Goal: Task Accomplishment & Management: Manage account settings

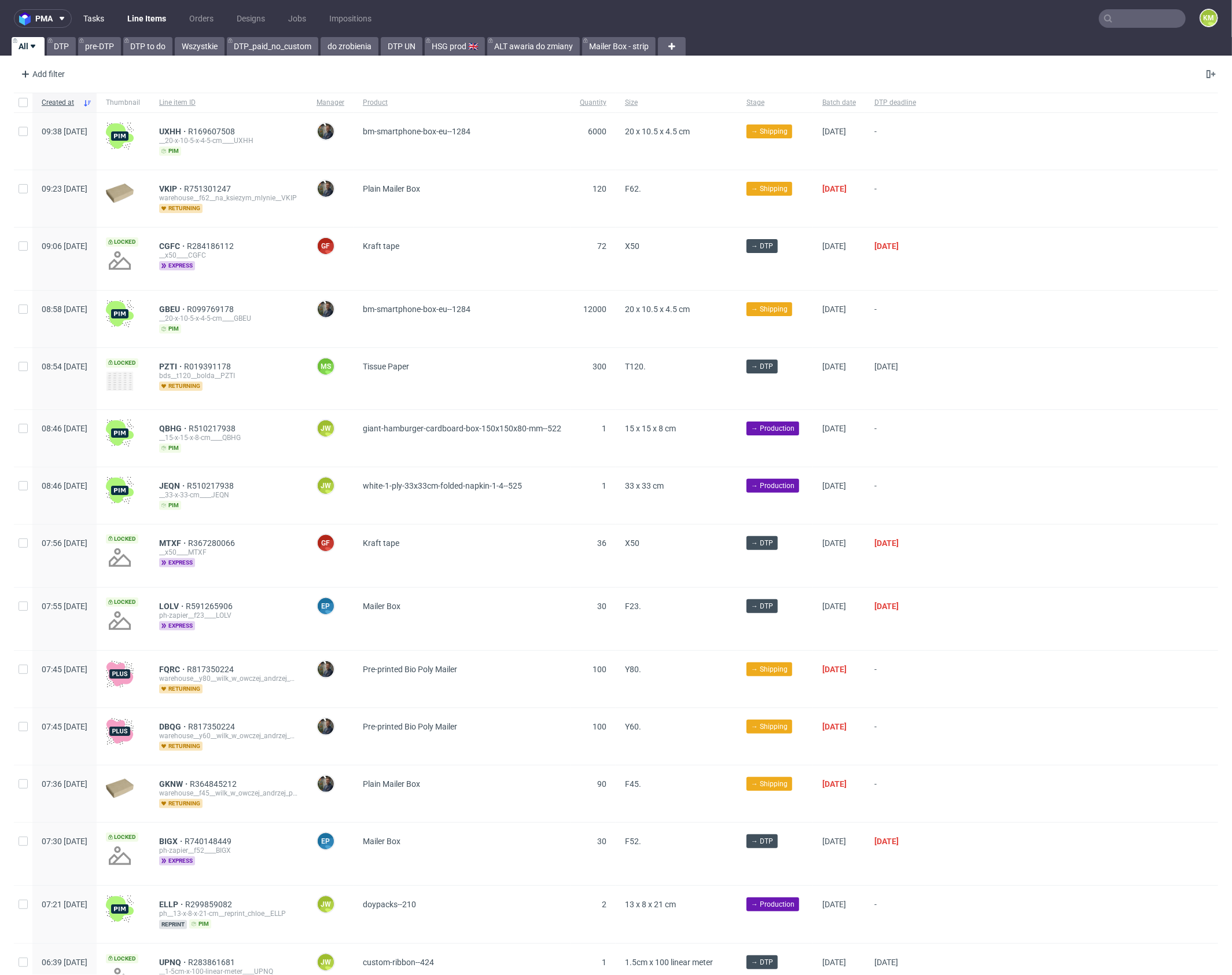
click at [101, 20] on link "Tasks" at bounding box center [93, 18] width 35 height 18
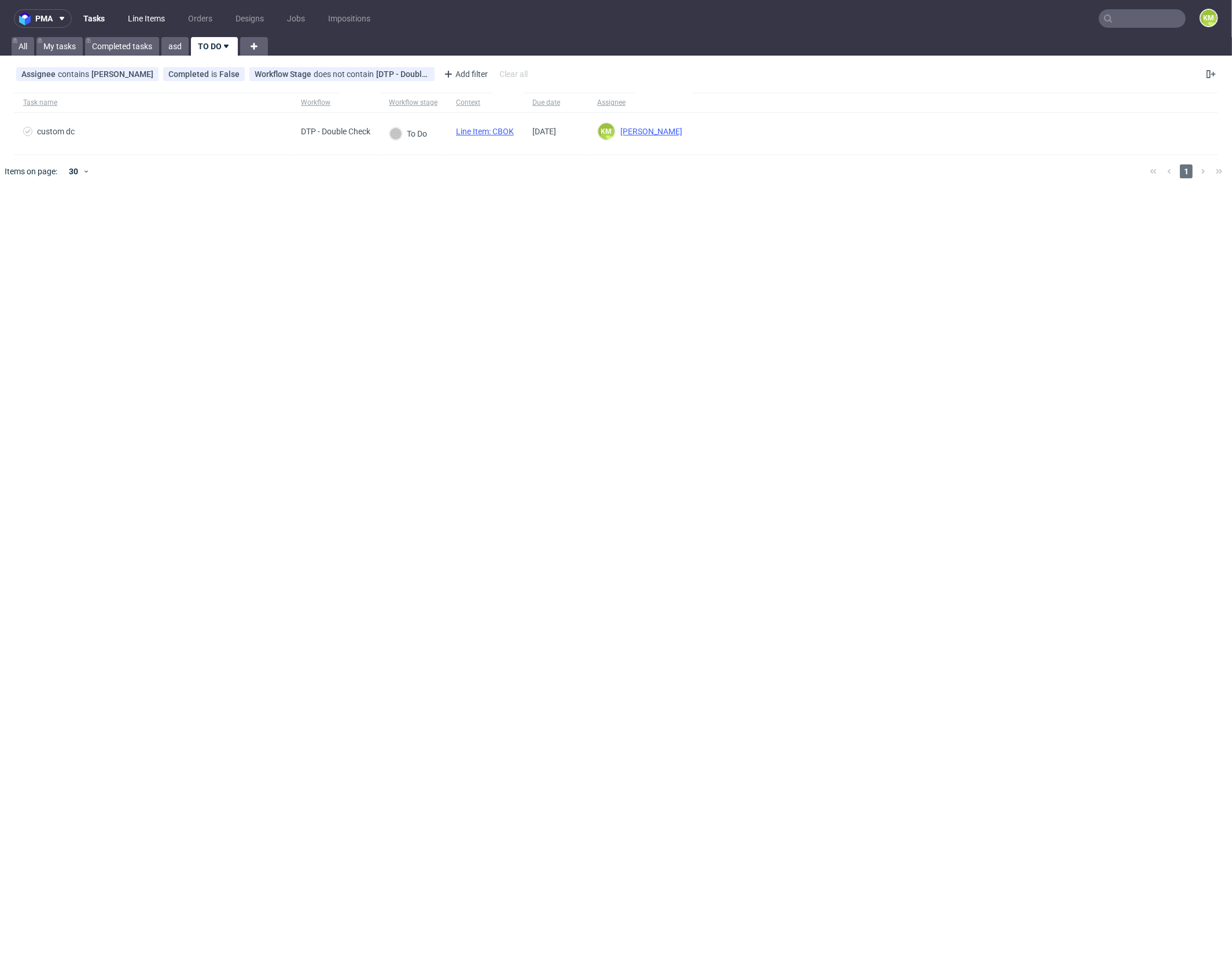
click at [150, 22] on link "Line Items" at bounding box center [146, 18] width 51 height 18
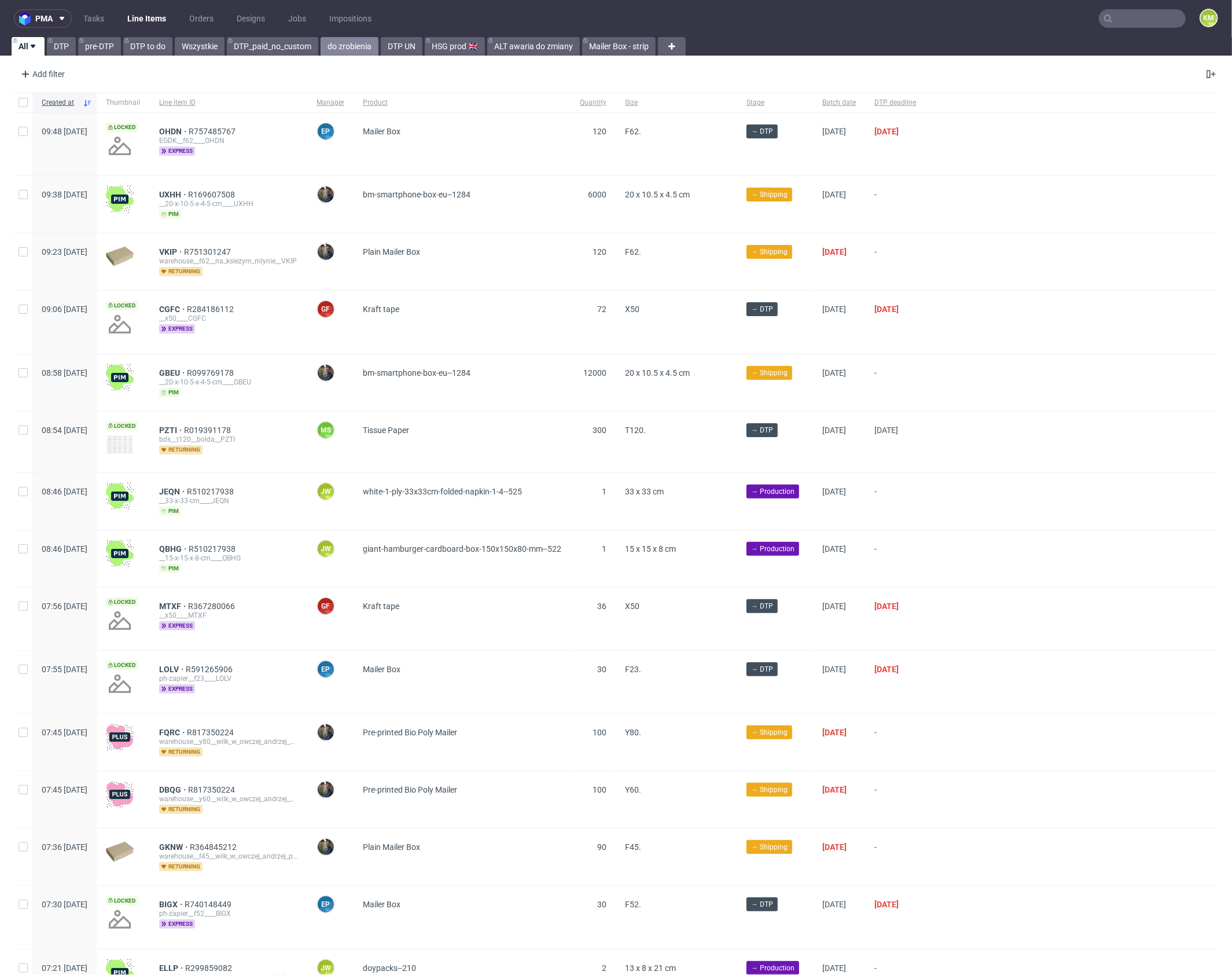
click at [366, 44] on link "do zrobienia" at bounding box center [349, 46] width 58 height 18
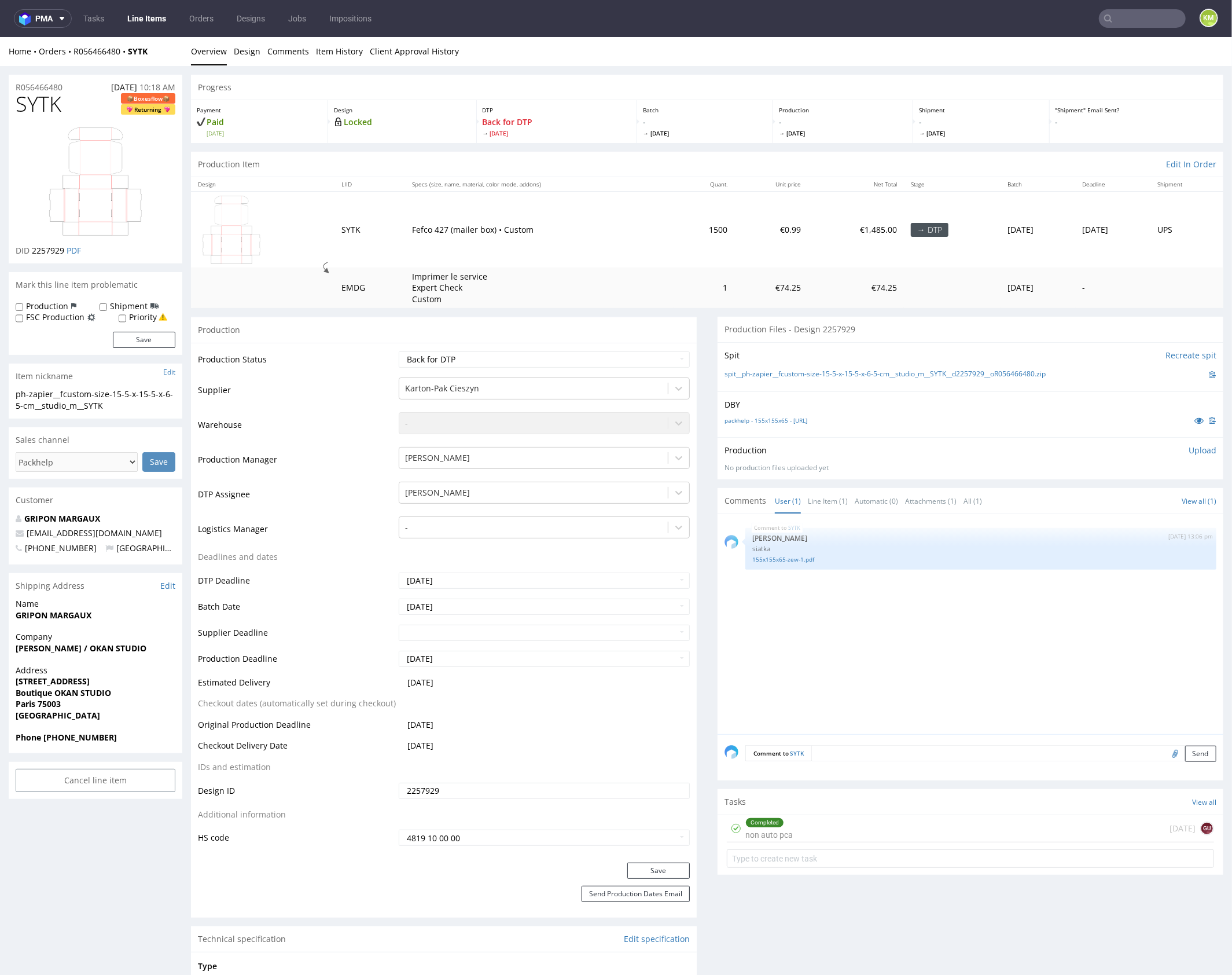
click at [894, 686] on div "SYTK 10th Sep 25 | 13:06 pm Sebastian Markut siatka 155x155x65-zew-1.pdf" at bounding box center [973, 626] width 499 height 213
click at [848, 833] on div "Completed non auto pca 1 day ago gu" at bounding box center [971, 828] width 487 height 27
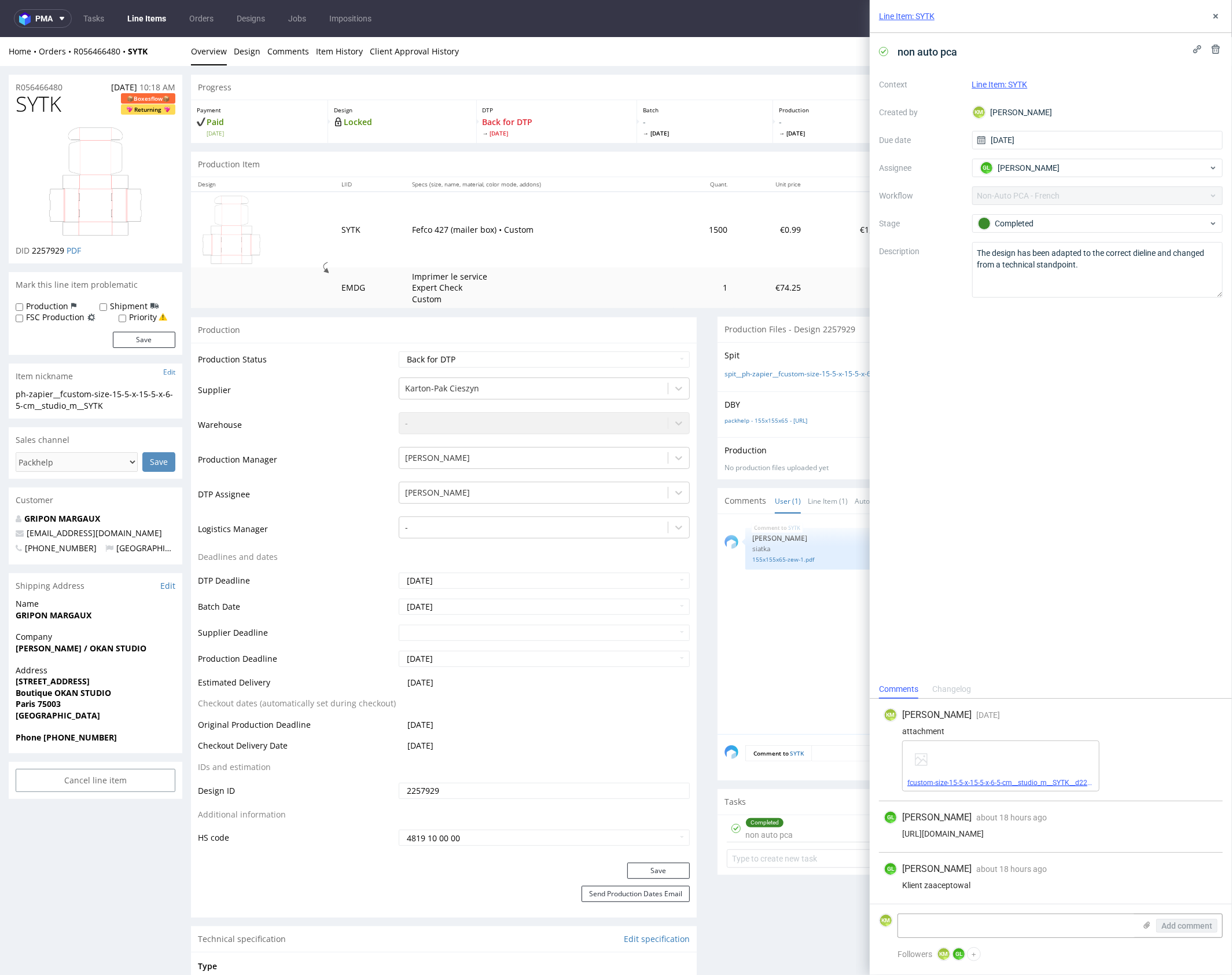
click at [999, 784] on link "fcustom-size-15-5-x-15-5-x-6-5-cm__studio_m__SYTK__d2257929__oR056466480__insid…" at bounding box center [1051, 783] width 287 height 8
click at [1215, 18] on icon at bounding box center [1216, 16] width 10 height 10
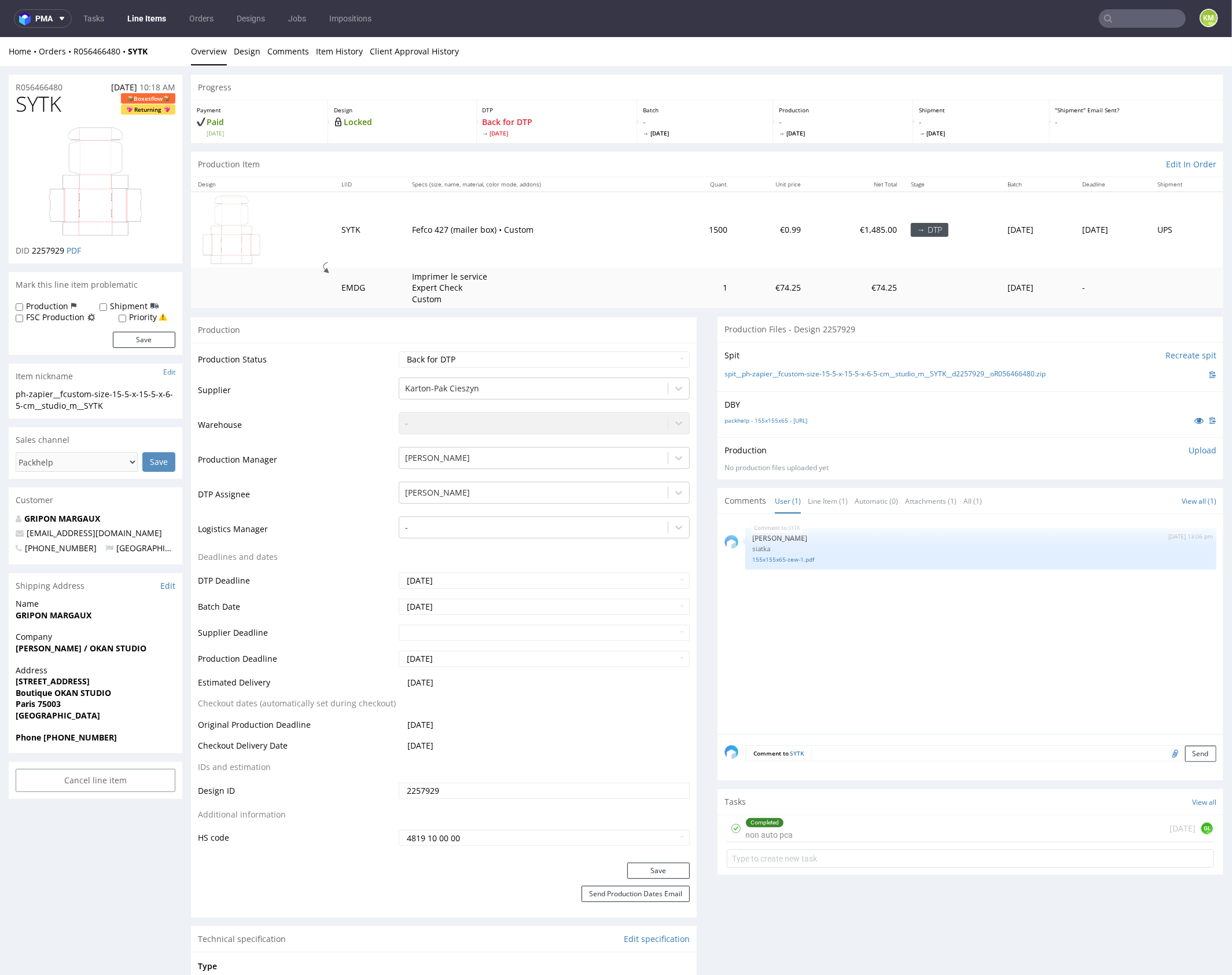
click at [1192, 447] on p "Upload" at bounding box center [1202, 449] width 28 height 12
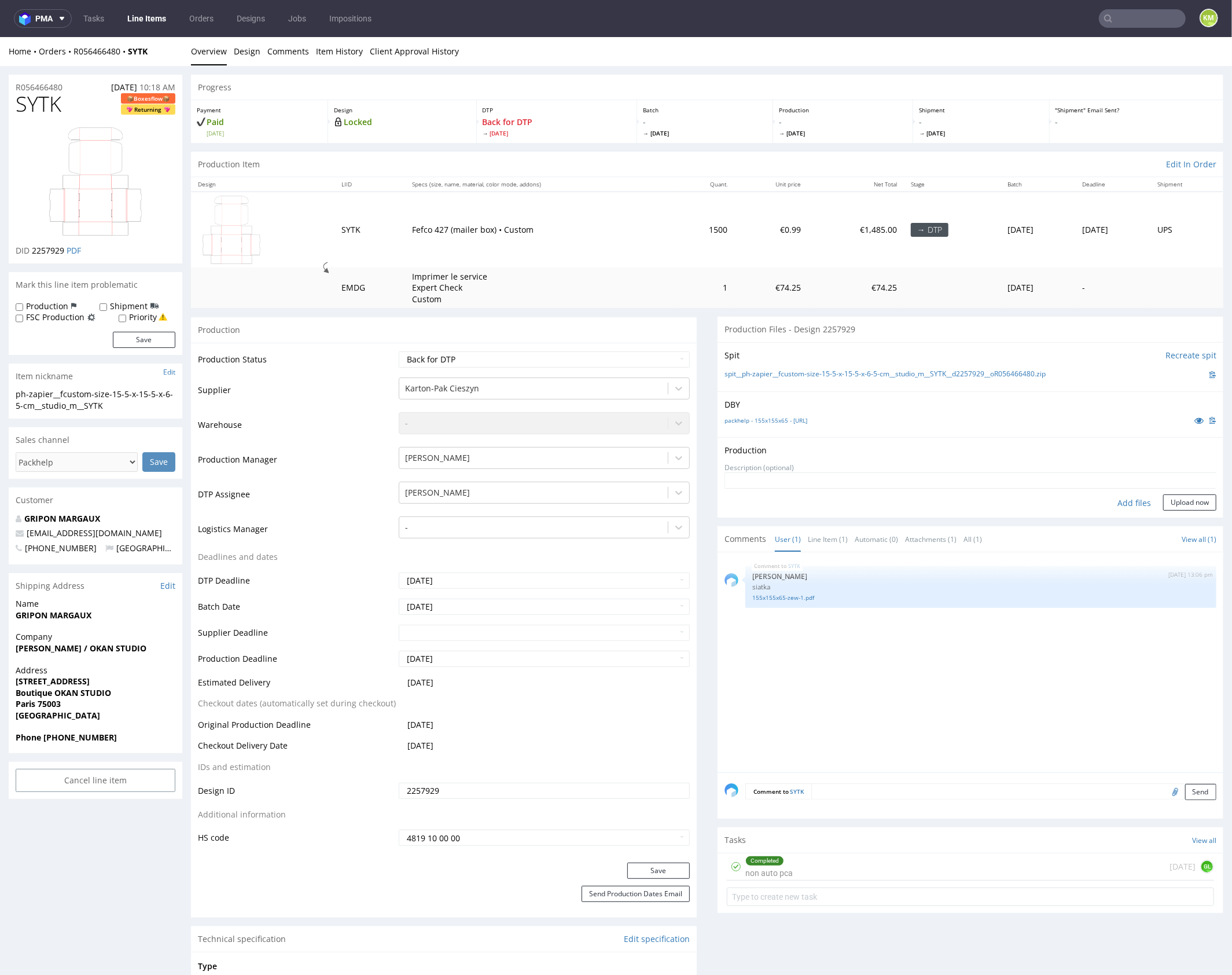
click at [1119, 505] on div "Add files" at bounding box center [1134, 502] width 58 height 18
type input "C:\fakepath\fcustom-size-15-5-x-15-5-x-6-5-cm__studio_m__SYTK__d2257929__oR0564…"
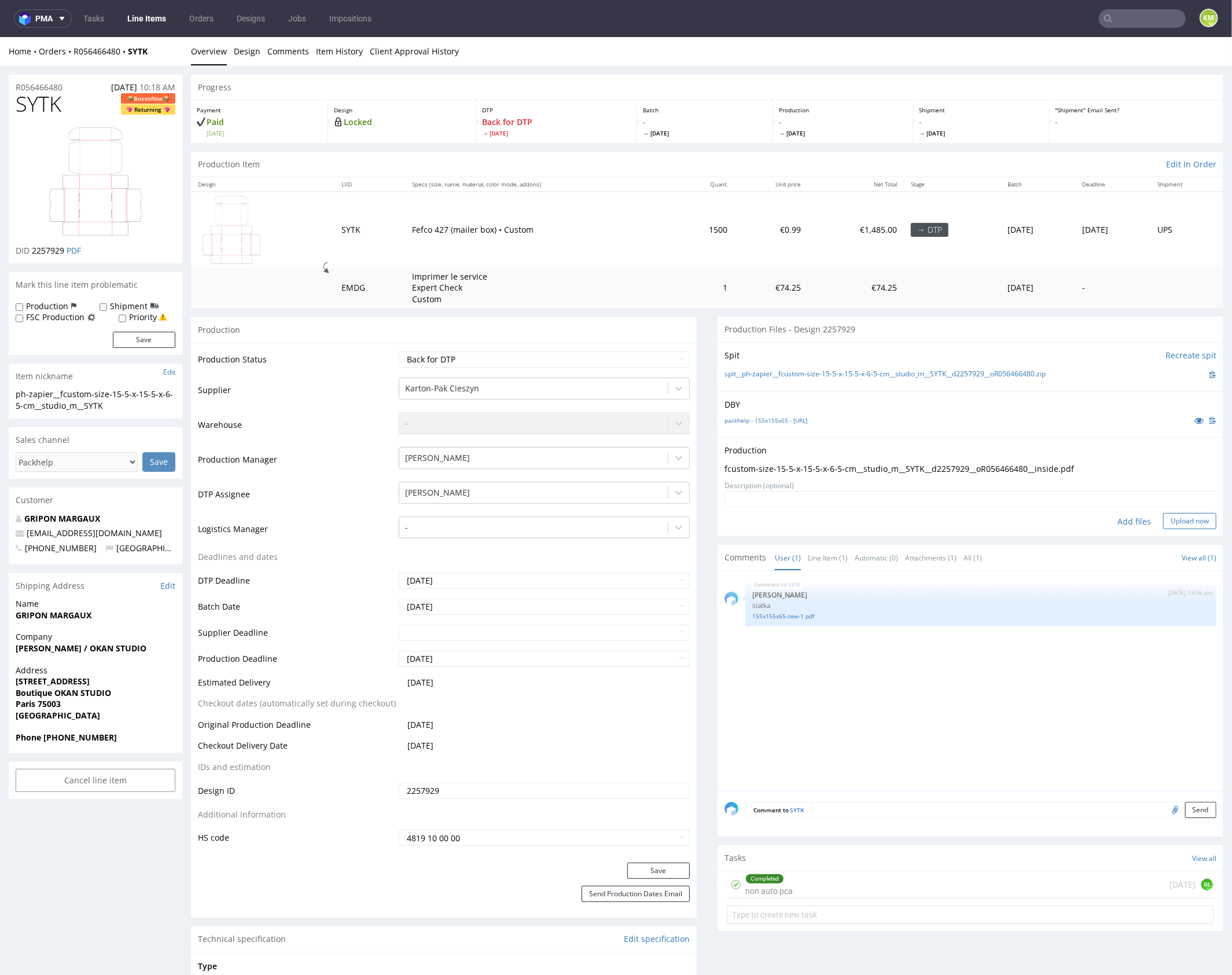
click at [1176, 522] on button "Upload now" at bounding box center [1190, 520] width 53 height 16
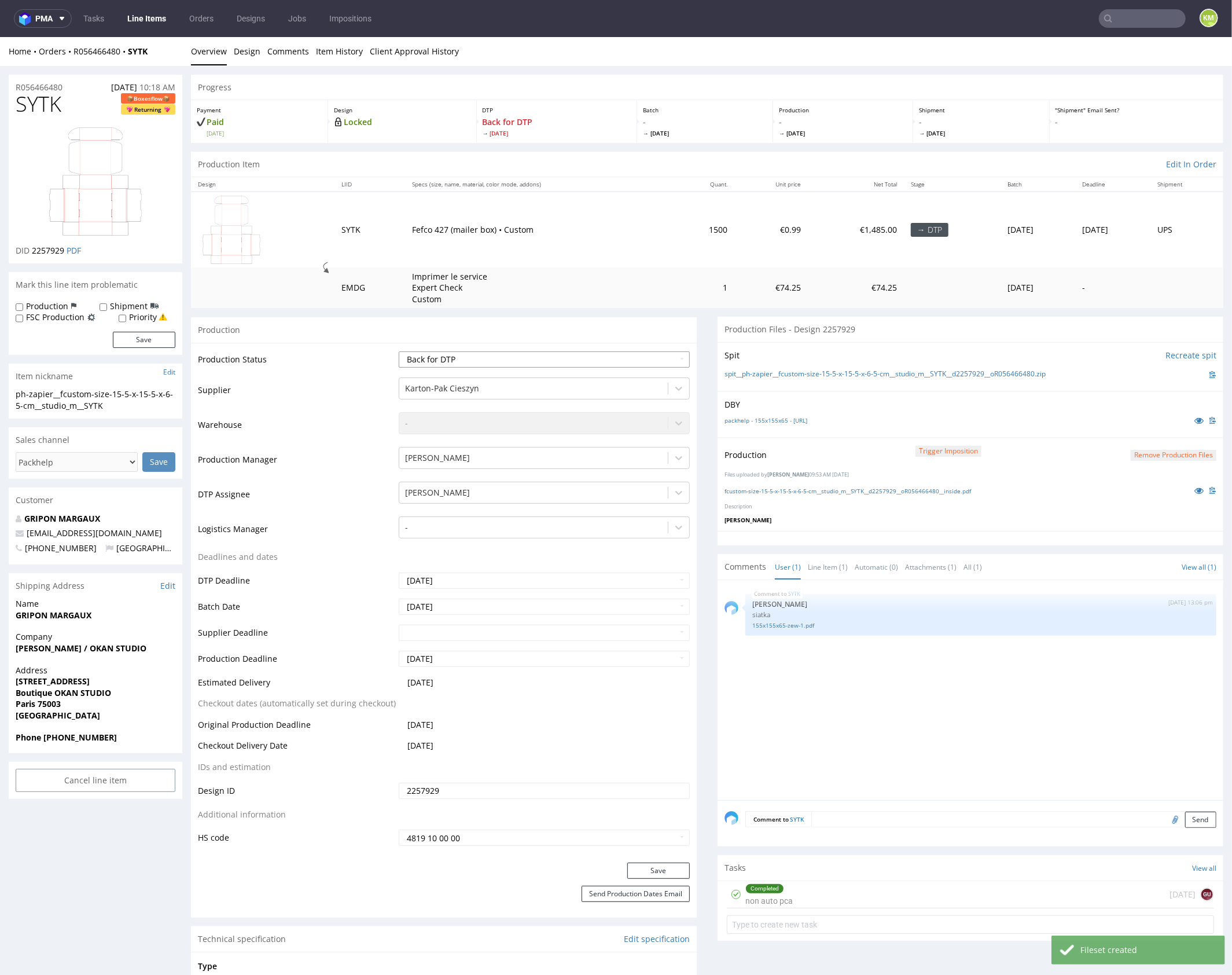
click at [592, 362] on select "Waiting for Artwork Waiting for Diecut Waiting for Mockup Waiting for DTP Waiti…" at bounding box center [545, 359] width 291 height 16
select select "dtp_waiting_for_double_check"
click at [399, 351] on select "Waiting for Artwork Waiting for Diecut Waiting for Mockup Waiting for DTP Waiti…" at bounding box center [545, 359] width 291 height 16
click at [671, 867] on button "Save" at bounding box center [659, 870] width 63 height 16
click at [824, 558] on link "Line Item (1)" at bounding box center [828, 566] width 40 height 25
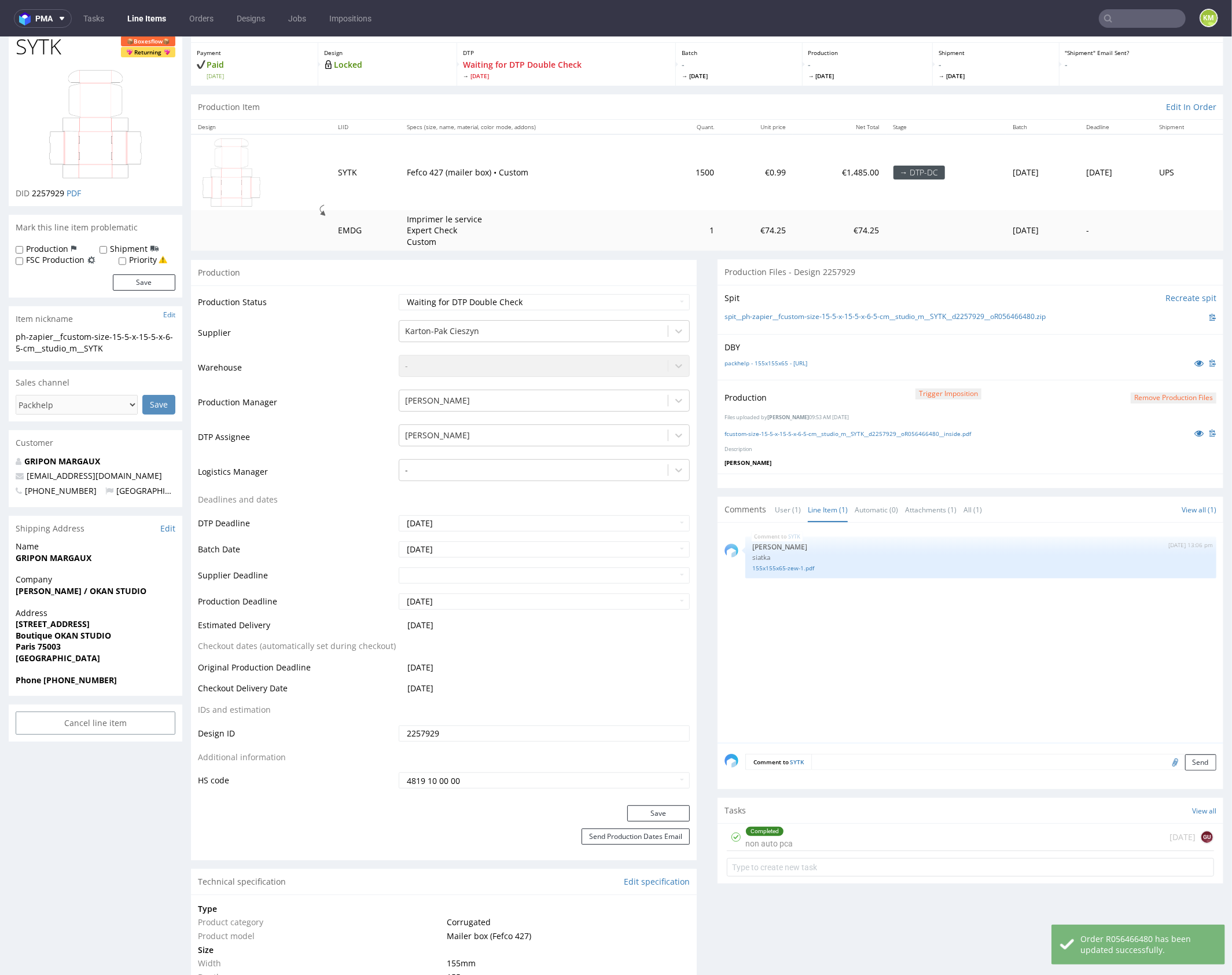
scroll to position [153, 0]
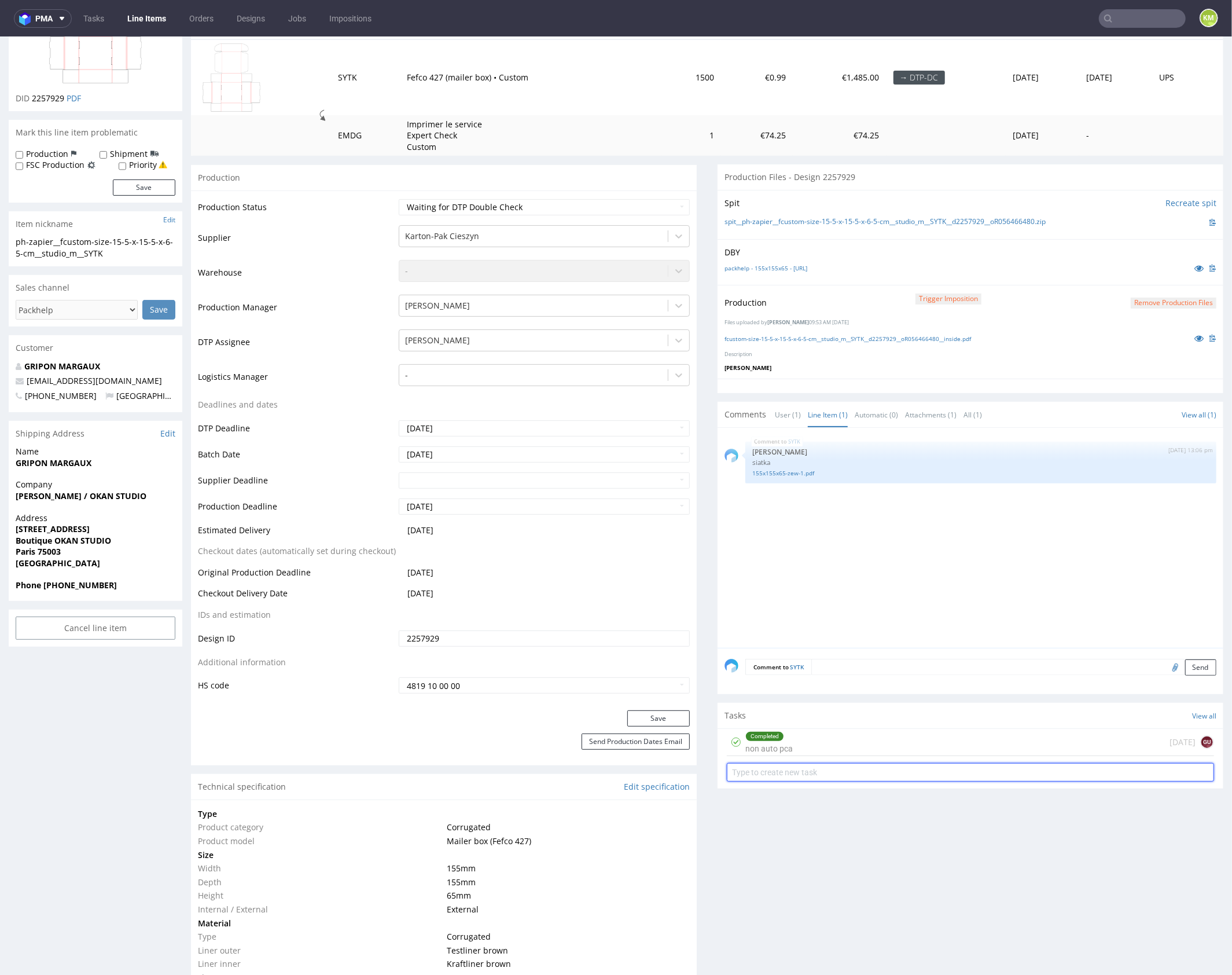
click at [800, 769] on input "text" at bounding box center [971, 771] width 487 height 18
type input "dch"
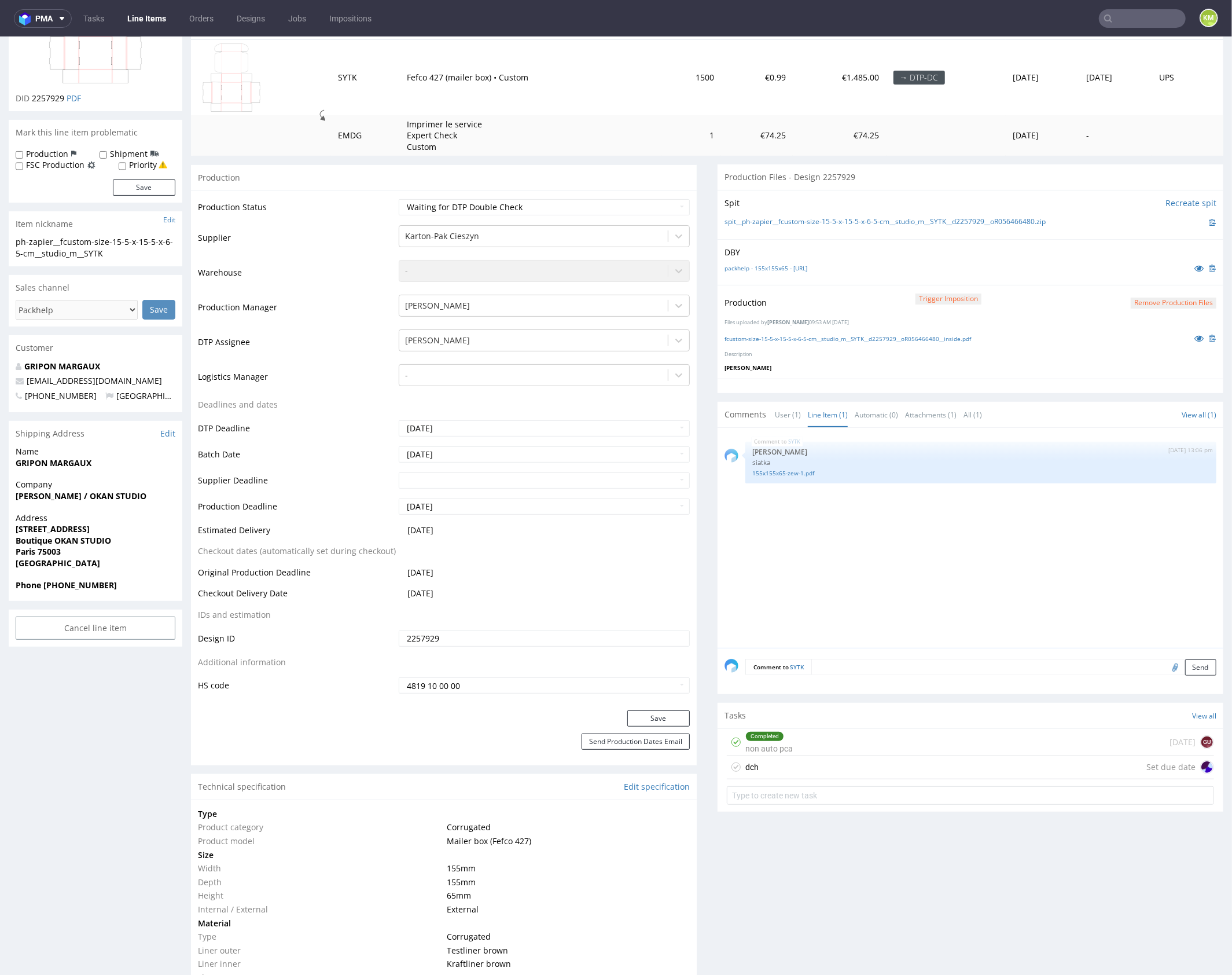
click at [797, 763] on div "dch Set due date" at bounding box center [971, 767] width 487 height 23
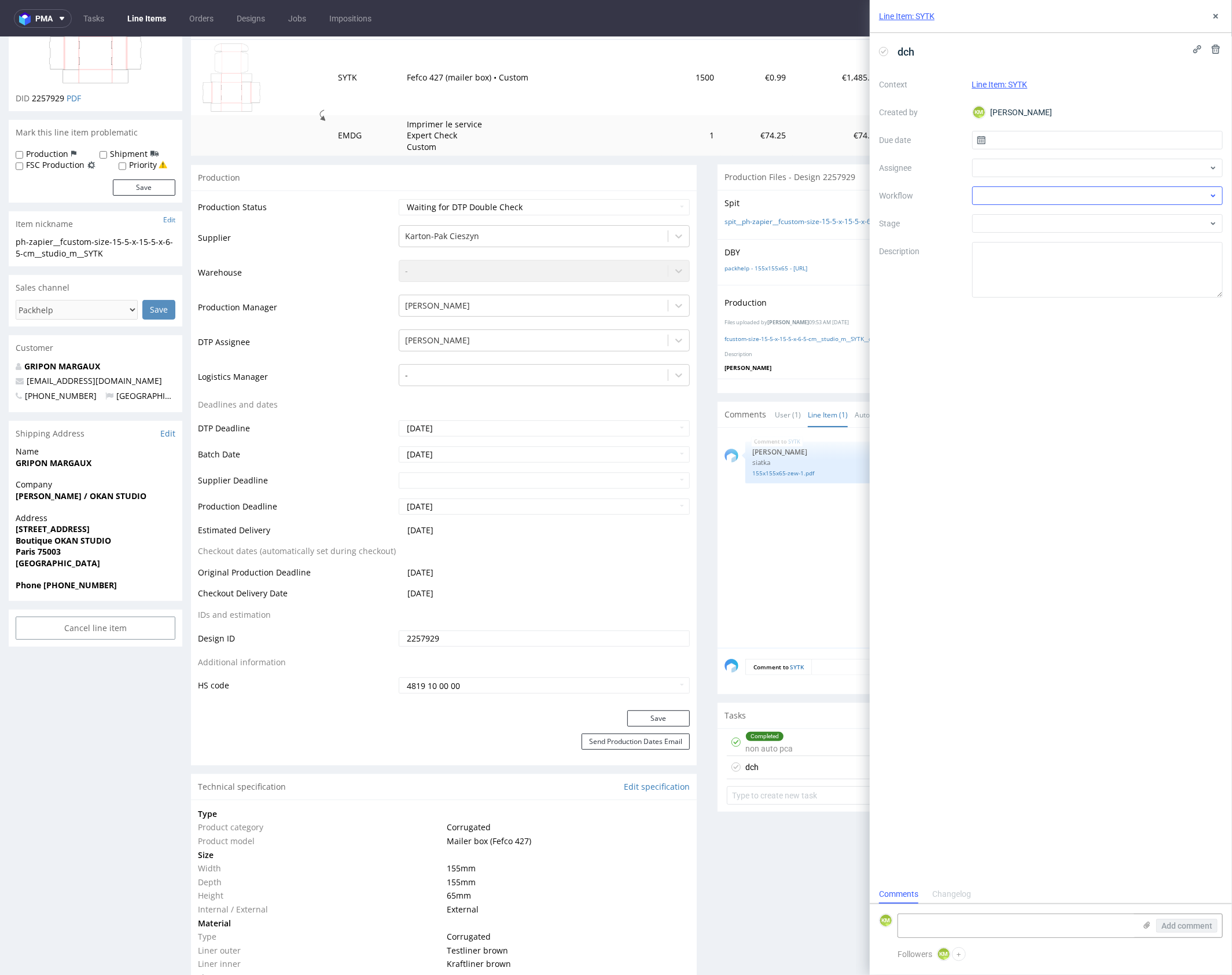
scroll to position [10, 0]
drag, startPoint x: 1019, startPoint y: 142, endPoint x: 1036, endPoint y: 149, distance: 18.4
click at [1019, 142] on input "text" at bounding box center [1097, 140] width 251 height 18
click at [1105, 253] on button "17" at bounding box center [1097, 257] width 18 height 18
type input "17/09/2025"
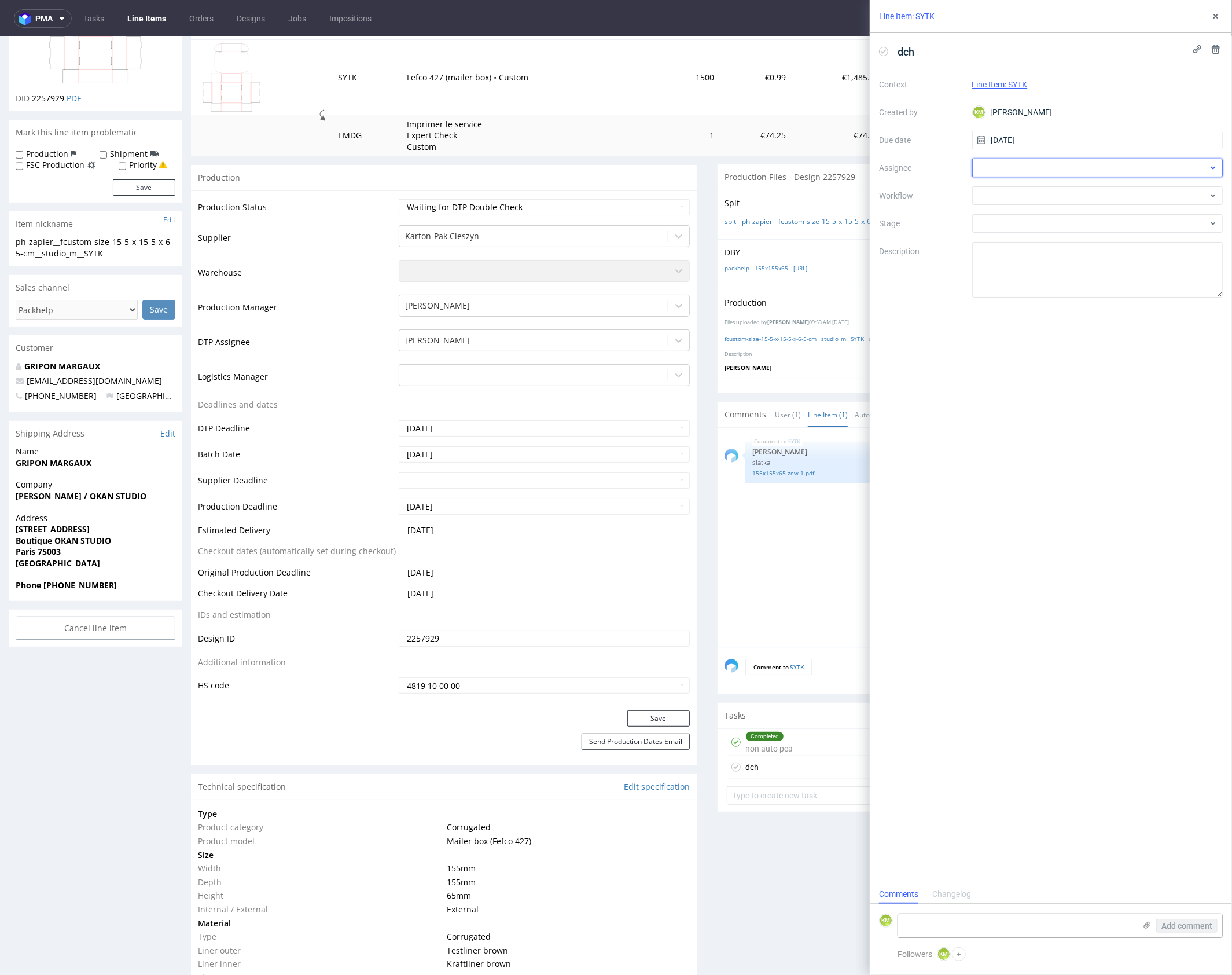
click at [1033, 174] on div at bounding box center [1097, 167] width 251 height 18
type input "jeli"
click at [1065, 198] on div "EJ Elżbieta Jelińska" at bounding box center [1097, 193] width 242 height 18
click at [1060, 200] on div at bounding box center [1097, 195] width 251 height 18
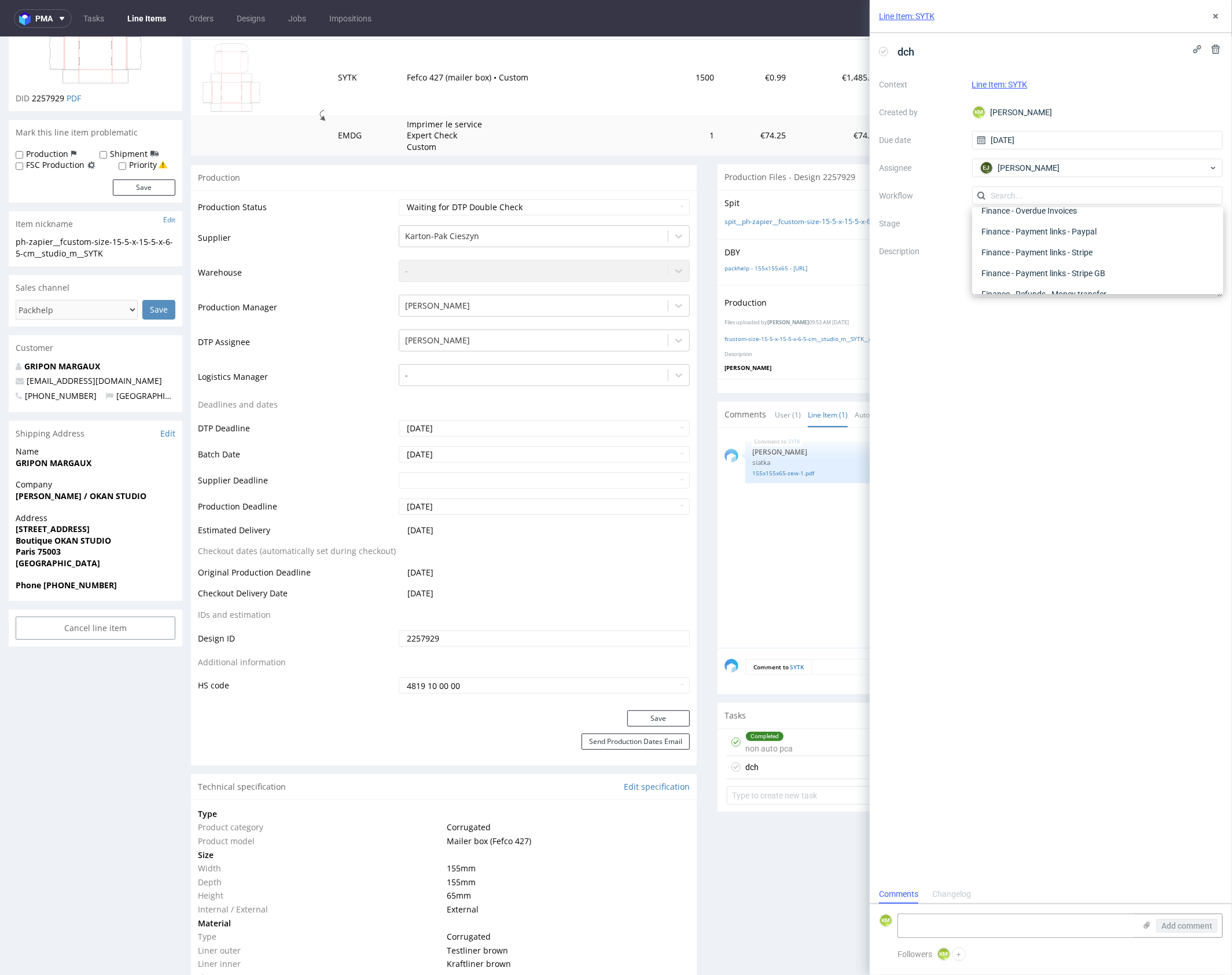
scroll to position [0, 0]
click at [1068, 232] on div "DTP - Double Check" at bounding box center [1097, 237] width 242 height 21
click at [1056, 251] on textarea at bounding box center [1097, 270] width 251 height 56
click at [1214, 22] on button at bounding box center [1216, 16] width 14 height 14
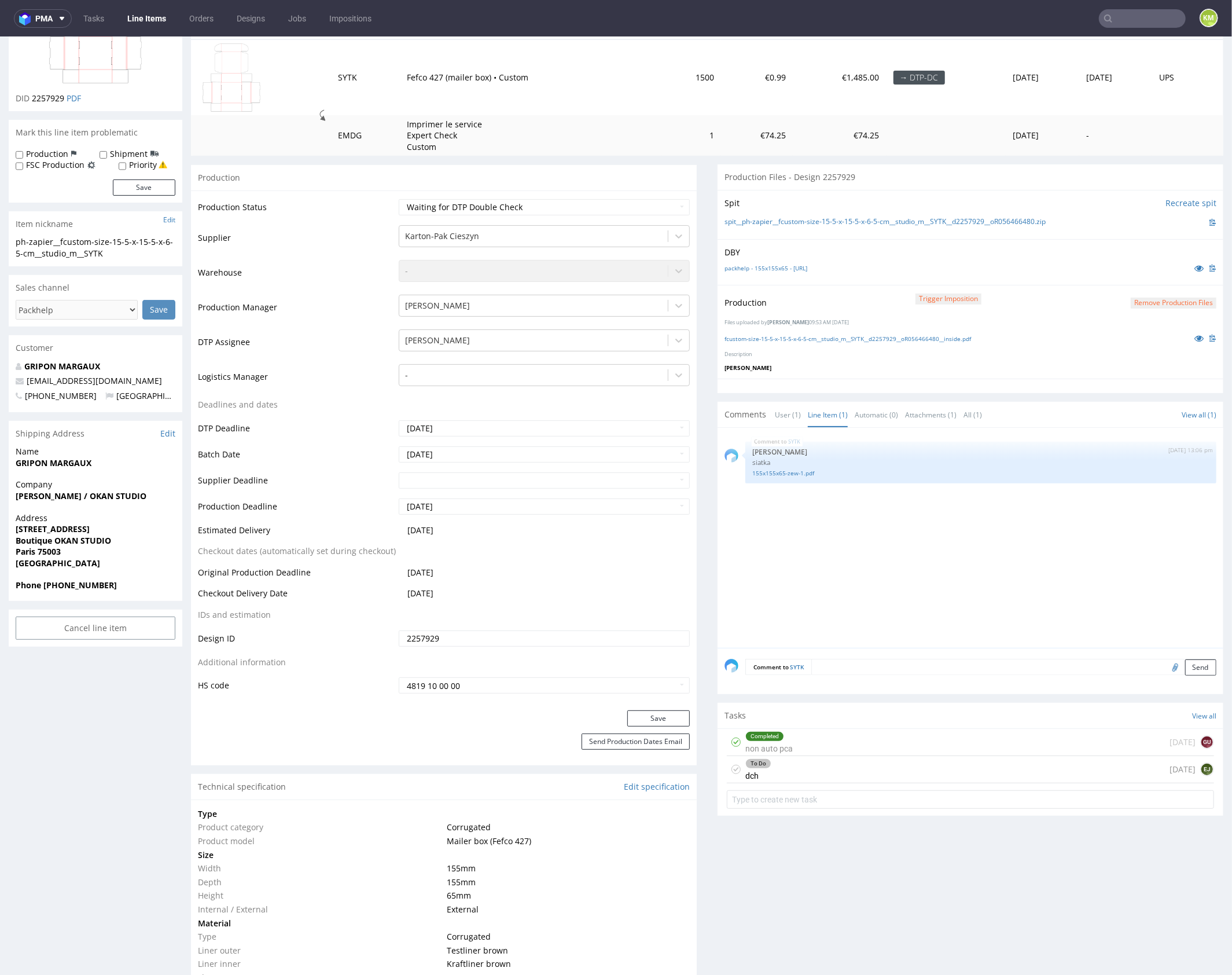
drag, startPoint x: 869, startPoint y: 583, endPoint x: 849, endPoint y: 667, distance: 86.3
click at [869, 583] on div "SYTK 10th Sep 25 | 13:06 pm Sebastian Markut siatka 155x155x65-zew-1.pdf" at bounding box center [973, 541] width 499 height 213
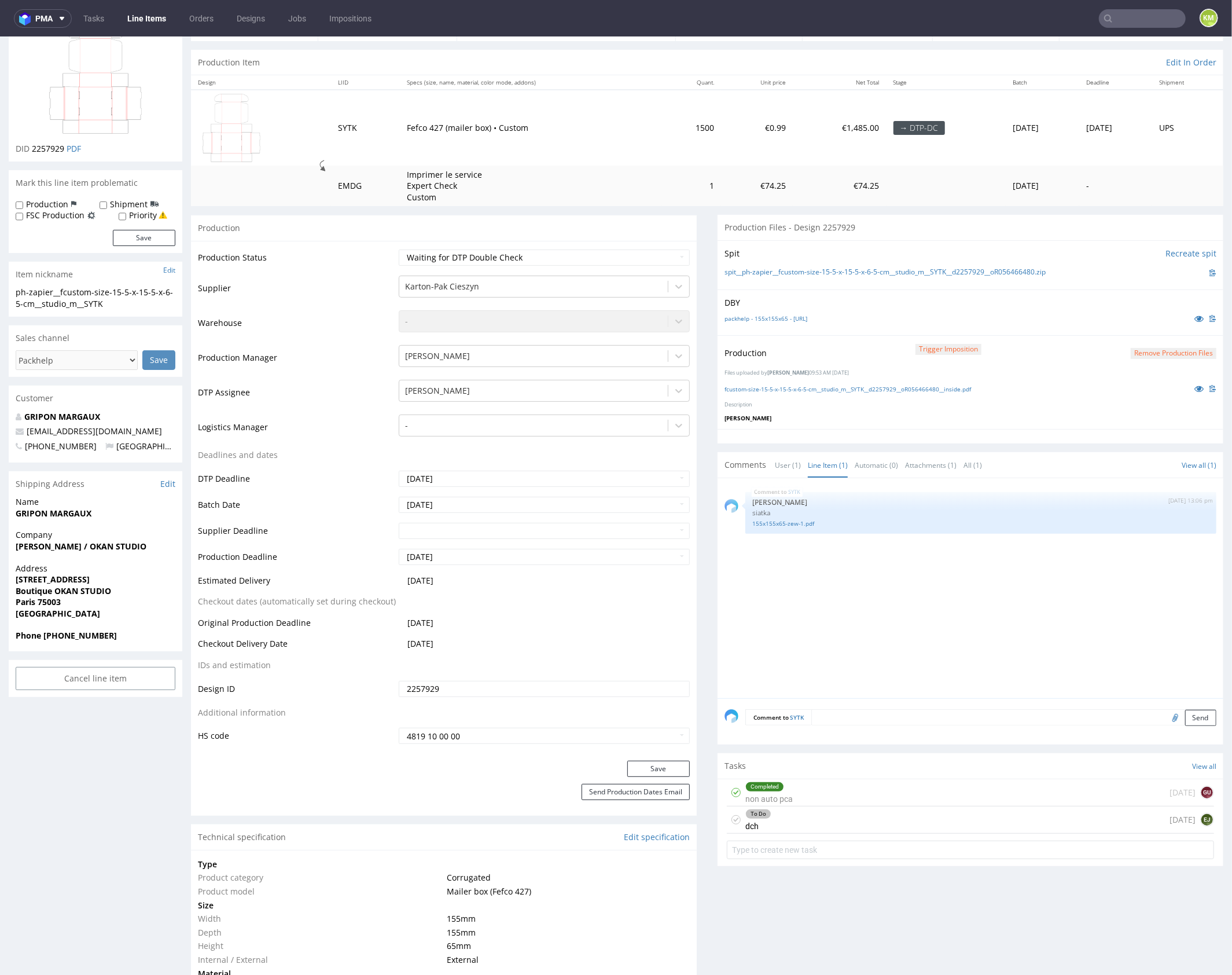
scroll to position [135, 0]
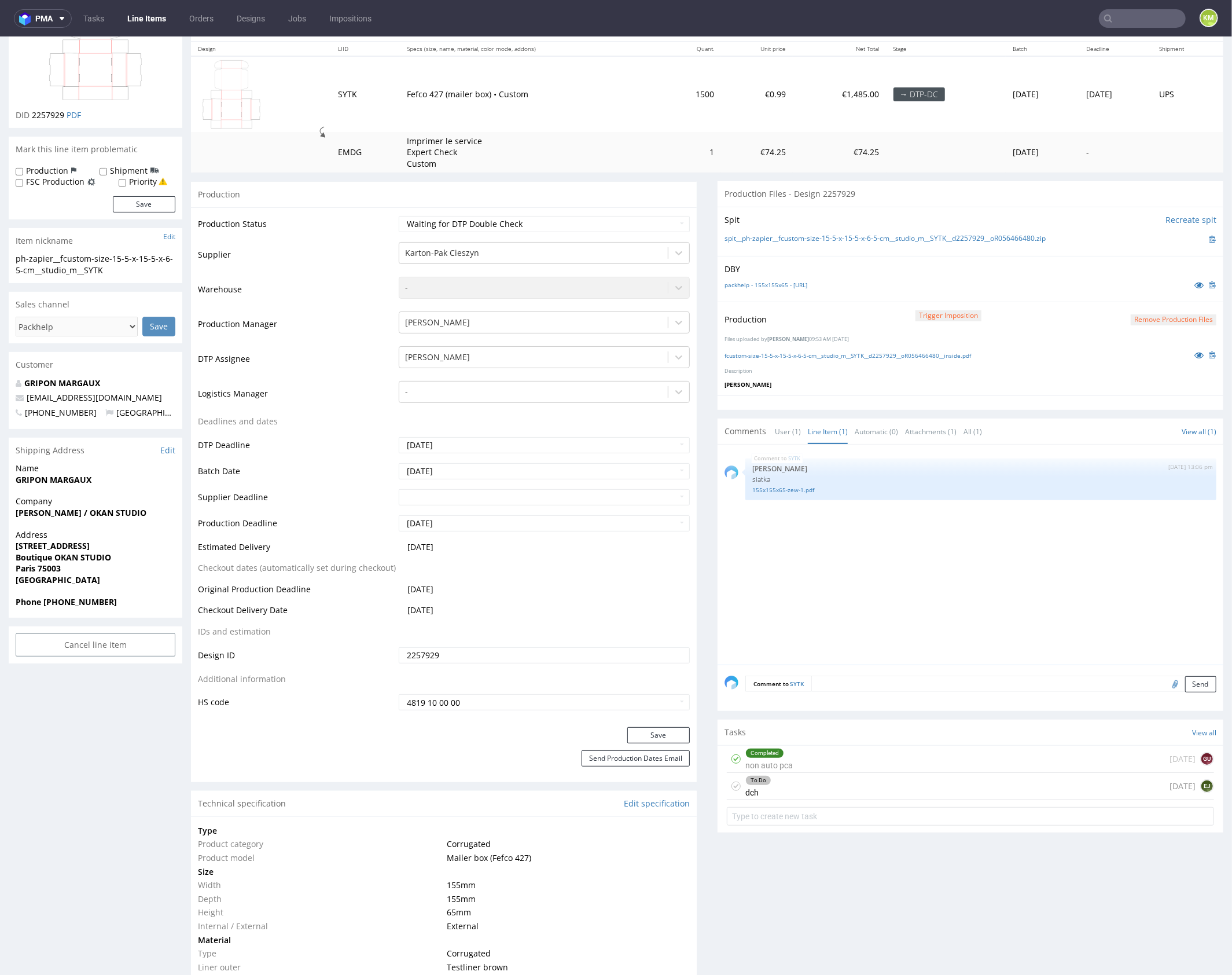
click at [811, 788] on div "To Do dch today EJ" at bounding box center [971, 786] width 487 height 27
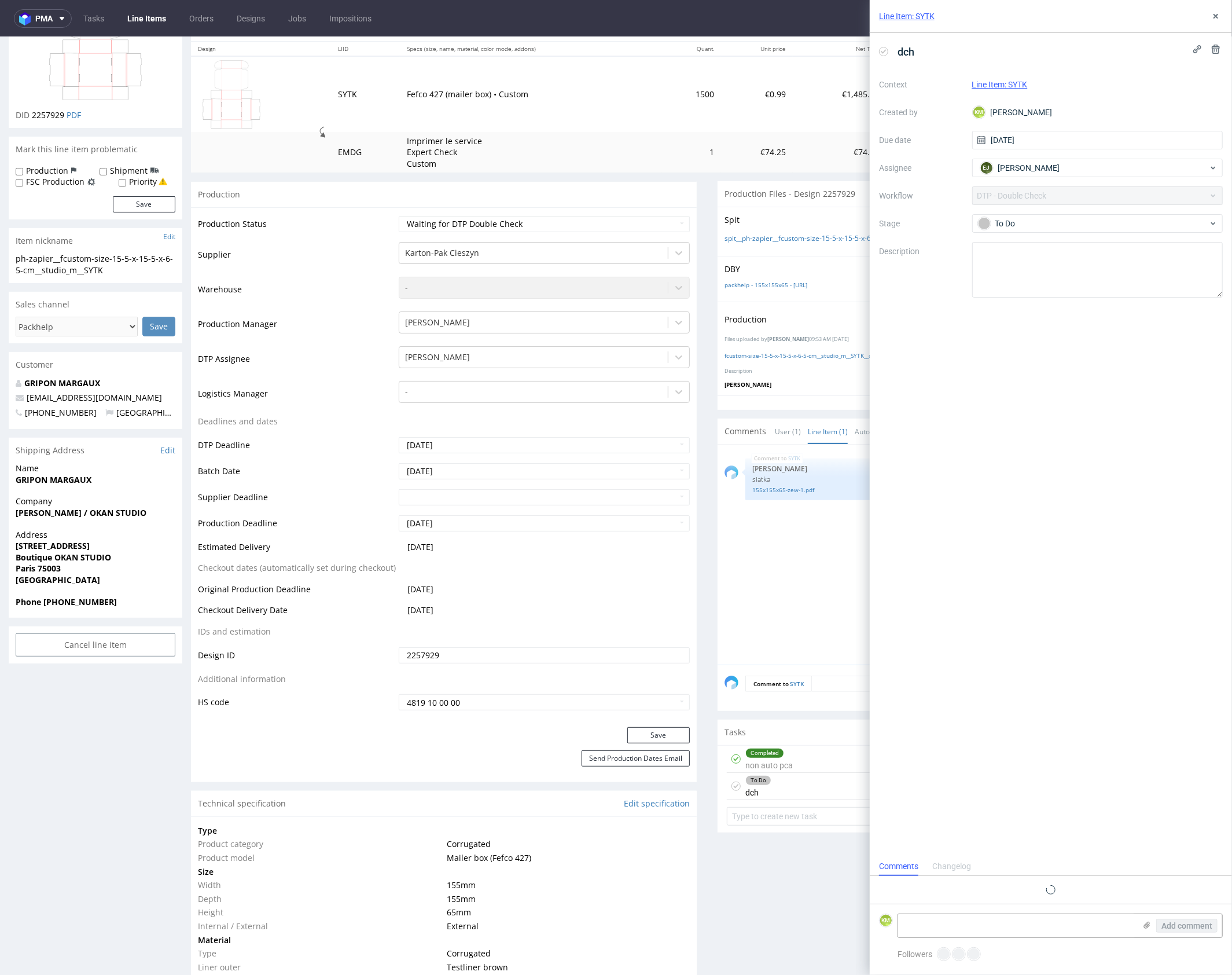
scroll to position [10, 0]
click at [1219, 18] on icon at bounding box center [1216, 16] width 10 height 10
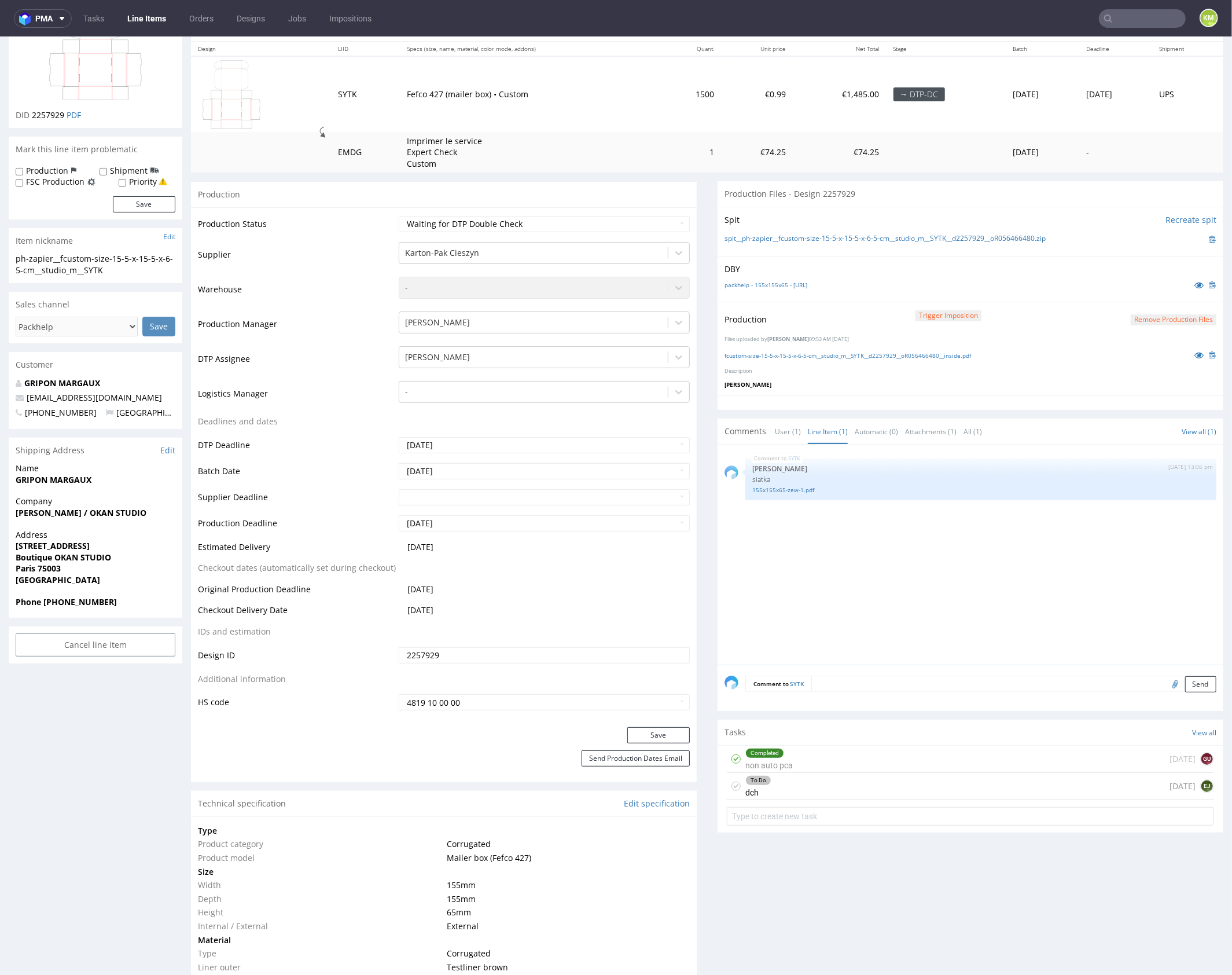
drag, startPoint x: 811, startPoint y: 550, endPoint x: 784, endPoint y: 582, distance: 41.9
click at [810, 551] on div "SYTK 10th Sep 25 | 13:06 pm Sebastian Markut siatka 155x155x65-zew-1.pdf" at bounding box center [973, 557] width 499 height 213
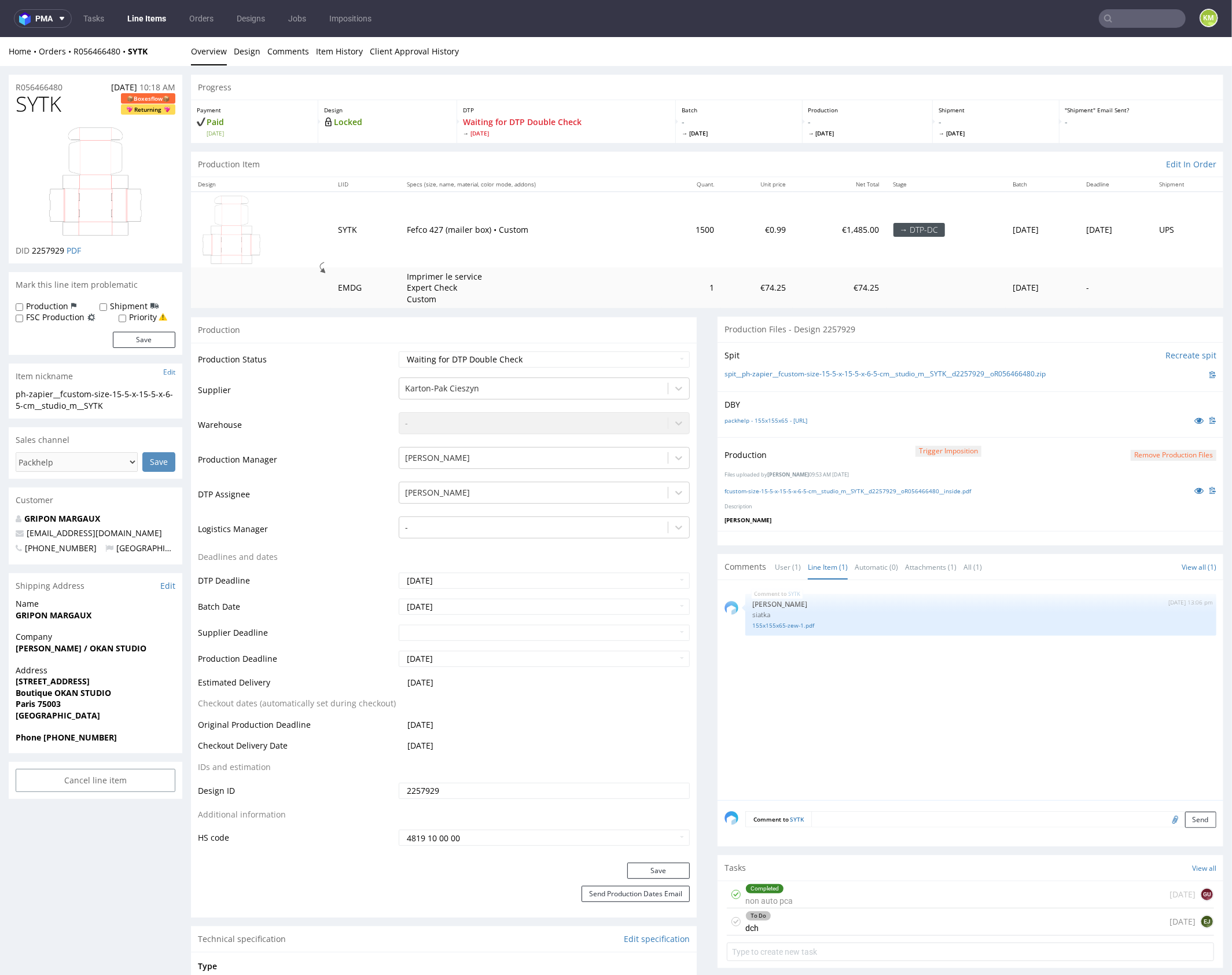
click at [811, 531] on div at bounding box center [970, 537] width 506 height 14
click at [999, 659] on div "SYTK 10th Sep 25 | 13:06 pm Sebastian Markut siatka 155x155x65-zew-1.pdf" at bounding box center [973, 692] width 499 height 213
drag, startPoint x: 871, startPoint y: 923, endPoint x: 927, endPoint y: 778, distance: 155.4
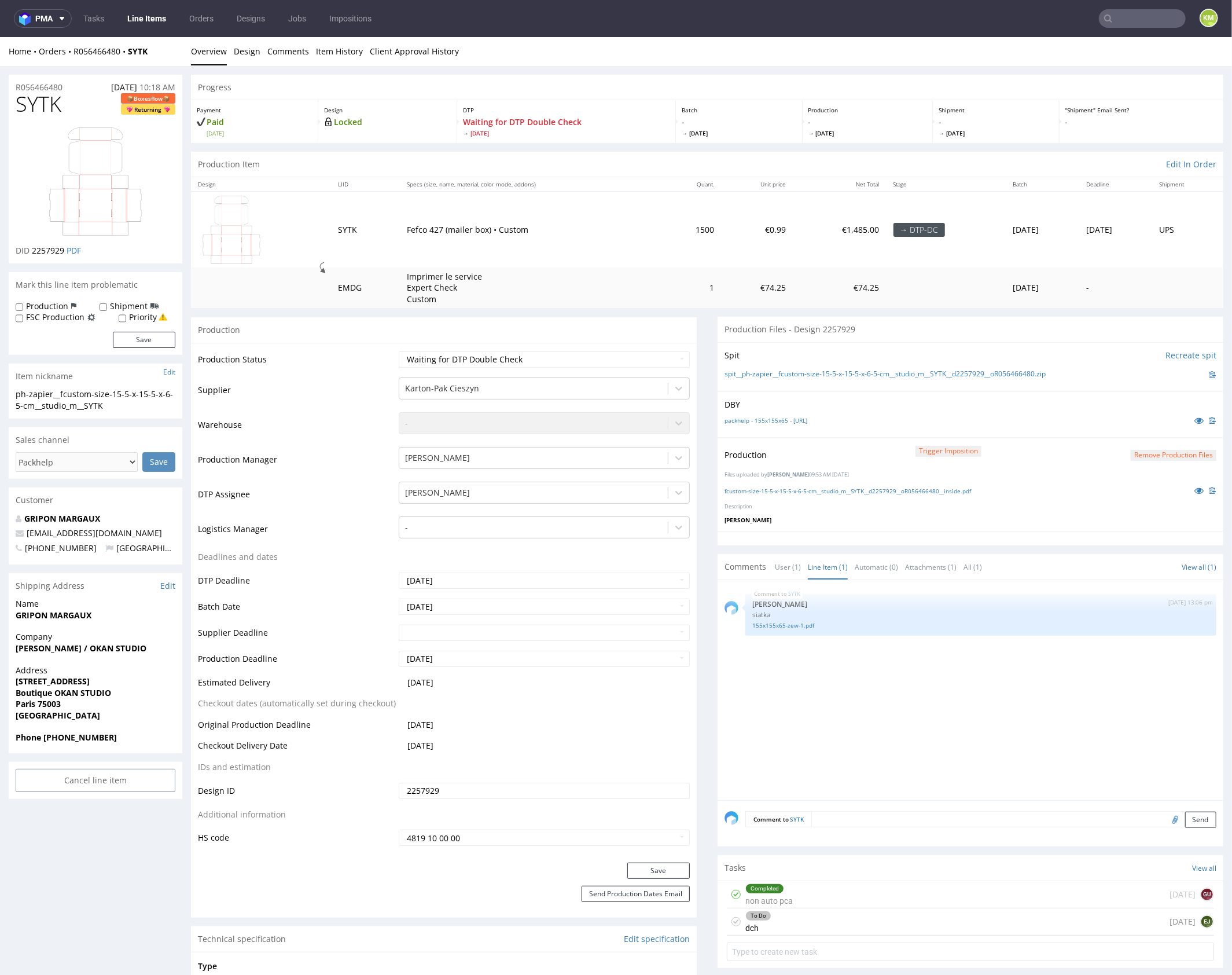
click at [871, 923] on div "To Do dch today EJ" at bounding box center [971, 921] width 487 height 27
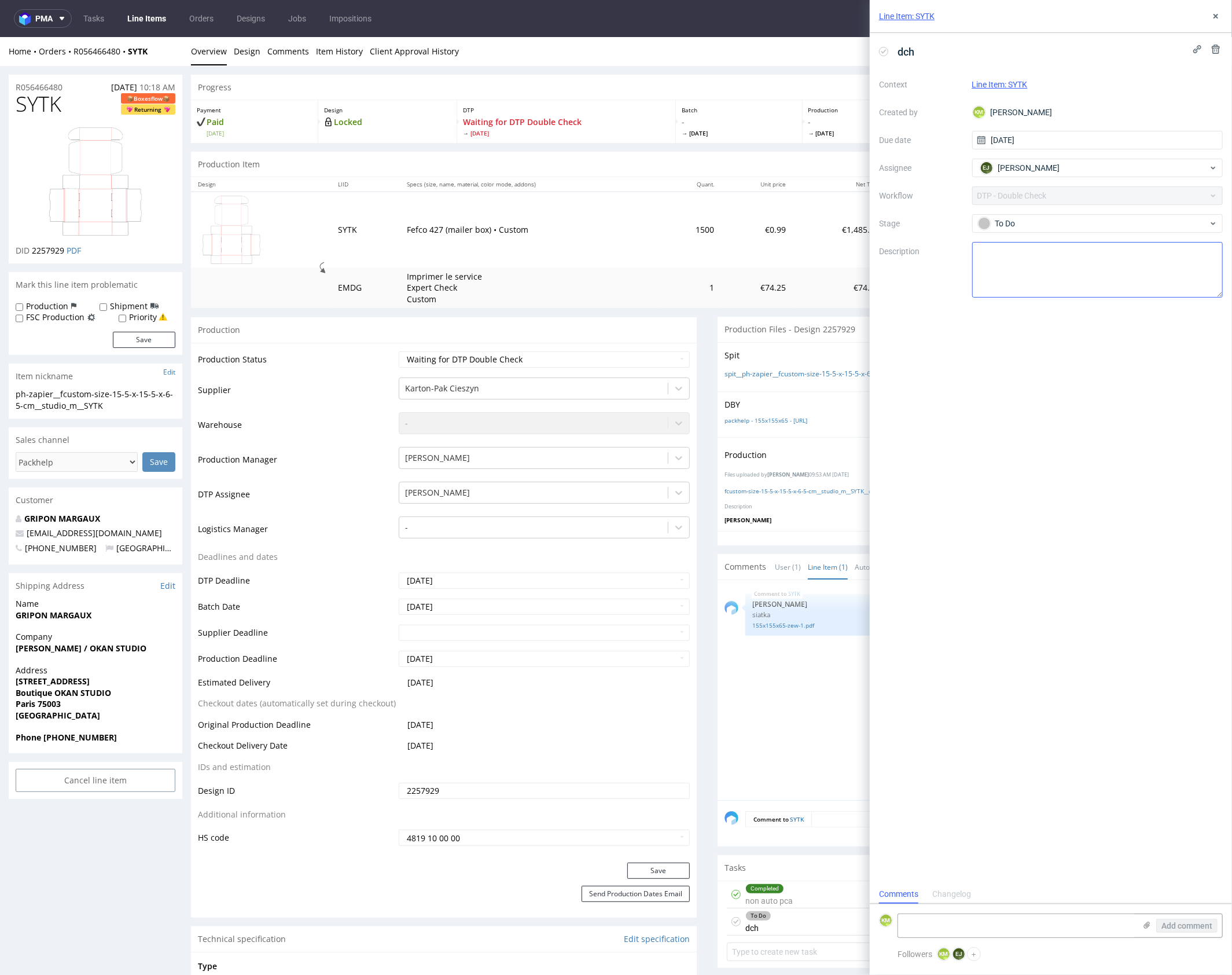
scroll to position [10, 0]
click at [1213, 20] on icon at bounding box center [1216, 16] width 10 height 10
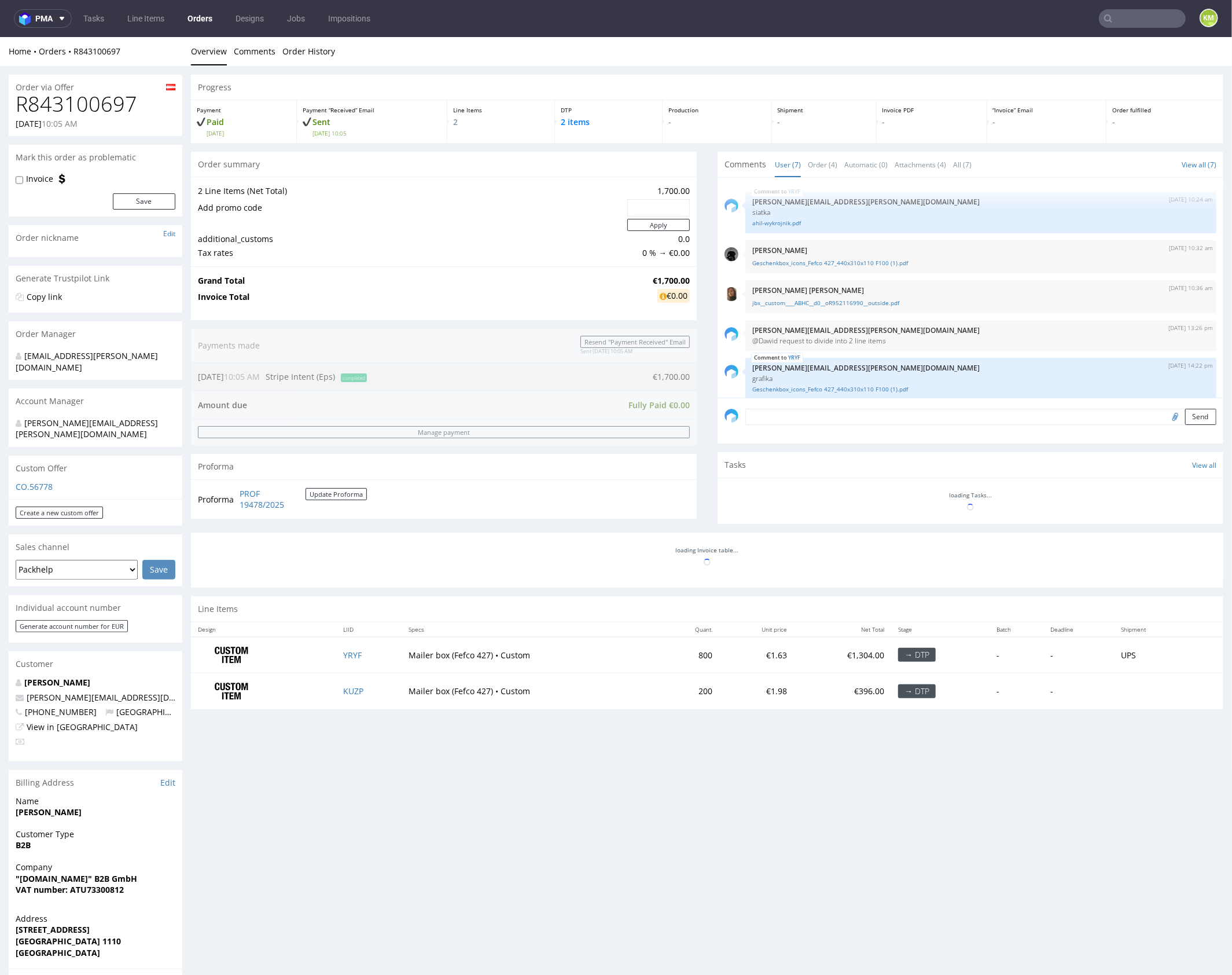
scroll to position [84, 0]
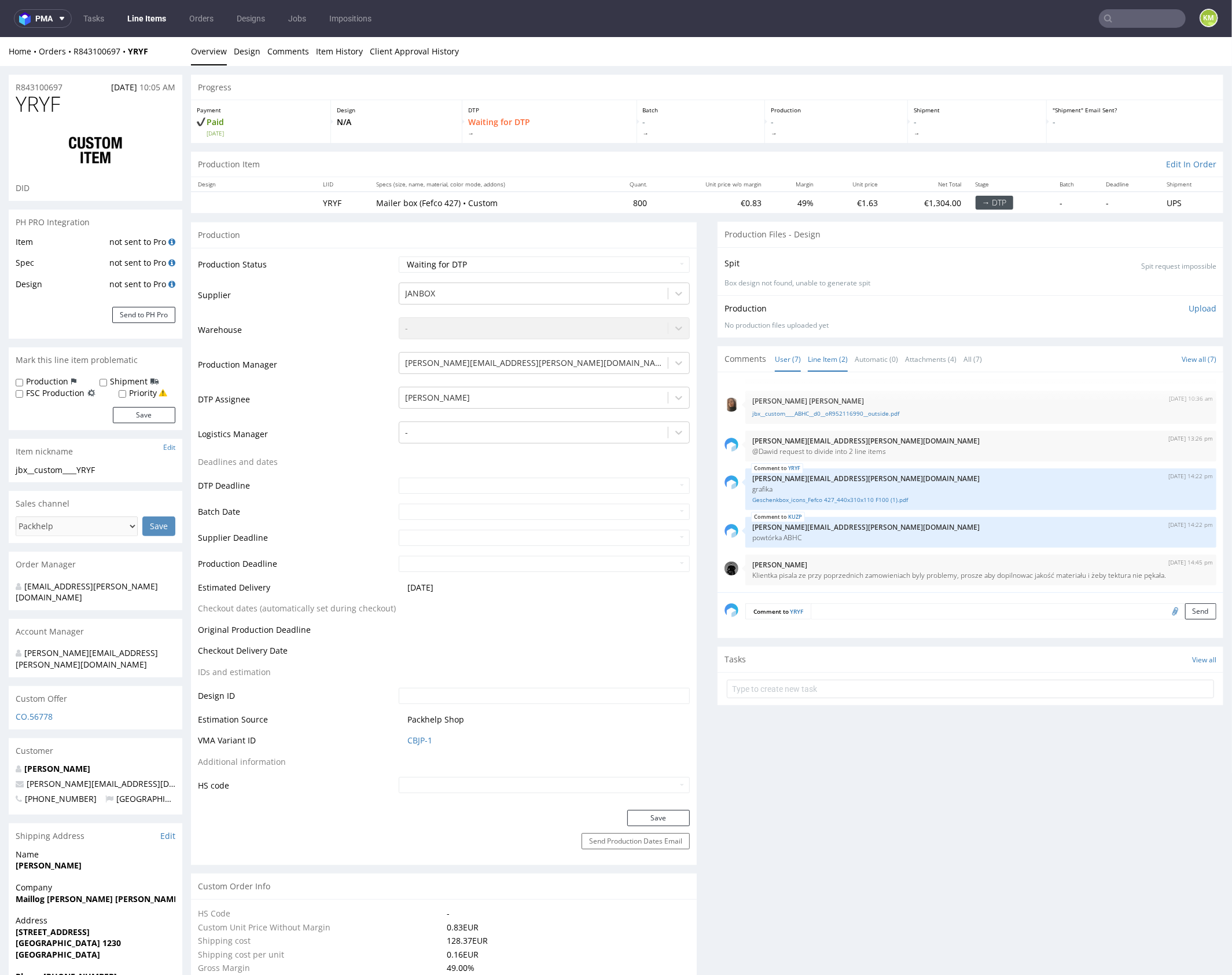
click at [825, 355] on link "Line Item (2)" at bounding box center [828, 358] width 40 height 25
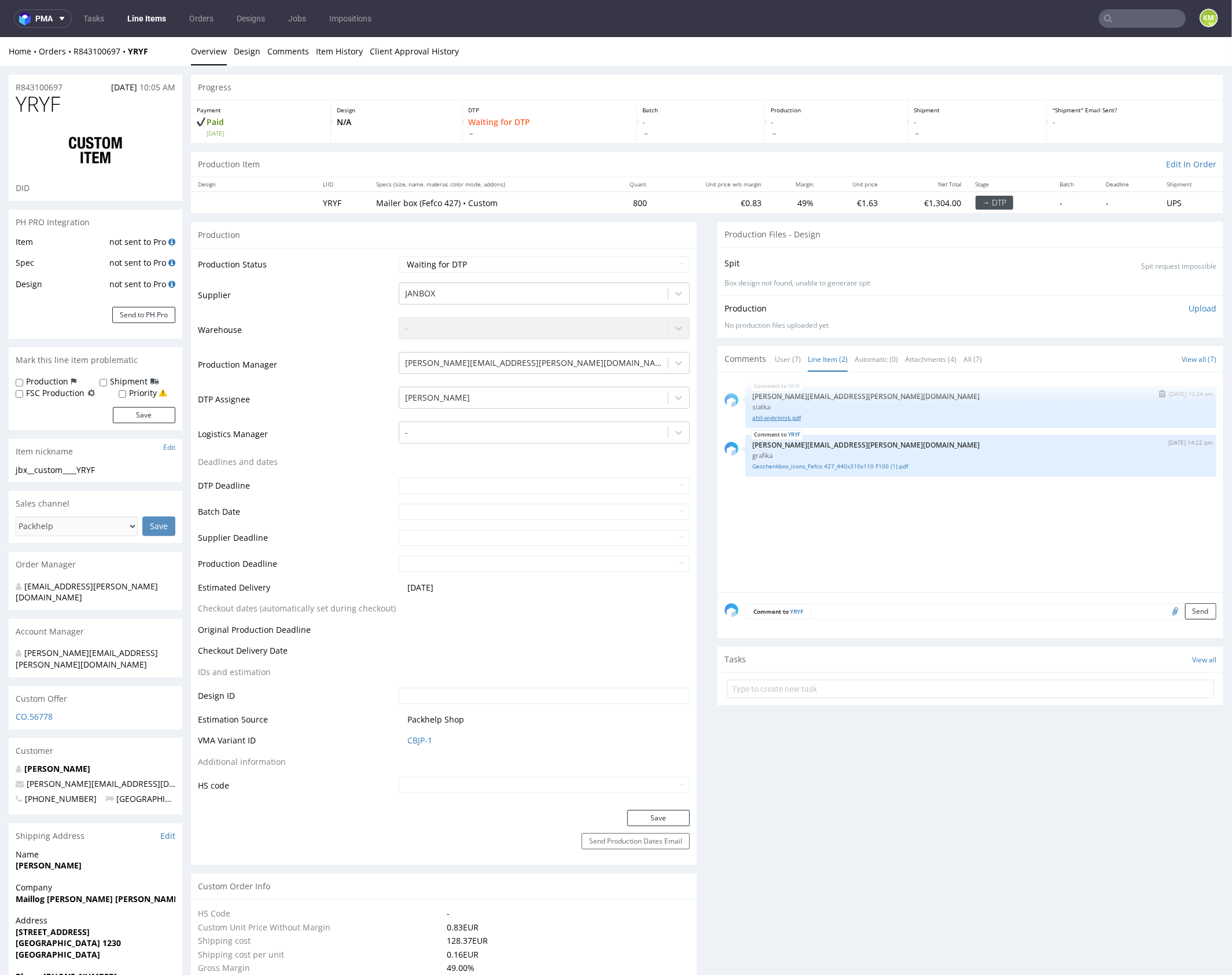
click at [785, 414] on link "ahil-wykrojnik.pdf" at bounding box center [981, 417] width 457 height 9
click at [1007, 542] on div "YRYF 12th Sep 25 | 10:24 am maciej.sikora@packhelp.com siatka ahil-wykrojnik.pd…" at bounding box center [973, 485] width 499 height 213
click at [828, 466] on link "Geschenkbox_icons_Fefco 427_440x310x110 F100 (1).pdf" at bounding box center [981, 466] width 457 height 9
click at [876, 506] on div "YRYF 12th Sep 25 | 10:24 am maciej.sikora@packhelp.com siatka ahil-wykrojnik.pd…" at bounding box center [973, 485] width 499 height 213
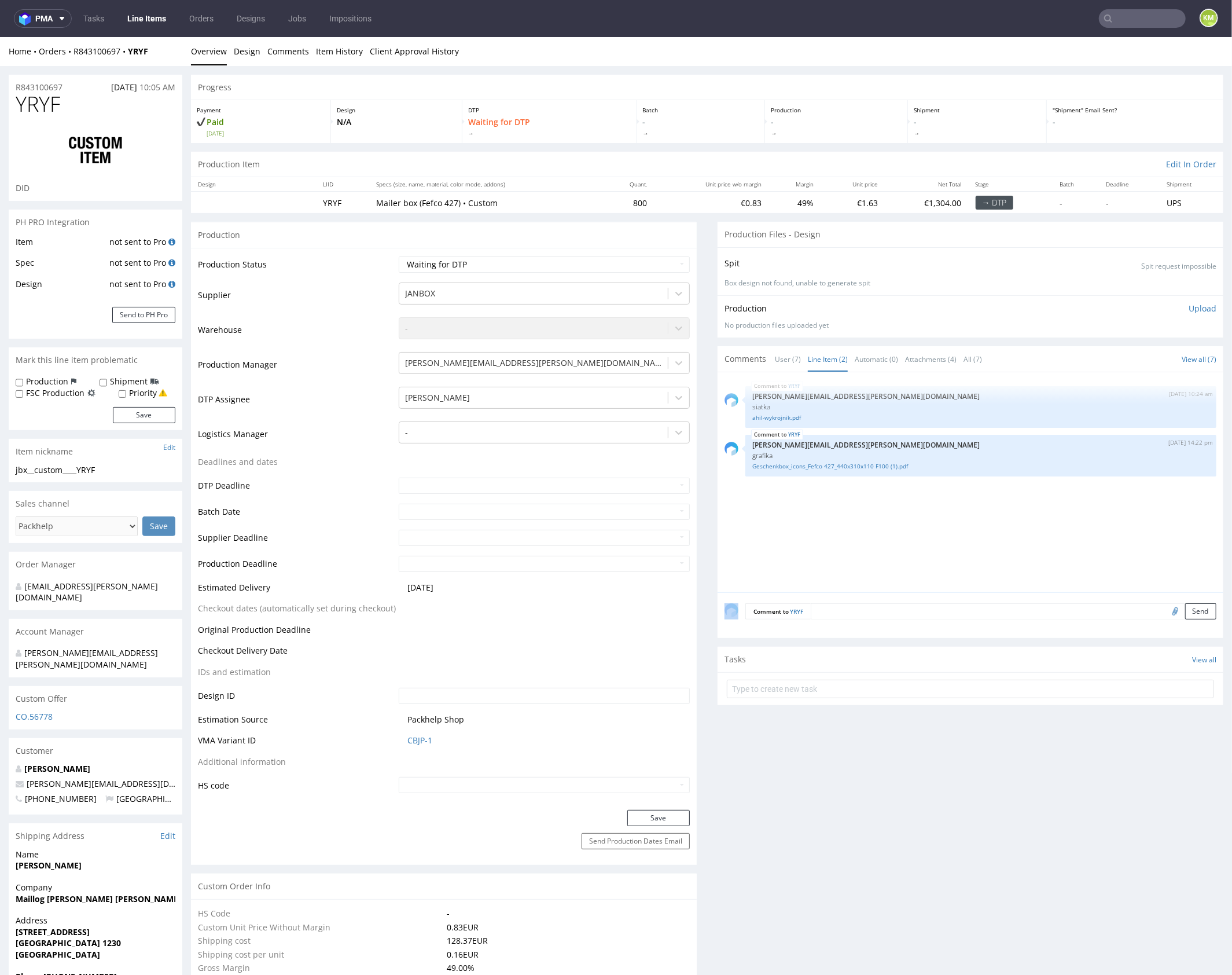
click at [876, 506] on div "YRYF 12th Sep 25 | 10:24 am maciej.sikora@packhelp.com siatka ahil-wykrojnik.pd…" at bounding box center [973, 485] width 499 height 213
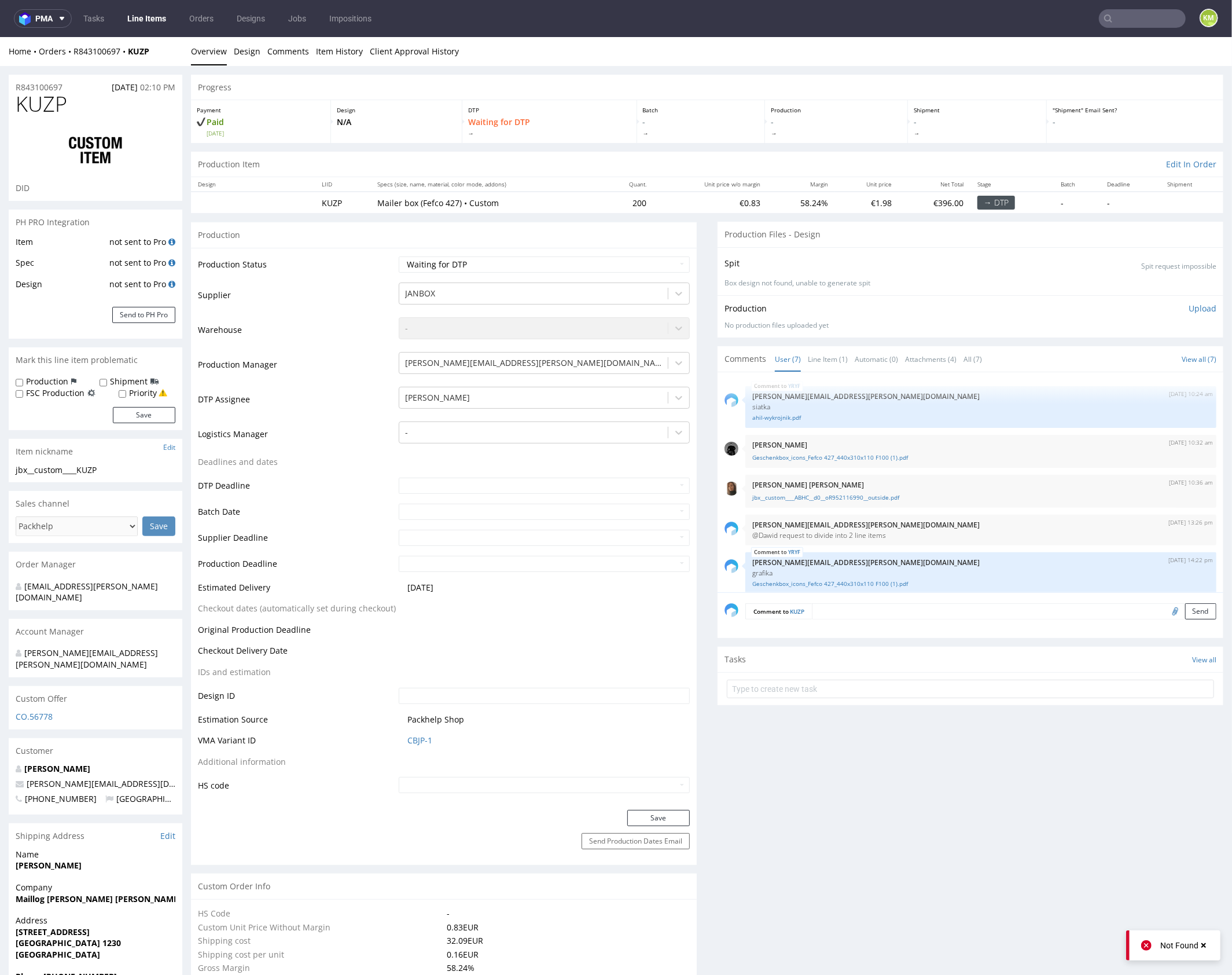
scroll to position [84, 0]
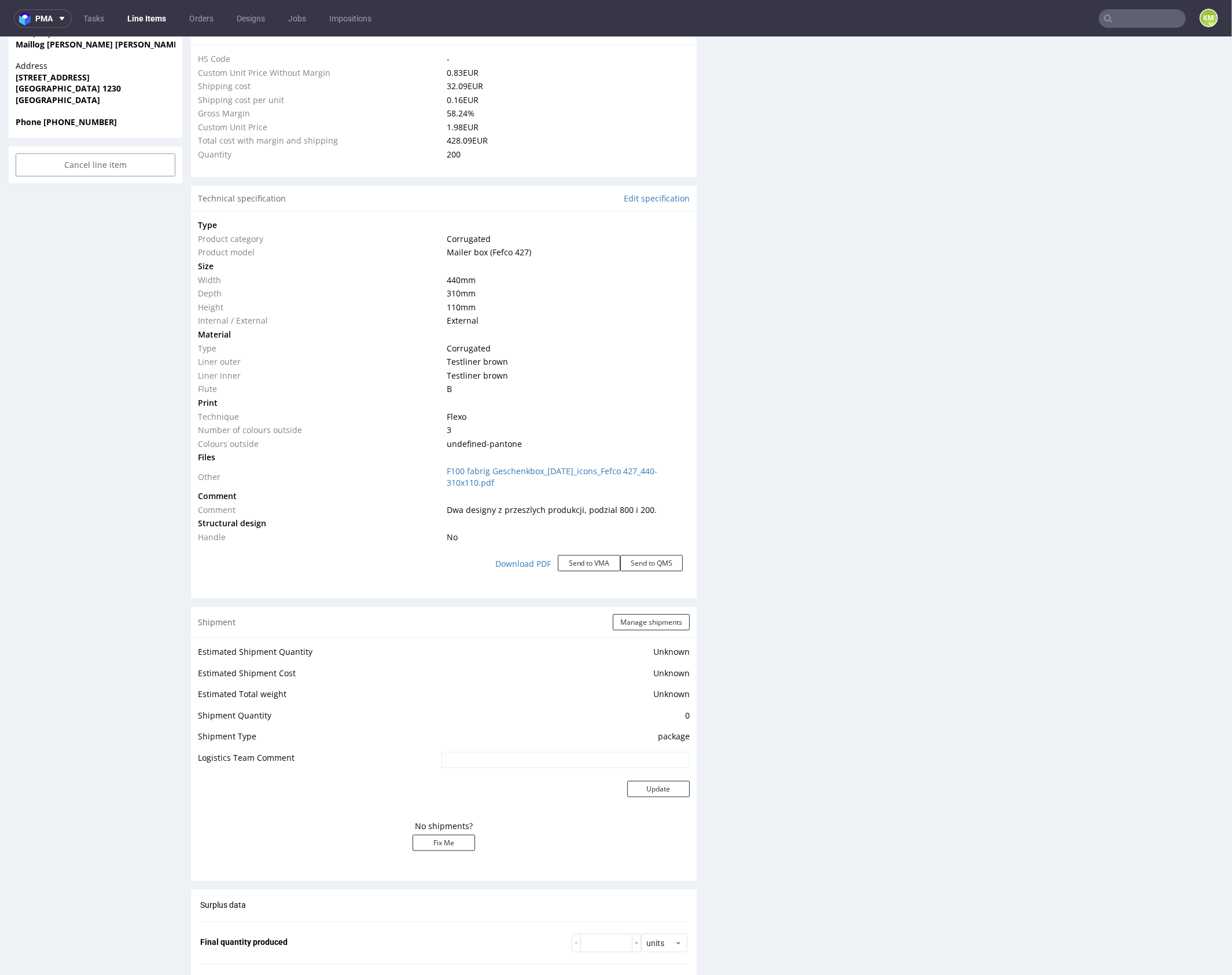
scroll to position [0, 0]
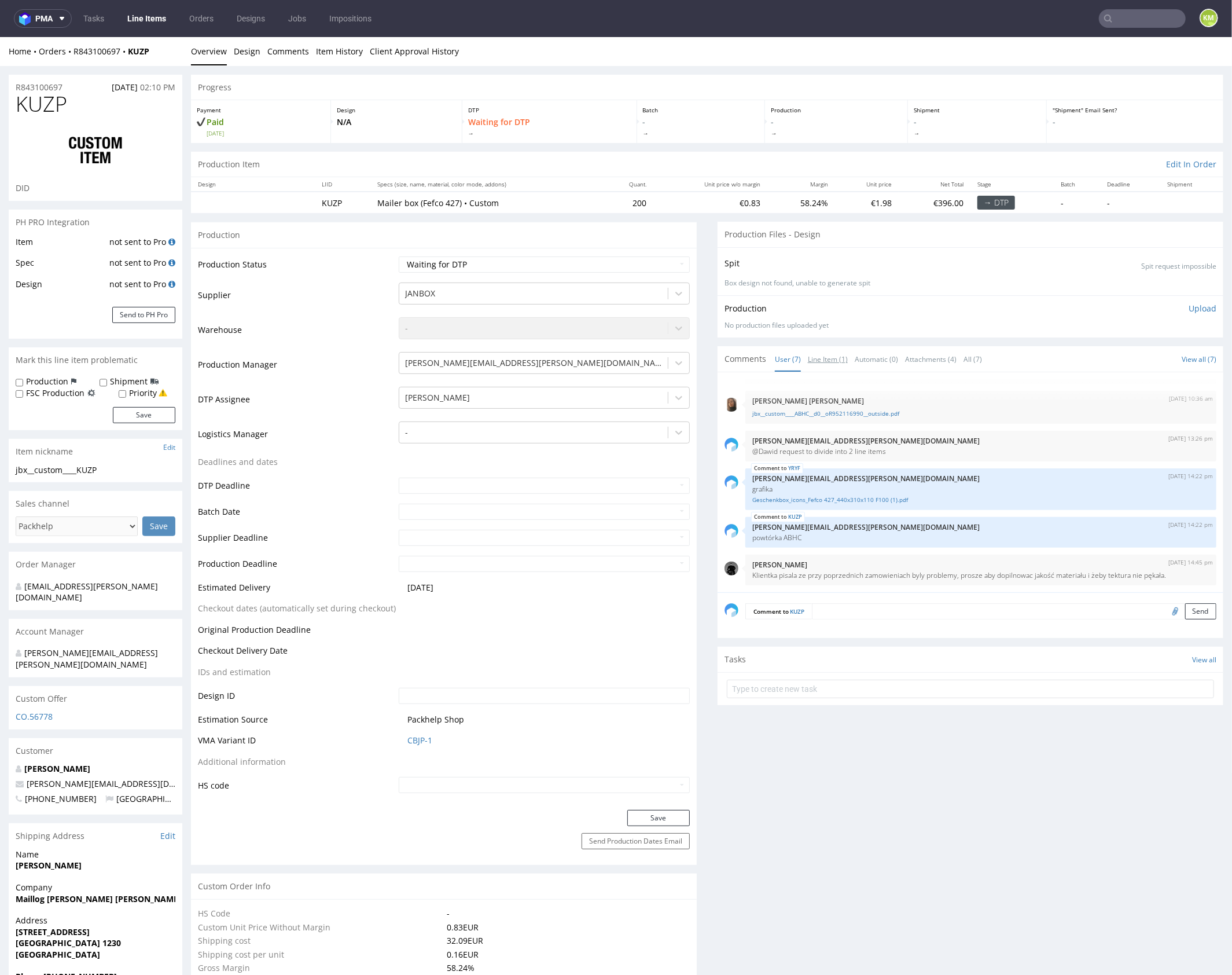
click at [827, 358] on link "Line Item (1)" at bounding box center [828, 358] width 40 height 25
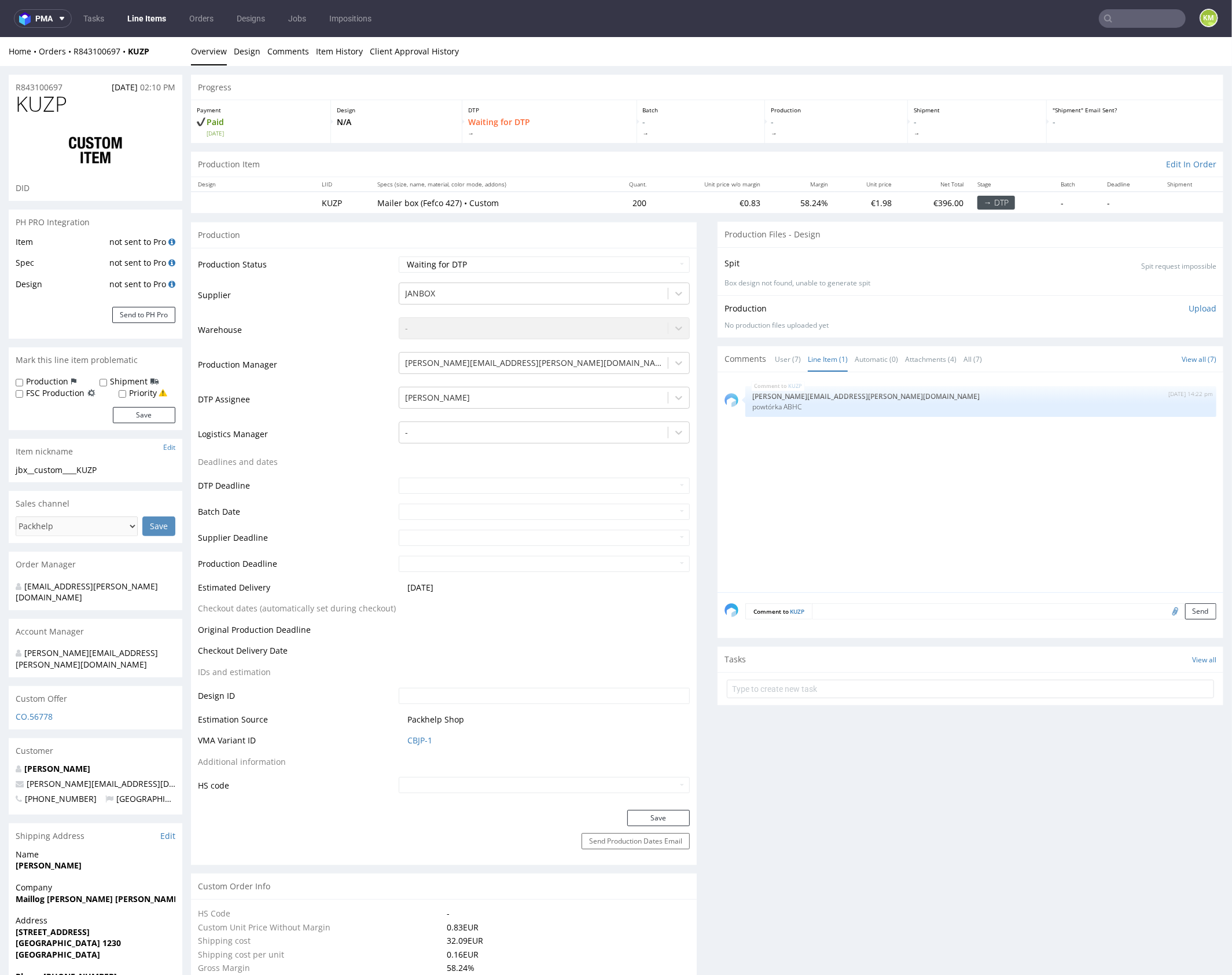
click at [847, 443] on div "KUZP 12th Sep 25 | 14:22 pm maciej.sikora@packhelp.com powtórka ABHC" at bounding box center [973, 485] width 499 height 213
drag, startPoint x: 847, startPoint y: 443, endPoint x: 835, endPoint y: 435, distance: 14.4
click at [847, 443] on div "KUZP 12th Sep 25 | 14:22 pm maciej.sikora@packhelp.com powtórka ABHC" at bounding box center [973, 485] width 499 height 213
click at [786, 406] on p "powtórka ABHC" at bounding box center [981, 406] width 457 height 9
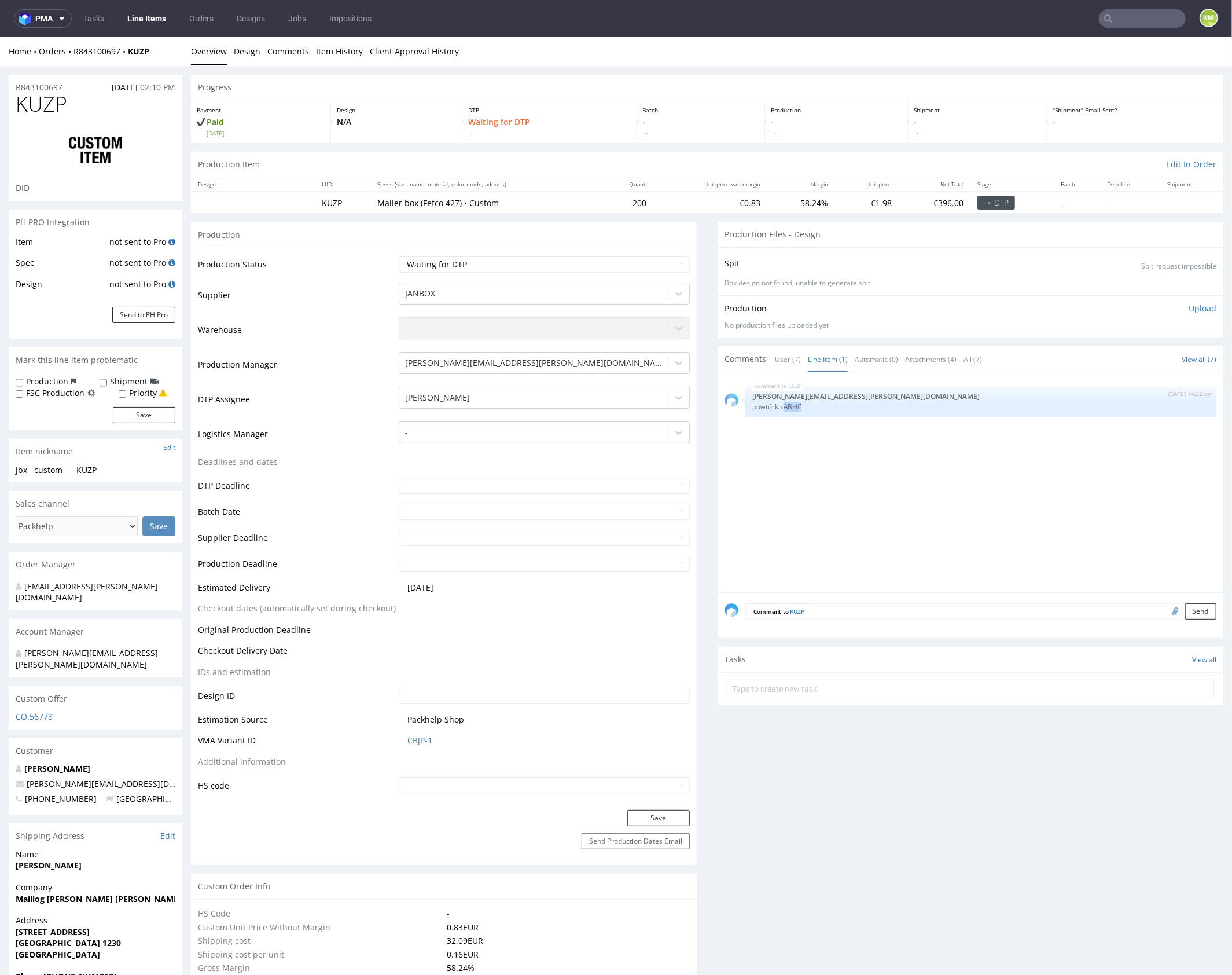
copy p "ABHC"
click at [821, 458] on div "KUZP 12th Sep 25 | 14:22 pm maciej.sikora@packhelp.com powtórka ABHC" at bounding box center [973, 485] width 499 height 213
click at [782, 354] on link "User (7)" at bounding box center [788, 358] width 26 height 25
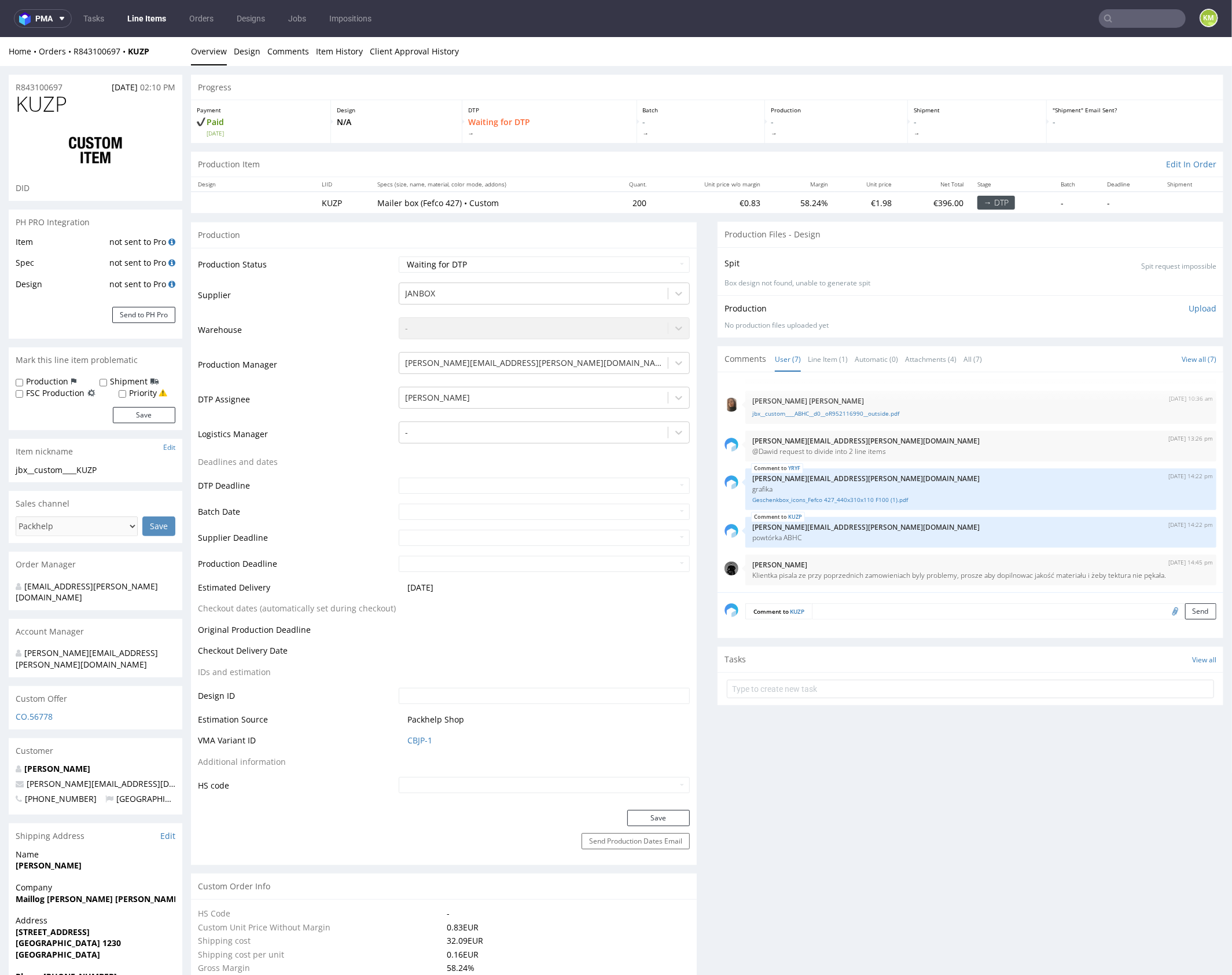
click at [846, 379] on div "12th Sep 25 | 10:32 am Dawid Urbanowicz Geschenkbox_icons_Fefco 427_440x310x110…" at bounding box center [981, 366] width 471 height 33
click at [872, 412] on link "jbx__custom____ABHC__d0__oR952116990__outside.pdf" at bounding box center [981, 413] width 457 height 9
click at [824, 359] on link "Line Item (1)" at bounding box center [828, 358] width 40 height 25
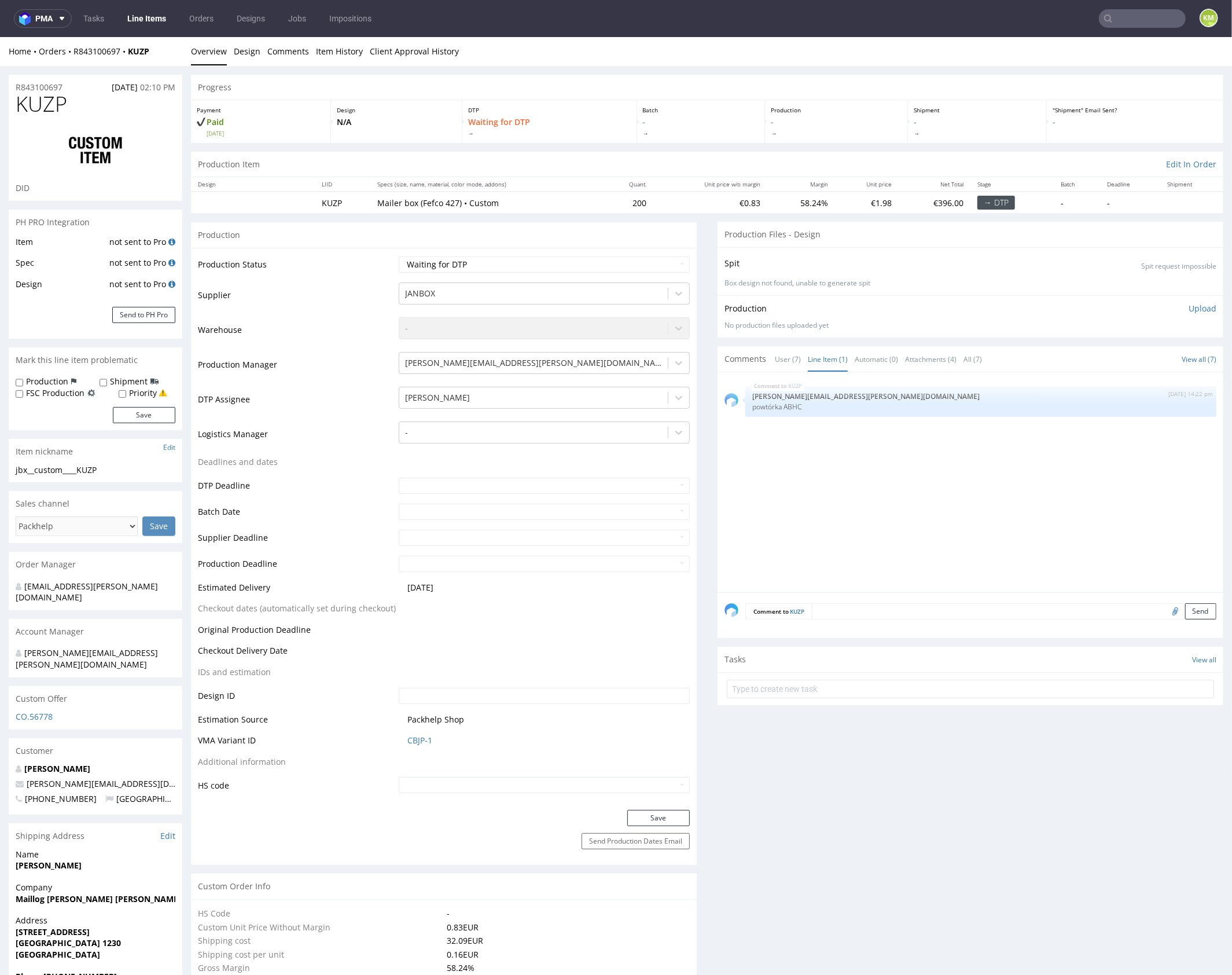
click at [976, 534] on div "KUZP 12th Sep 25 | 14:22 pm maciej.sikora@packhelp.com powtórka ABHC" at bounding box center [973, 485] width 499 height 213
click at [97, 468] on div "jbx__custom____KUZP" at bounding box center [95, 469] width 160 height 12
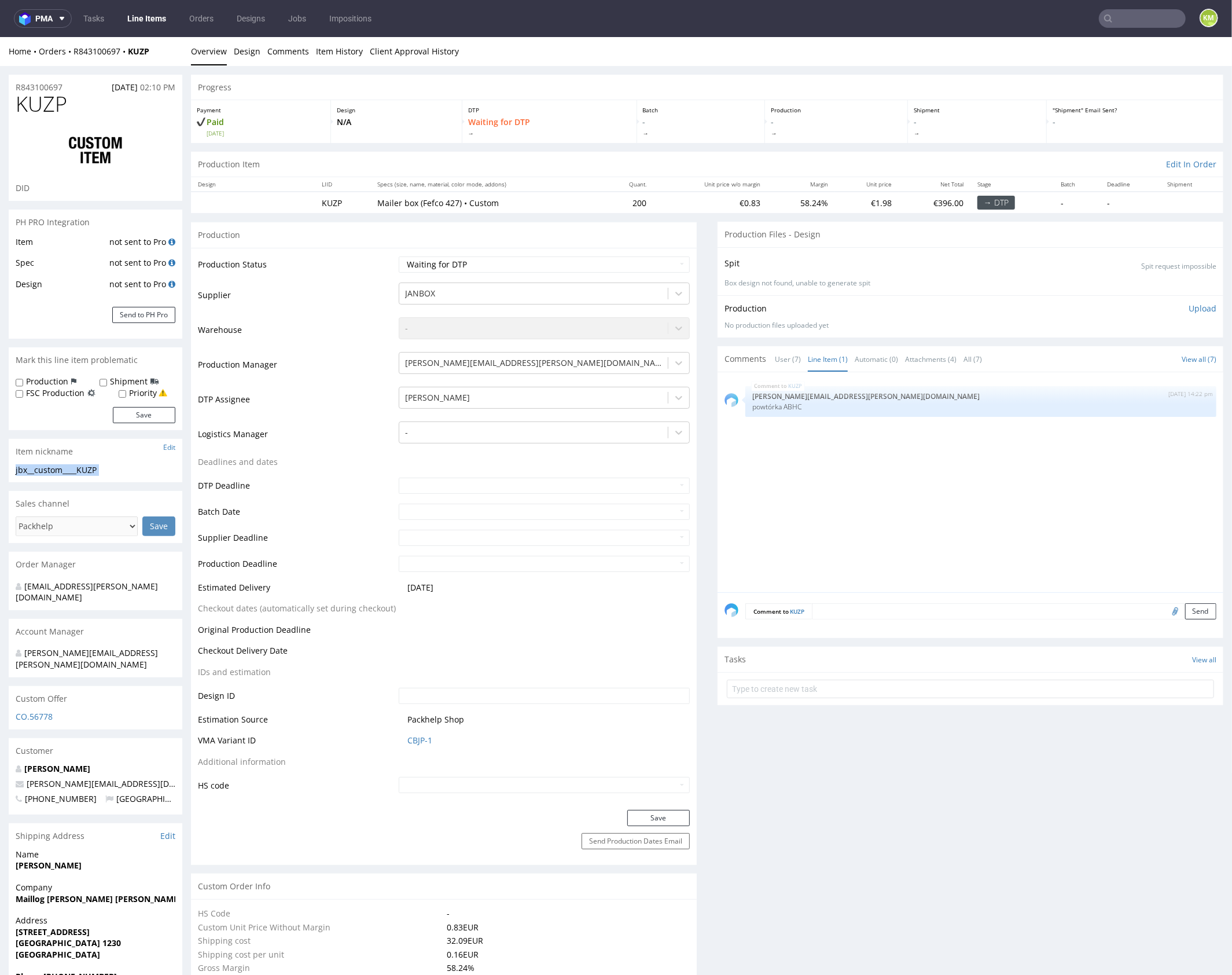
copy div "jbx__custom____KUZP Update"
copy link "R843100697"
click at [1199, 308] on p "Upload" at bounding box center [1202, 308] width 28 height 12
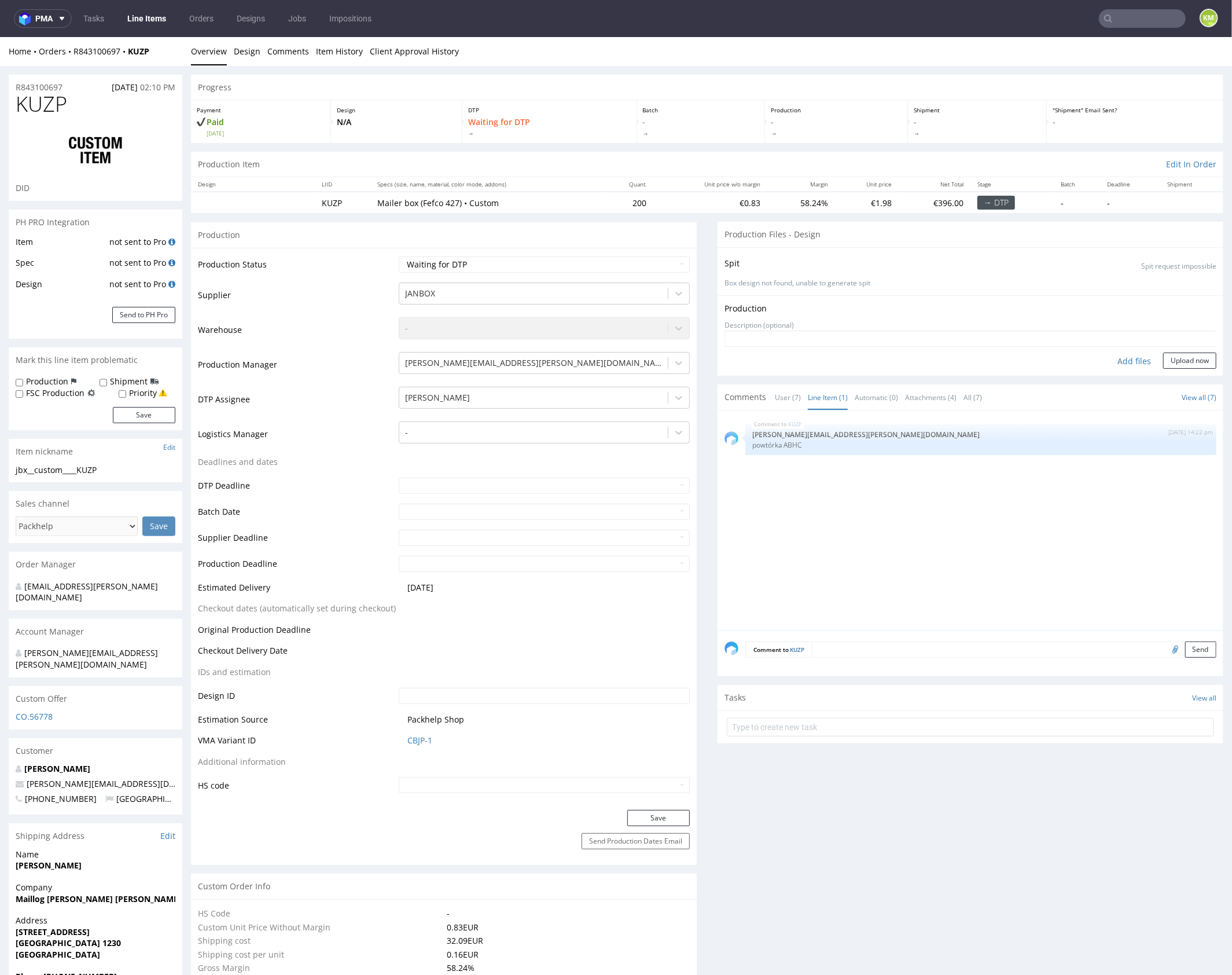
click at [1131, 361] on div "Add files" at bounding box center [1134, 361] width 58 height 18
type input "C:\fakepath\jbx__custom____KUZP__d0__oR843100697__outside.pdf"
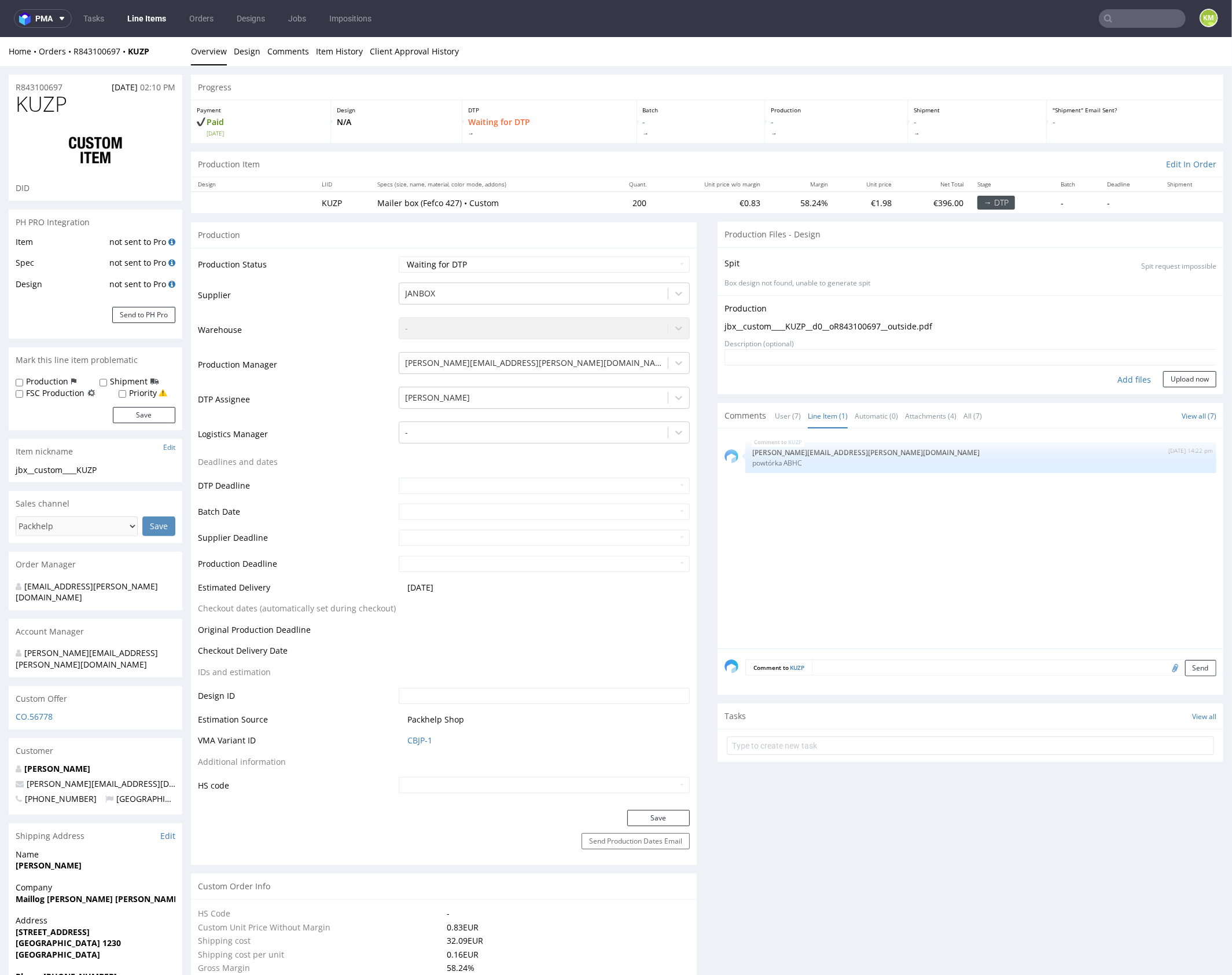
click at [813, 351] on textarea at bounding box center [970, 357] width 492 height 16
type textarea "ABHC"
click at [1178, 377] on button "Upload now" at bounding box center [1190, 379] width 53 height 16
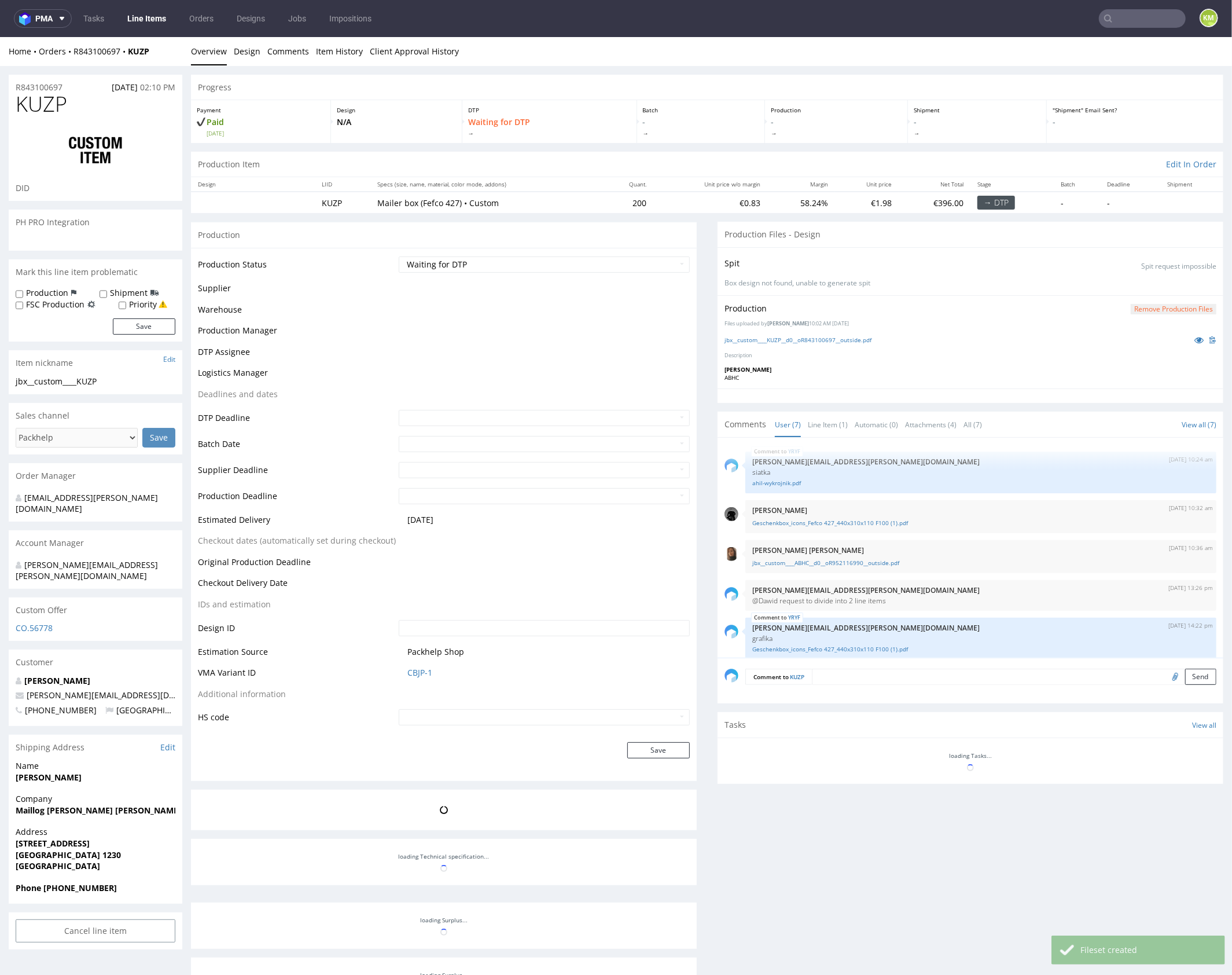
scroll to position [84, 0]
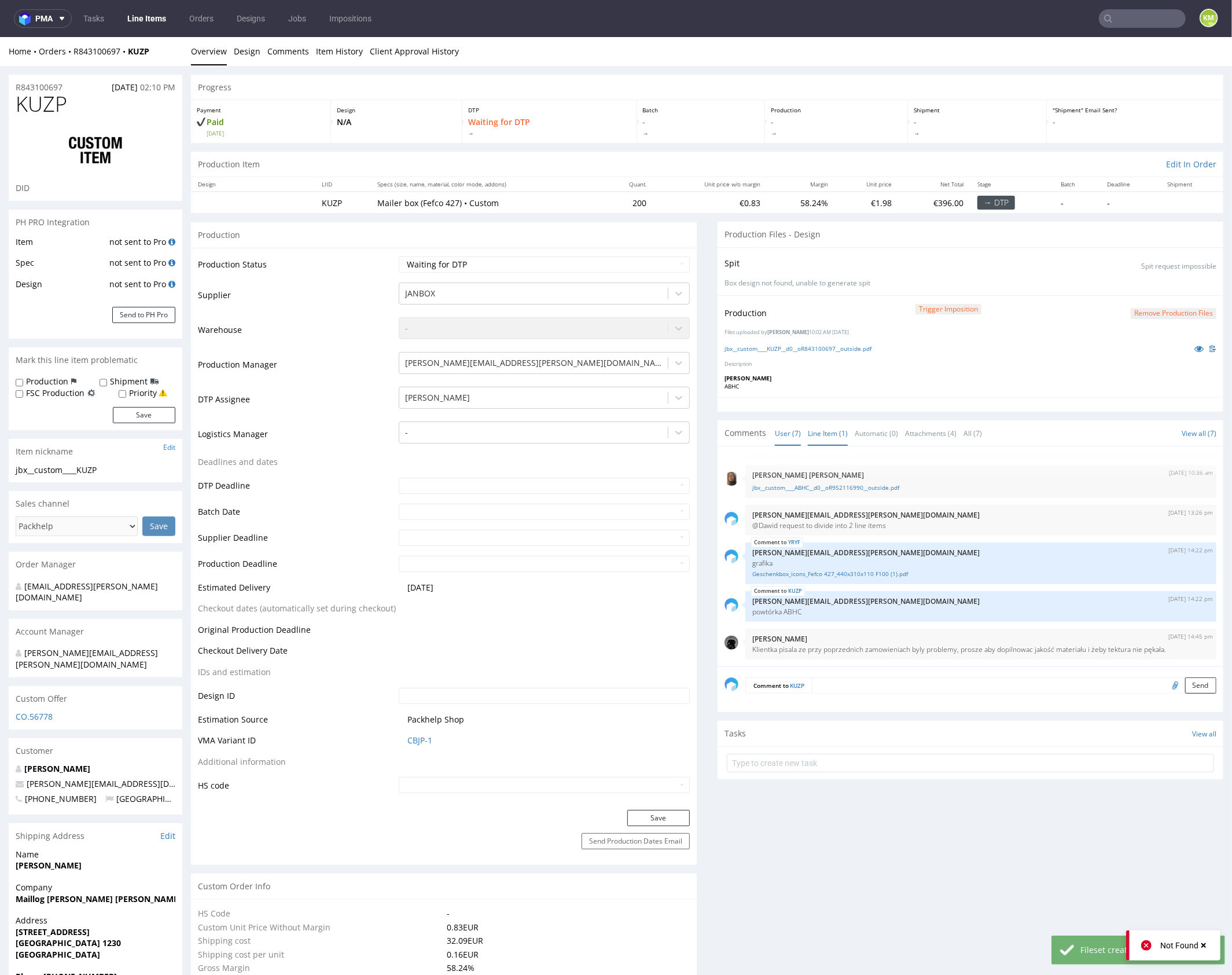
click at [826, 426] on link "Line Item (1)" at bounding box center [828, 432] width 40 height 25
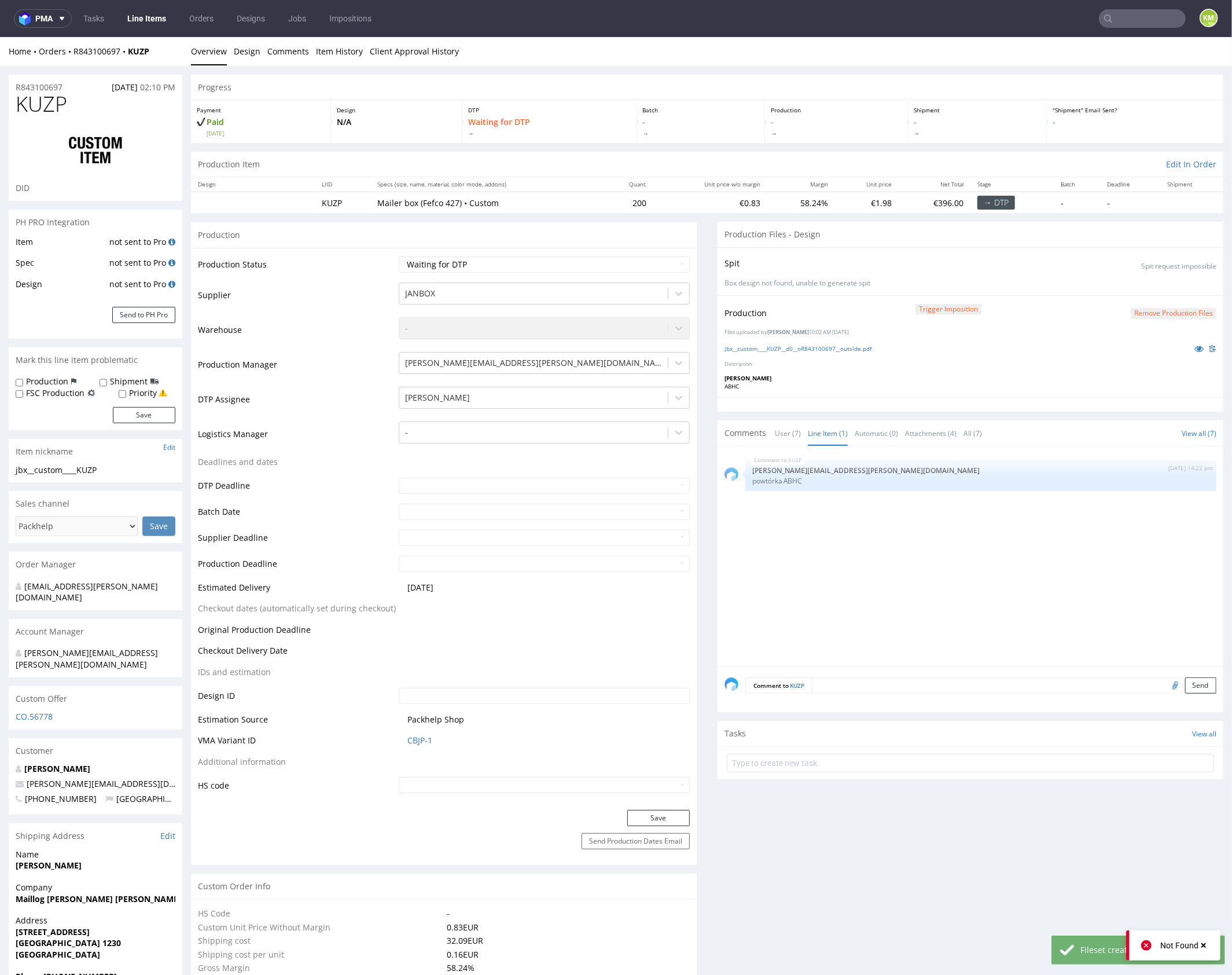
click at [848, 565] on div "KUZP 12th Sep 25 | 14:22 pm maciej.sikora@packhelp.com powtórka ABHC" at bounding box center [973, 559] width 499 height 213
click at [596, 270] on select "Waiting for Artwork Waiting for Diecut Waiting for Mockup Waiting for DTP Waiti…" at bounding box center [545, 264] width 291 height 16
select select "dtp_production_ready"
click at [399, 256] on select "Waiting for Artwork Waiting for Diecut Waiting for Mockup Waiting for DTP Waiti…" at bounding box center [545, 264] width 291 height 16
click at [665, 816] on button "Save" at bounding box center [659, 818] width 63 height 16
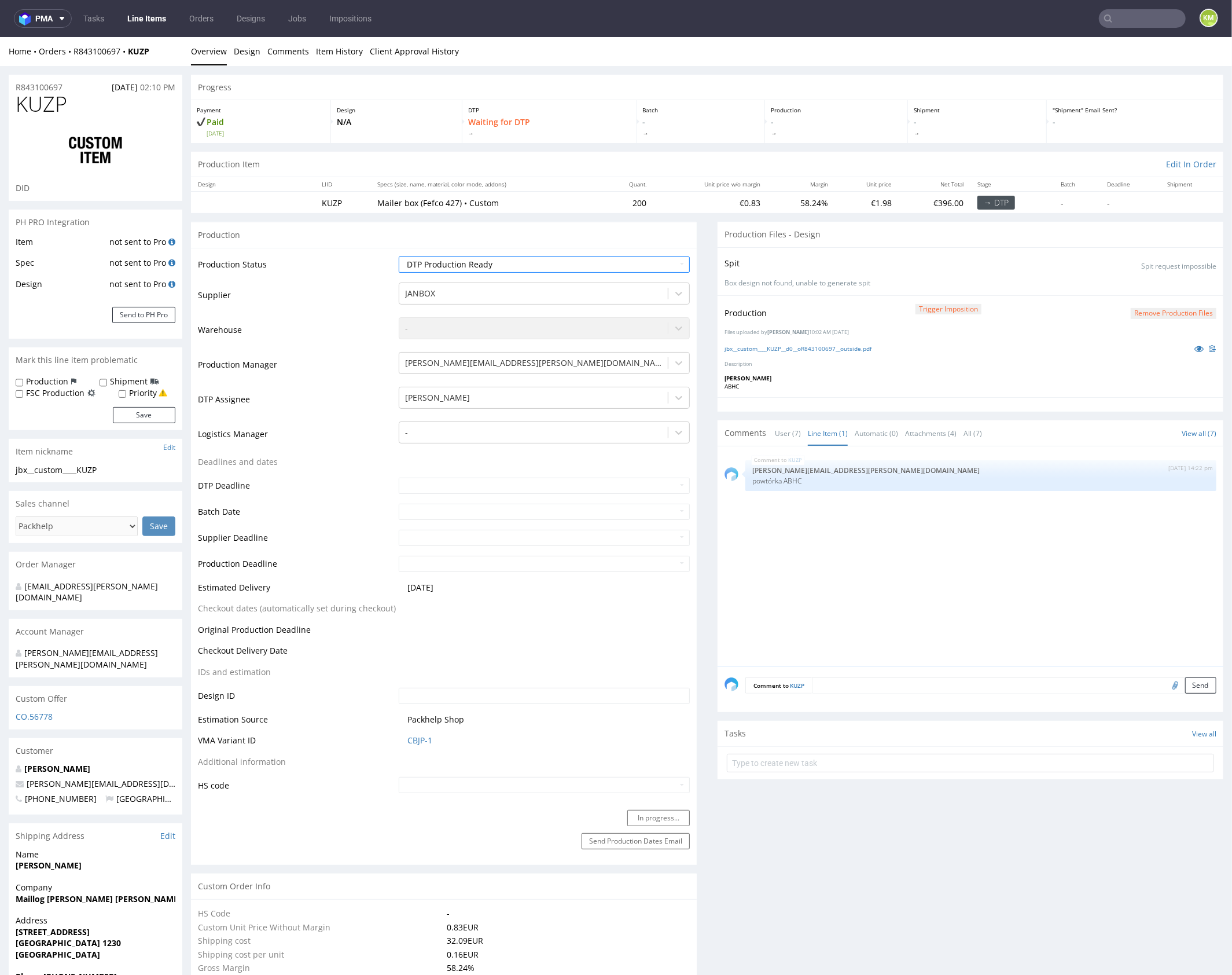
click at [825, 578] on div "KUZP 12th Sep 25 | 14:22 pm maciej.sikora@packhelp.com powtórka ABHC" at bounding box center [973, 559] width 499 height 213
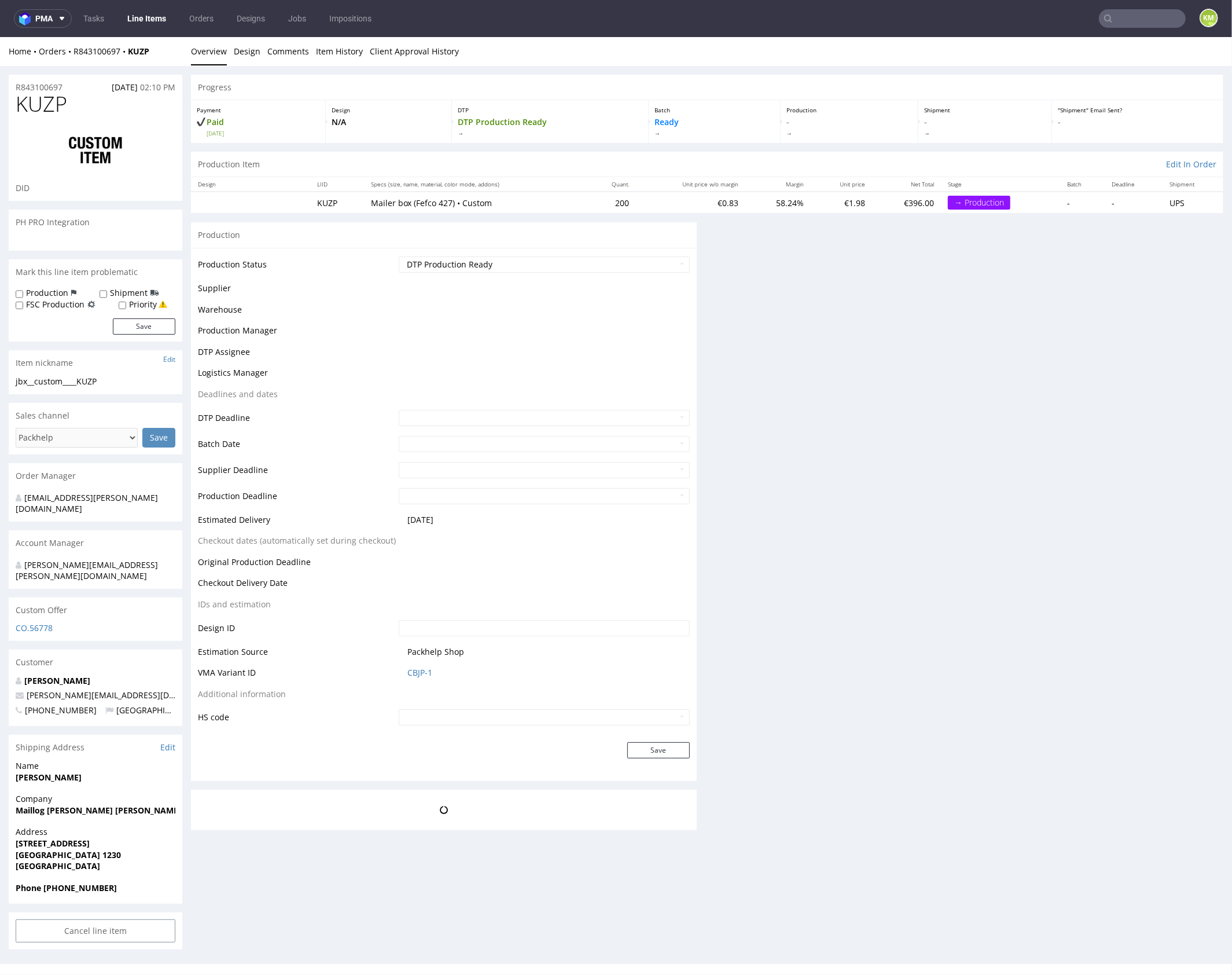
scroll to position [0, 0]
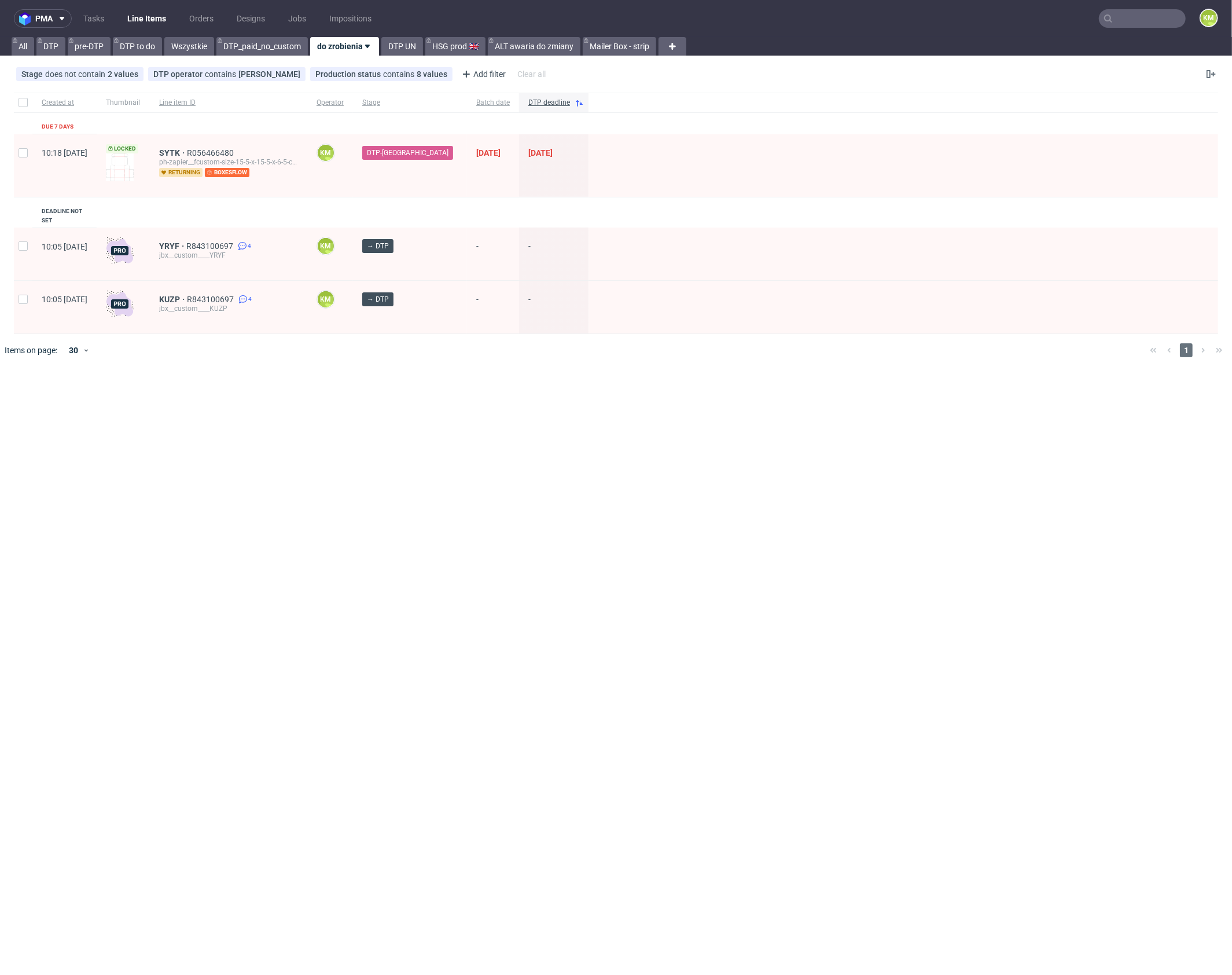
click at [1150, 12] on input "text" at bounding box center [1143, 18] width 87 height 18
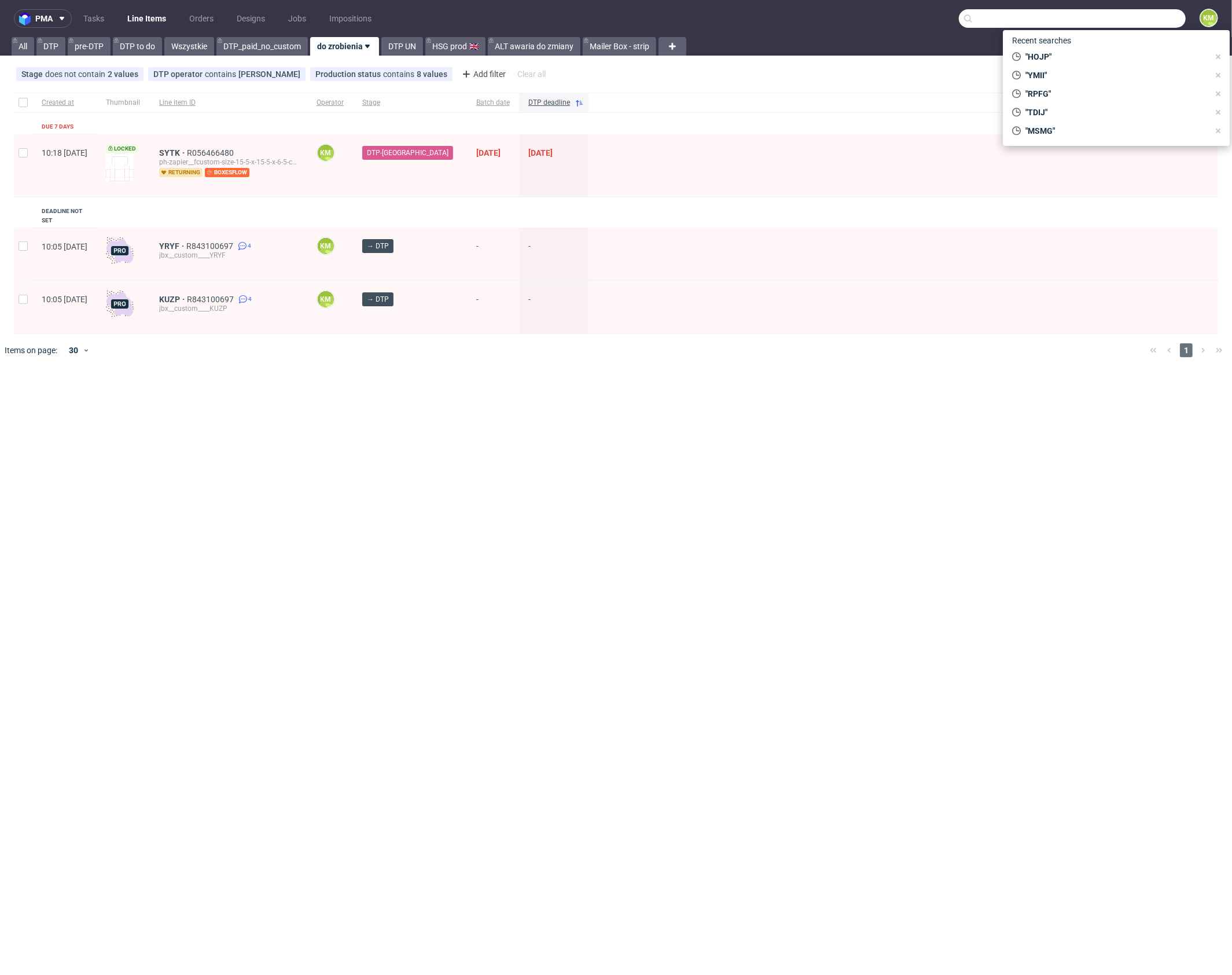
paste input "ABHC"
type input "ABHC"
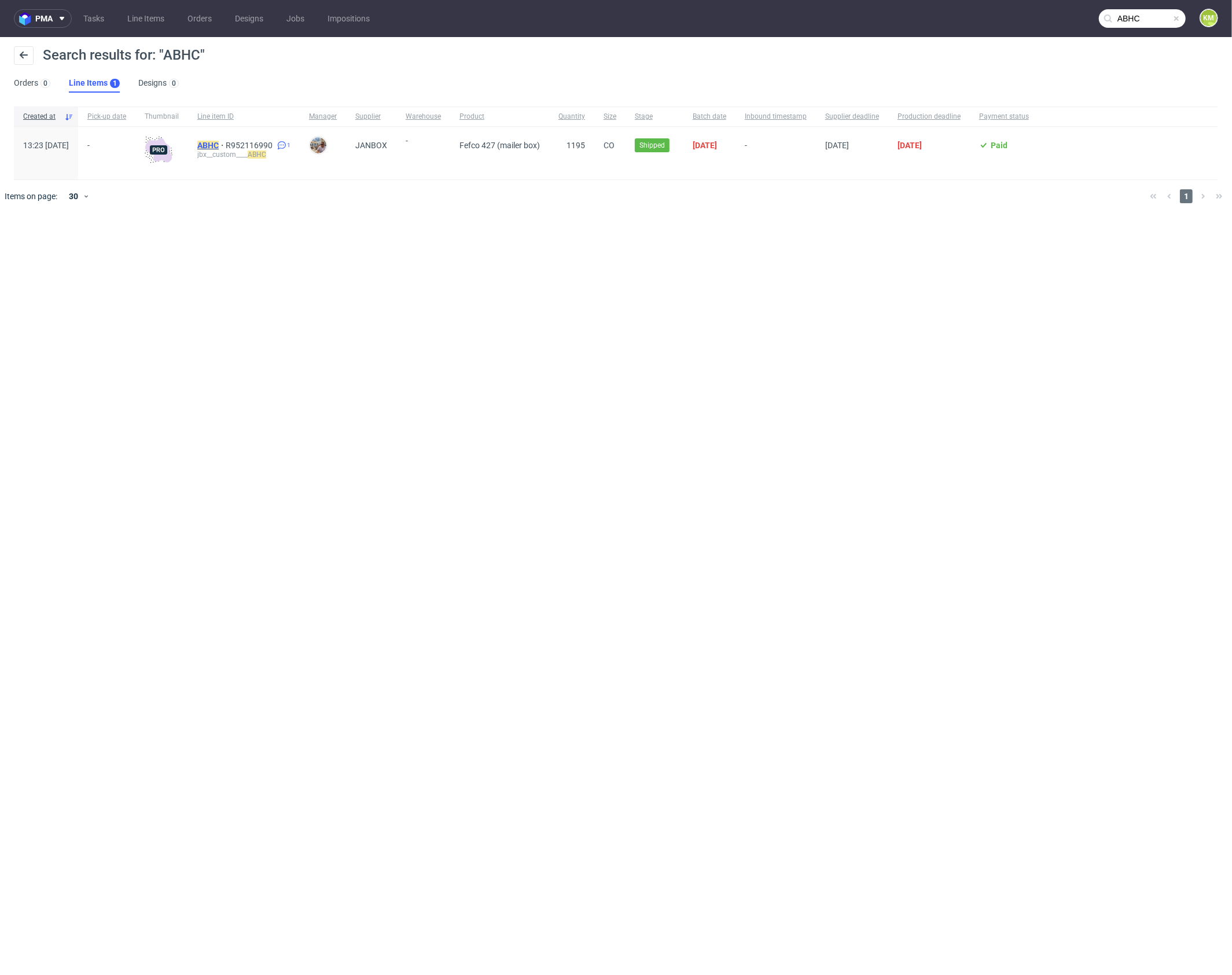
click at [218, 146] on mark "ABHC" at bounding box center [208, 146] width 21 height 10
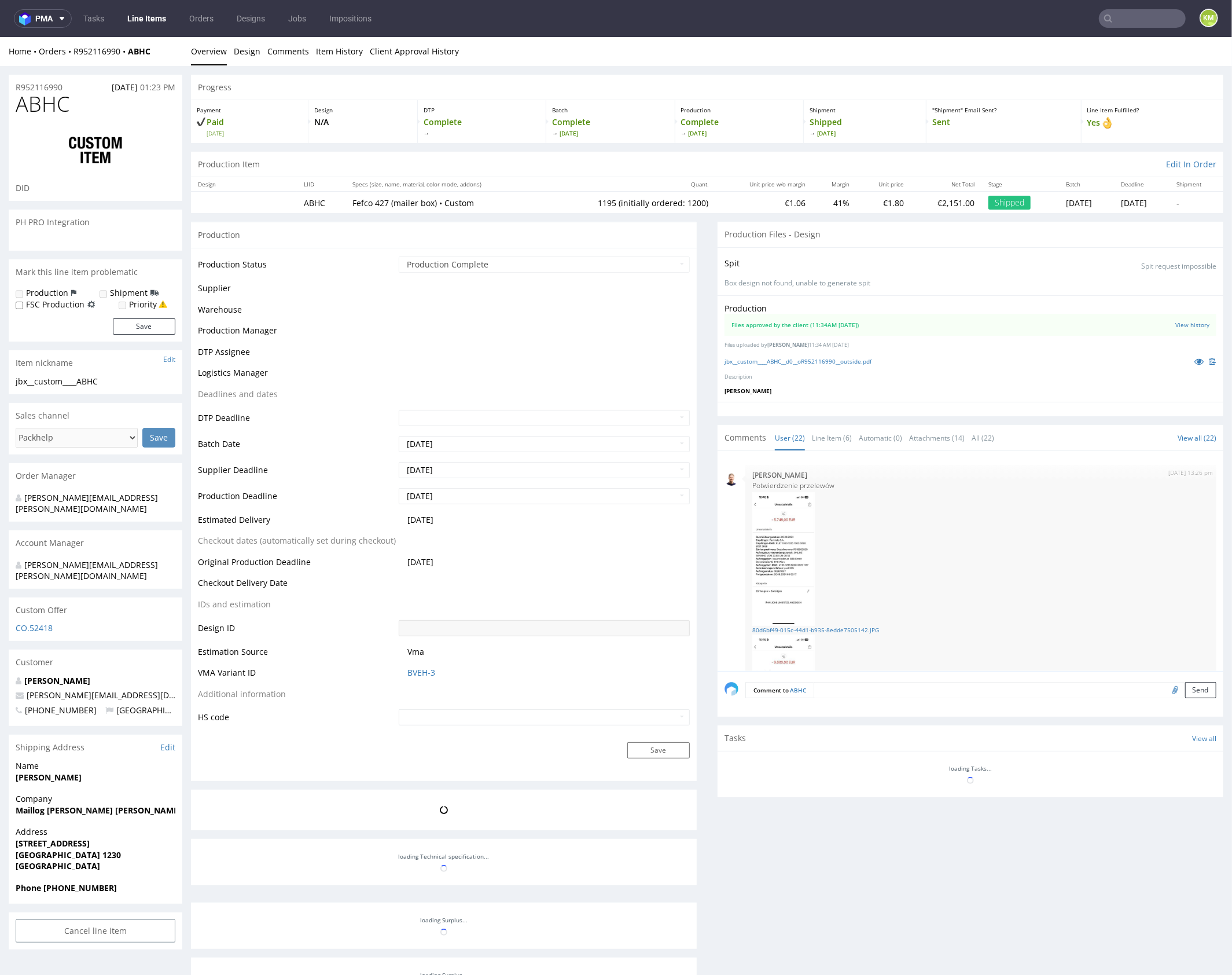
scroll to position [1190, 0]
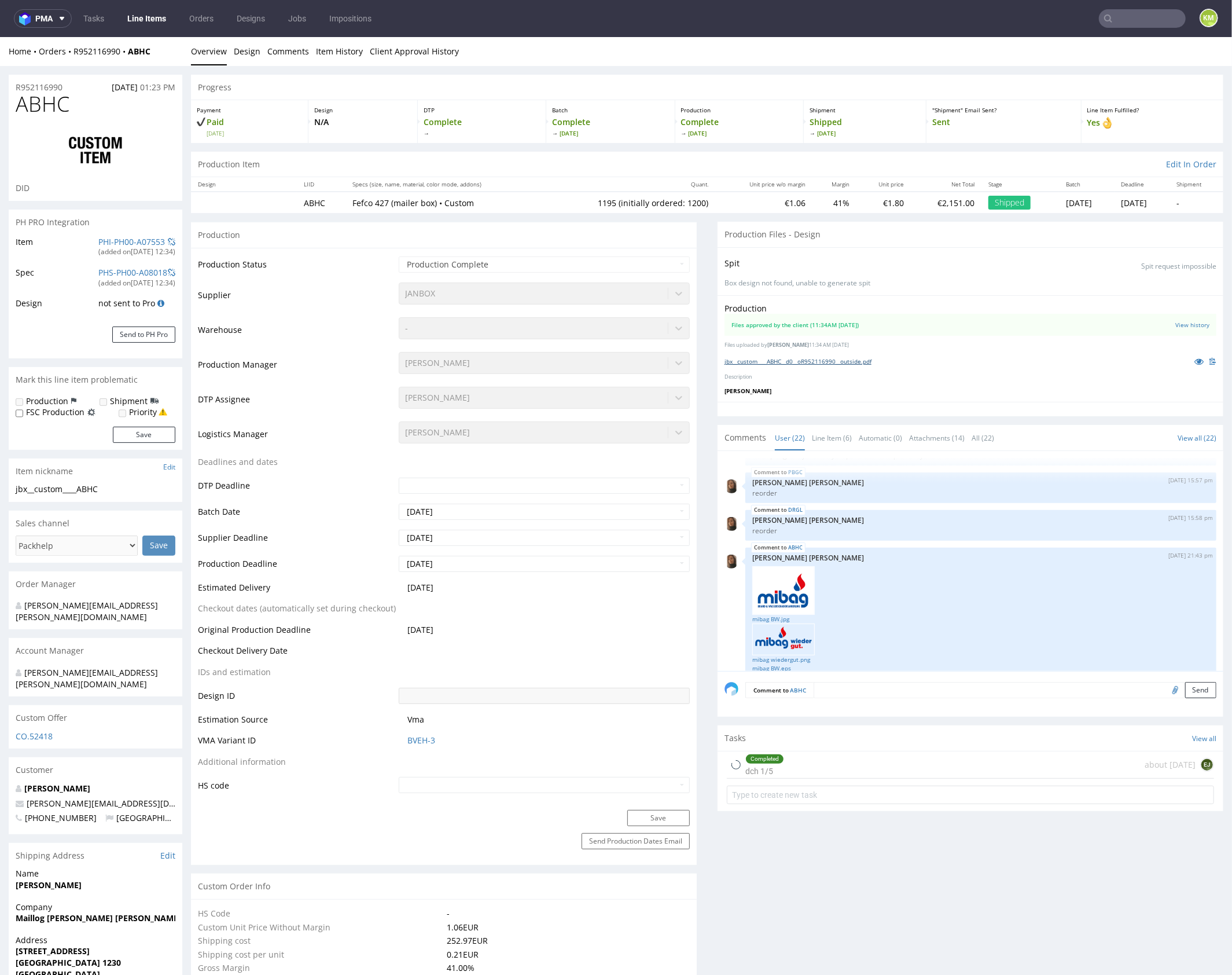
select select "in_progress"
click at [803, 364] on link "jbx__custom____ABHC__d0__oR952116990__outside.pdf" at bounding box center [798, 361] width 147 height 8
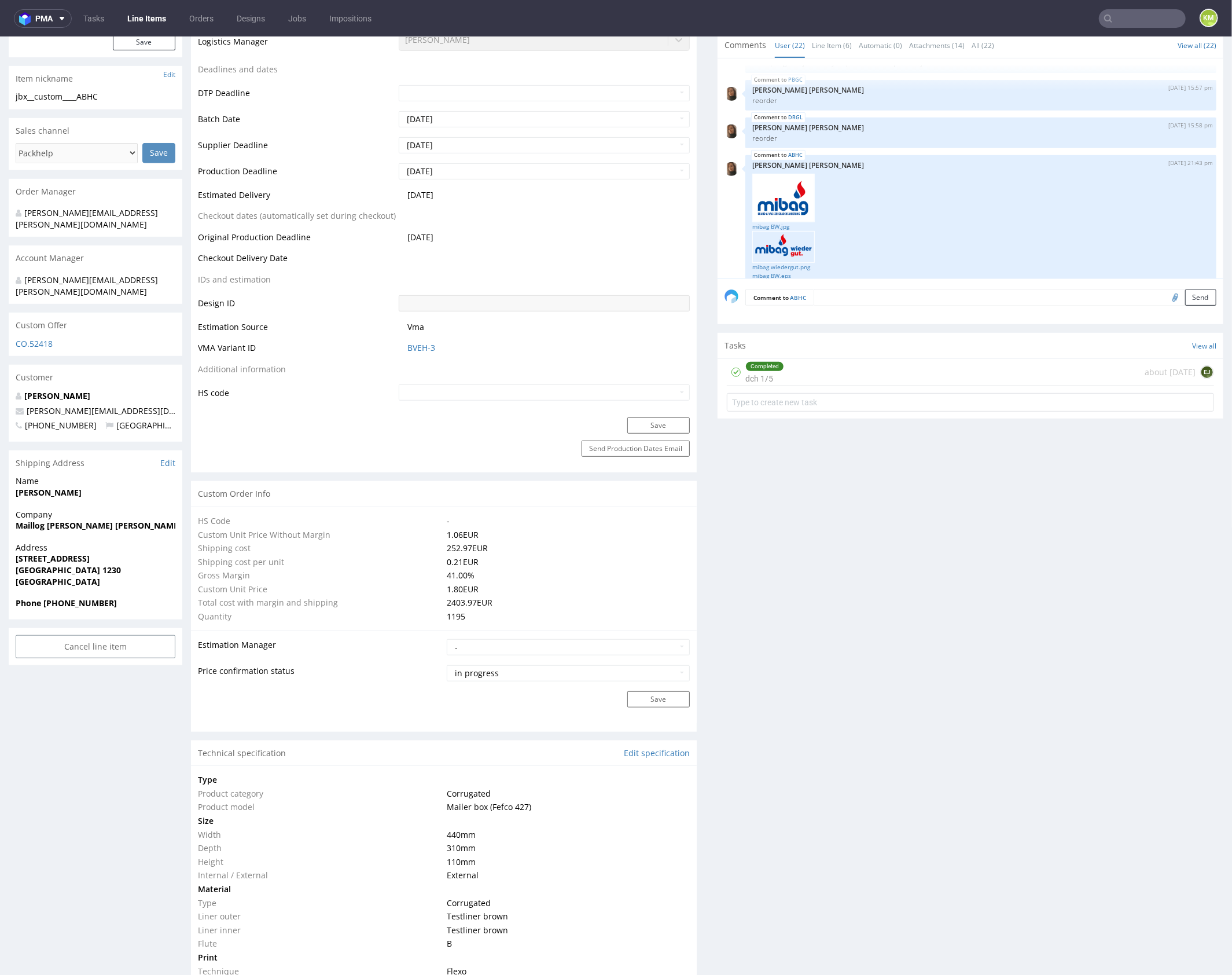
scroll to position [690, 0]
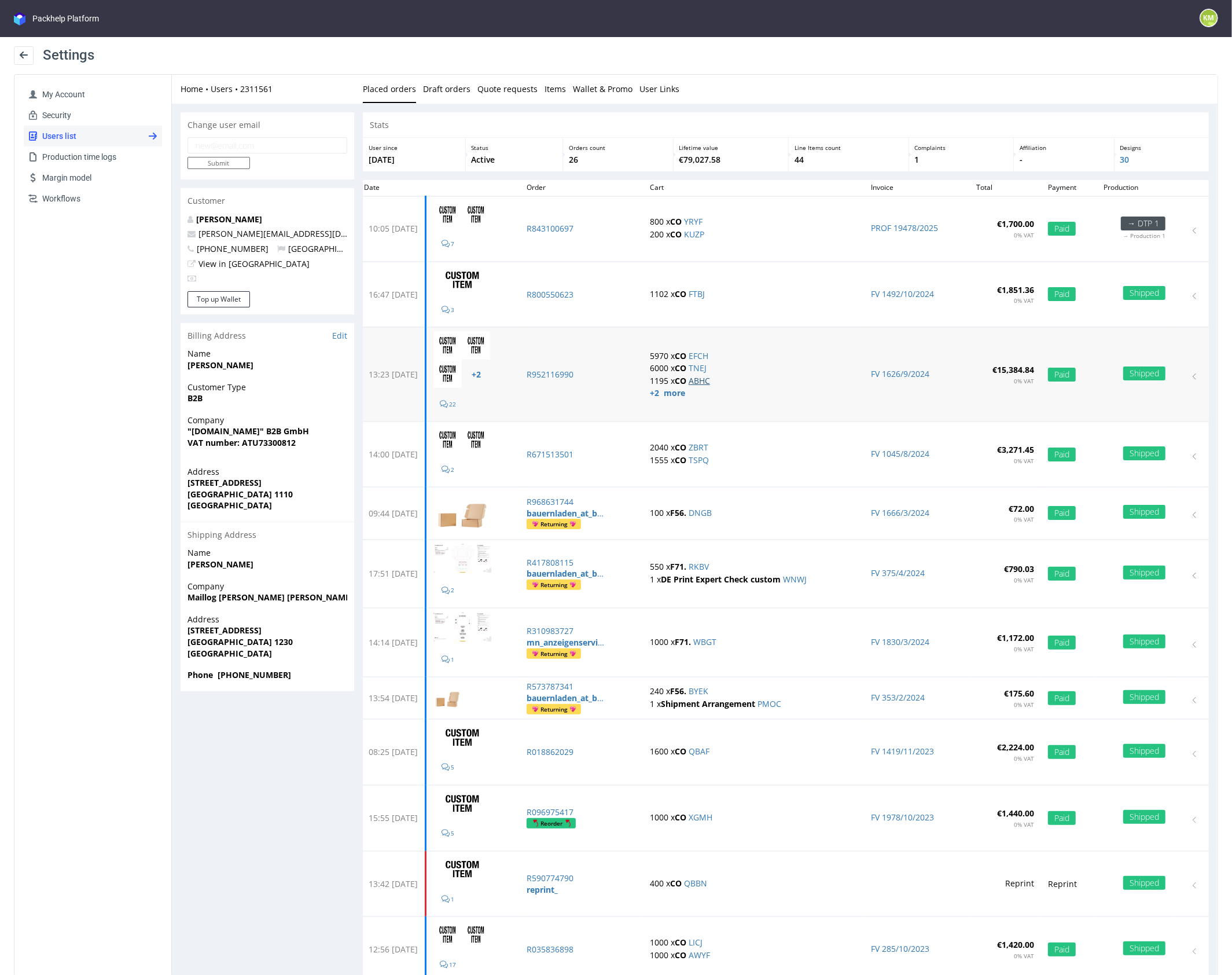
drag, startPoint x: 727, startPoint y: 377, endPoint x: 720, endPoint y: 382, distance: 8.6
click at [685, 390] on strong "+2 more" at bounding box center [667, 392] width 35 height 11
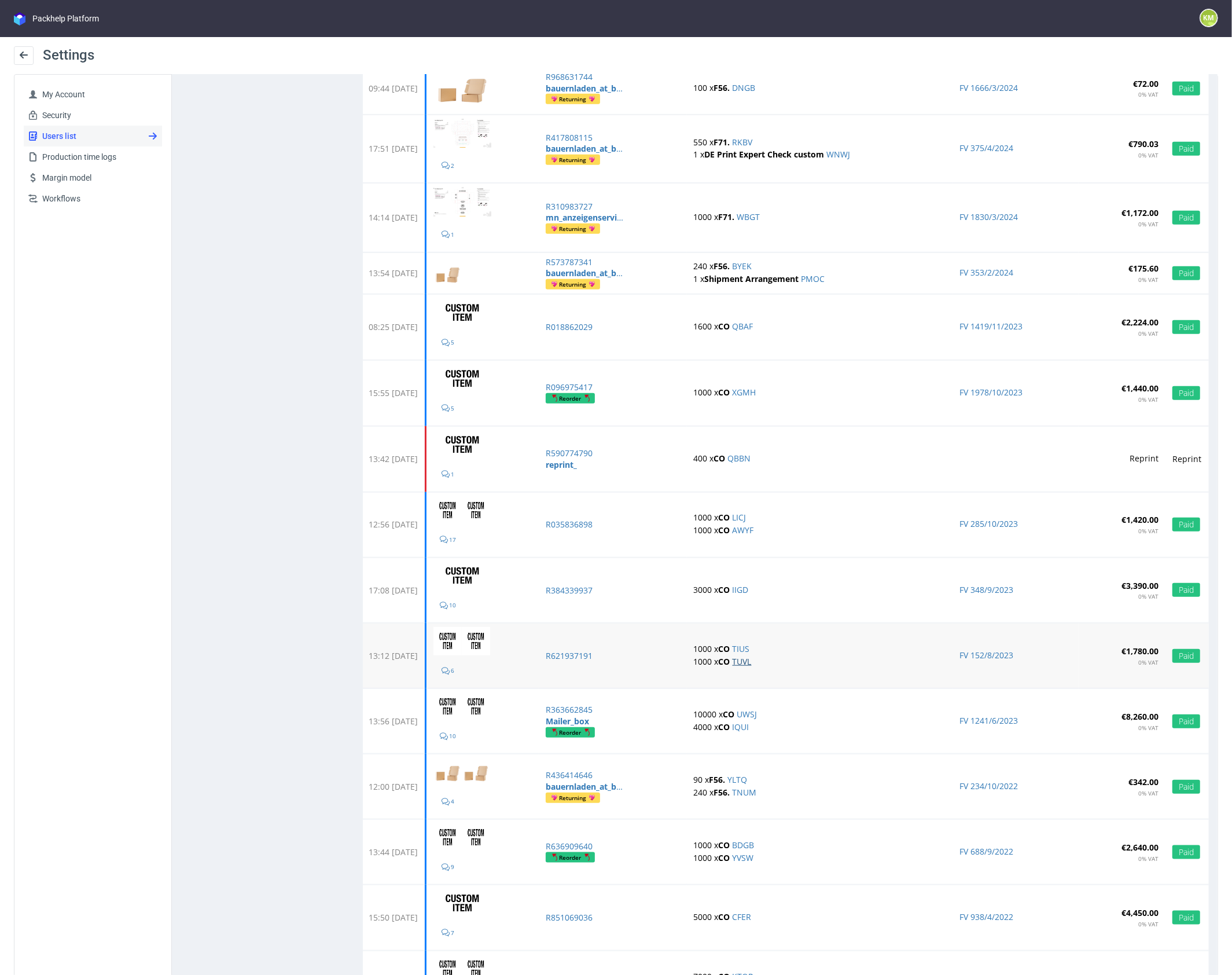
scroll to position [678, 0]
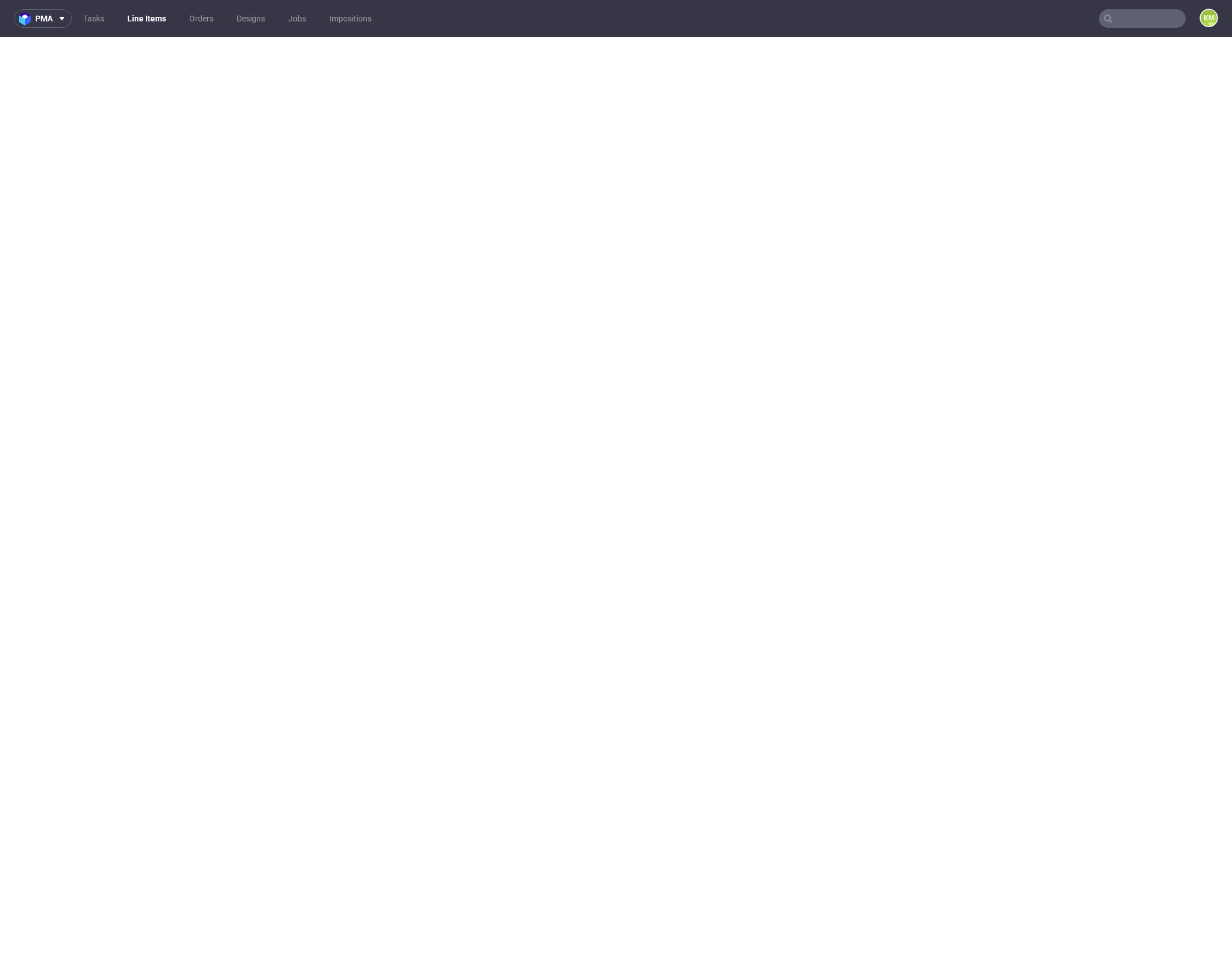
select select "in_progress"
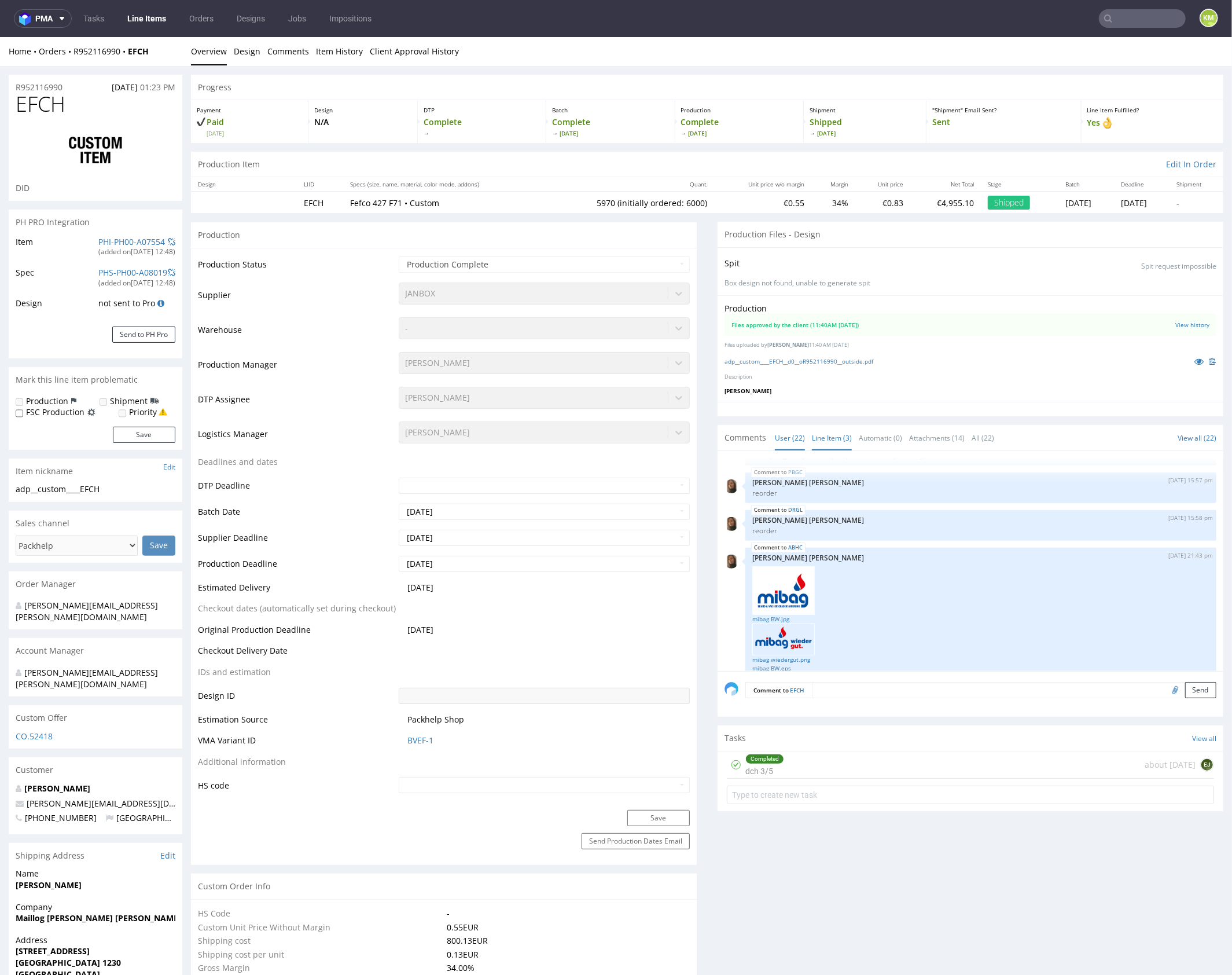
click at [832, 442] on link "Line Item (3)" at bounding box center [832, 437] width 40 height 25
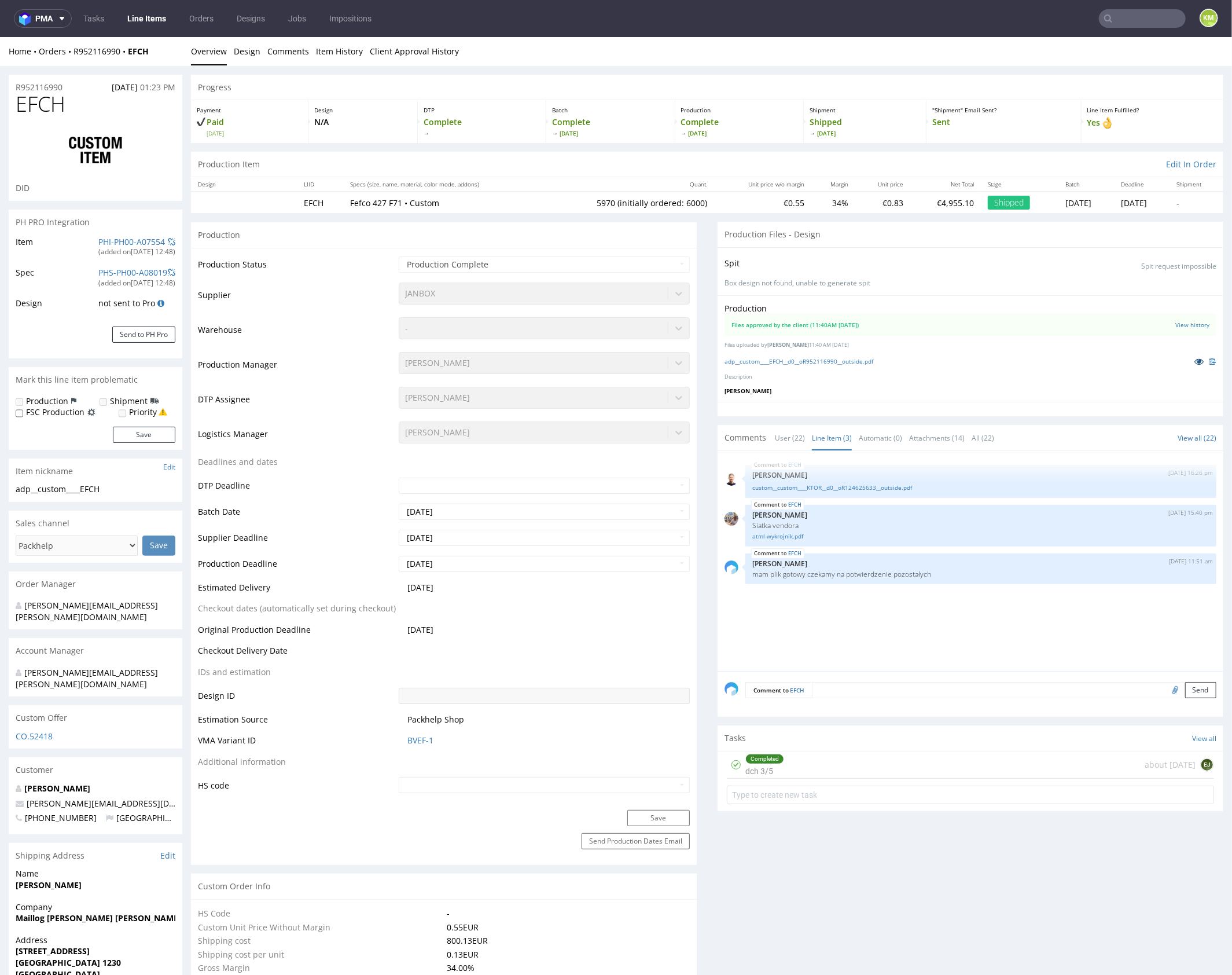
click at [1195, 362] on icon at bounding box center [1199, 361] width 10 height 8
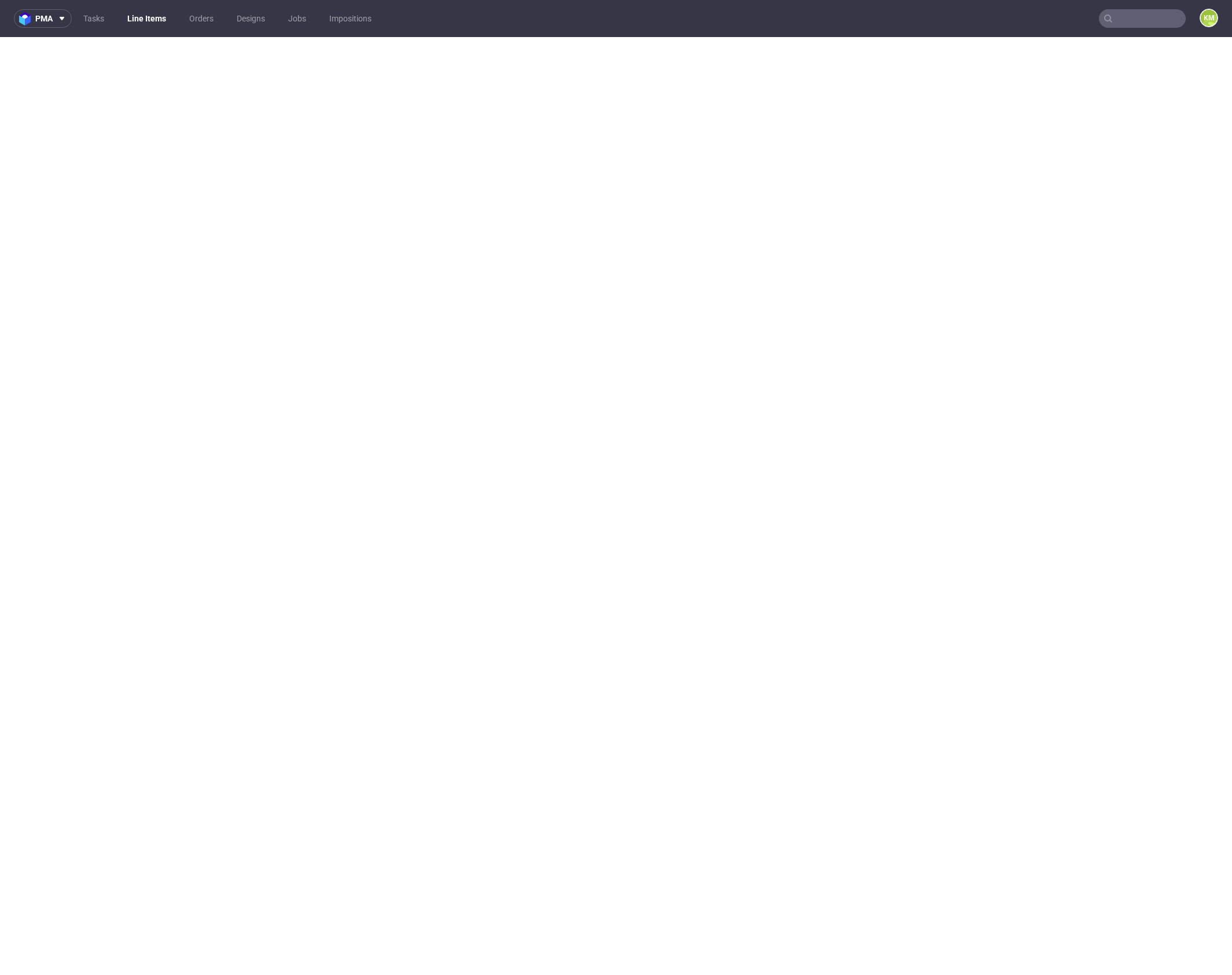
select select "in_progress"
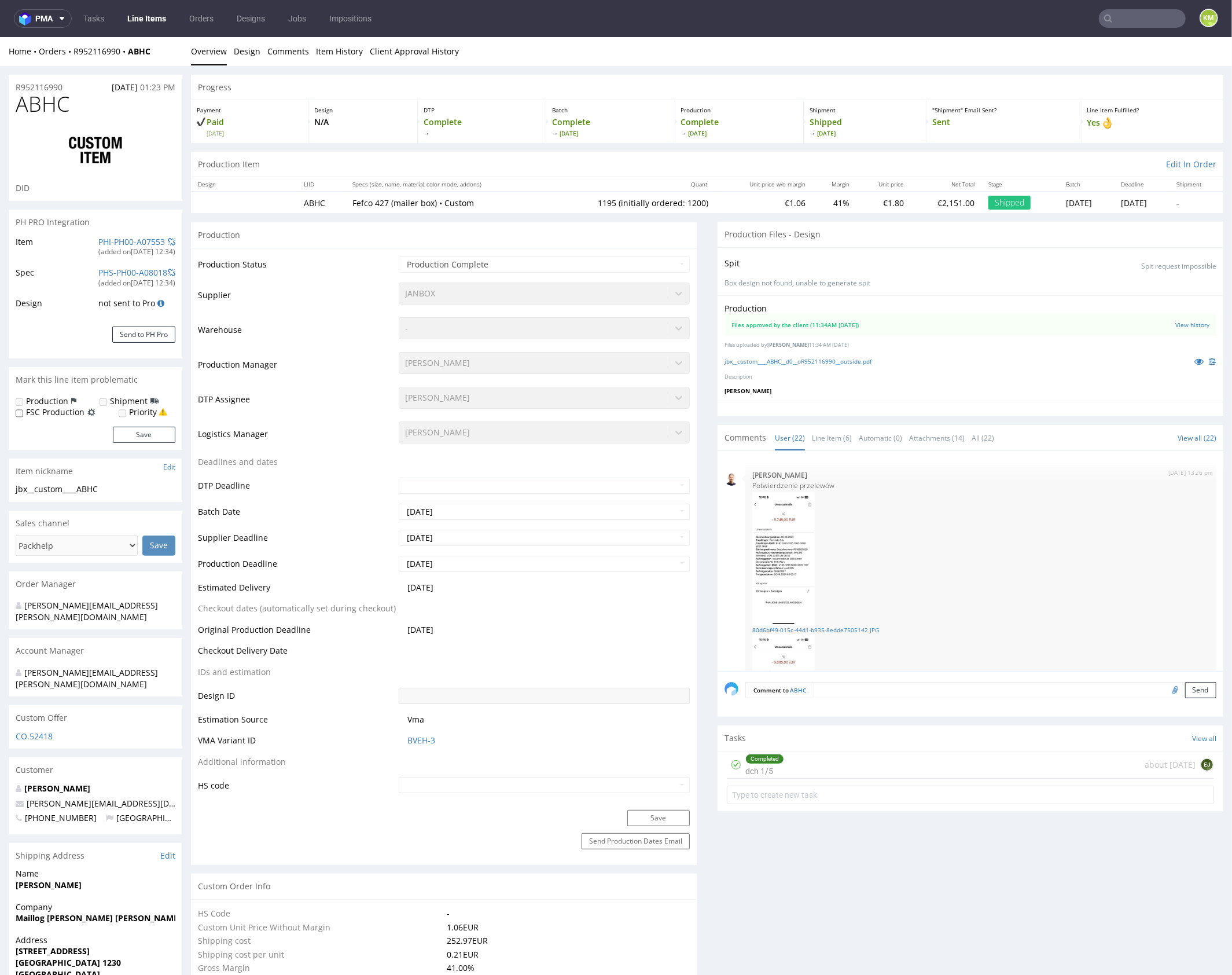
scroll to position [1190, 0]
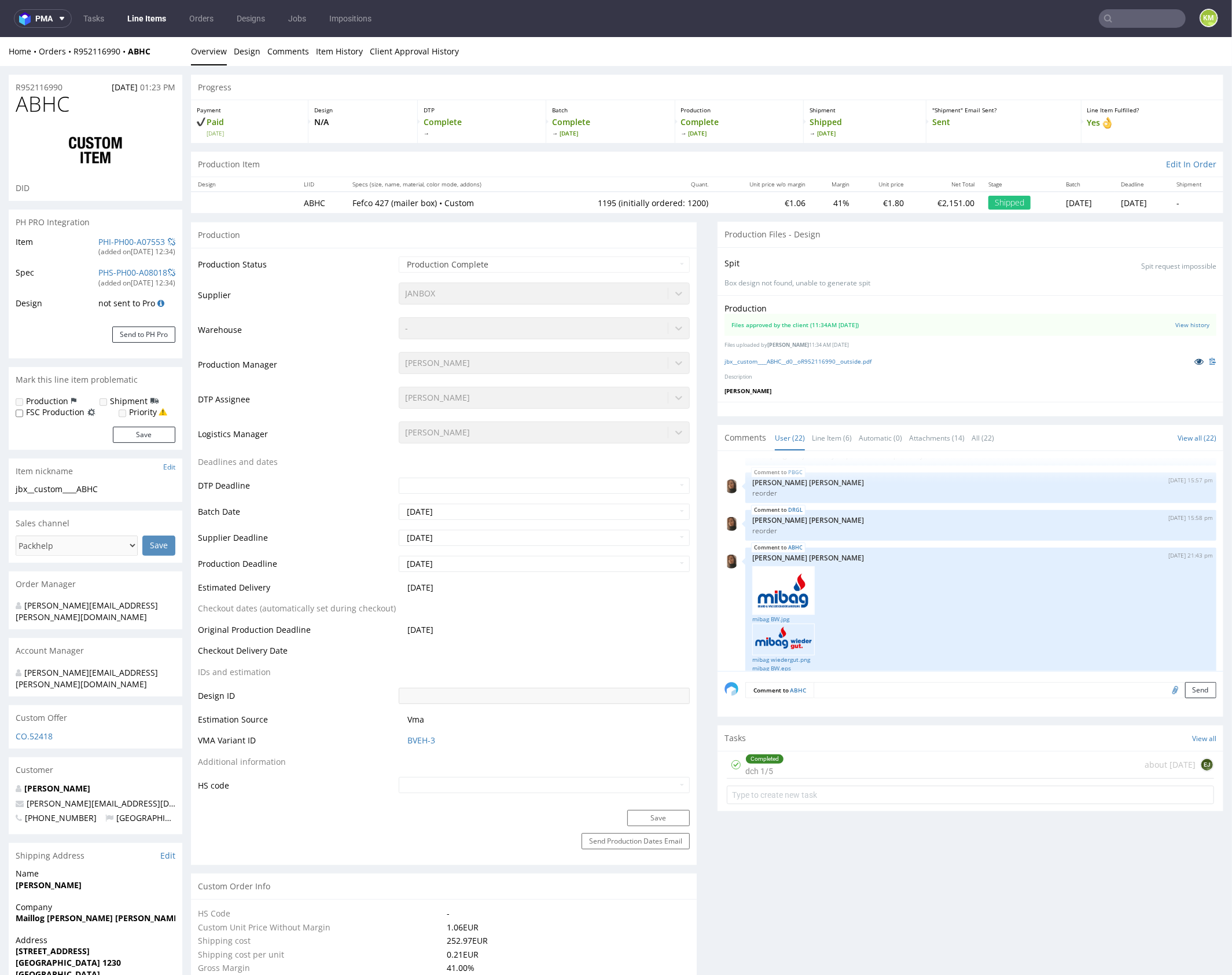
click at [1195, 359] on icon at bounding box center [1199, 361] width 10 height 8
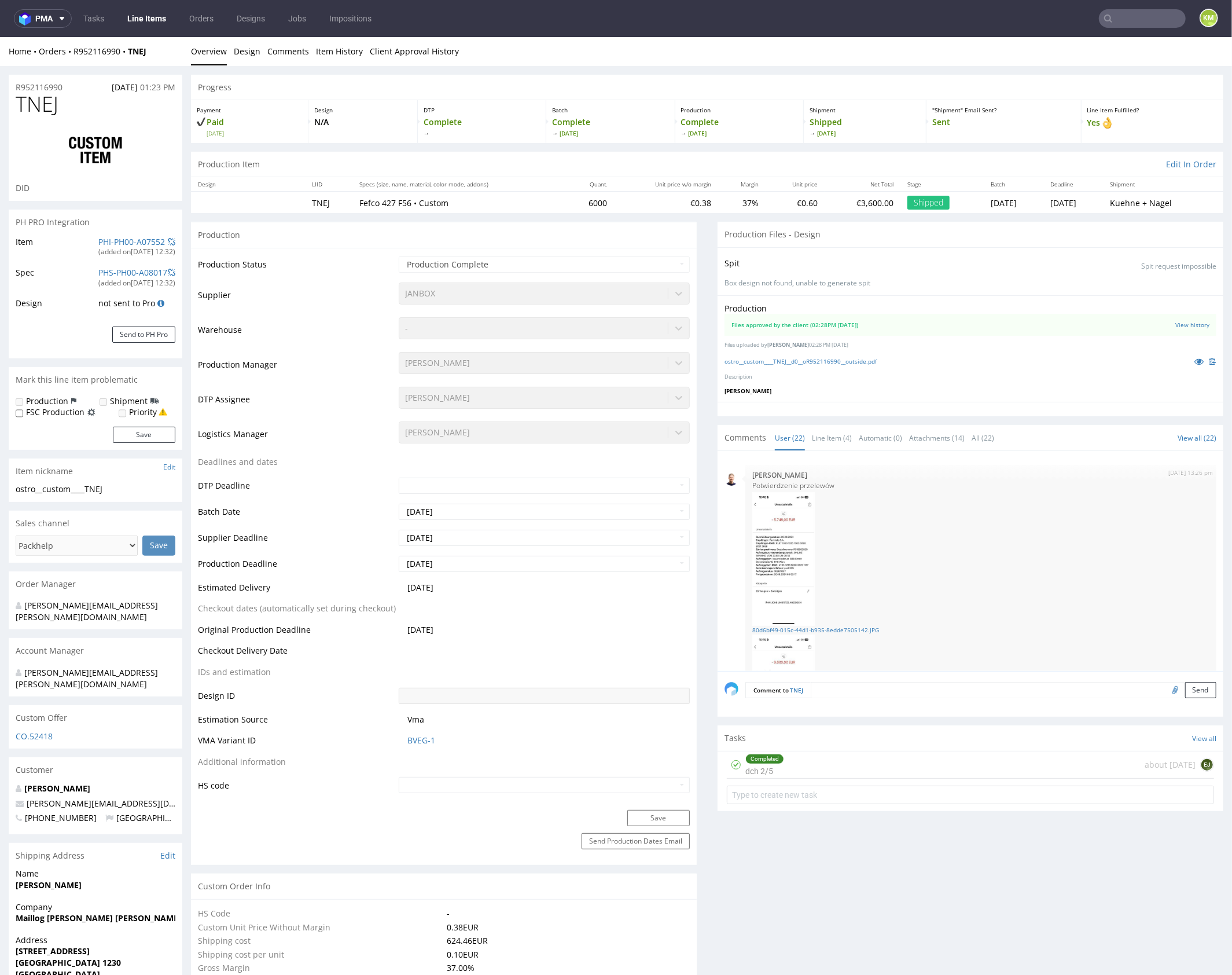
scroll to position [1190, 0]
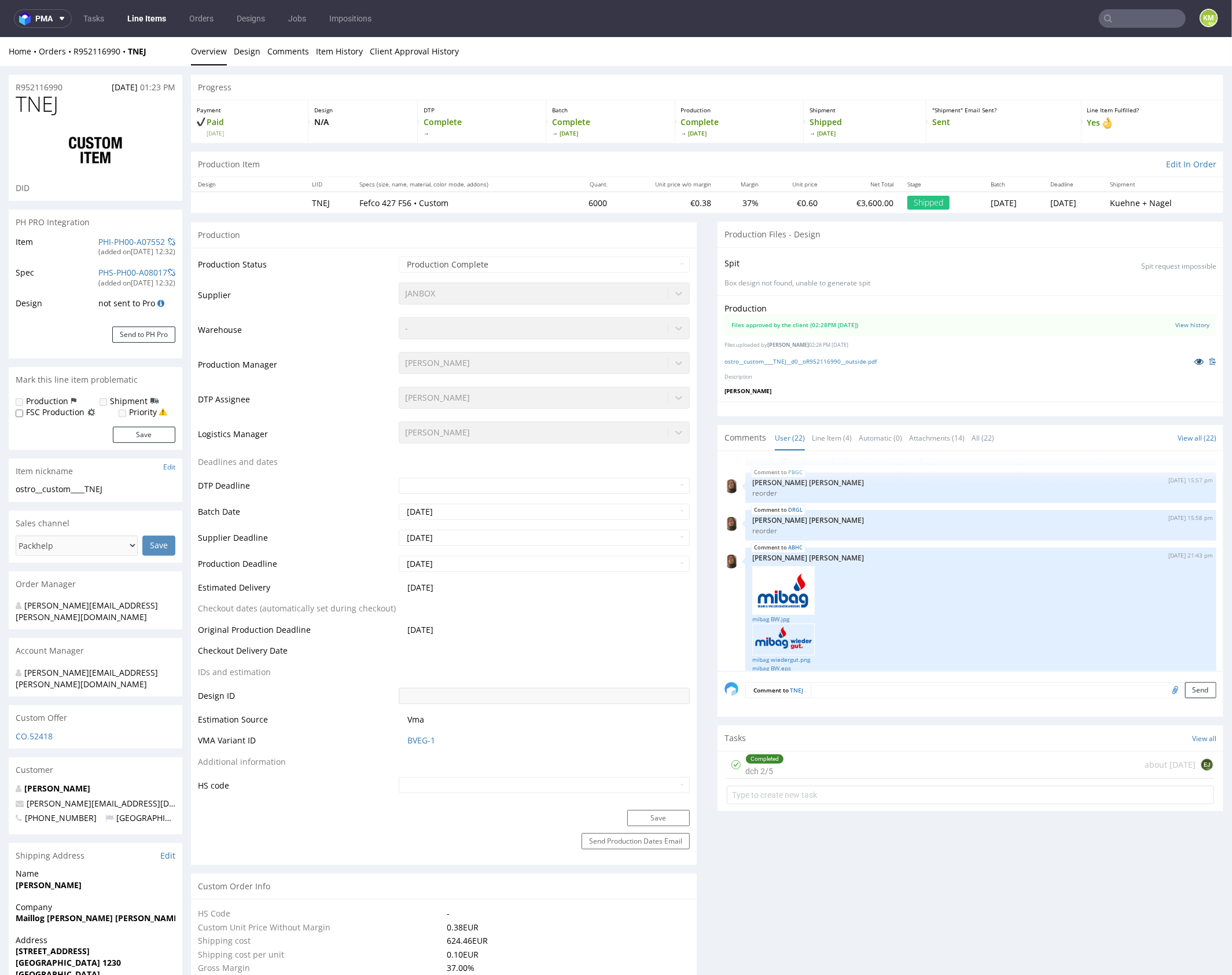
click at [1195, 358] on icon at bounding box center [1199, 361] width 10 height 8
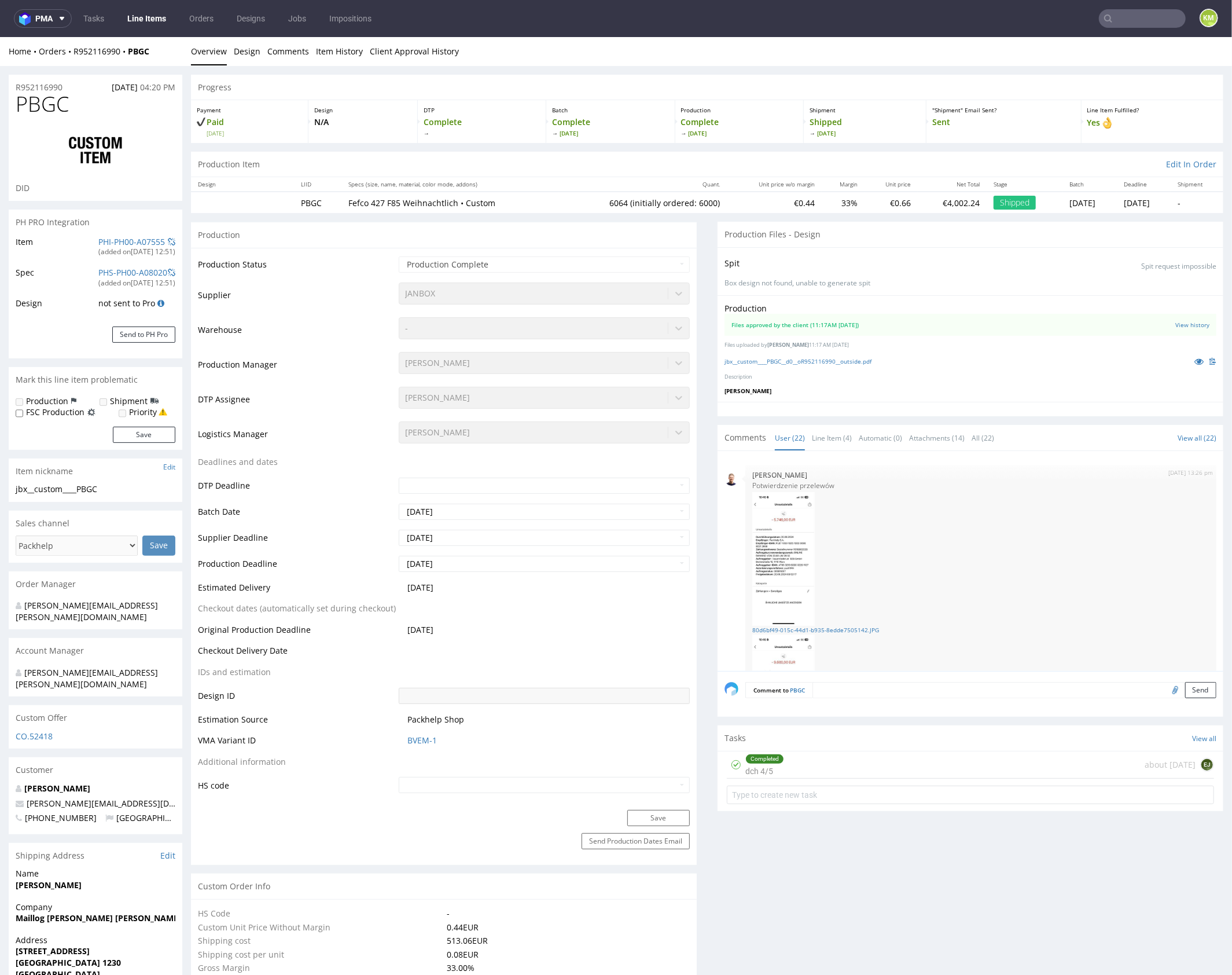
scroll to position [1190, 0]
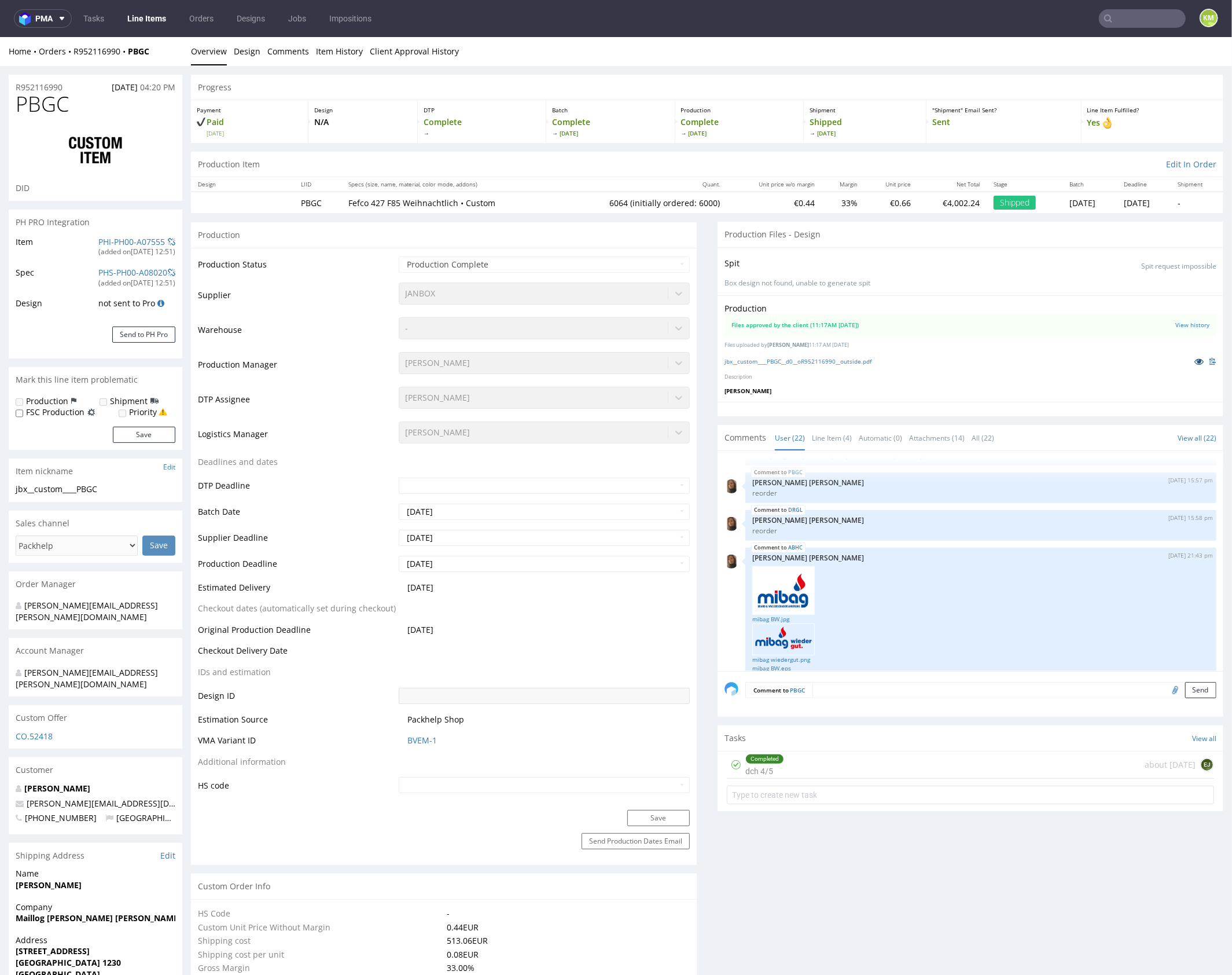
click at [1195, 362] on icon at bounding box center [1199, 361] width 10 height 8
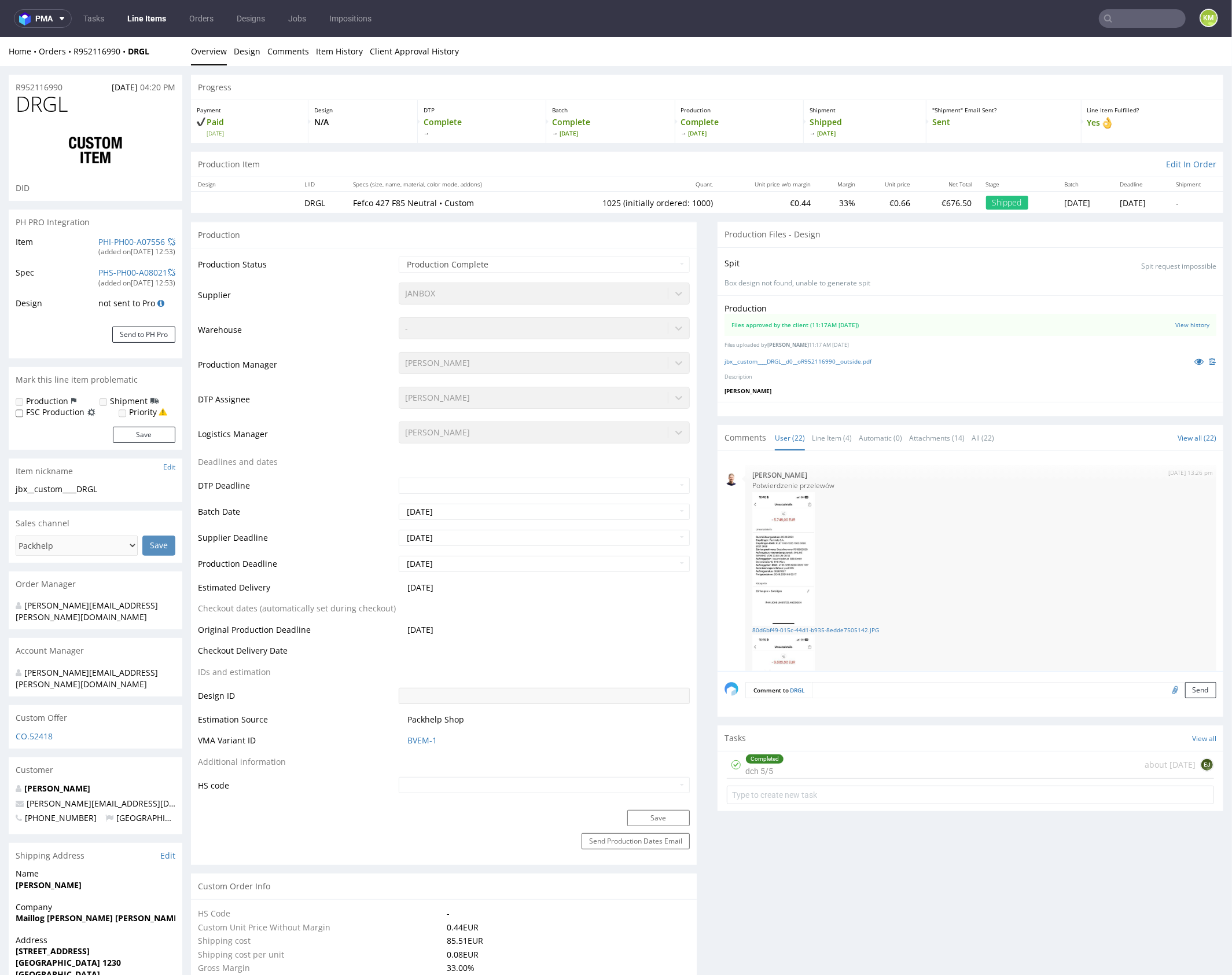
scroll to position [1190, 0]
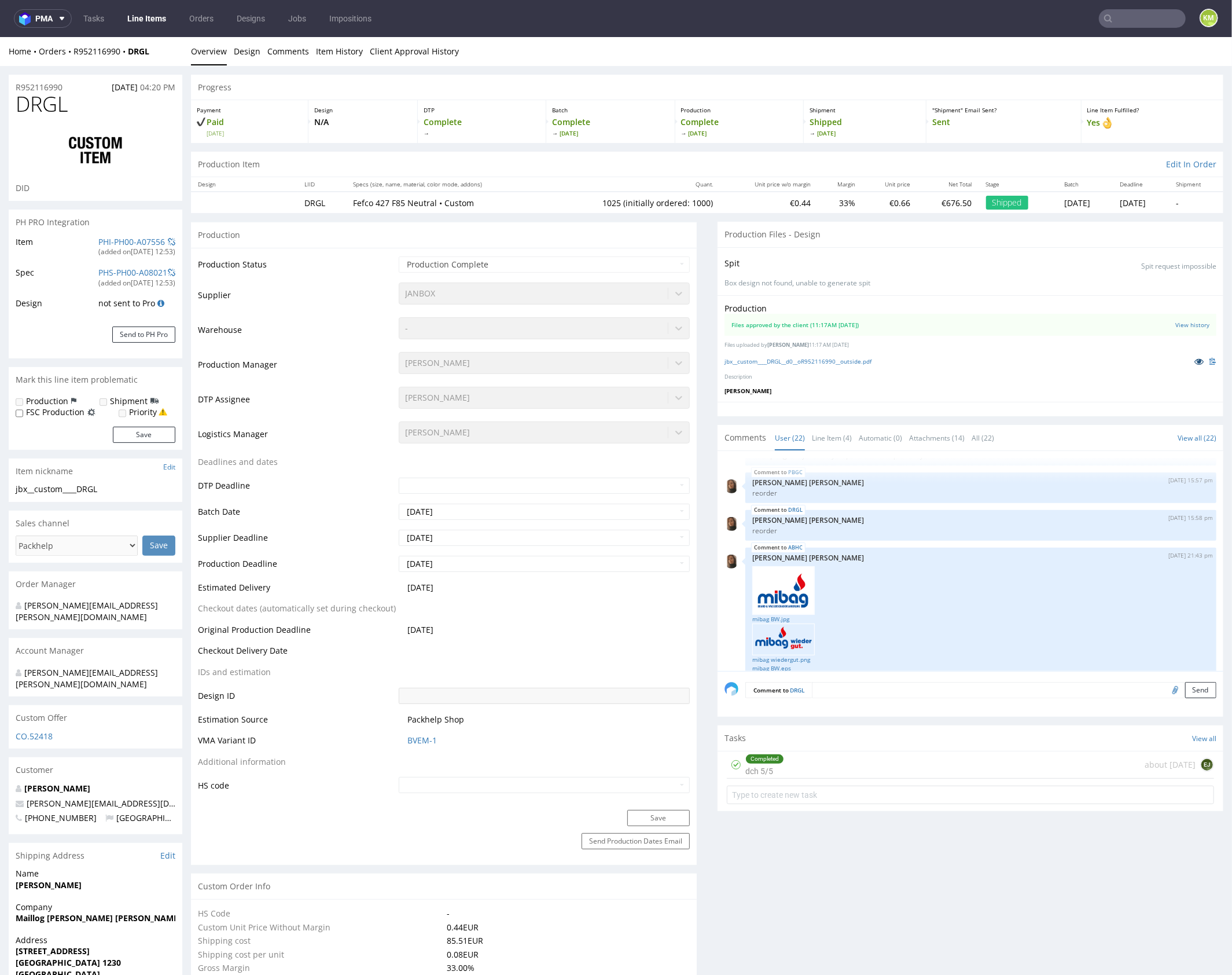
click at [1195, 362] on icon at bounding box center [1199, 361] width 10 height 8
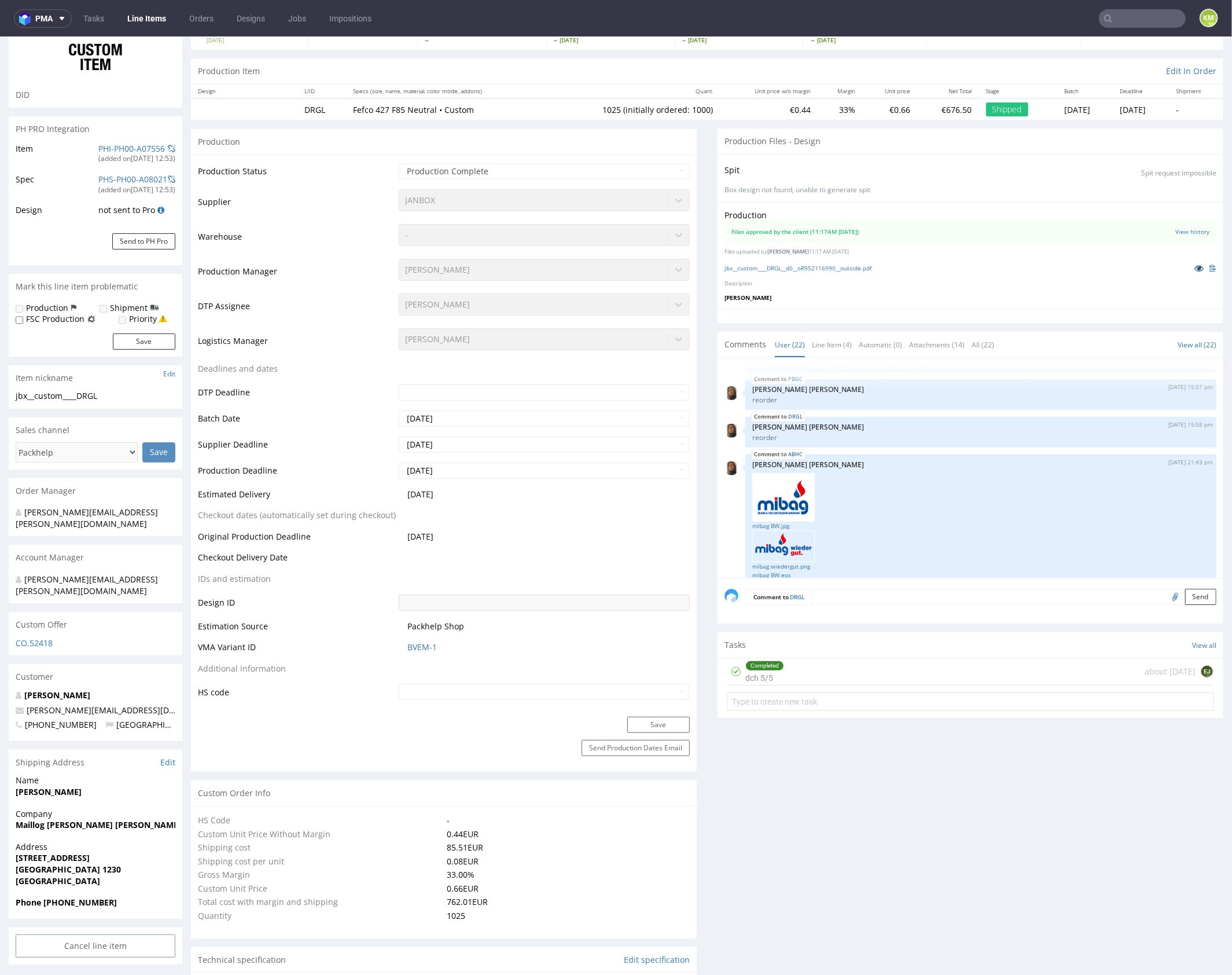
scroll to position [0, 0]
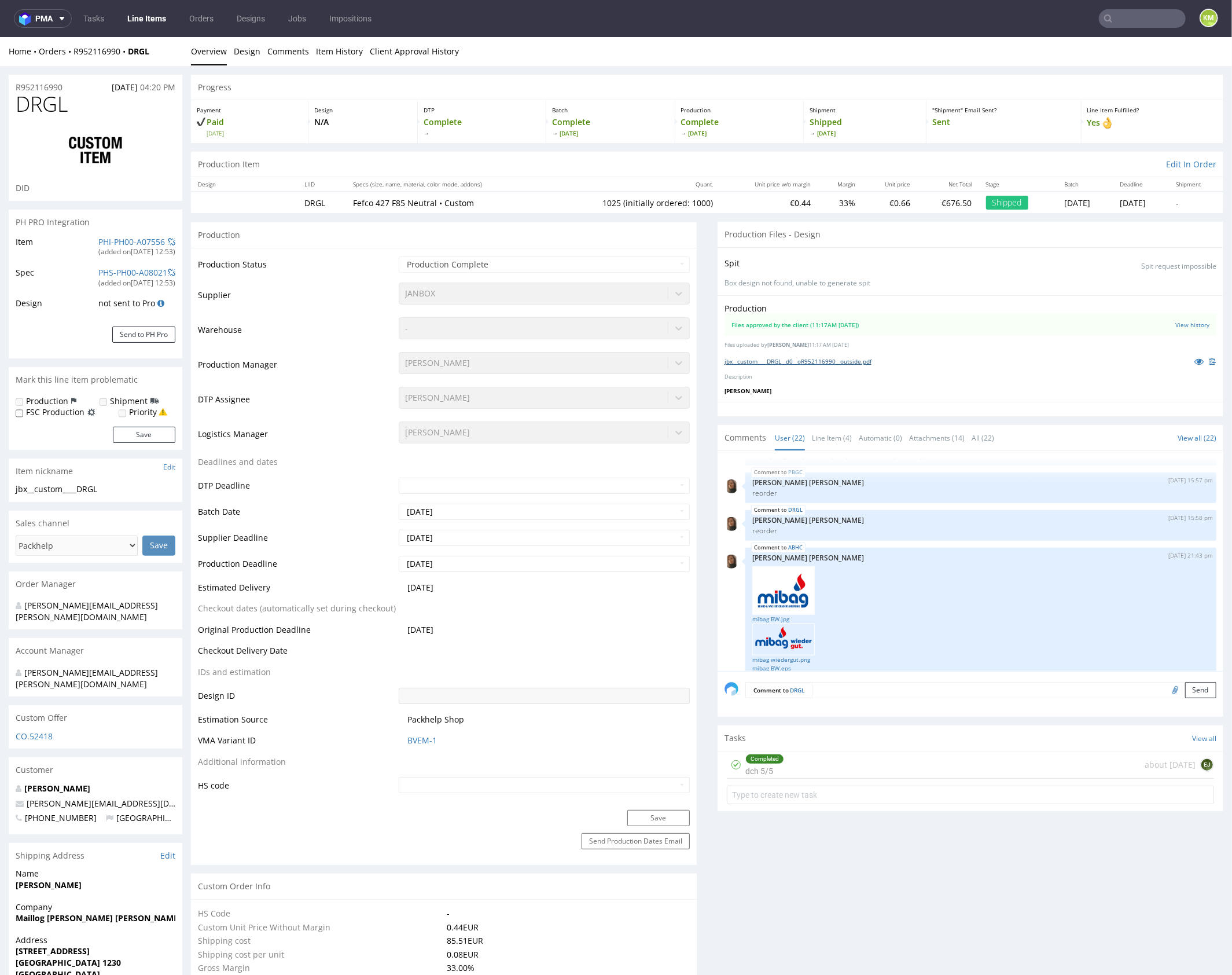
click at [849, 357] on link "jbx__custom____DRGL__d0__oR952116990__outside.pdf" at bounding box center [798, 361] width 147 height 8
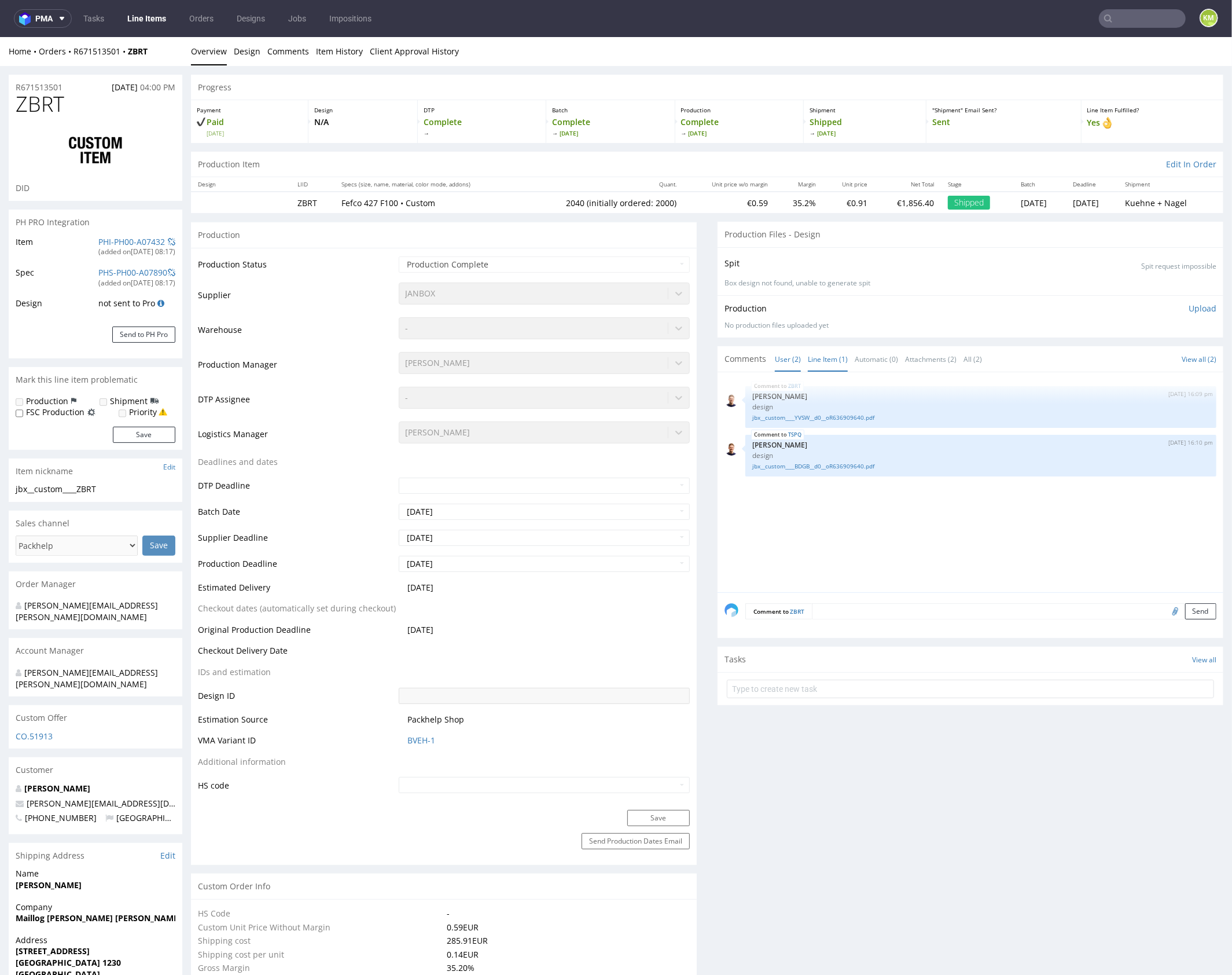
click at [821, 354] on link "Line Item (1)" at bounding box center [828, 358] width 40 height 25
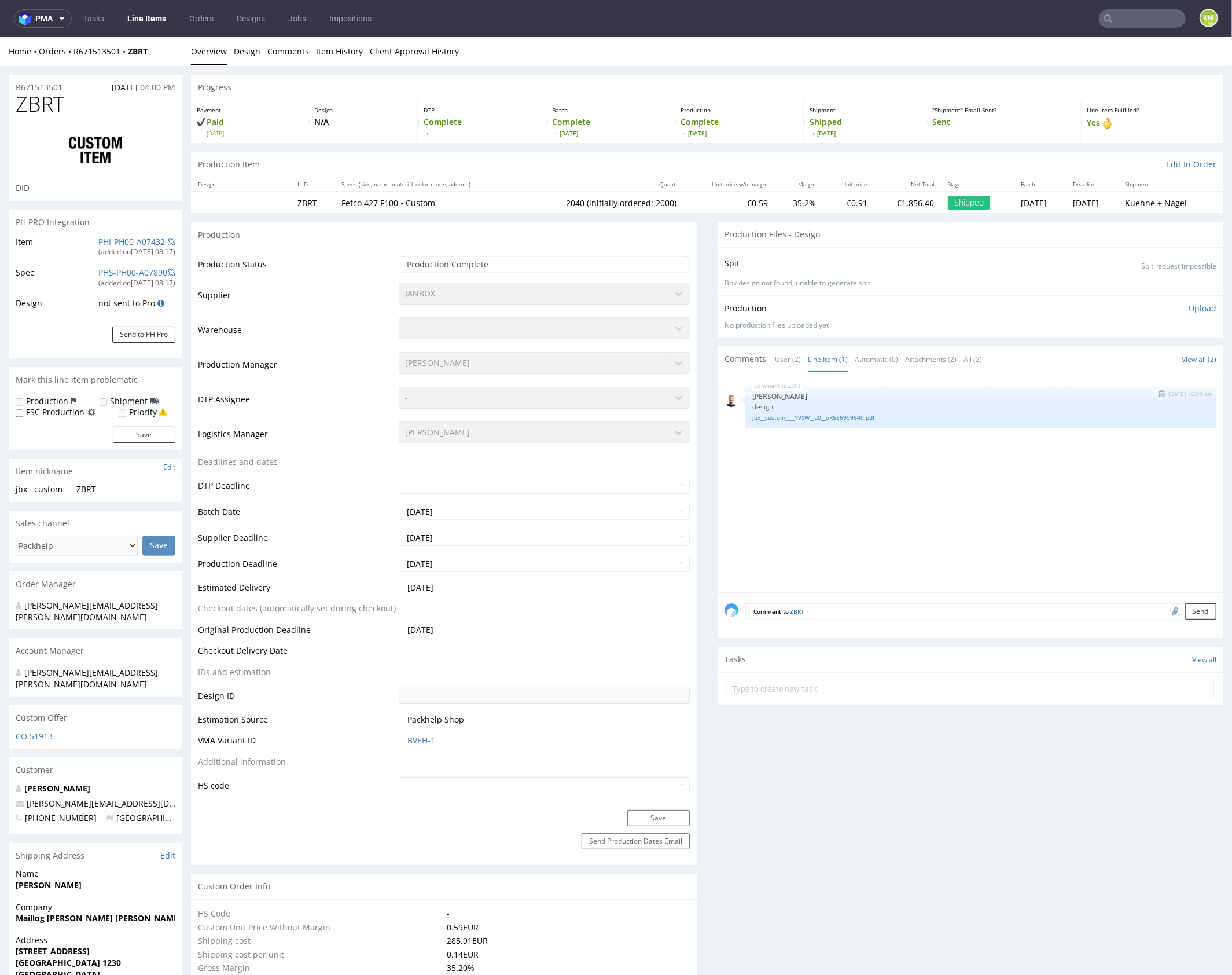
drag, startPoint x: 867, startPoint y: 488, endPoint x: 867, endPoint y: 410, distance: 78.0
click at [864, 473] on div "ZBRT [DATE] 16:09 pm [PERSON_NAME] design jbx__custom____YVSW__d0__oR636909640.…" at bounding box center [973, 485] width 499 height 213
click at [868, 416] on link "jbx__custom____YVSW__d0__oR636909640.pdf" at bounding box center [981, 417] width 457 height 9
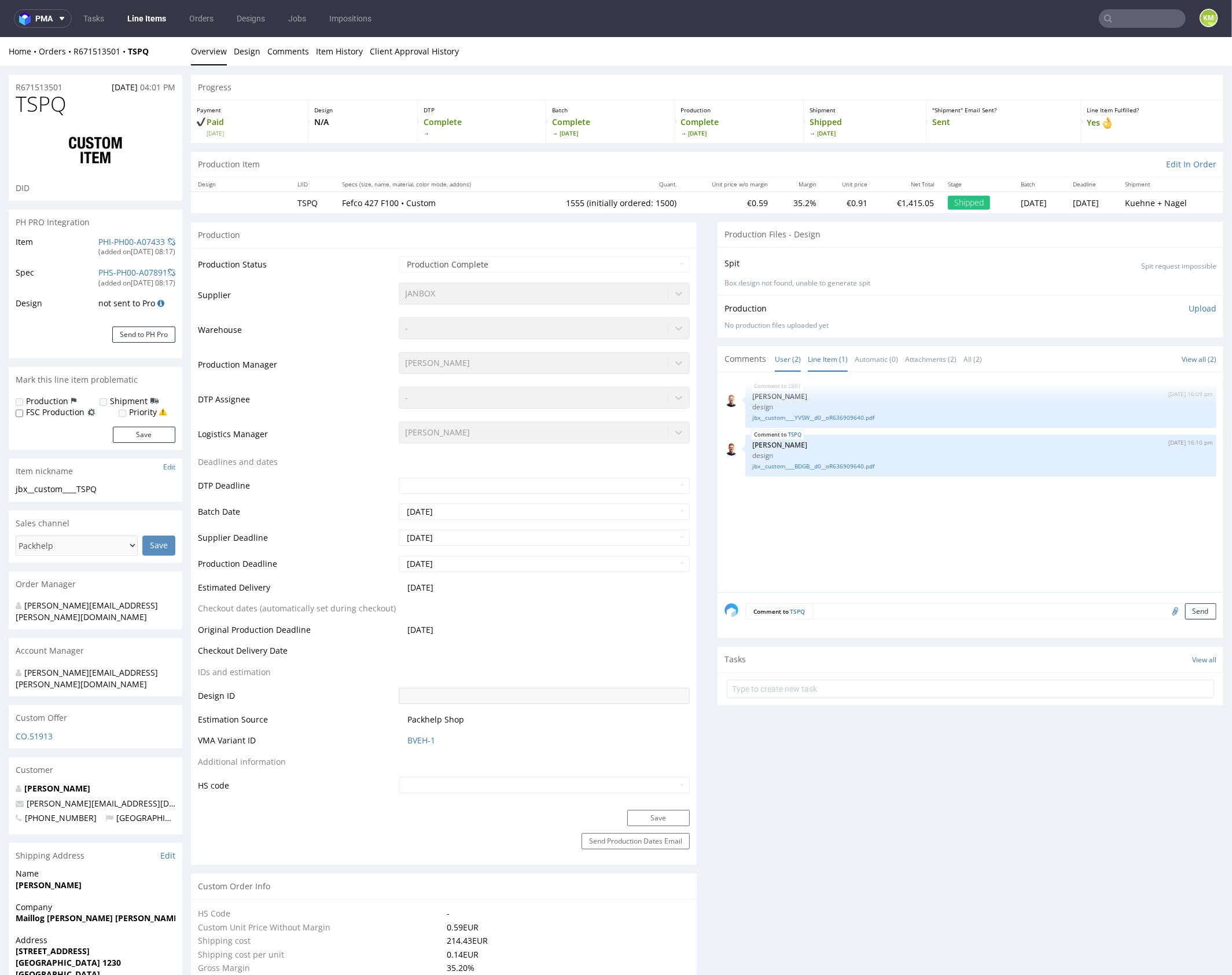
click at [822, 357] on link "Line Item (1)" at bounding box center [828, 358] width 40 height 25
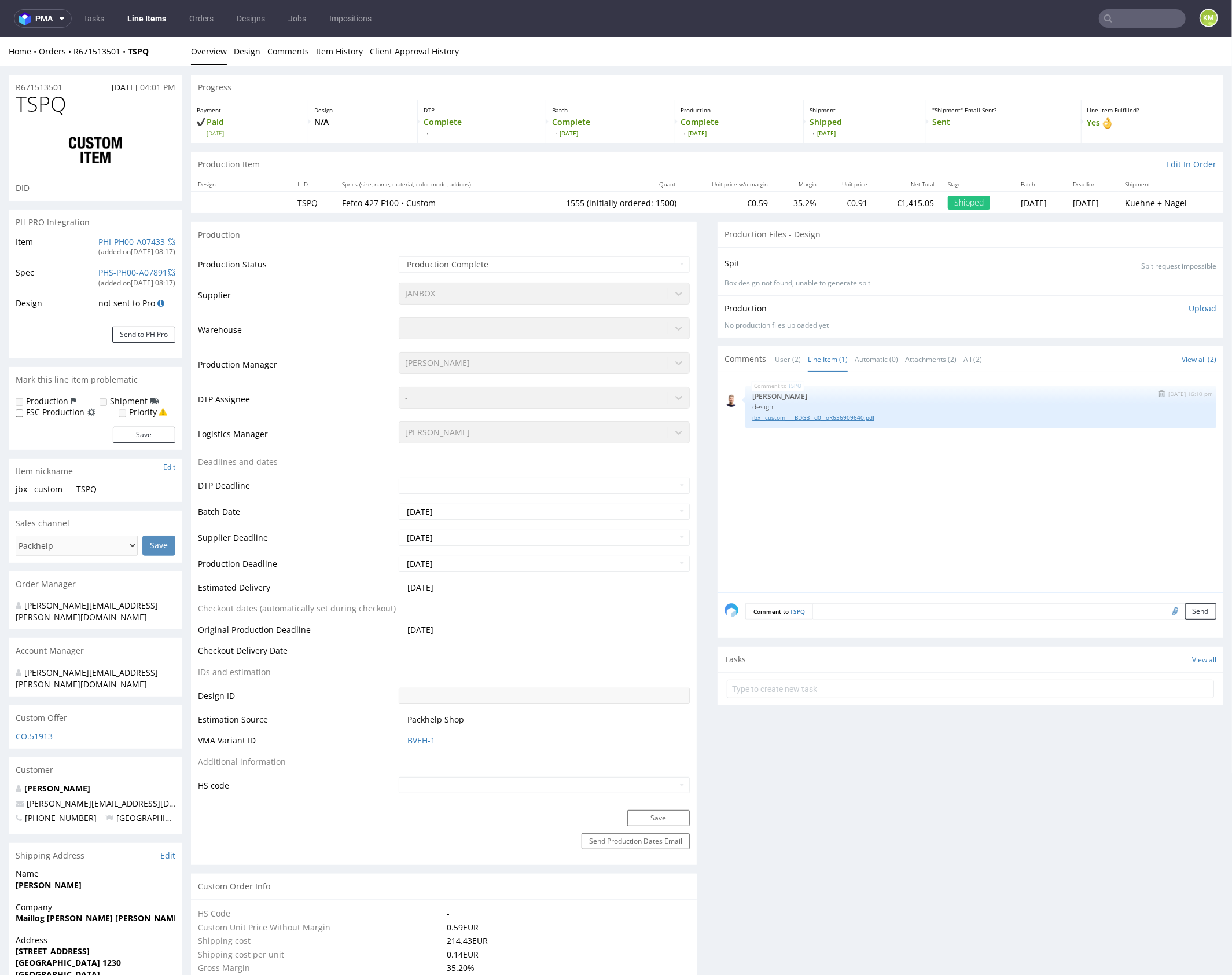
click at [848, 419] on div "TSPQ 26th Jul 24 | 16:10 pm Michał Wiszniewski design jbx__custom____BDGB__d0__…" at bounding box center [981, 406] width 471 height 42
click at [847, 415] on link "jbx__custom____BDGB__d0__oR636909640.pdf" at bounding box center [981, 417] width 457 height 9
click at [894, 511] on div "TSPQ 26th Jul 24 | 16:10 pm Michał Wiszniewski design jbx__custom____BDGB__d0__…" at bounding box center [973, 485] width 499 height 213
click at [1120, 20] on input "text" at bounding box center [1143, 18] width 87 height 18
type input "BDGB"
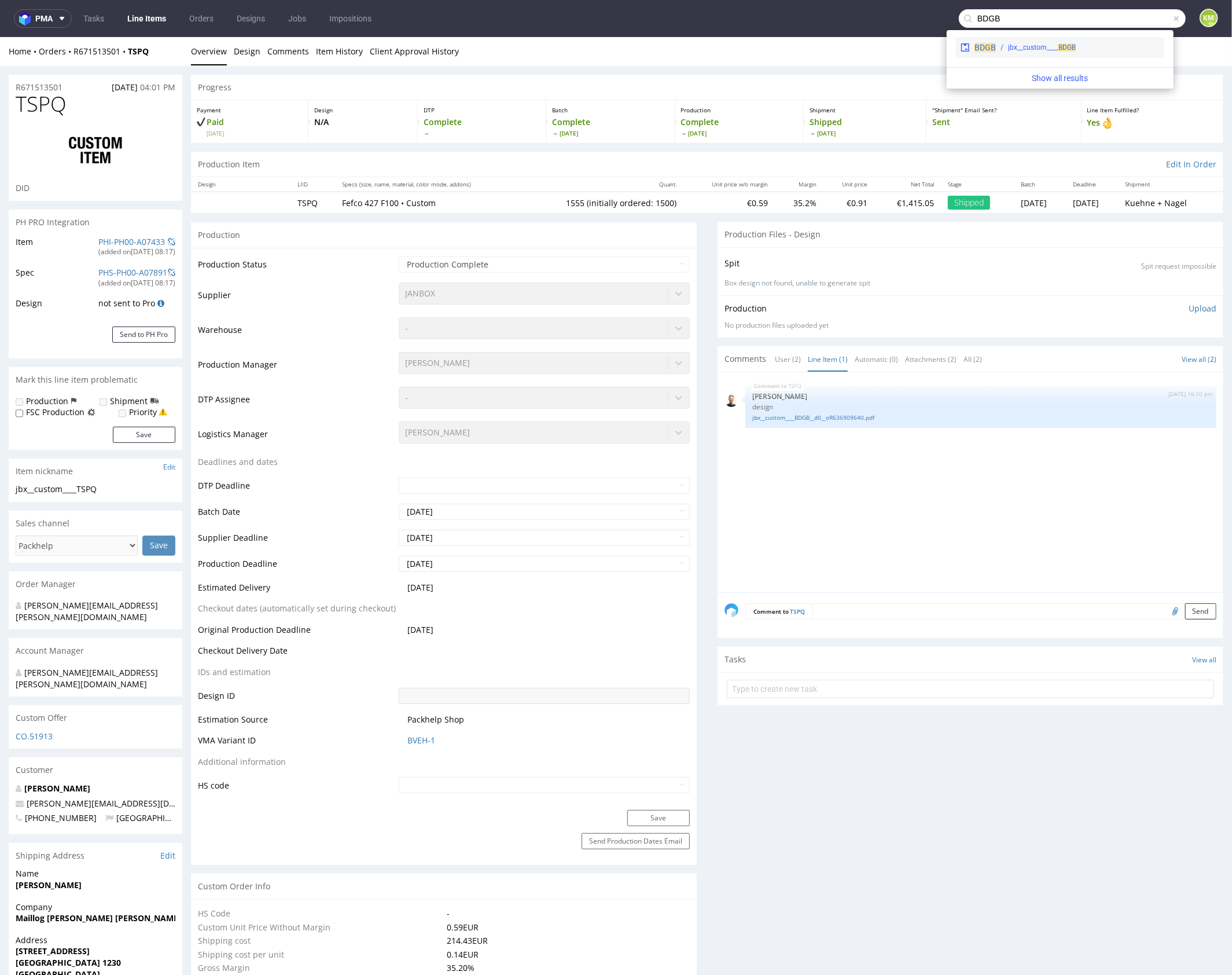
click at [988, 44] on span "BDGB" at bounding box center [985, 48] width 21 height 10
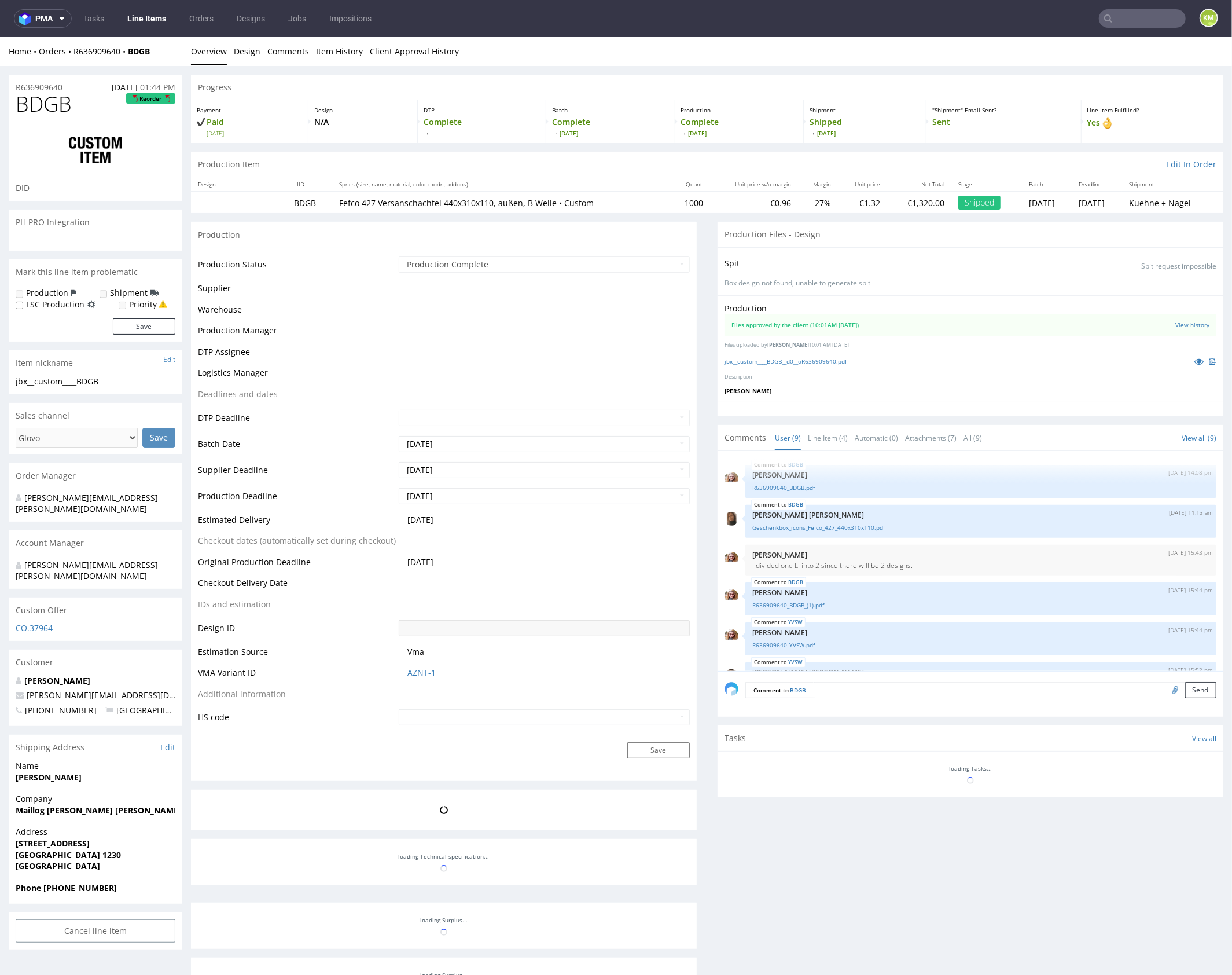
scroll to position [149, 0]
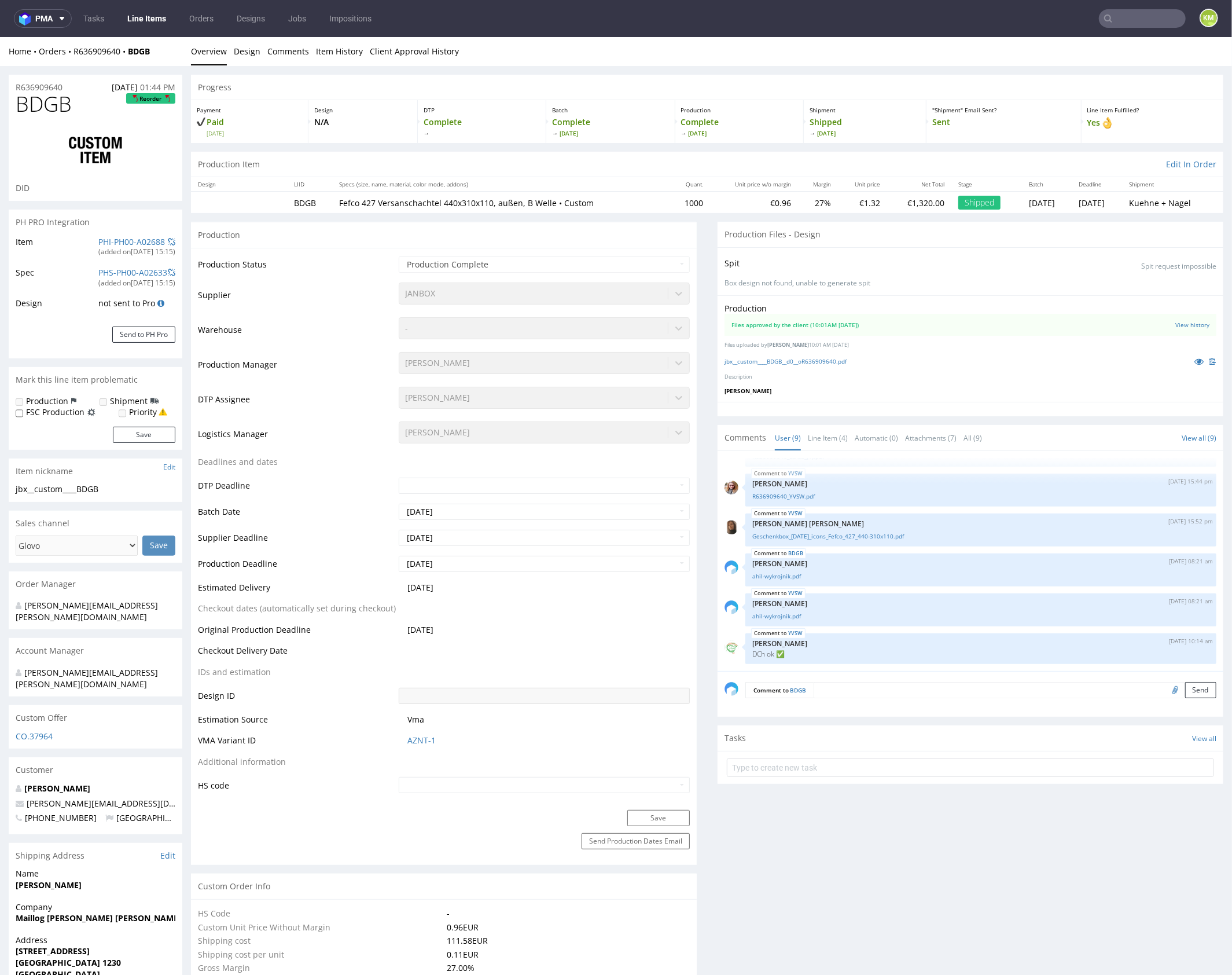
select select "in_progress"
click at [823, 436] on link "Line Item (4)" at bounding box center [828, 437] width 40 height 25
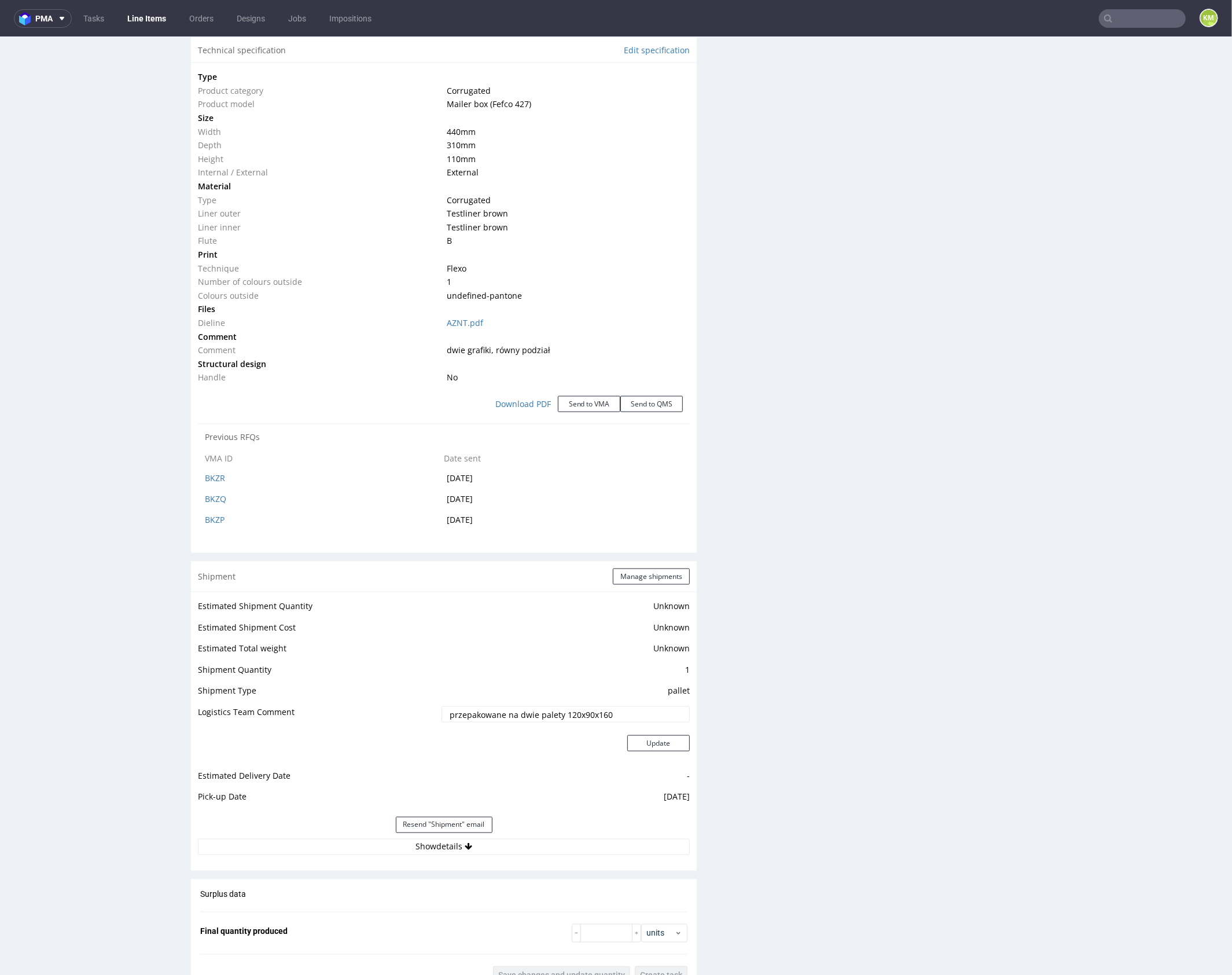
scroll to position [0, 0]
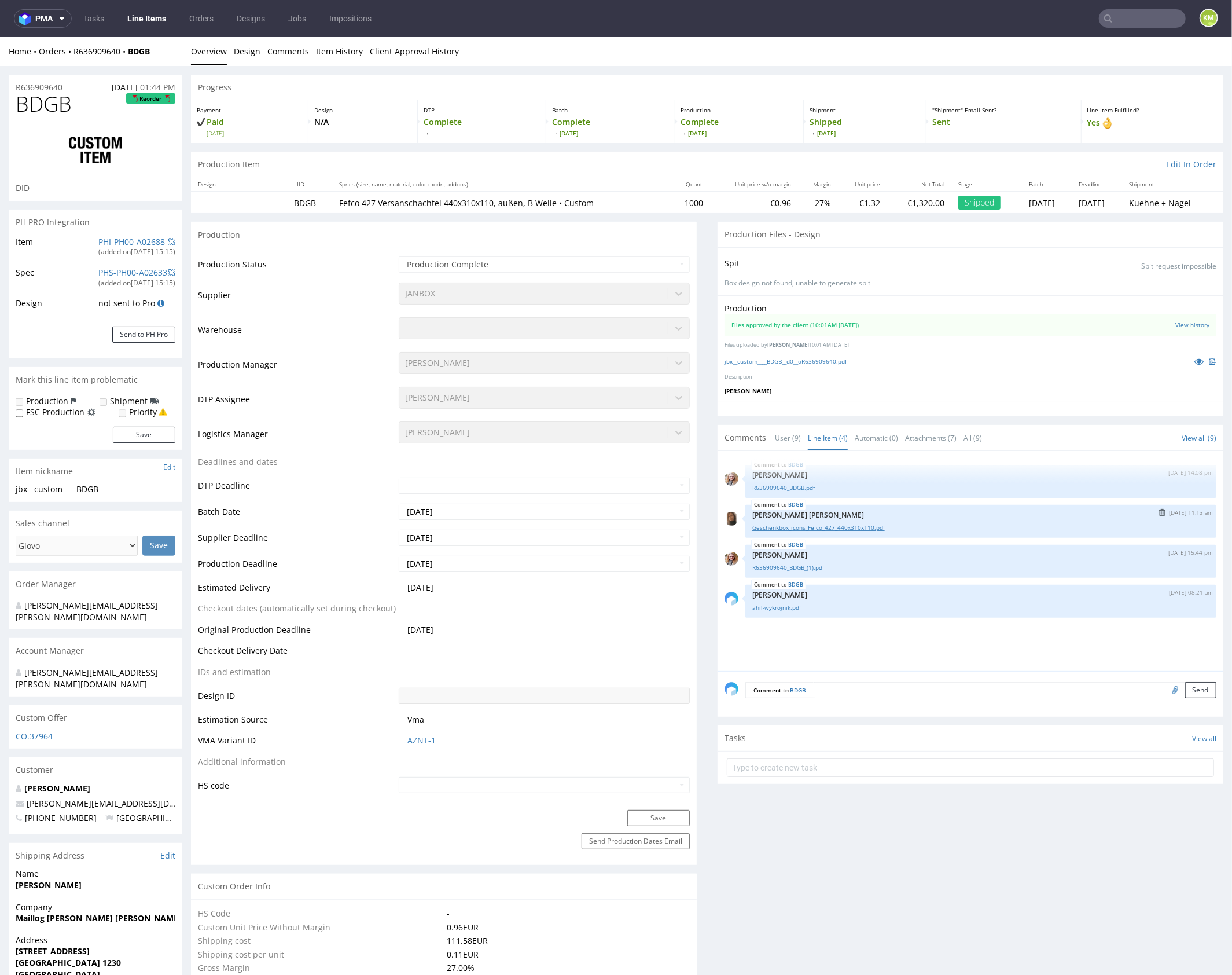
click at [821, 526] on link "Geschenkbox_icons_Fefco_427_440x310x110.pdf" at bounding box center [981, 527] width 457 height 9
click at [52, 110] on span "BDGB" at bounding box center [44, 103] width 56 height 23
copy span "BDGB"
click at [792, 362] on link "jbx__custom____BDGB__d0__oR636909640.pdf" at bounding box center [785, 361] width 122 height 8
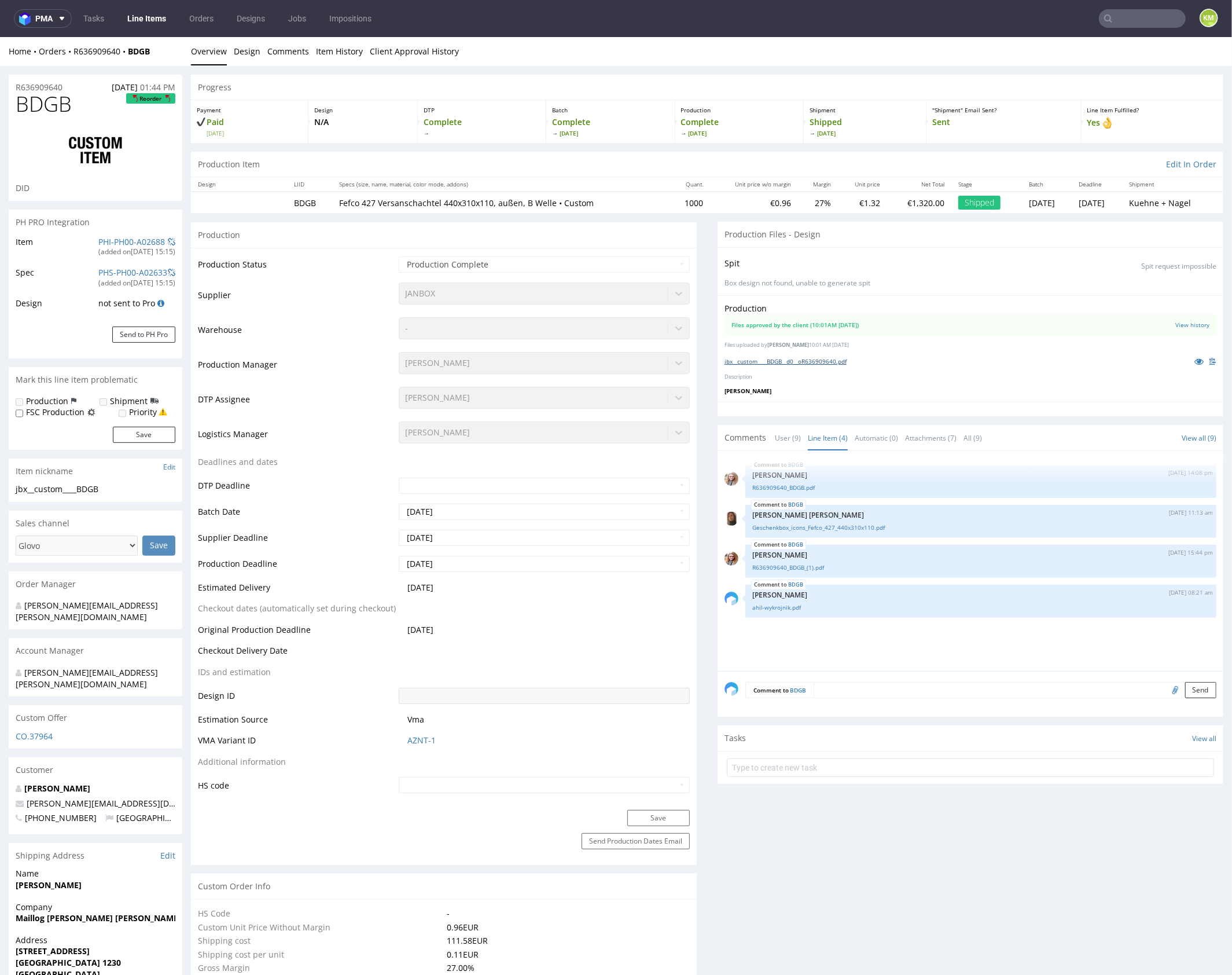
click at [790, 360] on link "jbx__custom____BDGB__d0__oR636909640.pdf" at bounding box center [785, 361] width 122 height 8
click at [37, 106] on span "BDGB" at bounding box center [44, 103] width 56 height 23
click at [38, 106] on span "BDGB" at bounding box center [44, 103] width 56 height 23
copy span "BDGB"
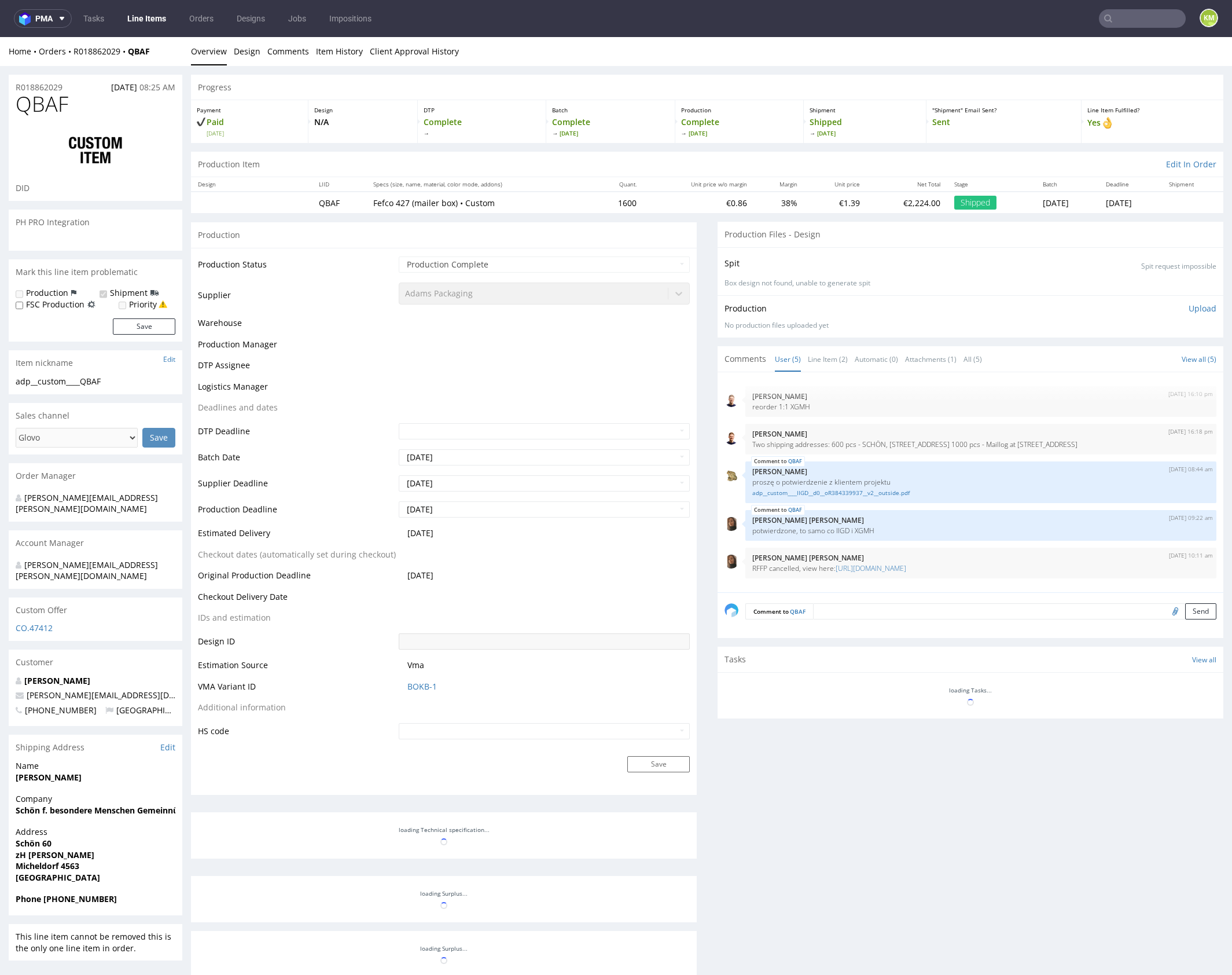
select select "in_progress"
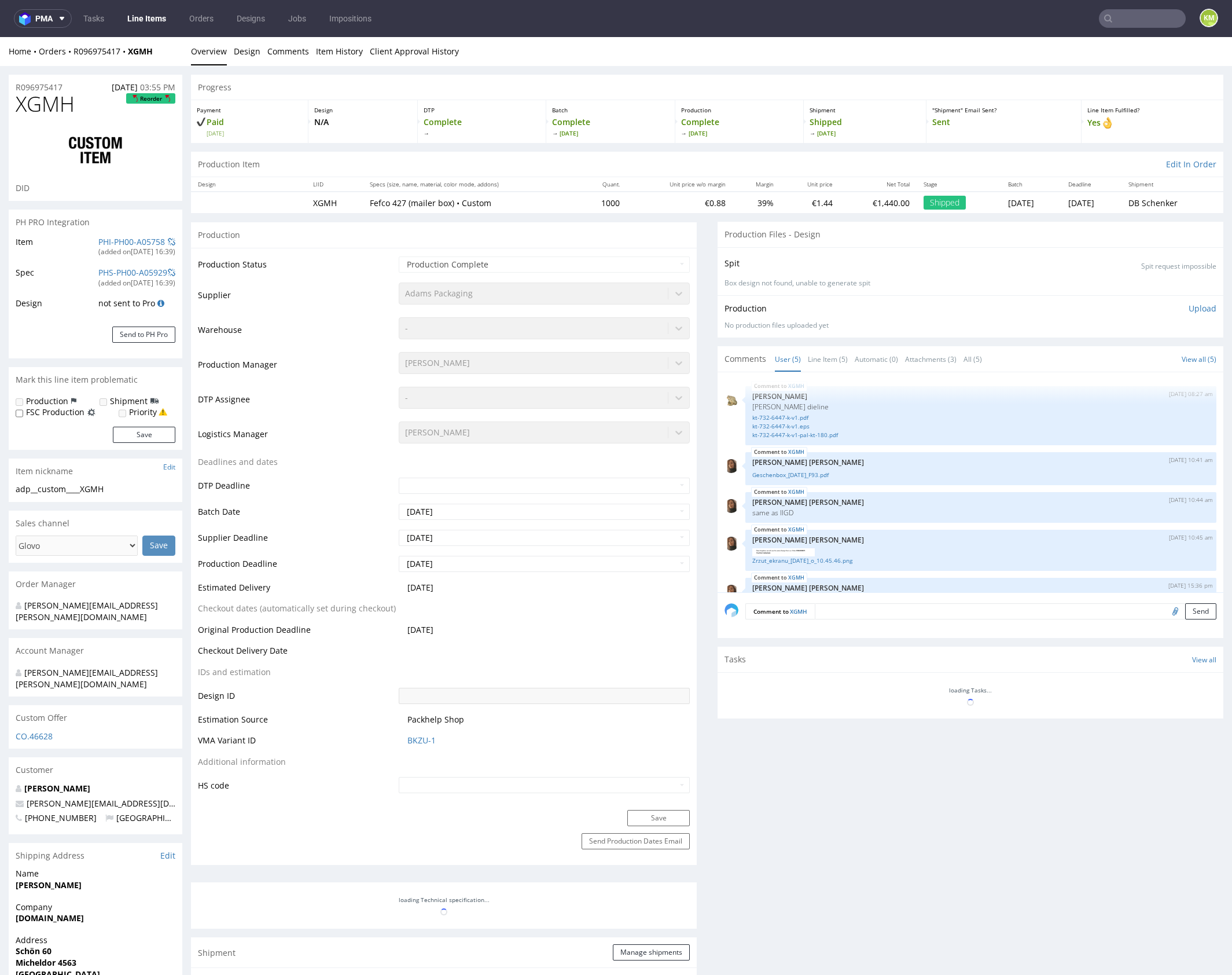
select select "in_progress"
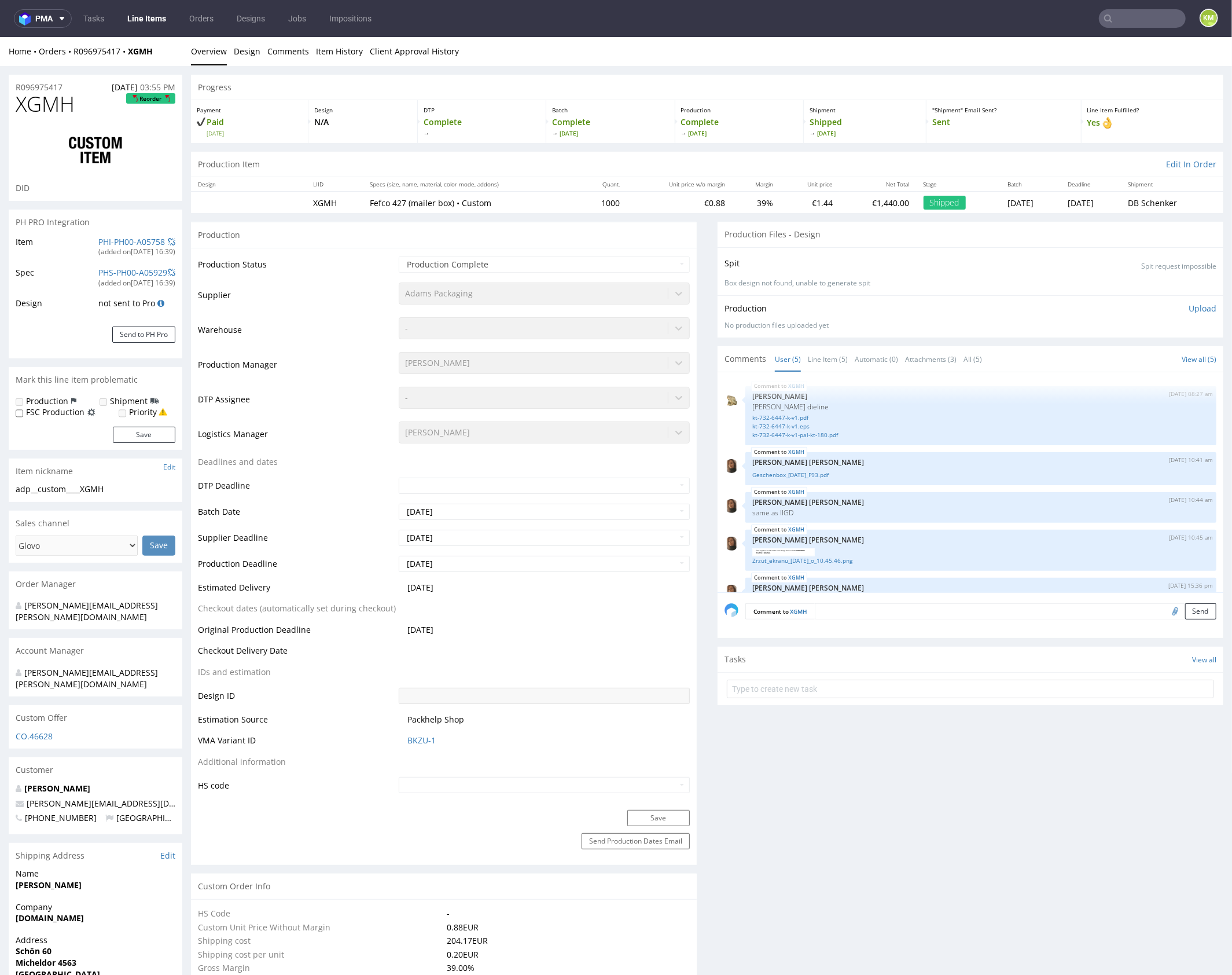
scroll to position [16, 0]
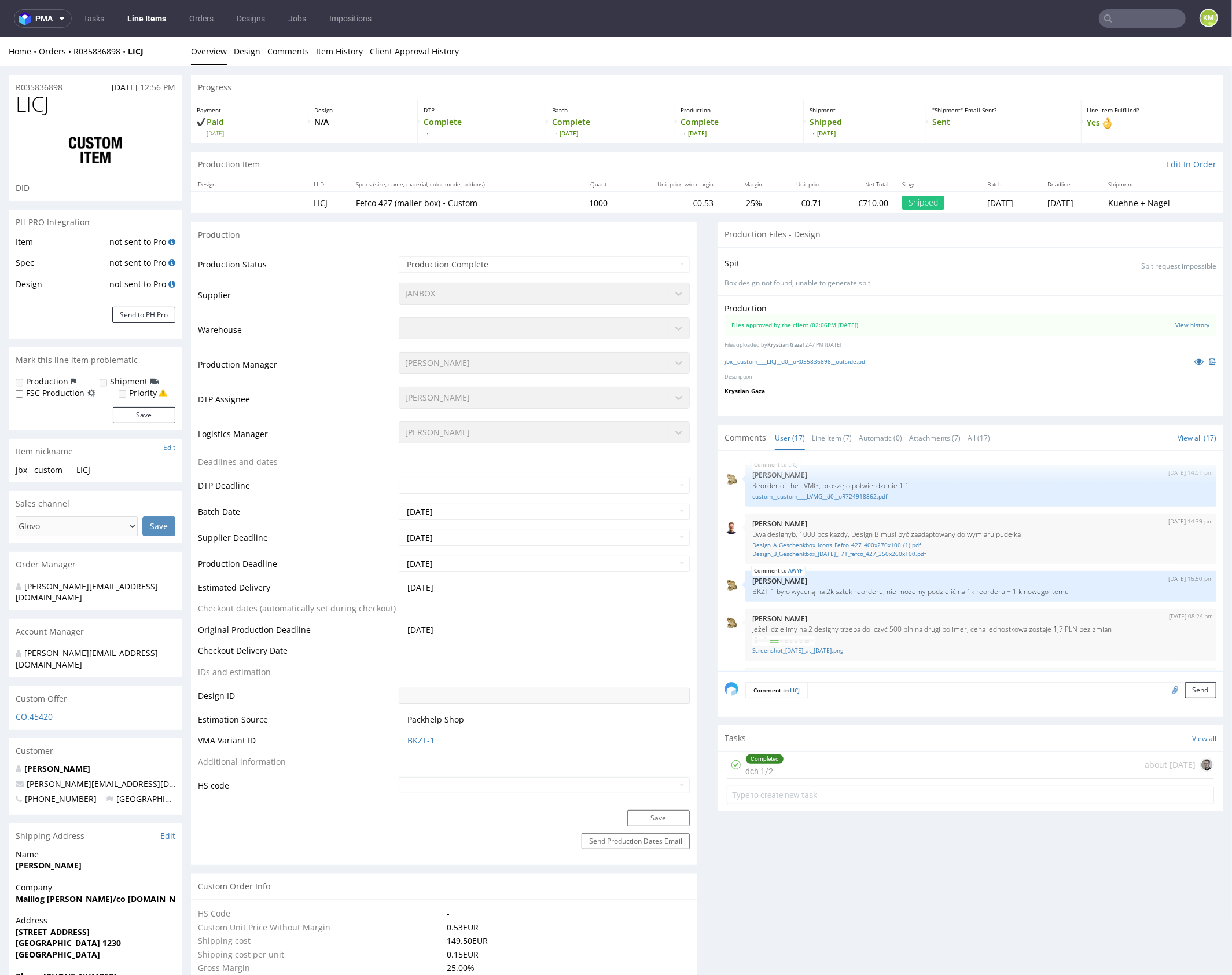
scroll to position [530, 0]
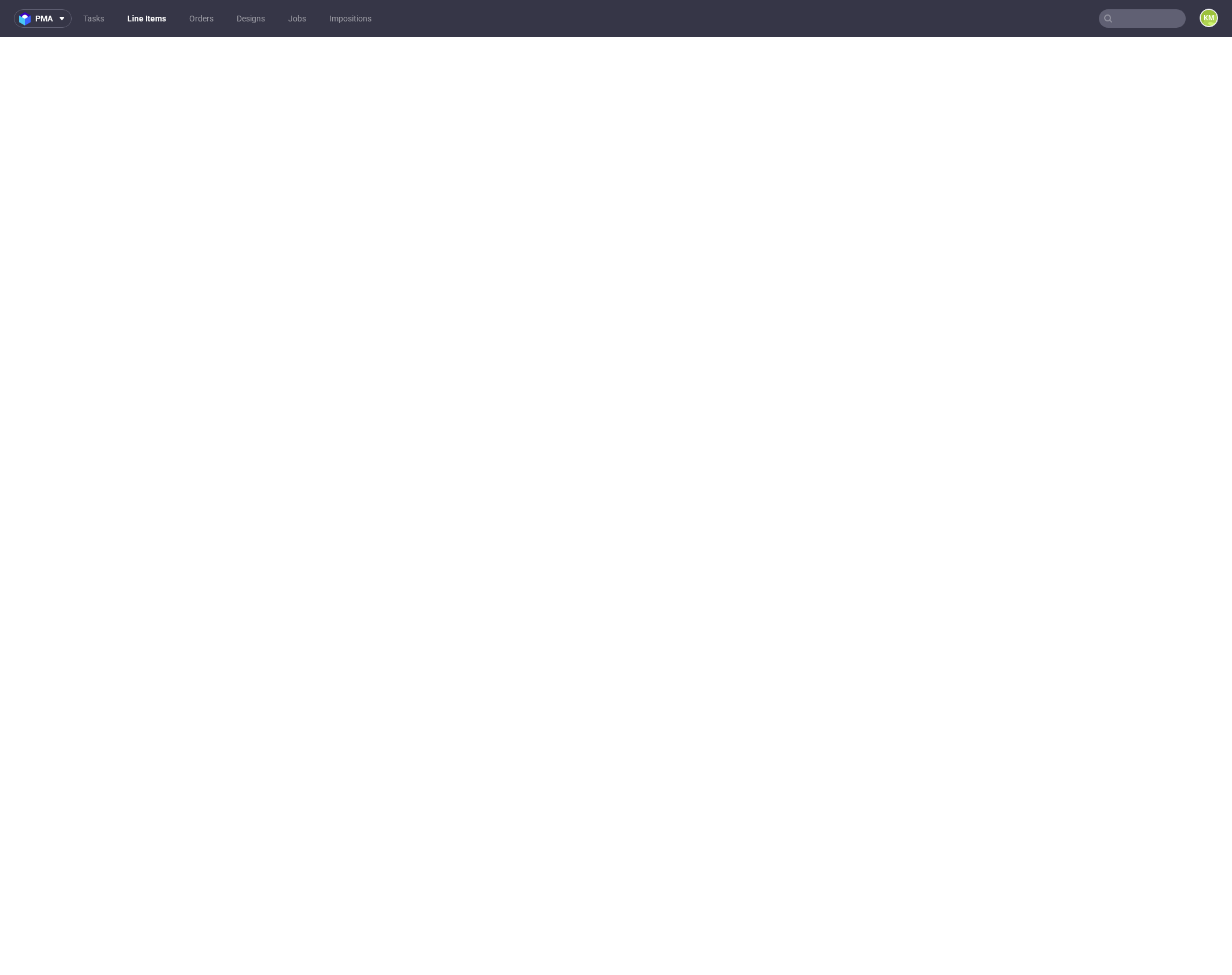
select select "in_progress"
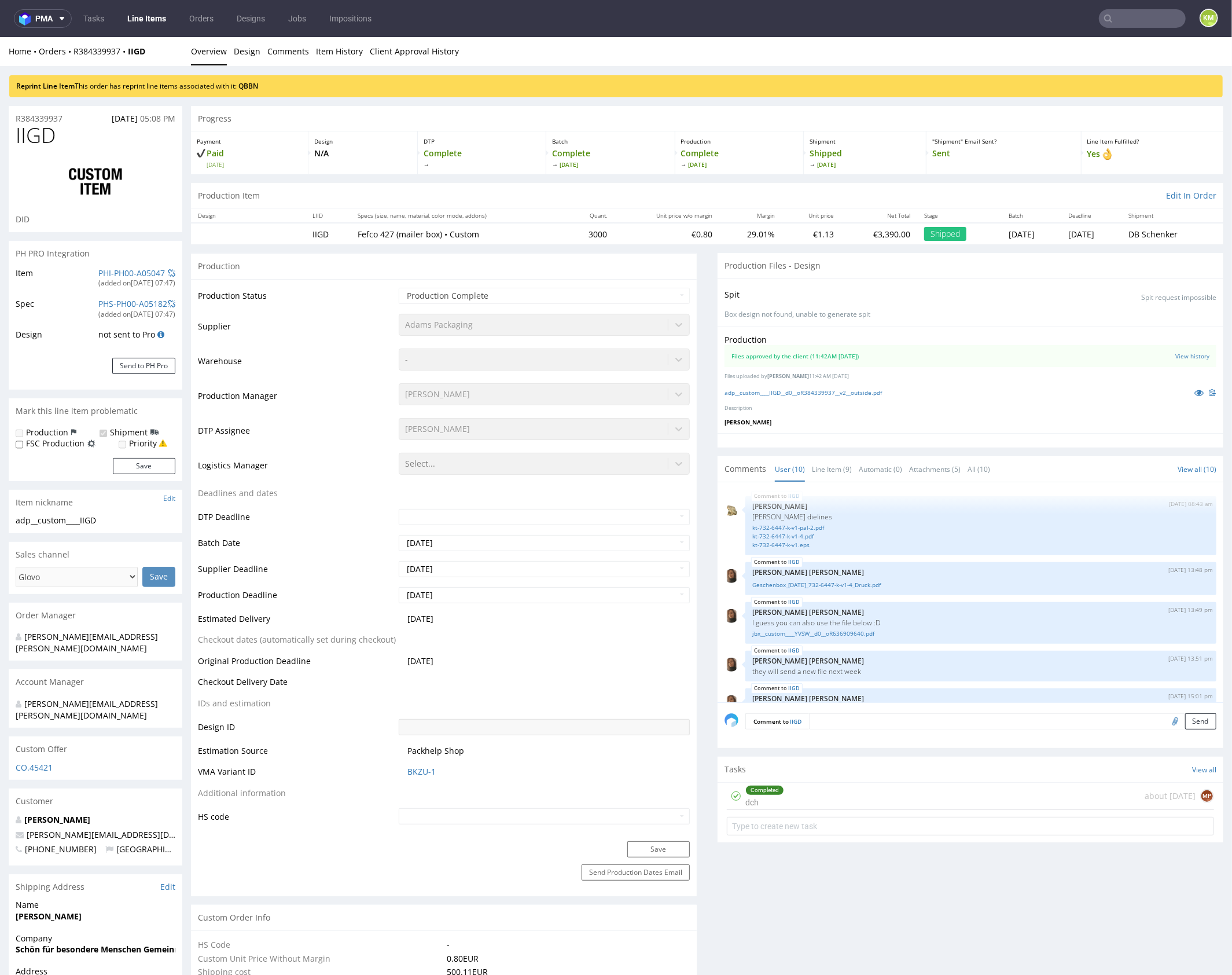
scroll to position [304, 0]
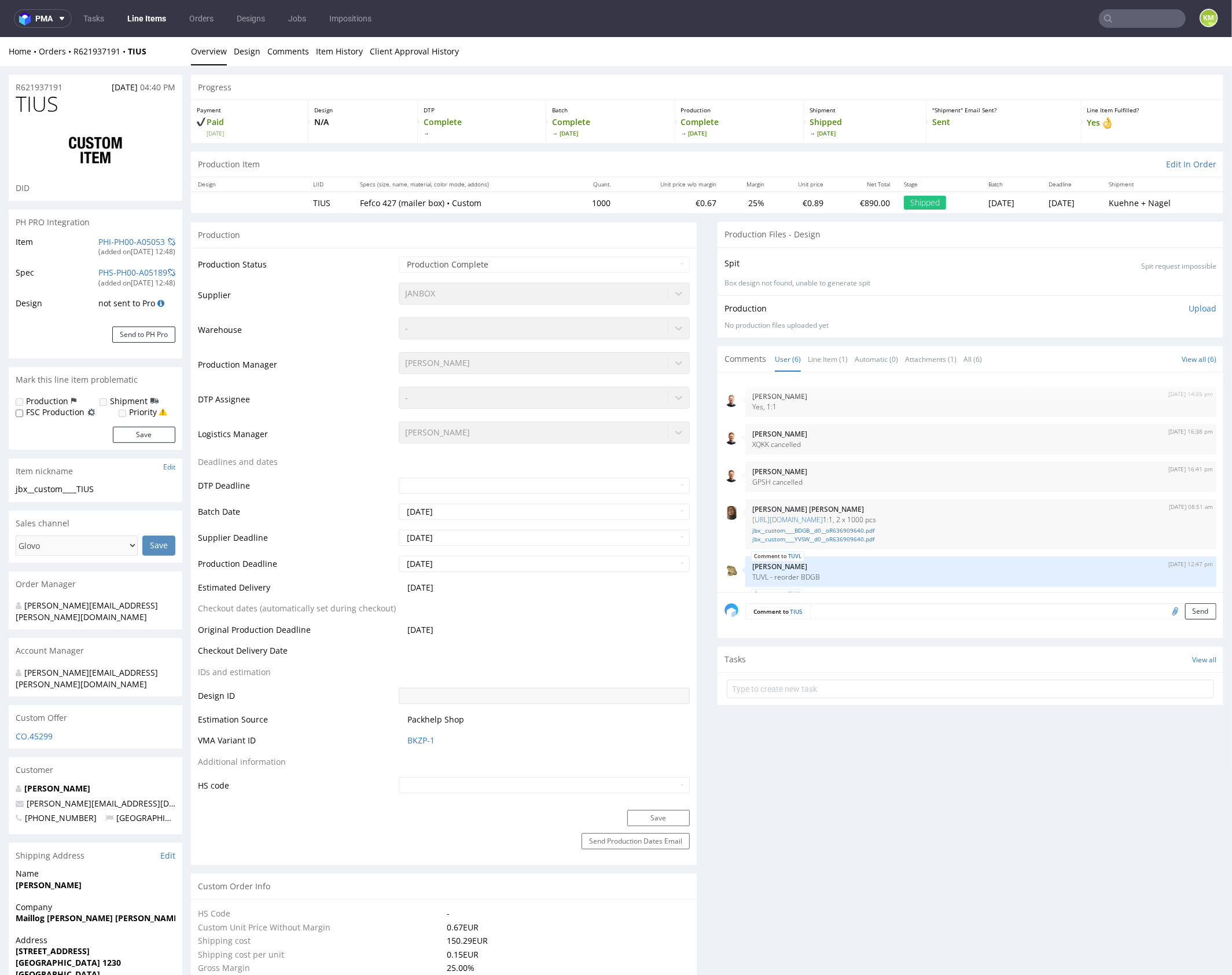
scroll to position [39, 0]
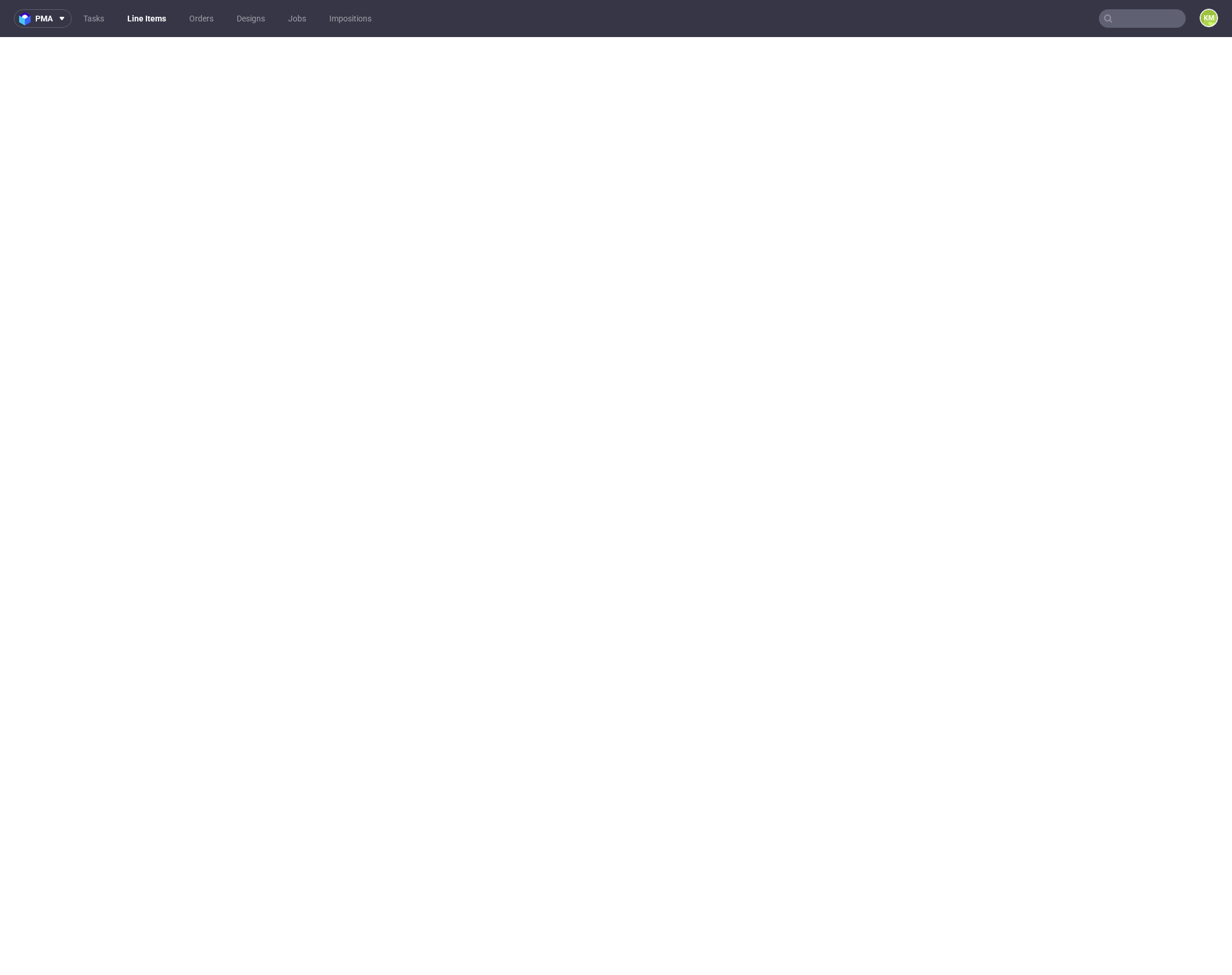
select select "in_progress"
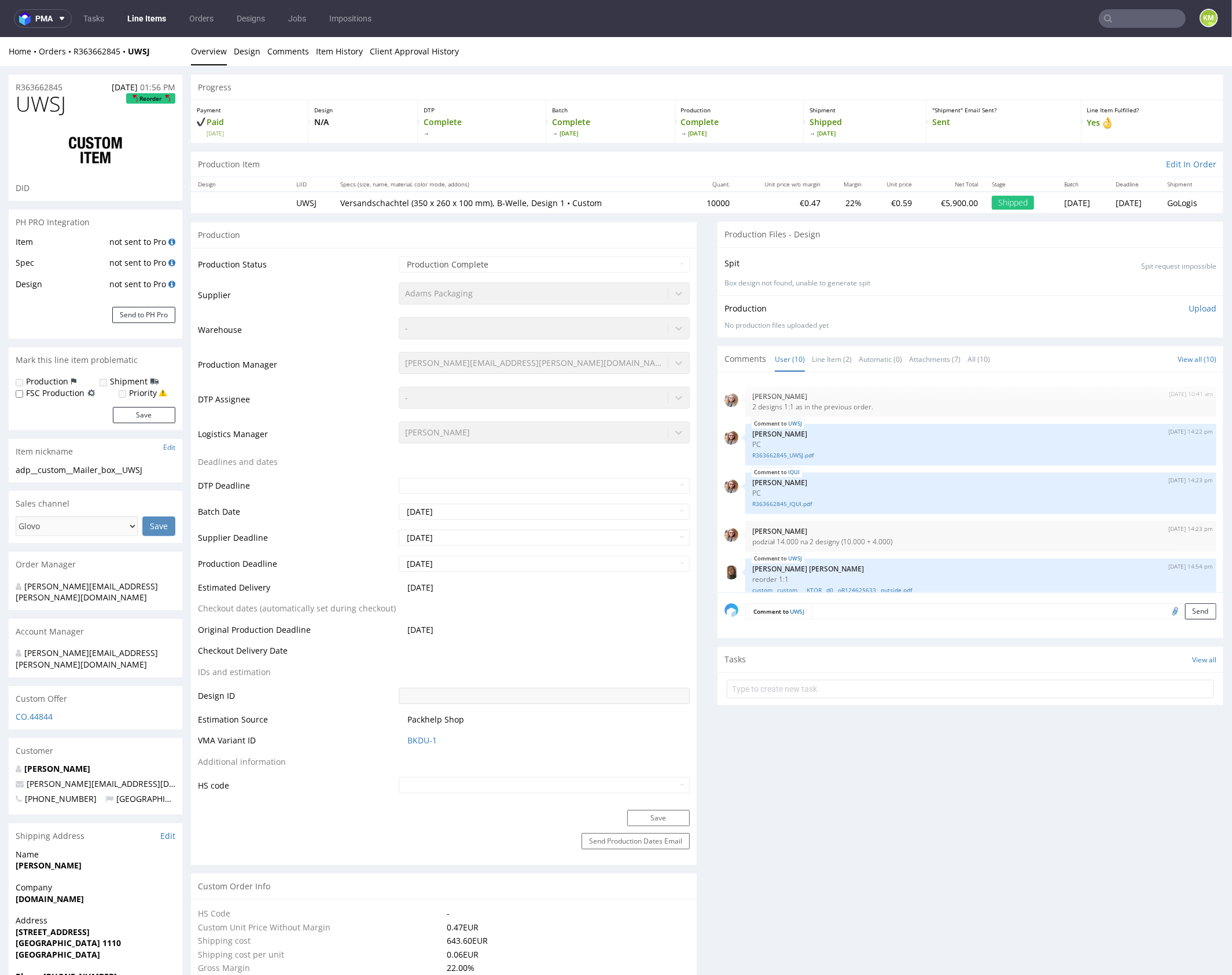
scroll to position [265, 0]
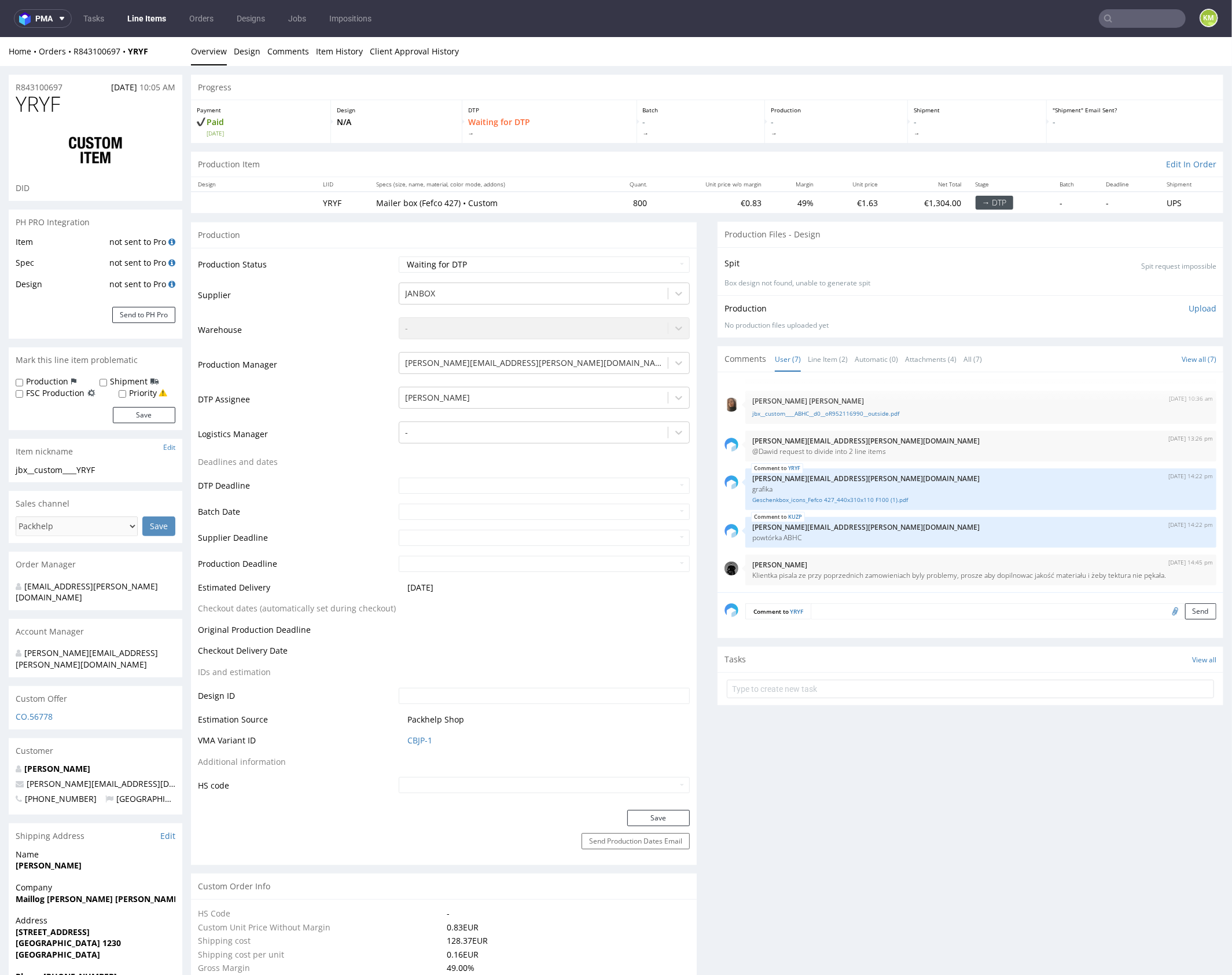
click at [78, 473] on div "jbx__custom____YRYF" at bounding box center [95, 469] width 160 height 12
copy div "jbx__custom____YRYF Update"
copy link "R843100697"
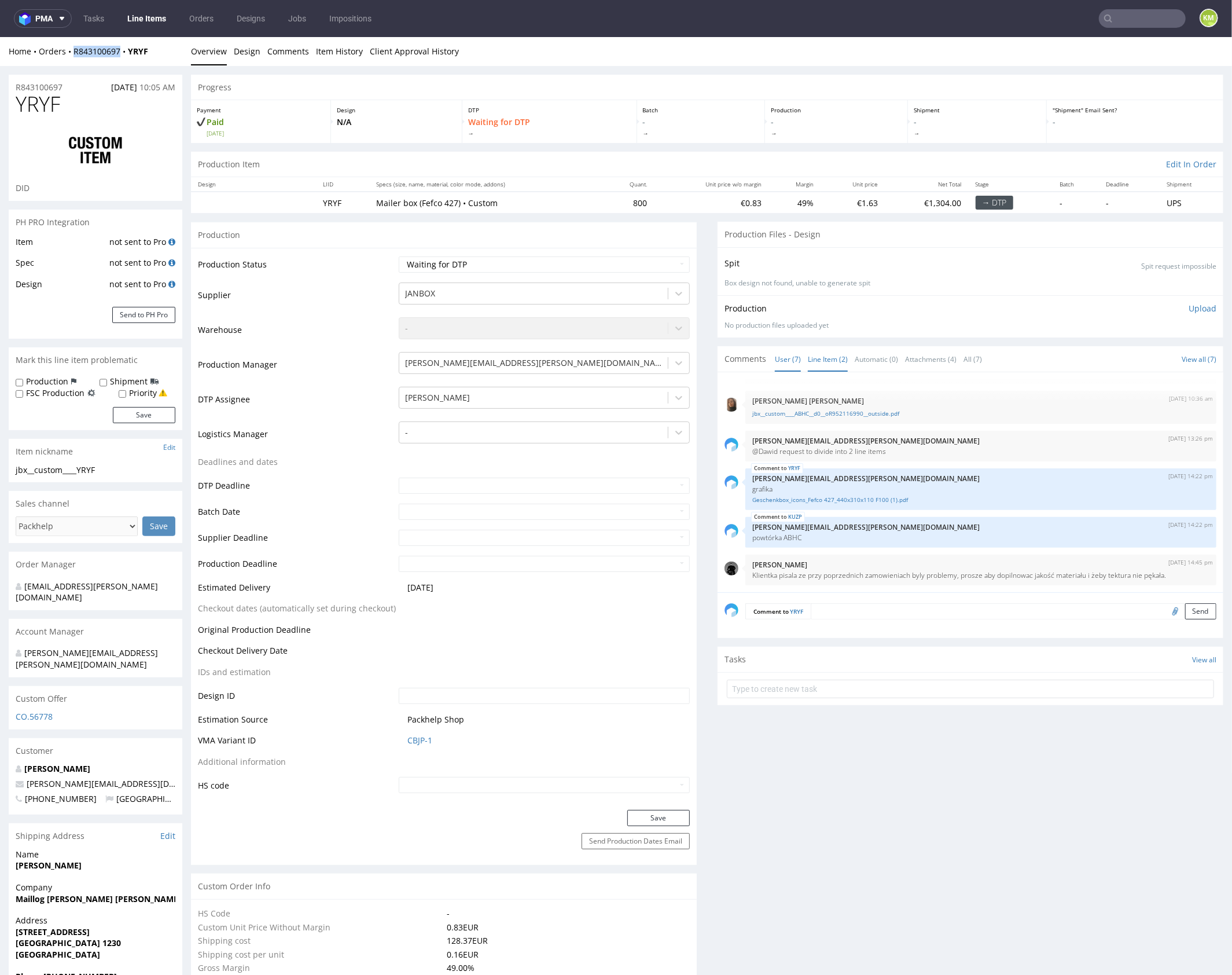
click at [821, 356] on link "Line Item (2)" at bounding box center [828, 358] width 40 height 25
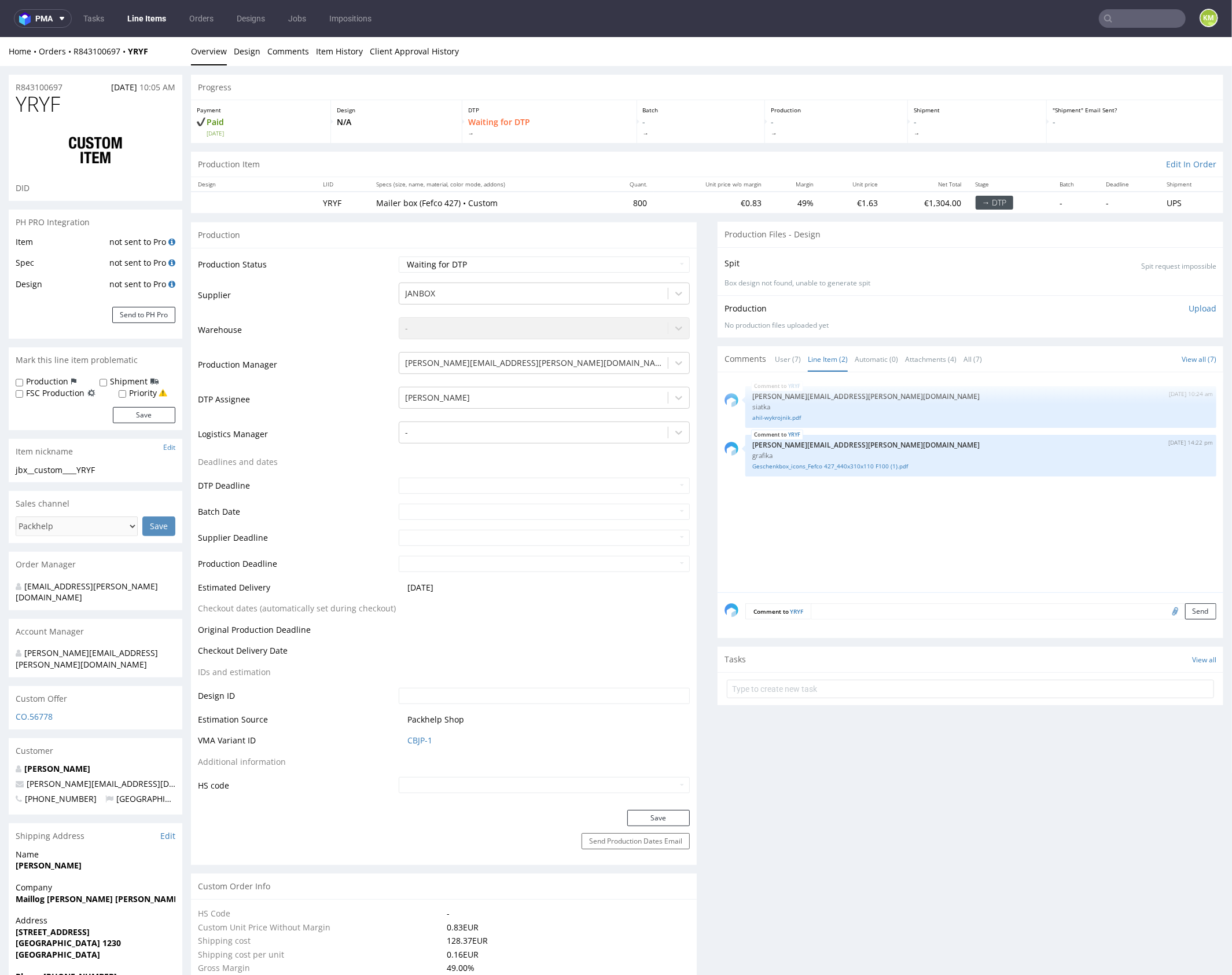
click at [875, 499] on div "YRYF [DATE] 10:24 am [PERSON_NAME][EMAIL_ADDRESS][PERSON_NAME][DOMAIN_NAME] [PE…" at bounding box center [973, 485] width 499 height 213
click at [885, 503] on div "YRYF [DATE] 10:24 am [PERSON_NAME][EMAIL_ADDRESS][PERSON_NAME][DOMAIN_NAME] [PE…" at bounding box center [973, 485] width 499 height 213
click at [1050, 516] on div "YRYF [DATE] 10:24 am [PERSON_NAME][EMAIL_ADDRESS][PERSON_NAME][DOMAIN_NAME] [PE…" at bounding box center [973, 485] width 499 height 213
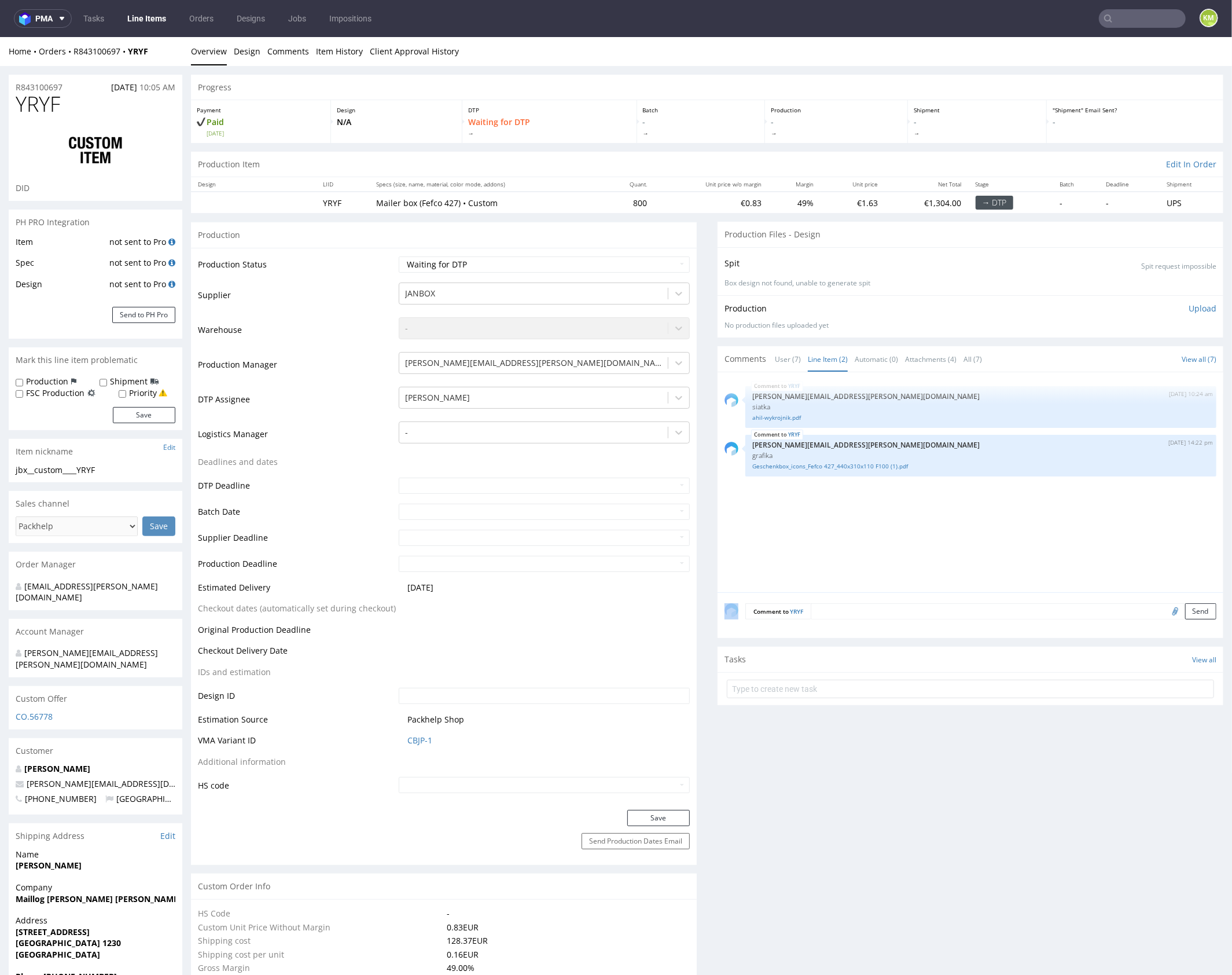
click at [1165, 611] on input "file" at bounding box center [1173, 610] width 16 height 15
type input "C:\fakepath\jbx__custom____YRYF__d0__oR843100697__outside.pdf"
click at [890, 611] on textarea at bounding box center [1014, 611] width 406 height 16
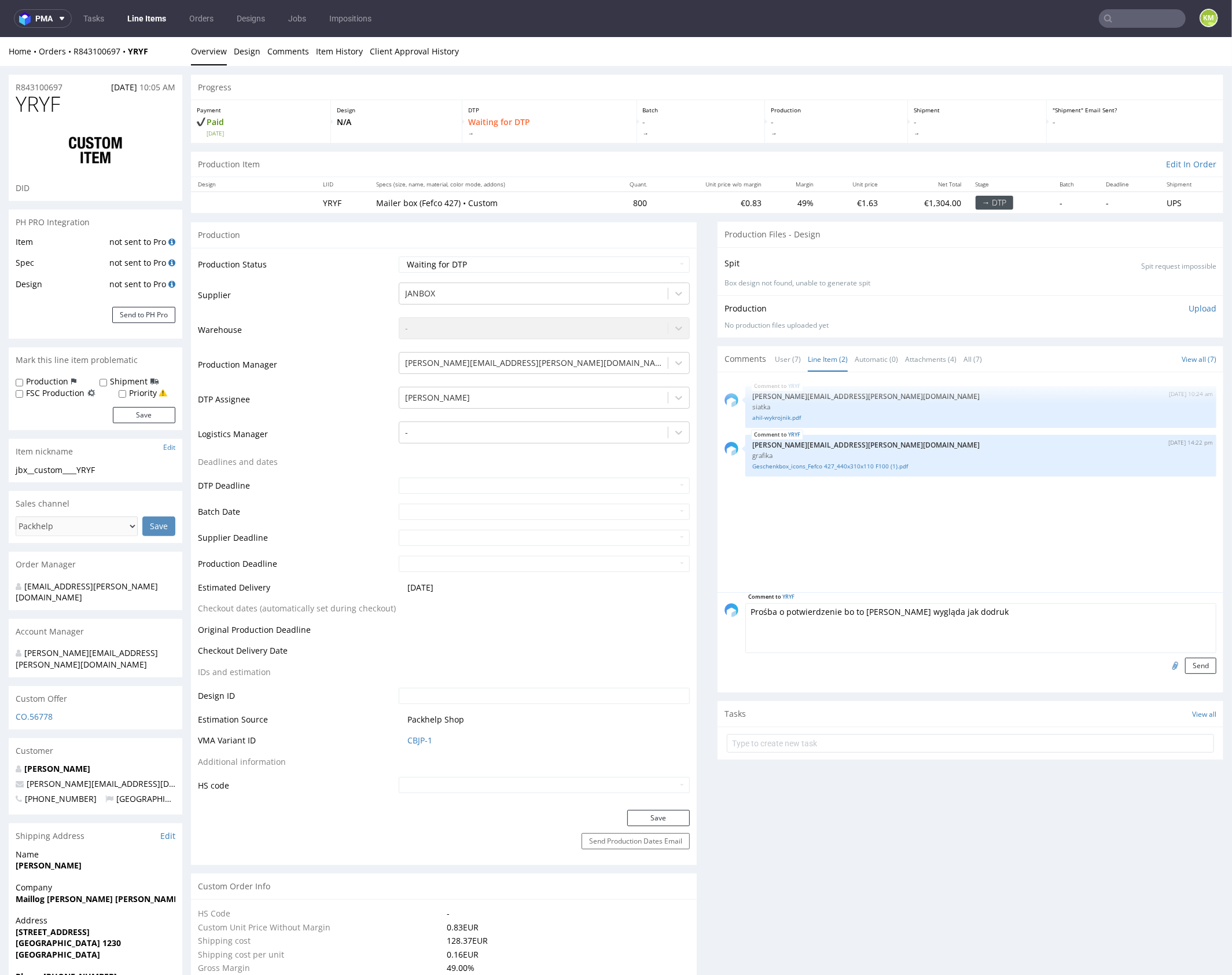
paste textarea "BDGB"
type textarea "Prośba o potwierdzenie bo to troche wygląda jak dodruk BDGB"
click at [1165, 662] on input "file" at bounding box center [1173, 665] width 16 height 15
click at [1028, 616] on textarea "Prośba o potwierdzenie bo to troche wygląda jak dodruk BDGB" at bounding box center [981, 627] width 471 height 50
click at [1200, 660] on button "Send" at bounding box center [1201, 665] width 31 height 16
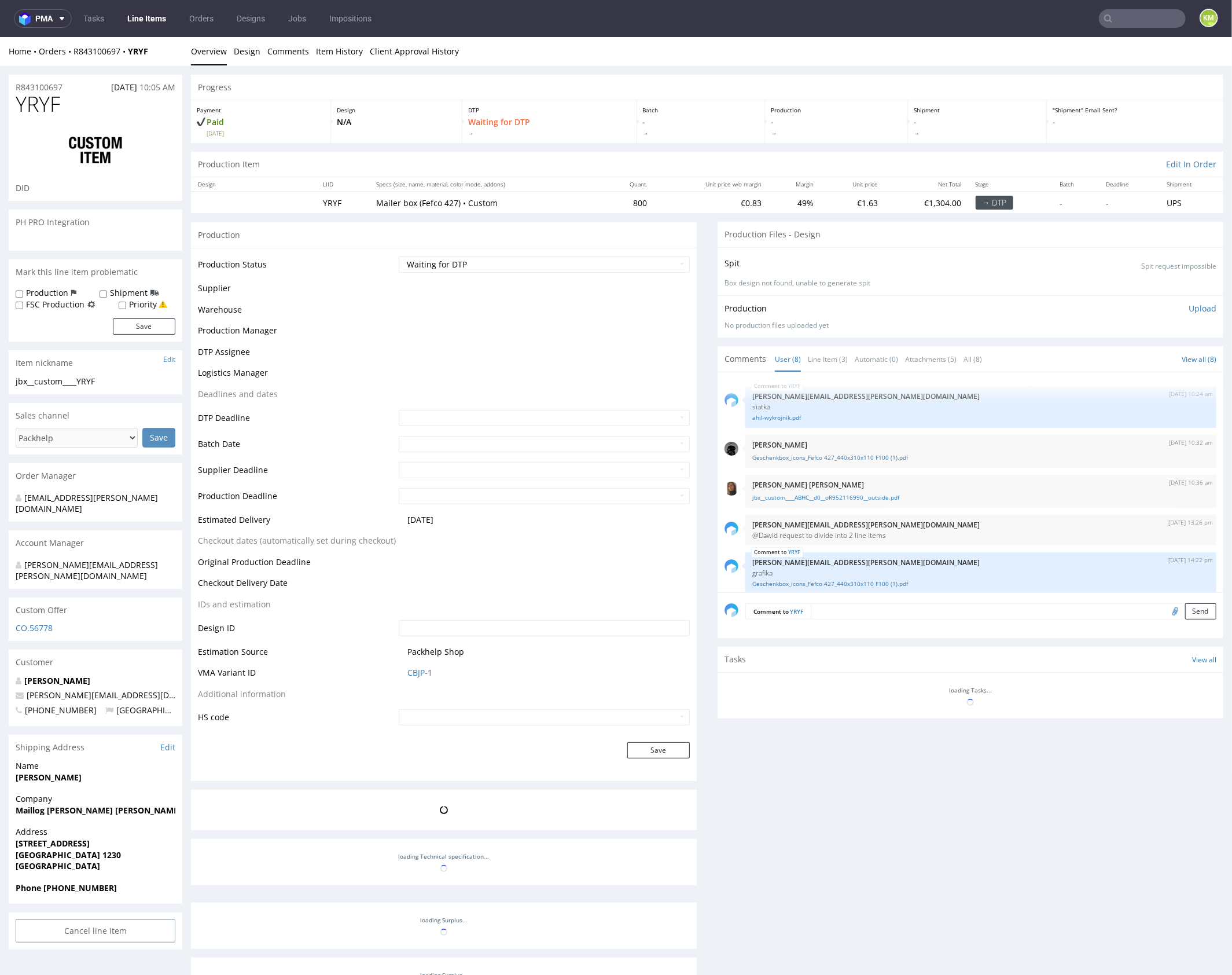
scroll to position [133, 0]
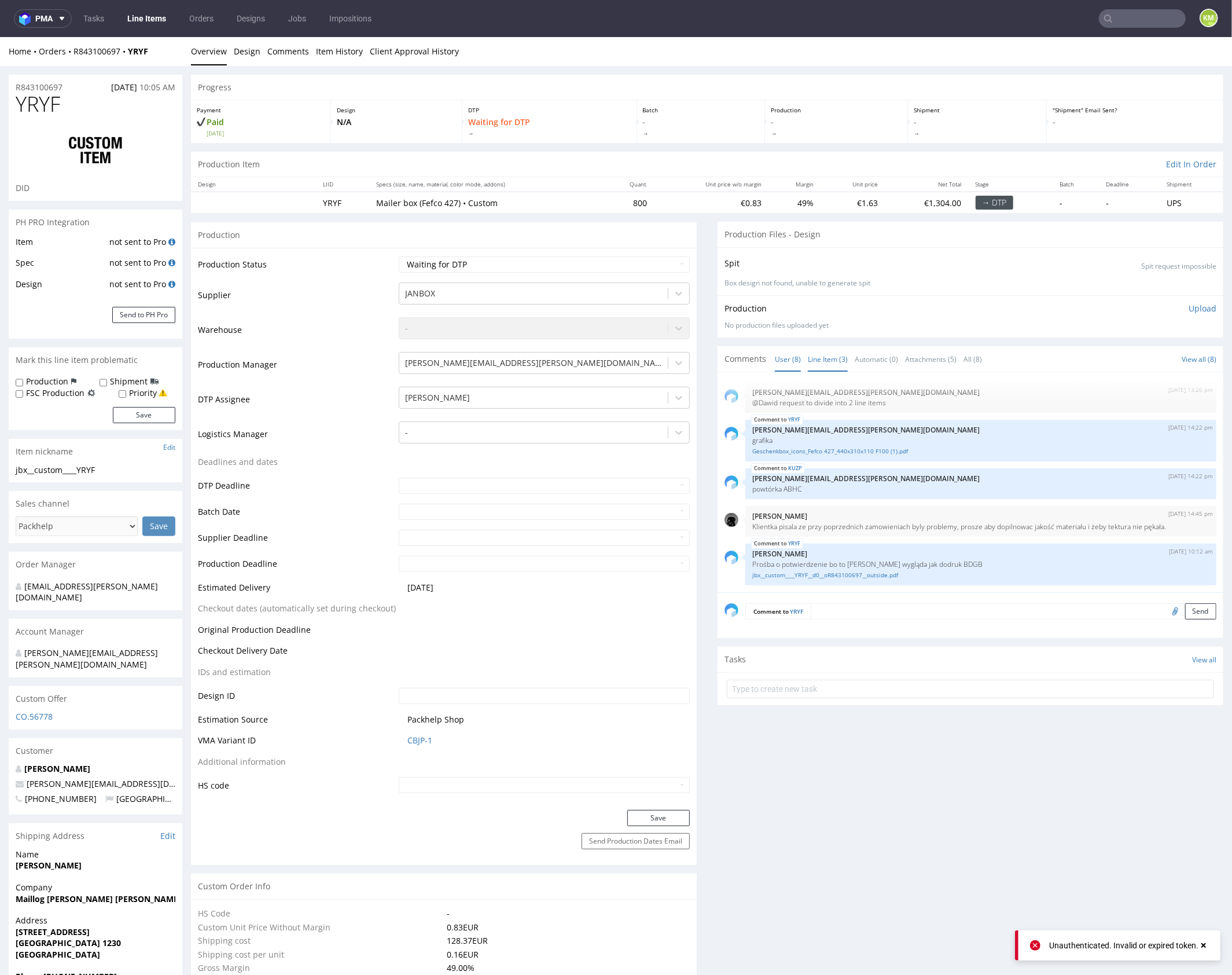
click at [824, 360] on link "Line Item (3)" at bounding box center [828, 358] width 40 height 25
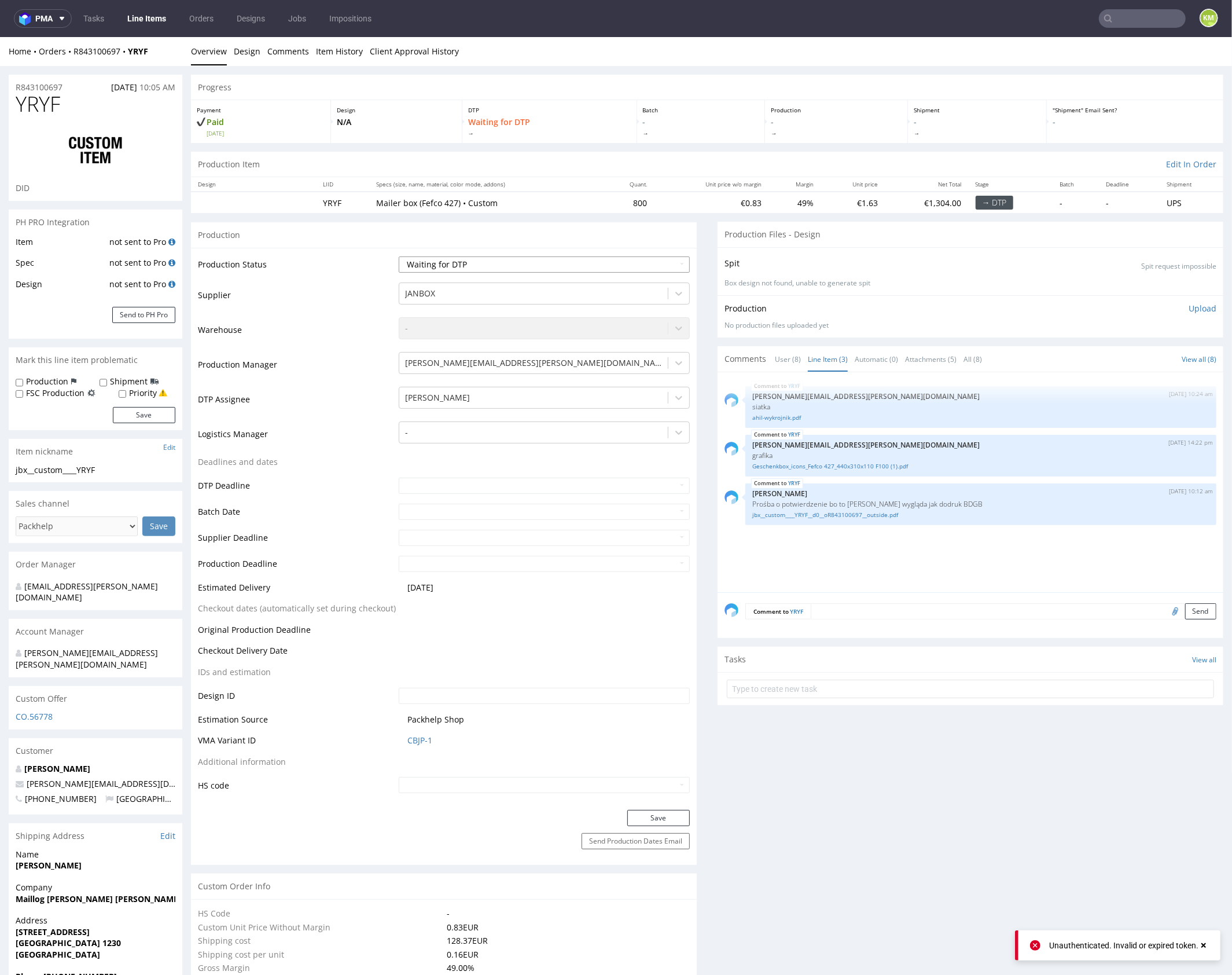
click at [568, 259] on select "Waiting for Artwork Waiting for Diecut Waiting for Mockup Waiting for DTP Waiti…" at bounding box center [545, 264] width 291 height 16
select select "dtp_issue"
click at [399, 256] on select "Waiting for Artwork Waiting for Diecut Waiting for Mockup Waiting for DTP Waiti…" at bounding box center [545, 264] width 291 height 16
click at [665, 813] on button "Save" at bounding box center [659, 818] width 63 height 16
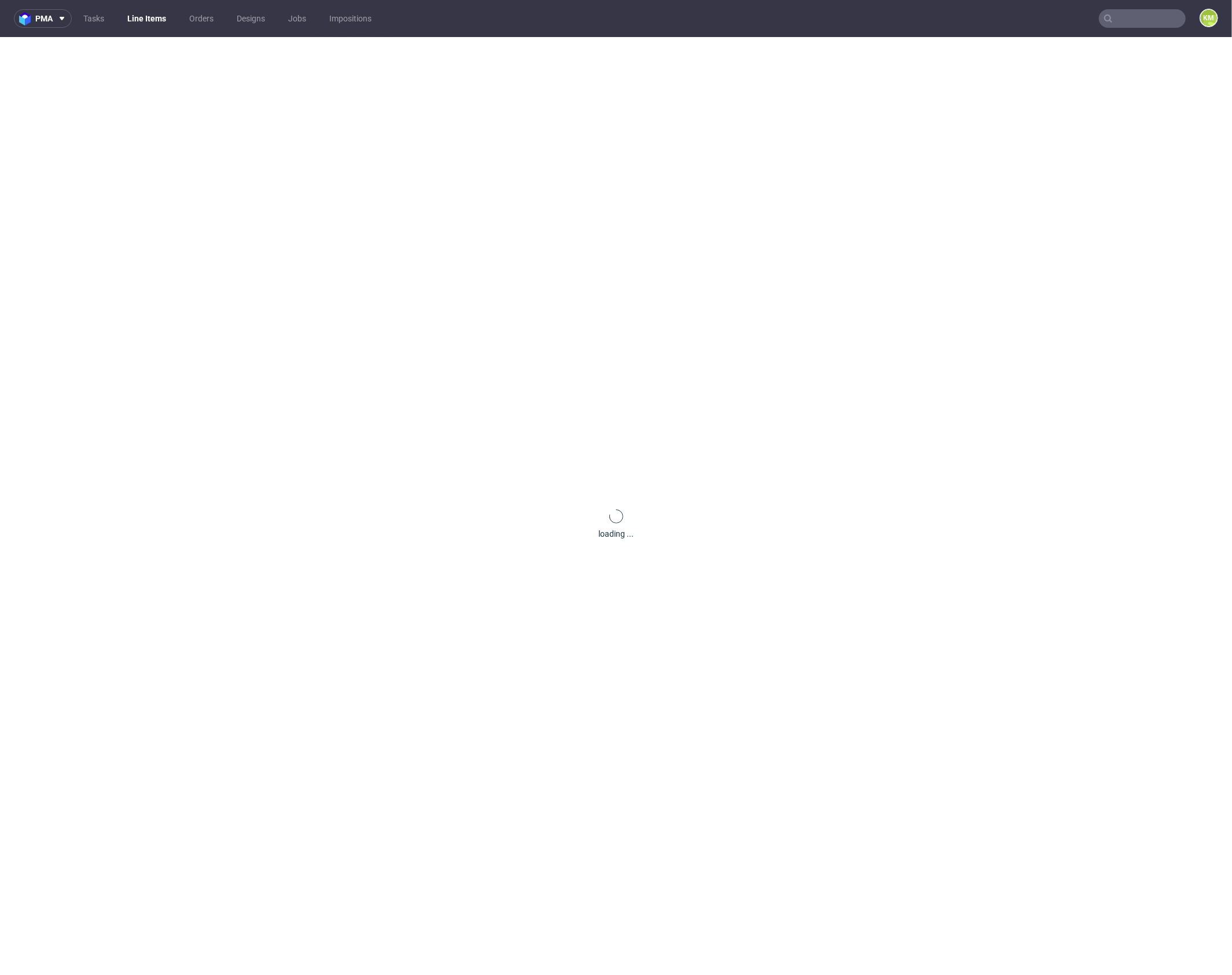
scroll to position [0, 0]
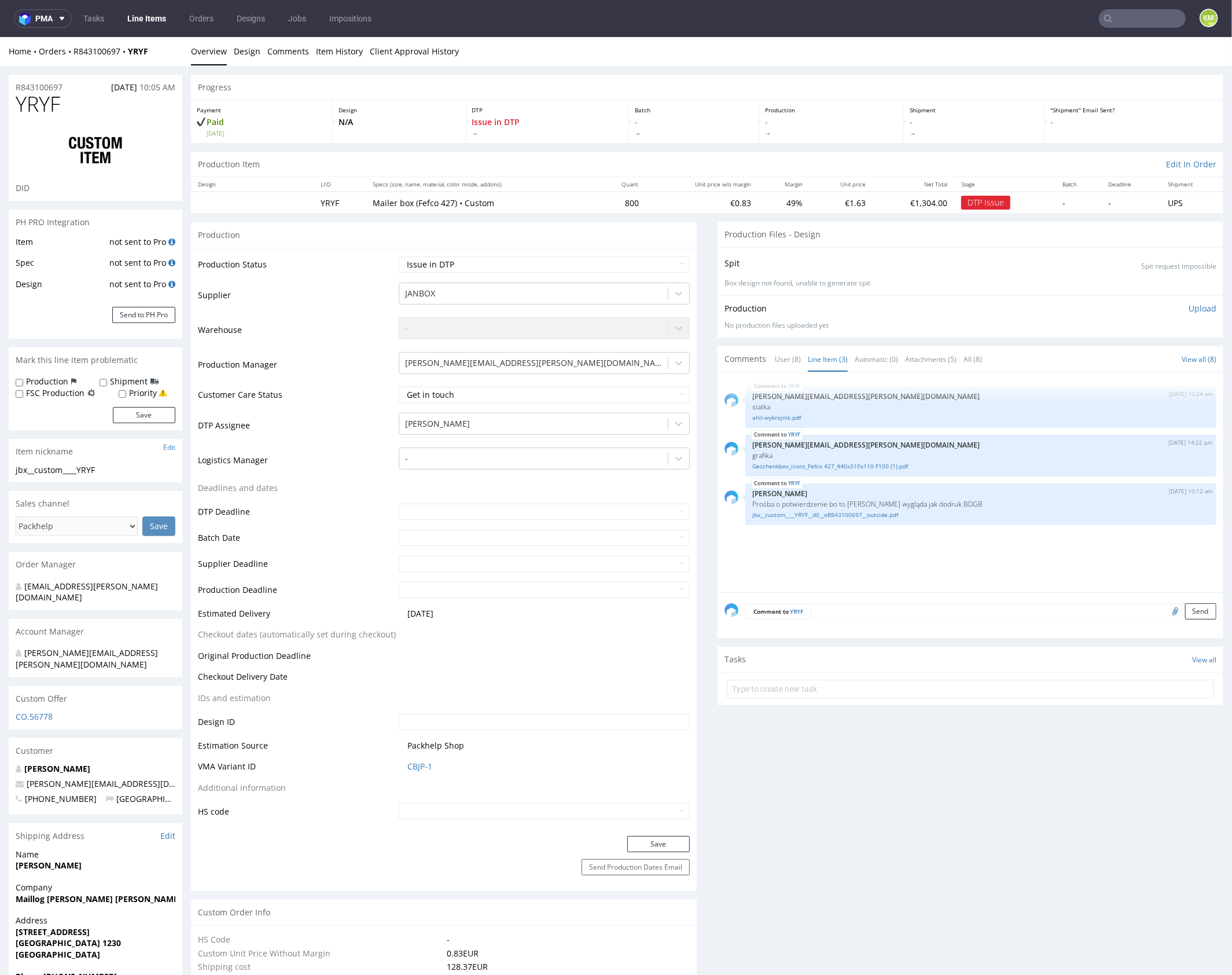
click at [910, 558] on div "YRYF 12th Sep 25 | 10:24 am maciej.sikora@packhelp.com siatka ahil-wykrojnik.pd…" at bounding box center [973, 485] width 499 height 213
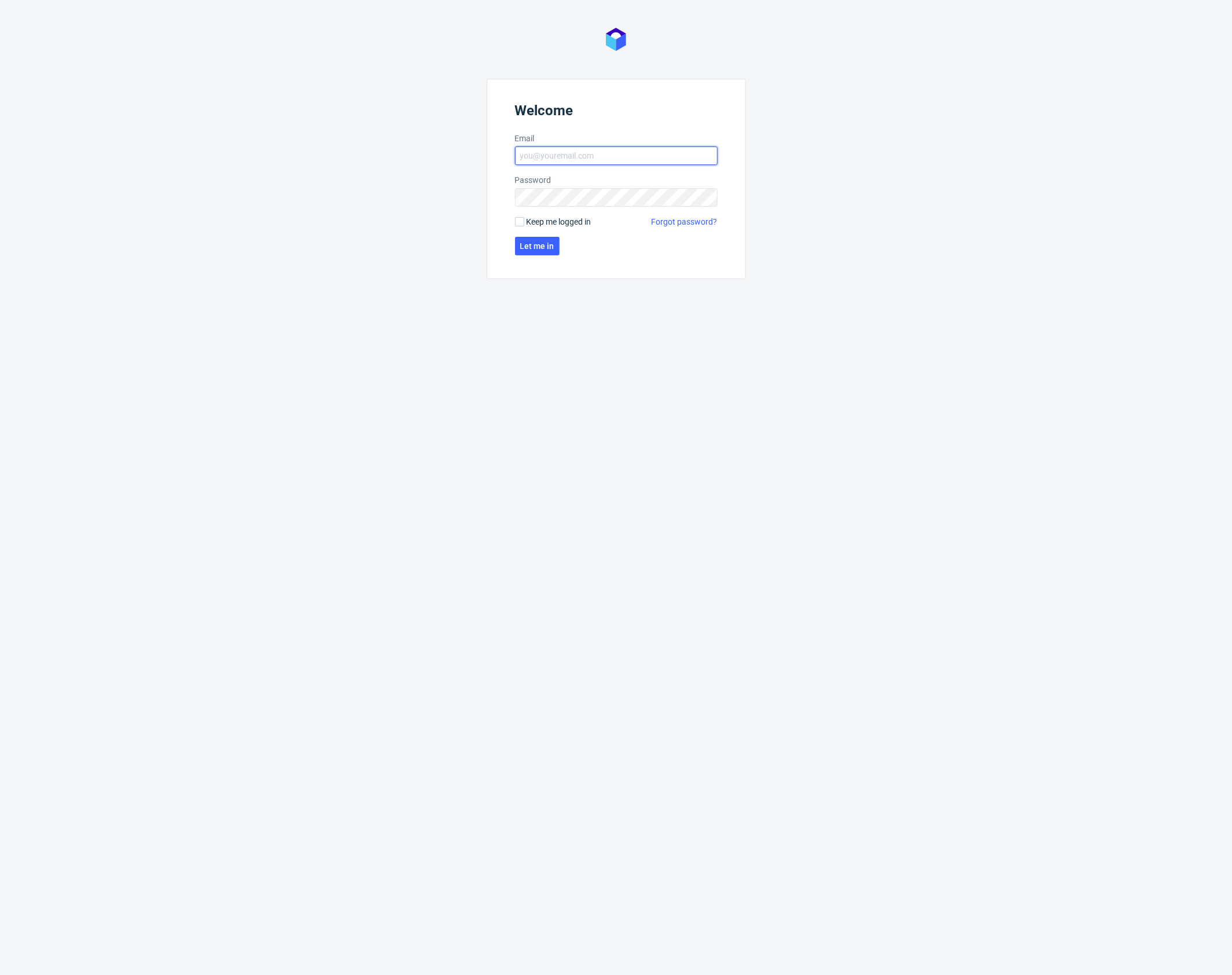
click at [575, 153] on input "Email" at bounding box center [617, 155] width 203 height 18
type input "[PERSON_NAME][EMAIL_ADDRESS][PERSON_NAME][DOMAIN_NAME]"
click at [628, 187] on form "Welcome Email [PERSON_NAME][EMAIL_ADDRESS][PERSON_NAME][DOMAIN_NAME] Password K…" at bounding box center [616, 179] width 259 height 200
click at [550, 248] on span "Let me in" at bounding box center [537, 246] width 34 height 8
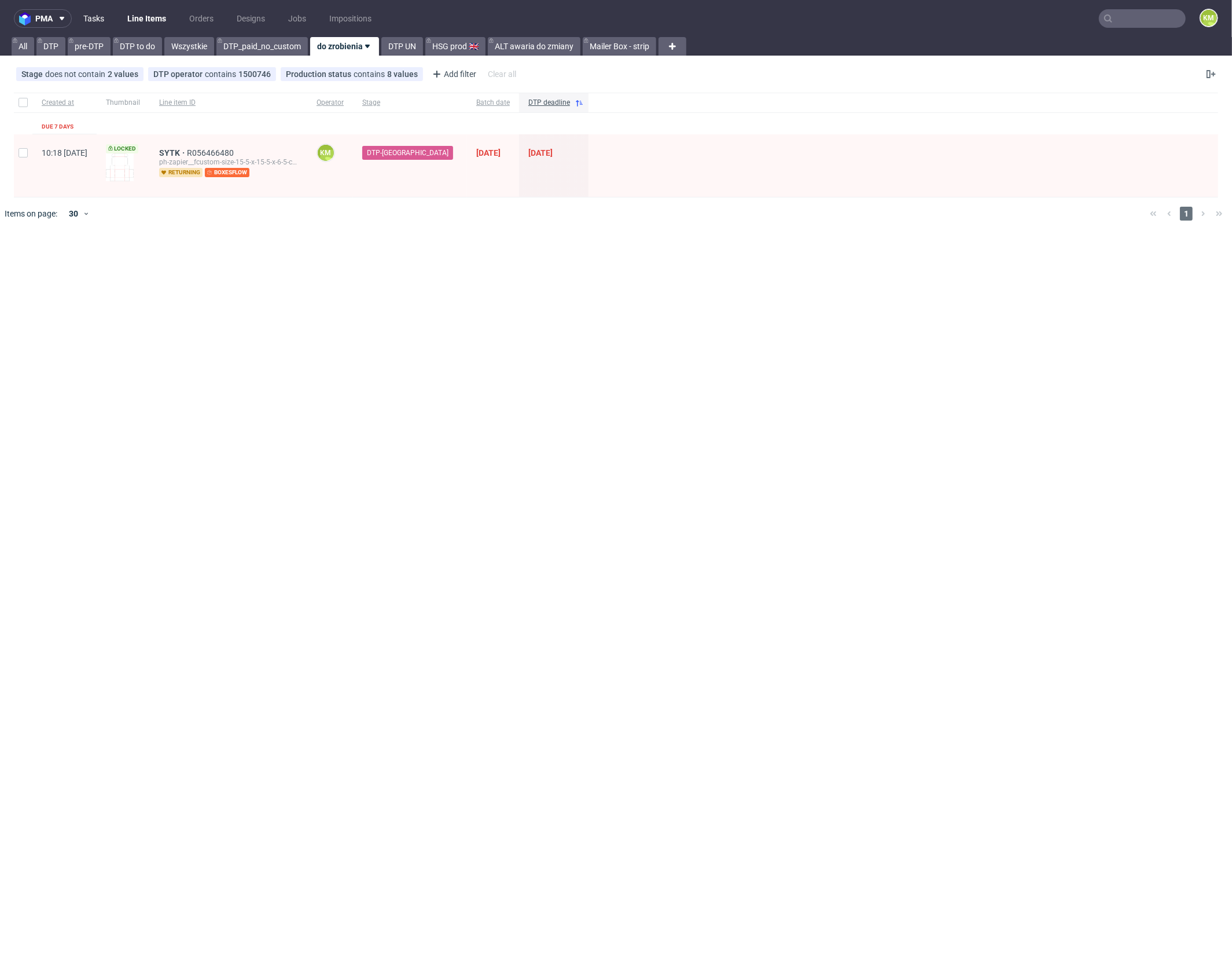
click at [95, 12] on link "Tasks" at bounding box center [93, 18] width 35 height 18
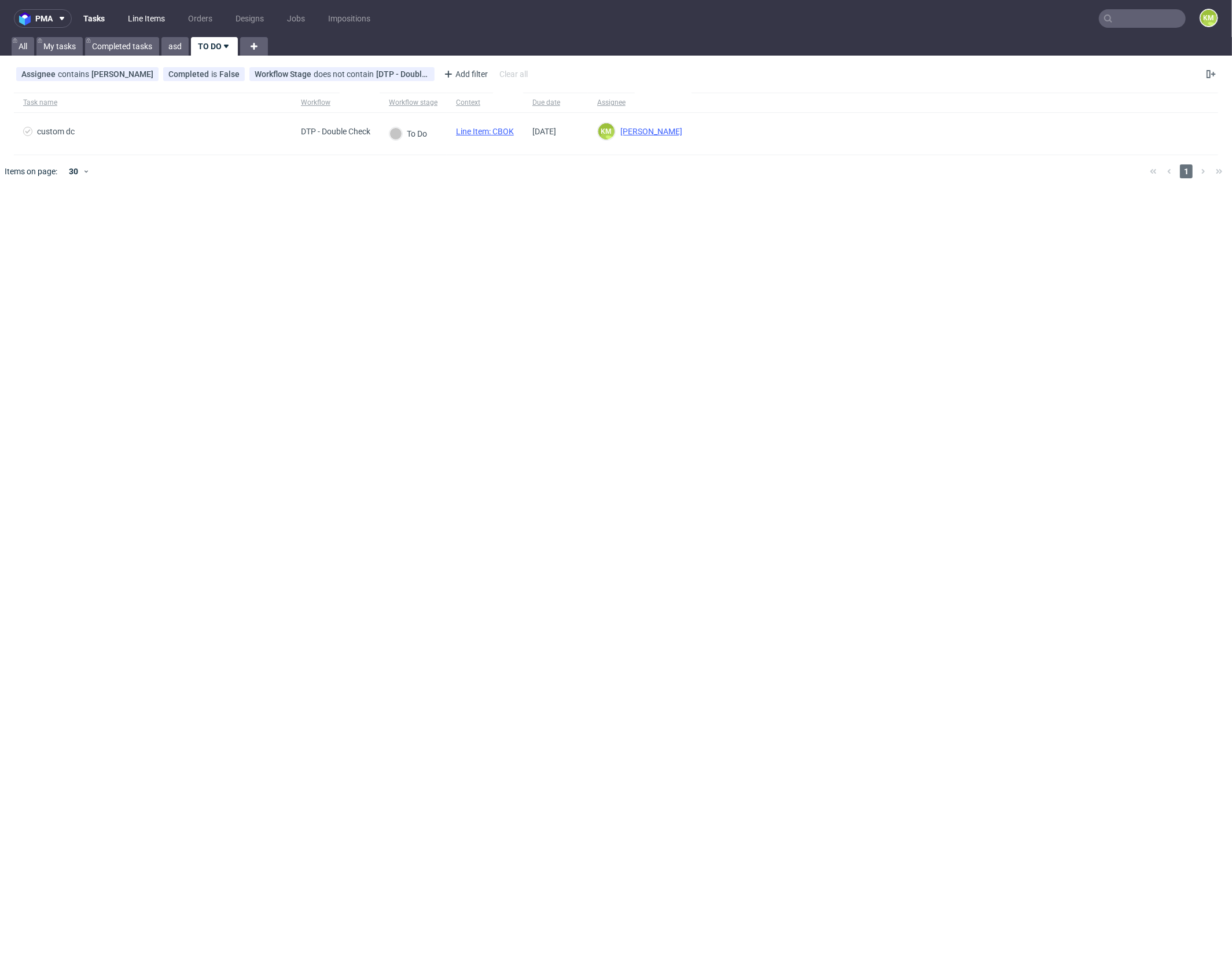
click at [150, 18] on link "Line Items" at bounding box center [146, 18] width 51 height 18
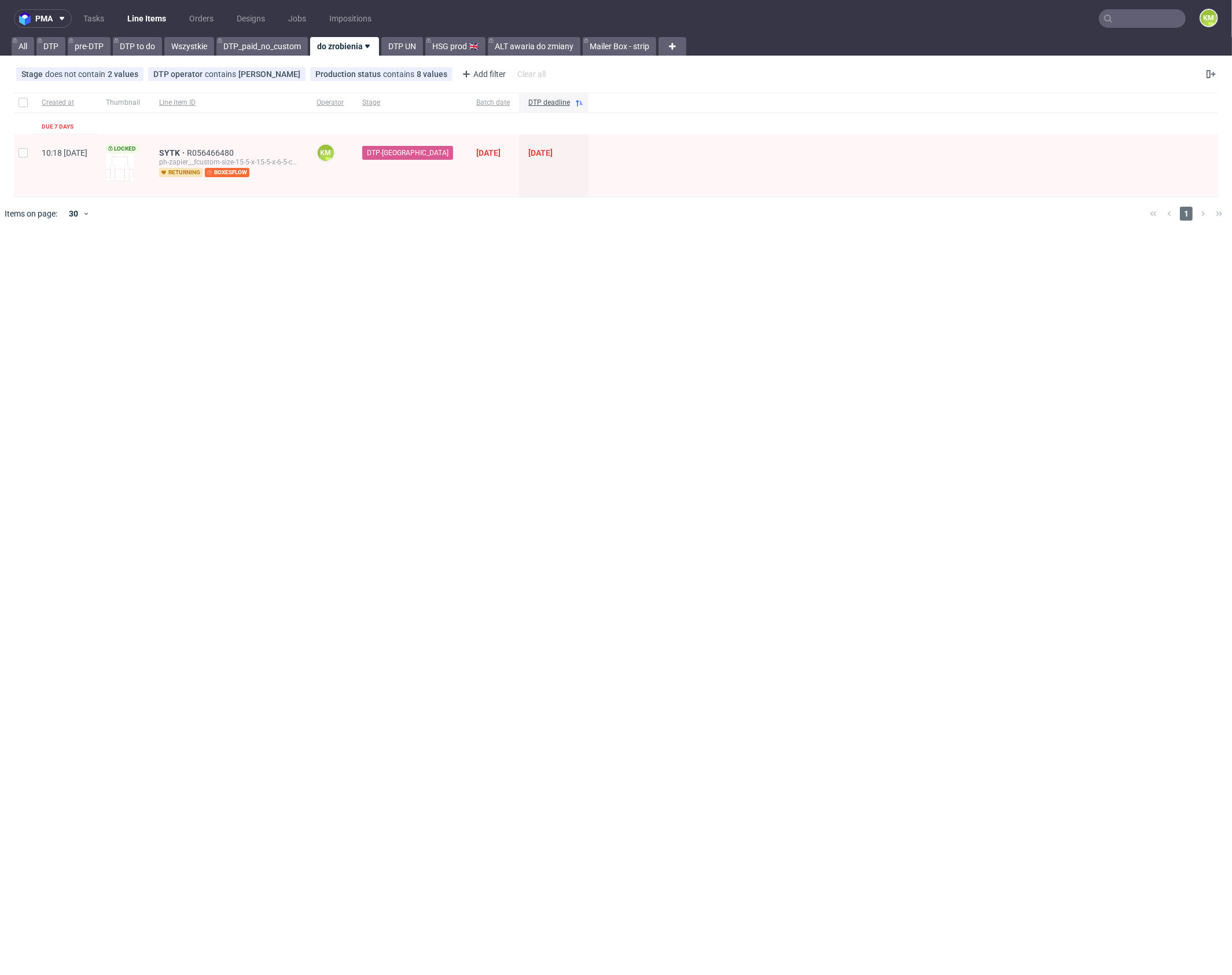
click at [549, 338] on div "pma Tasks Line Items Orders Designs Jobs Impositions KM All DTP pre-DTP DTP to …" at bounding box center [616, 488] width 1232 height 975
click at [604, 336] on div "pma Tasks Line Items Orders Designs Jobs Impositions KM All DTP pre-DTP DTP to …" at bounding box center [616, 488] width 1232 height 975
click at [603, 357] on div "pma Tasks Line Items Orders Designs Jobs Impositions KM All DTP pre-DTP DTP to …" at bounding box center [616, 488] width 1232 height 975
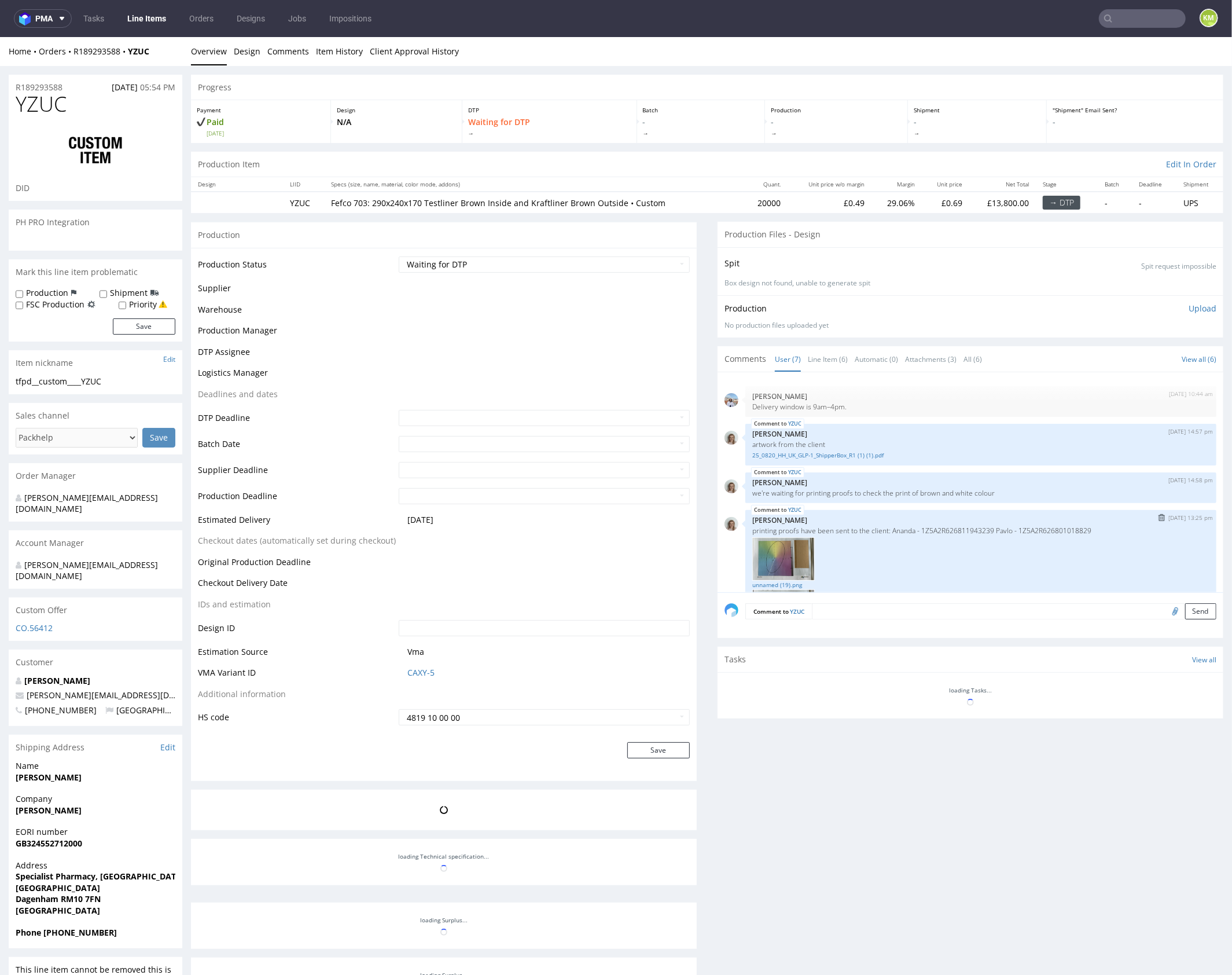
scroll to position [110, 0]
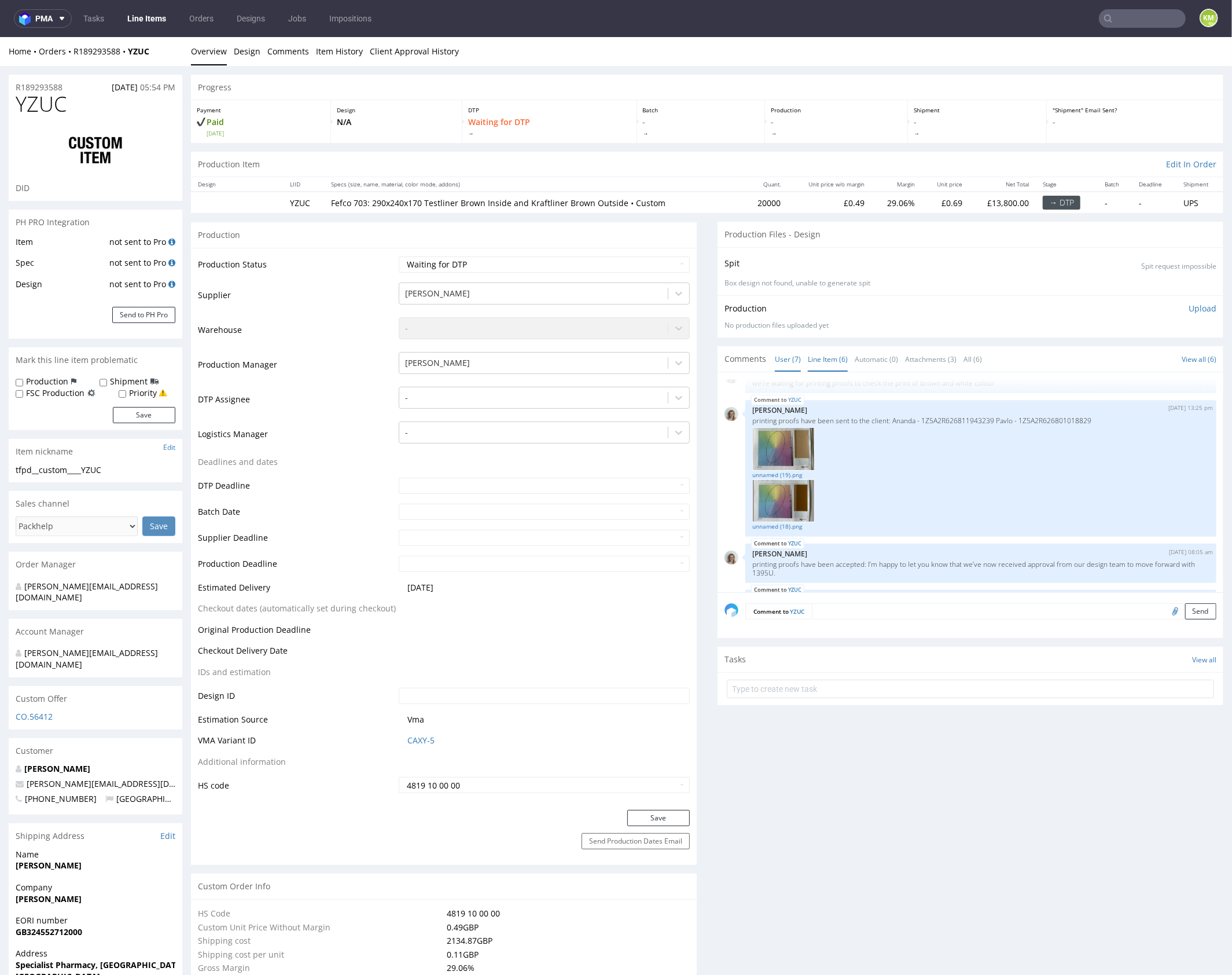
click at [821, 366] on link "Line Item (6)" at bounding box center [828, 358] width 40 height 25
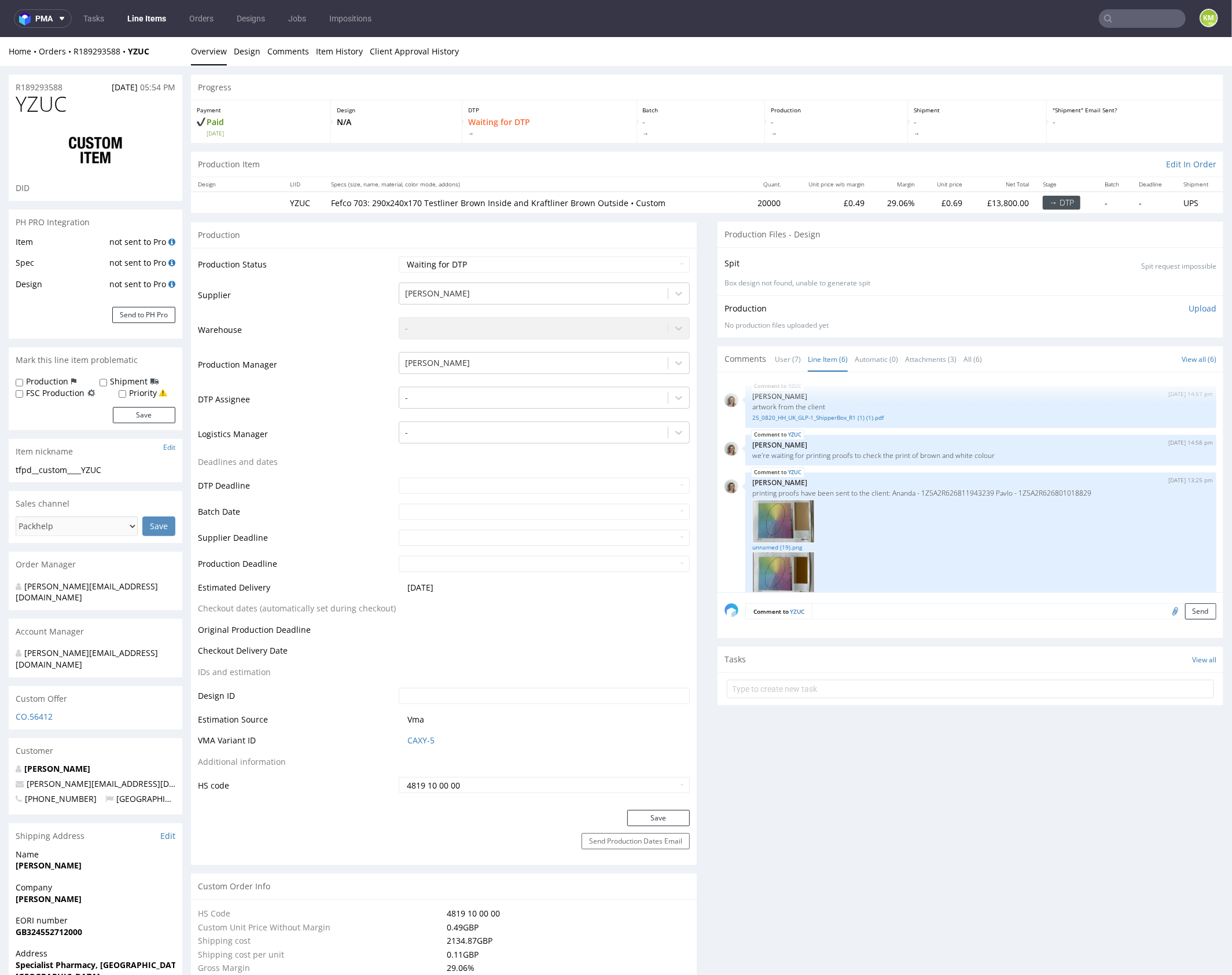
scroll to position [199, 0]
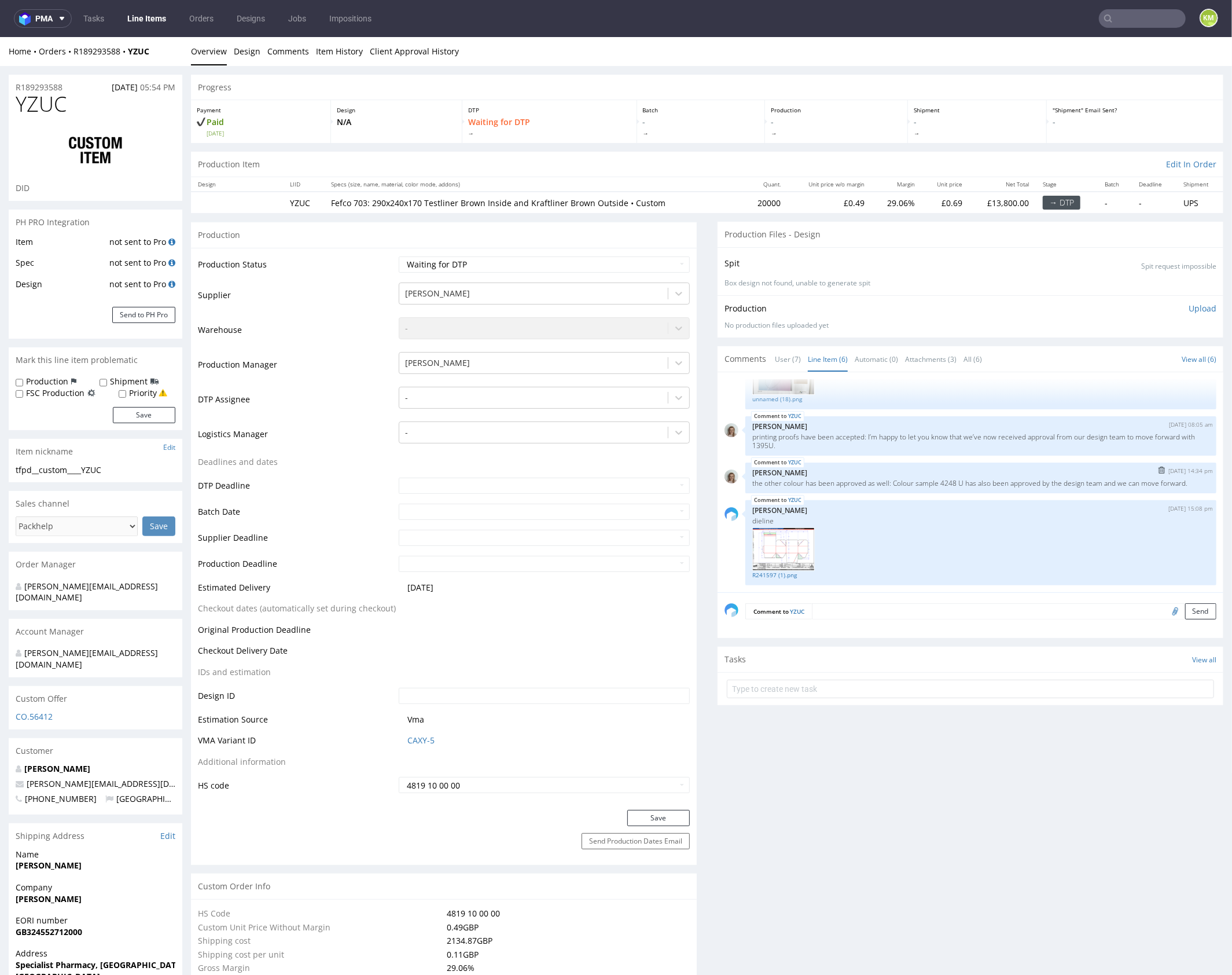
click at [910, 491] on div "YZUC [DATE] 14:34 pm [PERSON_NAME] the other colour has been approved as well: …" at bounding box center [981, 477] width 471 height 31
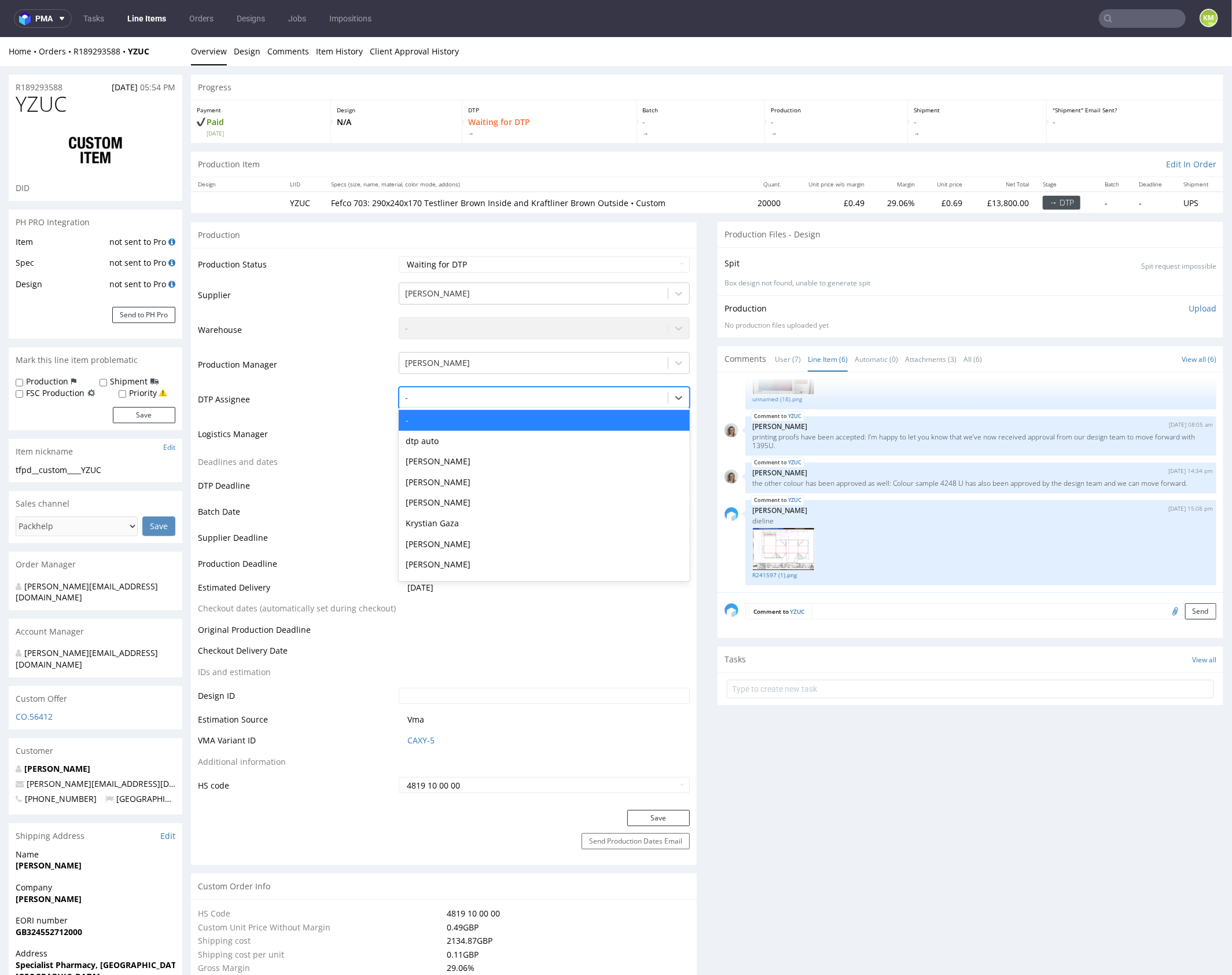
click at [493, 390] on div at bounding box center [533, 397] width 257 height 14
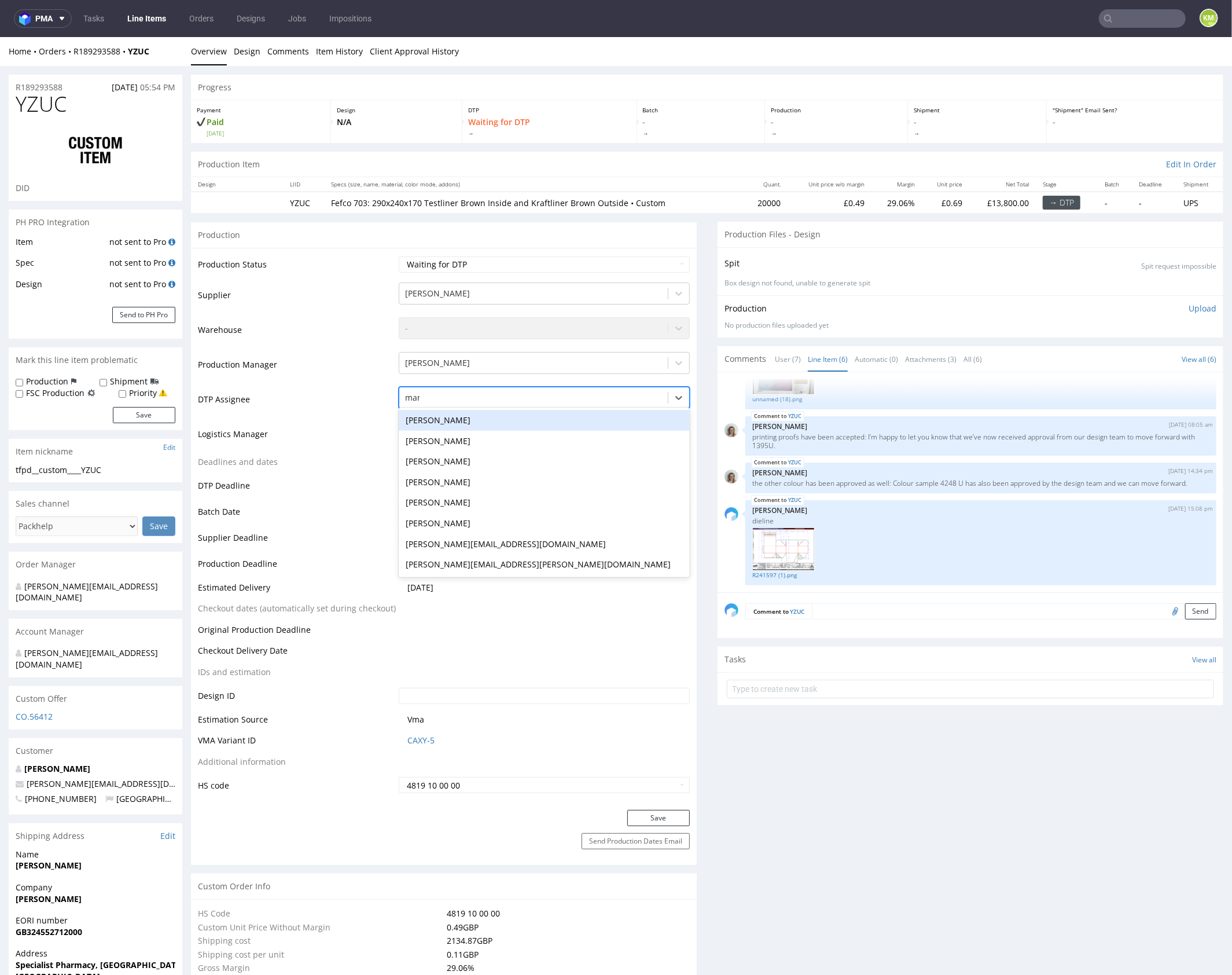
type input "mark"
click at [485, 416] on div "[PERSON_NAME]" at bounding box center [545, 419] width 291 height 21
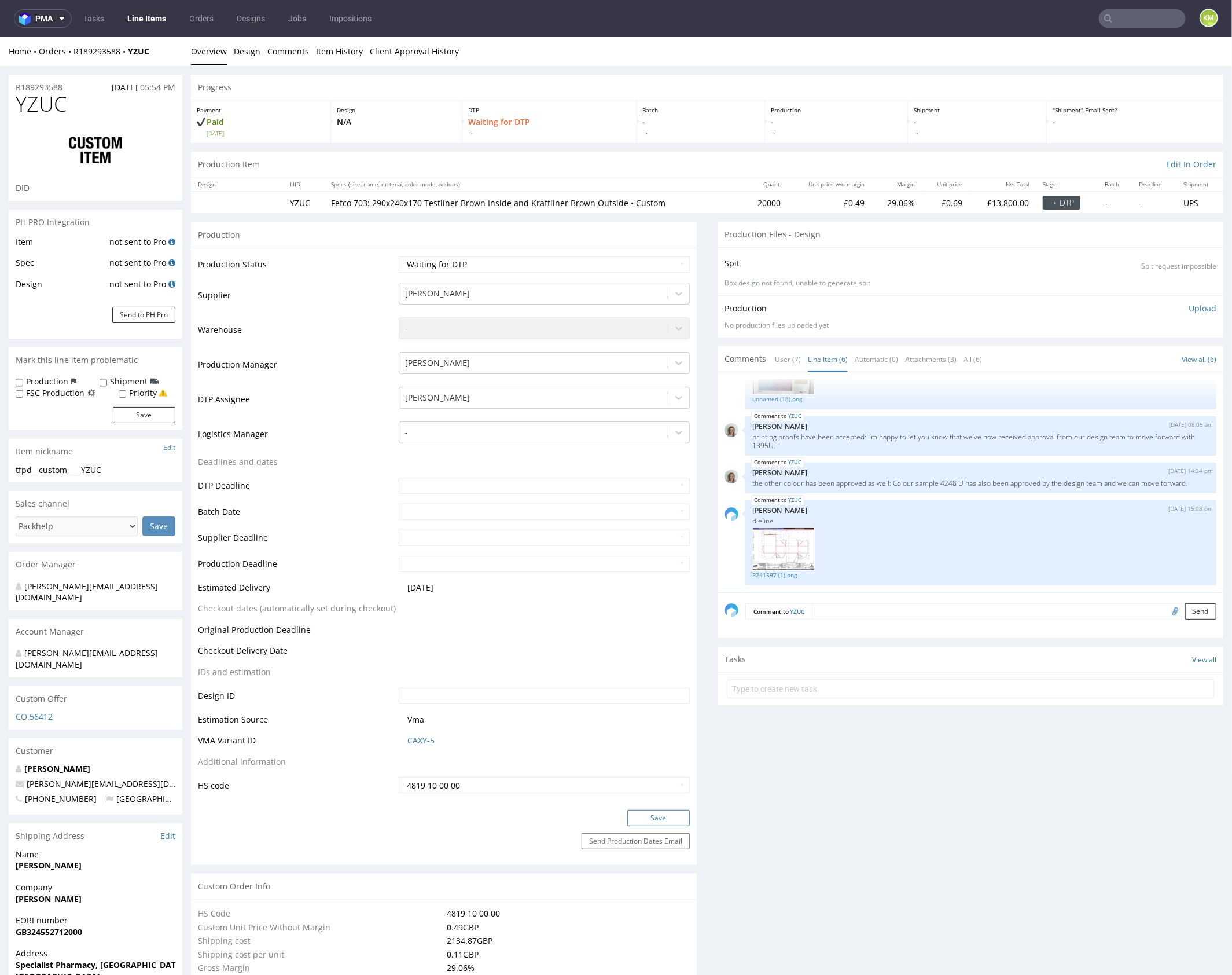
click at [657, 814] on button "Save" at bounding box center [659, 818] width 63 height 16
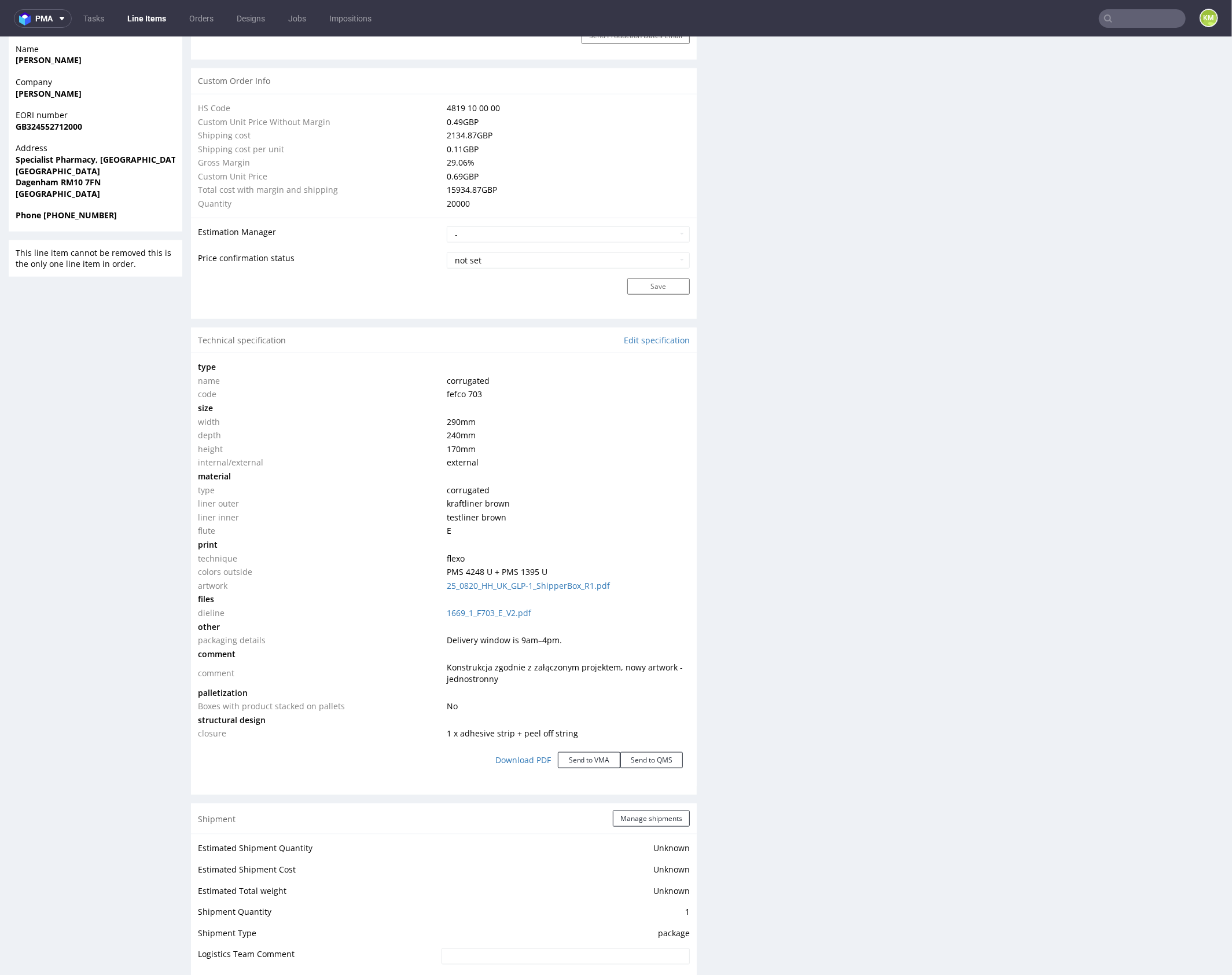
scroll to position [802, 0]
click at [927, 662] on div "Production Files - Design Spit Spit request impossible Box design not found, un…" at bounding box center [970, 522] width 506 height 2208
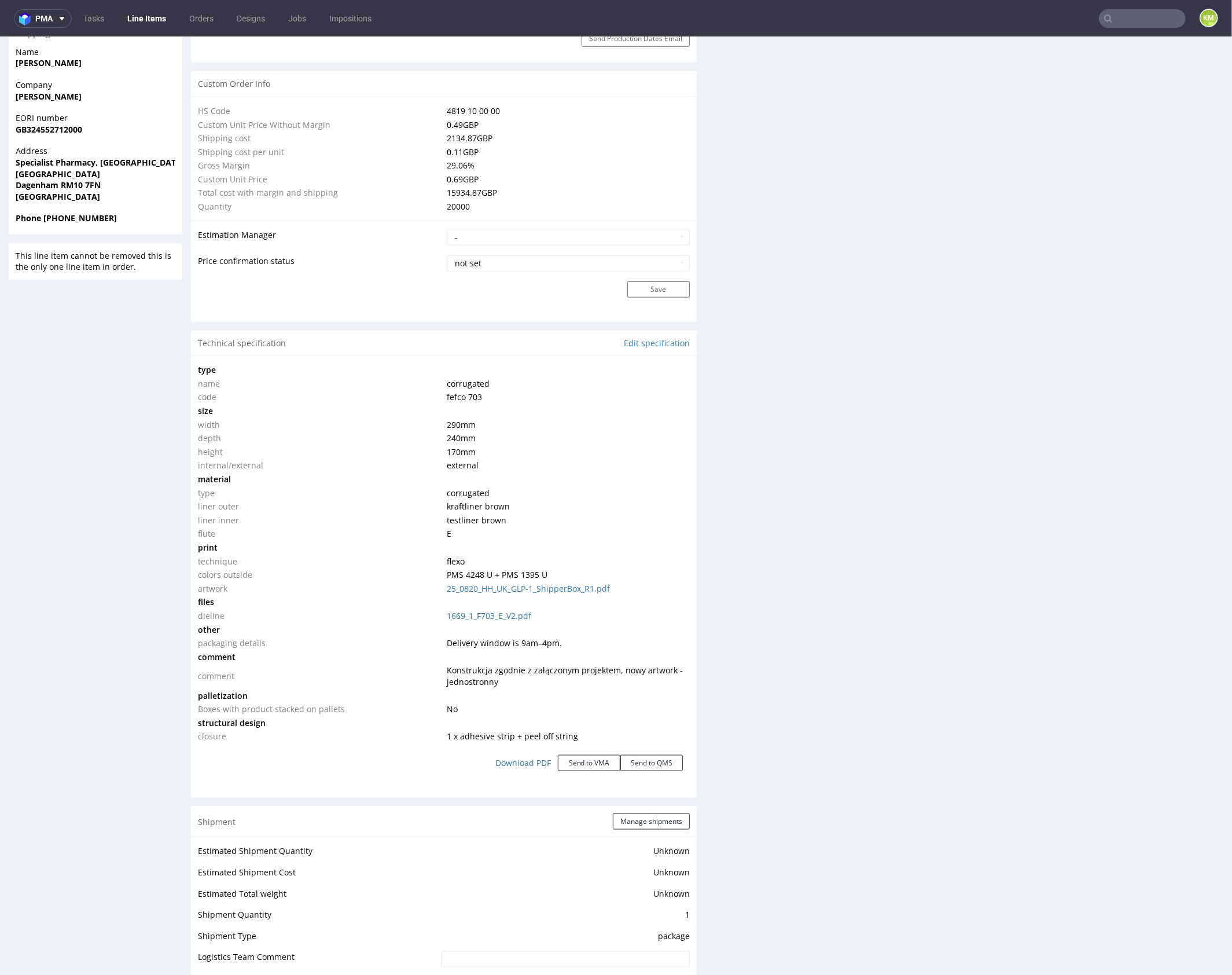
click at [927, 662] on div "Production Files - Design Spit Spit request impossible Box design not found, un…" at bounding box center [970, 522] width 506 height 2208
click at [929, 662] on div "Production Files - Design Spit Spit request impossible Box design not found, un…" at bounding box center [970, 522] width 506 height 2208
click at [997, 735] on div "Production Files - Design Spit Spit request impossible Box design not found, un…" at bounding box center [970, 522] width 506 height 2208
click at [1005, 707] on div "Production Files - Design Spit Spit request impossible Box design not found, un…" at bounding box center [970, 522] width 506 height 2208
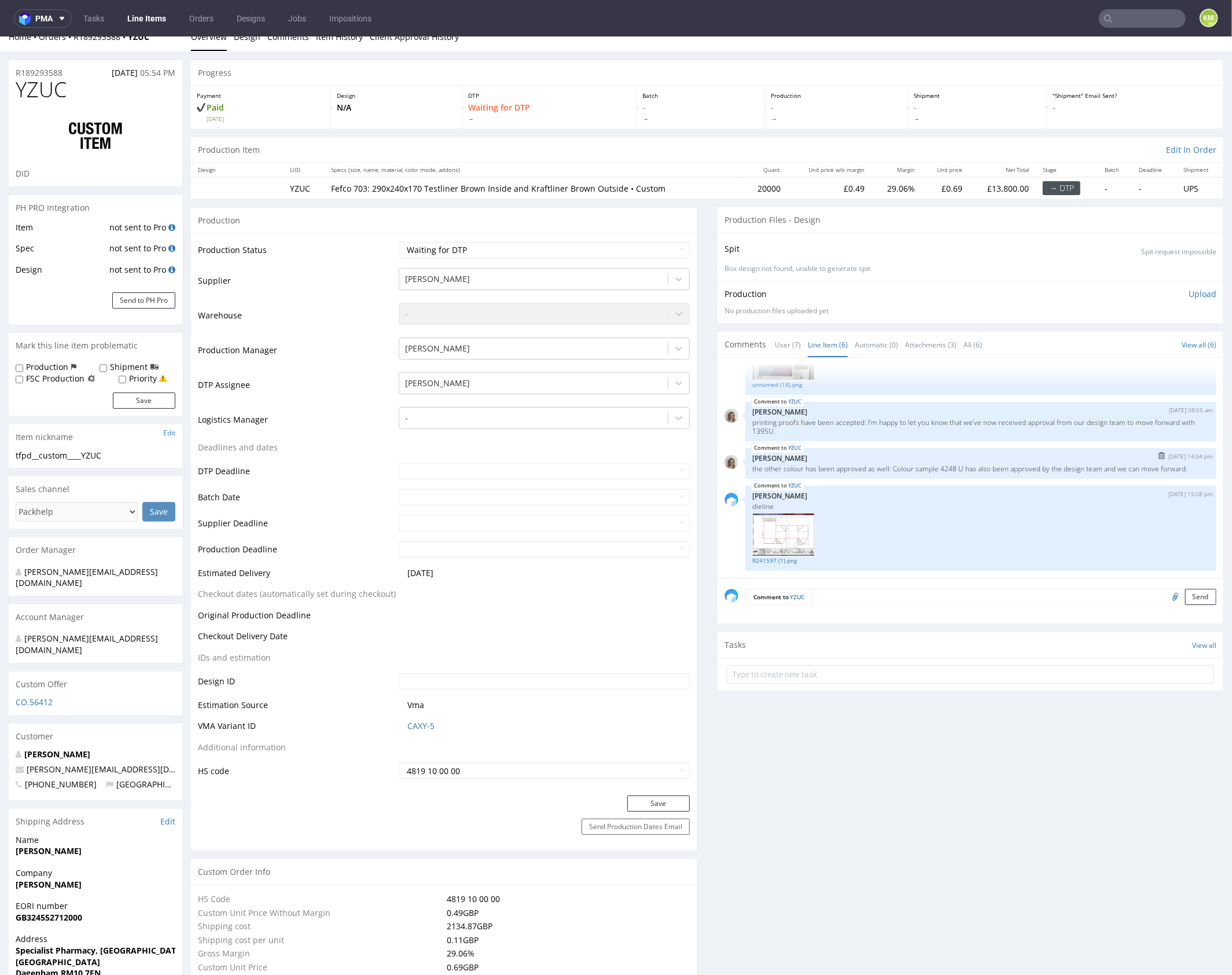
scroll to position [30, 0]
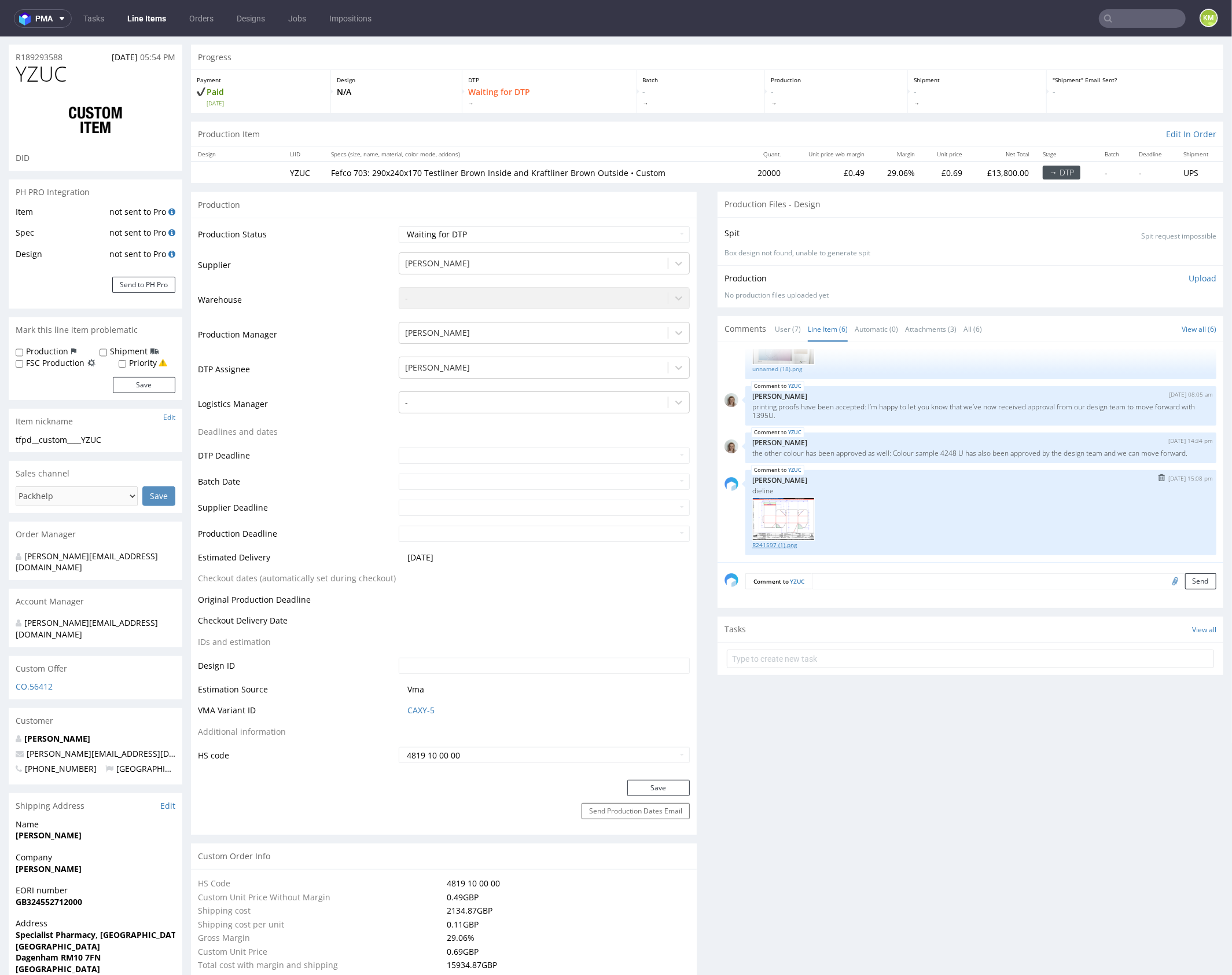
click at [781, 543] on link "R241597 (1).png" at bounding box center [981, 544] width 457 height 9
click at [776, 327] on link "User (7)" at bounding box center [788, 328] width 26 height 25
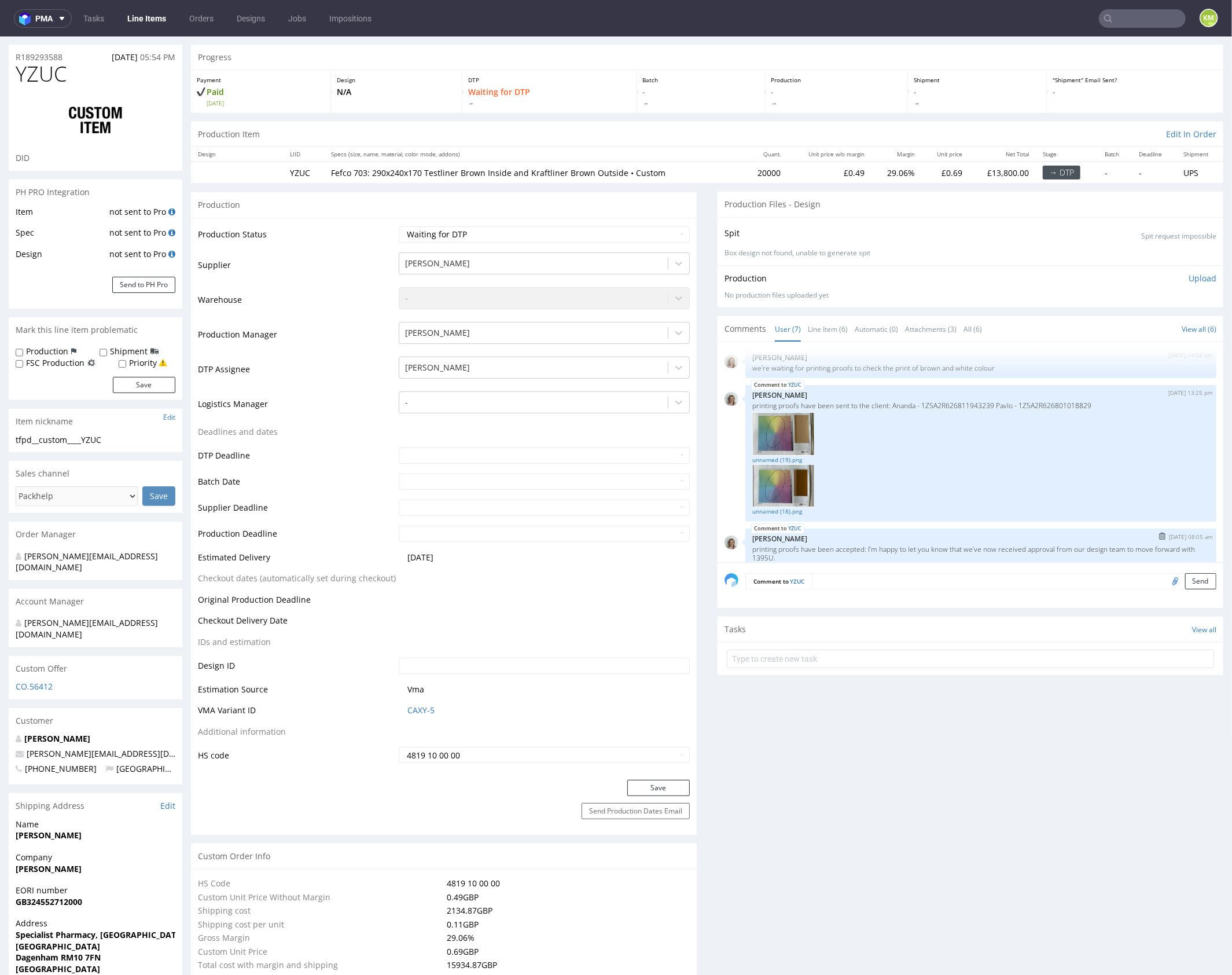
scroll to position [80, 0]
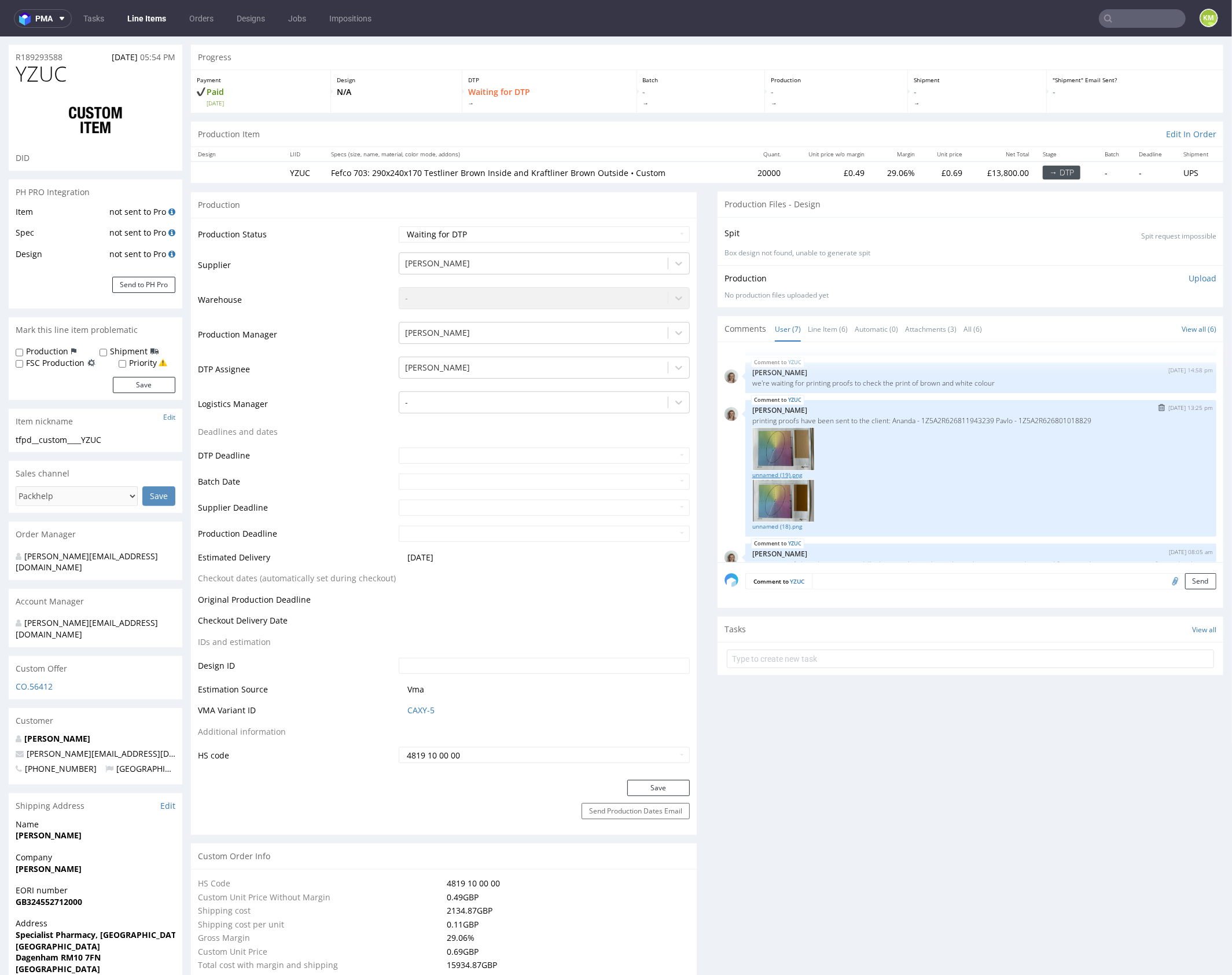
click at [775, 471] on link "unnamed (19).png" at bounding box center [981, 474] width 457 height 9
click at [773, 523] on link "unnamed (18).png" at bounding box center [981, 526] width 457 height 9
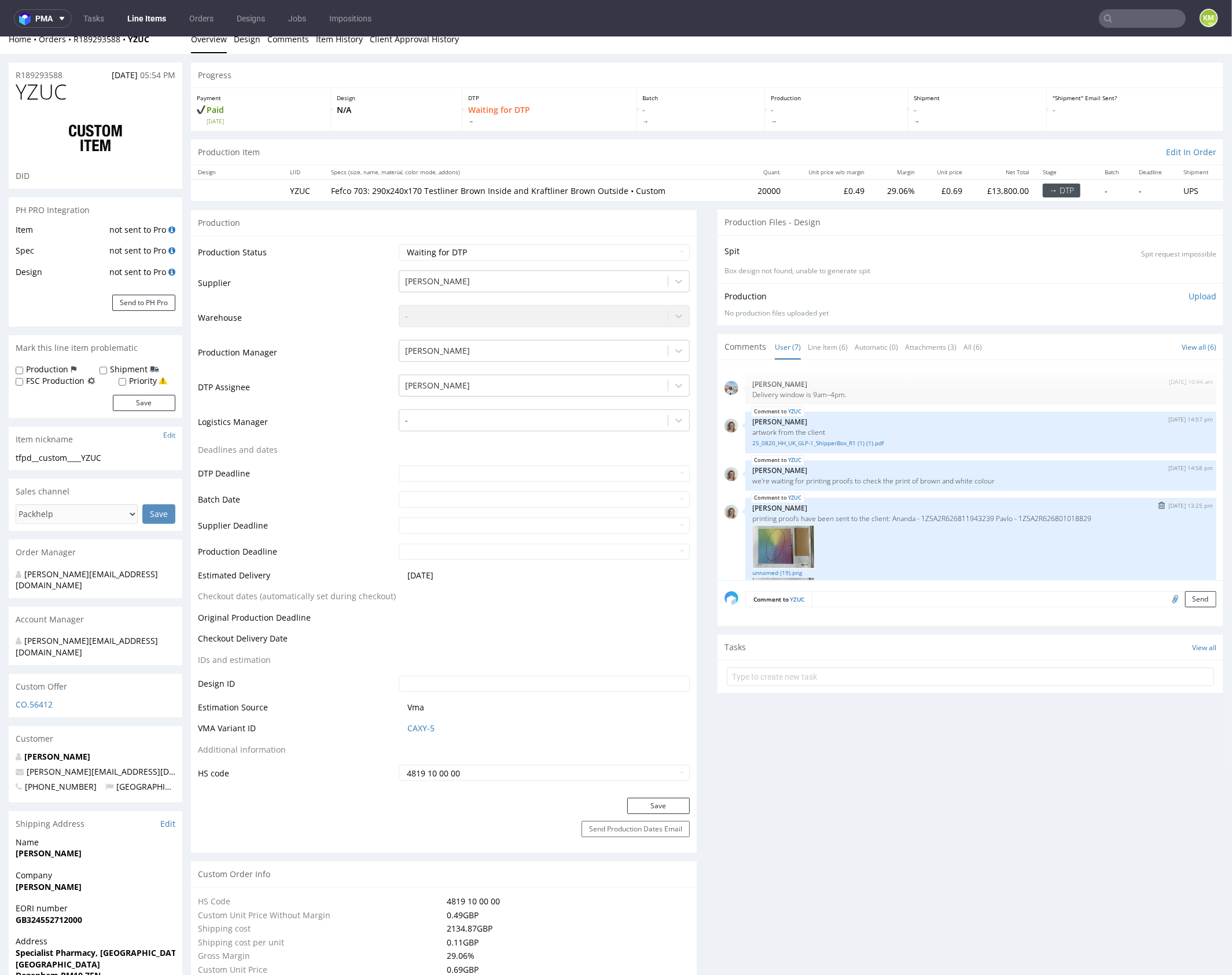
scroll to position [8, 0]
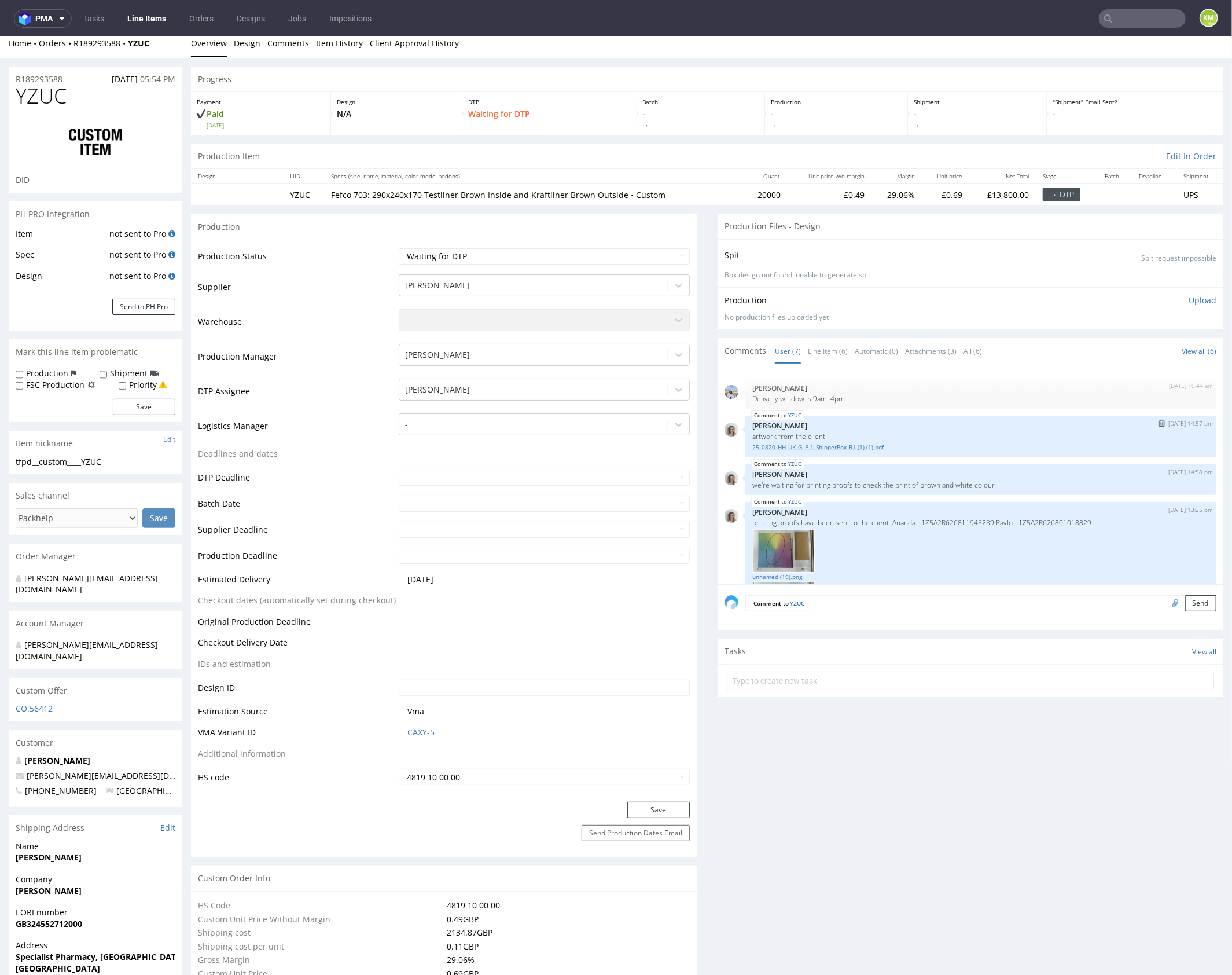
click at [848, 445] on link "25_0820_HH_UK_GLP-1_ShipperBox_R1 (1) (1).pdf" at bounding box center [981, 447] width 457 height 9
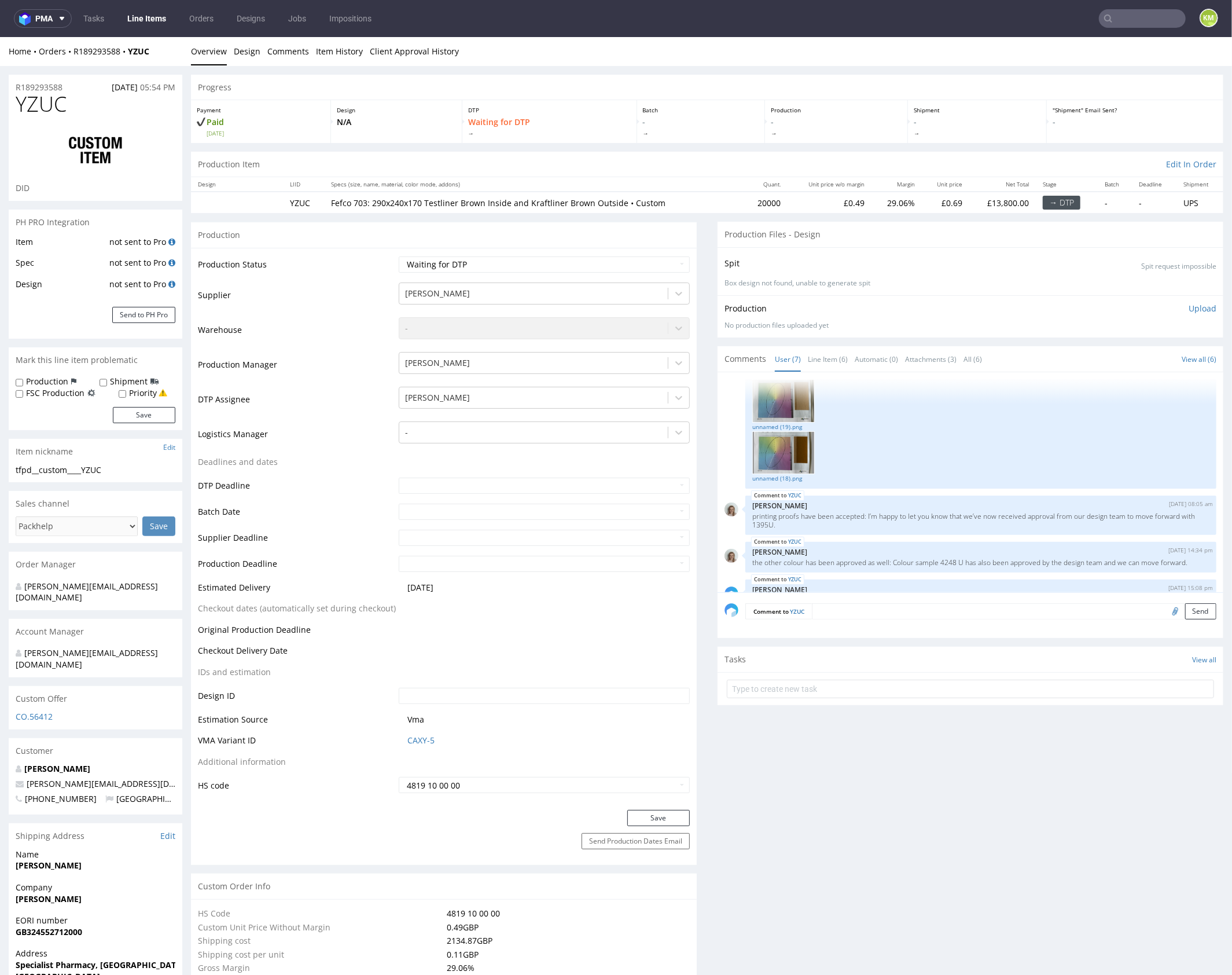
scroll to position [238, 0]
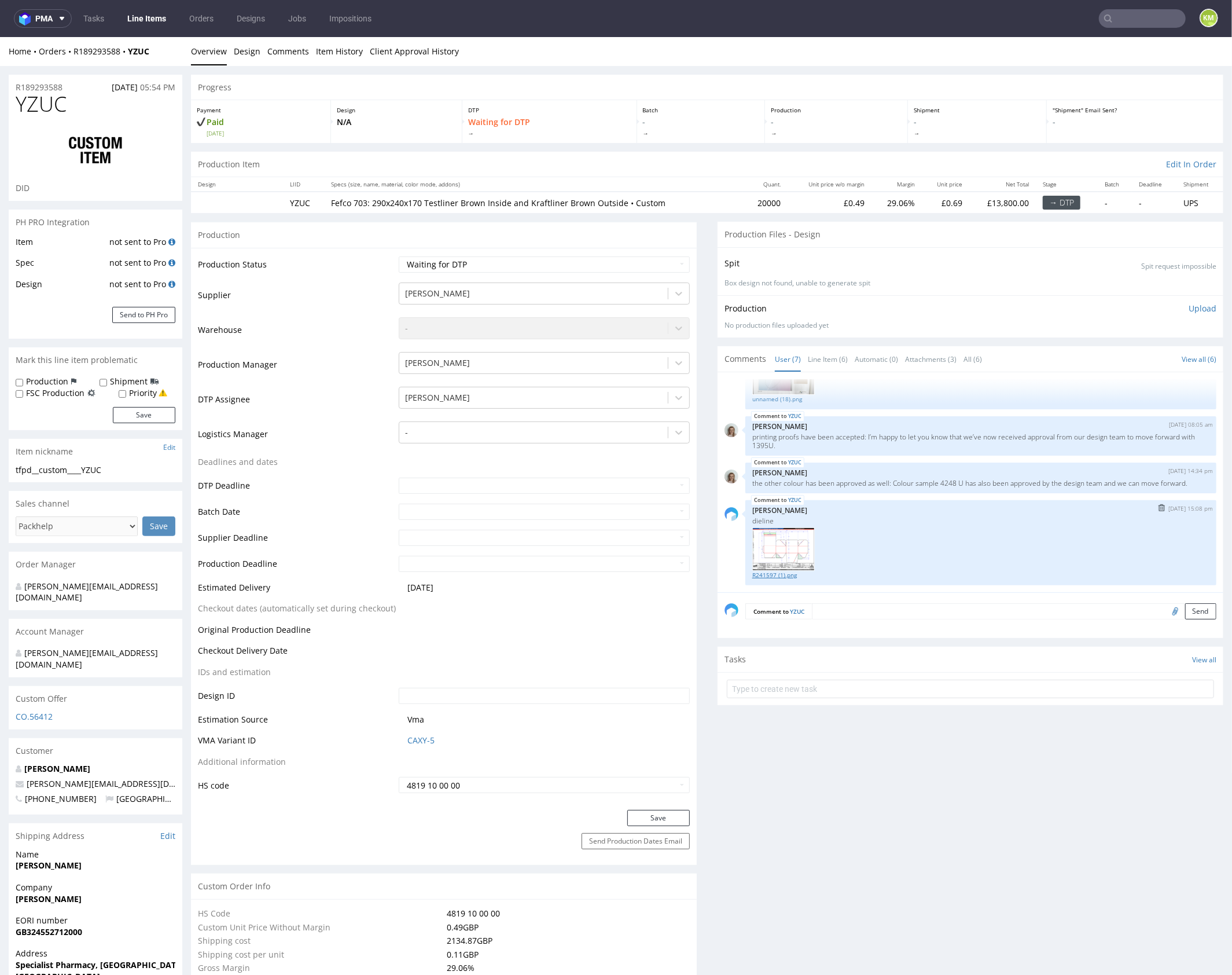
click at [762, 574] on link "R241597 (1).png" at bounding box center [981, 574] width 457 height 9
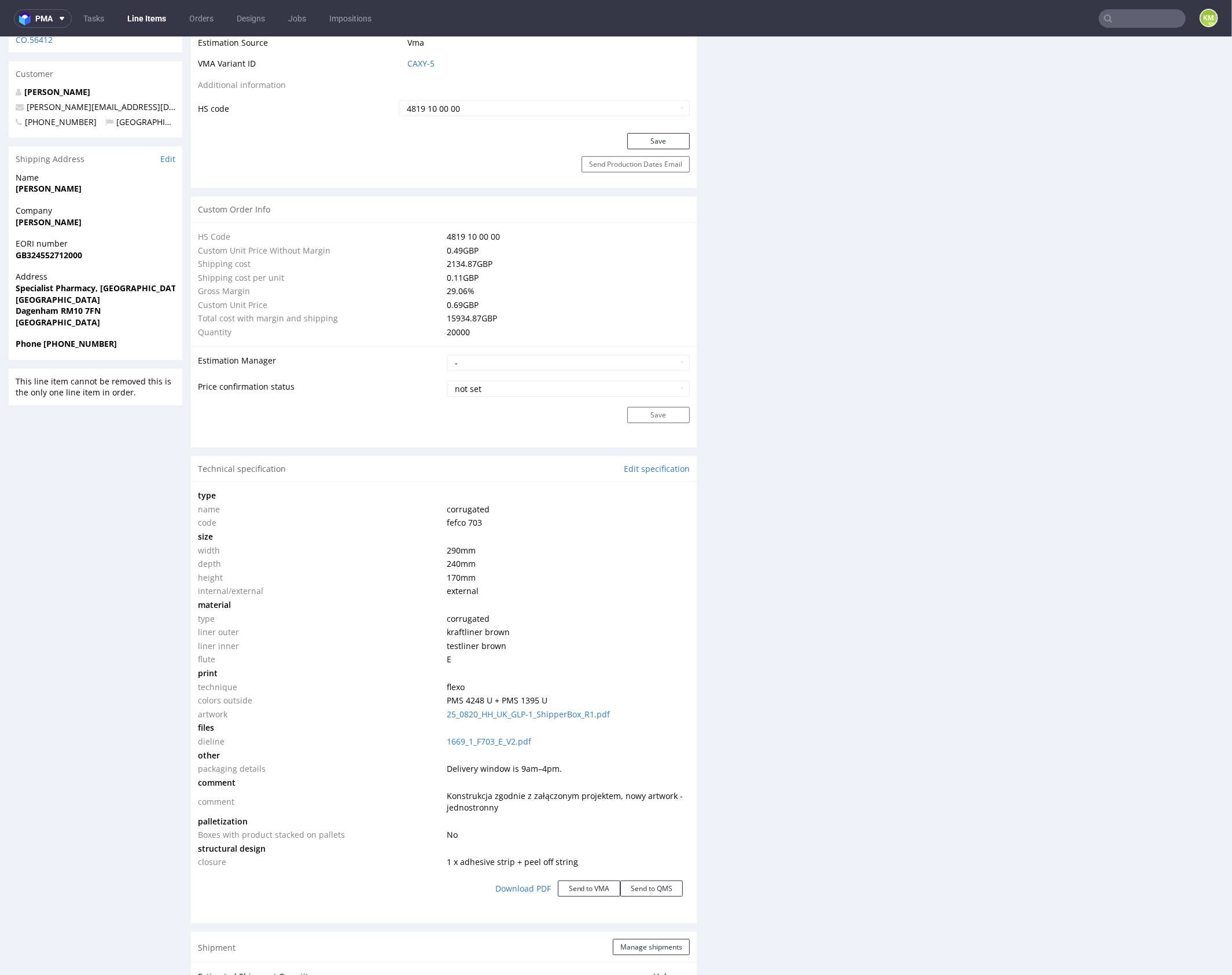
scroll to position [706, 0]
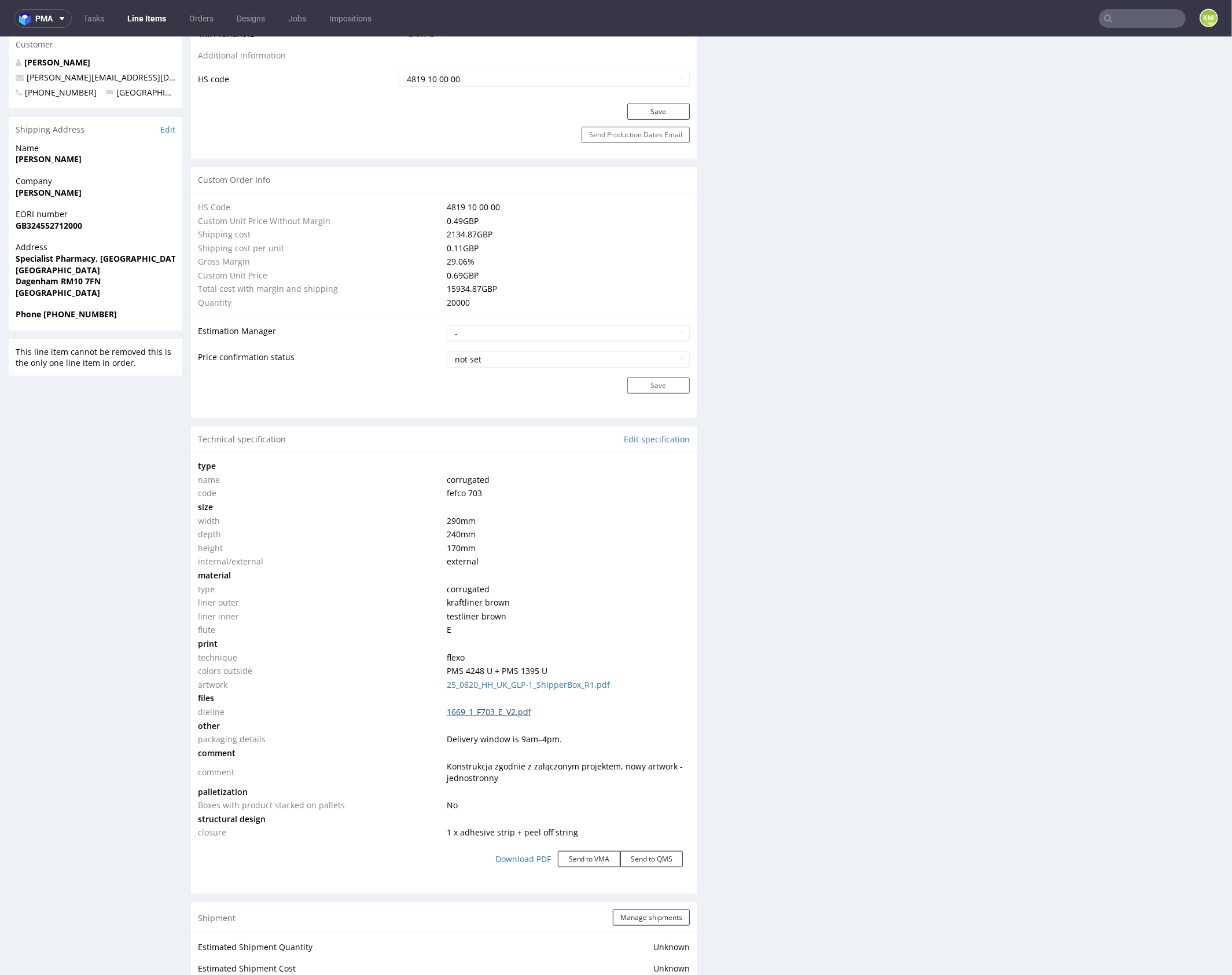
click at [504, 712] on link "1669_1_F703_E_V2.pdf" at bounding box center [489, 711] width 84 height 11
click at [925, 610] on div "Production Files - Design Spit Spit request impossible Box design not found, un…" at bounding box center [970, 619] width 506 height 2208
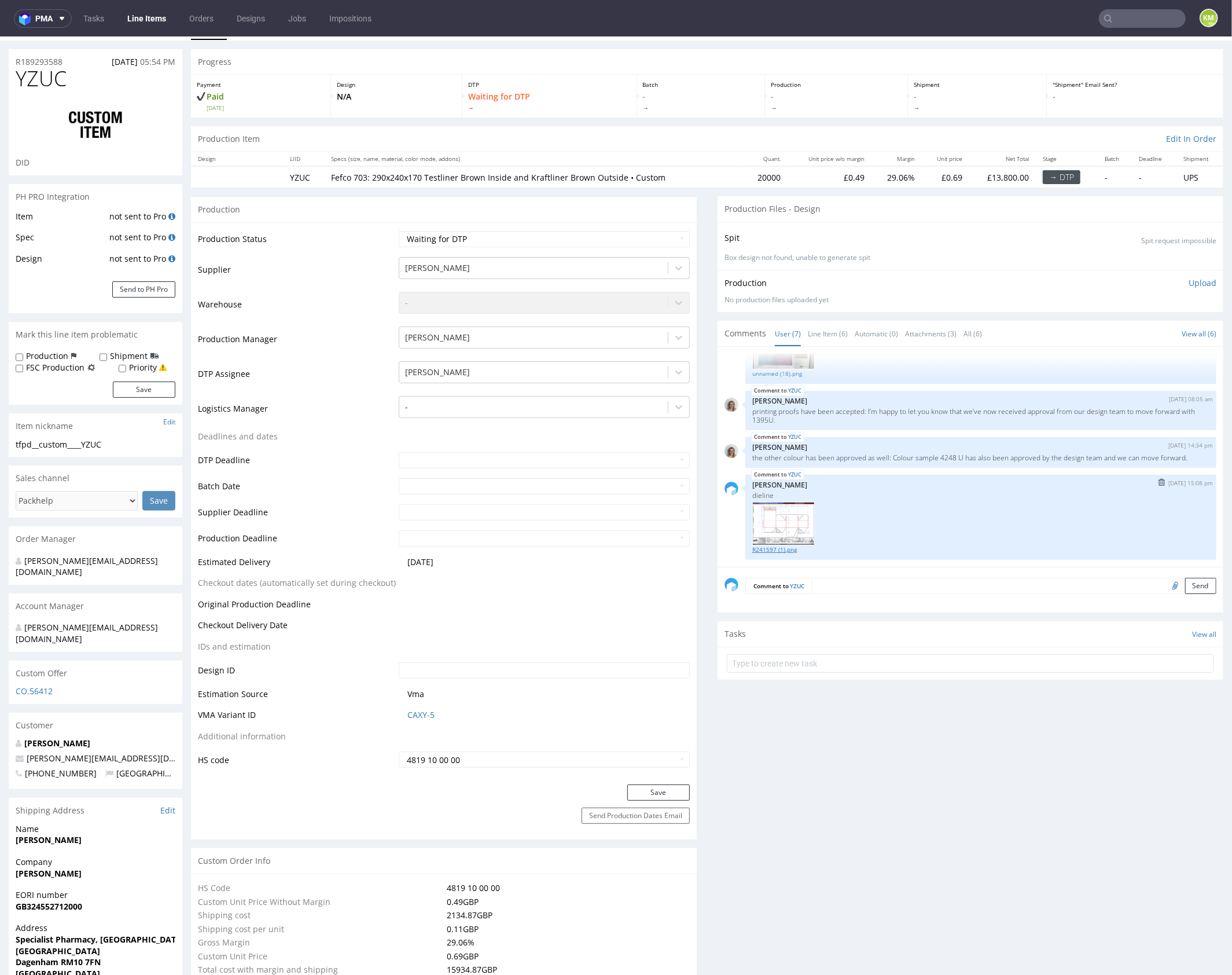
click at [786, 549] on link "R241597 (1).png" at bounding box center [981, 549] width 457 height 9
click at [786, 547] on link "R241597 (1).png" at bounding box center [981, 549] width 457 height 9
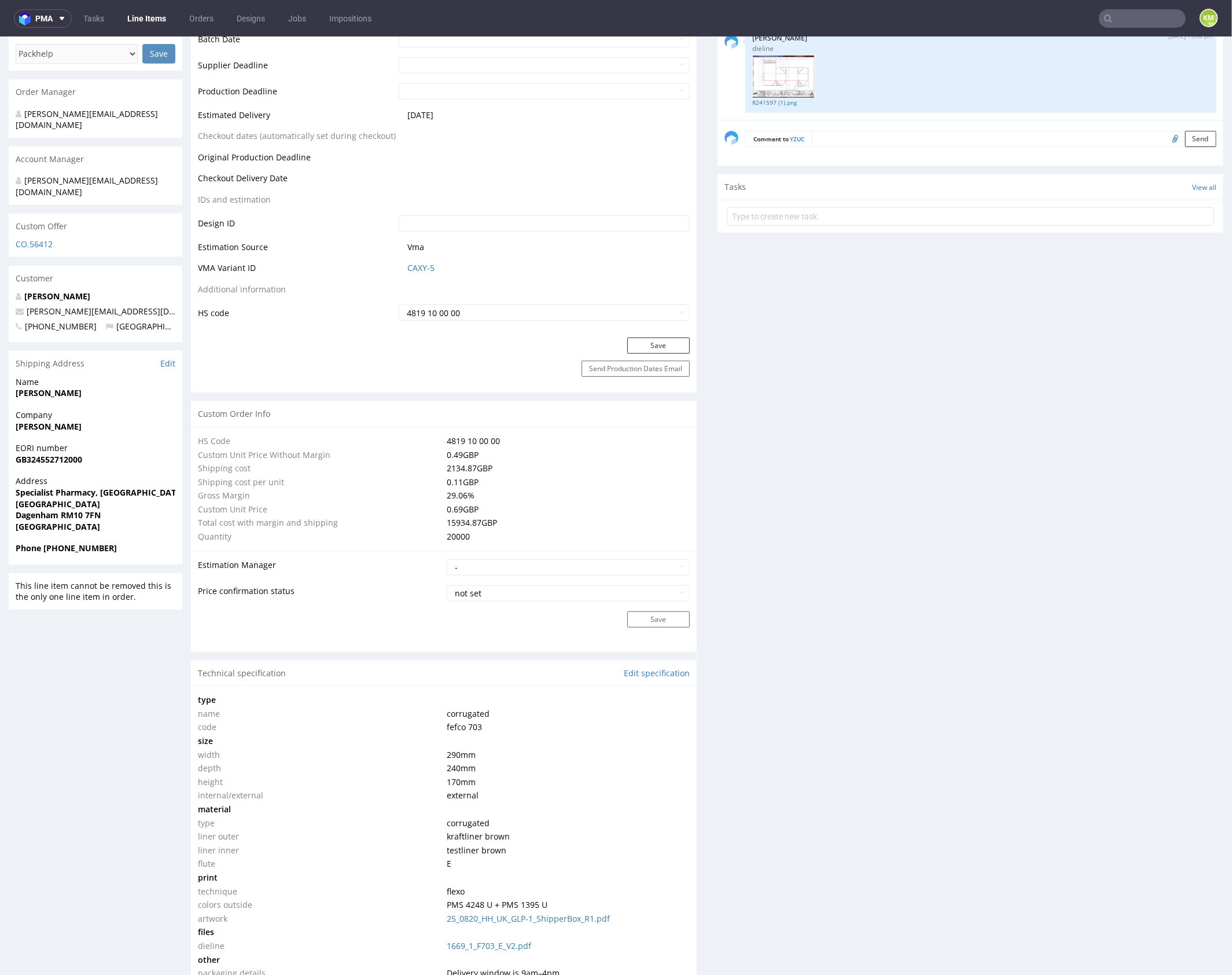
scroll to position [203, 0]
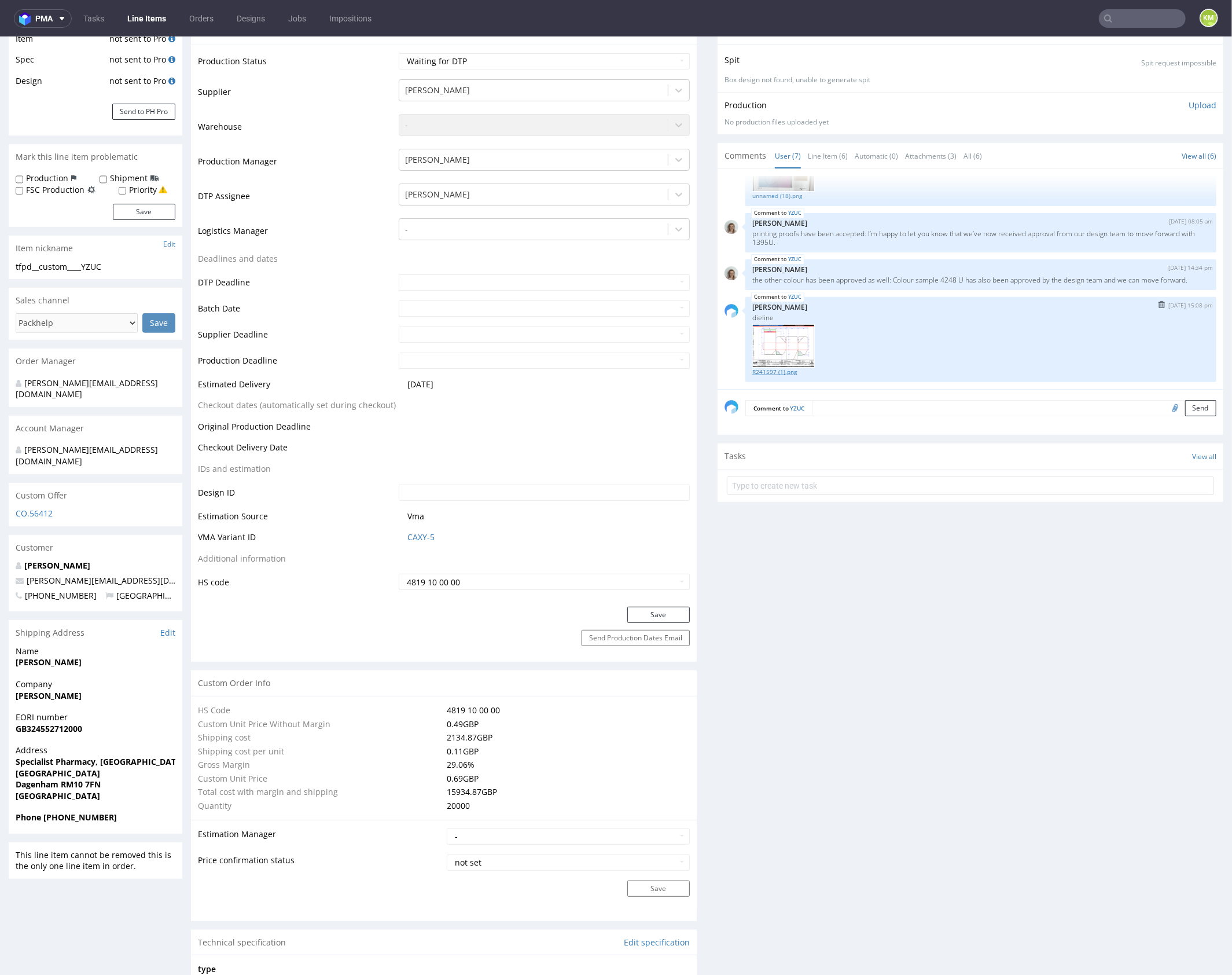
click at [781, 370] on link "R241597 (1).png" at bounding box center [981, 371] width 457 height 9
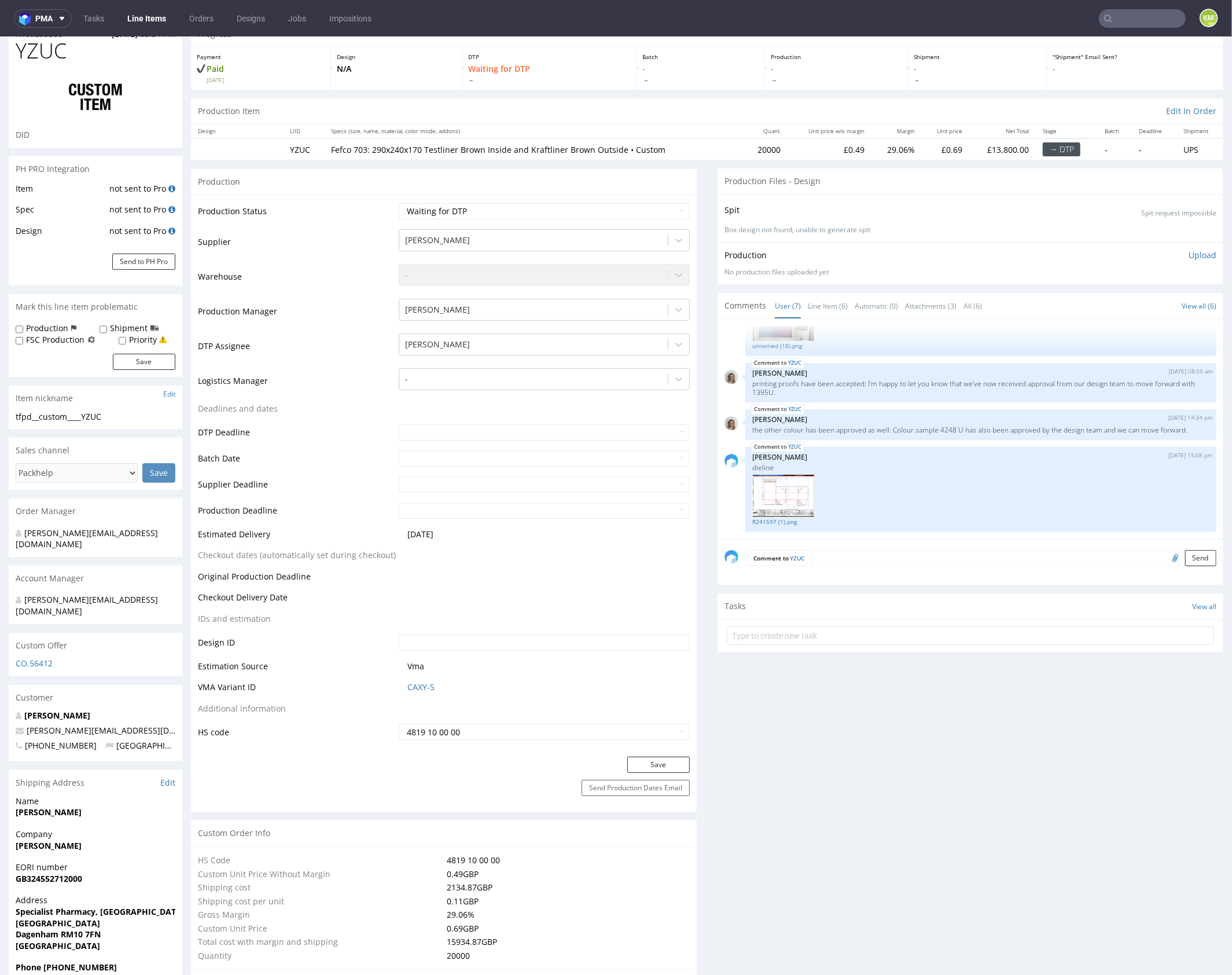
scroll to position [18, 0]
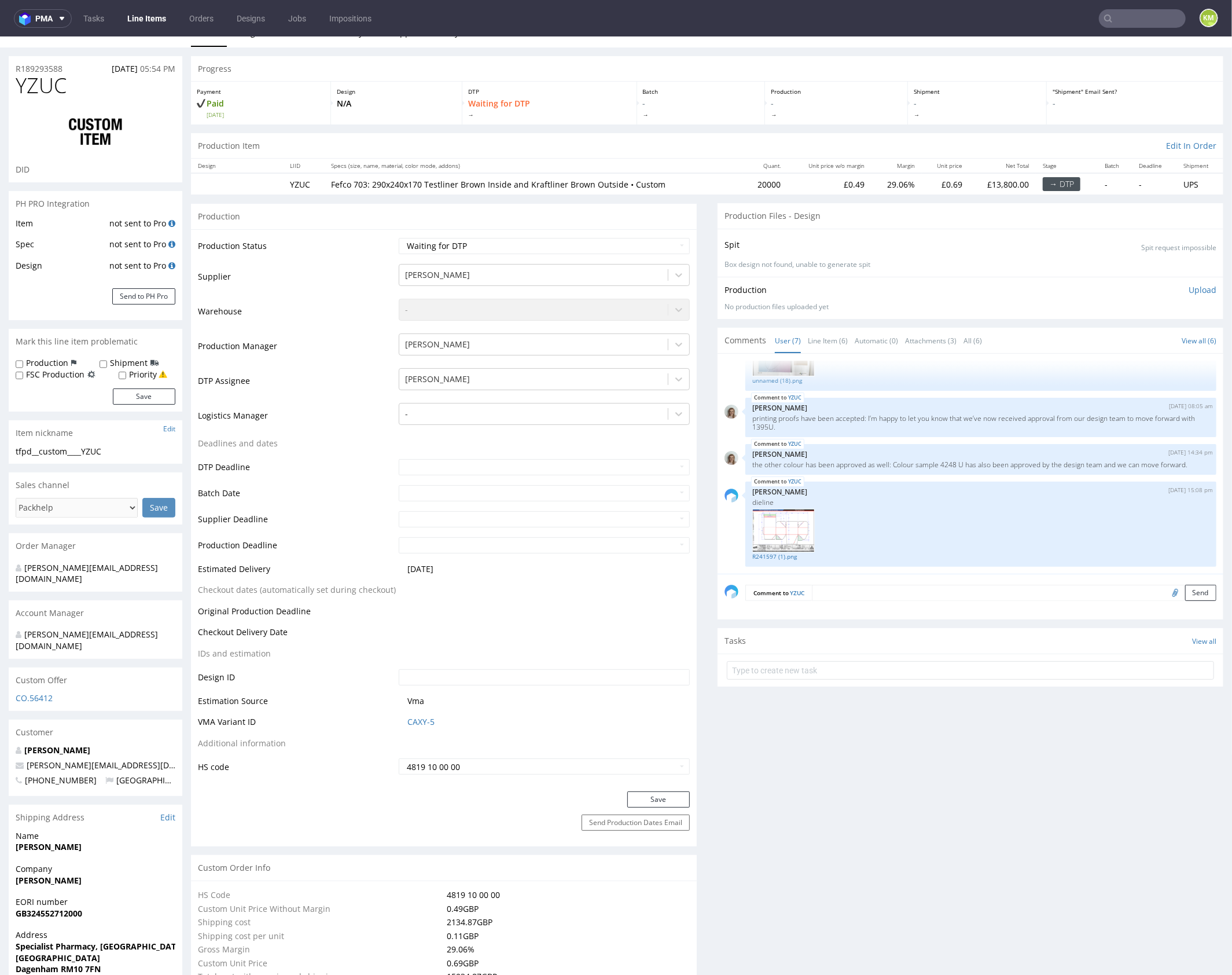
click at [890, 596] on textarea at bounding box center [1014, 592] width 404 height 16
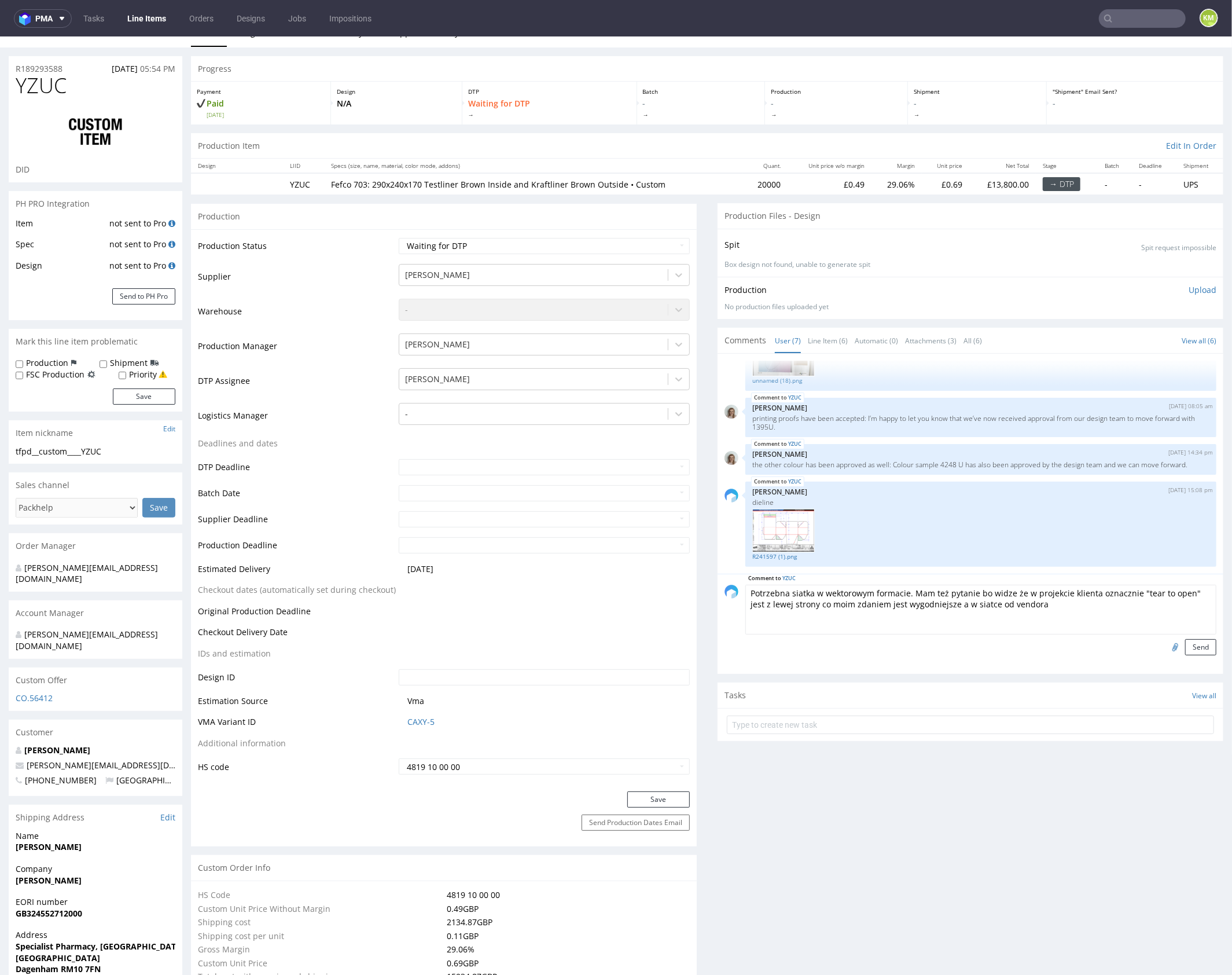
click at [1182, 593] on textarea "Potrzebna siatka w wektorowym formacie. Mam też pytanie bo widze że w projekcie…" at bounding box center [981, 609] width 471 height 50
click at [790, 602] on textarea "Potrzebna siatka w wektorowym formacie. Mam też pytanie bo widze że w projekcie…" at bounding box center [981, 609] width 471 height 50
click at [1053, 605] on textarea "Potrzebna siatka w wektorowym formacie. Mam też pytanie bo widze że w projekcie…" at bounding box center [981, 609] width 471 height 50
click at [1071, 605] on textarea "Potrzebna siatka w wektorowym formacie. Mam też pytanie bo widze że w projekcie…" at bounding box center [981, 609] width 471 height 50
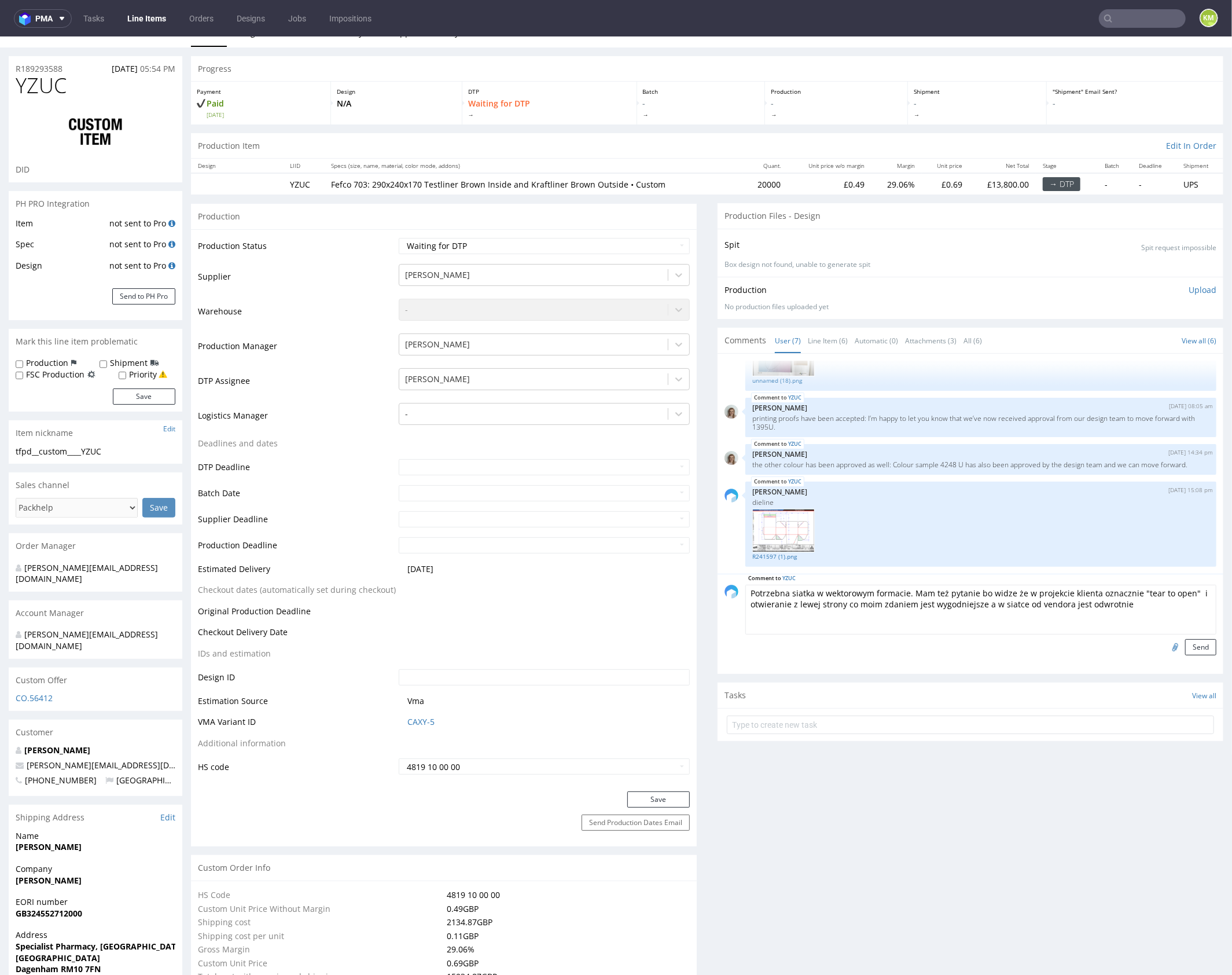
click at [811, 601] on textarea "Potrzebna siatka w wektorowym formacie. Mam też pytanie bo widze że w projekcie…" at bounding box center [981, 609] width 471 height 50
click at [783, 606] on textarea "Potrzebna siatka w wektorowym formacie. Mam też pytanie bo widze że w projekcie…" at bounding box center [981, 609] width 471 height 50
click at [762, 555] on link "R241597 (1).png" at bounding box center [981, 556] width 457 height 9
click at [1149, 607] on textarea "Potrzebna siatka w wektorowym formacie. Mam też pytanie bo widze że w projekcie…" at bounding box center [981, 609] width 471 height 50
click at [990, 605] on textarea "Potrzebna siatka w wektorowym formacie. Mam też pytanie bo widze że w projekcie…" at bounding box center [981, 609] width 471 height 50
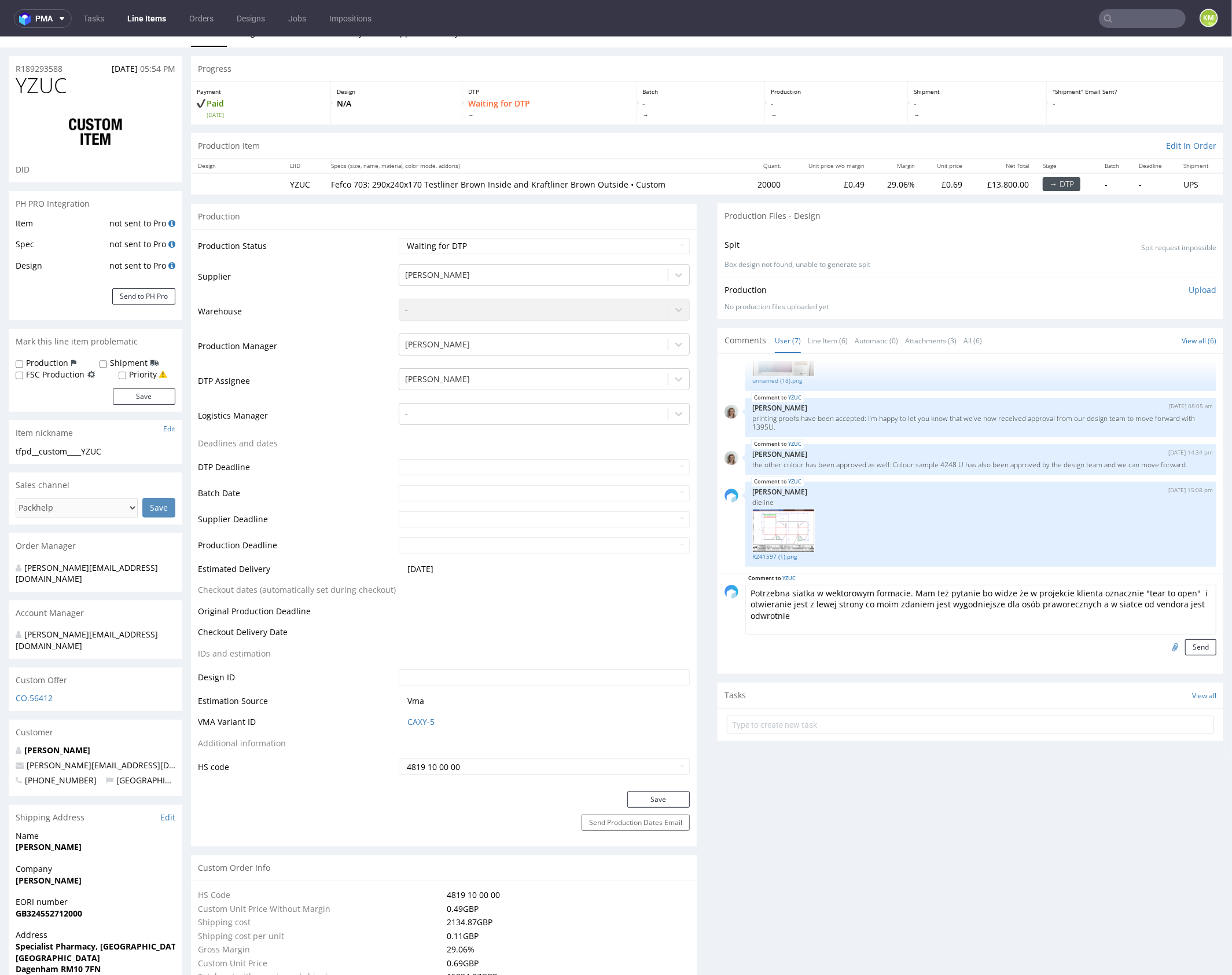
click at [1068, 606] on textarea "Potrzebna siatka w wektorowym formacie. Mam też pytanie bo widze że w projekcie…" at bounding box center [981, 609] width 471 height 50
click at [888, 616] on textarea "Potrzebna siatka w wektorowym formacie. Mam też pytanie bo widze że w projekcie…" at bounding box center [981, 609] width 471 height 50
type textarea "Potrzebna siatka w wektorowym formacie. Mam też pytanie bo widze że w projekcie…"
click at [1034, 616] on textarea "Potrzebna siatka w wektorowym formacie. Mam też pytanie bo widze że w projekcie…" at bounding box center [981, 609] width 471 height 50
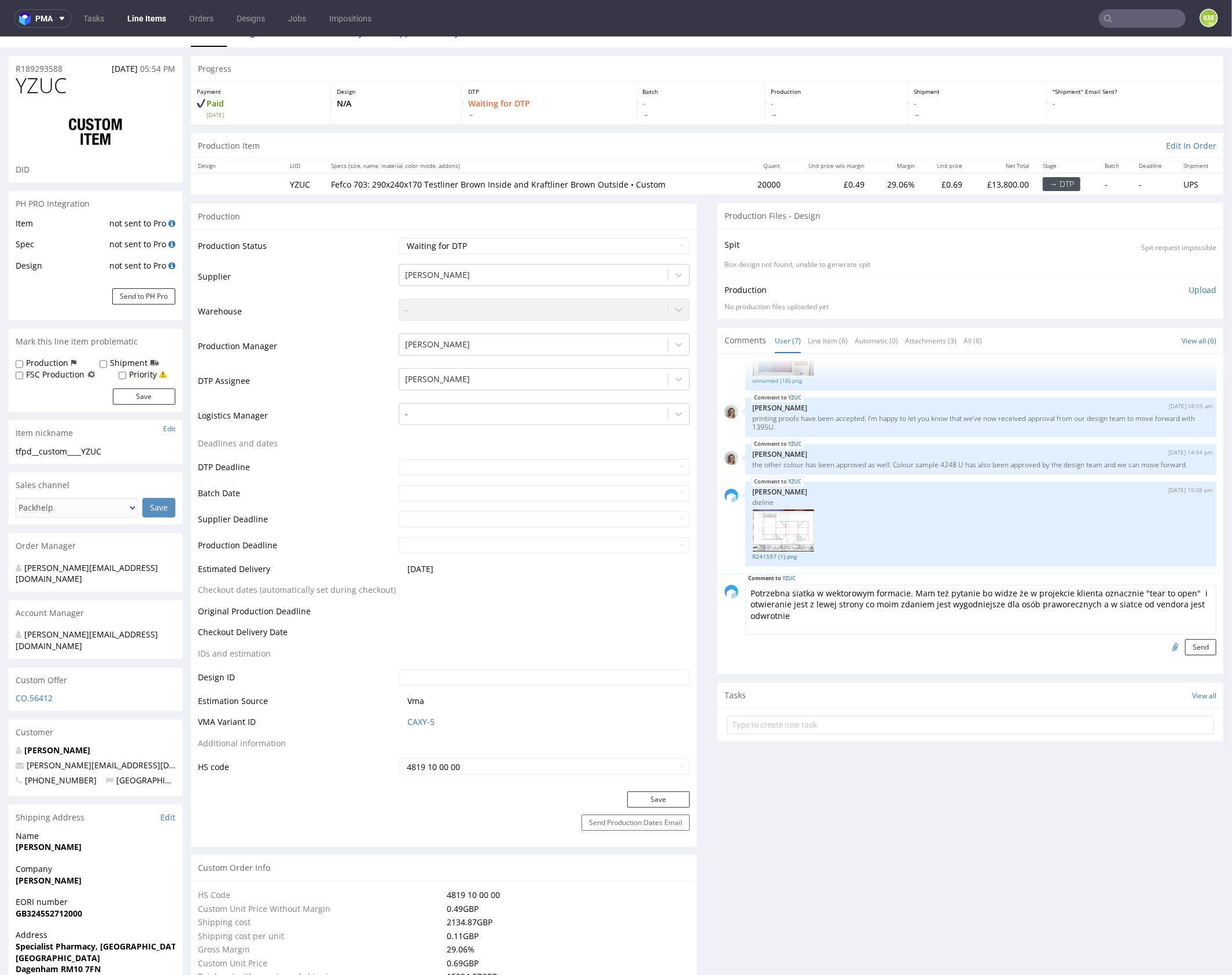
click at [1034, 616] on textarea "Potrzebna siatka w wektorowym formacie. Mam też pytanie bo widze że w projekcie…" at bounding box center [981, 609] width 471 height 50
click at [780, 557] on link "R241597 (1).png" at bounding box center [981, 556] width 457 height 9
click at [790, 556] on link "R241597 (1).png" at bounding box center [981, 556] width 457 height 9
click at [922, 609] on textarea "Potrzebna siatka w wektorowym formacie. Mam też pytanie bo widze że w projekcie…" at bounding box center [981, 609] width 471 height 50
click at [1142, 624] on textarea "Potrzebna siatka w wektorowym formacie. Mam też pytanie bo widze że w projekcie…" at bounding box center [981, 609] width 471 height 50
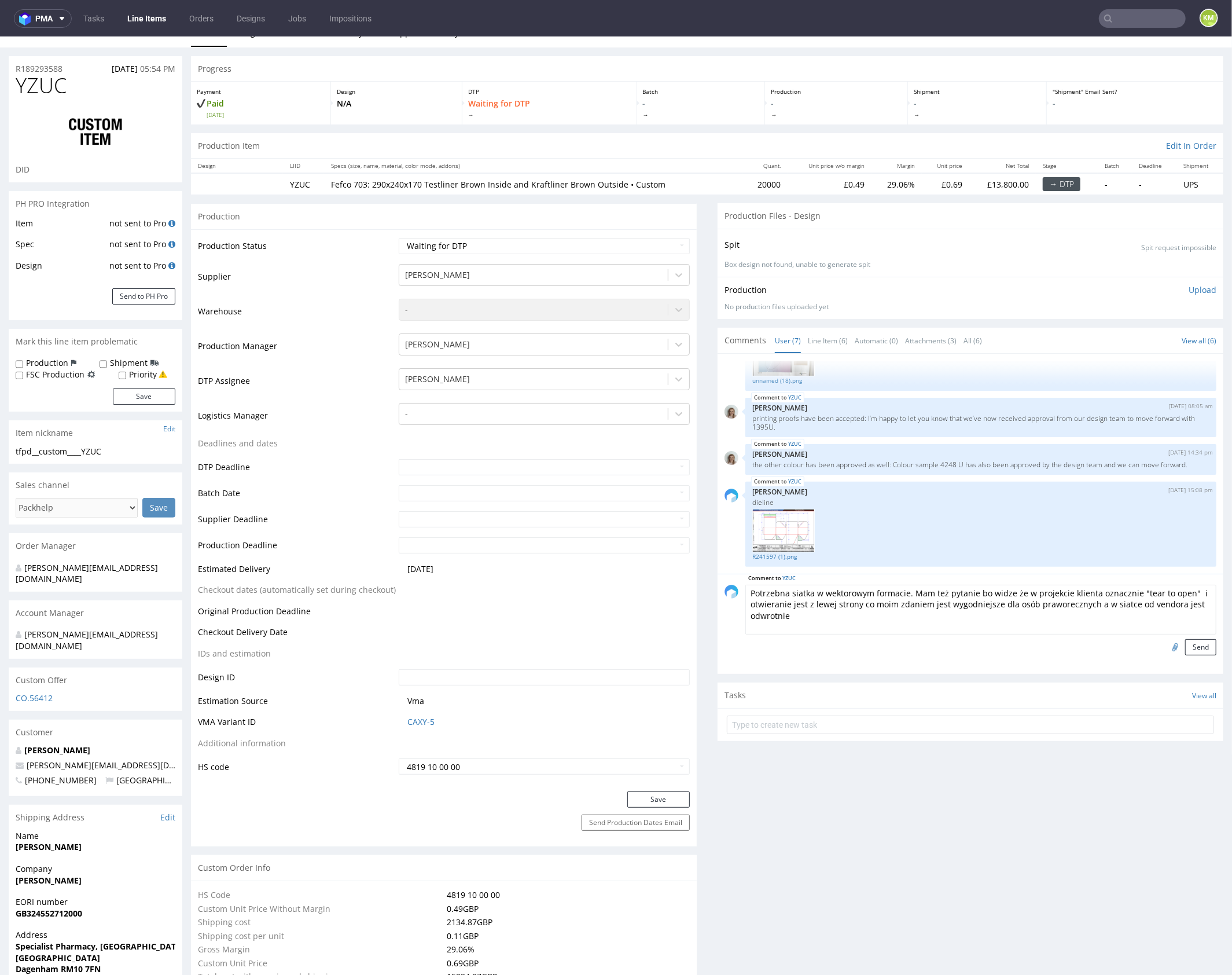
click at [1090, 620] on textarea "Potrzebna siatka w wektorowym formacie. Mam też pytanie bo widze że w projekcie…" at bounding box center [981, 609] width 471 height 50
click at [1188, 650] on button "Send" at bounding box center [1201, 647] width 31 height 16
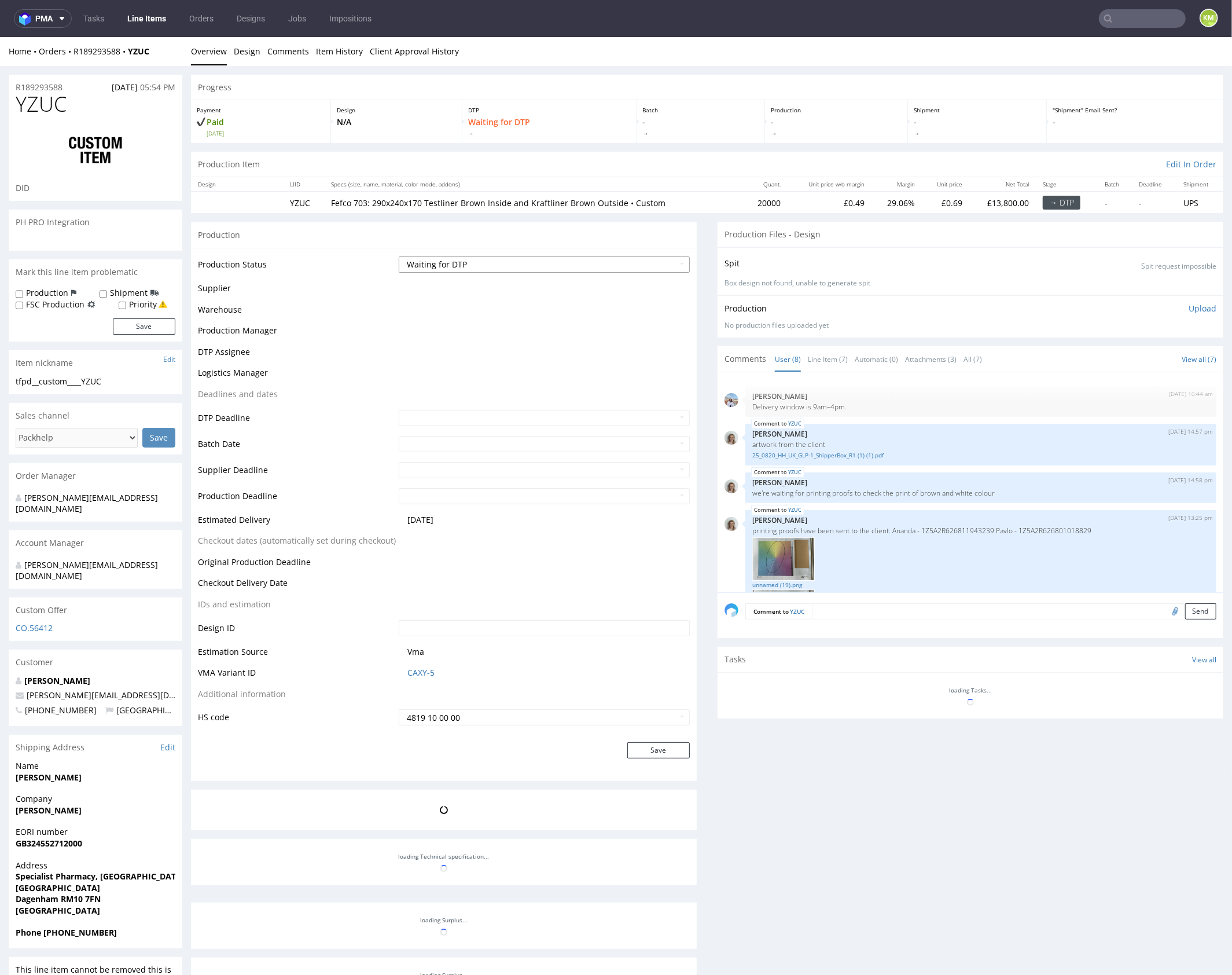
scroll to position [284, 0]
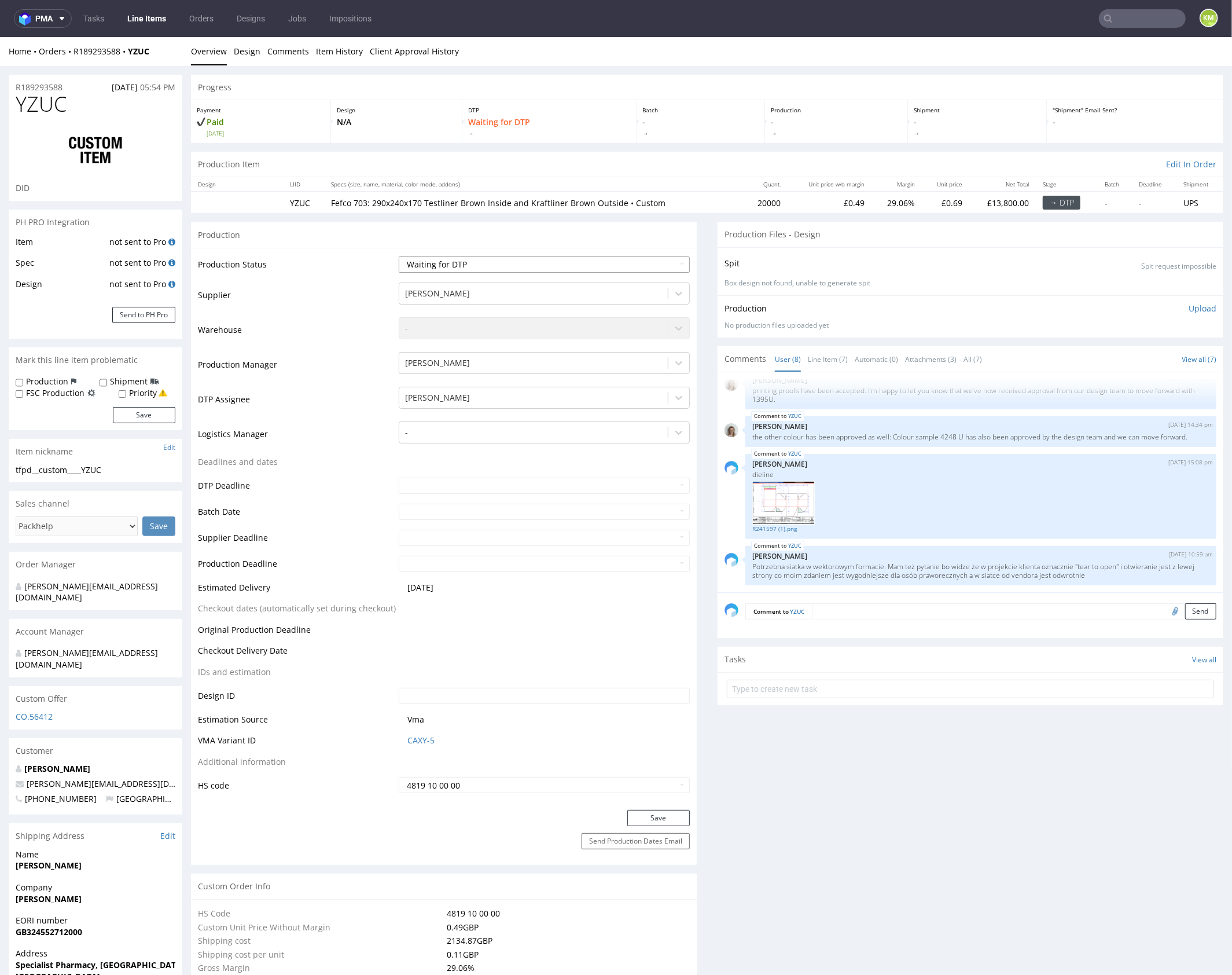
click at [592, 265] on select "Waiting for Artwork Waiting for Diecut Waiting for Mockup Waiting for DTP Waiti…" at bounding box center [545, 264] width 291 height 16
select select "dtp_issue"
click at [399, 256] on select "Waiting for Artwork Waiting for Diecut Waiting for Mockup Waiting for DTP Waiti…" at bounding box center [545, 264] width 291 height 16
click at [676, 810] on button "Save" at bounding box center [659, 818] width 63 height 16
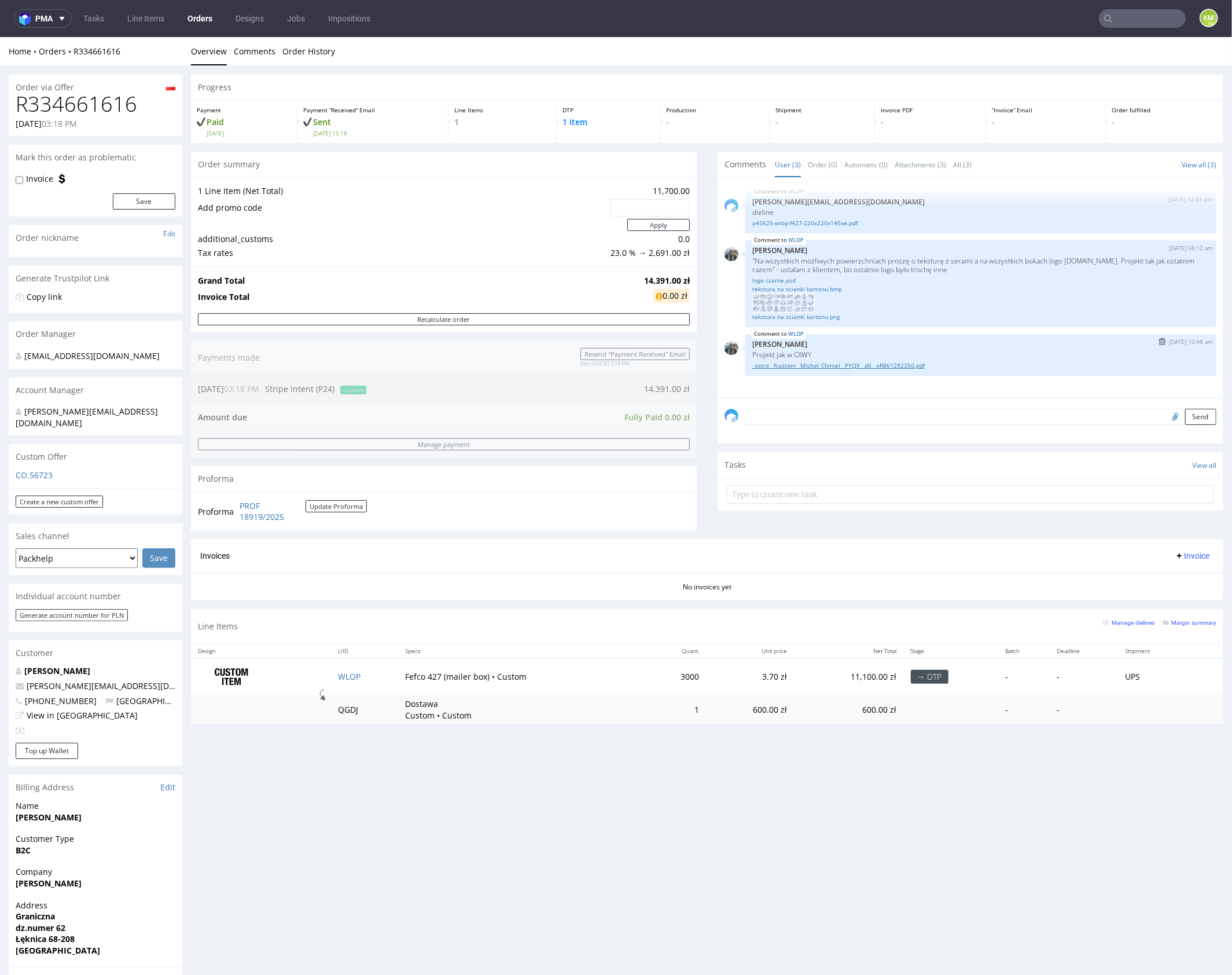
click at [858, 366] on link "_ostro__fcustom__Michał_Chmiel__PYQX__d0__oR861292350.pdf" at bounding box center [981, 365] width 457 height 9
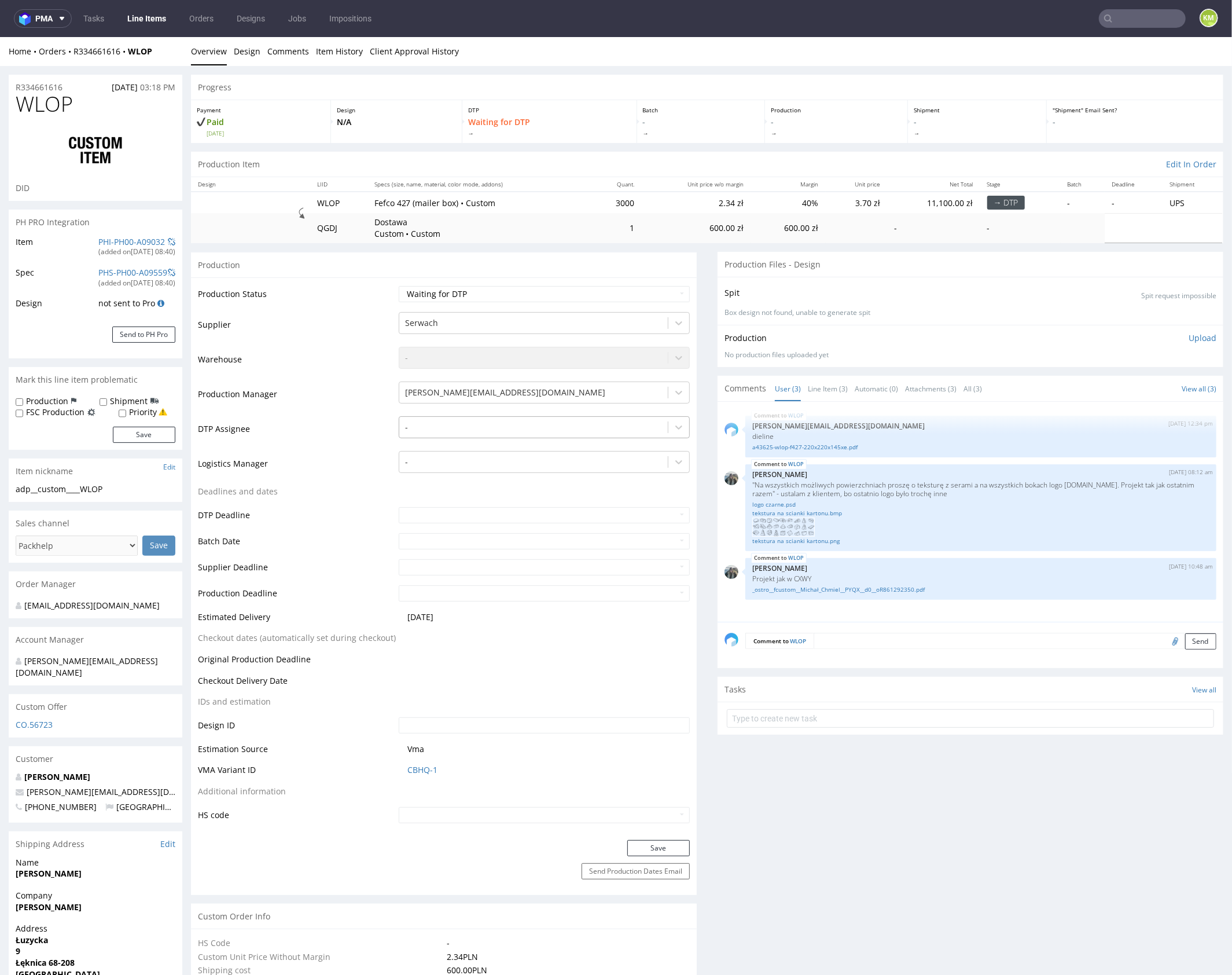
click at [624, 423] on div at bounding box center [533, 426] width 257 height 14
type input "mark"
click at [583, 451] on div "[PERSON_NAME]" at bounding box center [545, 449] width 291 height 21
click at [675, 842] on button "Save" at bounding box center [659, 848] width 63 height 16
click at [830, 386] on link "Line Item (3)" at bounding box center [828, 388] width 40 height 25
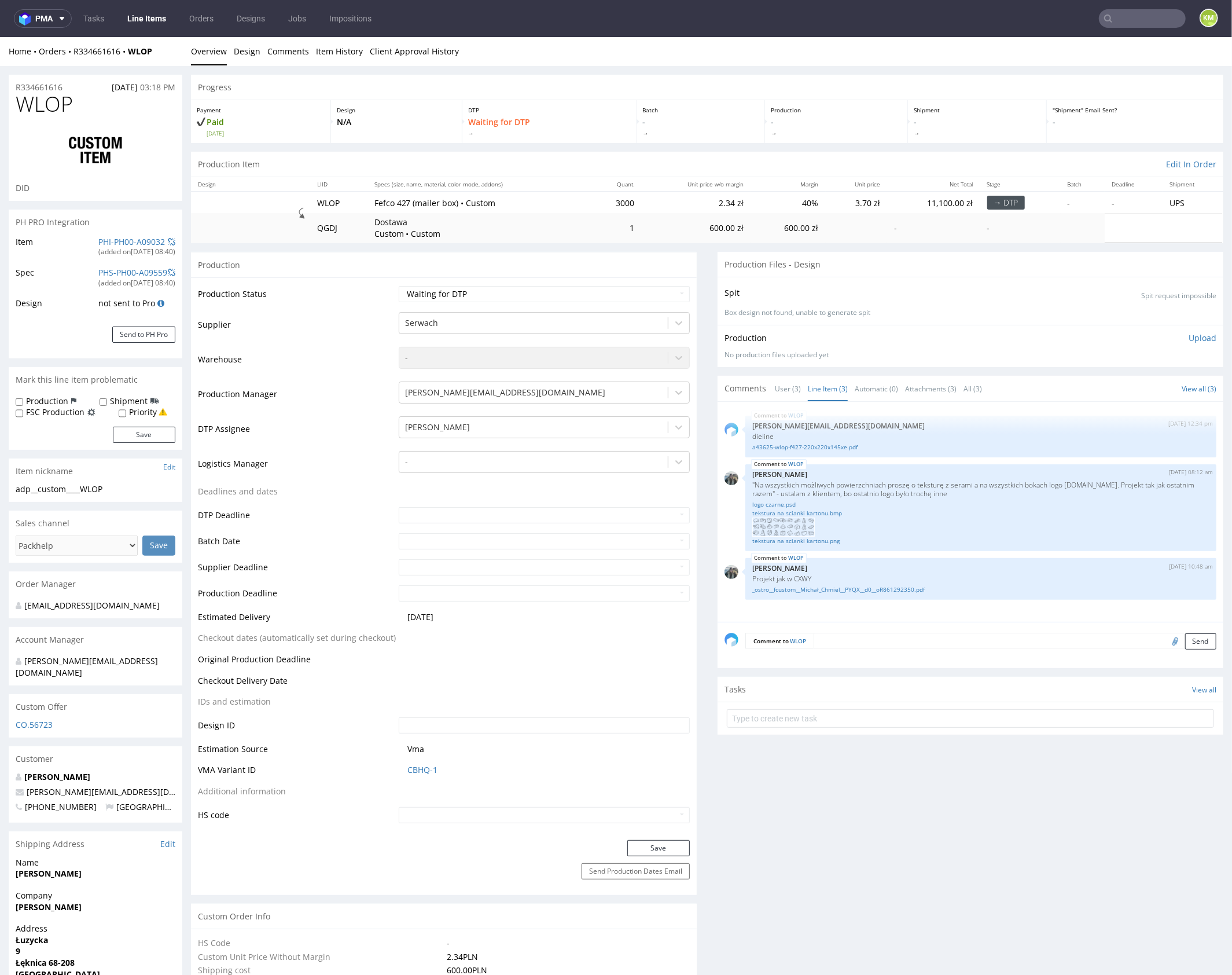
click at [862, 375] on div "Comments User (3) Line Item (3) Automatic (0) Attachments (3) All (3) View all …" at bounding box center [970, 387] width 506 height 25
click at [870, 473] on p "Zeniuk Magdalena" at bounding box center [981, 474] width 457 height 9
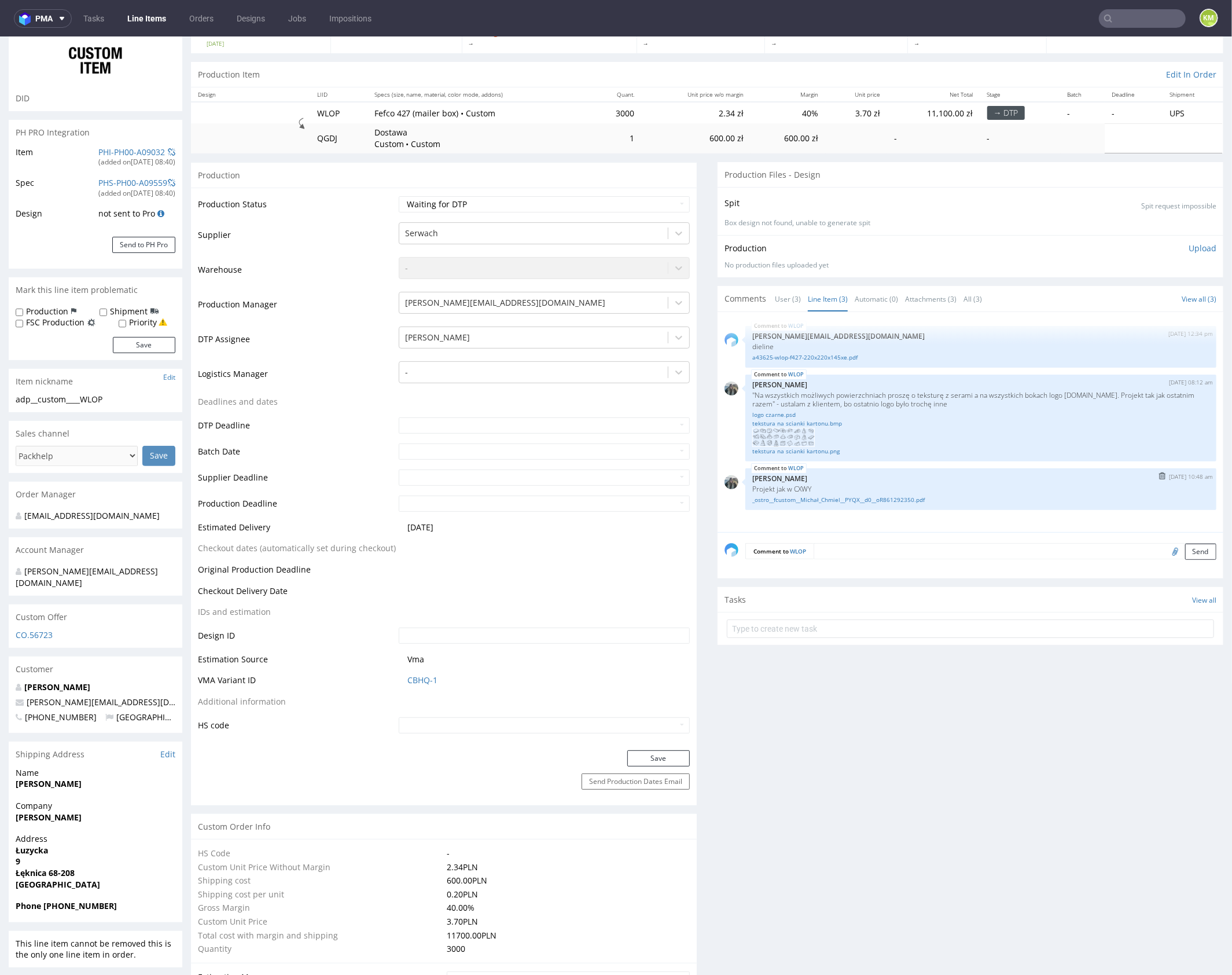
scroll to position [8, 0]
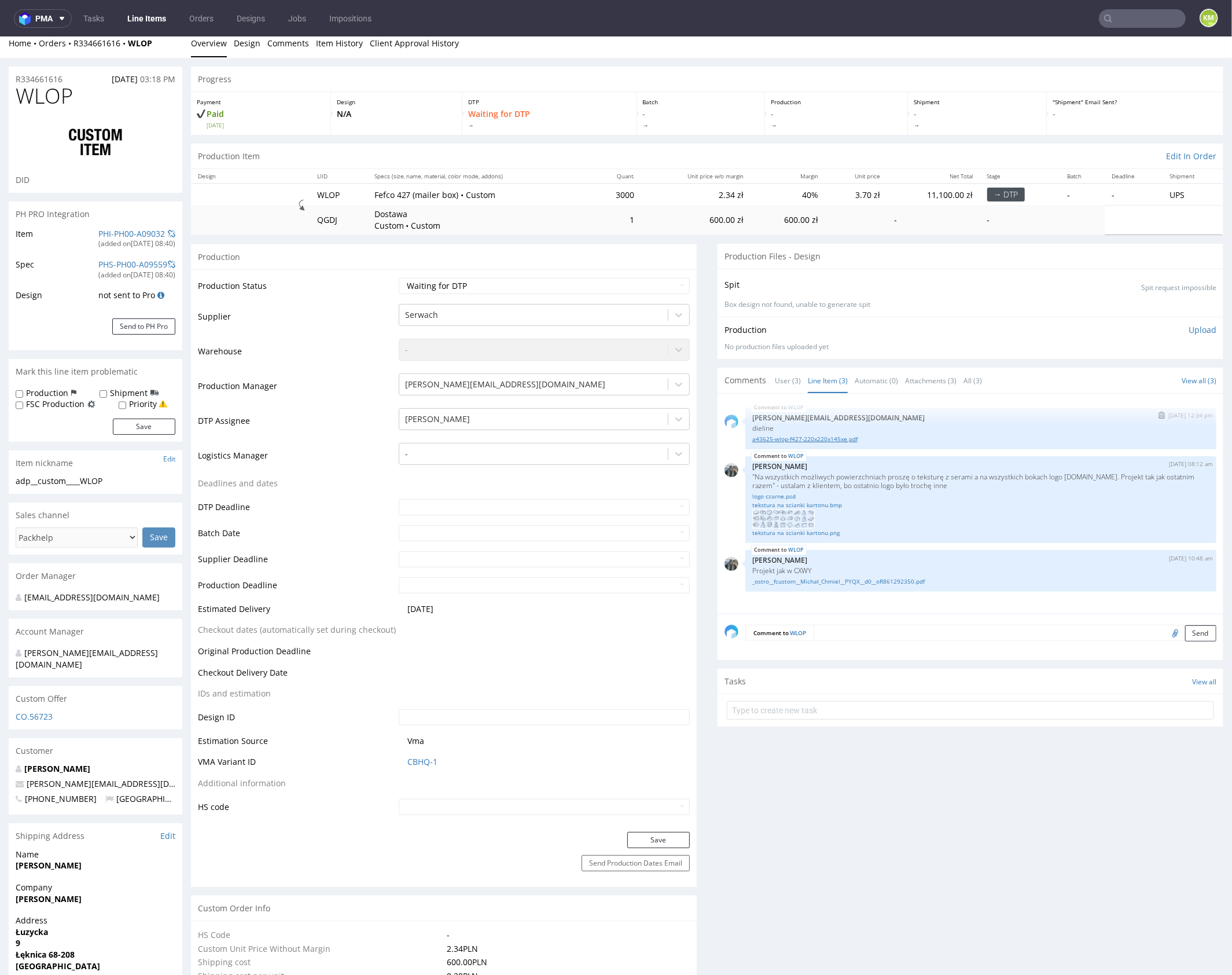
click at [844, 436] on link "a43625-wlop-f427-220x220x145xe.pdf" at bounding box center [981, 438] width 457 height 9
click at [800, 566] on p "Projekt jak w CXWY" at bounding box center [981, 570] width 457 height 9
copy p "CXWY"
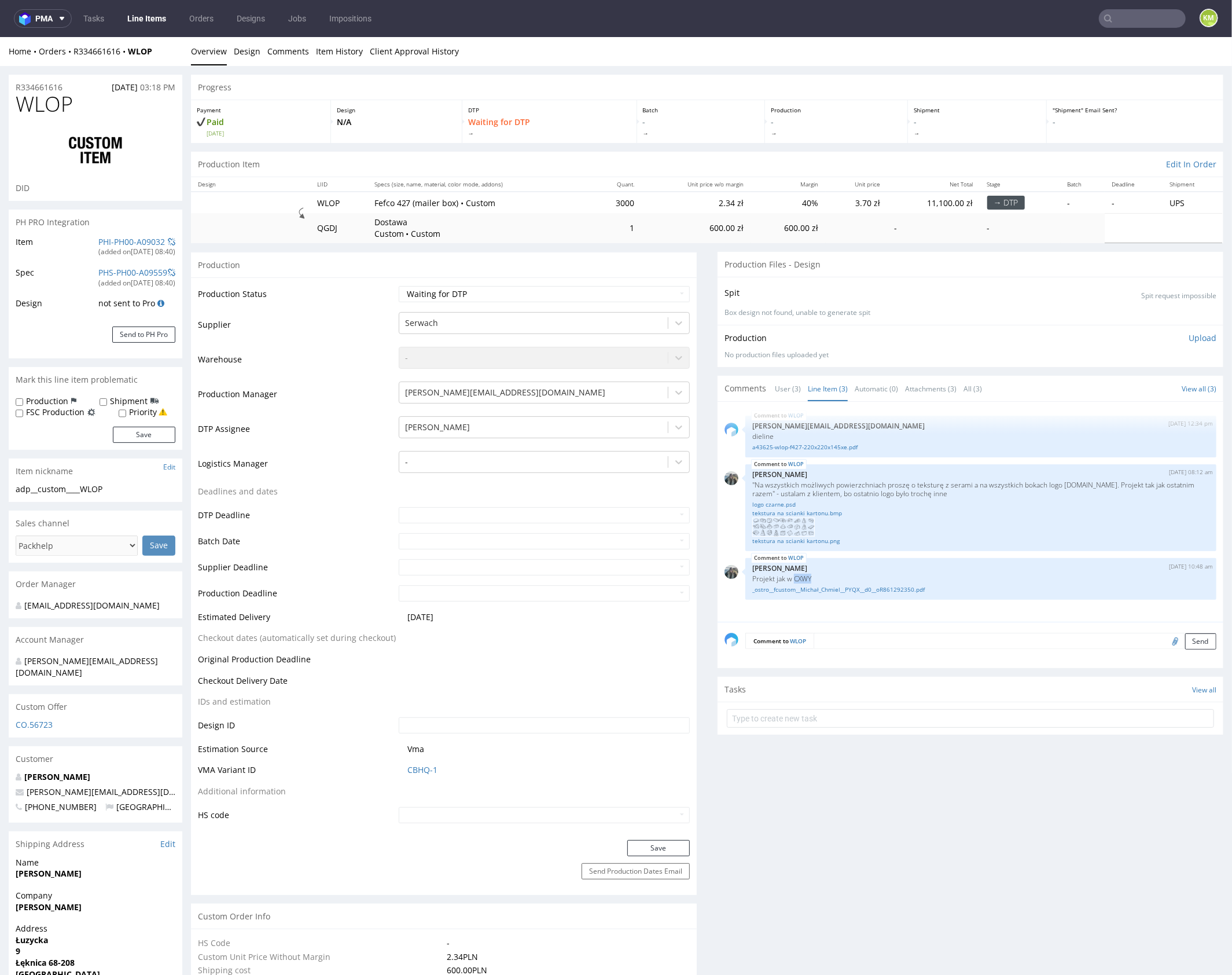
scroll to position [0, 0]
click at [909, 558] on div "WLOP 15th Sep 25 | 10:48 am Zeniuk Magdalena Projekt jak w CXWY _ostro__fcustom…" at bounding box center [981, 578] width 471 height 42
click at [911, 586] on link "_ostro__fcustom__Michał_Chmiel__PYQX__d0__oR861292350.pdf" at bounding box center [981, 586] width 457 height 9
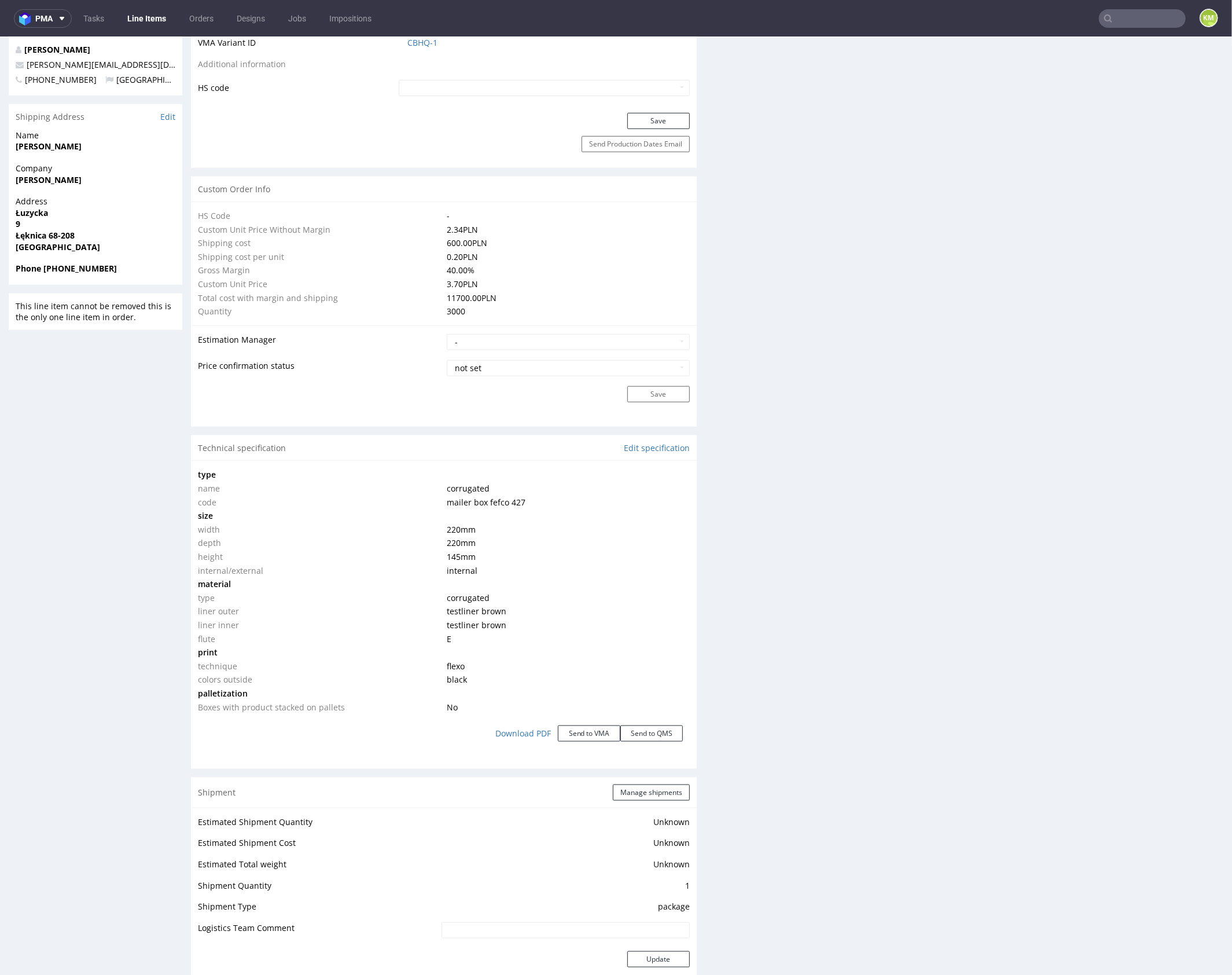
scroll to position [0, 0]
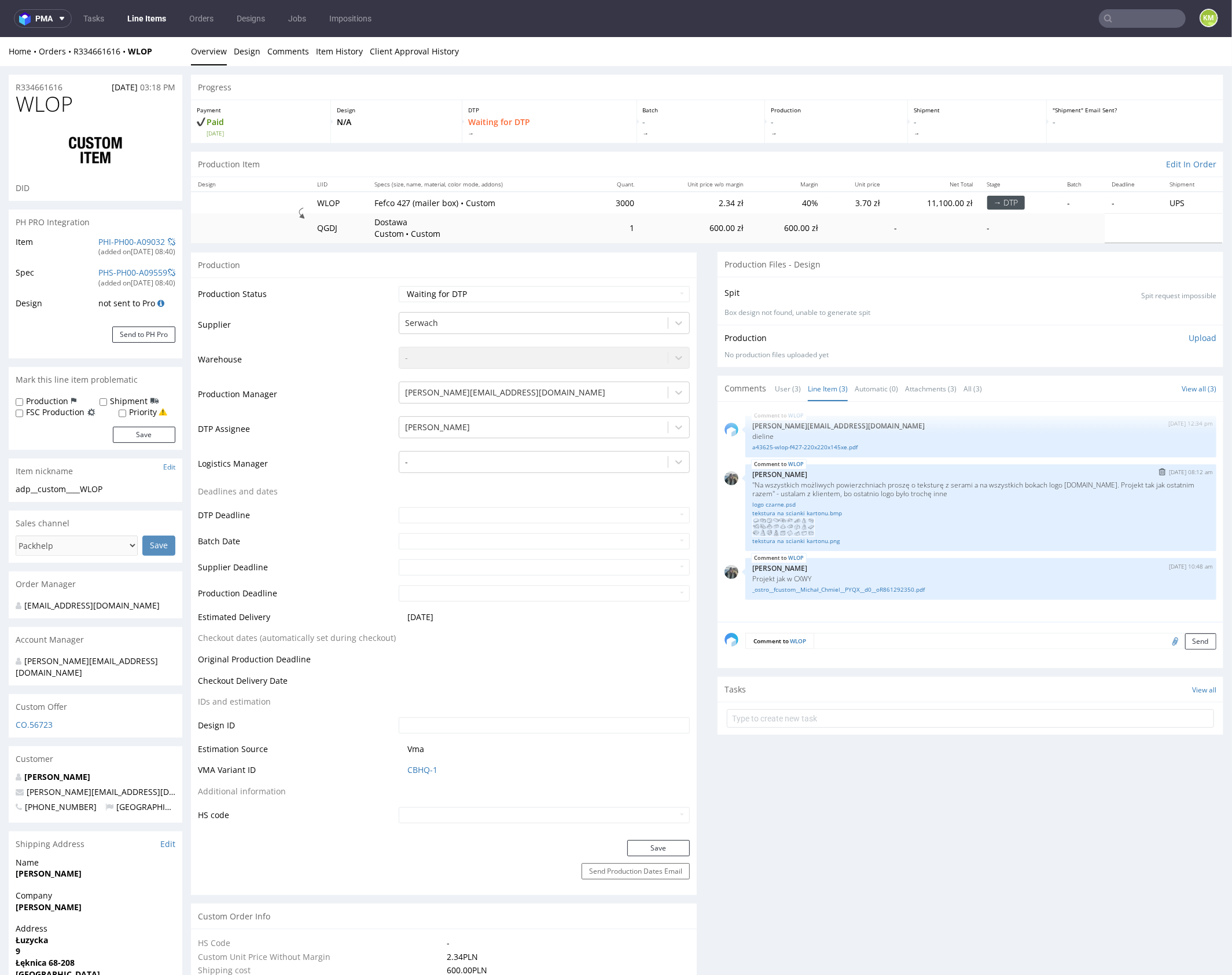
click at [994, 490] on p ""Na wszystkich możliwych powierzchniach proszę o teksturę z serami a na wszystk…" at bounding box center [981, 489] width 457 height 18
click at [782, 502] on link "logo czarne.psd" at bounding box center [981, 504] width 457 height 9
click at [800, 511] on link "tekstura na scianki kartonu.bmp" at bounding box center [981, 512] width 457 height 9
click at [817, 537] on link "tekstura na scianki kartonu.png" at bounding box center [981, 540] width 457 height 9
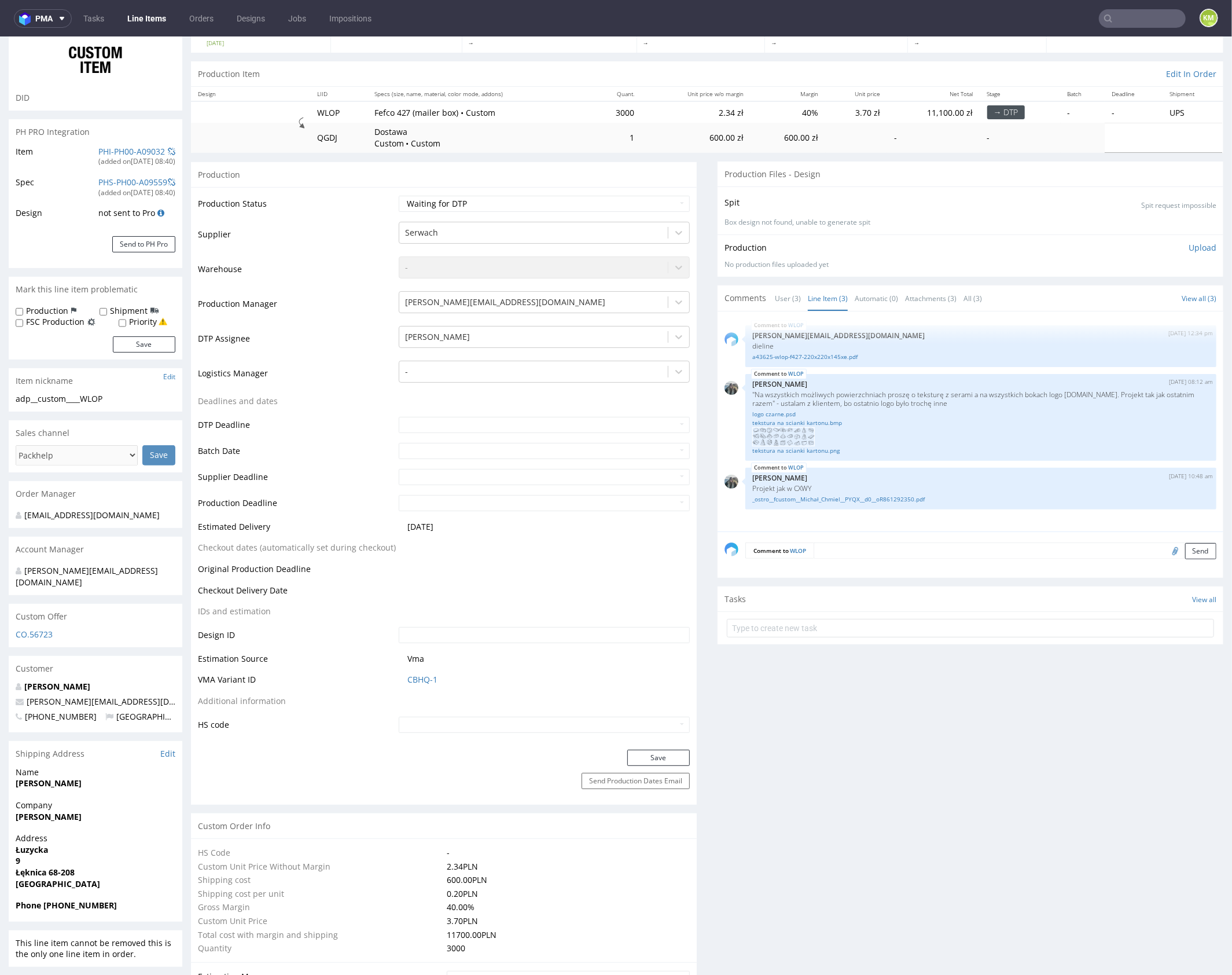
scroll to position [34, 0]
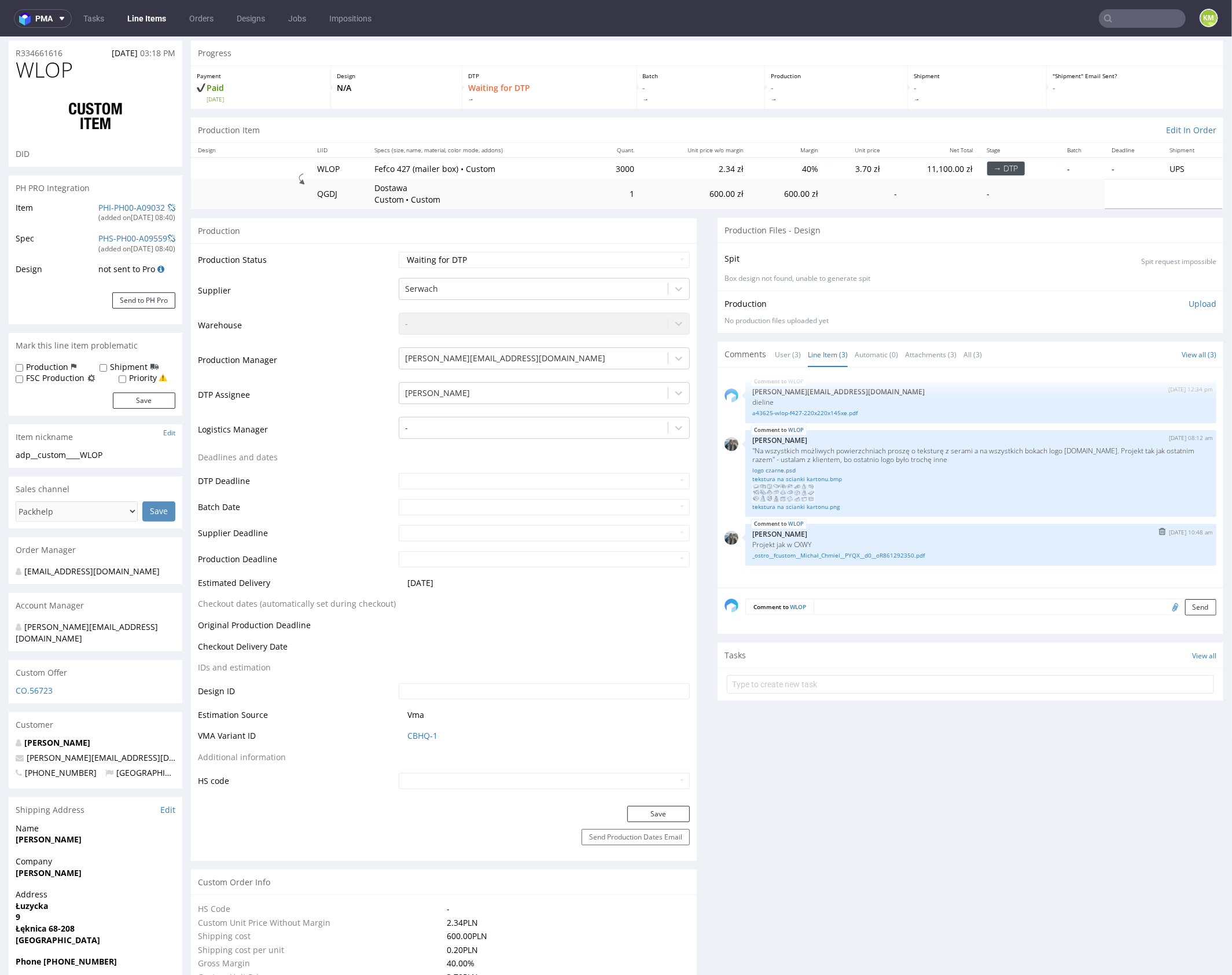
click at [869, 524] on div "WLOP 15th Sep 25 | 10:48 am Zeniuk Magdalena Projekt jak w CXWY _ostro__fcustom…" at bounding box center [970, 544] width 492 height 42
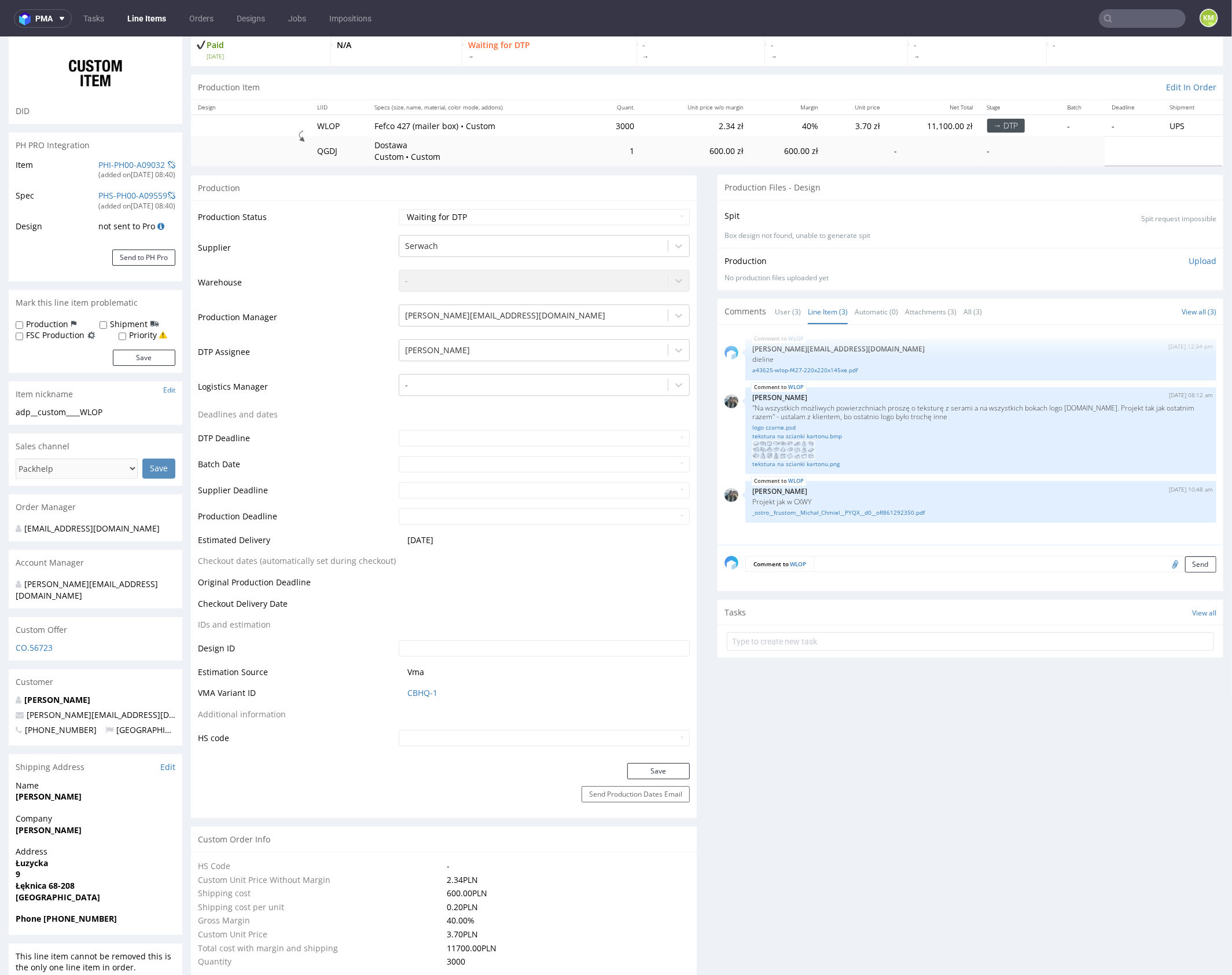
scroll to position [0, 0]
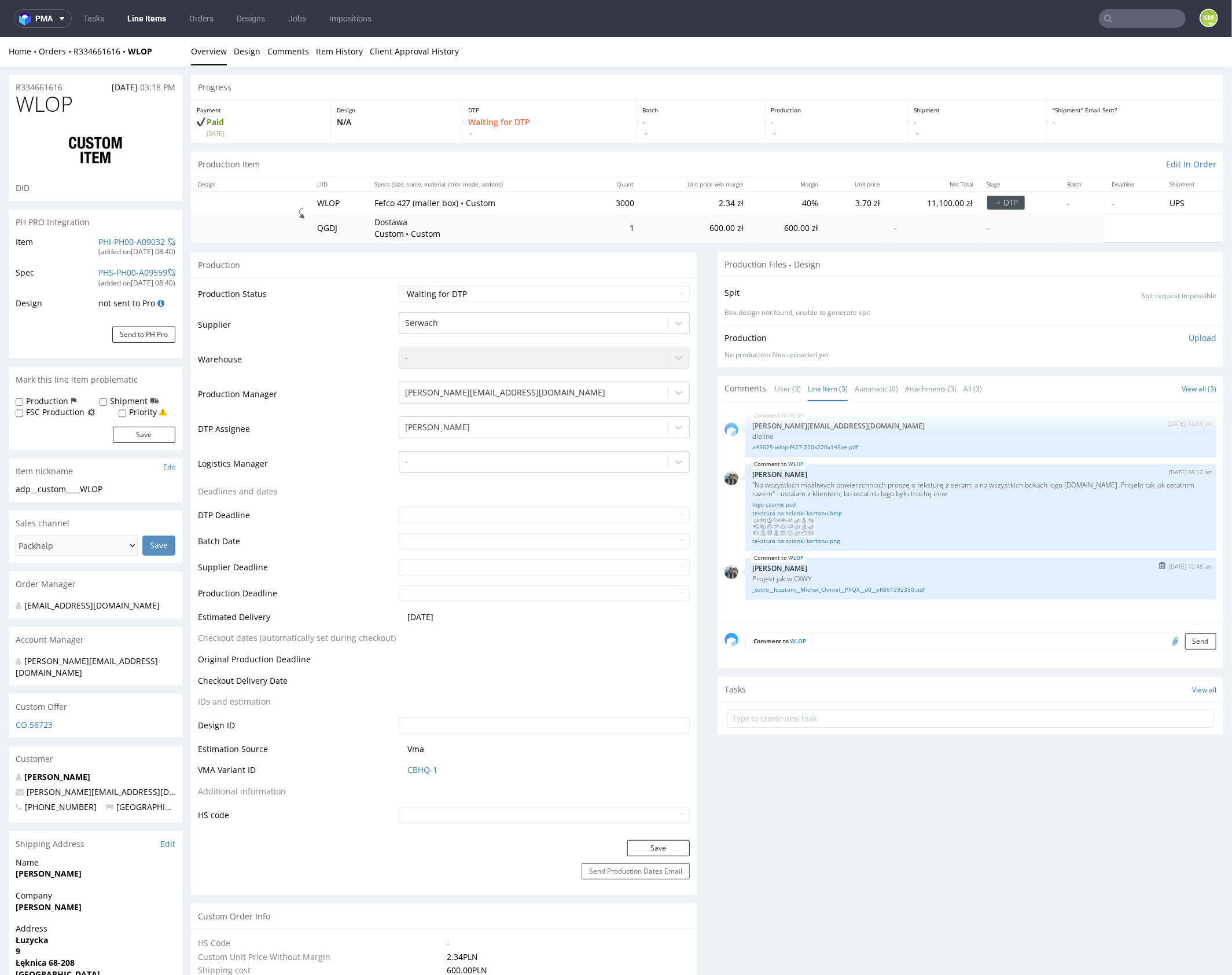
click at [888, 558] on div "WLOP 15th Sep 25 | 10:48 am Zeniuk Magdalena Projekt jak w CXWY _ostro__fcustom…" at bounding box center [970, 578] width 492 height 42
click at [99, 490] on div "adp__custom____WLOP" at bounding box center [95, 488] width 160 height 12
copy div "adp__custom____WLOP"
copy link "R334661616"
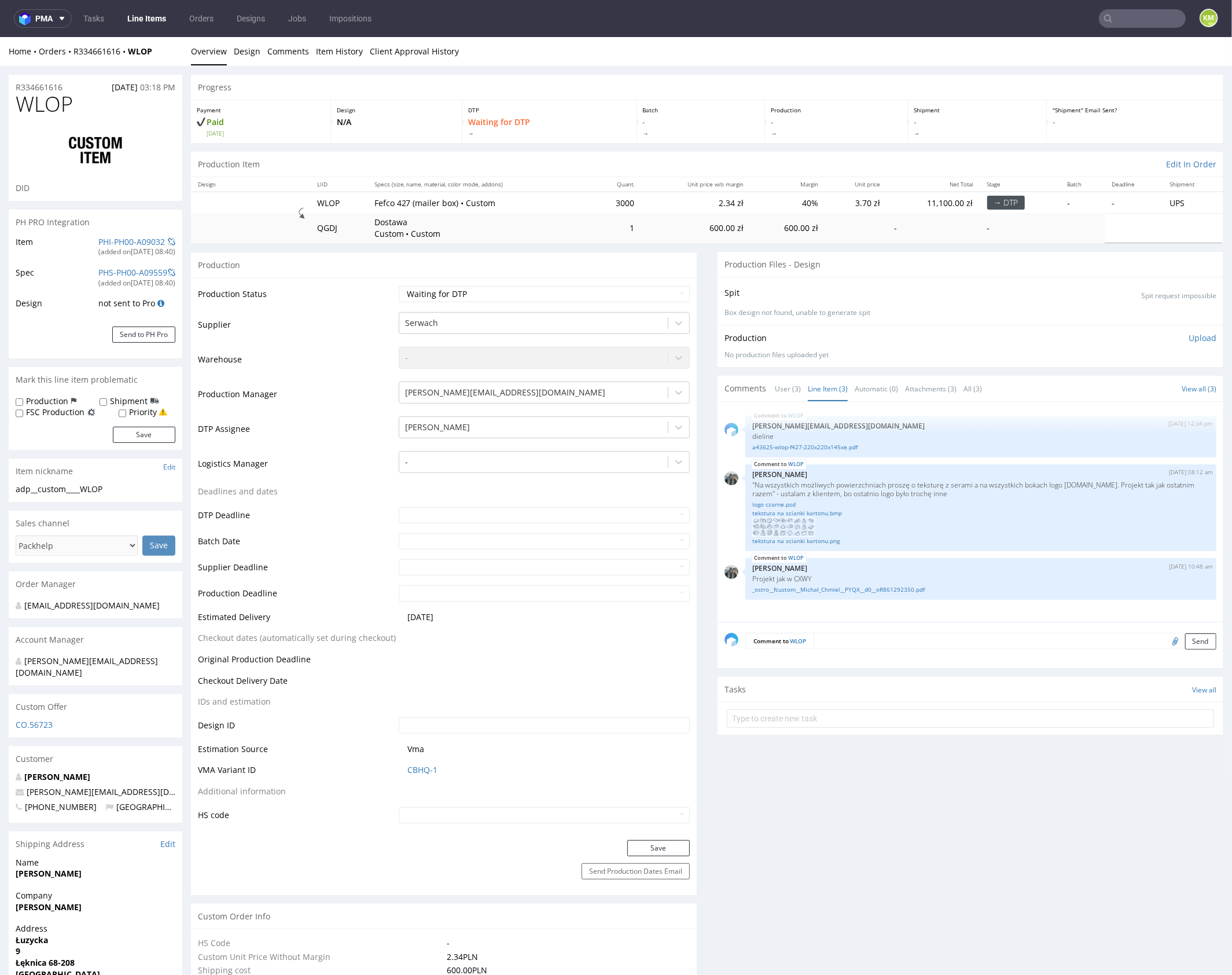
click at [606, 292] on select "Waiting for Artwork Waiting for Diecut Waiting for Mockup Waiting for DTP Waiti…" at bounding box center [545, 293] width 291 height 16
select select "dtp_ca_needed"
click at [399, 285] on select "Waiting for Artwork Waiting for Diecut Waiting for Mockup Waiting for DTP Waiti…" at bounding box center [545, 293] width 291 height 16
click at [659, 845] on button "Save" at bounding box center [659, 848] width 63 height 16
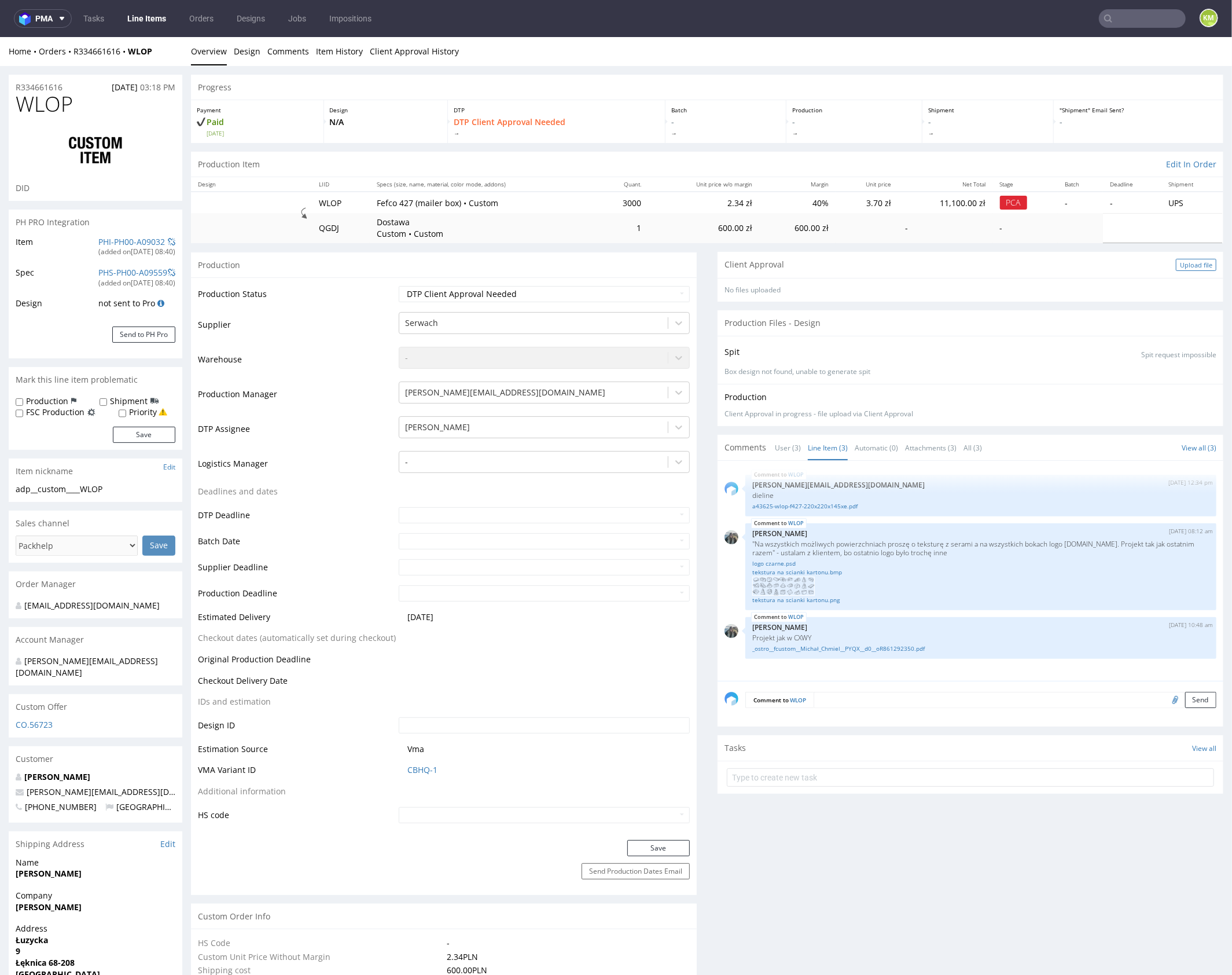
click at [1176, 265] on div "Upload file" at bounding box center [1197, 264] width 41 height 12
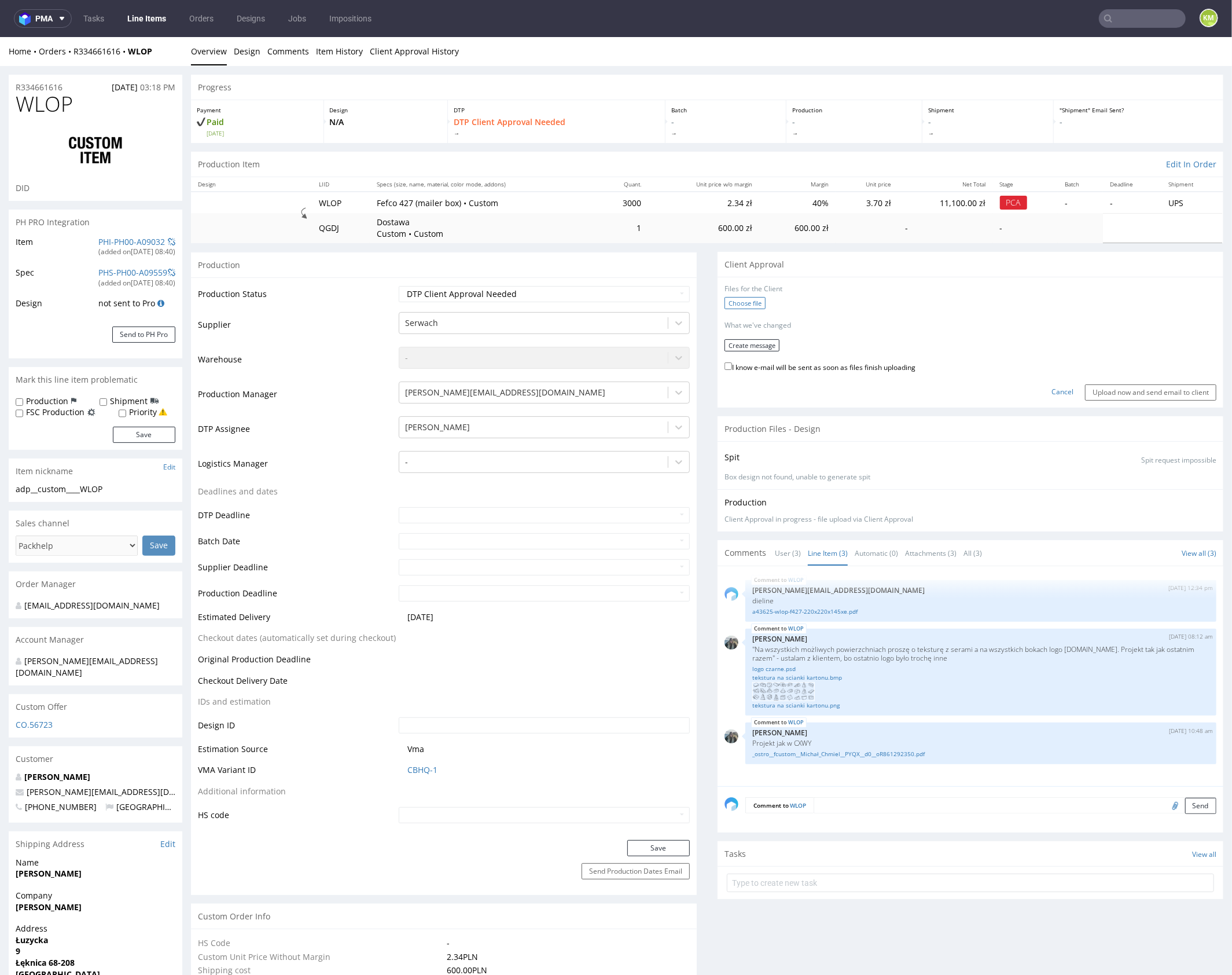
click at [734, 304] on label "Choose file" at bounding box center [745, 302] width 41 height 12
click at [0, 37] on input "Choose file" at bounding box center [0, 37] width 0 height 0
click at [733, 340] on button "Create message" at bounding box center [751, 340] width 55 height 12
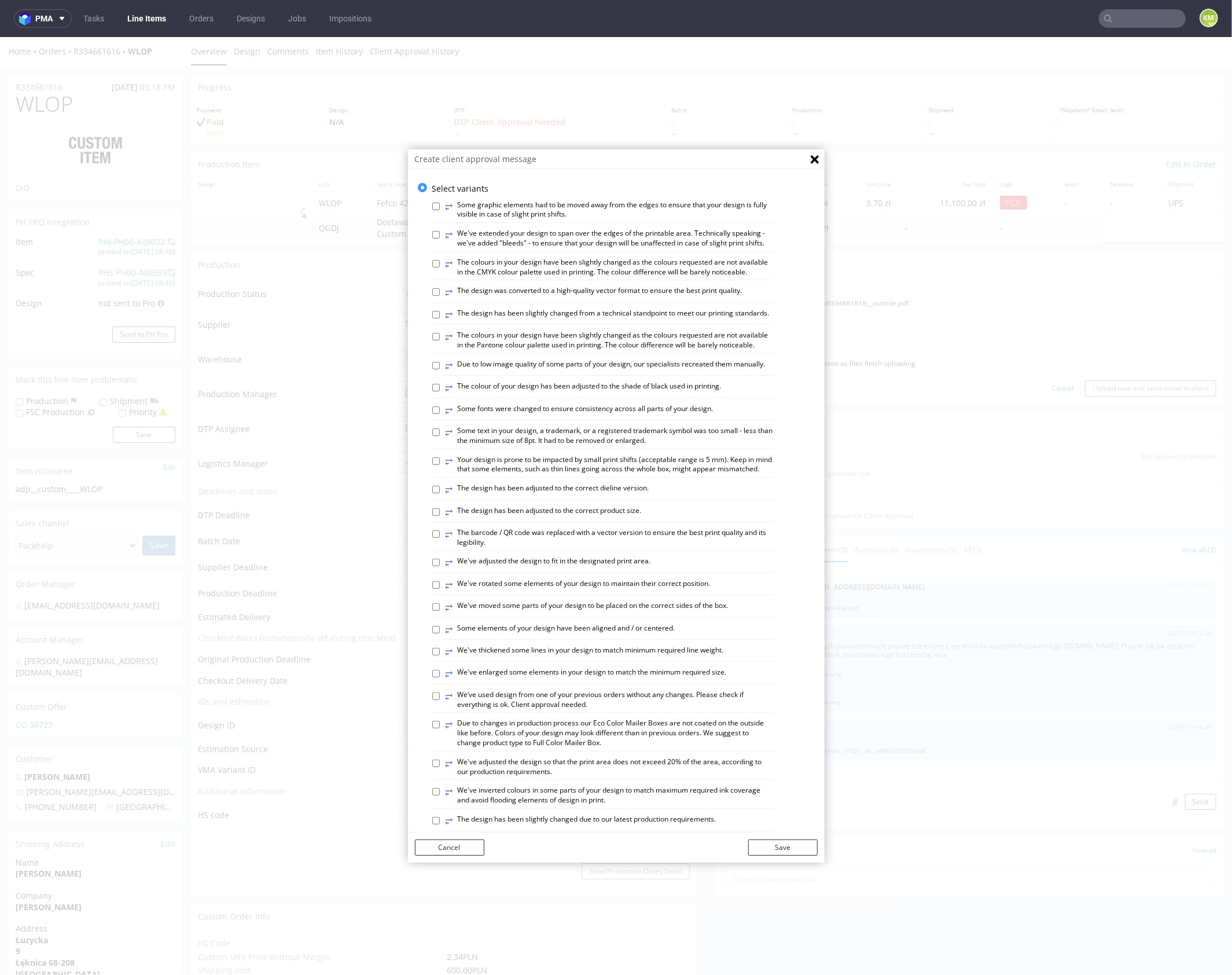
scroll to position [321, 0]
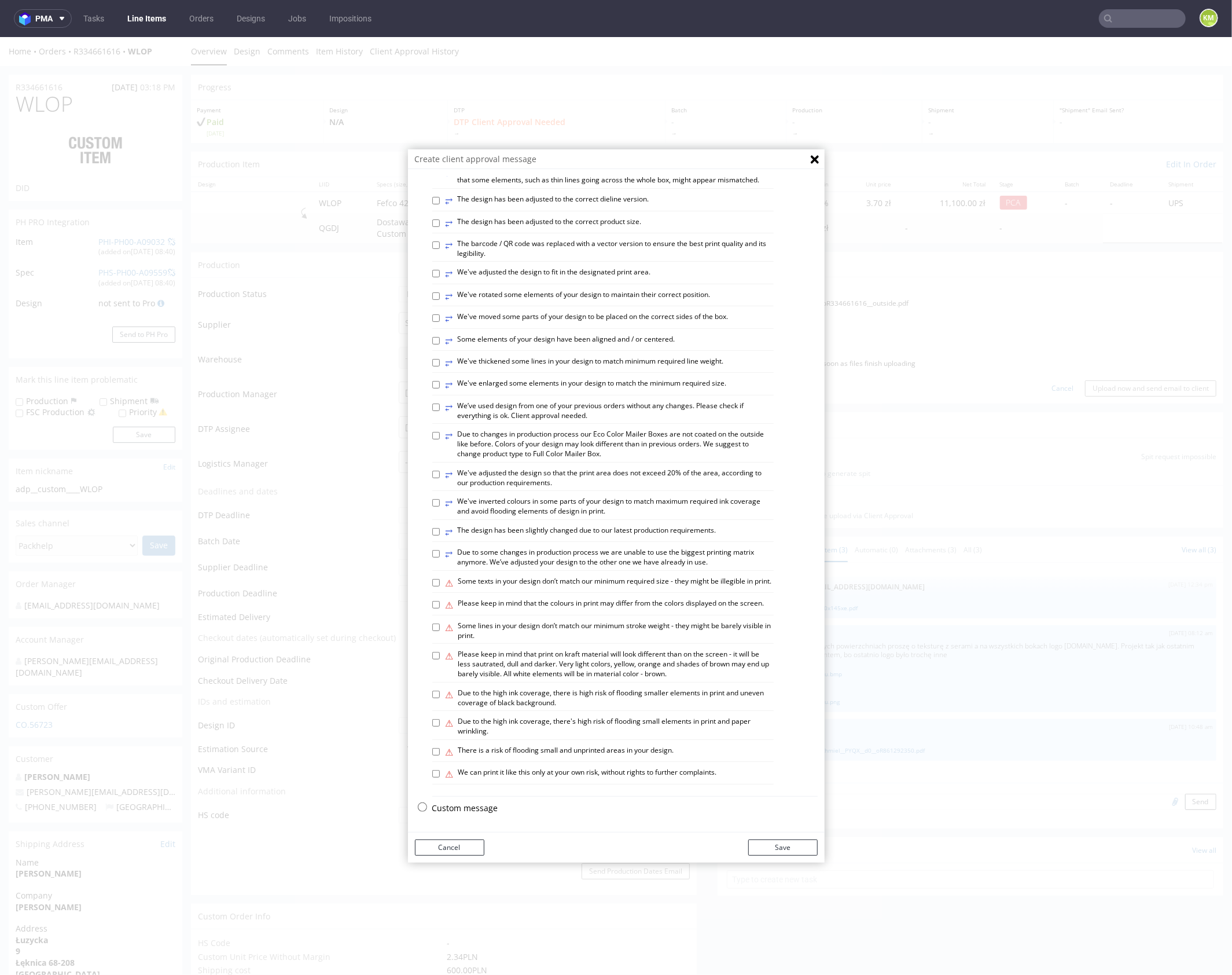
click at [470, 809] on p "Custom message" at bounding box center [625, 808] width 385 height 12
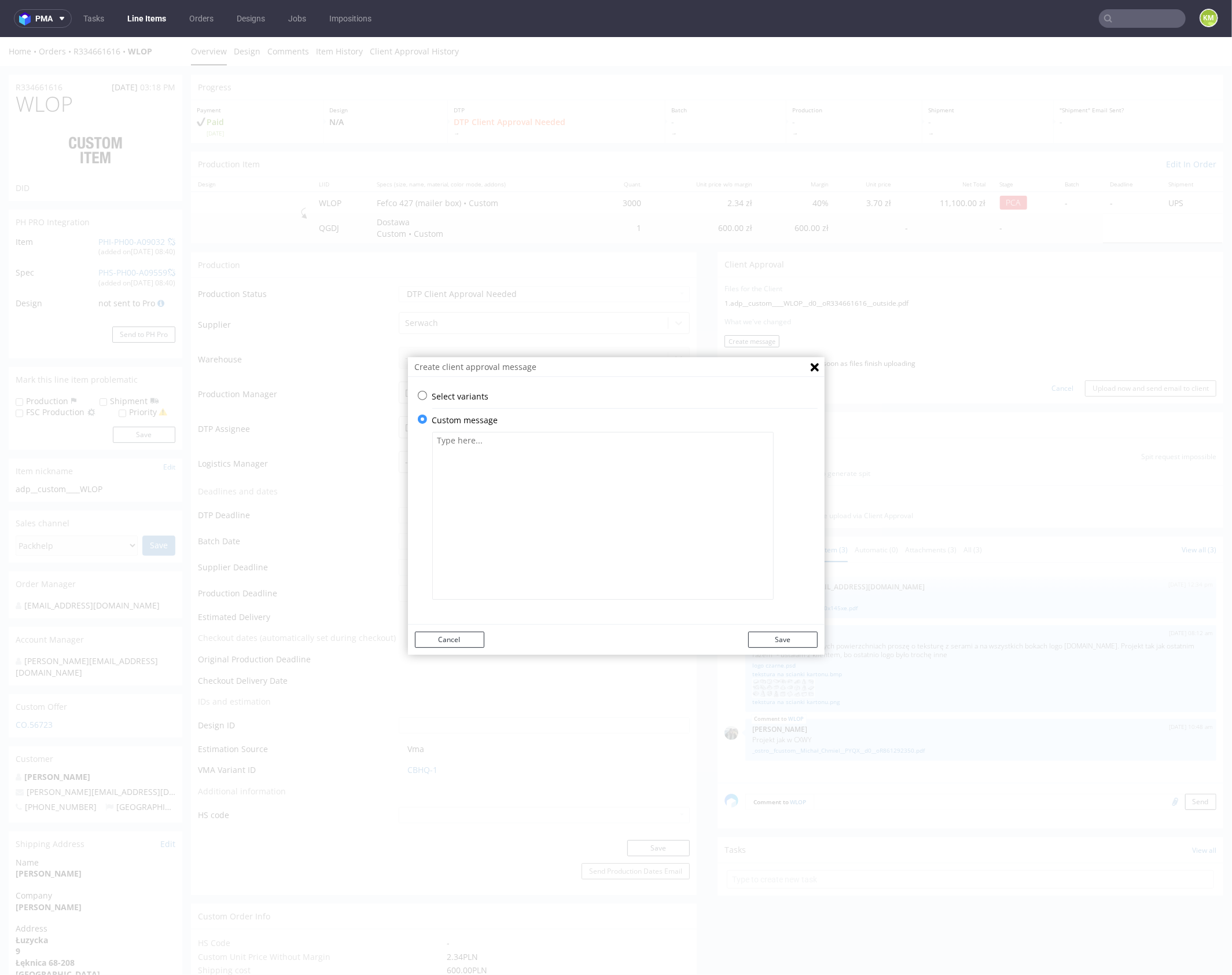
scroll to position [0, 0]
click at [565, 531] on textarea at bounding box center [603, 515] width 342 height 168
click at [634, 499] on textarea "Projekt z poprzedniej produkcji został zaadaptowany do aktualnej siatki wykrojn…" at bounding box center [603, 515] width 342 height 168
type textarea "Projekt z poprzedniej produkcji został zaadaptowany do aktualnej siatki wykrojn…"
click at [799, 640] on button "Save" at bounding box center [783, 639] width 69 height 16
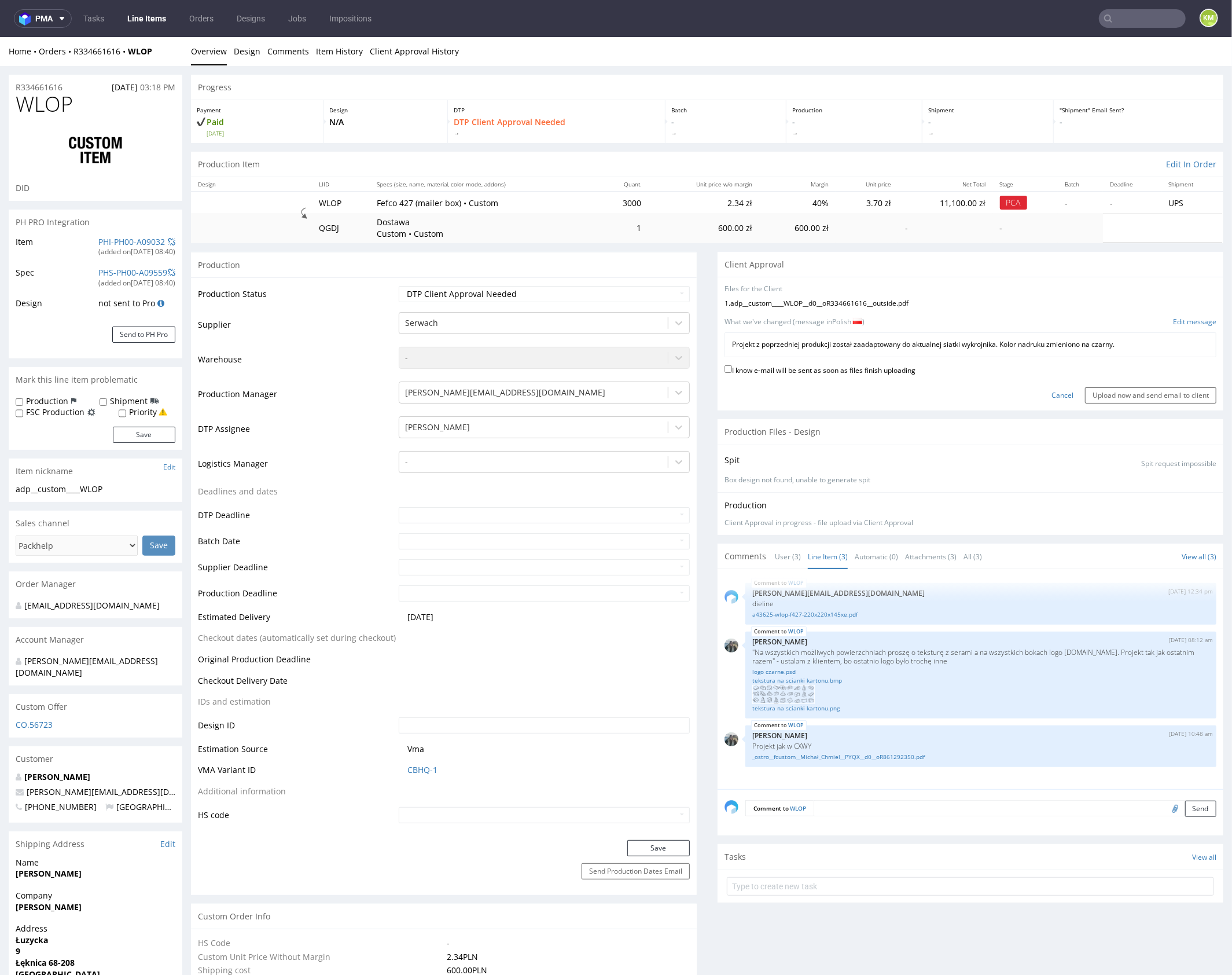
click at [872, 369] on label "I know e-mail will be sent as soon as files finish uploading" at bounding box center [820, 368] width 191 height 13
click at [732, 369] on input "I know e-mail will be sent as soon as files finish uploading" at bounding box center [728, 368] width 7 height 7
checkbox input "true"
click at [1143, 391] on input "Upload now and send email to client" at bounding box center [1150, 395] width 131 height 16
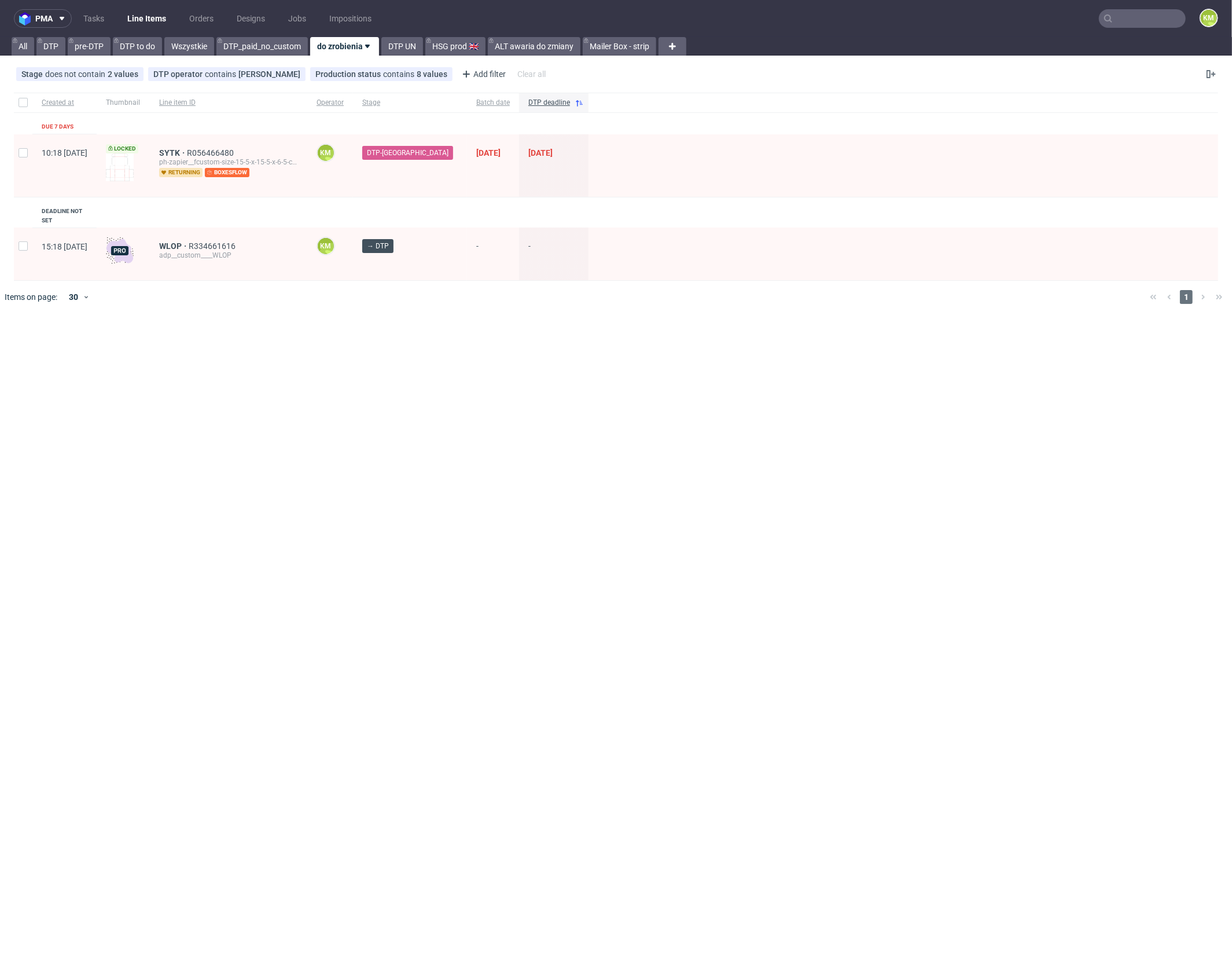
click at [1148, 14] on input "text" at bounding box center [1143, 18] width 87 height 18
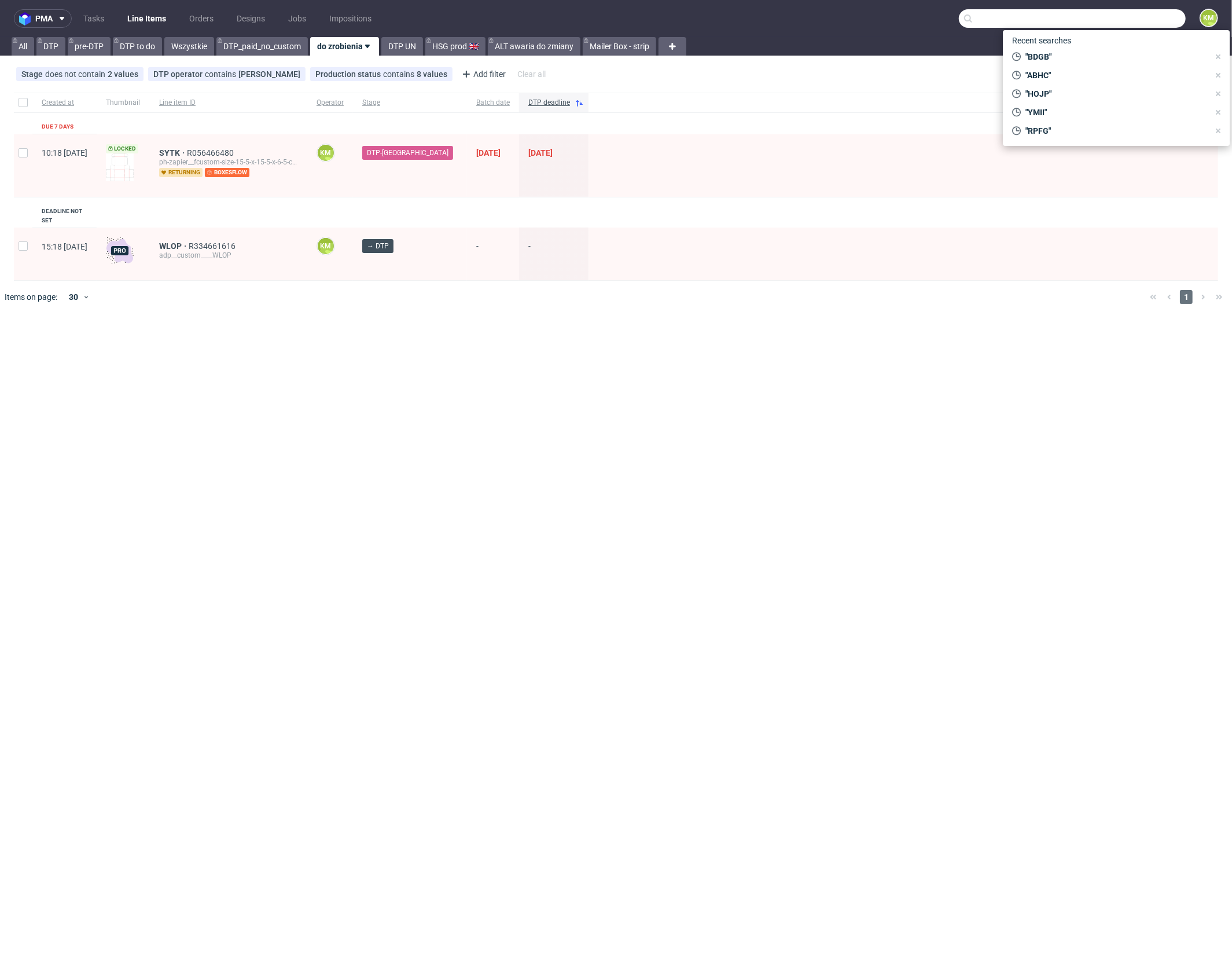
paste input "CXWY"
type input "CXWY"
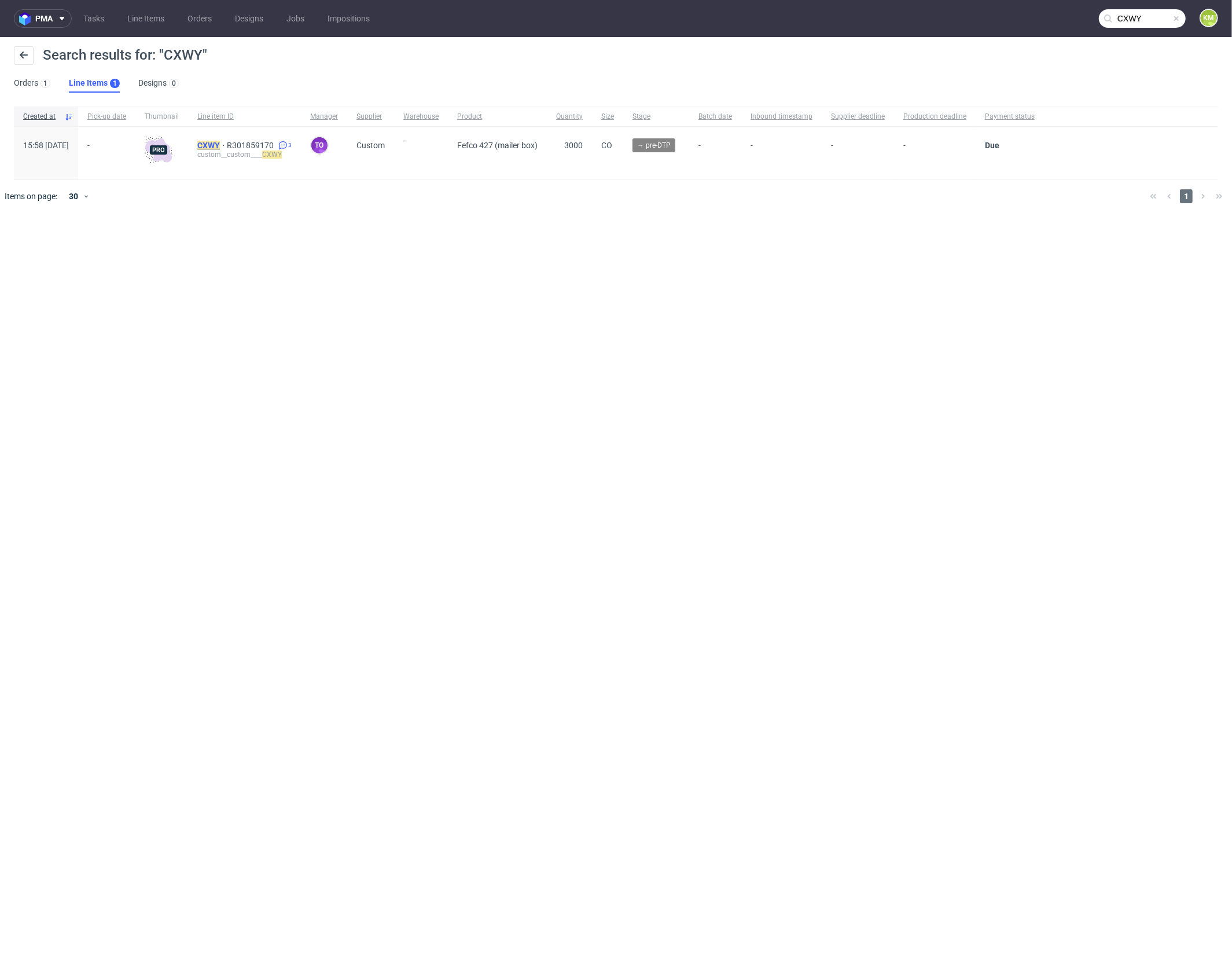
click at [220, 144] on mark "CXWY" at bounding box center [208, 146] width 22 height 10
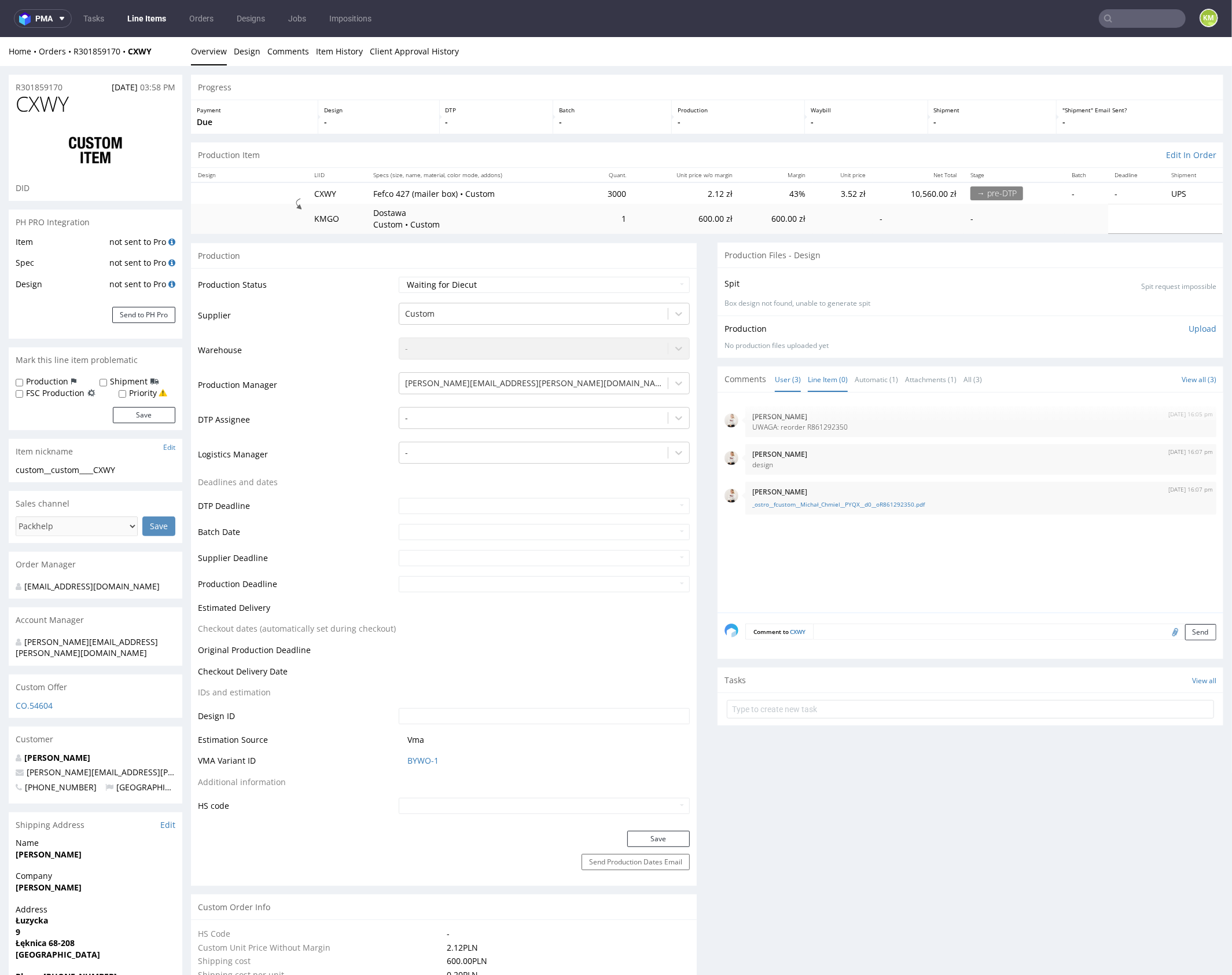
click at [837, 381] on link "Line Item (0)" at bounding box center [828, 379] width 40 height 25
click at [852, 493] on div at bounding box center [973, 505] width 499 height 213
click at [824, 437] on div at bounding box center [973, 505] width 499 height 213
click at [822, 438] on div at bounding box center [973, 505] width 499 height 213
click at [823, 460] on div at bounding box center [973, 505] width 499 height 213
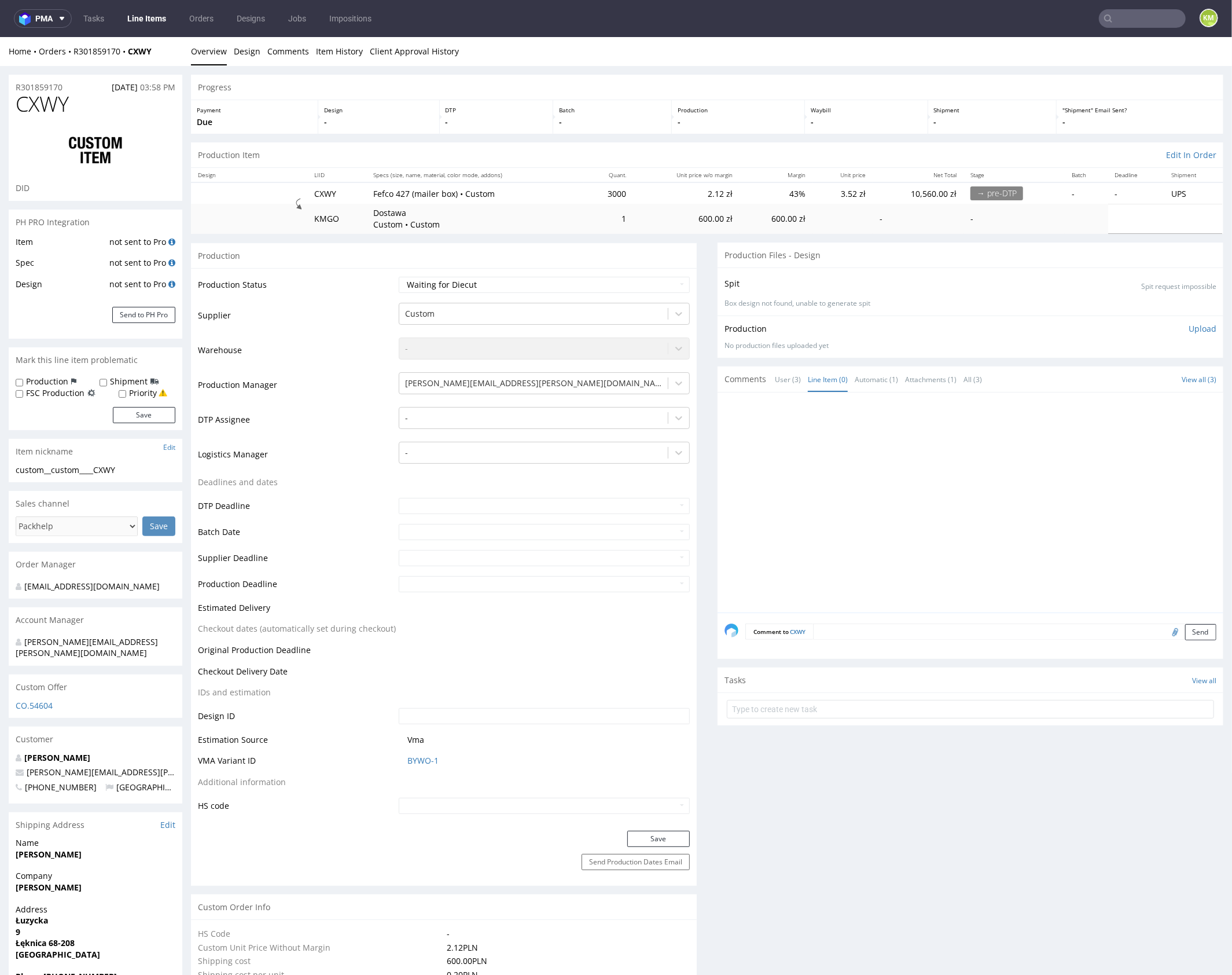
click at [795, 385] on div "Comments User (3) Line Item (0) Automatic (1) Attachments (1) All (3) View all …" at bounding box center [970, 378] width 506 height 25
click at [790, 381] on link "User (3)" at bounding box center [788, 379] width 26 height 25
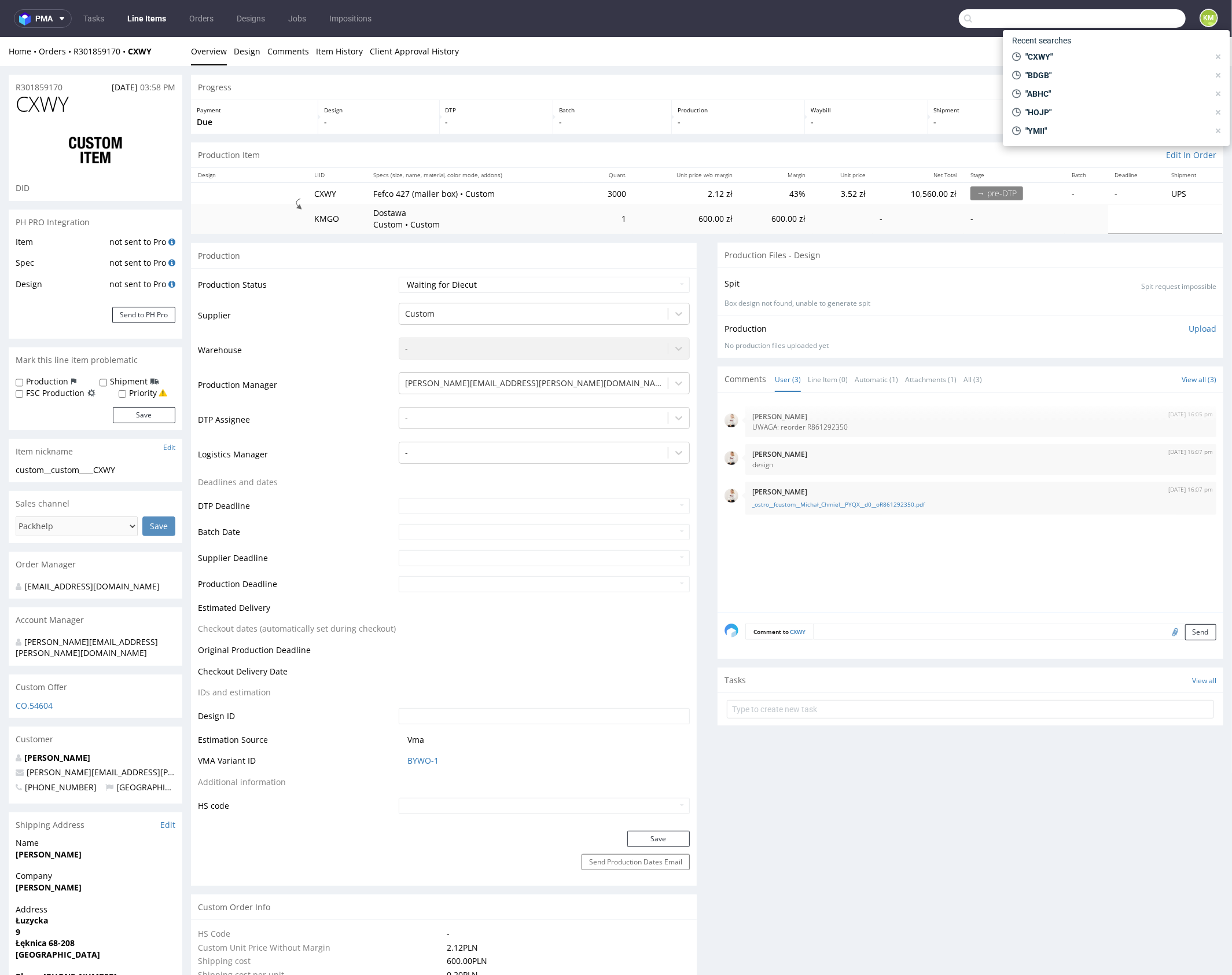
click at [1118, 25] on input "text" at bounding box center [1072, 18] width 227 height 18
type input "PYQX"
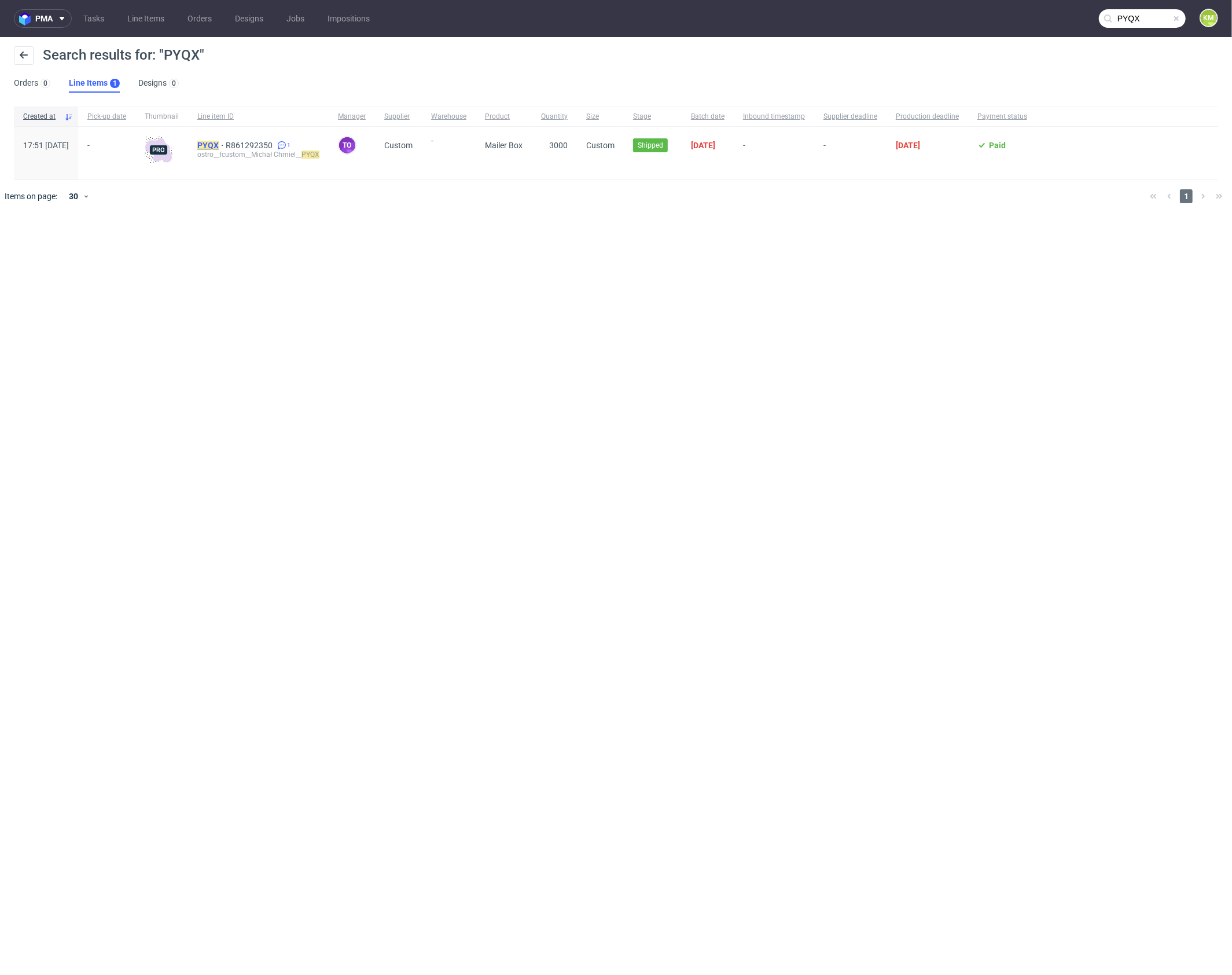
click at [218, 146] on mark "PYQX" at bounding box center [208, 146] width 21 height 10
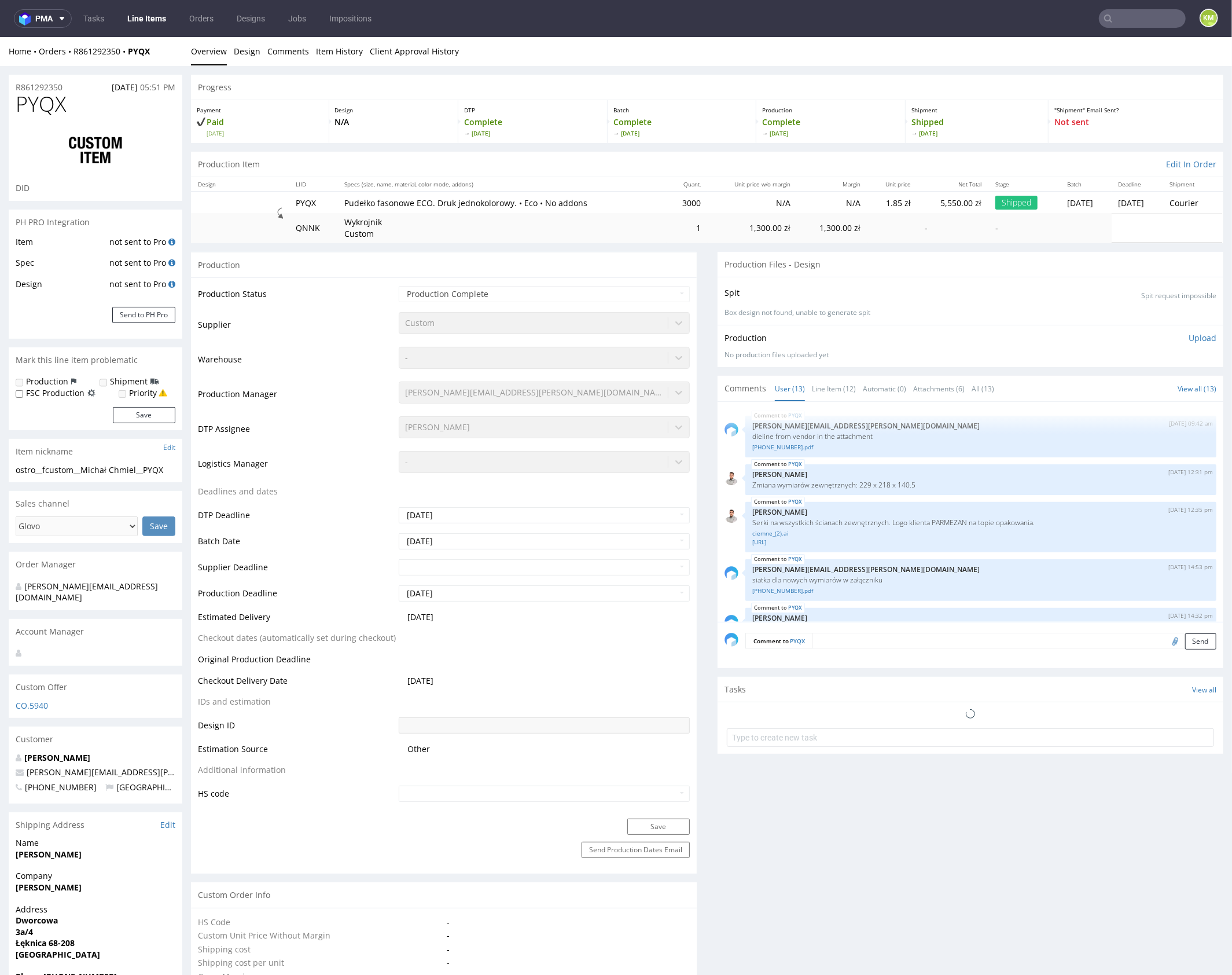
scroll to position [357, 0]
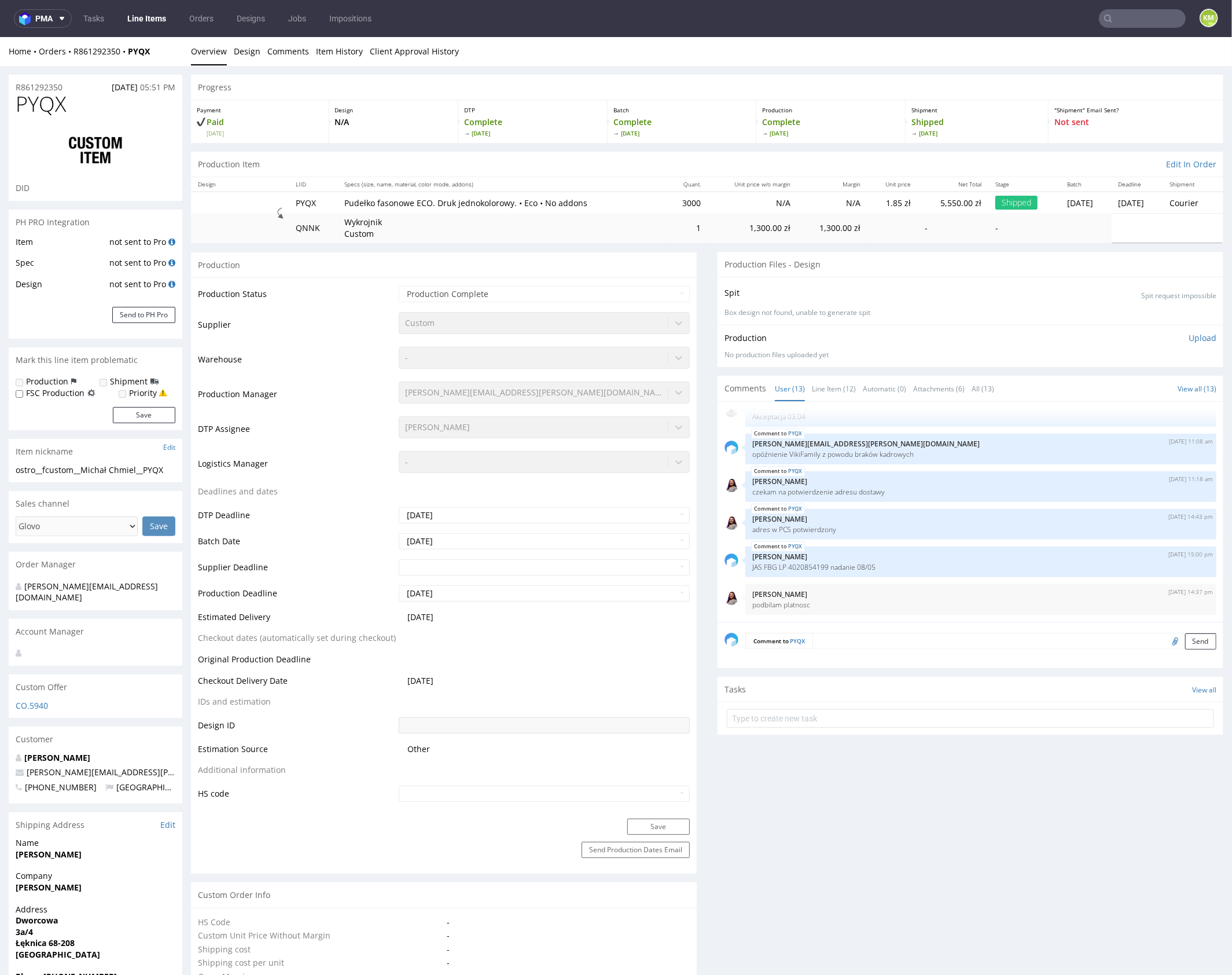
select select "done"
click at [822, 386] on link "Line Item (12)" at bounding box center [834, 388] width 44 height 25
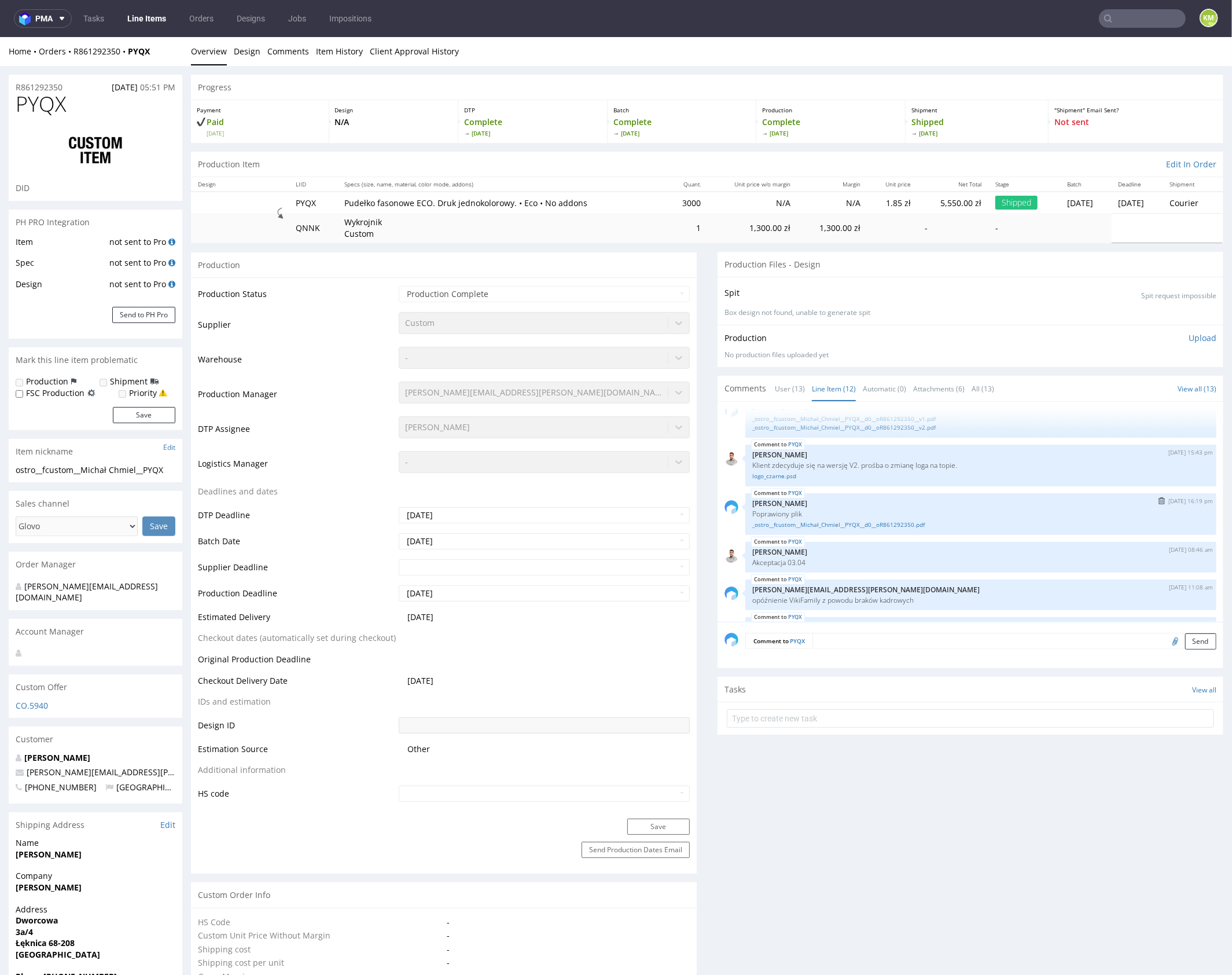
scroll to position [212, 0]
click at [844, 523] on link "_ostro__fcustom__Michał_Chmiel__PYQX__d0__oR861292350.pdf" at bounding box center [981, 524] width 457 height 9
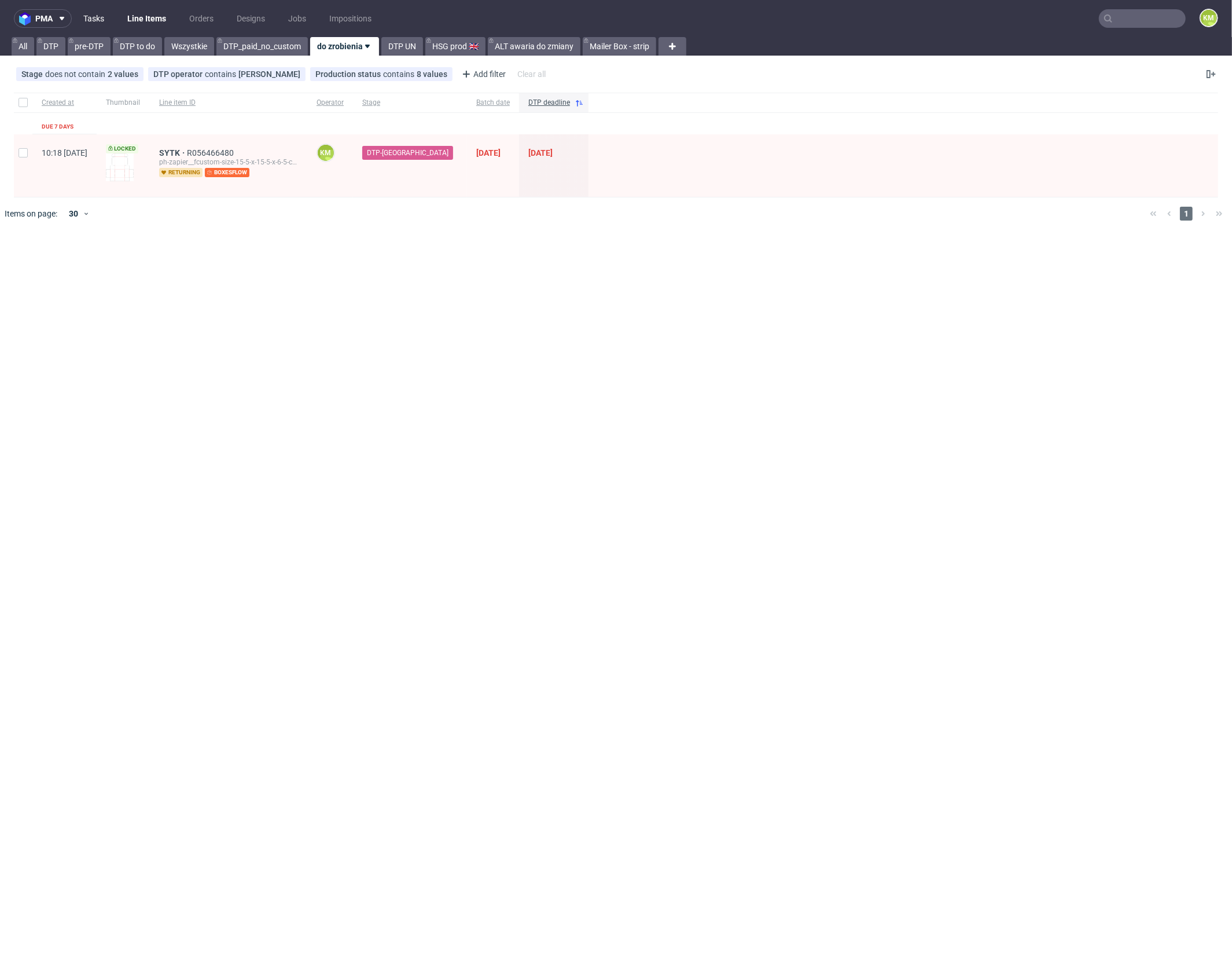
click at [101, 18] on link "Tasks" at bounding box center [93, 18] width 35 height 18
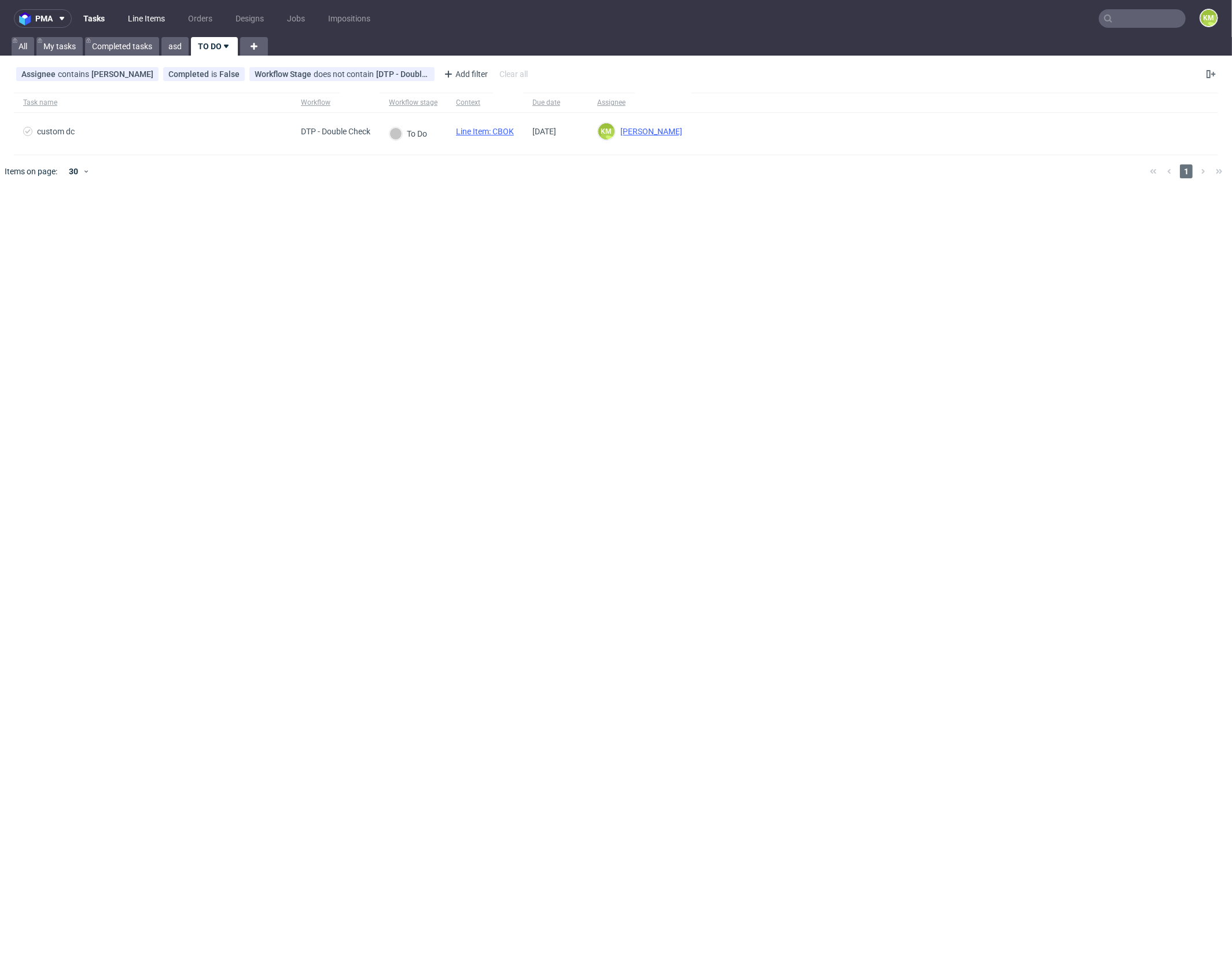
click at [150, 22] on link "Line Items" at bounding box center [146, 18] width 51 height 18
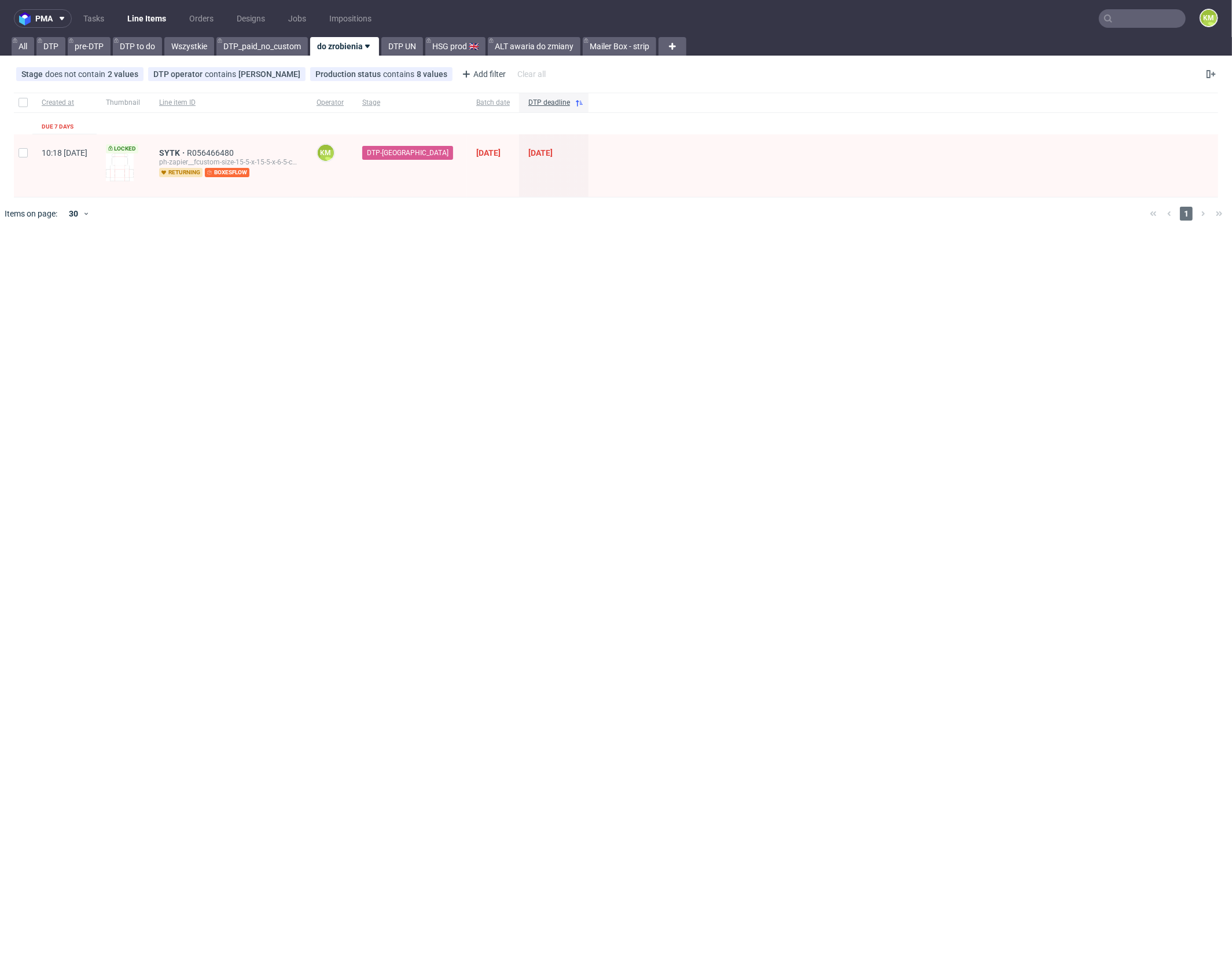
click at [540, 332] on div "pma Tasks Line Items Orders Designs Jobs Impositions KM All DTP pre-DTP DTP to …" at bounding box center [616, 488] width 1232 height 975
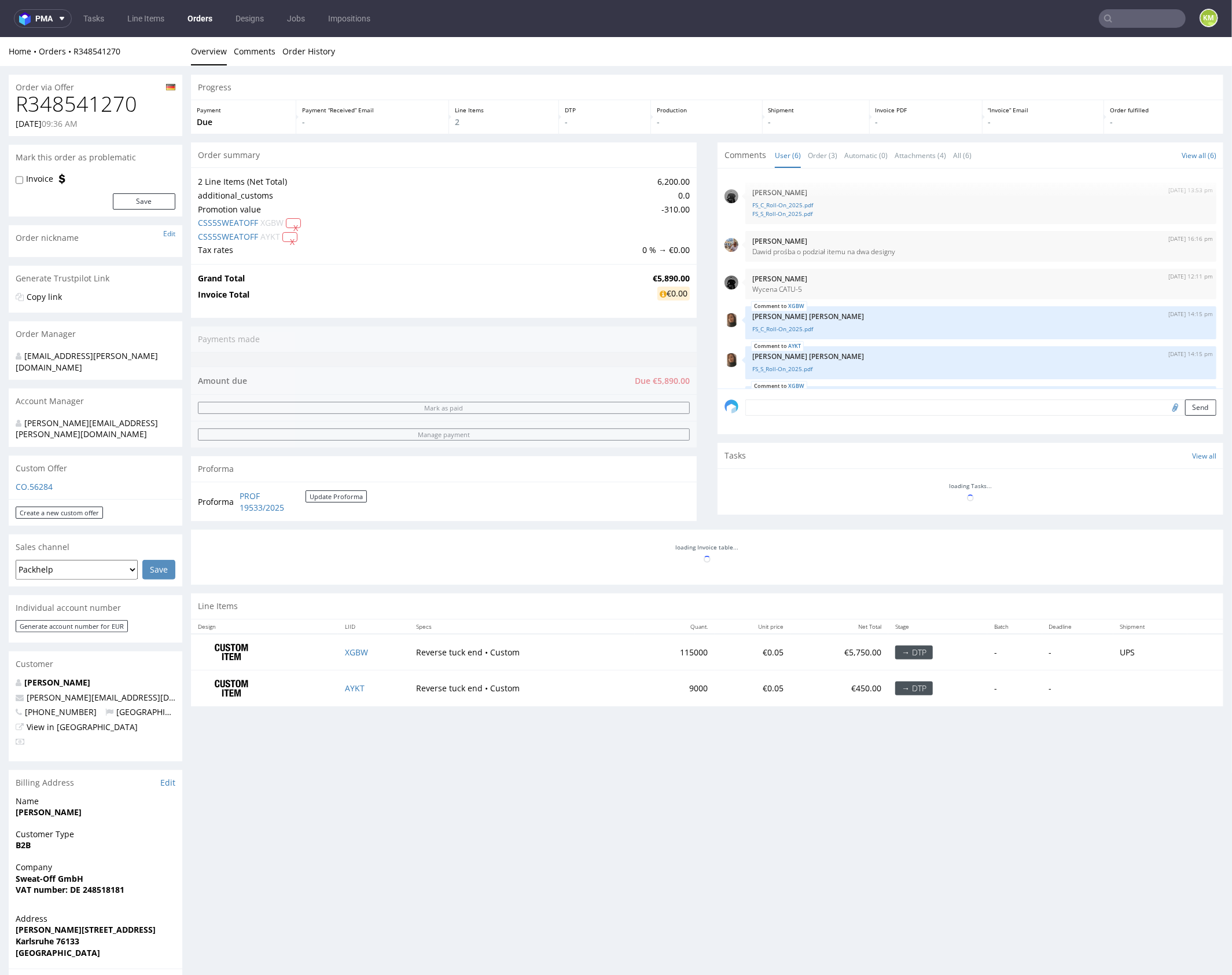
scroll to position [46, 0]
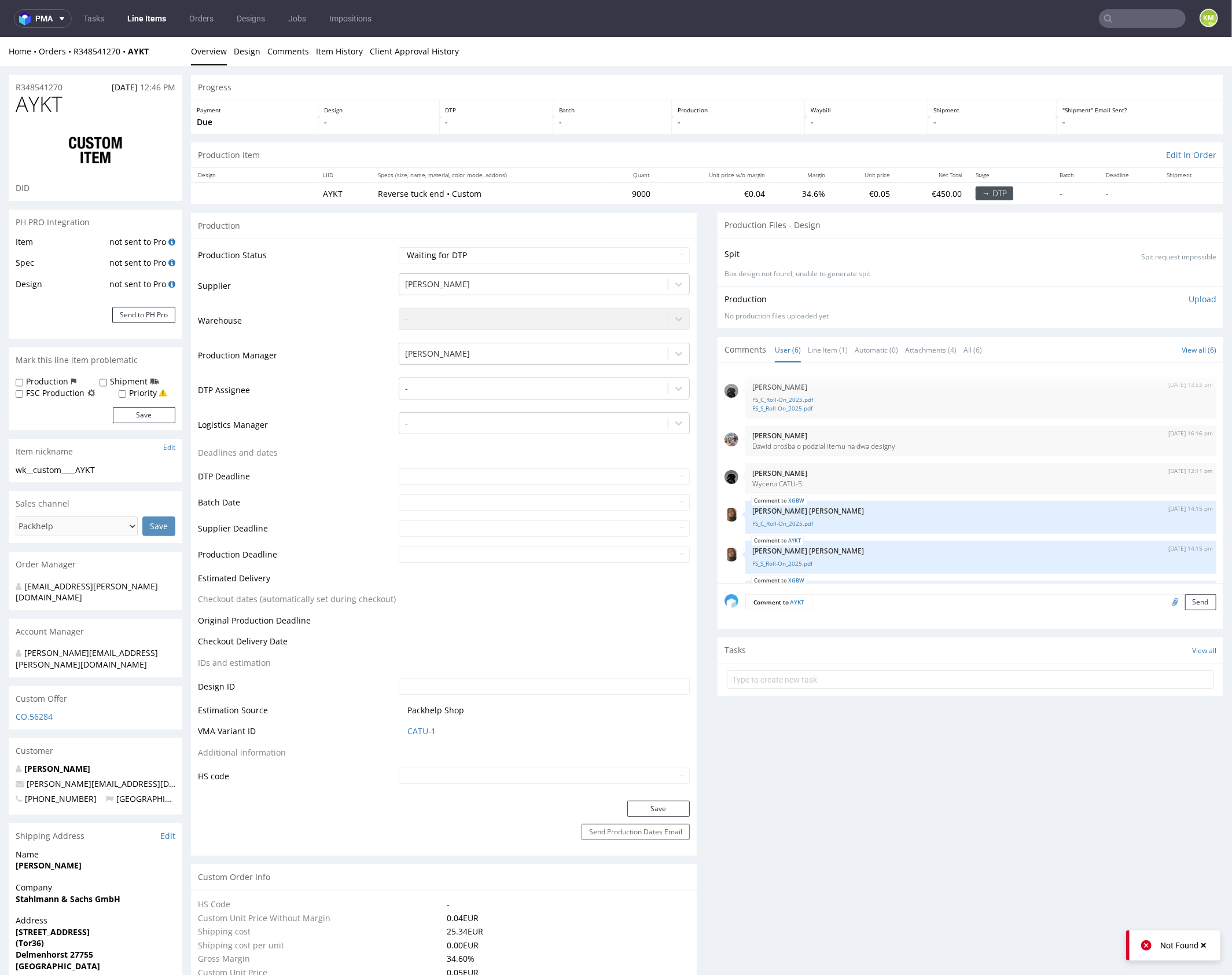
scroll to position [46, 0]
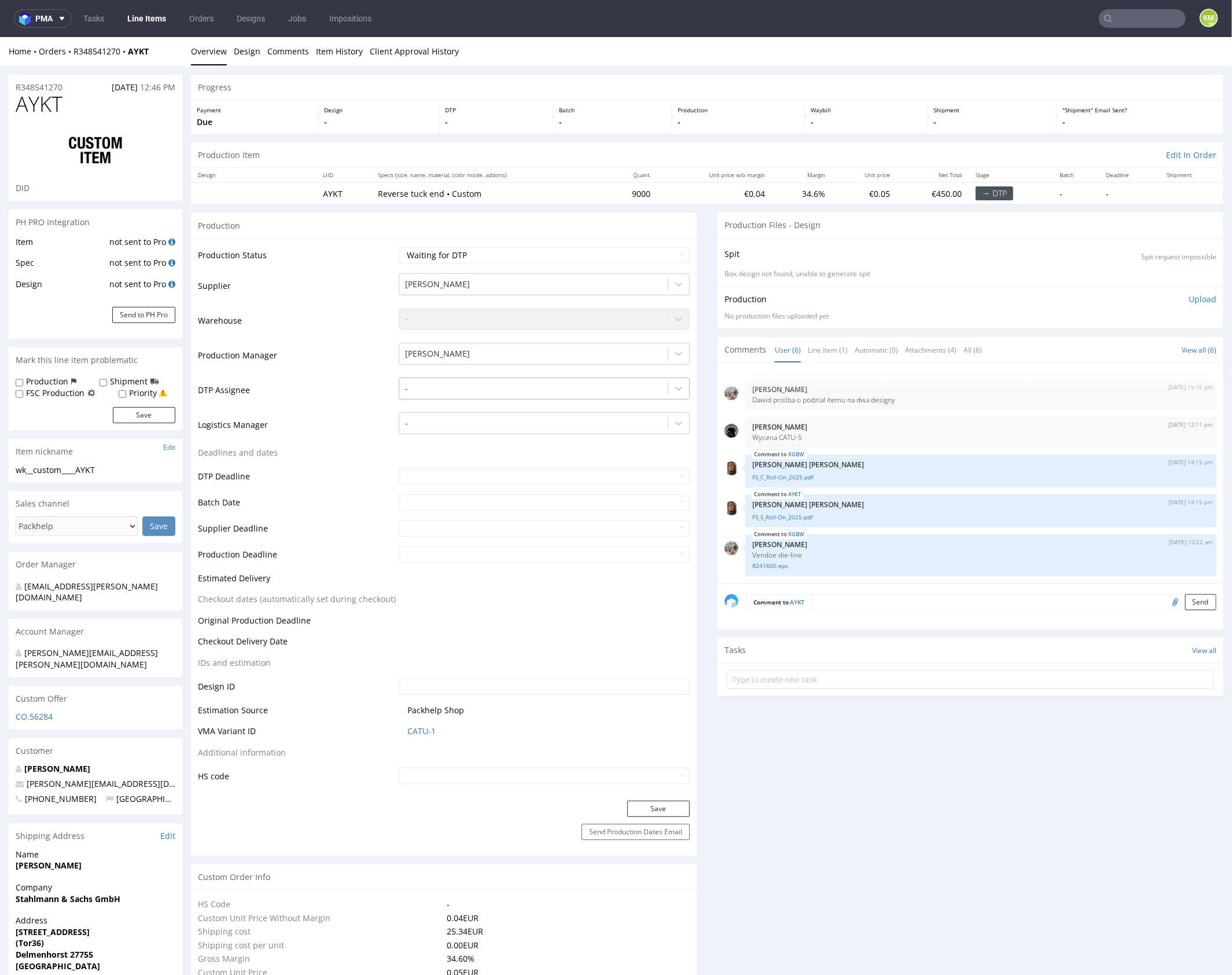
click at [513, 381] on div at bounding box center [533, 387] width 257 height 14
type input "mark"
click at [505, 411] on div "Karol Markowski" at bounding box center [545, 410] width 291 height 21
click at [673, 810] on button "Save" at bounding box center [659, 808] width 63 height 16
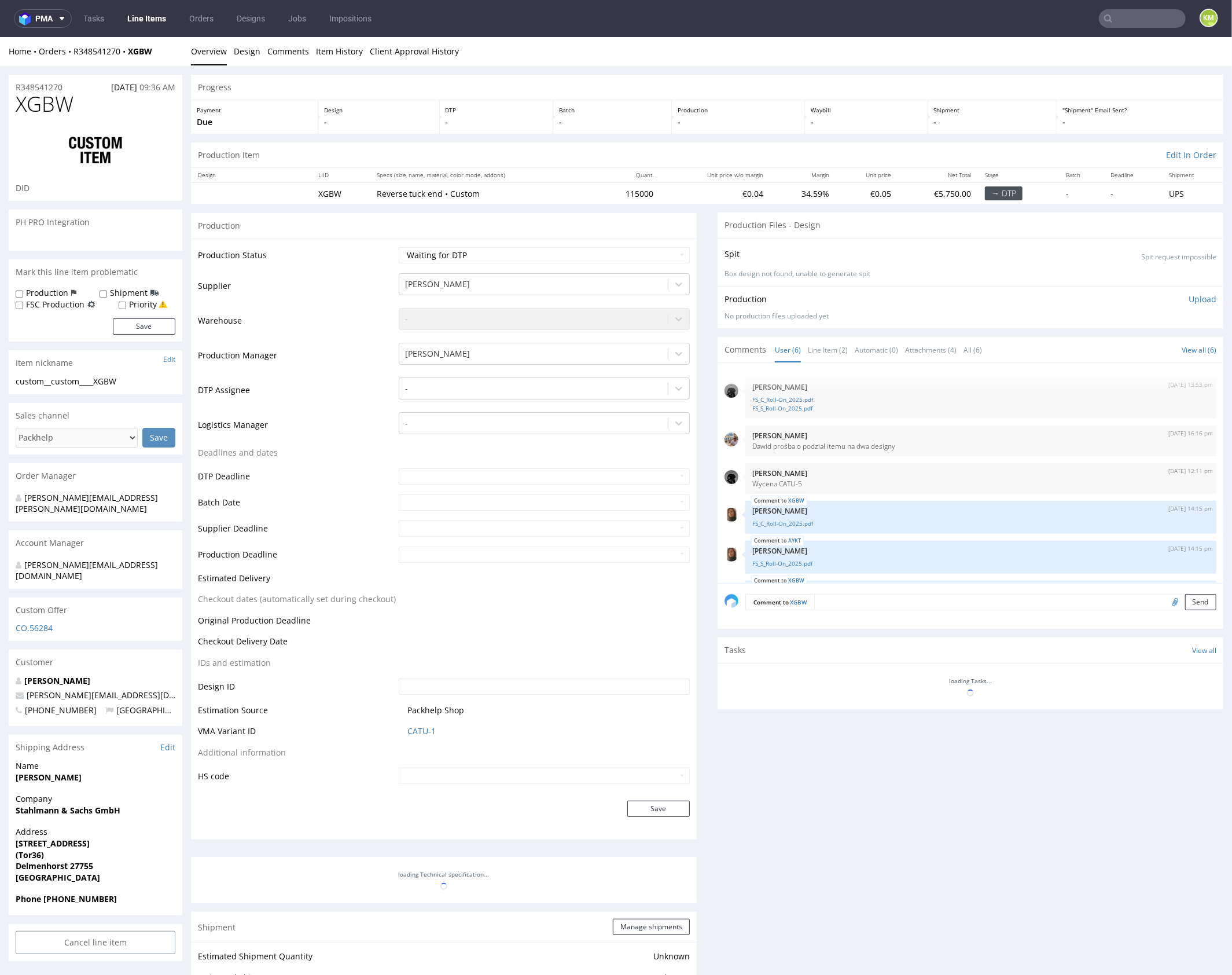
scroll to position [46, 0]
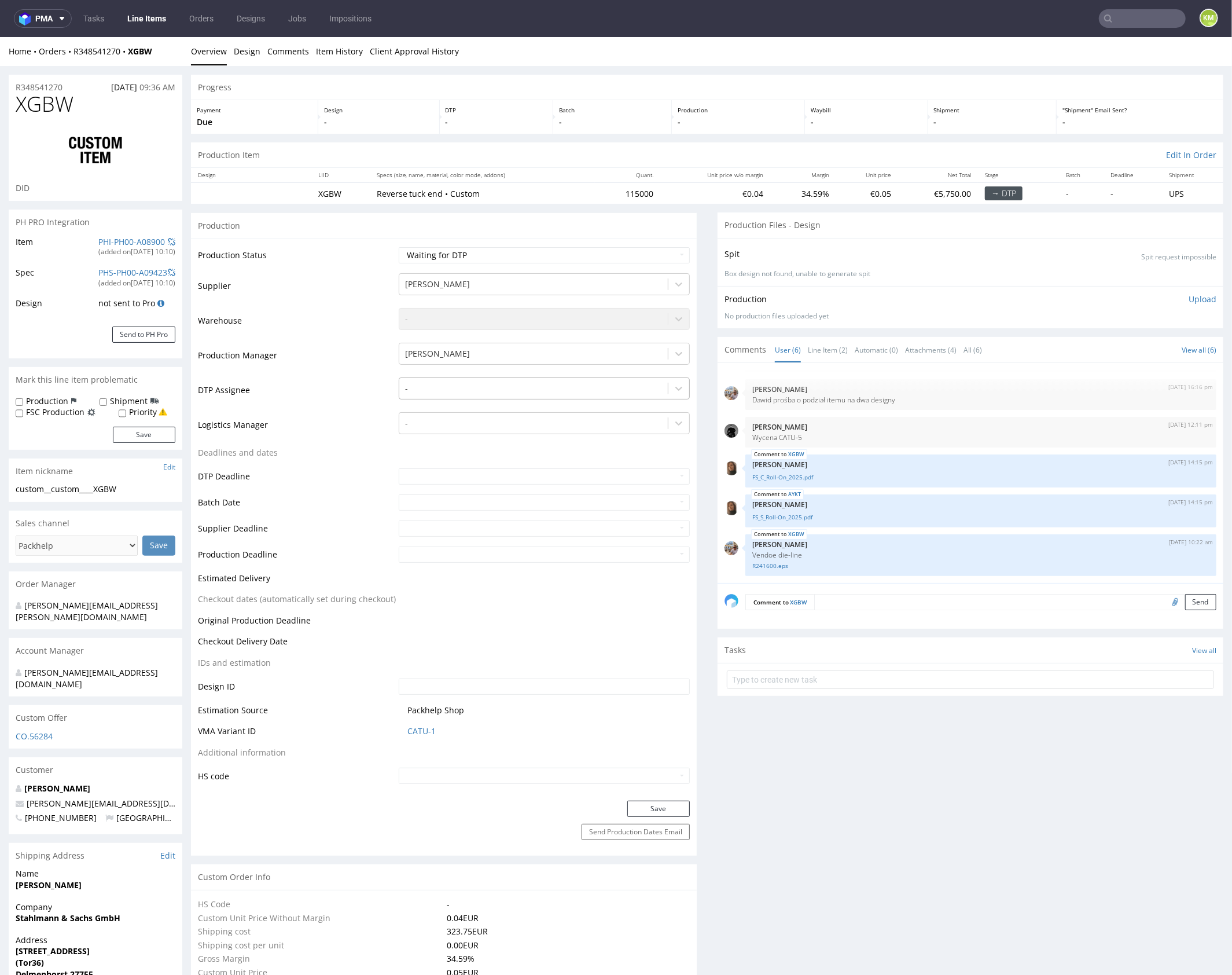
click at [519, 387] on div at bounding box center [533, 387] width 257 height 14
type input "mark"
click at [523, 413] on div "[PERSON_NAME]" at bounding box center [545, 410] width 291 height 21
click at [664, 802] on button "Save" at bounding box center [659, 808] width 63 height 16
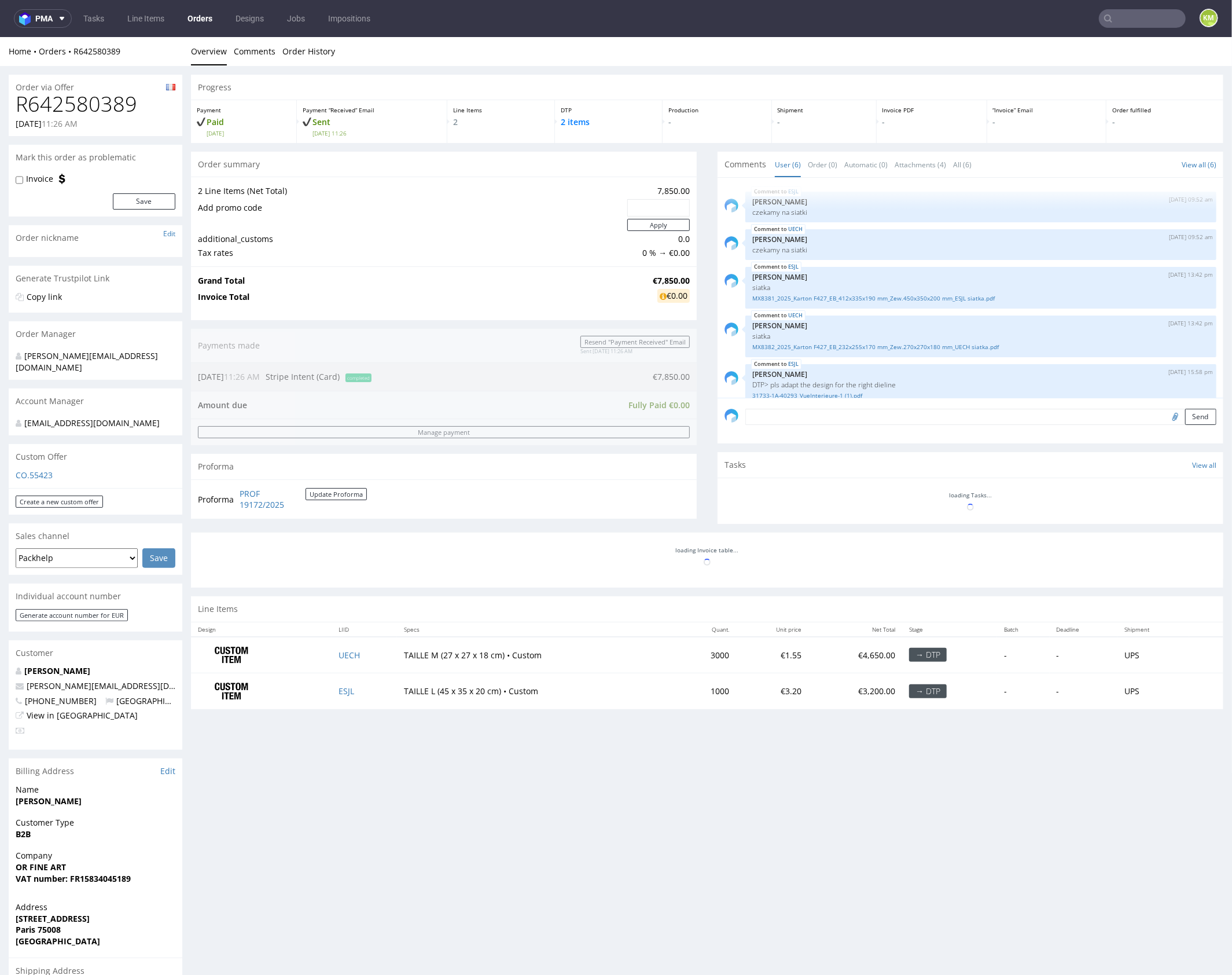
scroll to position [64, 0]
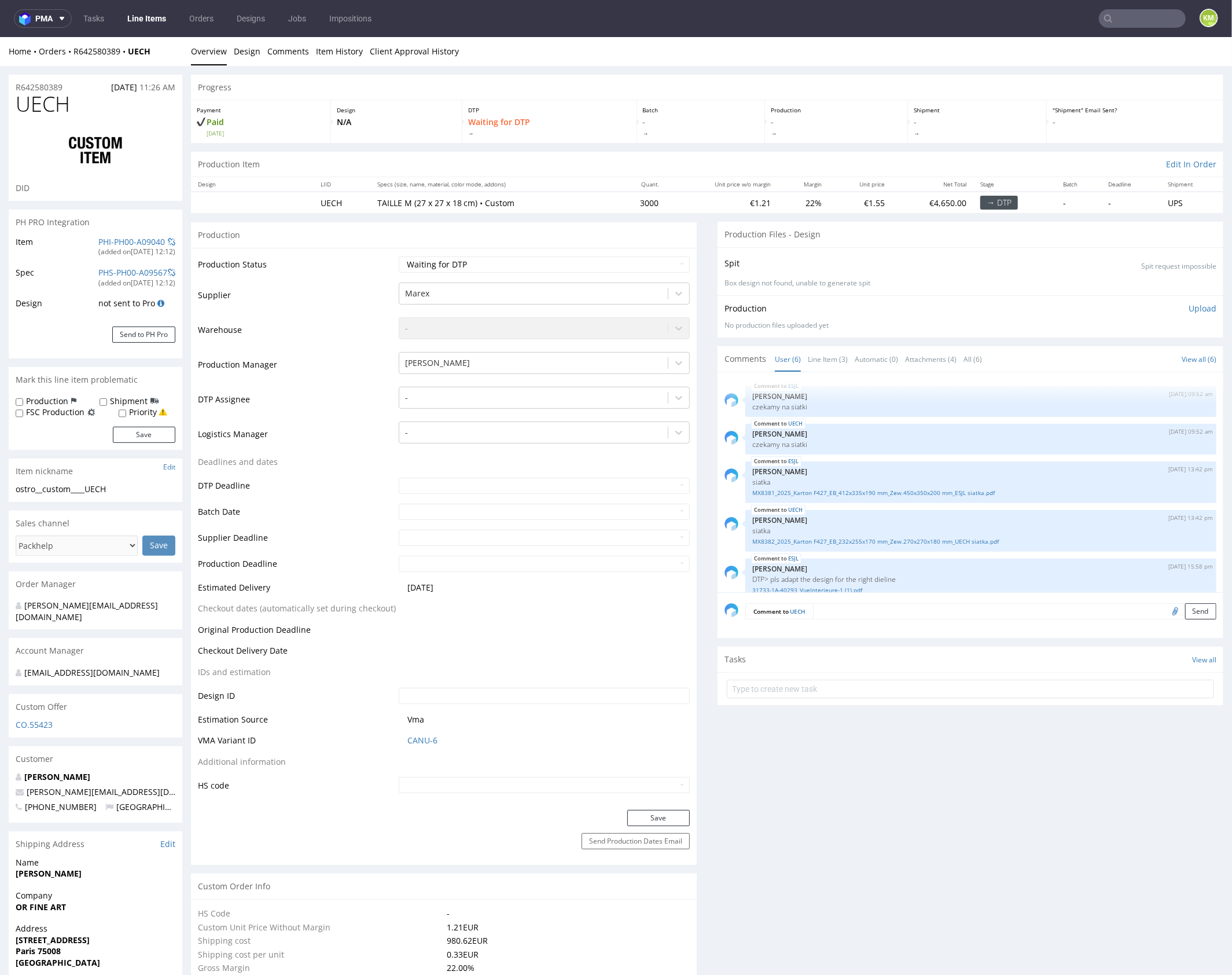
scroll to position [64, 0]
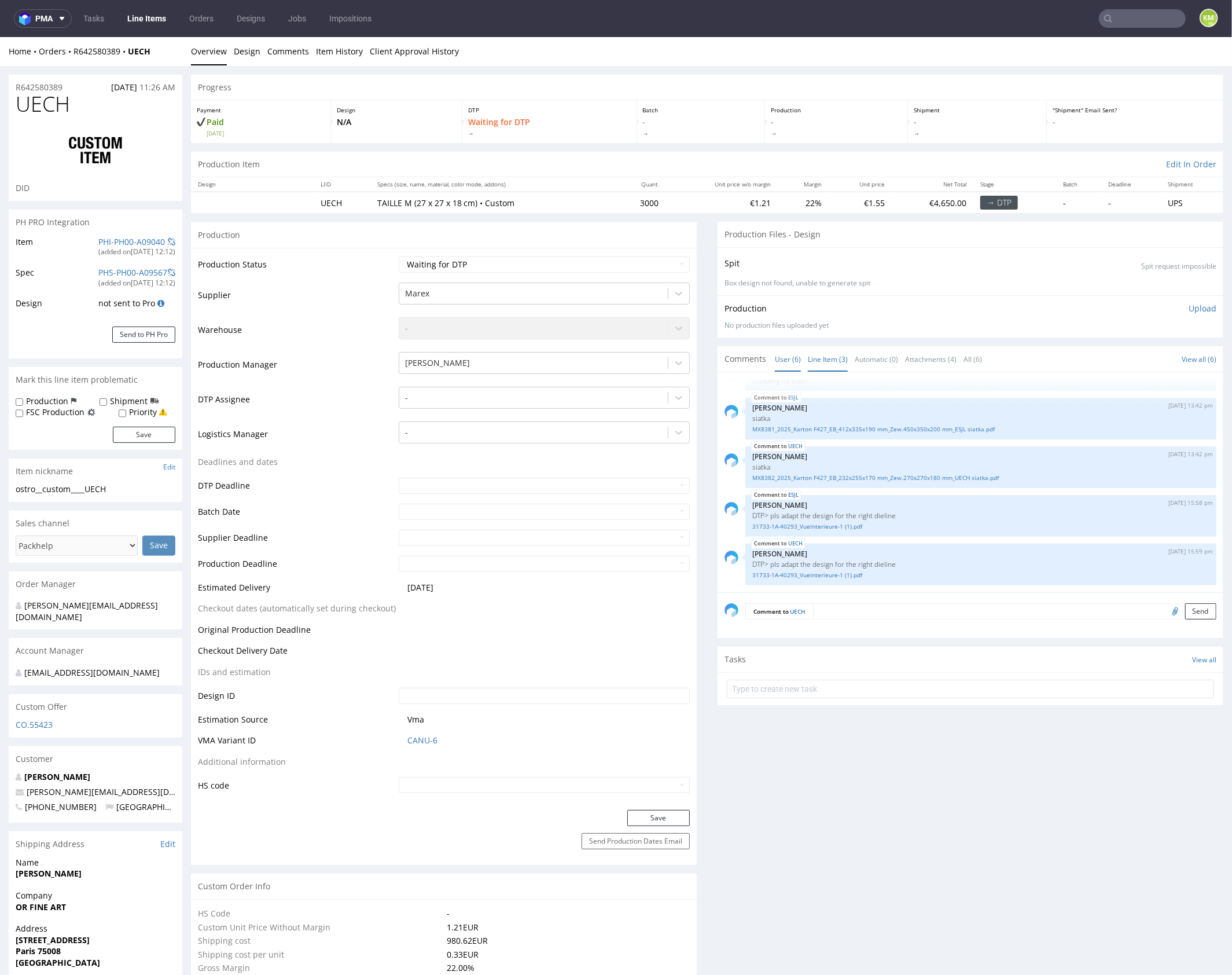
click at [809, 359] on link "Line Item (3)" at bounding box center [828, 358] width 40 height 25
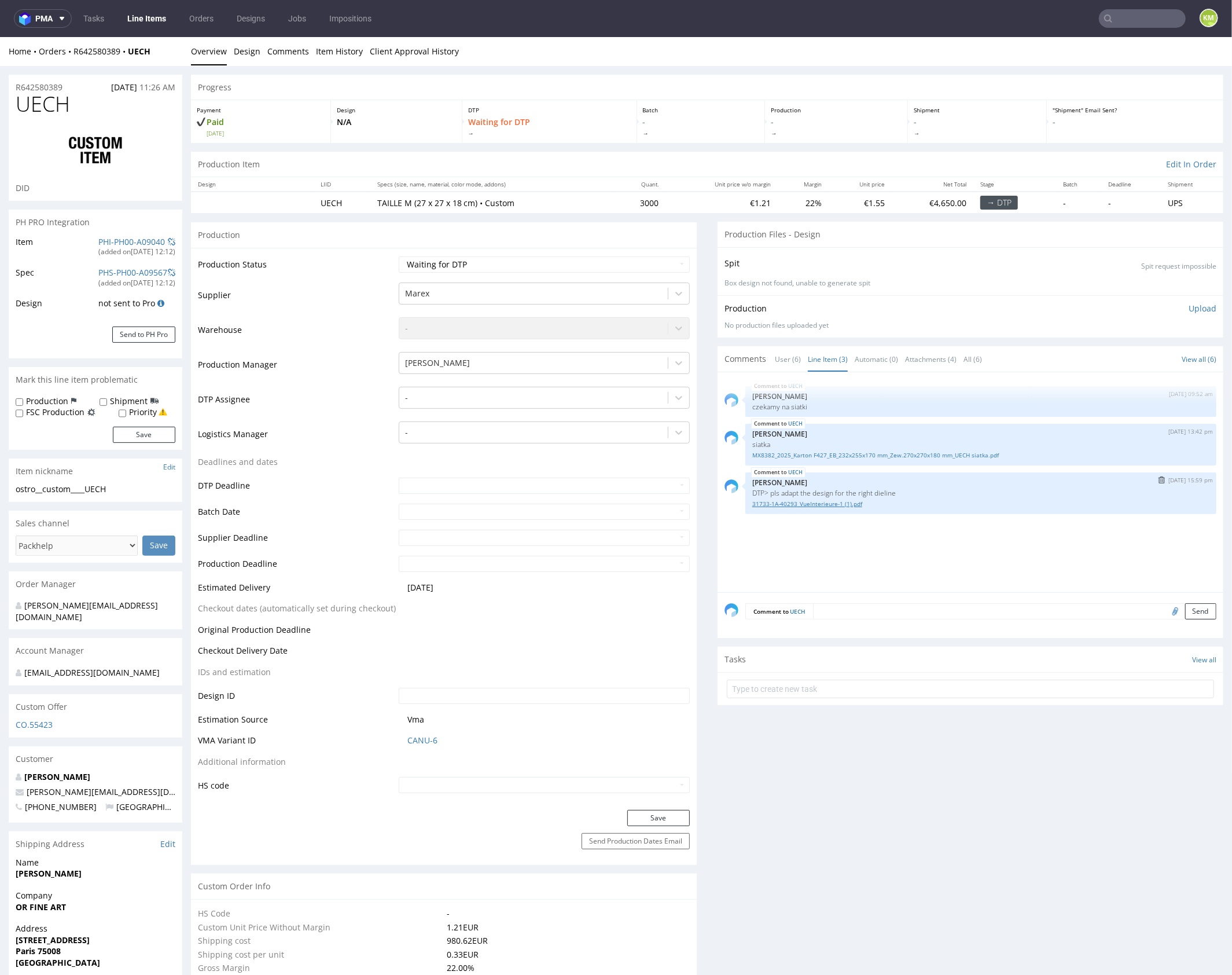
click at [821, 505] on link "31733-1A-40293_VueInterieure-1 (1).pdf" at bounding box center [981, 503] width 457 height 9
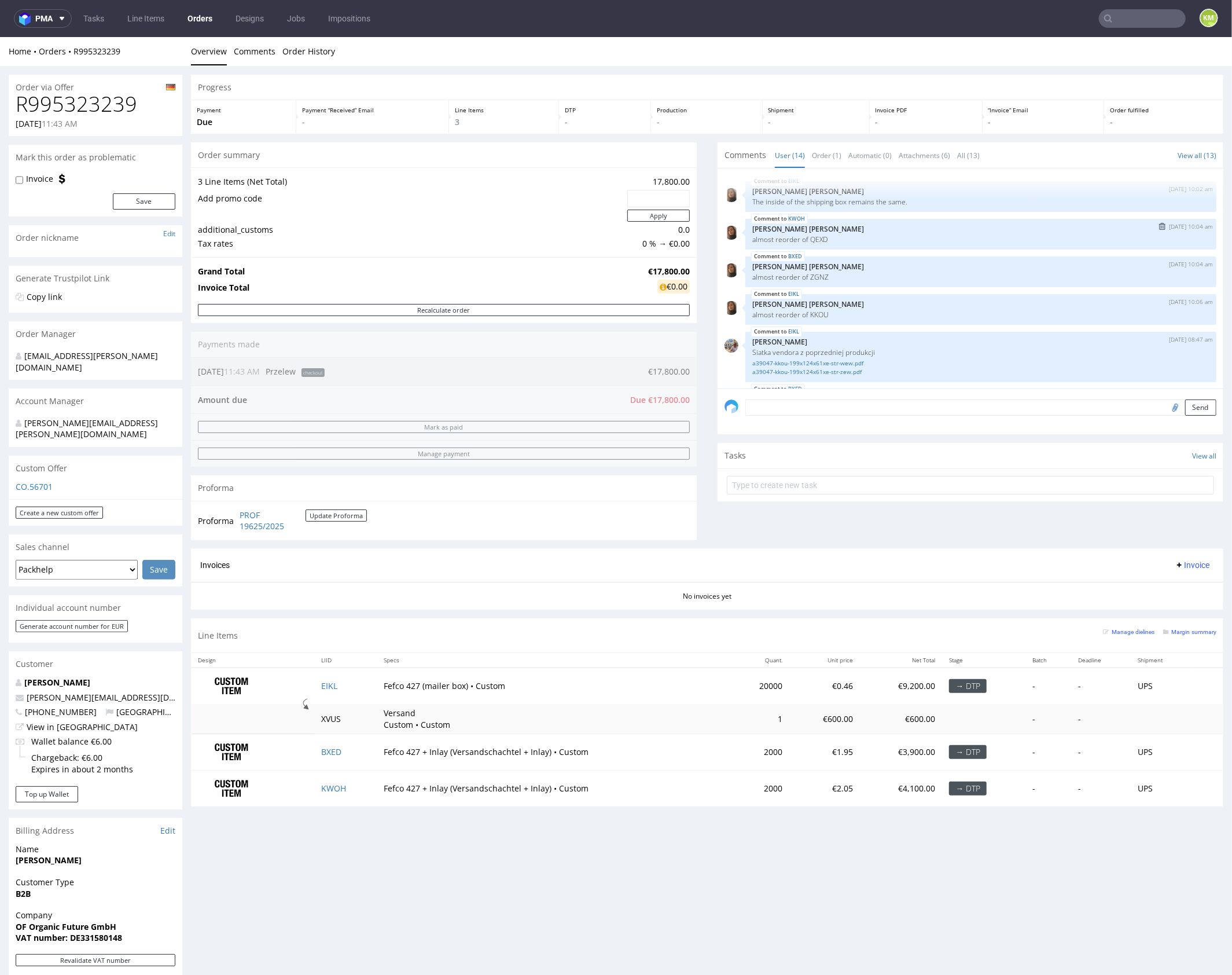
scroll to position [238, 0]
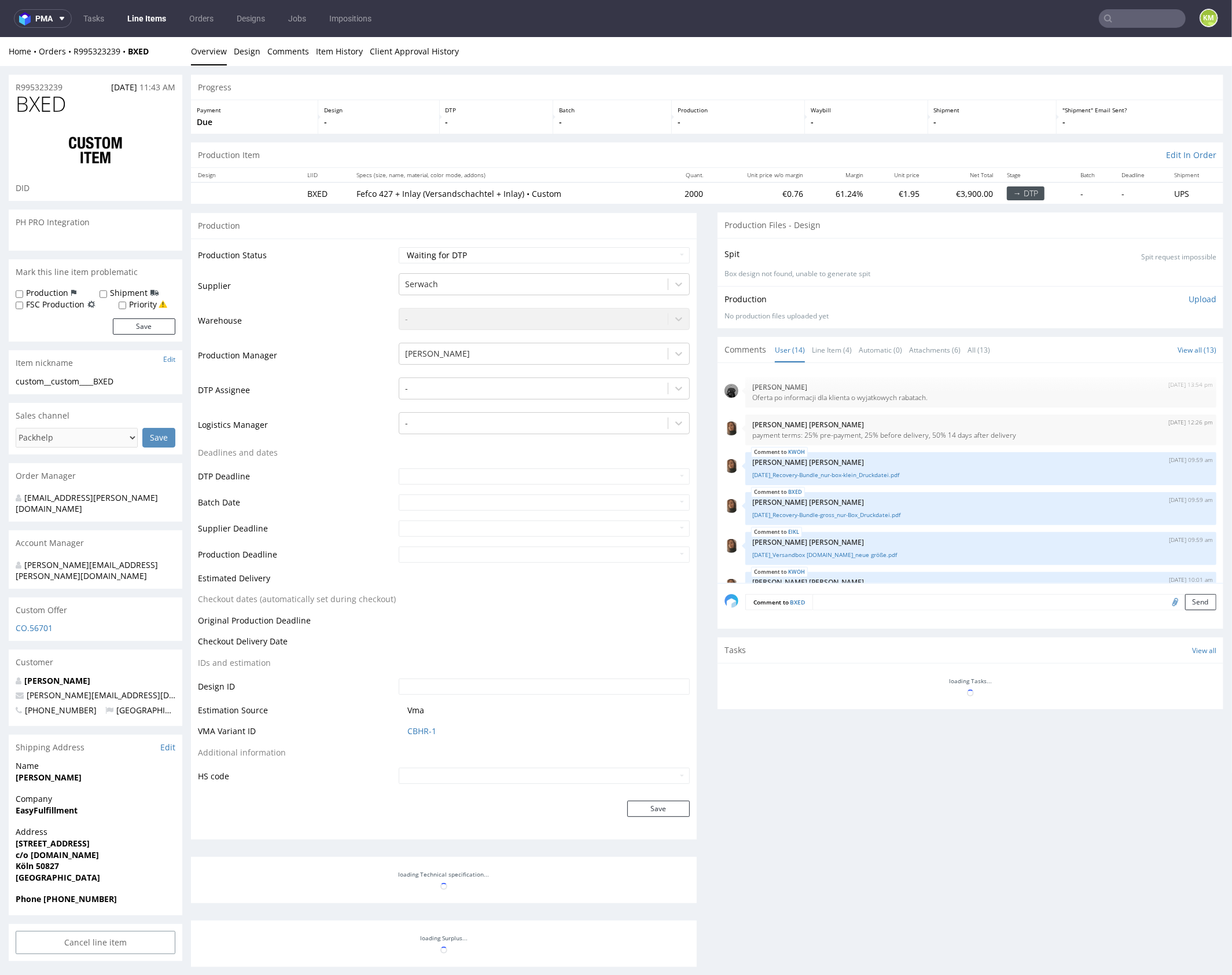
scroll to position [387, 0]
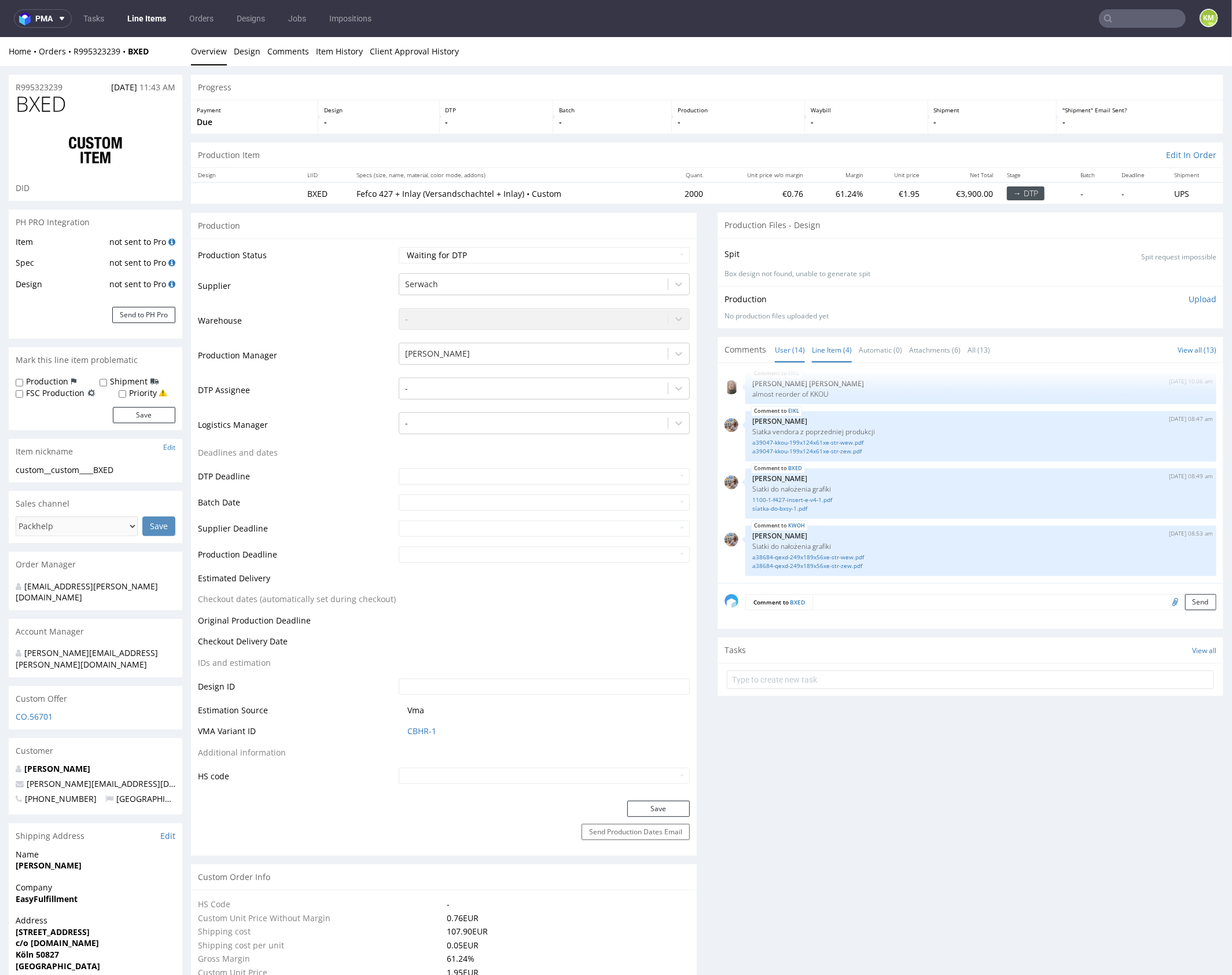
click at [820, 352] on link "Line Item (4)" at bounding box center [832, 349] width 40 height 25
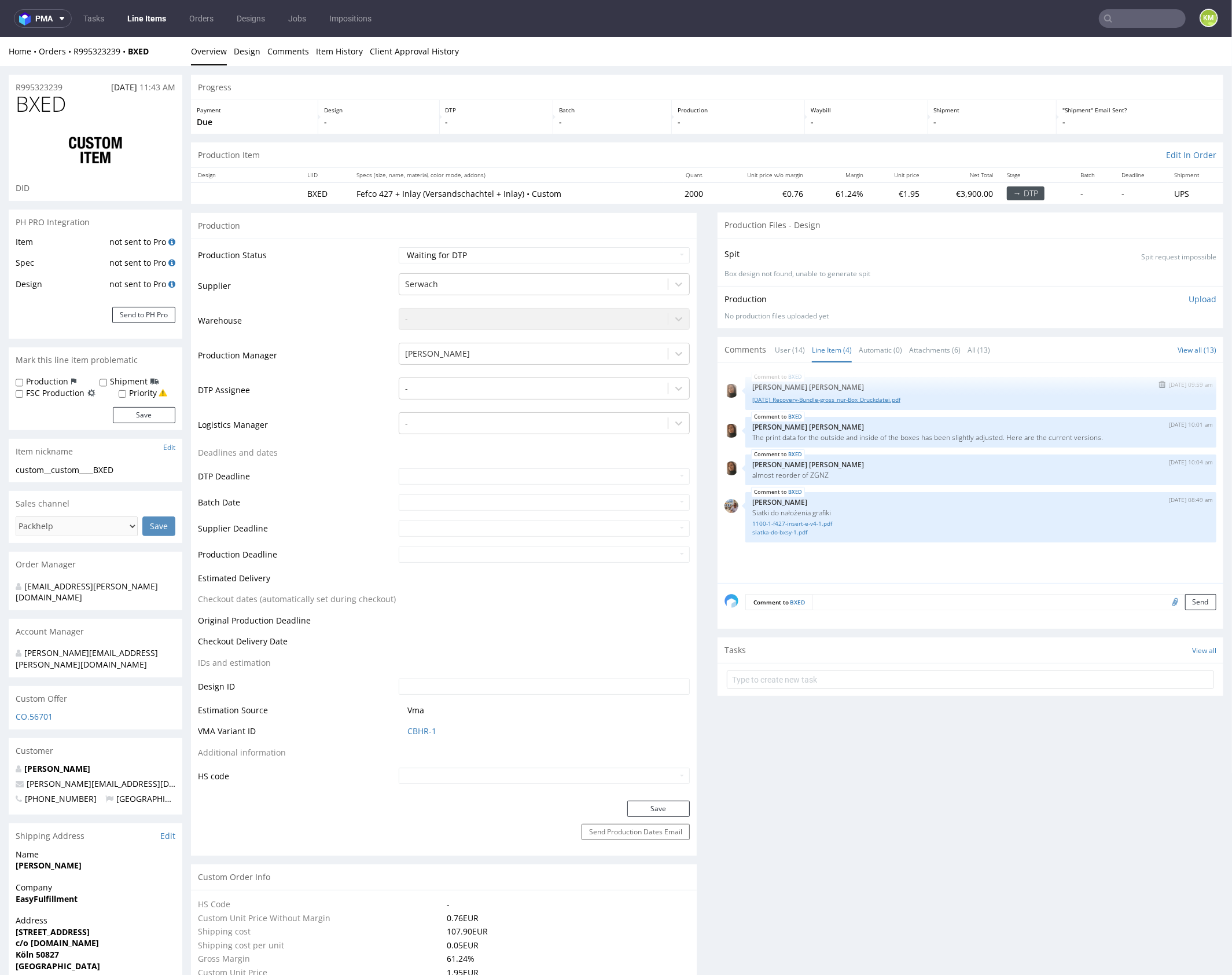
click at [865, 397] on link "[DATE]_Recovery-Bundle-gross_nur-Box_Druckdatei.pdf" at bounding box center [981, 399] width 457 height 9
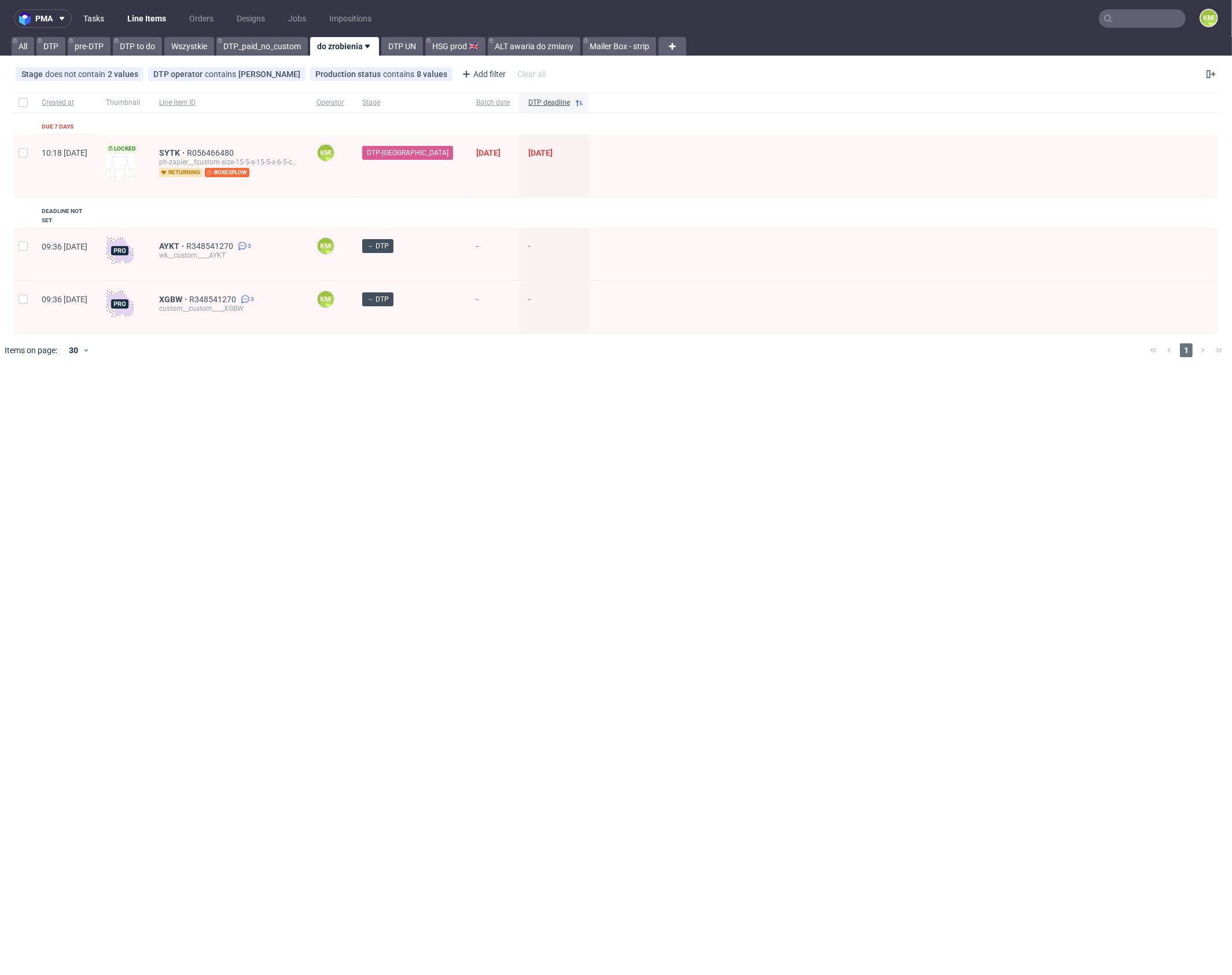
click at [103, 16] on link "Tasks" at bounding box center [93, 18] width 35 height 18
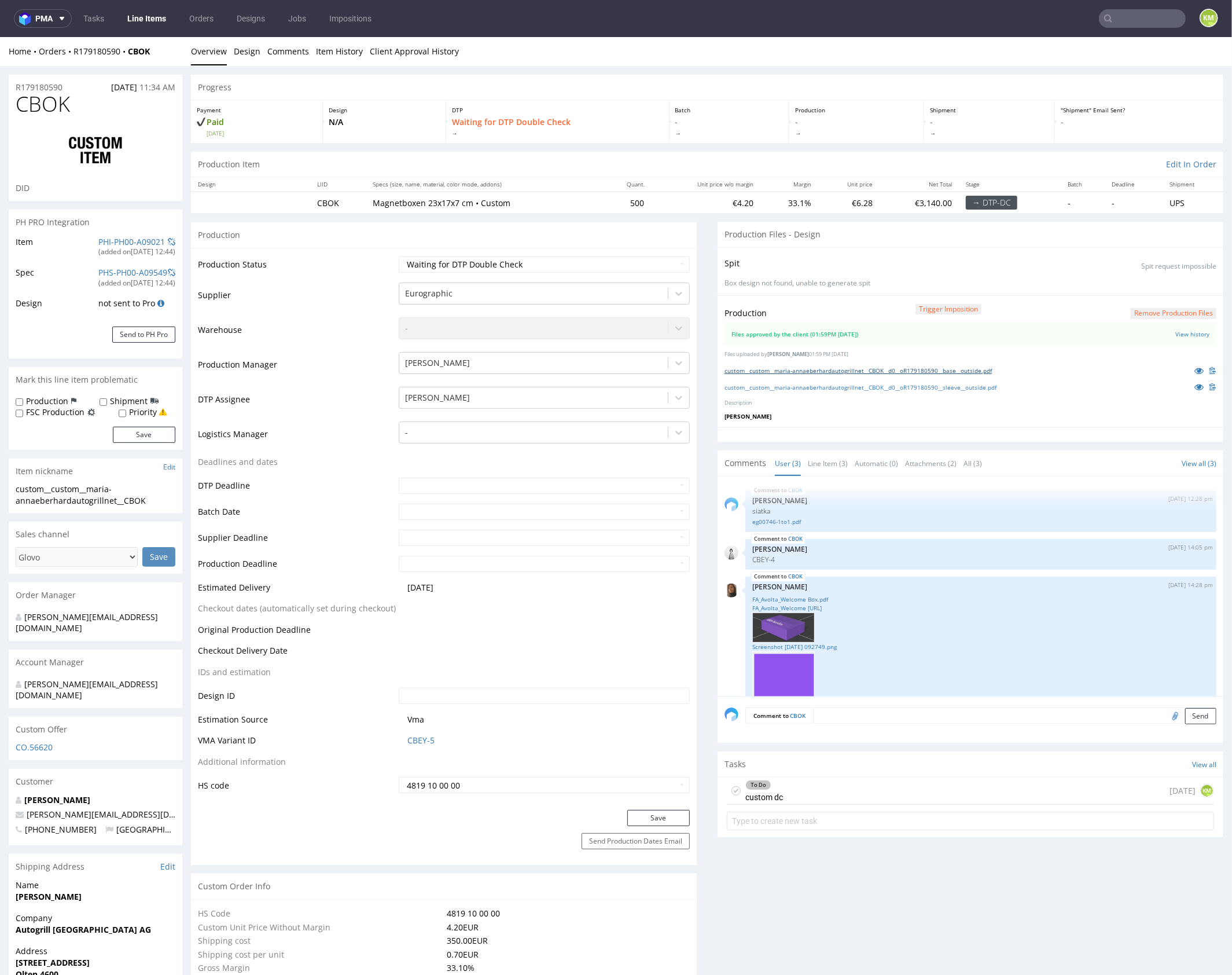
click at [901, 371] on link "custom__custom__maria-annaeberhardautogrillnet__CBOK__d0__oR179180590__base__ou…" at bounding box center [858, 370] width 268 height 8
click at [924, 386] on link "custom__custom__maria-annaeberhardautogrillnet__CBOK__d0__oR179180590__sleeve__…" at bounding box center [860, 387] width 272 height 8
click at [839, 647] on link "Screenshot 2025-09-11 092749.png" at bounding box center [981, 646] width 457 height 9
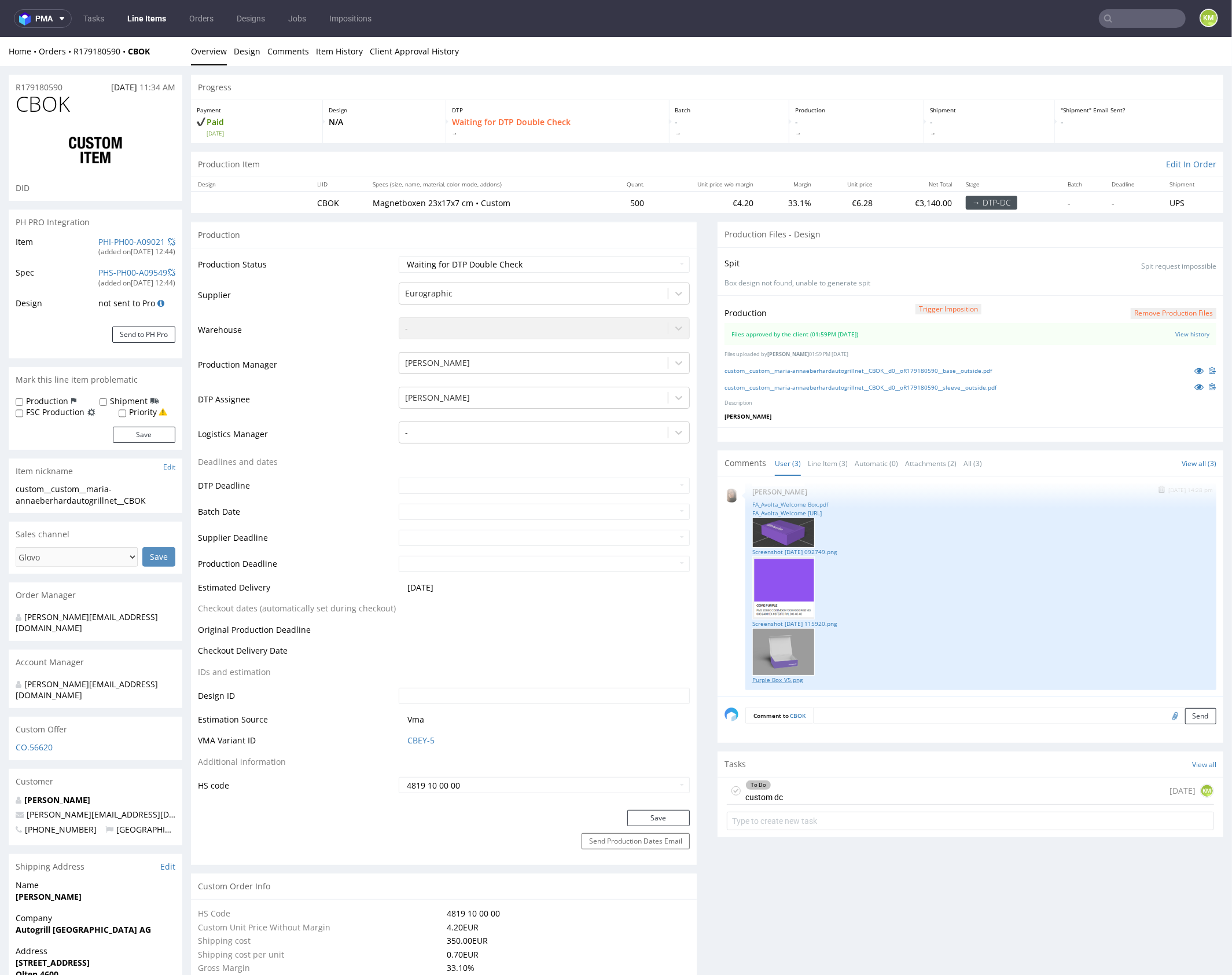
click at [794, 675] on link "Purple Box_V5.png" at bounding box center [981, 679] width 457 height 9
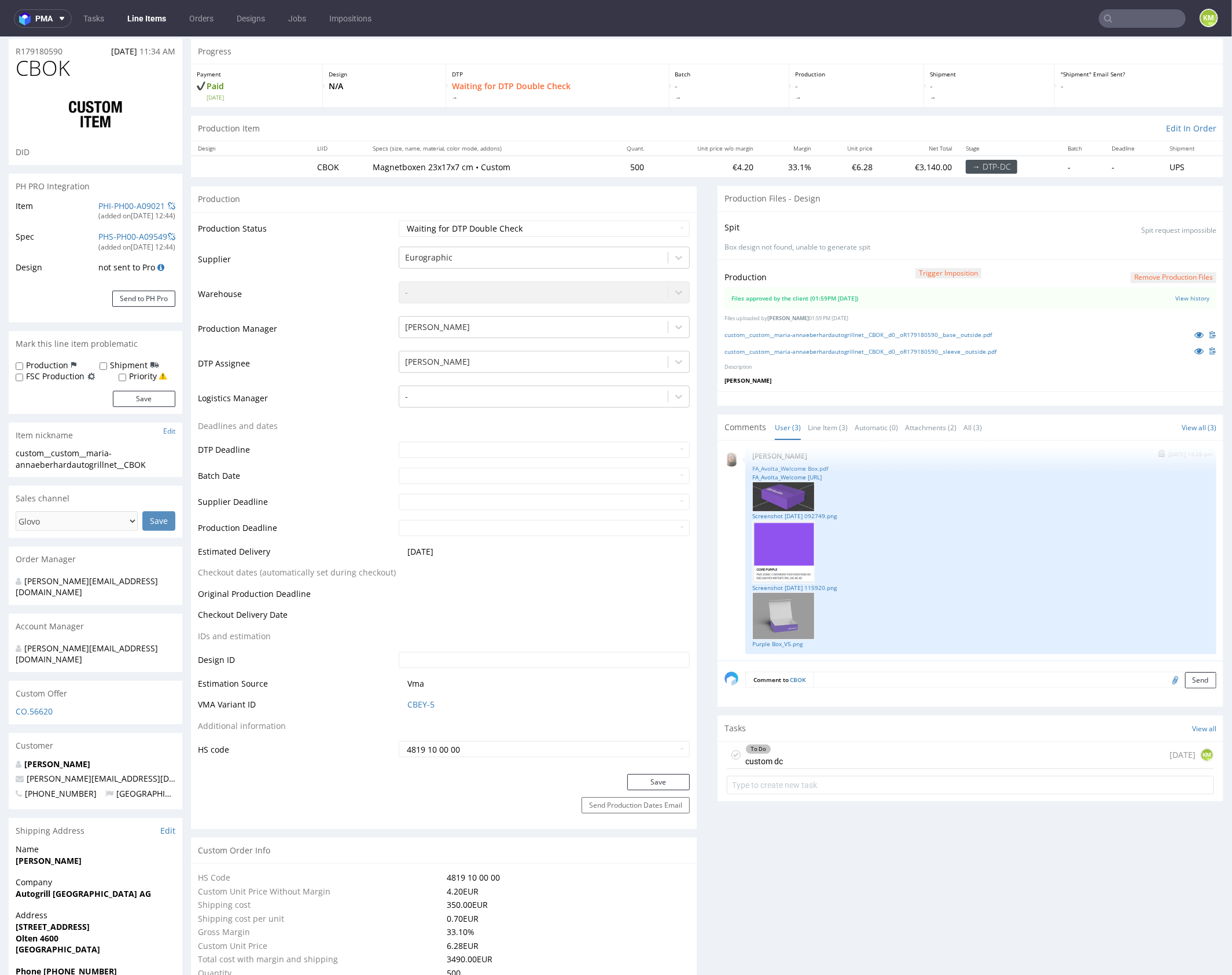
scroll to position [64, 0]
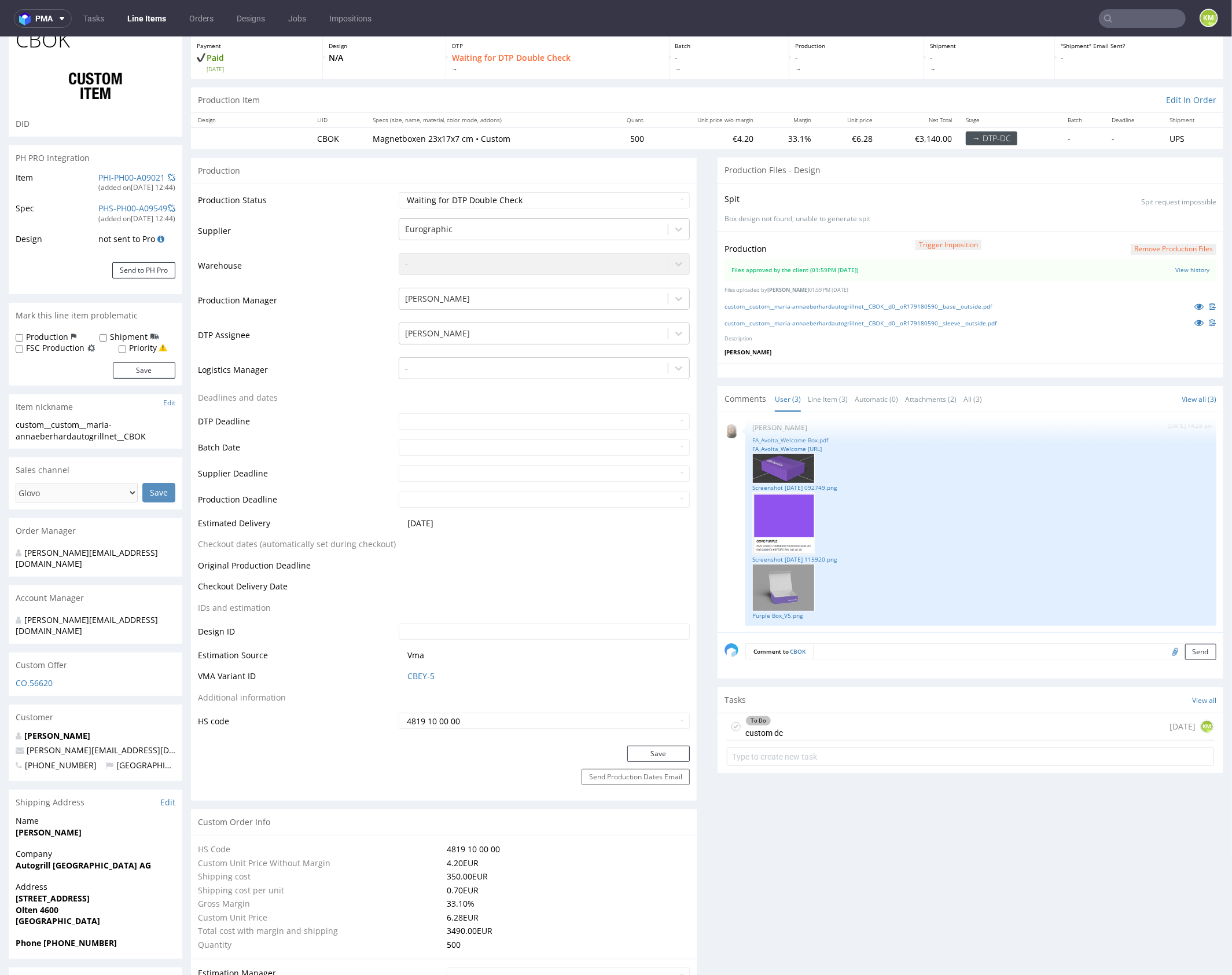
click at [837, 716] on div "To Do custom dc today KM" at bounding box center [971, 726] width 487 height 27
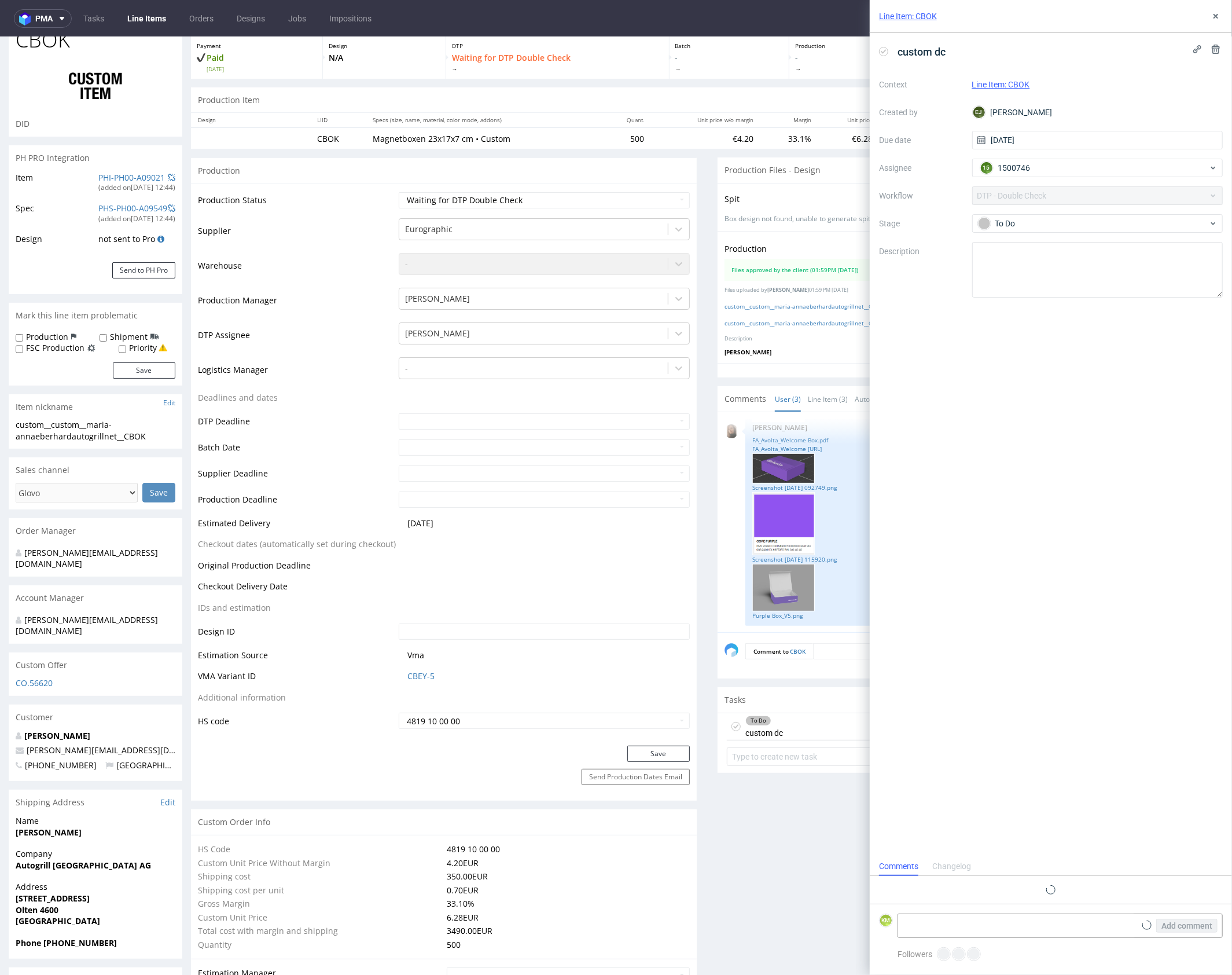
scroll to position [10, 0]
click at [1218, 14] on icon at bounding box center [1216, 16] width 10 height 10
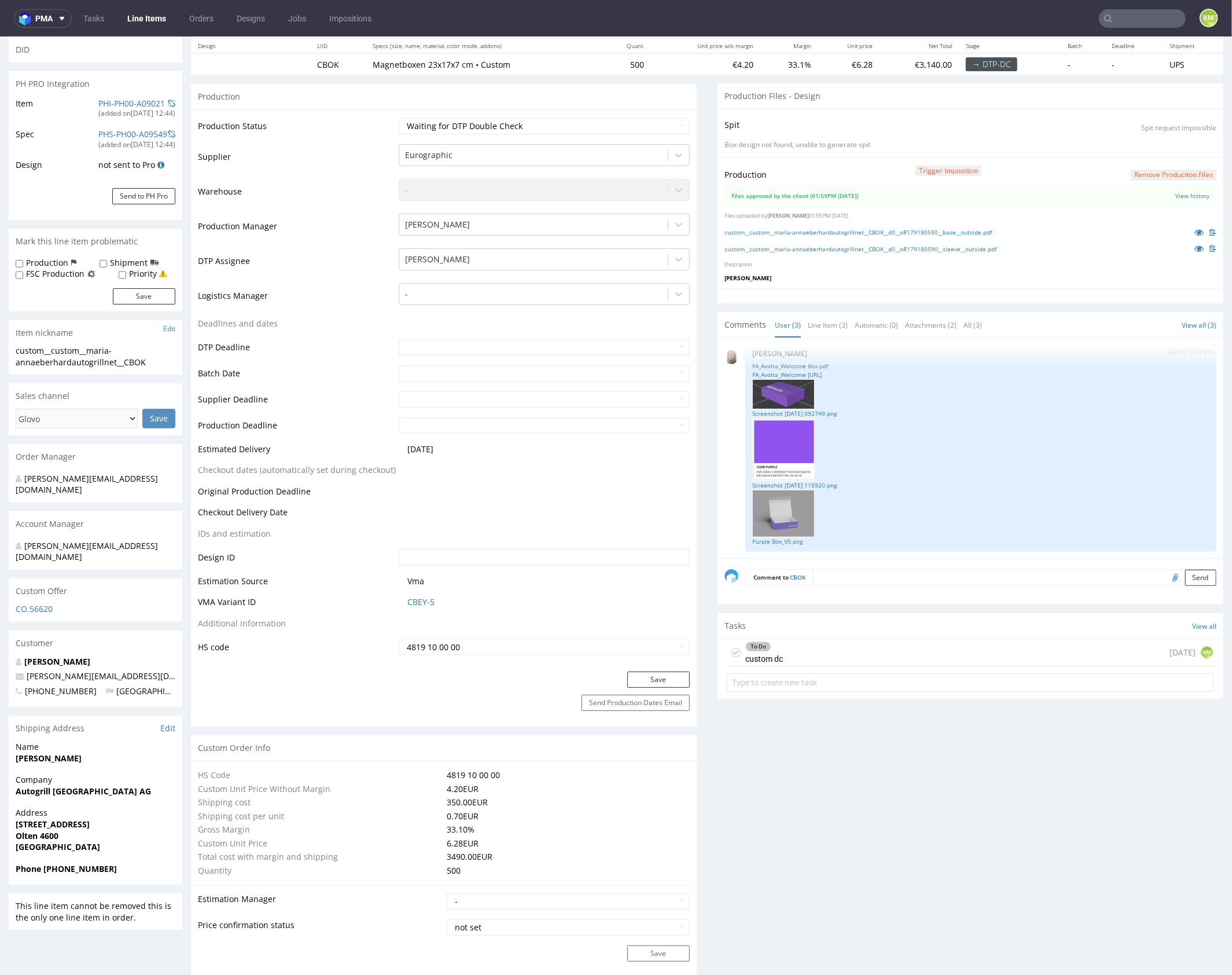
scroll to position [172, 0]
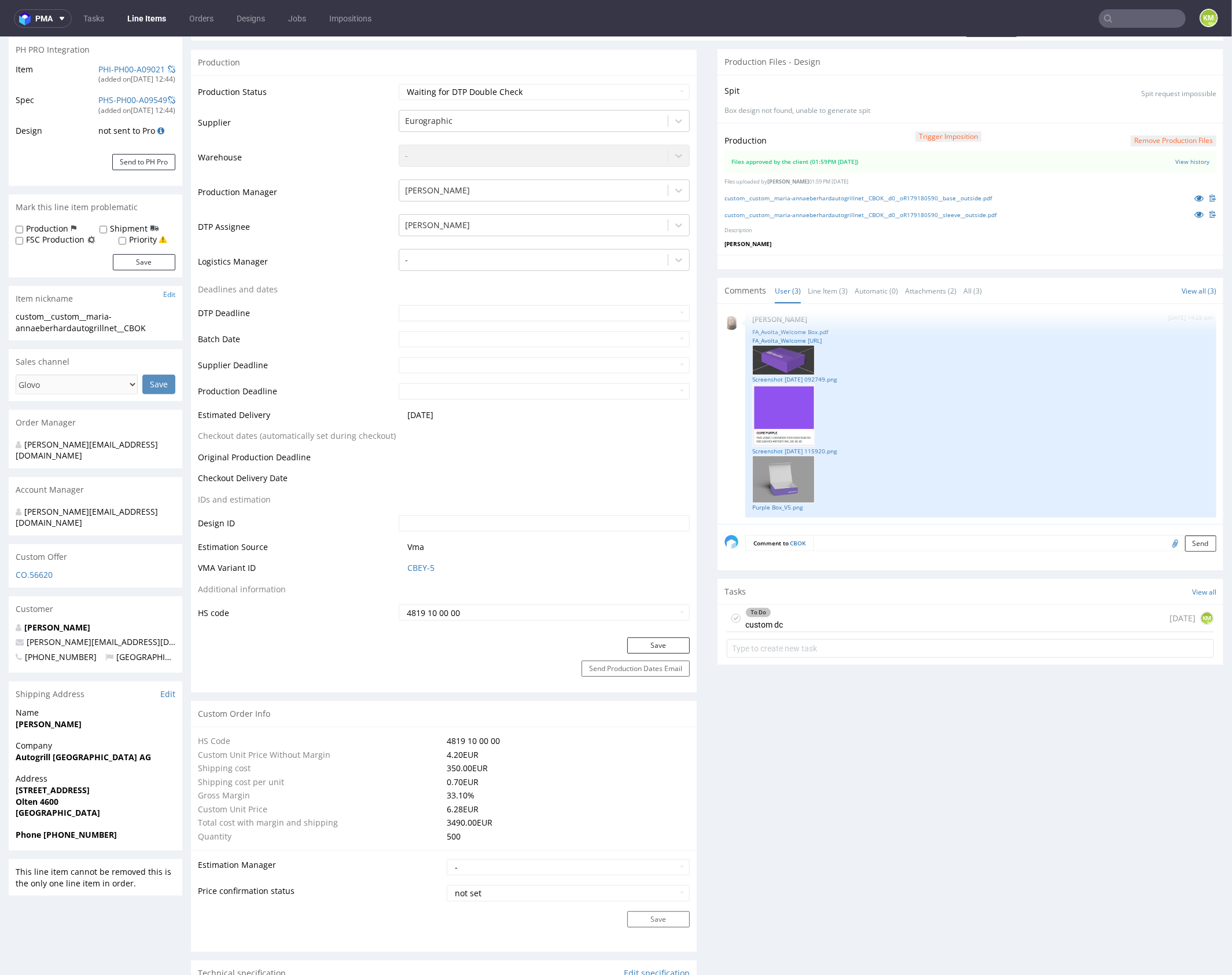
drag, startPoint x: 877, startPoint y: 720, endPoint x: 866, endPoint y: 637, distance: 83.7
click at [873, 616] on div "To Do custom dc today KM" at bounding box center [971, 618] width 487 height 27
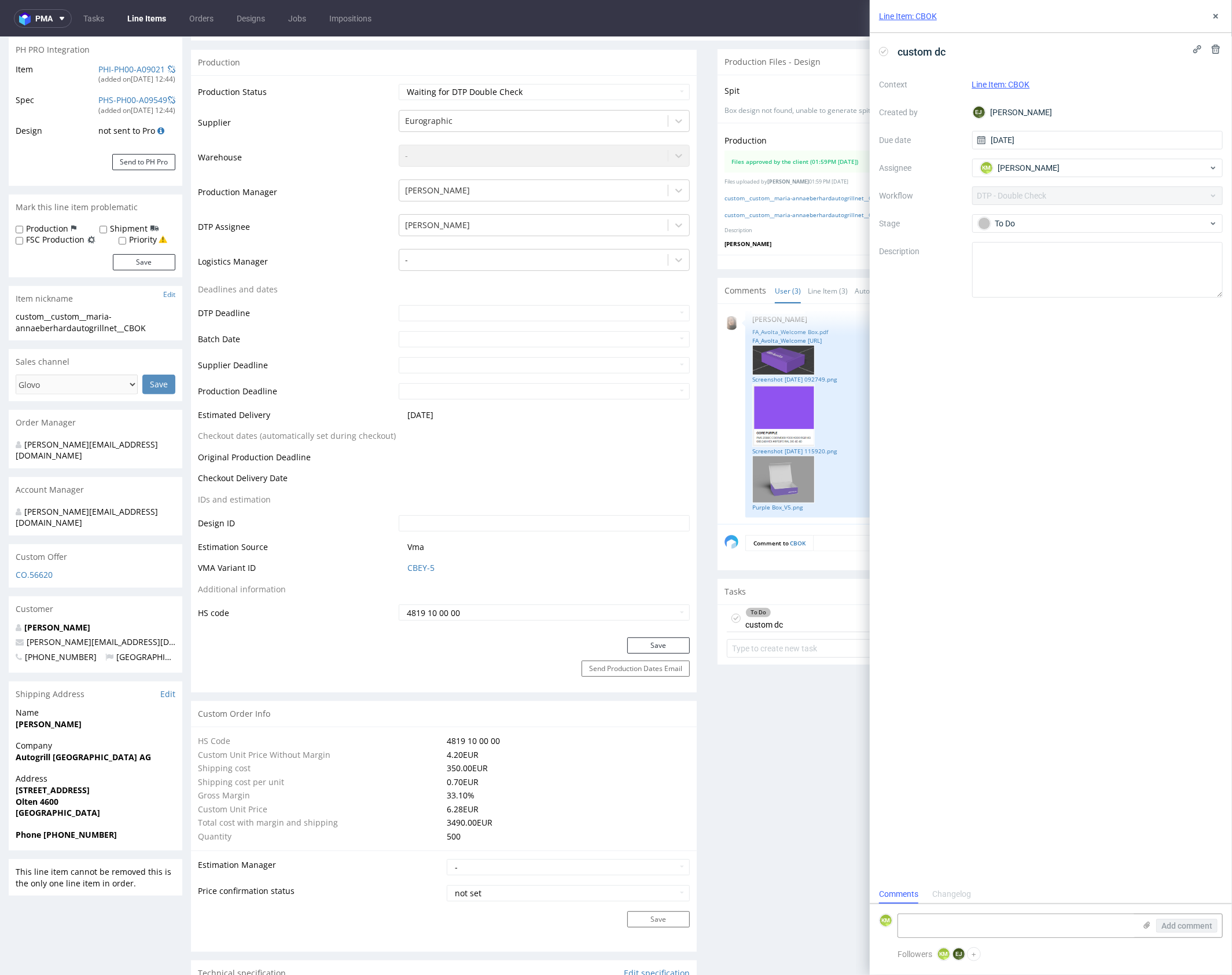
scroll to position [10, 0]
click at [1215, 17] on use at bounding box center [1216, 16] width 5 height 5
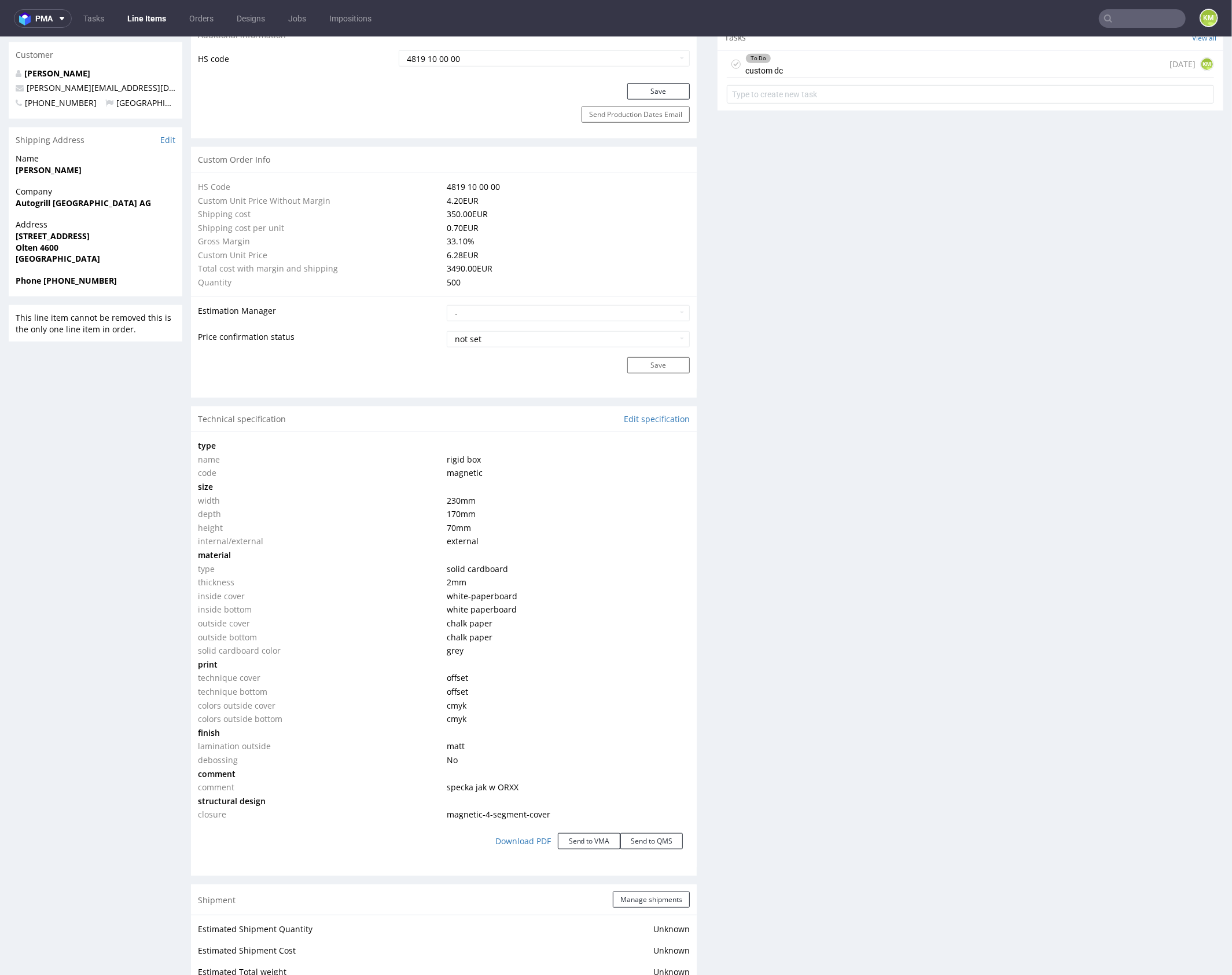
scroll to position [768, 0]
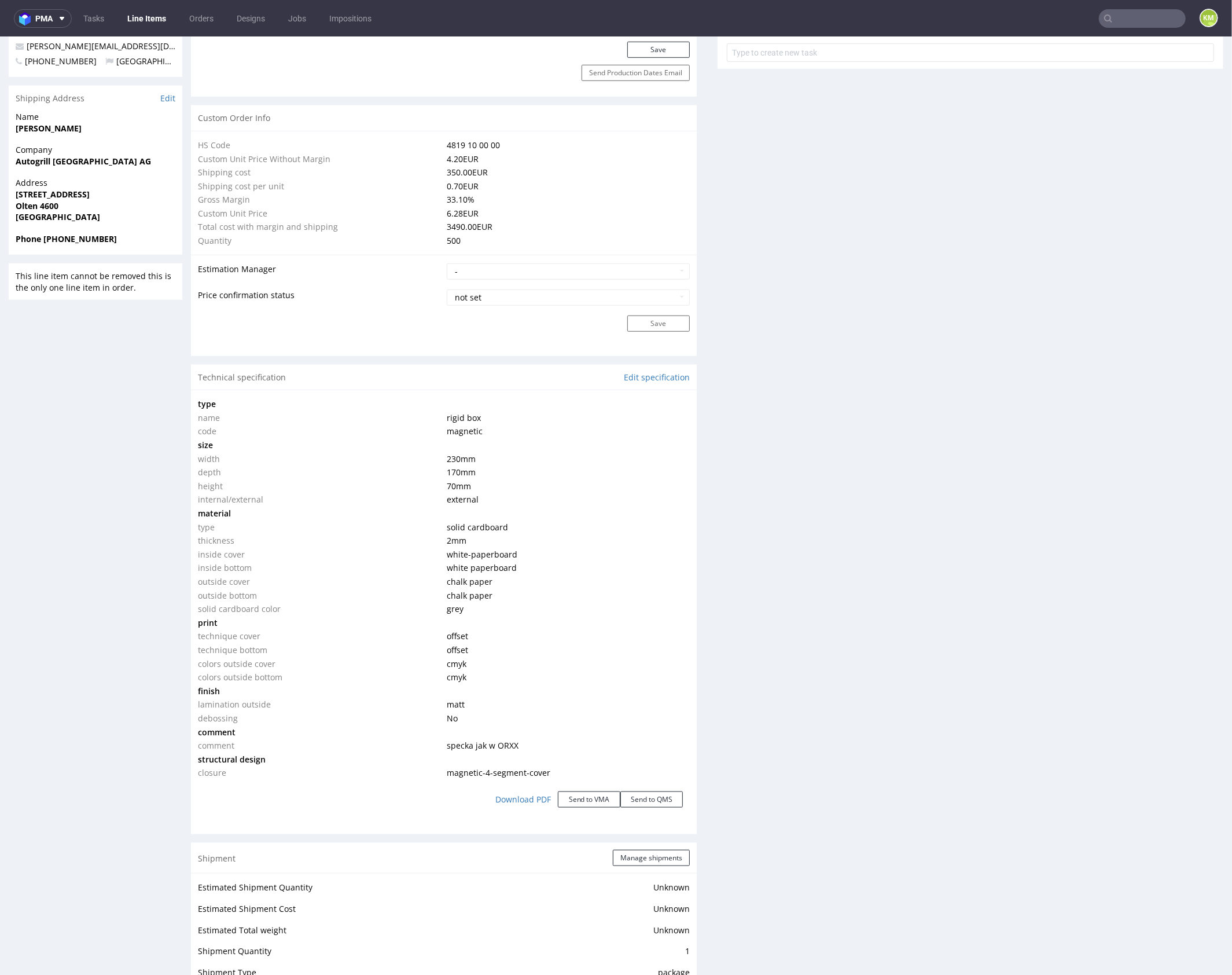
click at [507, 740] on span "specka jak w ORXX" at bounding box center [482, 745] width 71 height 11
copy span "ORXX"
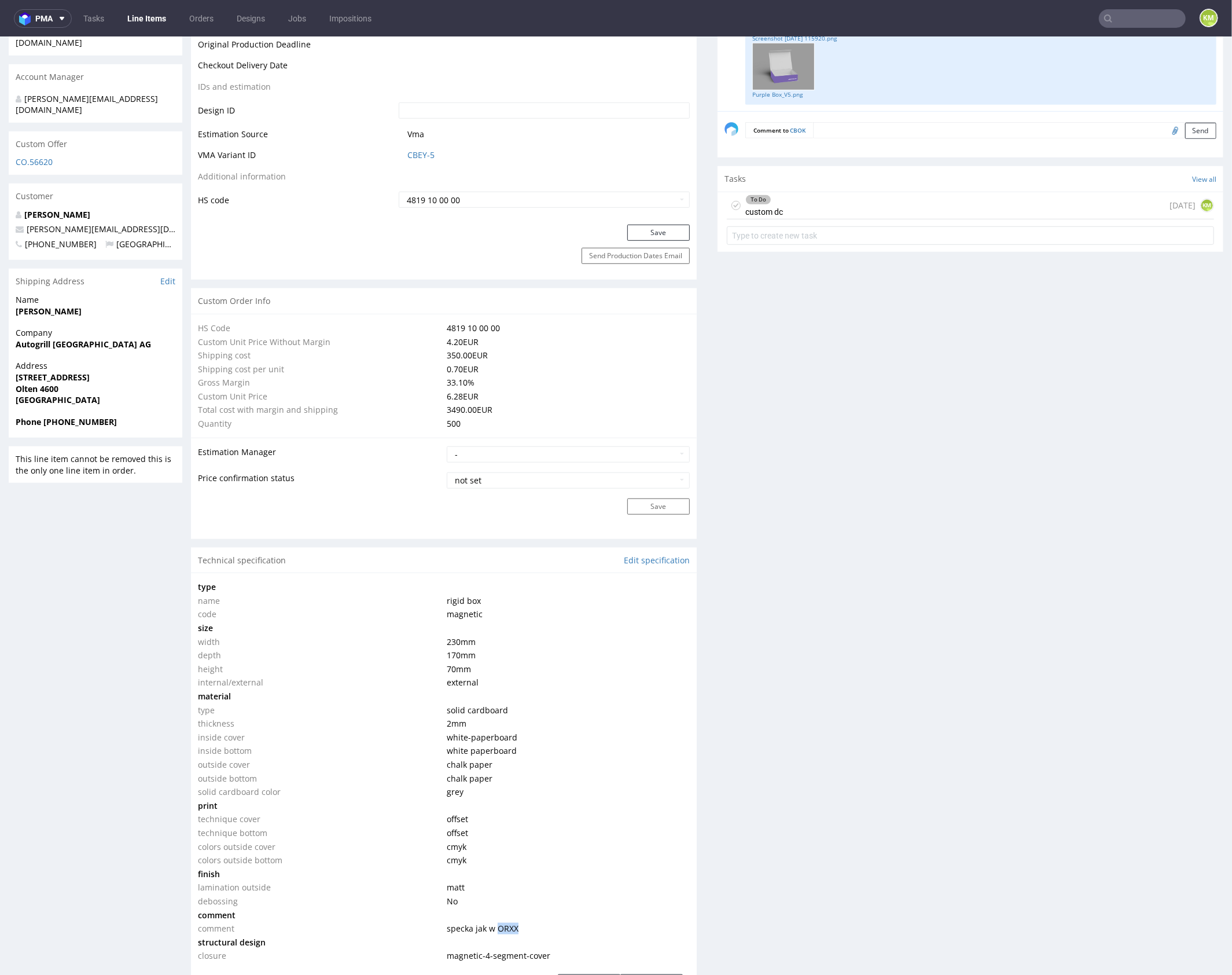
scroll to position [0, 0]
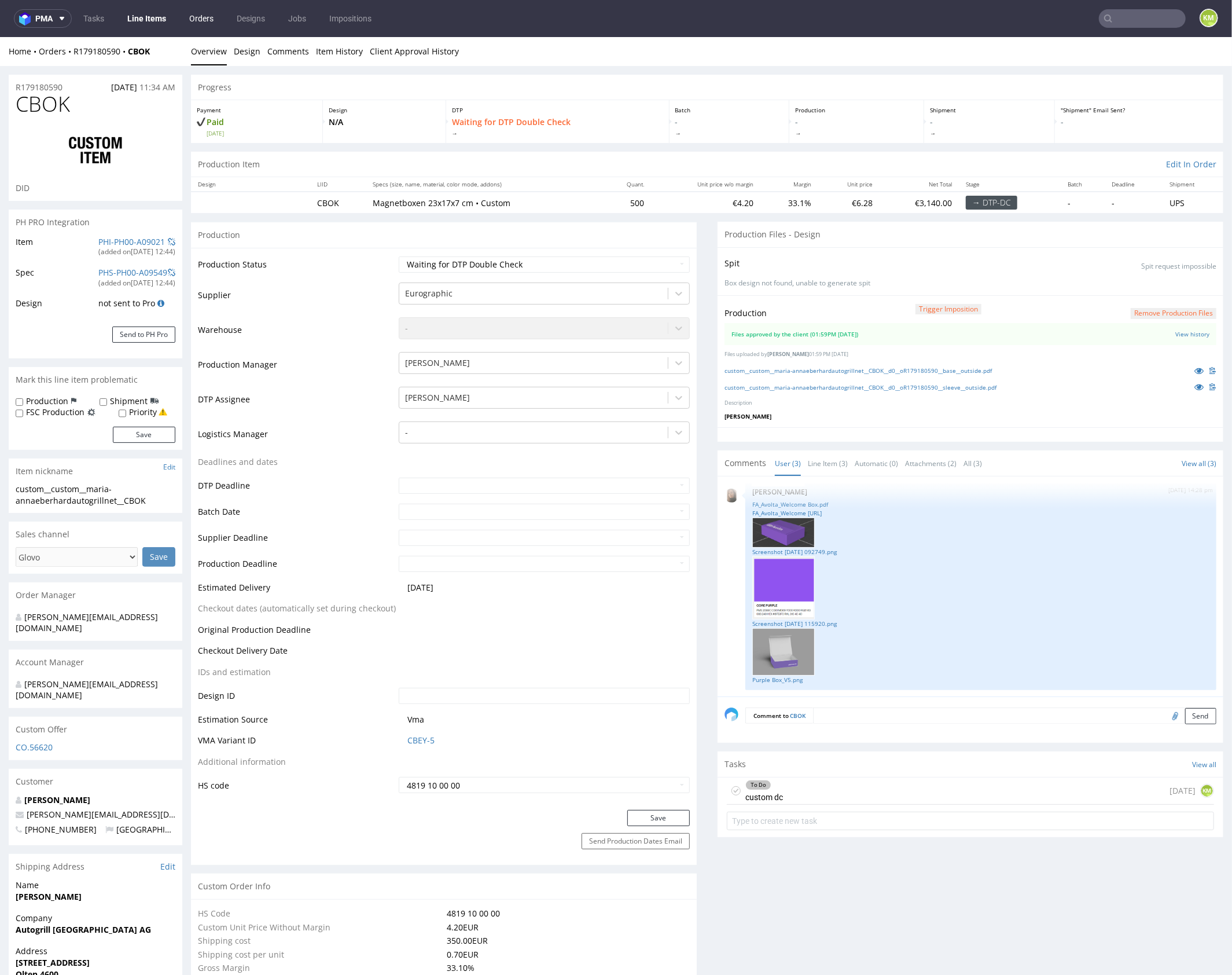
drag, startPoint x: 142, startPoint y: 22, endPoint x: 191, endPoint y: 16, distance: 49.4
drag, startPoint x: 817, startPoint y: 464, endPoint x: 837, endPoint y: 507, distance: 47.4
click at [817, 464] on link "Line Item (3)" at bounding box center [828, 462] width 40 height 25
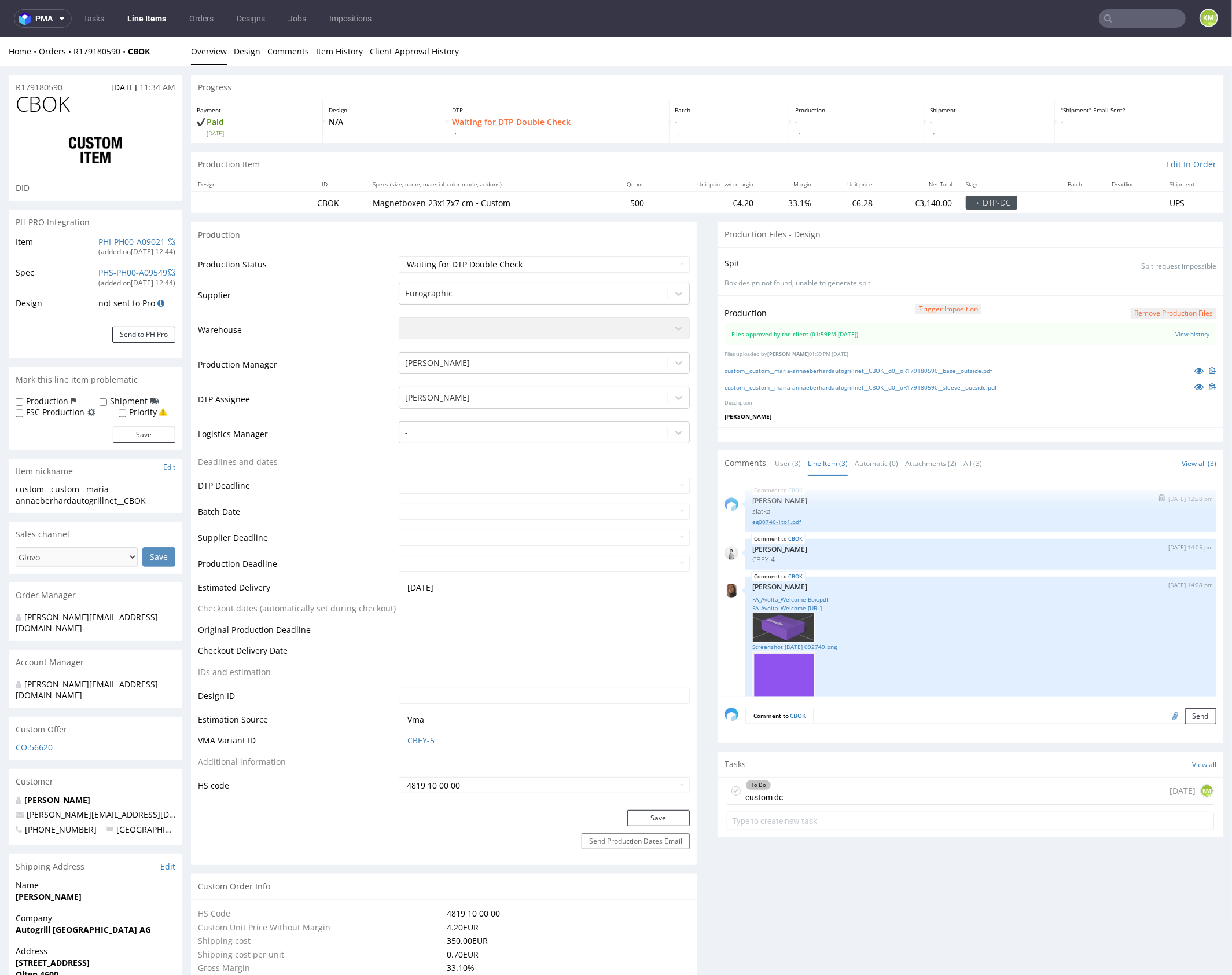
click at [775, 520] on link "eg00746-1to1.pdf" at bounding box center [981, 521] width 457 height 9
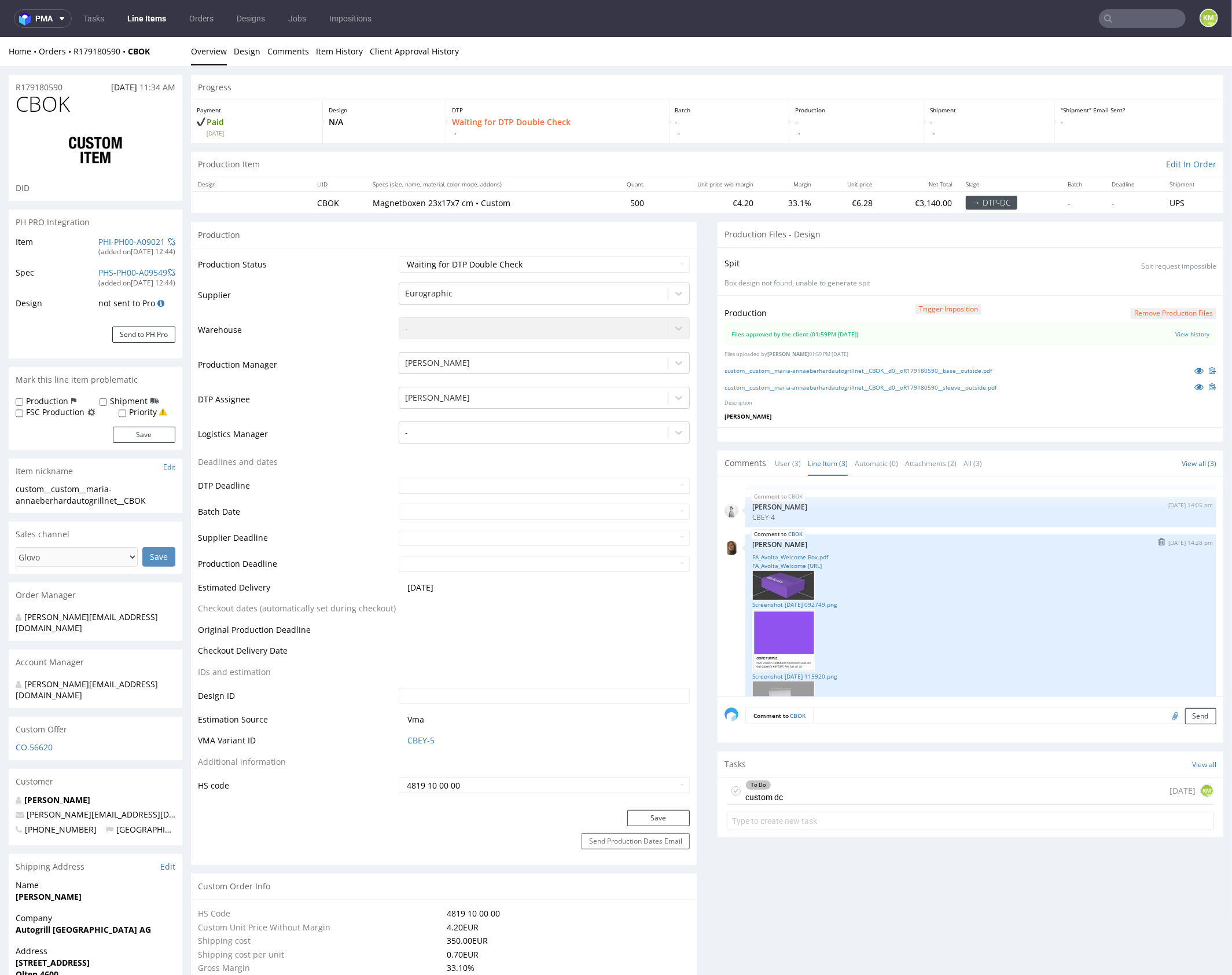
scroll to position [64, 0]
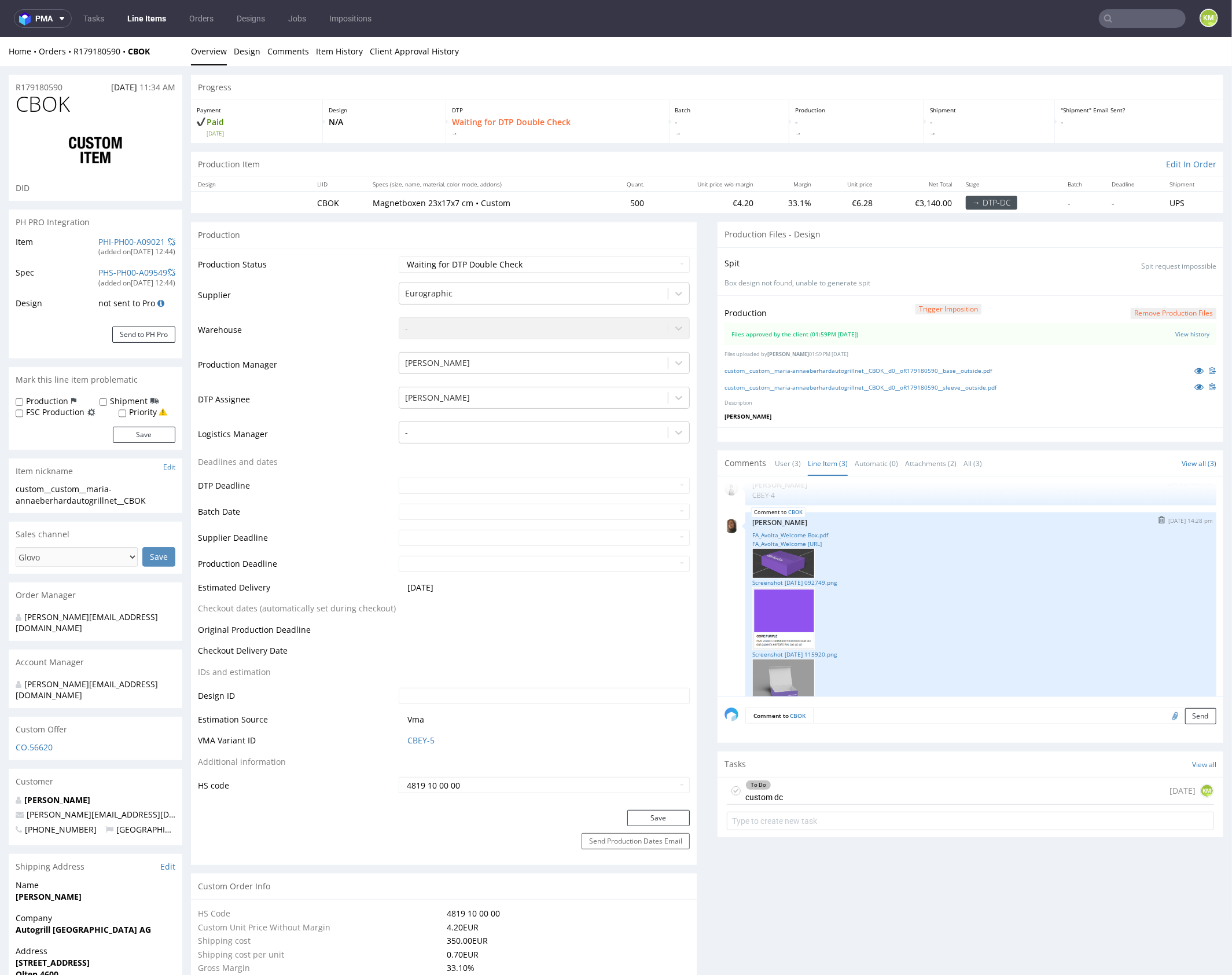
click at [822, 522] on p "[PERSON_NAME] [PERSON_NAME]" at bounding box center [981, 522] width 457 height 9
click at [820, 539] on link "FA_Avolta_Welcome Box.ai" at bounding box center [981, 543] width 457 height 9
click at [837, 579] on link "Screenshot 2025-09-11 092749.png" at bounding box center [981, 582] width 457 height 9
click at [822, 650] on link "Screenshot 2024-10-22 115920.png" at bounding box center [981, 654] width 457 height 9
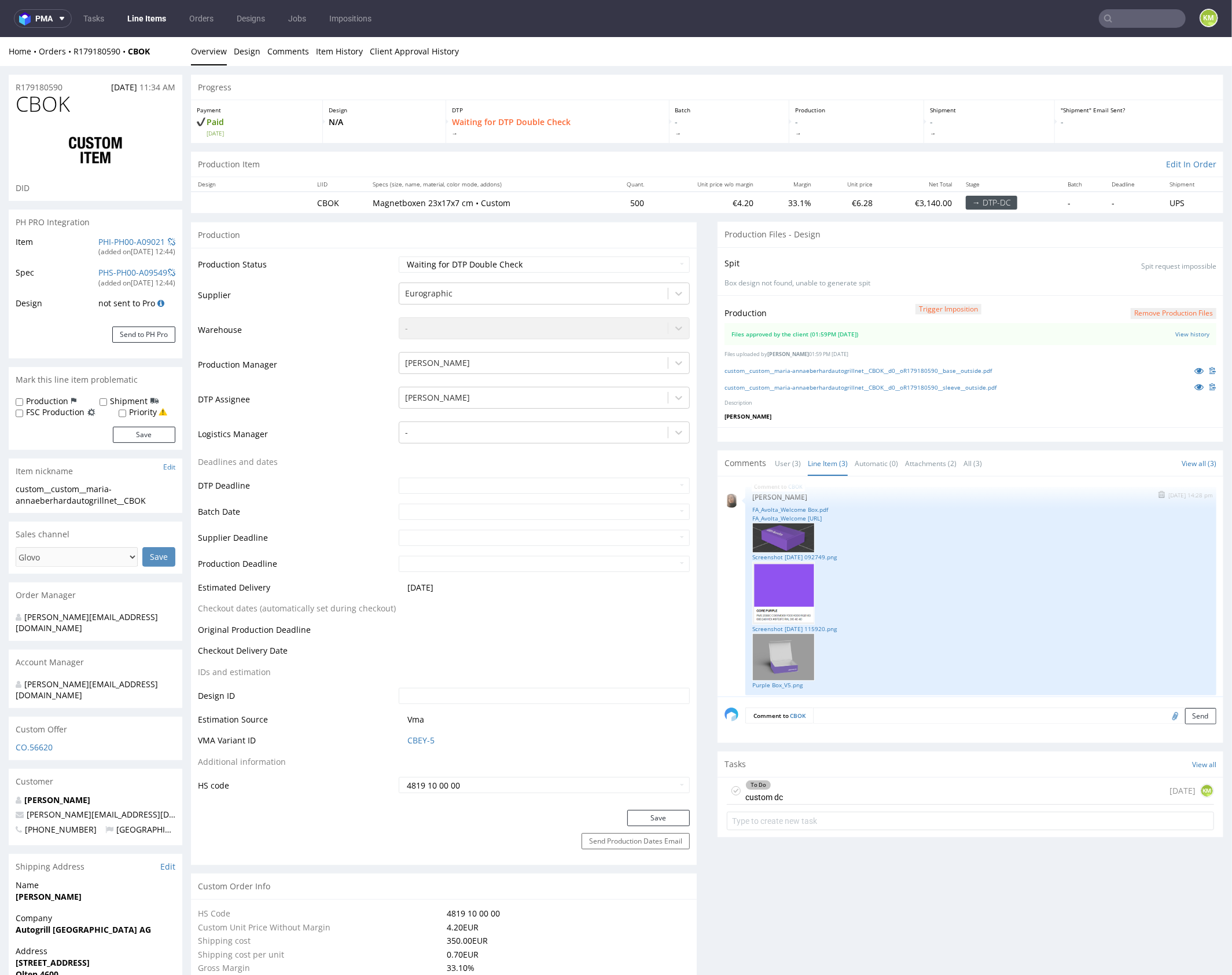
scroll to position [95, 0]
click at [793, 678] on link "Purple Box_V5.png" at bounding box center [981, 679] width 457 height 9
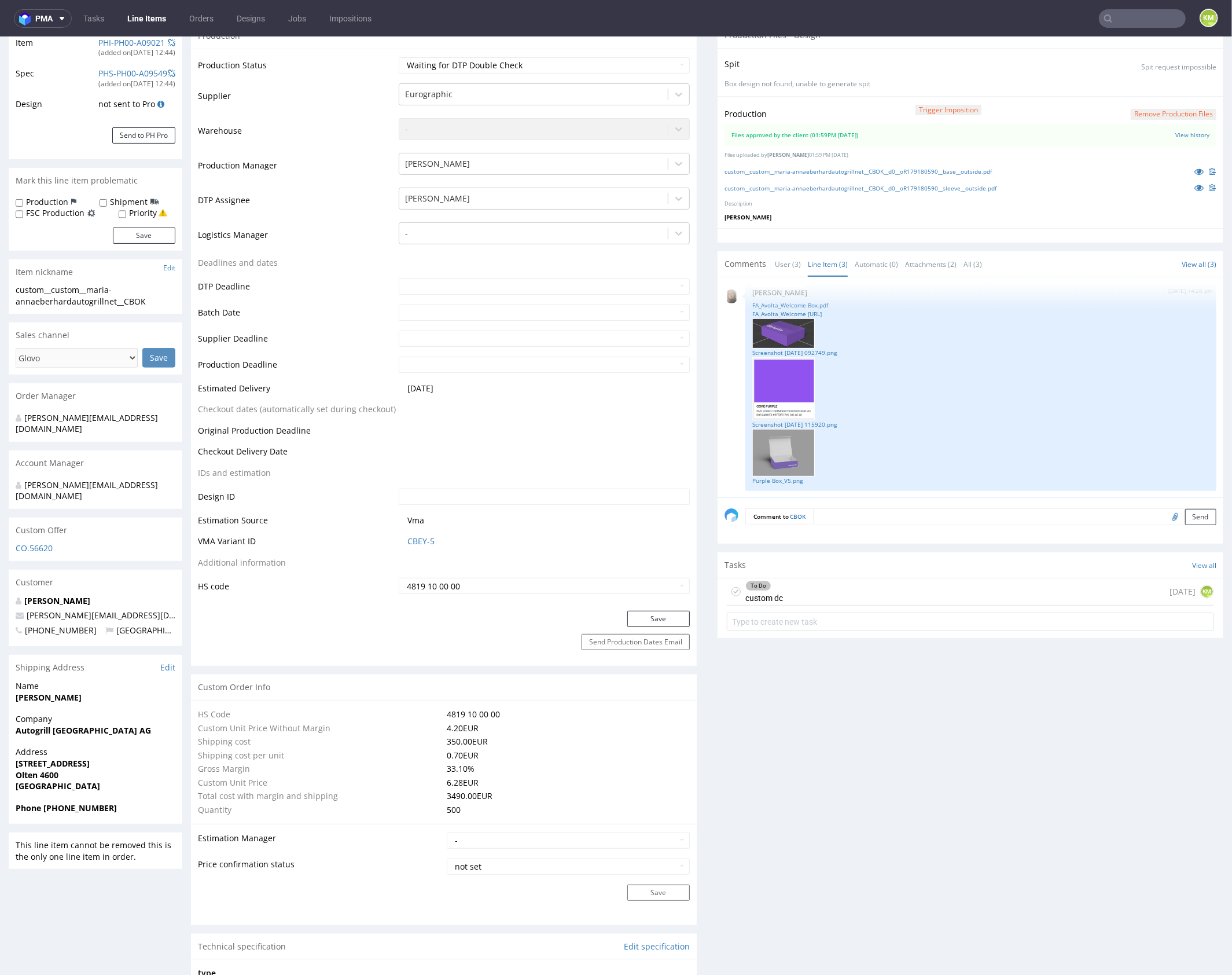
scroll to position [0, 0]
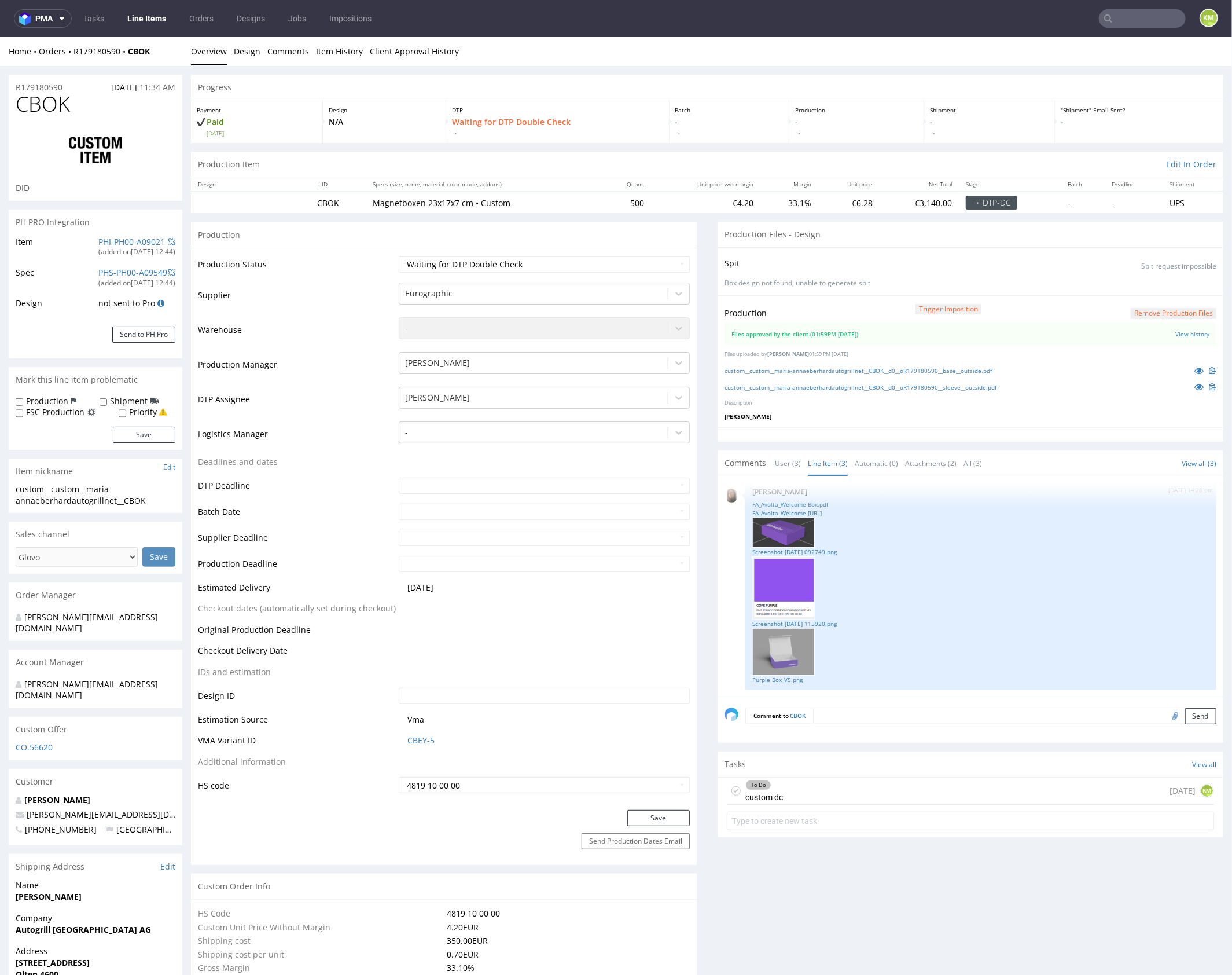
click at [869, 788] on div "To Do custom dc today KM" at bounding box center [971, 790] width 487 height 27
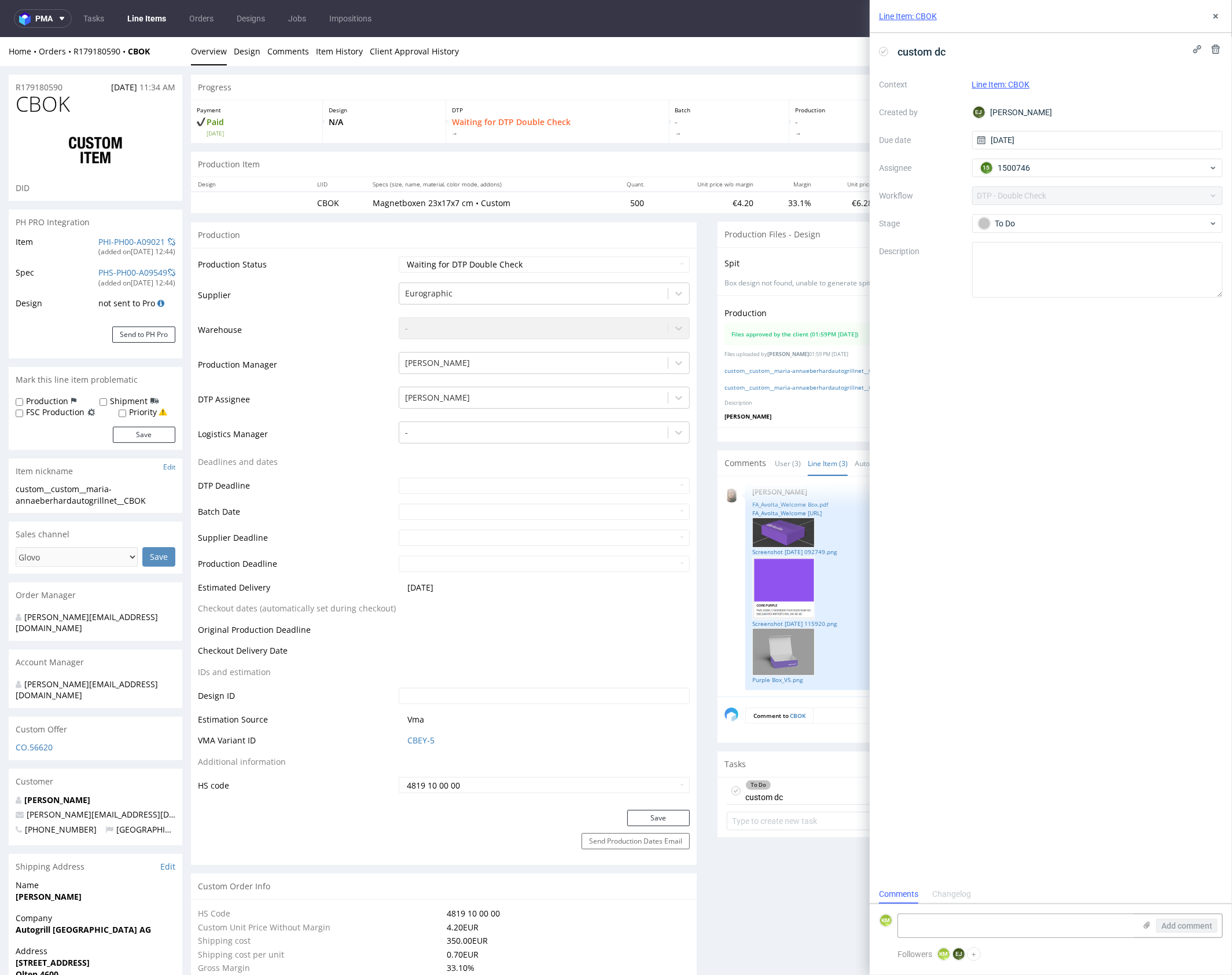
scroll to position [10, 0]
click at [980, 918] on textarea at bounding box center [1017, 925] width 238 height 23
type textarea "Tekst na szufladce jest do góry nogami"
click at [1183, 922] on span "Add comment" at bounding box center [1186, 926] width 51 height 8
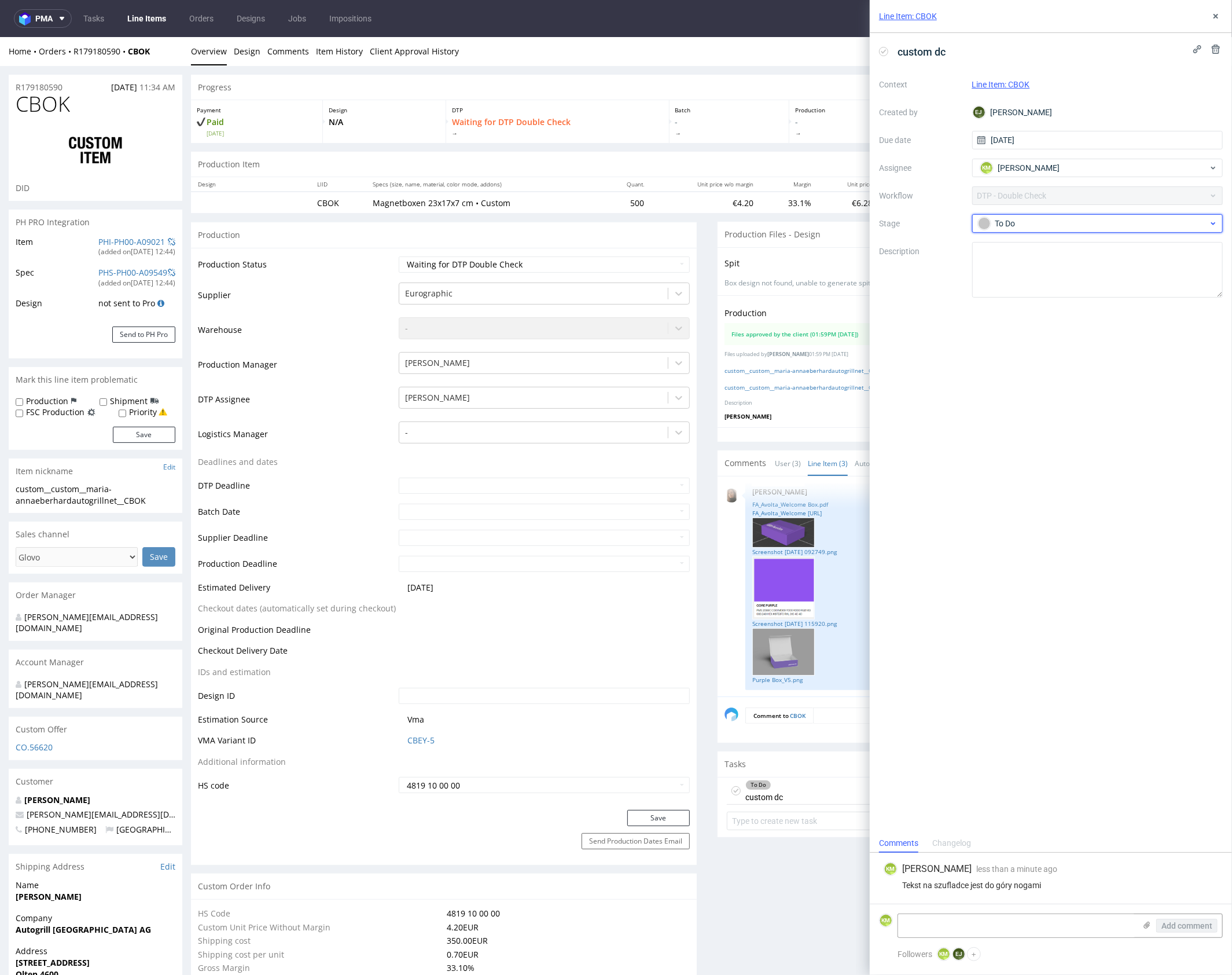
click at [1056, 225] on div "To Do" at bounding box center [1093, 223] width 230 height 13
click at [1073, 289] on div "Needs fixes" at bounding box center [1097, 298] width 242 height 23
click at [1217, 18] on use at bounding box center [1216, 16] width 5 height 5
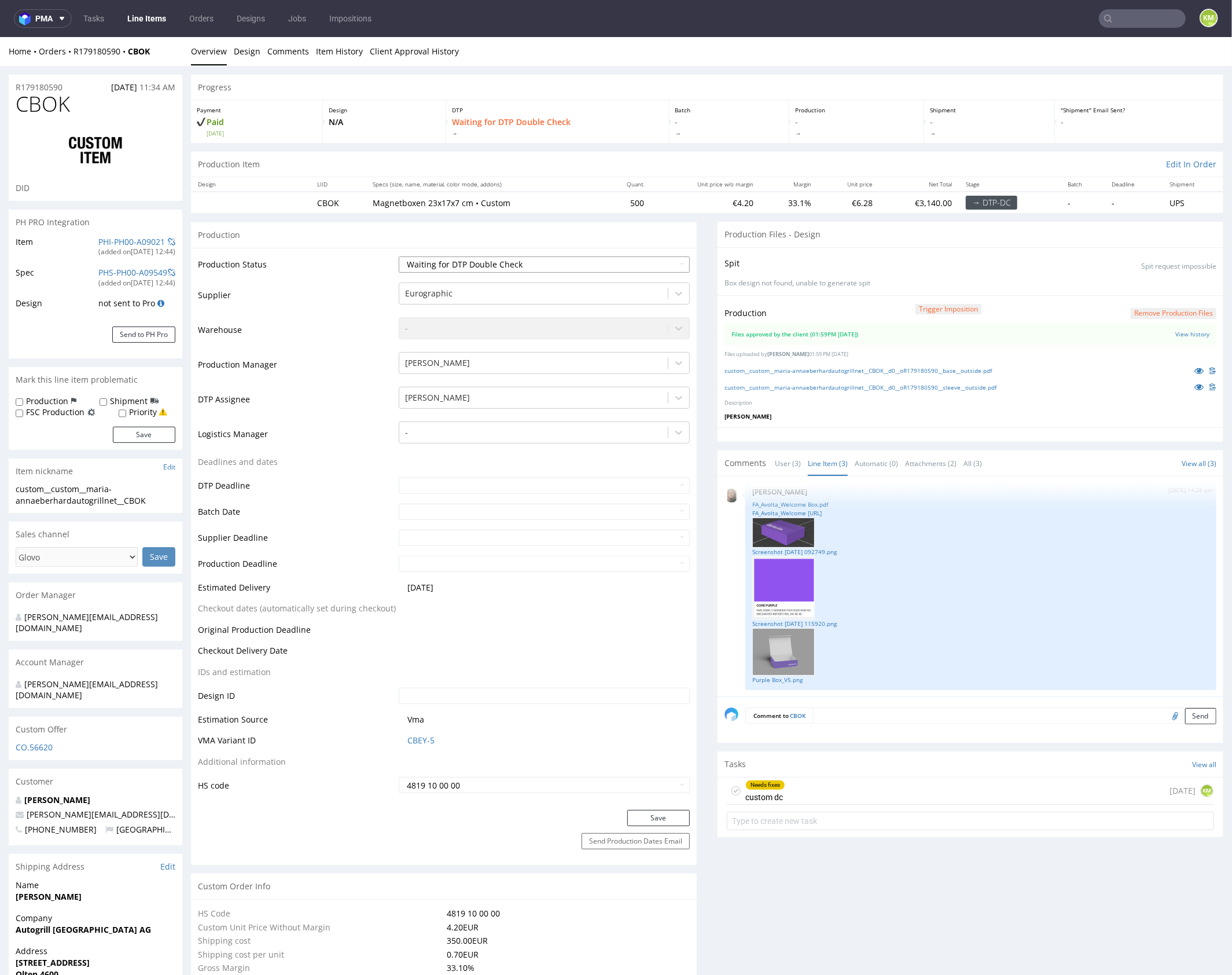
click at [645, 264] on select "Waiting for Artwork Waiting for Diecut Waiting for Mockup Waiting for DTP Waiti…" at bounding box center [545, 264] width 291 height 16
select select "dtp_dc_done"
click at [399, 256] on select "Waiting for Artwork Waiting for Diecut Waiting for Mockup Waiting for DTP Waiti…" at bounding box center [545, 264] width 291 height 16
click at [672, 815] on button "Save" at bounding box center [659, 818] width 63 height 16
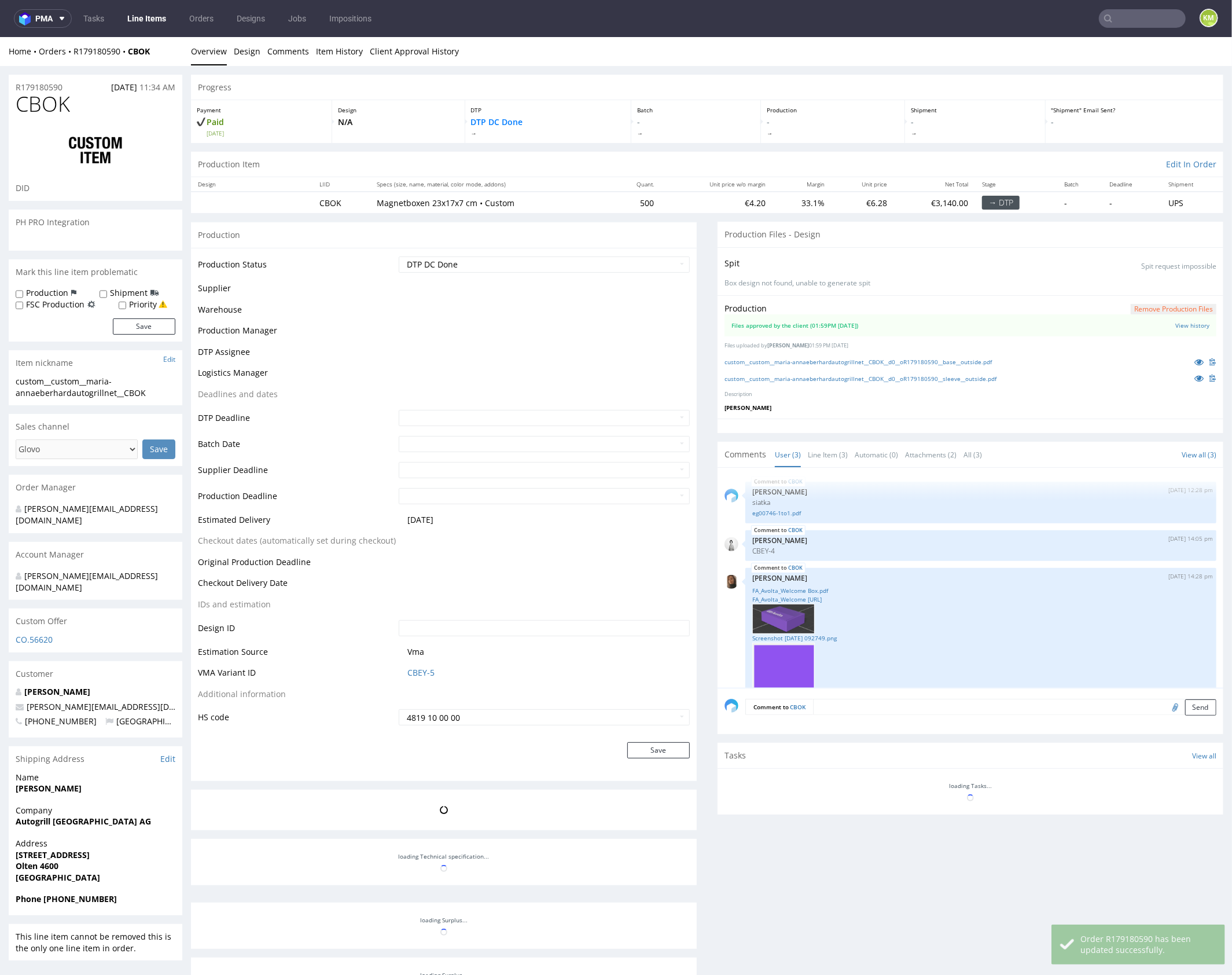
scroll to position [95, 0]
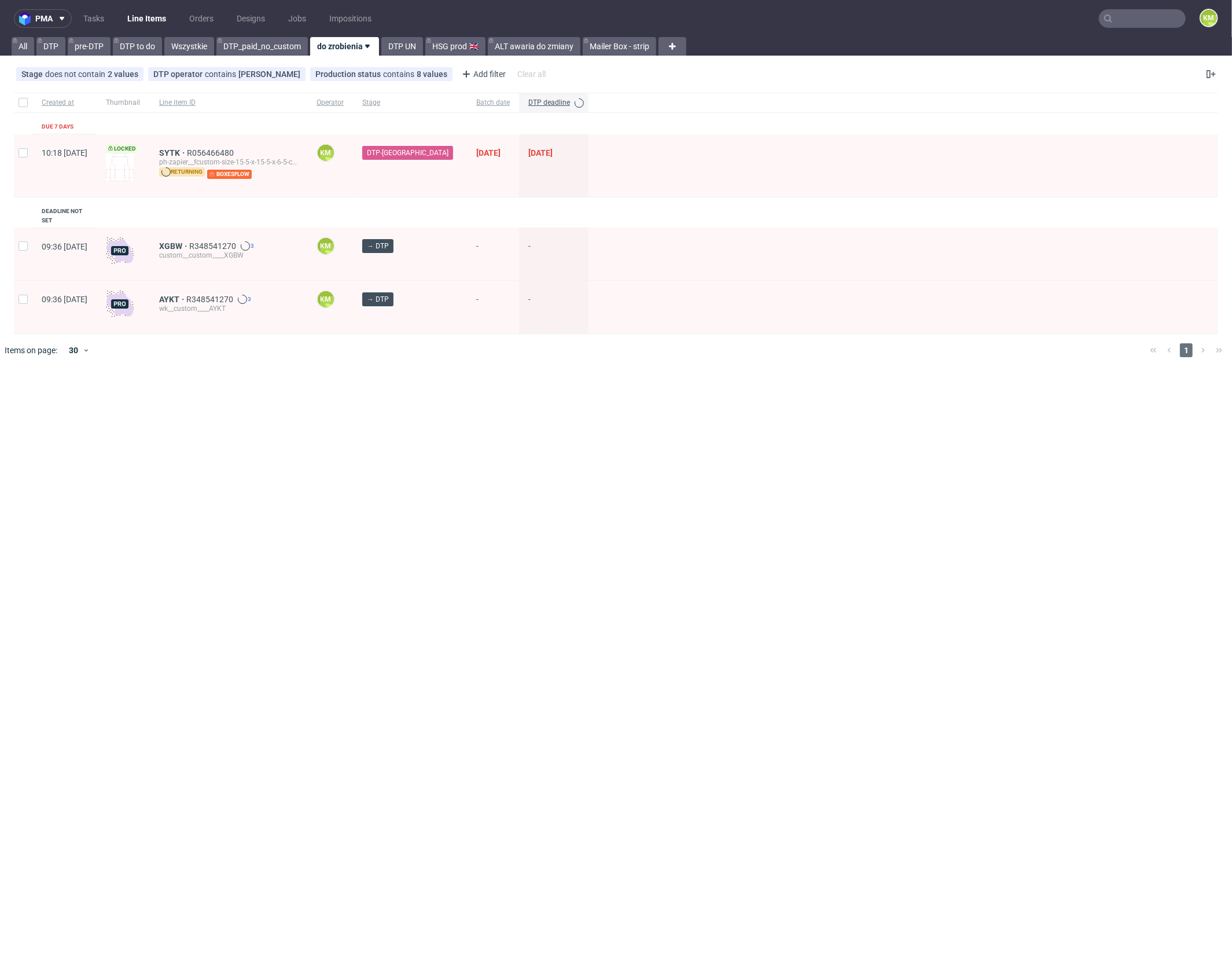
click at [1131, 21] on input "text" at bounding box center [1143, 18] width 87 height 18
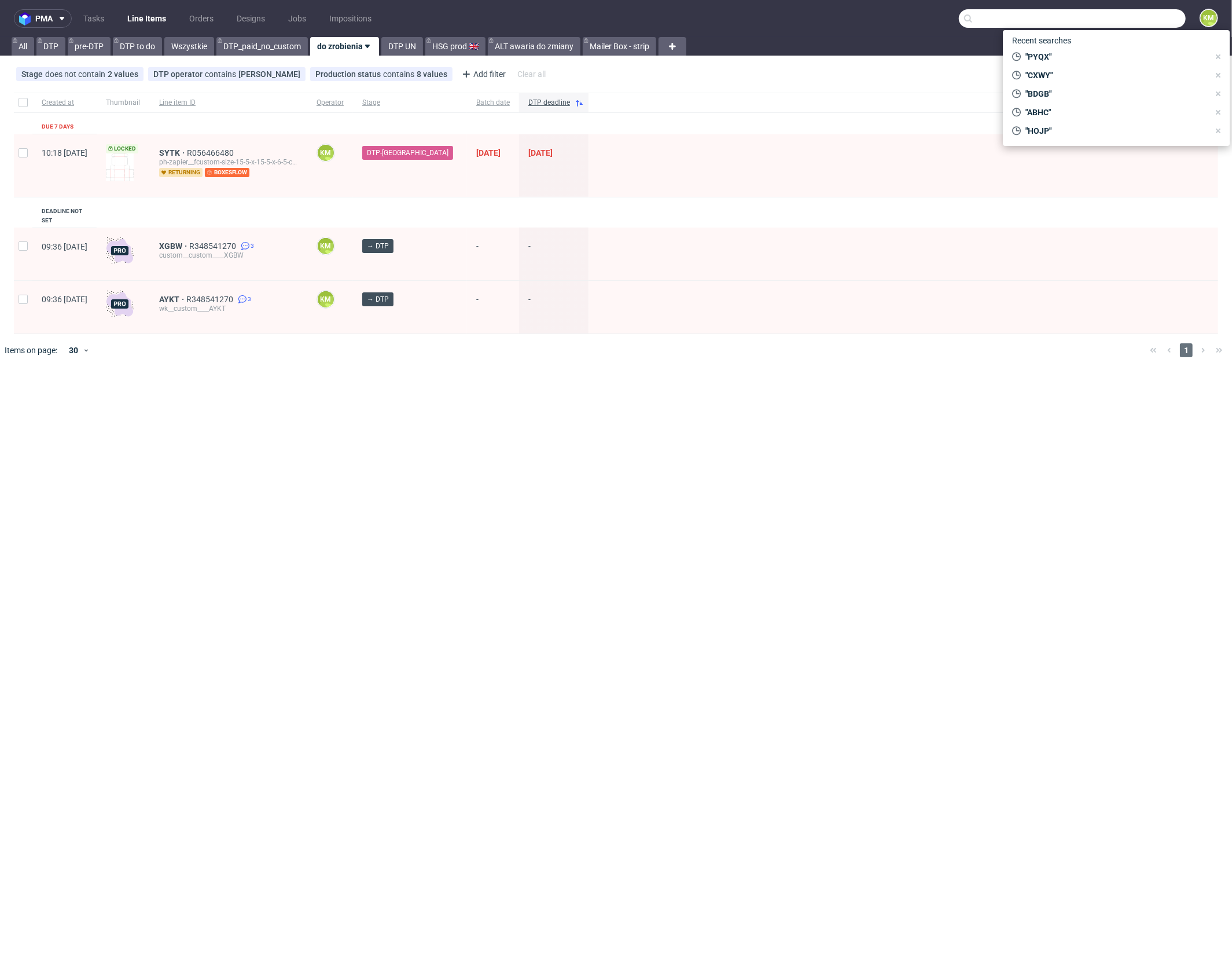
paste input "ORXX"
type input "ORXX"
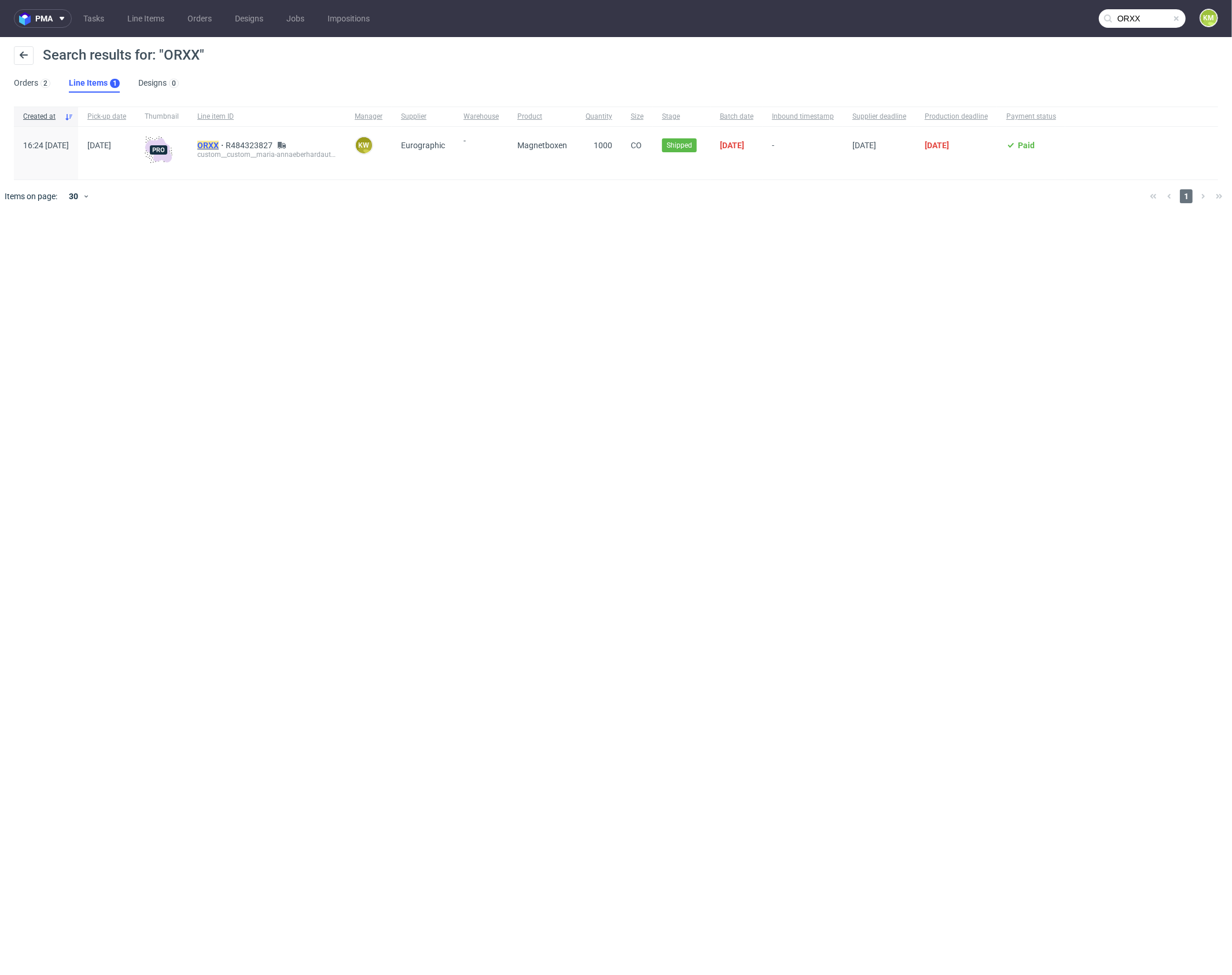
click at [218, 145] on mark "ORXX" at bounding box center [208, 146] width 21 height 10
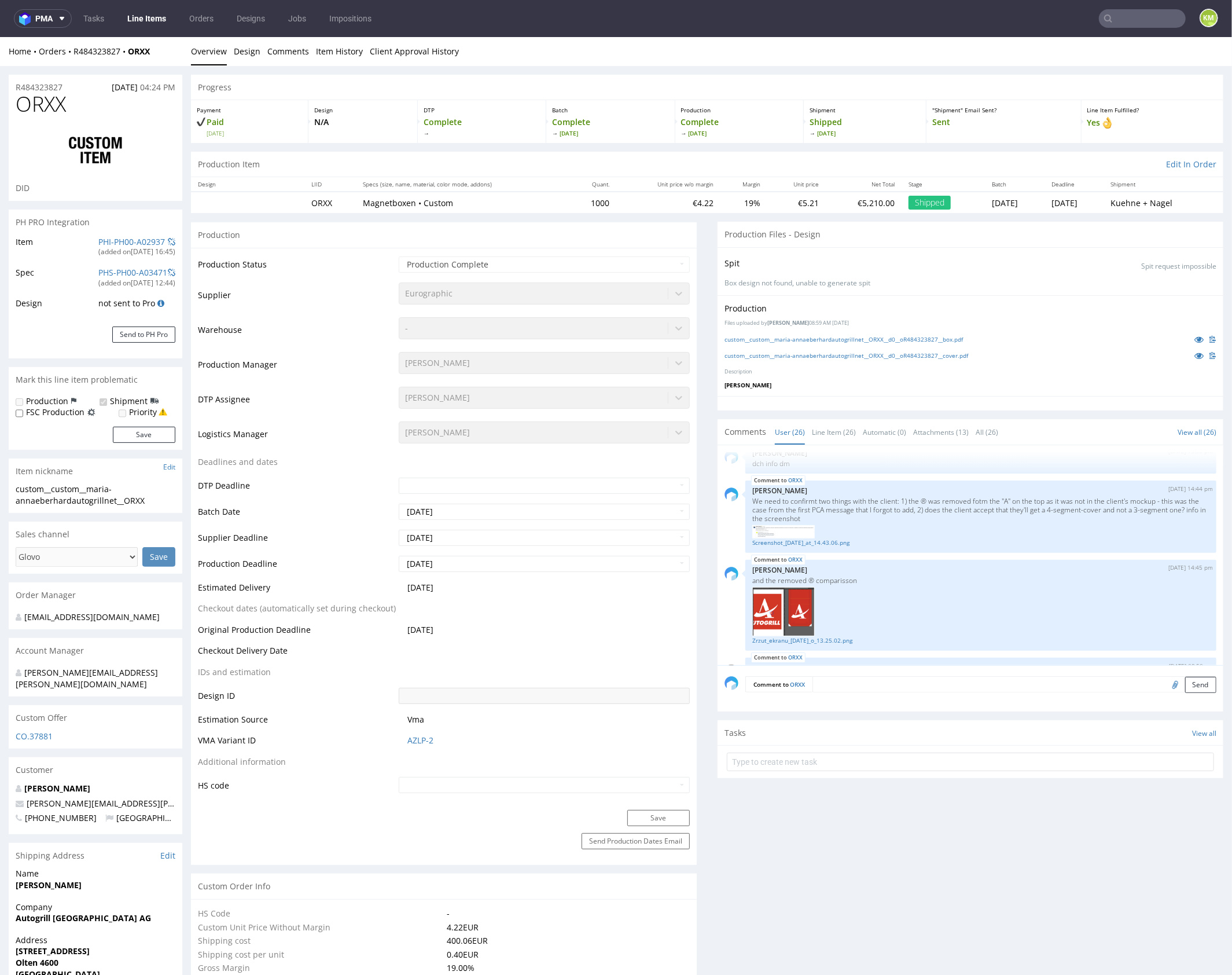
scroll to position [1678, 0]
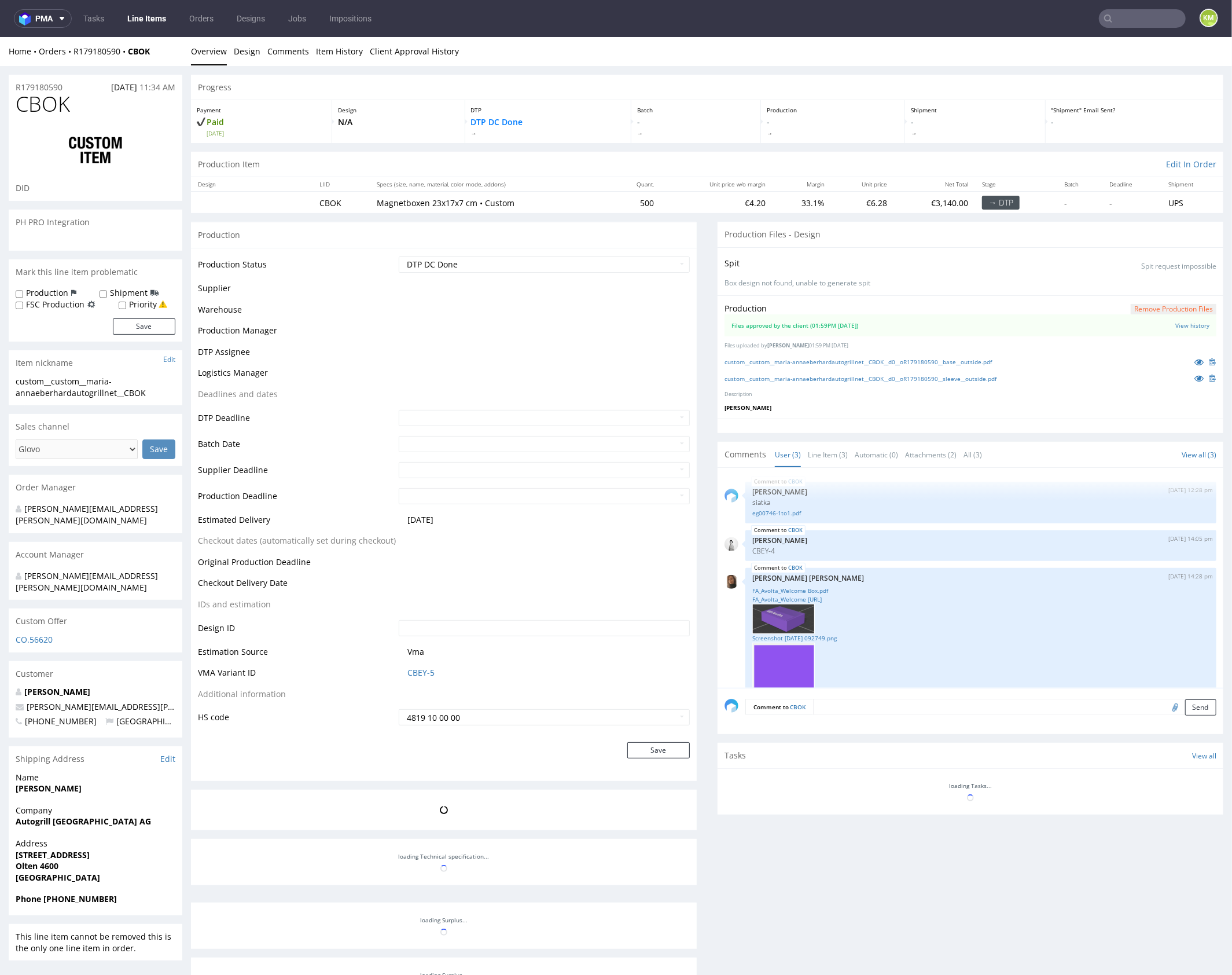
scroll to position [95, 0]
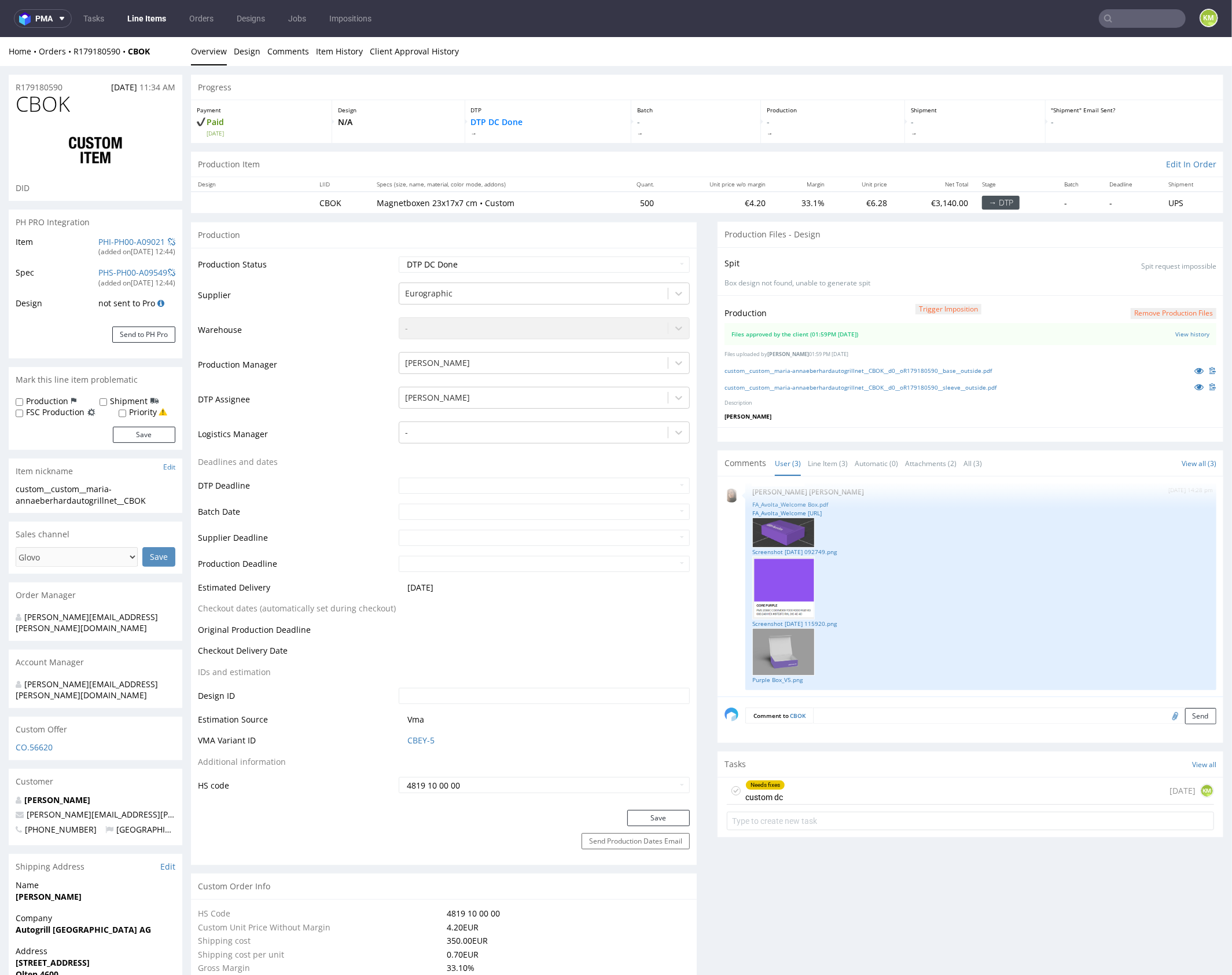
click at [885, 784] on div "Needs fixes custom dc [DATE] KM" at bounding box center [971, 790] width 487 height 27
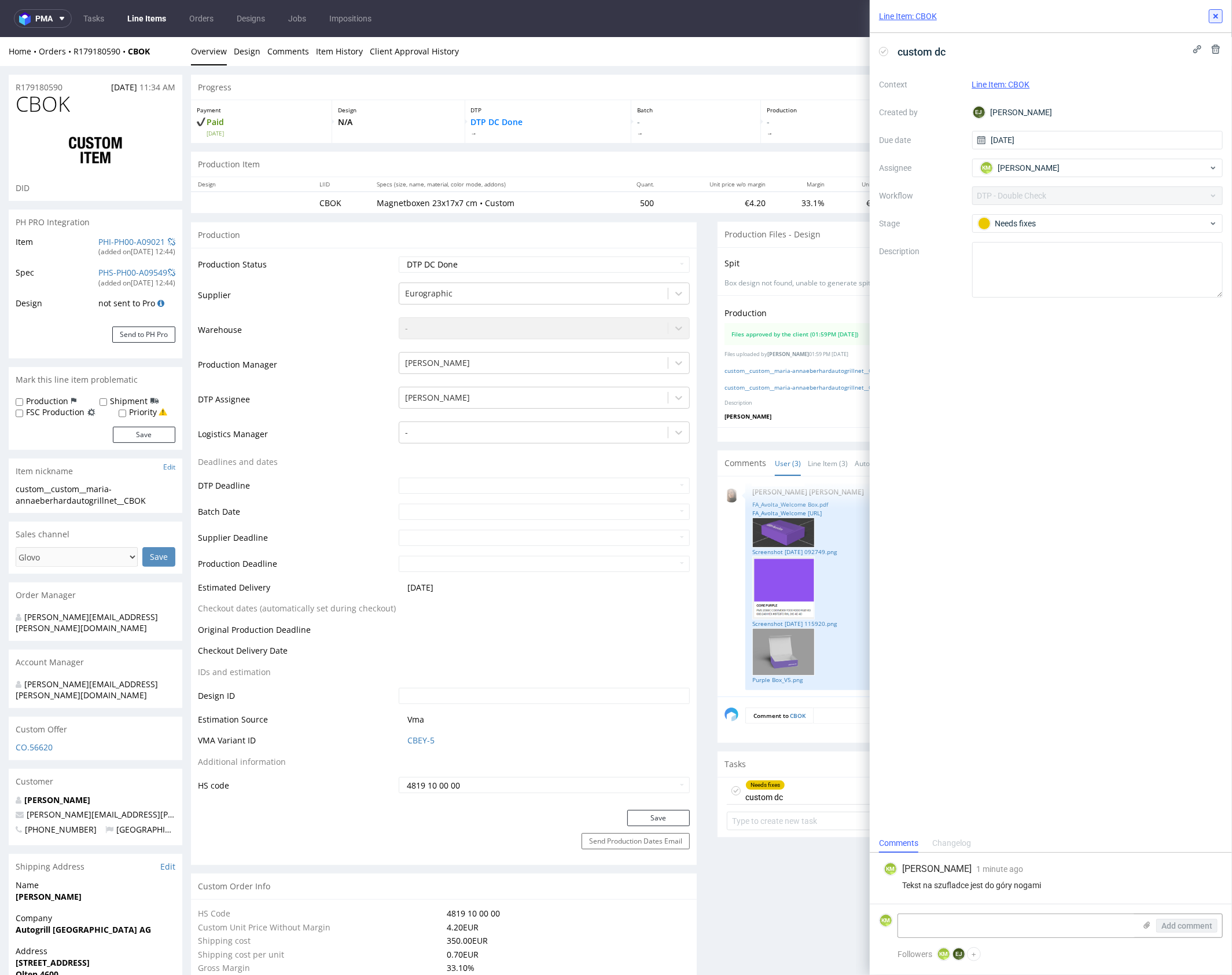
click at [1221, 18] on button at bounding box center [1216, 16] width 14 height 14
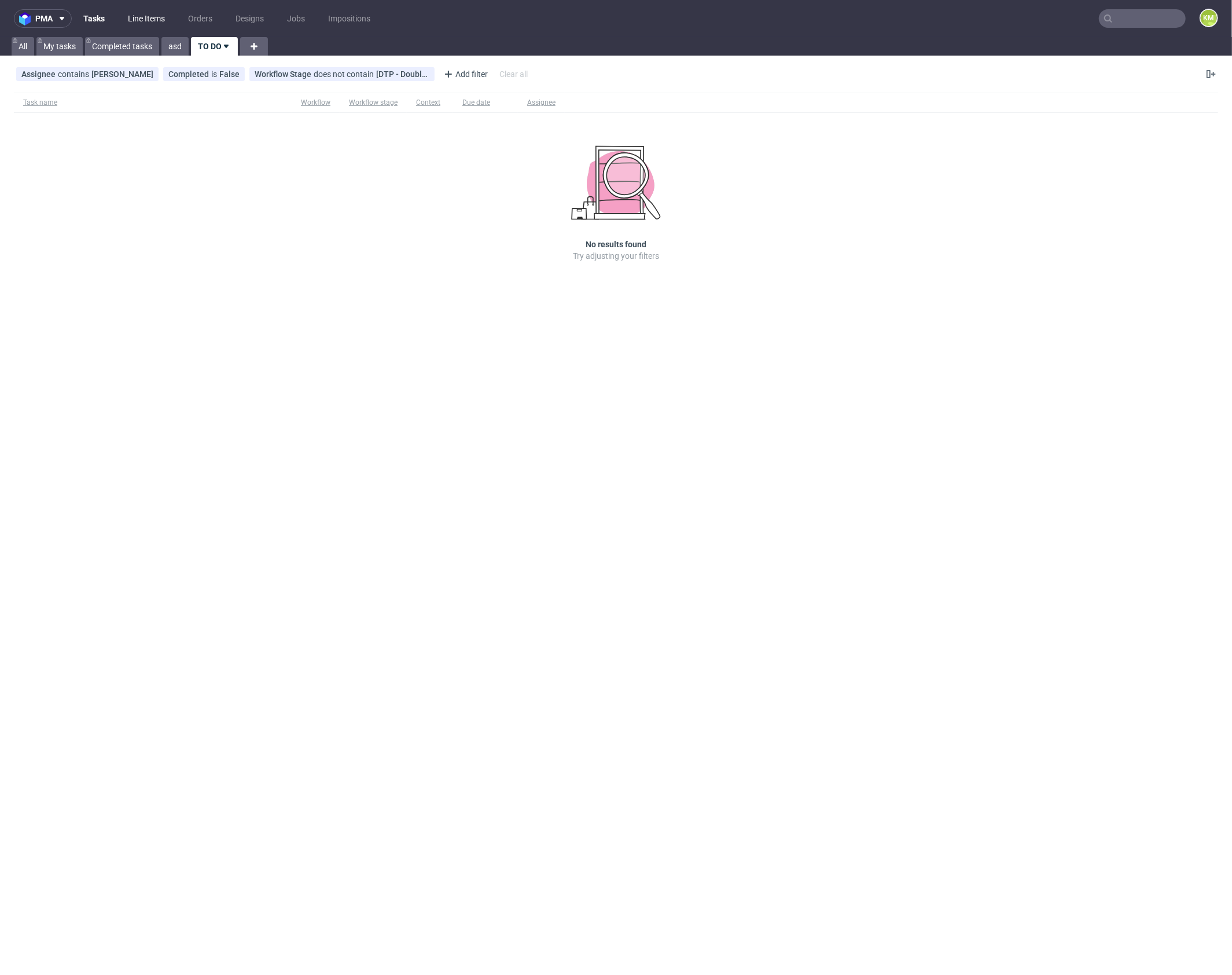
click at [149, 18] on link "Line Items" at bounding box center [146, 18] width 51 height 18
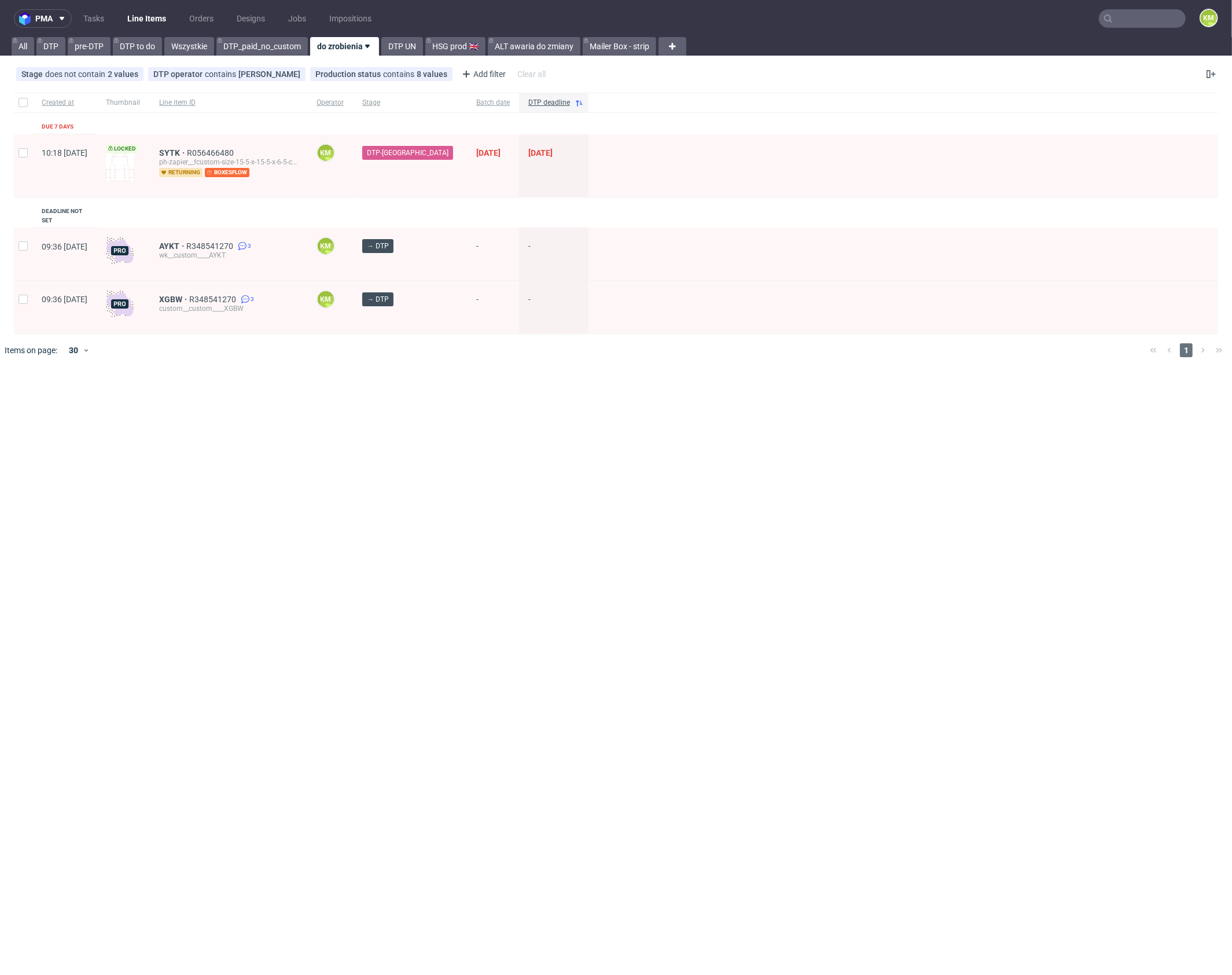
click at [500, 383] on div "pma Tasks Line Items Orders Designs Jobs Impositions KM All DTP pre-DTP DTP to …" at bounding box center [616, 488] width 1232 height 975
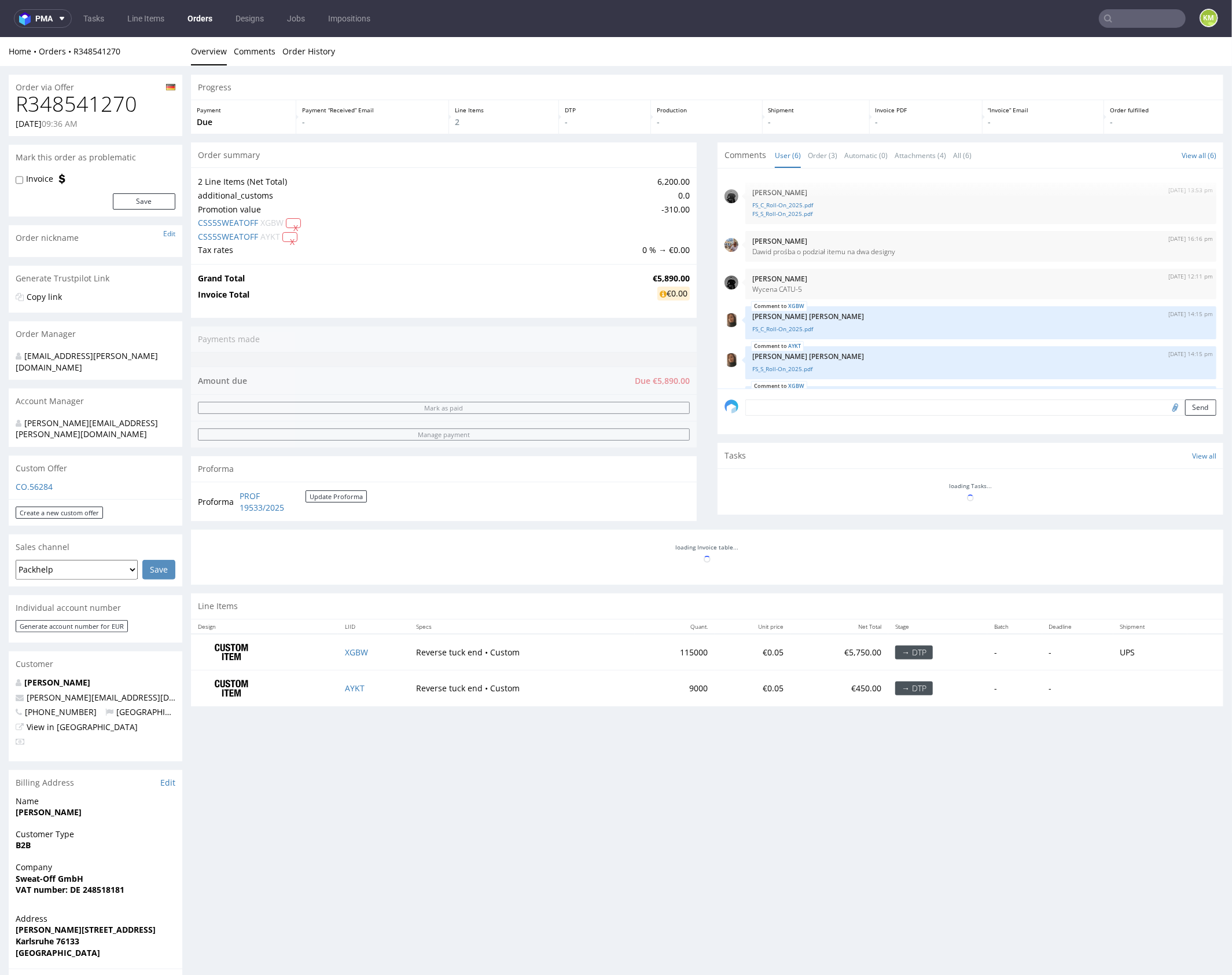
scroll to position [46, 0]
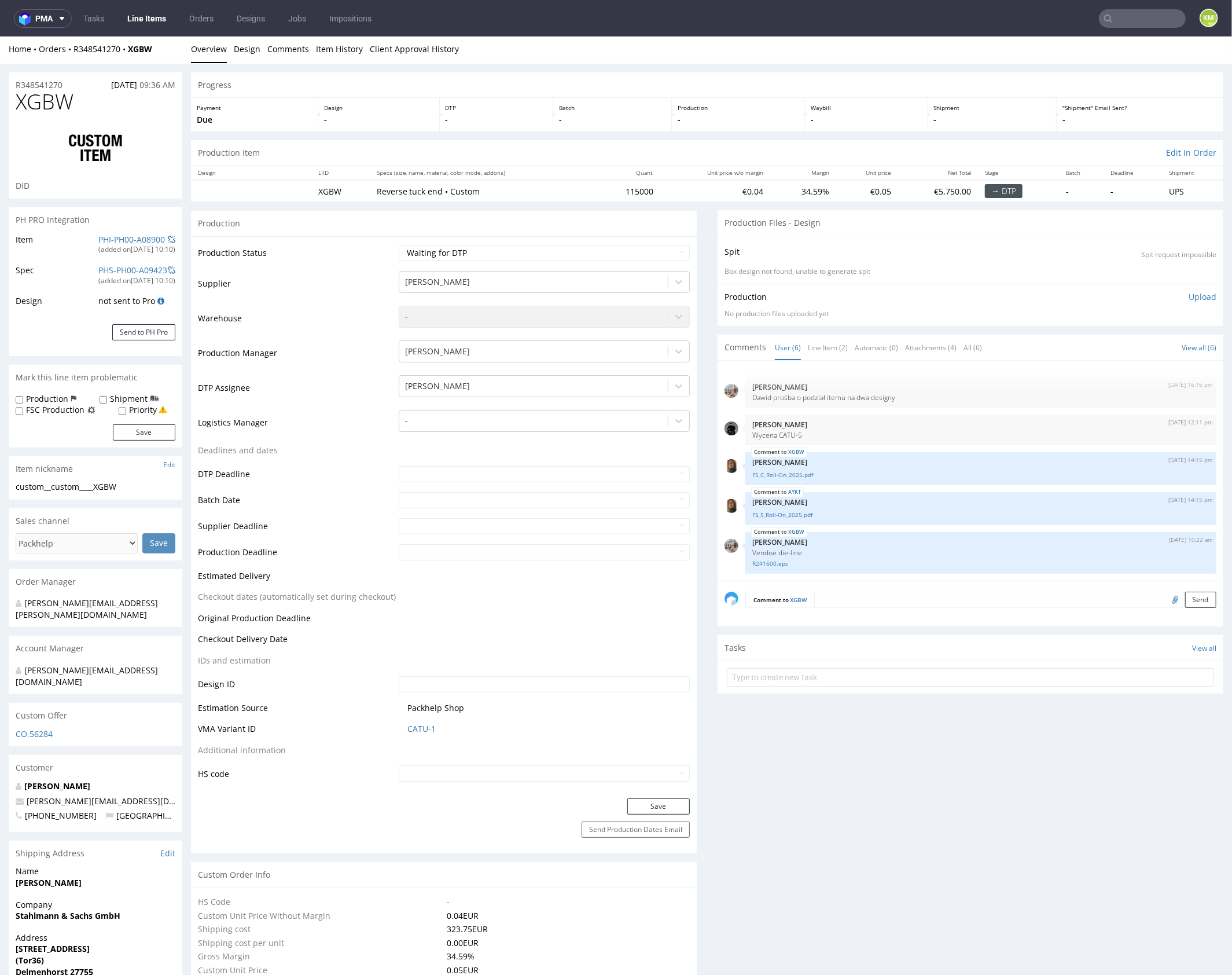
scroll to position [3, 0]
click at [829, 352] on link "Line Item (2)" at bounding box center [828, 347] width 40 height 25
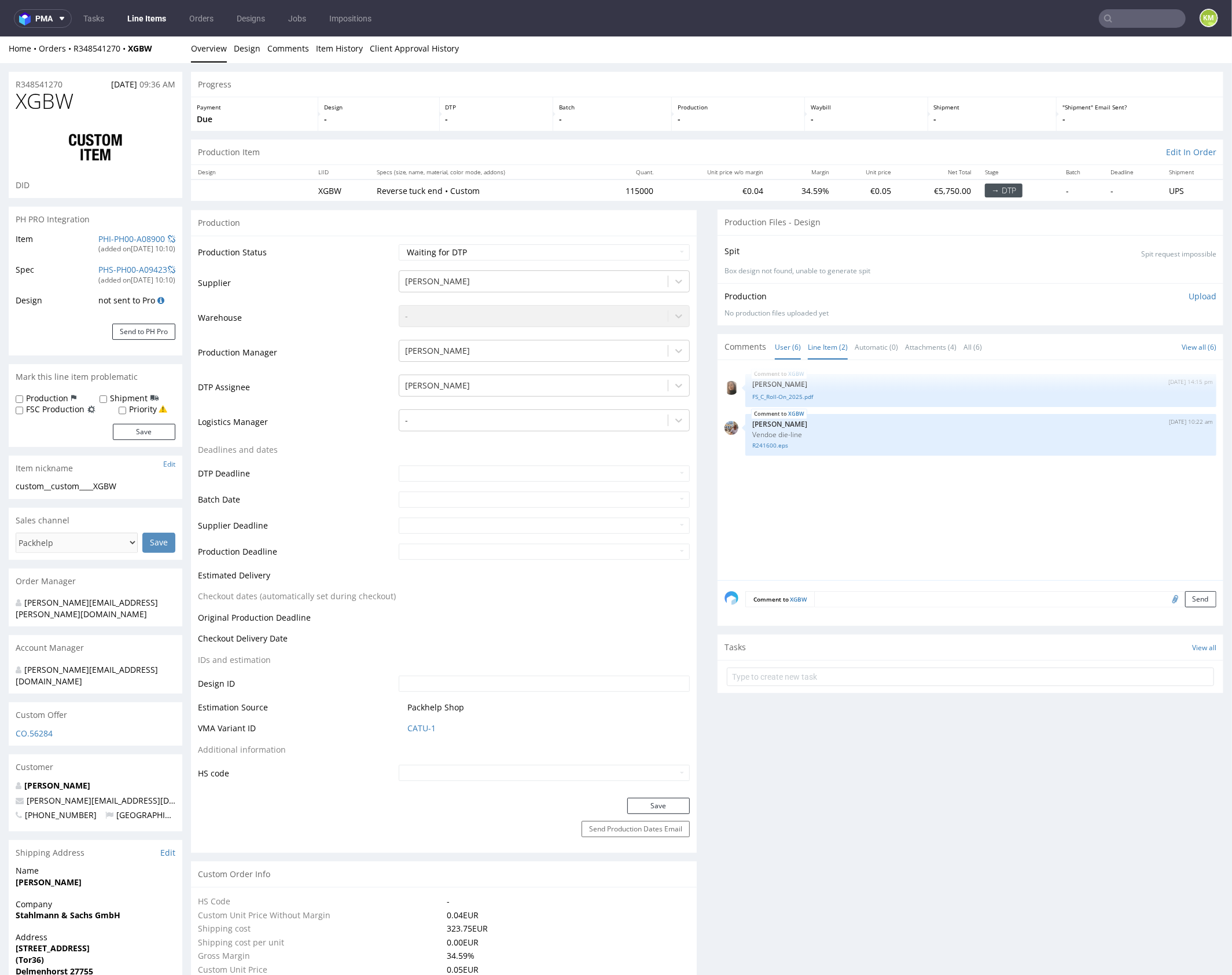
click at [785, 346] on link "User (6)" at bounding box center [788, 347] width 26 height 25
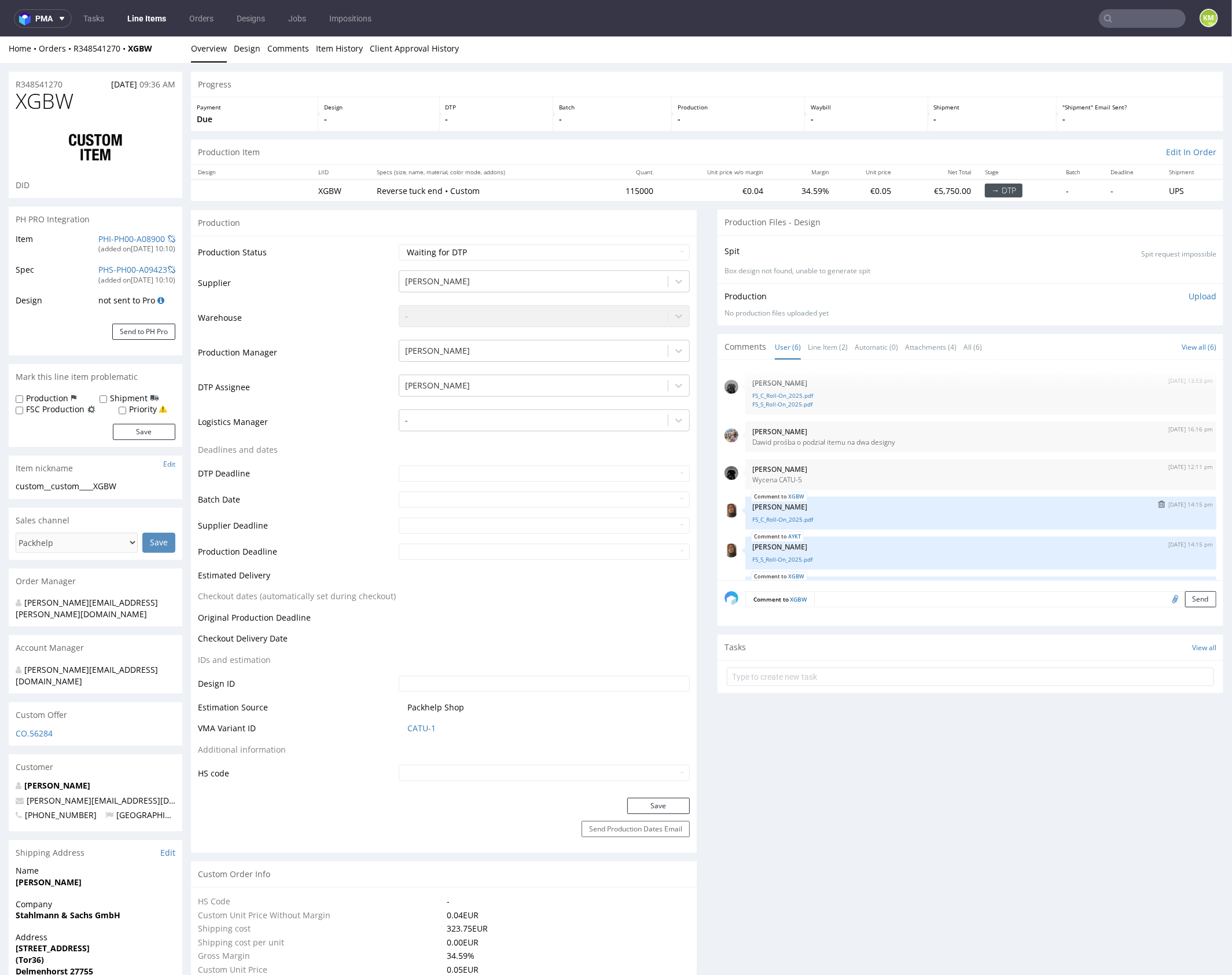
scroll to position [0, 0]
click at [817, 342] on link "Line Item (2)" at bounding box center [828, 347] width 40 height 25
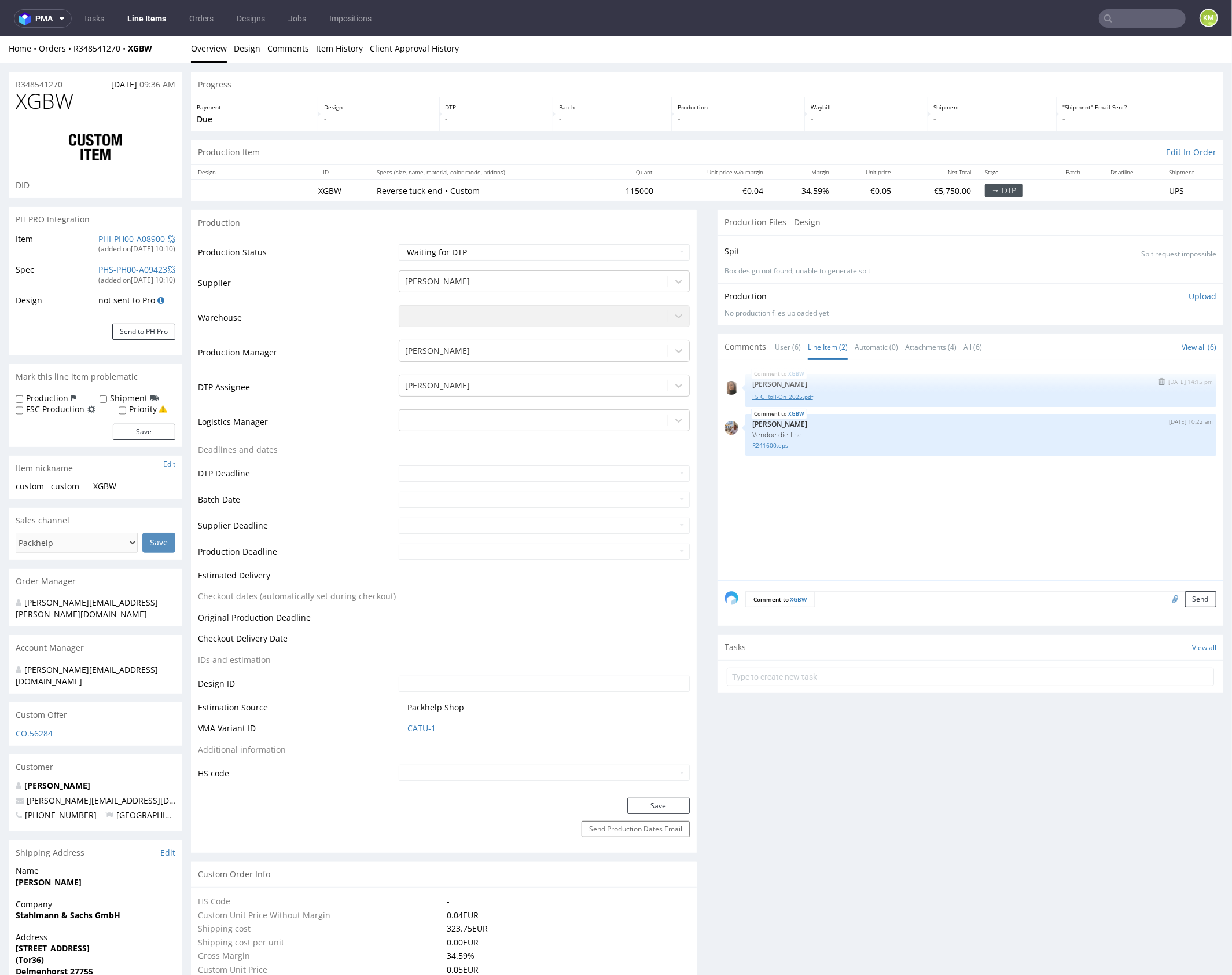
click at [798, 396] on link "FS_C_Roll-On_2025.pdf" at bounding box center [981, 396] width 457 height 9
click at [821, 500] on div "XGBW 12th Sep 25 | 14:15 pm Angelina Marć FS_C_Roll-On_2025.pdf XGBW 16th Sep 2…" at bounding box center [973, 473] width 499 height 213
click at [56, 100] on span "XGBW" at bounding box center [44, 101] width 58 height 23
copy span "XGBW"
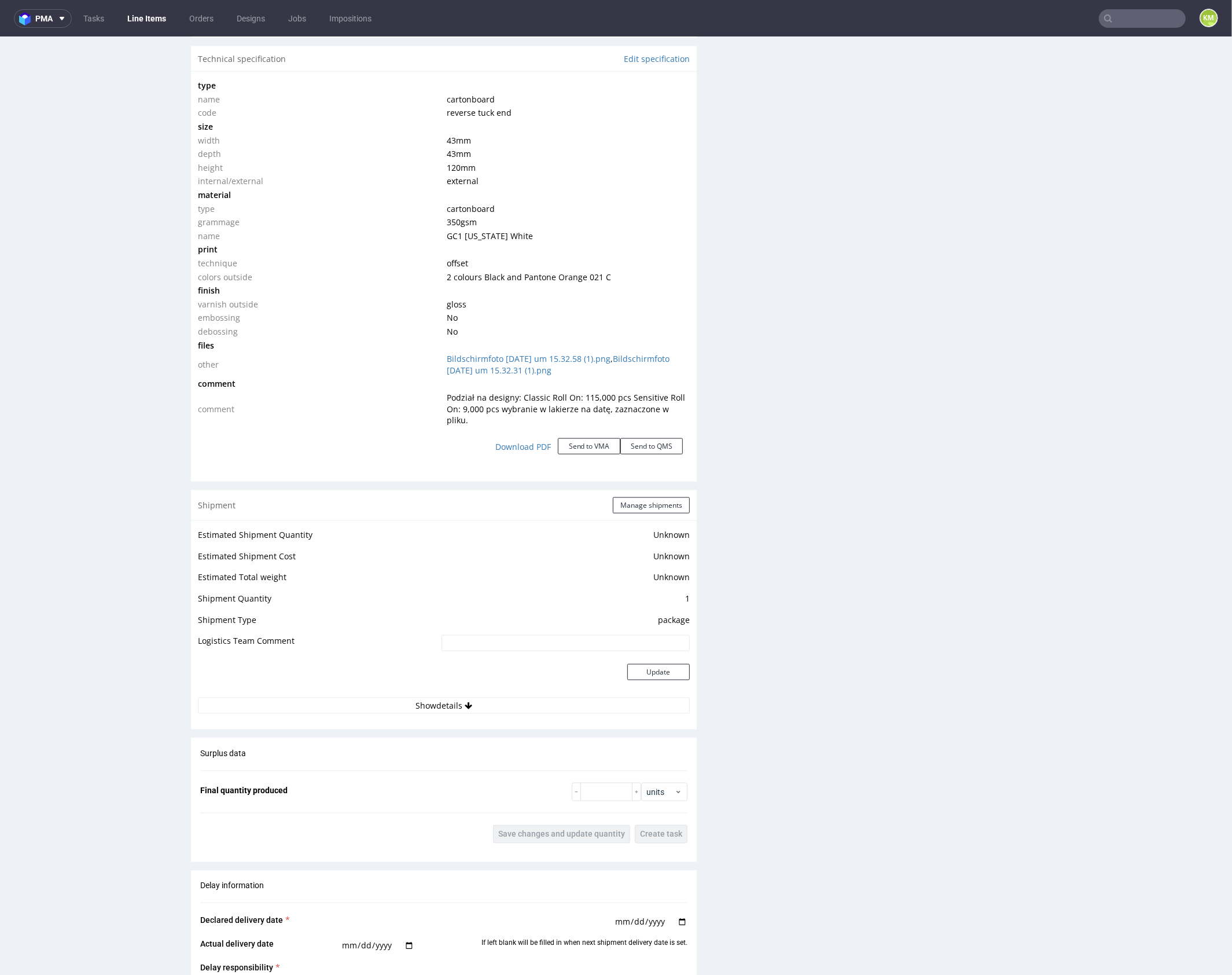
scroll to position [1079, 0]
click at [540, 353] on link "Bildschirmfoto 2025-07-16 um 15.32.58 (1).png" at bounding box center [528, 356] width 164 height 11
click at [655, 353] on link "Bildschirmfoto 2025-07-16 um 15.32.31 (1).png" at bounding box center [557, 362] width 223 height 22
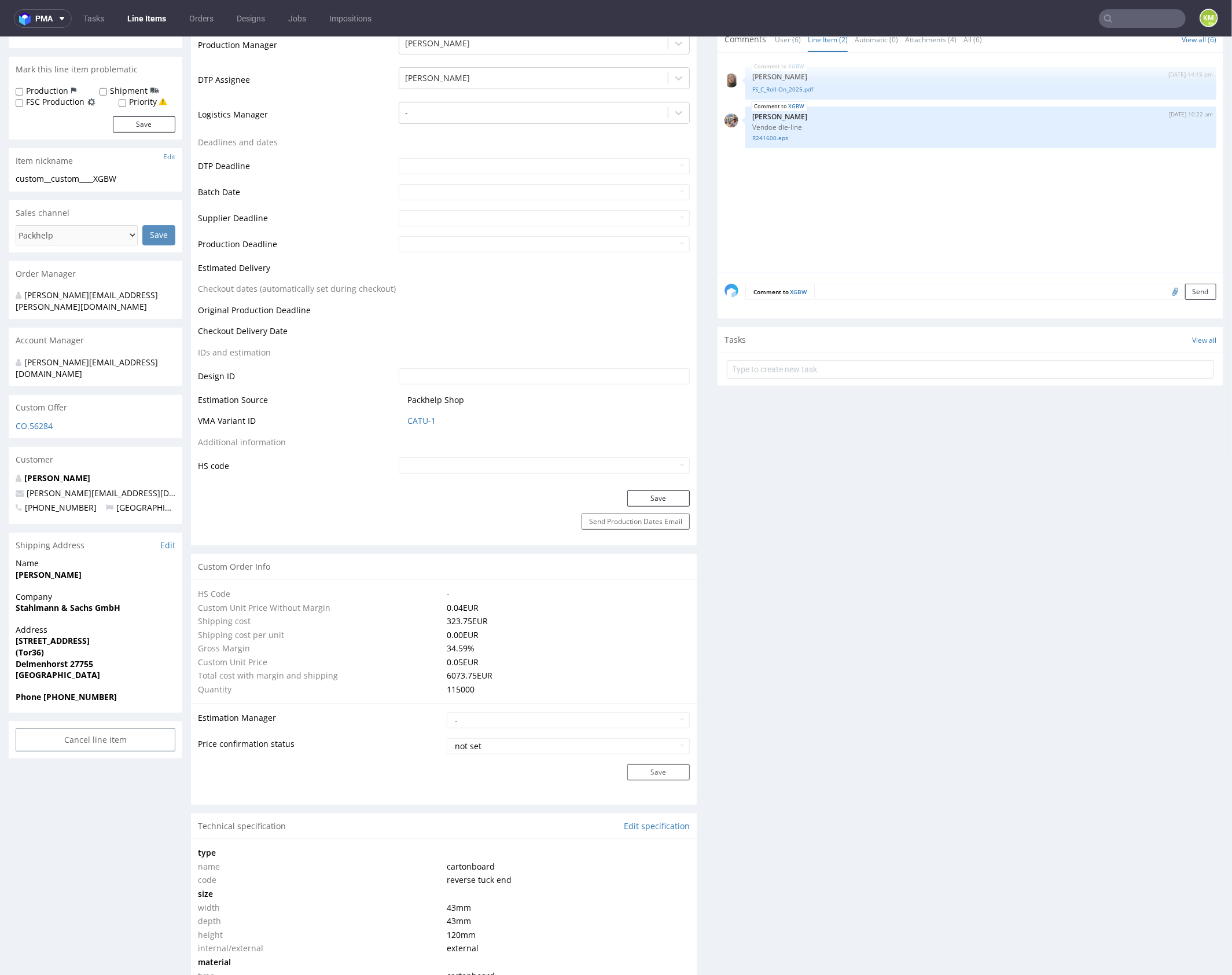
scroll to position [0, 0]
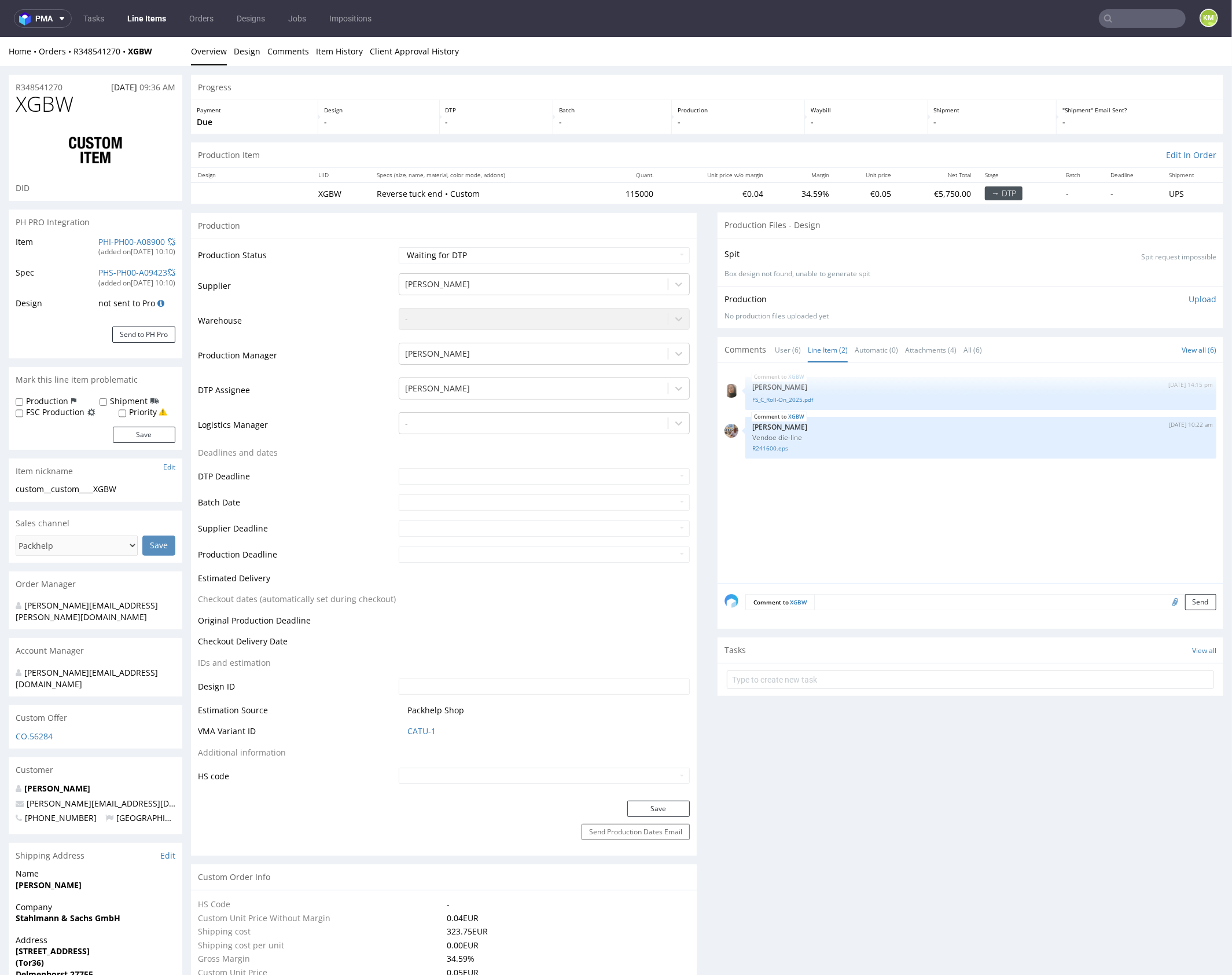
click at [880, 511] on div "XGBW 12th Sep 25 | 14:15 pm Angelina Marć FS_C_Roll-On_2025.pdf XGBW 16th Sep 2…" at bounding box center [973, 475] width 499 height 213
click at [771, 449] on link "R241600.eps" at bounding box center [981, 447] width 457 height 9
click at [840, 507] on div "XGBW 12th Sep 25 | 14:15 pm Angelina Marć FS_C_Roll-On_2025.pdf XGBW 16th Sep 2…" at bounding box center [973, 475] width 499 height 213
click at [841, 512] on div "XGBW 12th Sep 25 | 14:15 pm Angelina Marć FS_C_Roll-On_2025.pdf XGBW 16th Sep 2…" at bounding box center [973, 475] width 499 height 213
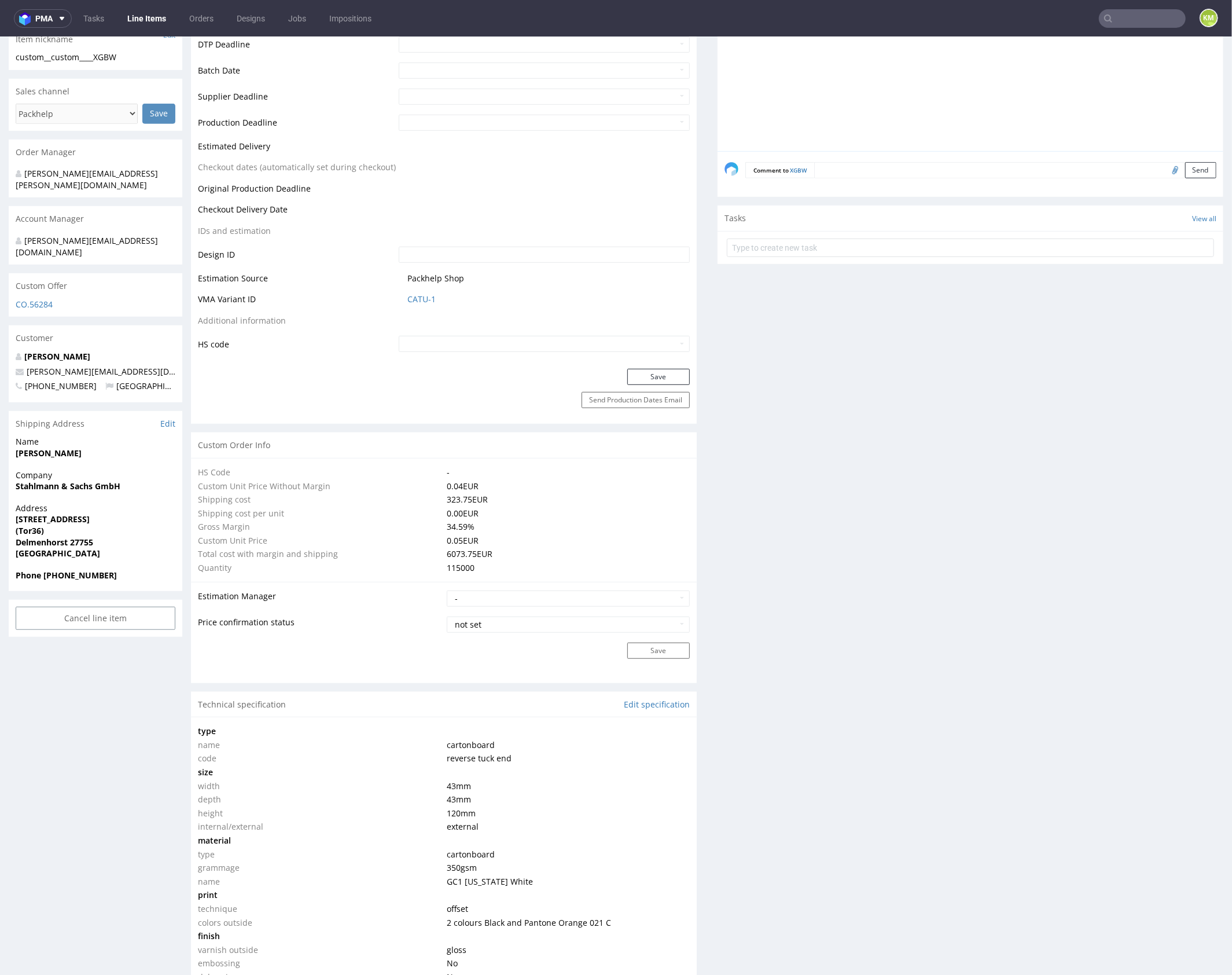
scroll to position [725, 0]
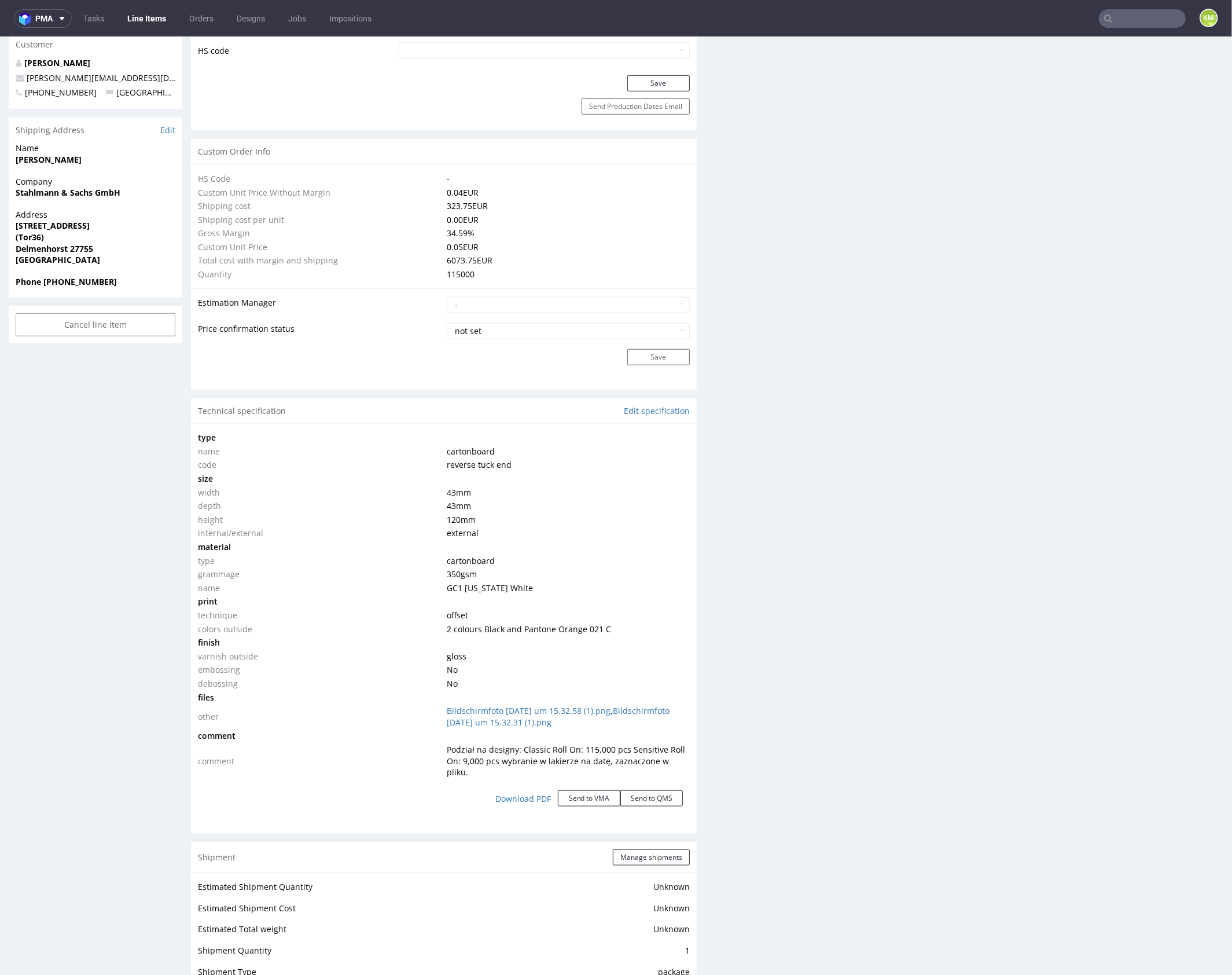
click at [948, 603] on div "Production Files - Design Spit Spit request impossible Box design not found, un…" at bounding box center [970, 575] width 506 height 2176
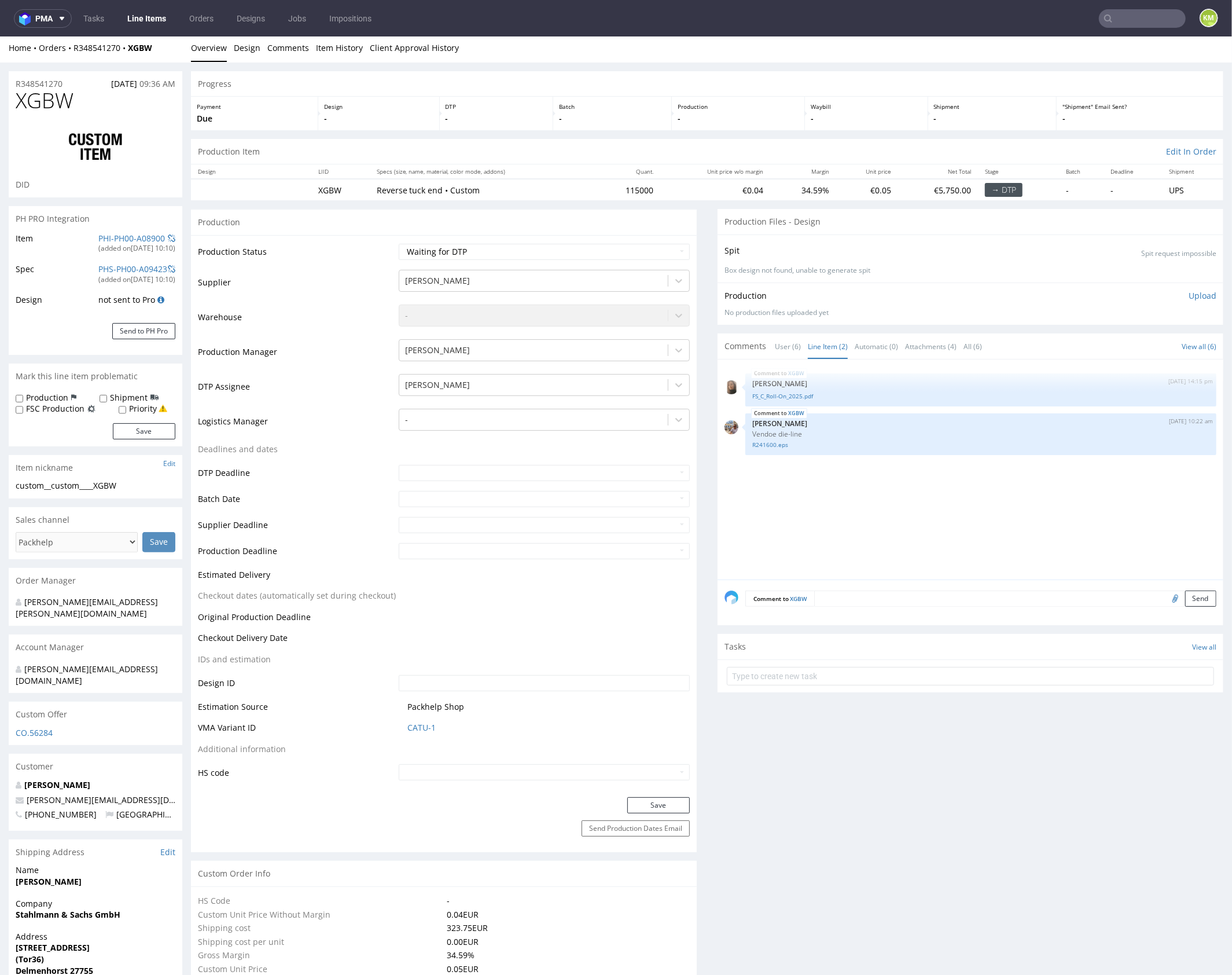
scroll to position [0, 0]
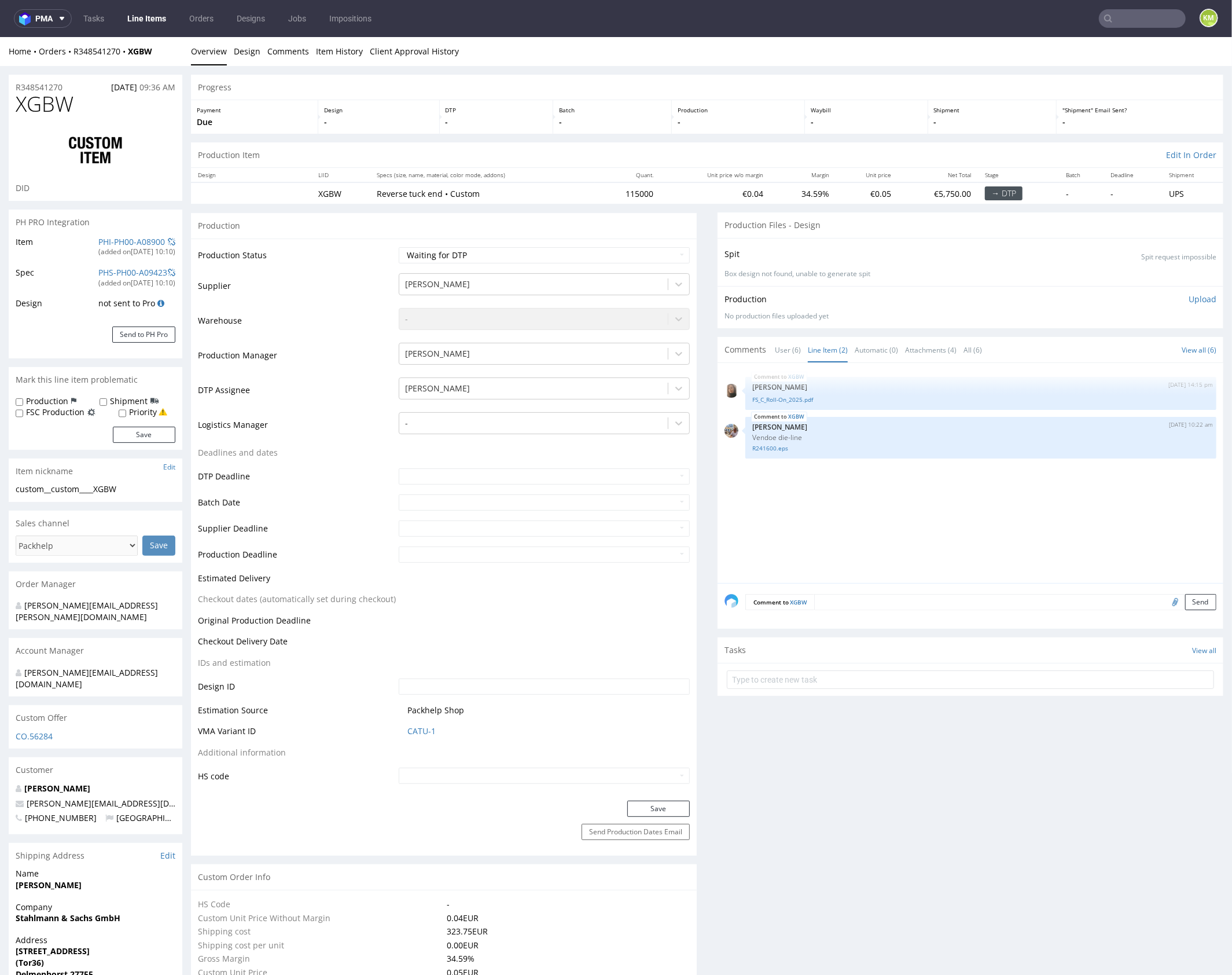
click at [876, 532] on div "XGBW 12th Sep 25 | 14:15 pm Angelina Marć FS_C_Roll-On_2025.pdf XGBW 16th Sep 2…" at bounding box center [973, 475] width 499 height 213
click at [1165, 601] on input "file" at bounding box center [1173, 601] width 16 height 15
type input "C:\fakepath\wybranie lakier.png"
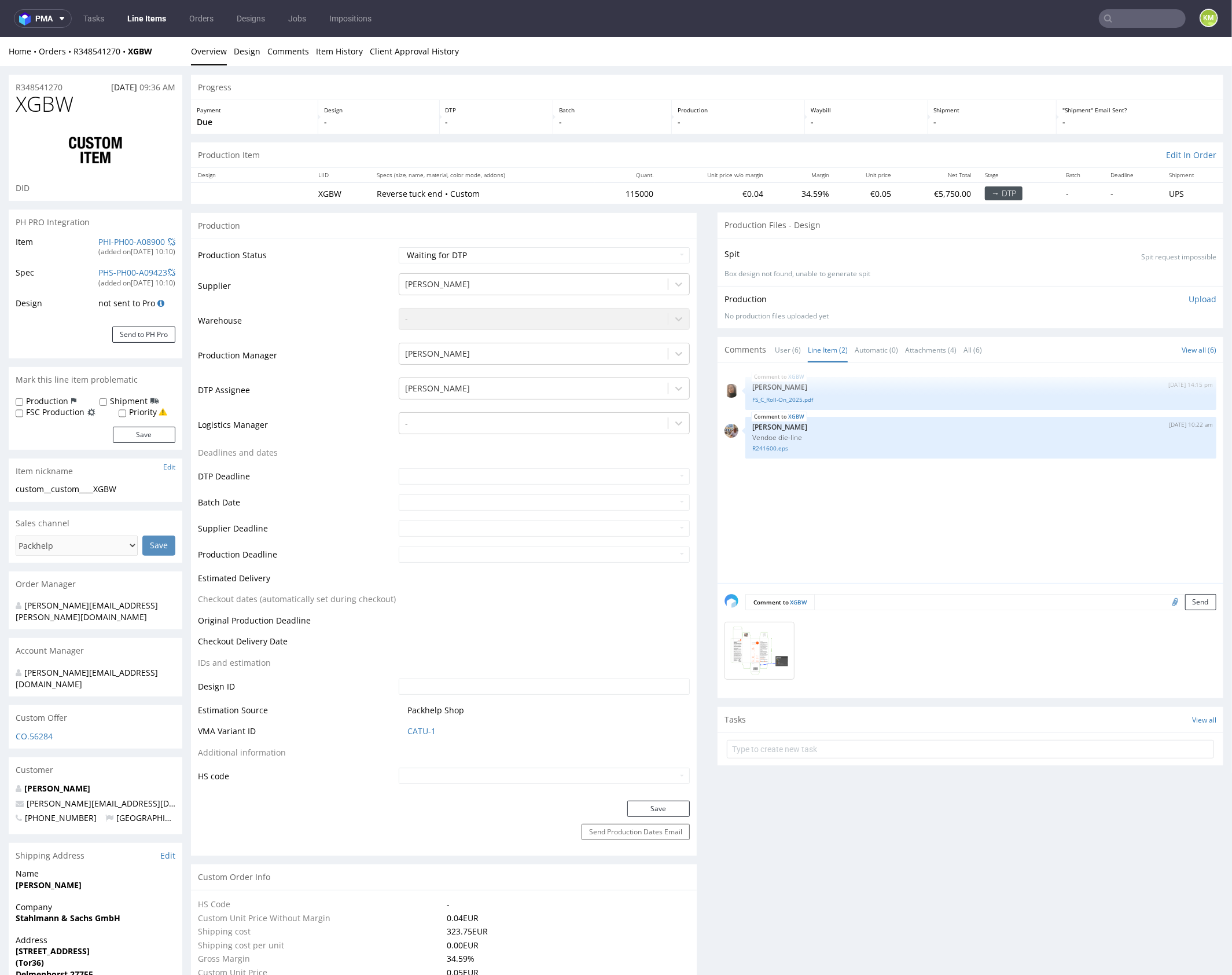
click at [896, 597] on textarea at bounding box center [1015, 601] width 402 height 16
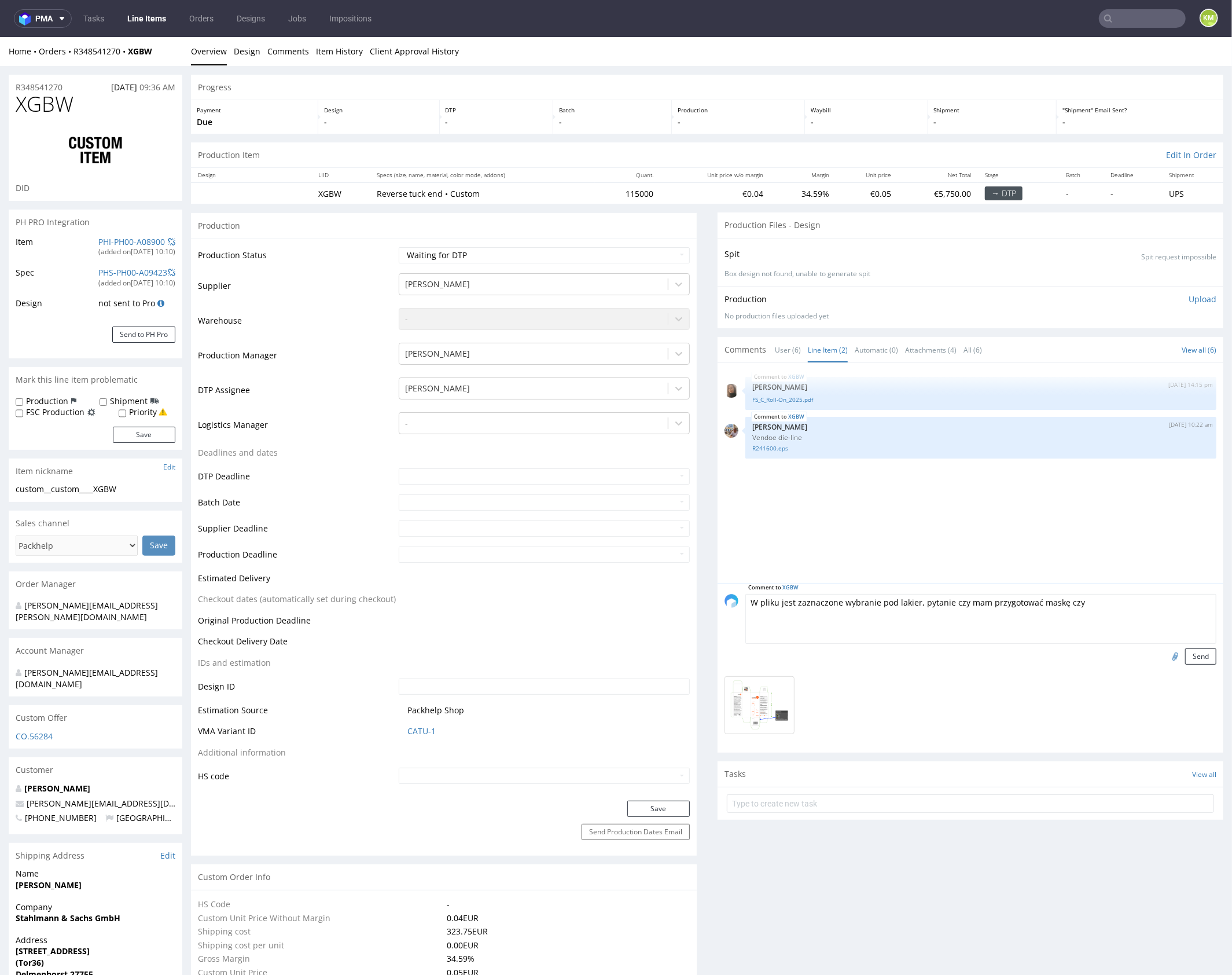
drag, startPoint x: 943, startPoint y: 603, endPoint x: 1109, endPoint y: 598, distance: 166.1
click at [1109, 598] on textarea "W pliku jest zaznaczone wybranie pod lakier, pytanie czy mam przygotować maskę …" at bounding box center [981, 618] width 471 height 50
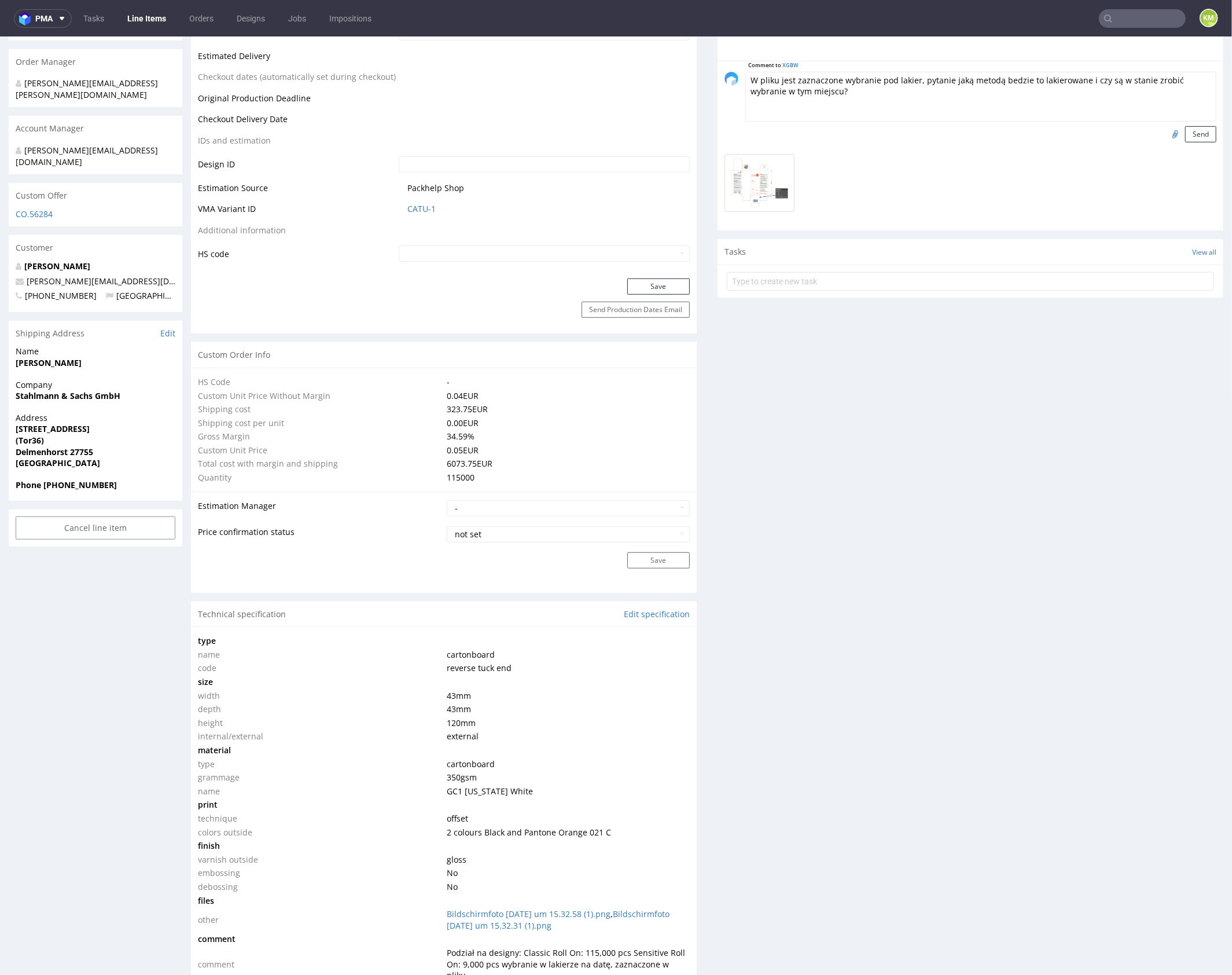
scroll to position [114, 0]
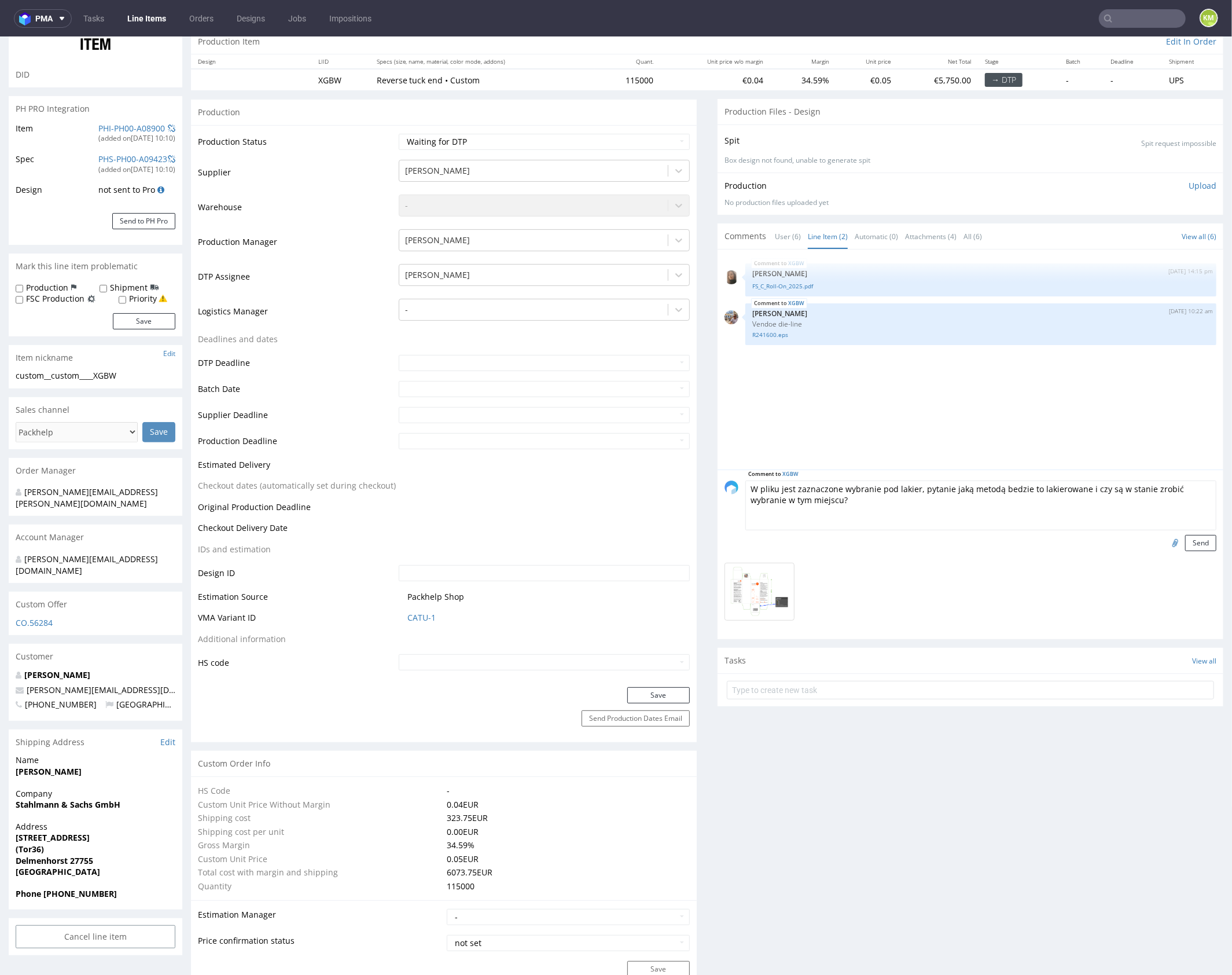
click at [952, 486] on textarea "W pliku jest zaznaczone wybranie pod lakier, pytanie jaką metodą bedzie to laki…" at bounding box center [981, 505] width 471 height 50
click at [956, 487] on textarea "W pliku jest zaznaczone wybranie pod lakier, pytanie jaką metodą bedzie to laki…" at bounding box center [981, 505] width 471 height 50
drag, startPoint x: 1013, startPoint y: 488, endPoint x: 908, endPoint y: 485, distance: 105.0
click at [908, 485] on textarea "W pliku jest zaznaczone wybranie pod lakier, jak bedzie to lakierowane i czy są…" at bounding box center [981, 505] width 471 height 50
click at [1141, 483] on textarea "W pliku jest zaznaczone wybranie pod lakier, czy są w stanie zrobić wybranie w …" at bounding box center [981, 505] width 471 height 50
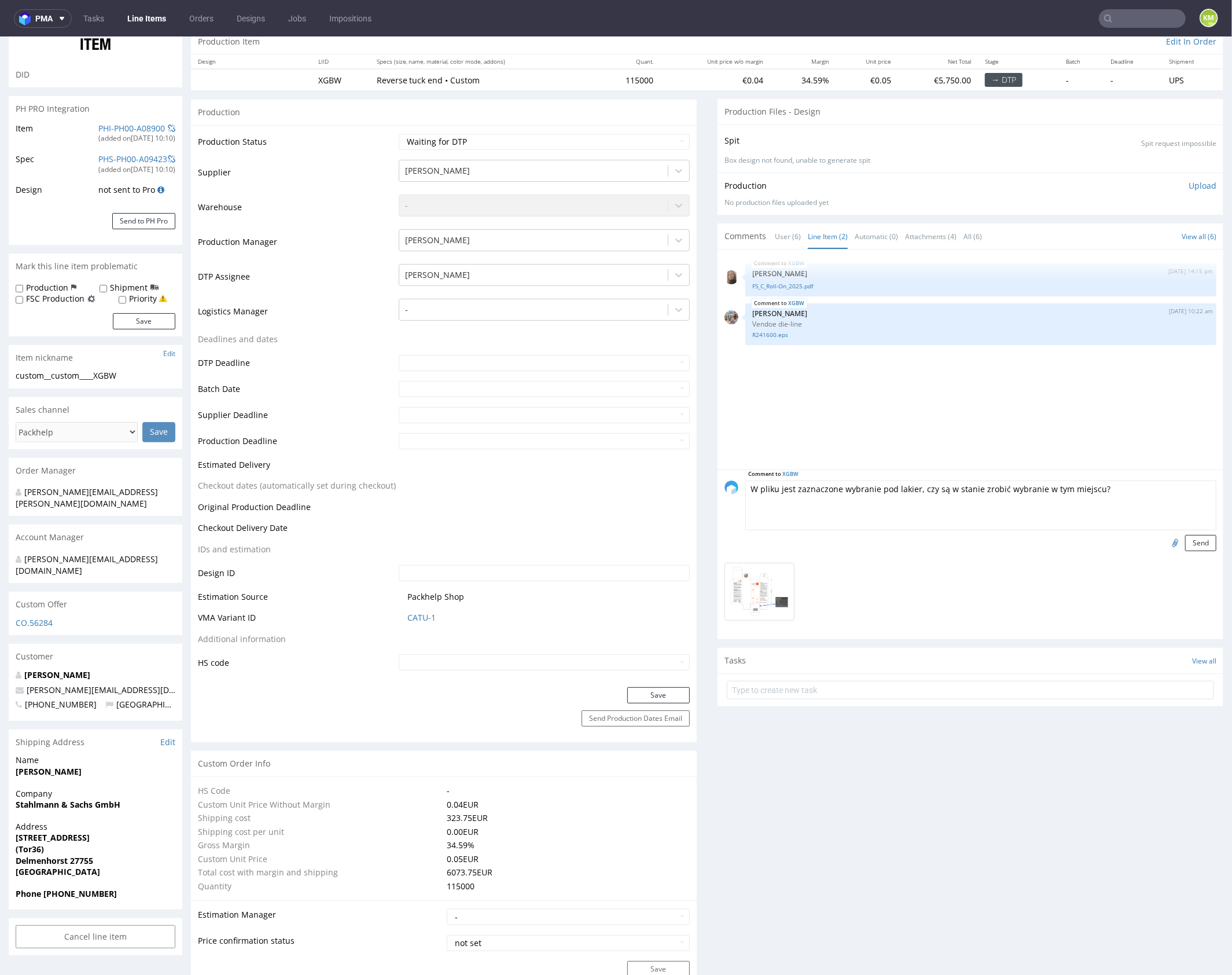
click at [913, 488] on textarea "W pliku jest zaznaczone wybranie pod lakier, czy są w stanie zrobić wybranie w …" at bounding box center [981, 505] width 471 height 50
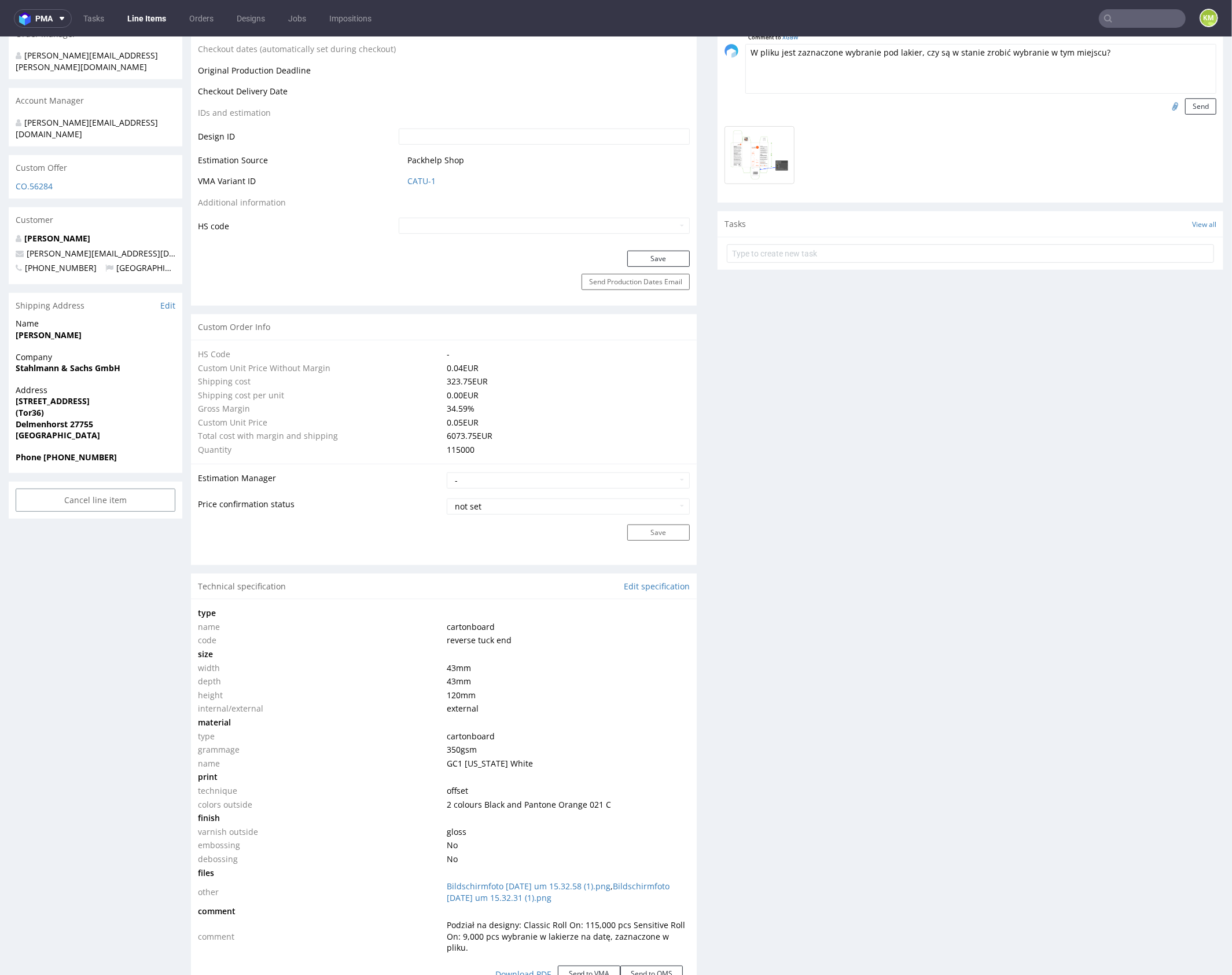
scroll to position [0, 0]
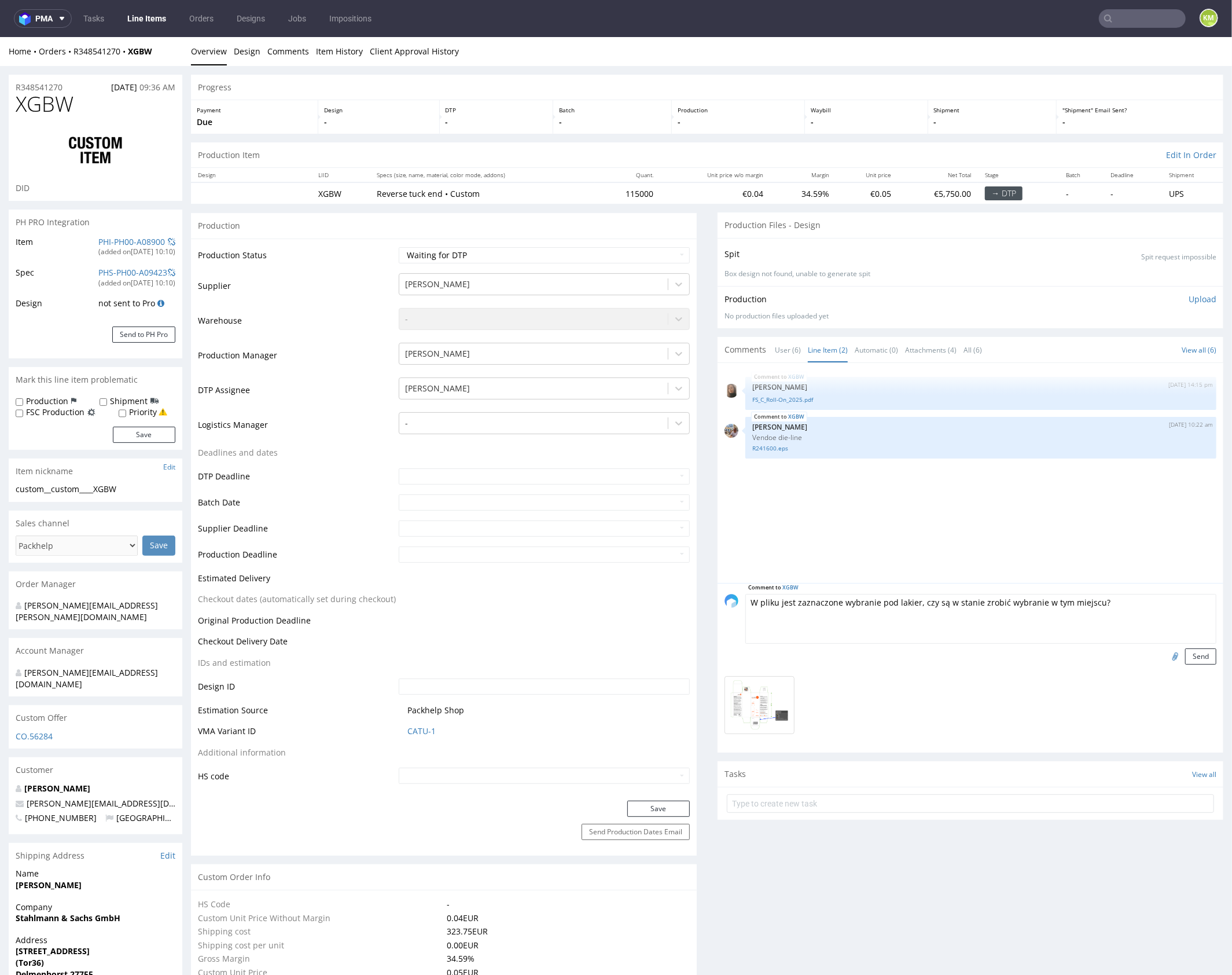
click at [1099, 601] on textarea "W pliku jest zaznaczone wybranie pod lakier, czy są w stanie zrobić wybranie w …" at bounding box center [981, 618] width 471 height 50
click at [912, 602] on textarea "W pliku jest zaznaczone wybranie pod lakier, czy są w stanie zrobić wybranie w …" at bounding box center [981, 618] width 471 height 50
click at [1101, 601] on textarea "W pliku jest zaznaczone wybranie pod lakier, czy są w stanie zrobić wybranie w …" at bounding box center [981, 618] width 471 height 50
click at [930, 600] on textarea "W pliku jest zaznaczone wybranie pod lakier, czy są w stanie zrobić wybranie w …" at bounding box center [981, 618] width 471 height 50
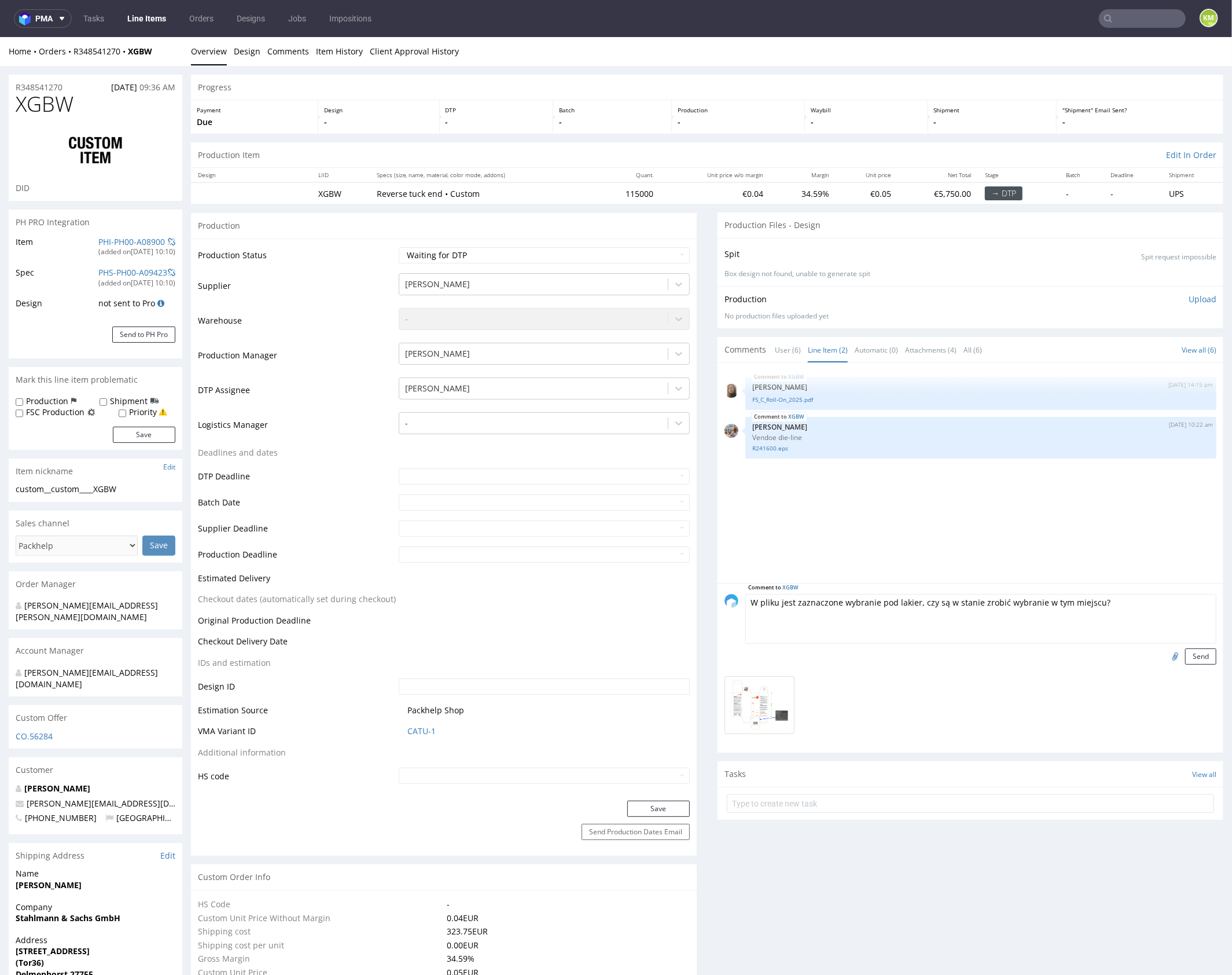
click at [1116, 611] on textarea "W pliku jest zaznaczone wybranie pod lakier, czy są w stanie zrobić wybranie w …" at bounding box center [981, 618] width 471 height 50
type textarea "W pliku jest zaznaczone wybranie pod lakier, czy są w stanie zrobić wybranie w …"
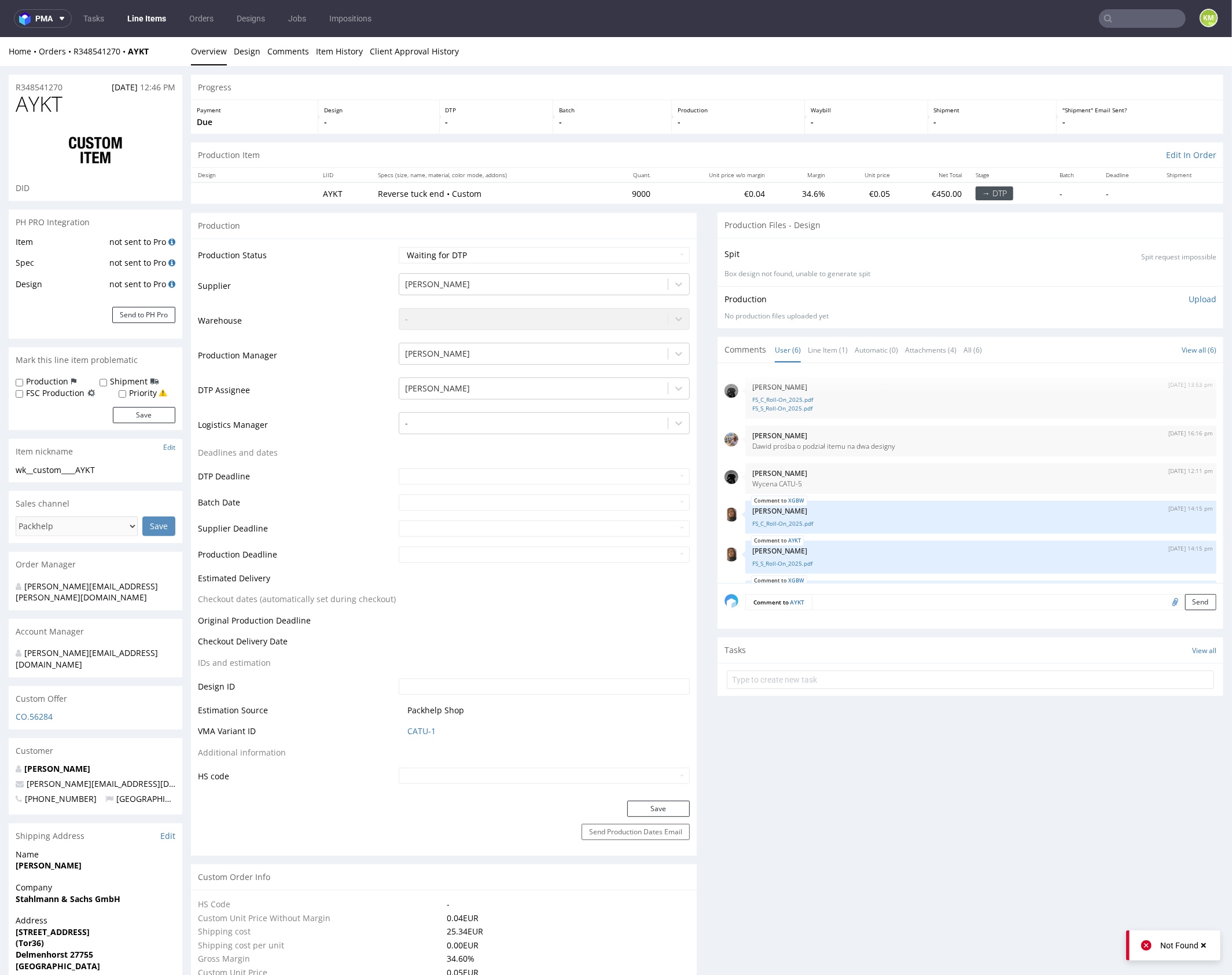
scroll to position [46, 0]
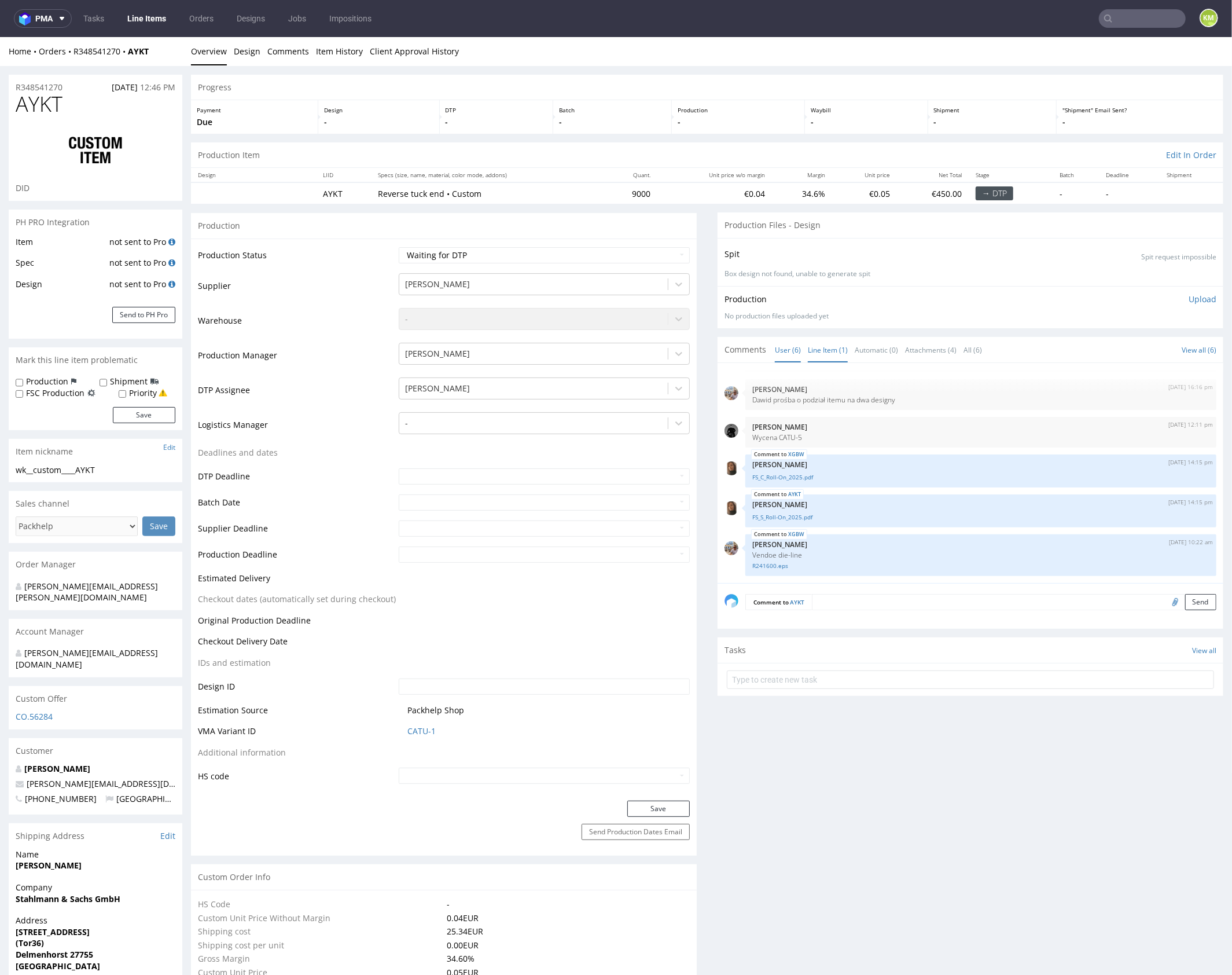
click at [827, 338] on link "Line Item (1)" at bounding box center [828, 349] width 40 height 25
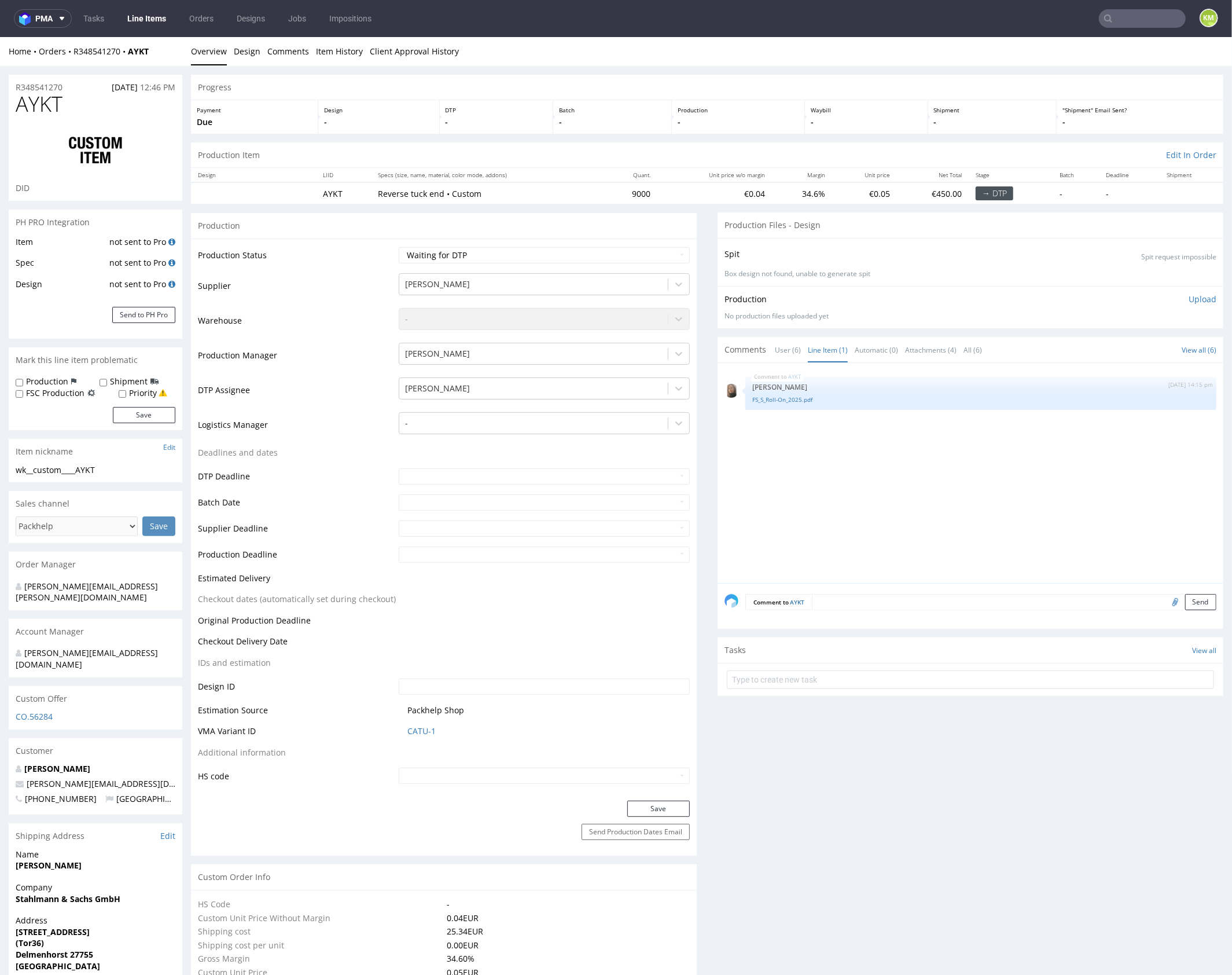
drag, startPoint x: 832, startPoint y: 434, endPoint x: 816, endPoint y: 419, distance: 21.9
click at [832, 434] on div "AYKT [DATE] 14:15 pm [PERSON_NAME] FS_S_Roll-On_2025.pdf" at bounding box center [973, 475] width 499 height 213
click at [794, 400] on link "FS_S_Roll-On_2025.pdf" at bounding box center [981, 399] width 457 height 9
click at [29, 106] on span "AYKT" at bounding box center [39, 103] width 47 height 23
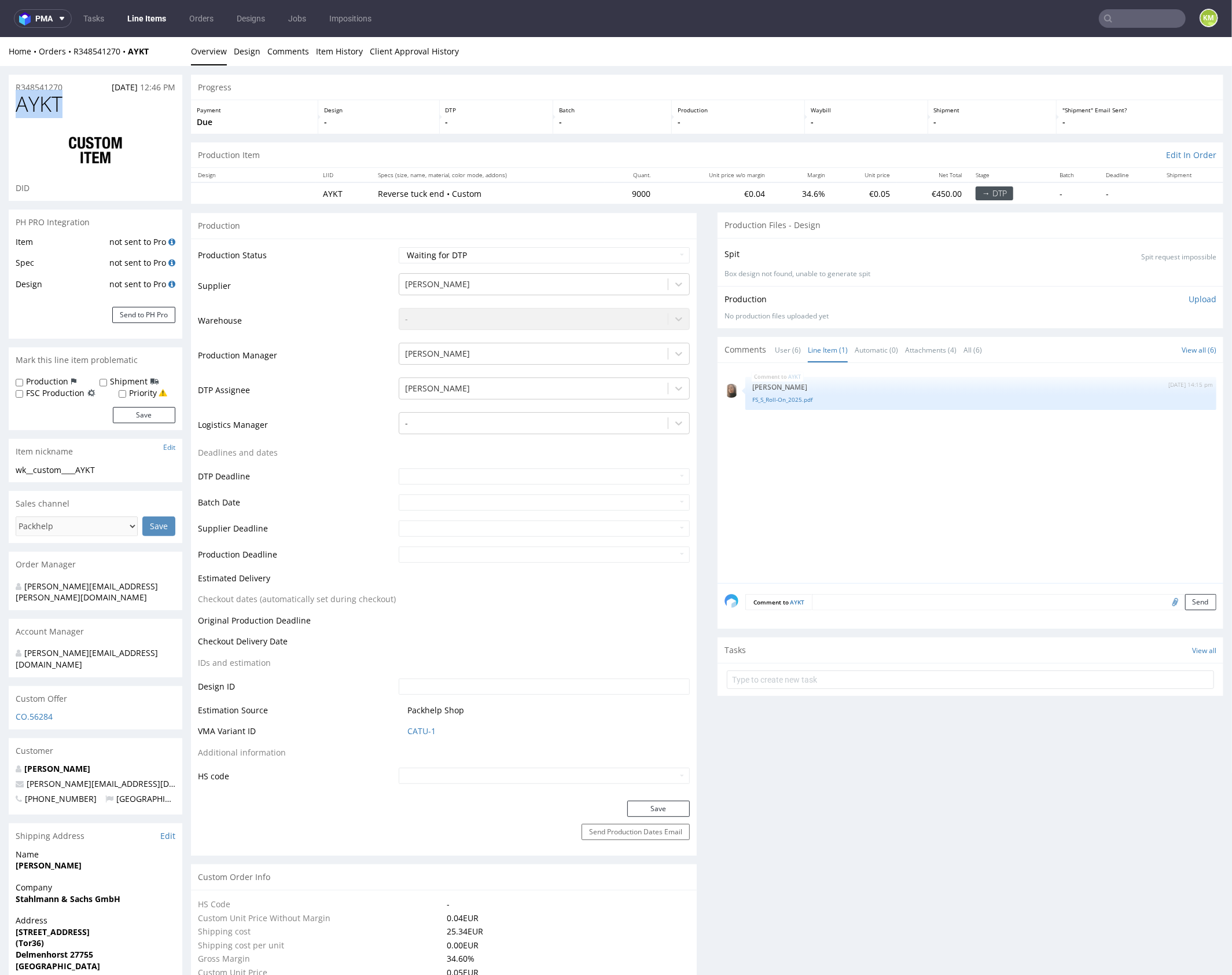
copy span "AYKT"
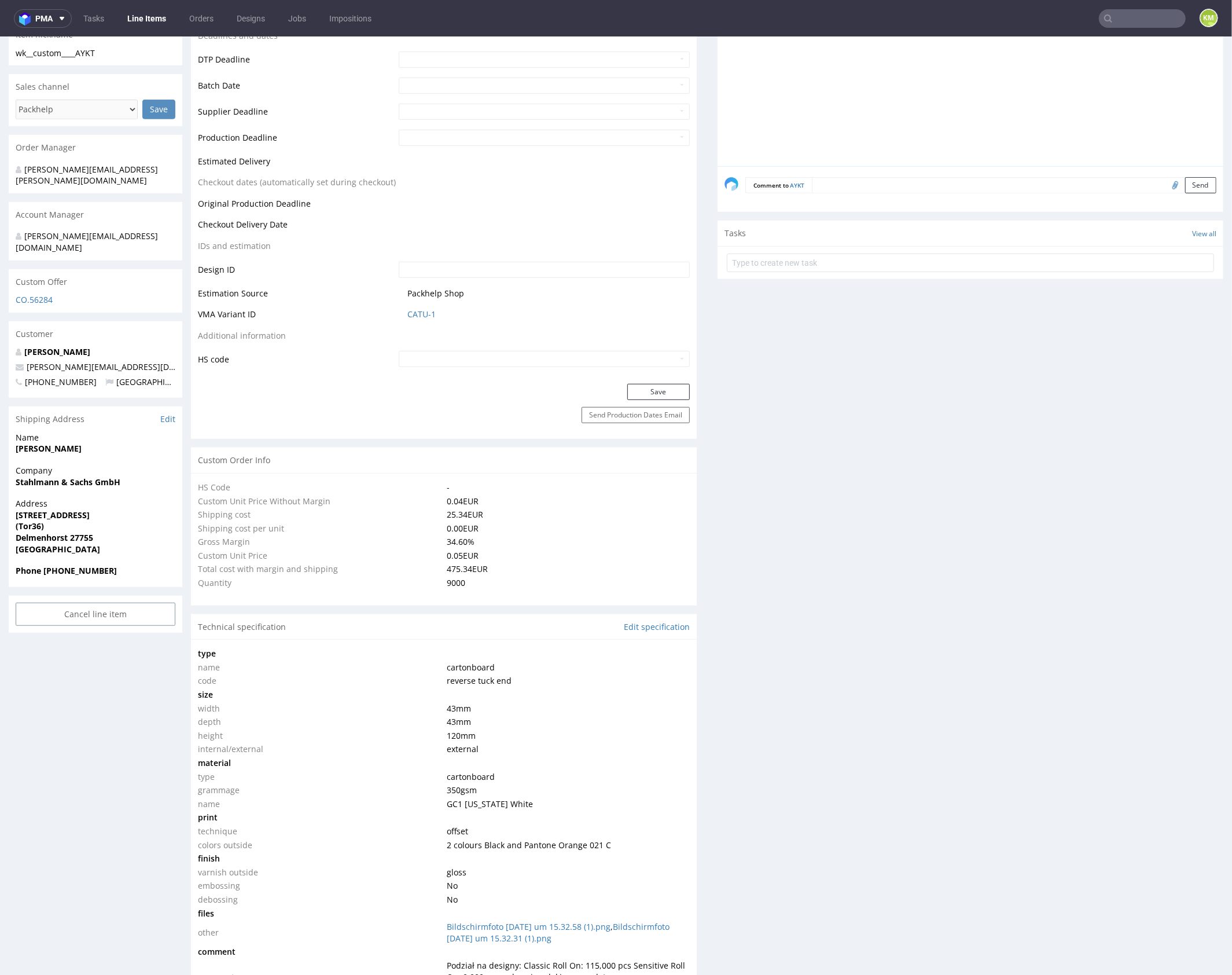
scroll to position [0, 0]
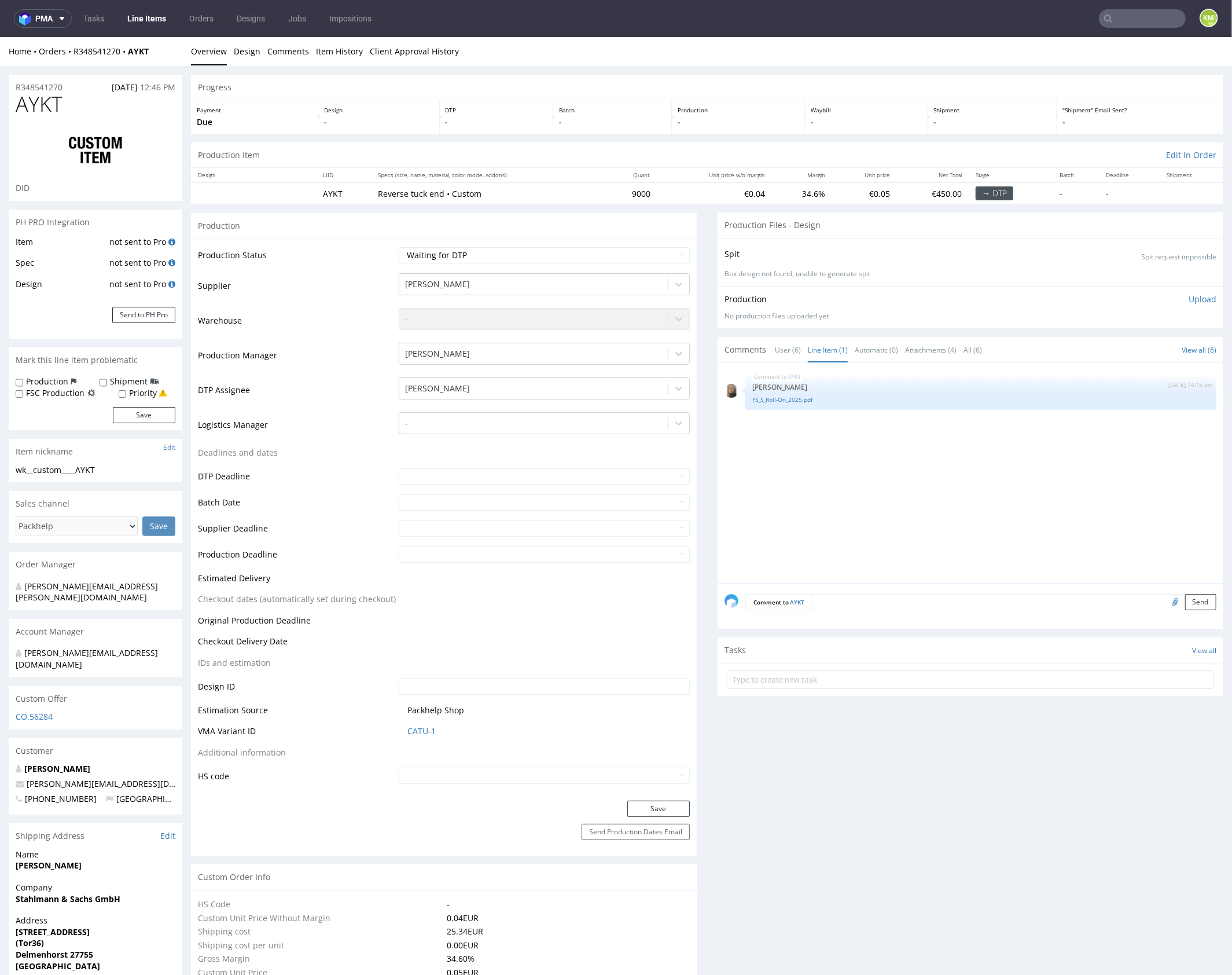
click at [848, 475] on div "AYKT 12th Sep 25 | 14:15 pm Angelina Marć FS_S_Roll-On_2025.pdf" at bounding box center [973, 475] width 499 height 213
click at [1165, 602] on input "file" at bounding box center [1173, 601] width 16 height 15
type input "C:\fakepath\wybranie lakier.png"
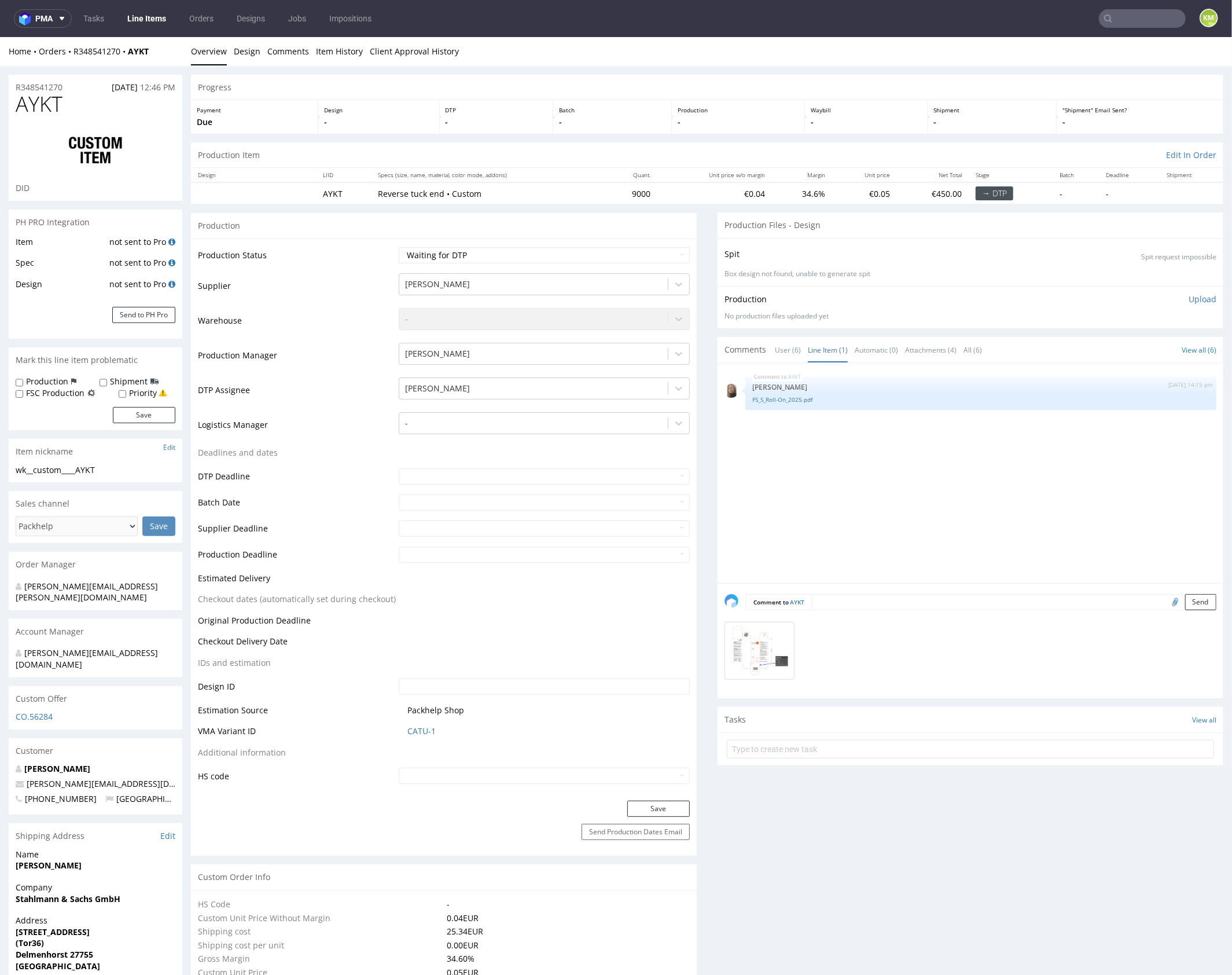
click at [914, 603] on textarea at bounding box center [1014, 601] width 404 height 16
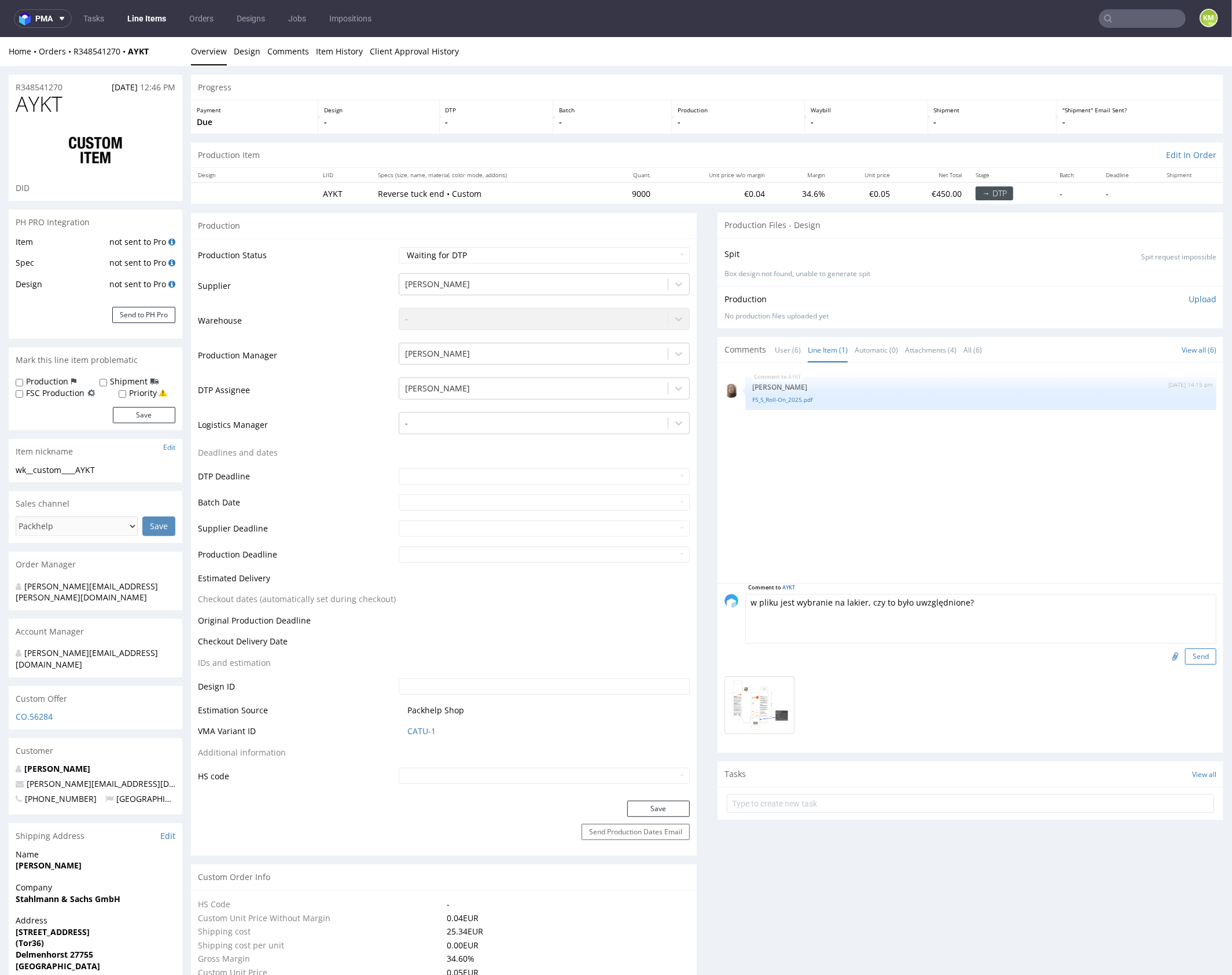
type textarea "w pliku jest wybranie na lakier, czy to było uwzględnione?"
click at [1185, 655] on button "Send" at bounding box center [1201, 656] width 31 height 16
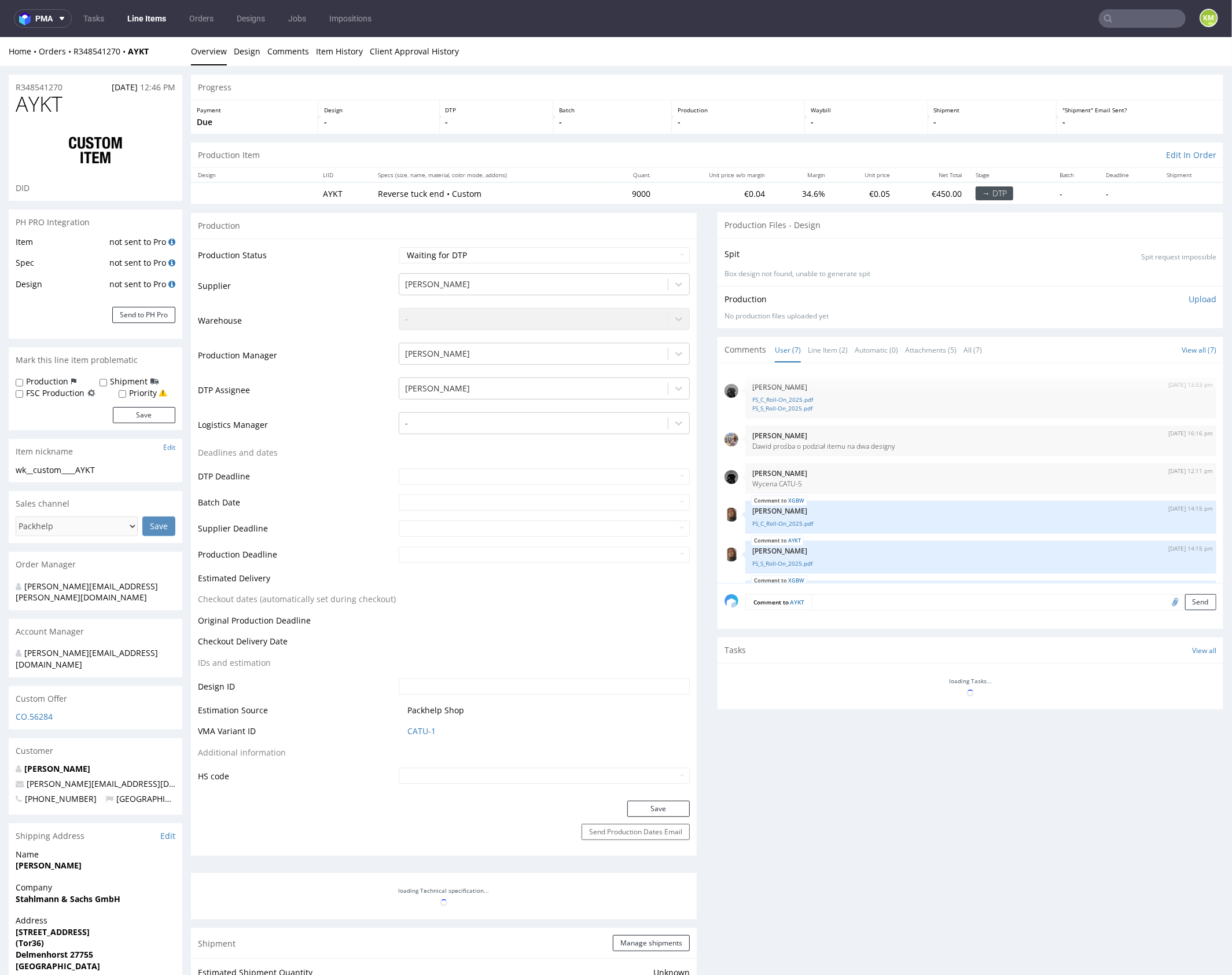
scroll to position [95, 0]
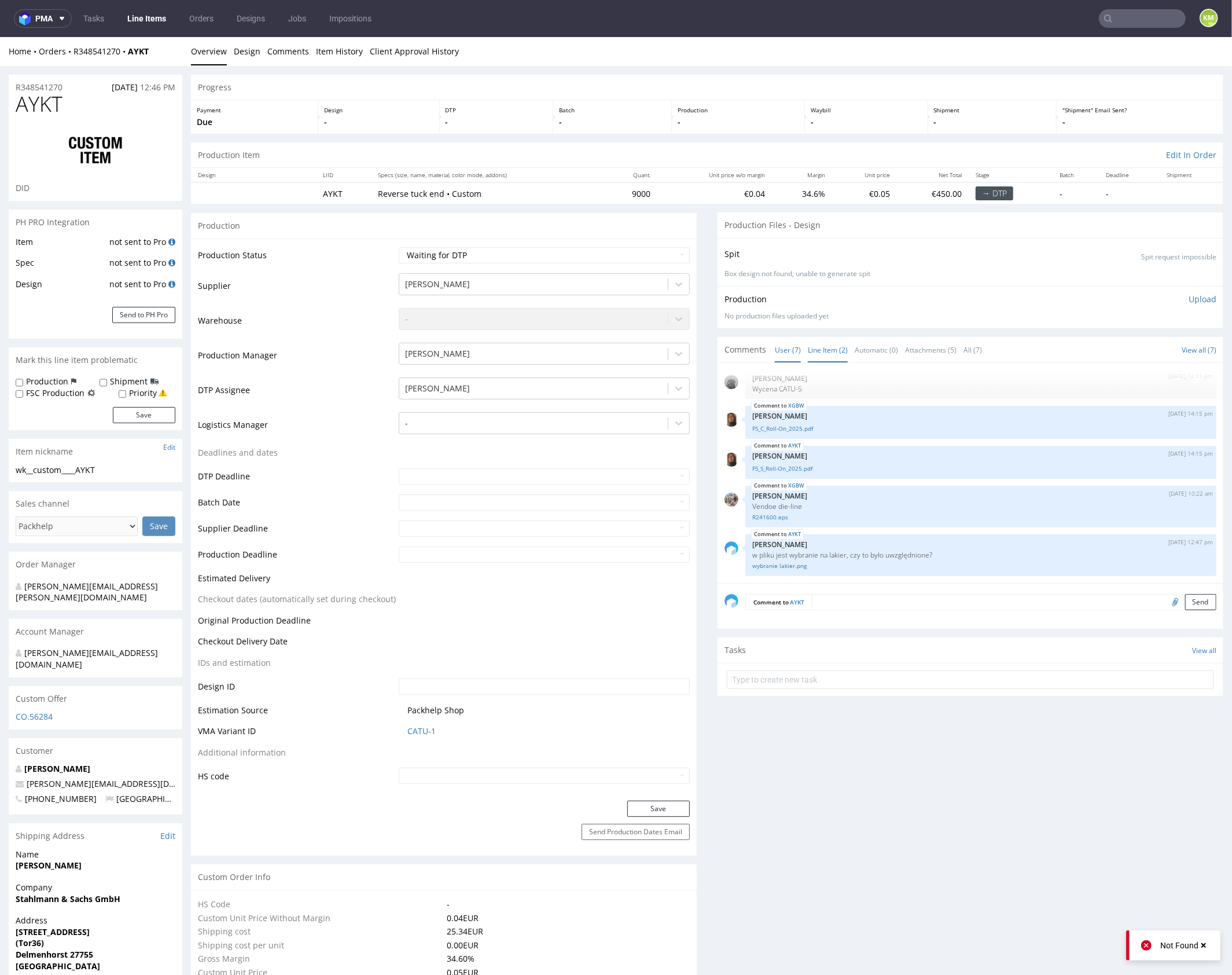
click at [828, 357] on link "Line Item (2)" at bounding box center [828, 349] width 40 height 25
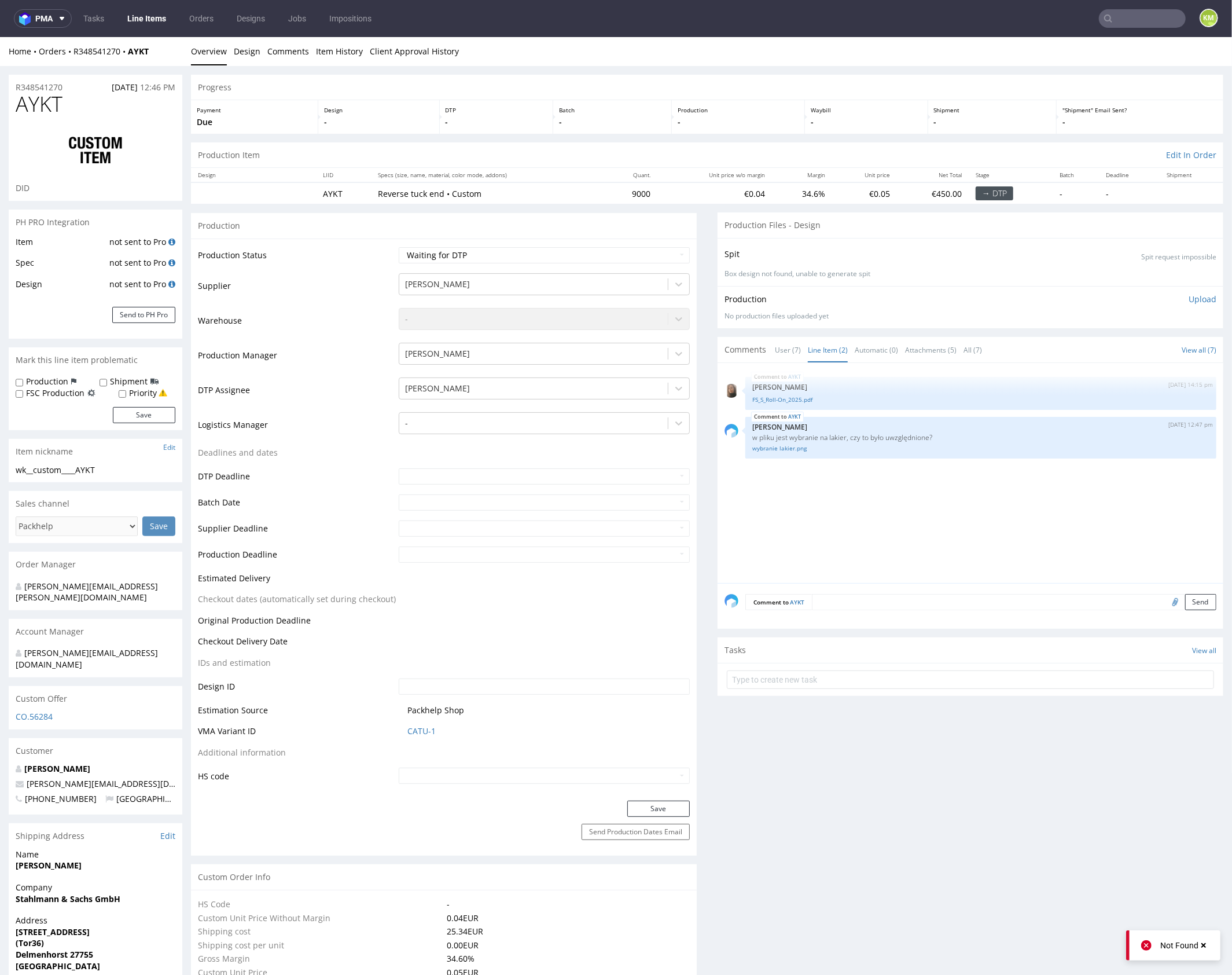
click at [956, 492] on div "AYKT 12th Sep 25 | 14:15 pm Angelina Marć FS_S_Roll-On_2025.pdf AYKT 17th Sep 2…" at bounding box center [973, 475] width 499 height 213
click at [906, 436] on p "w pliku jest wybranie na lakier, czy to było uwzględnione?" at bounding box center [981, 436] width 457 height 9
copy p "w pliku jest wybranie na lakier, czy to było uwzględnione?"
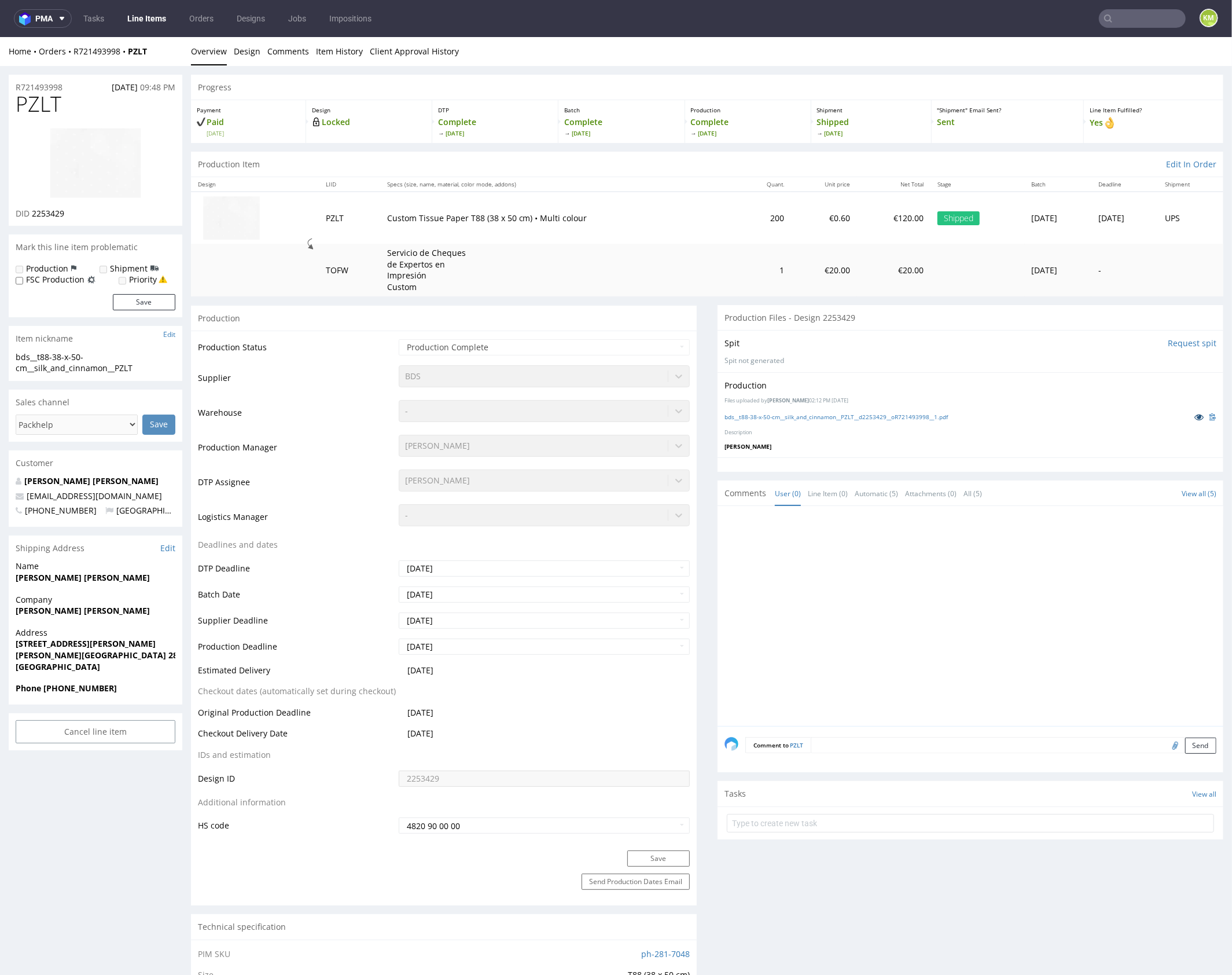
click at [1195, 415] on icon at bounding box center [1199, 416] width 10 height 8
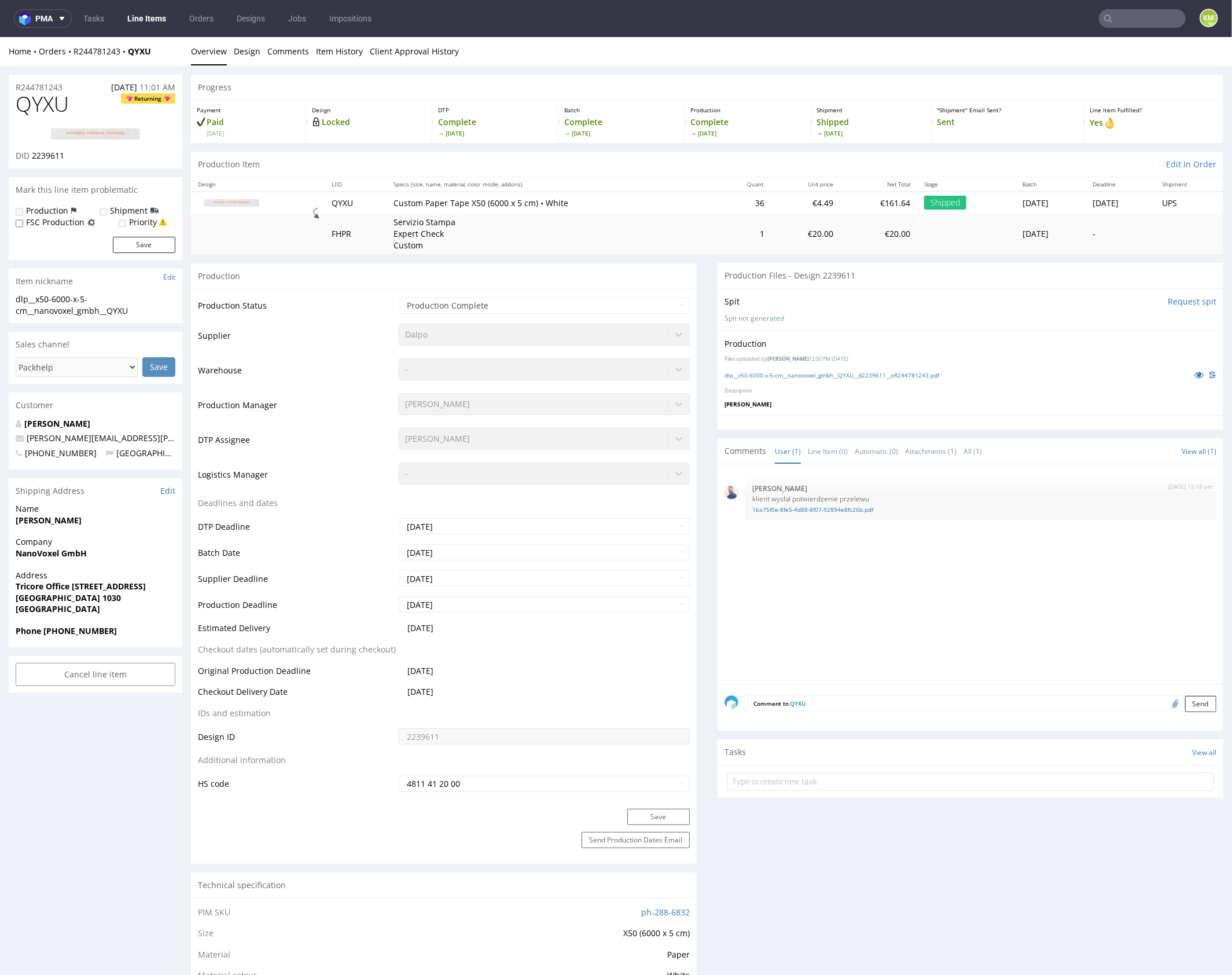
click at [952, 601] on div "[DATE] 15:18 pm [PERSON_NAME] klient wysłał potwierdzenie przelewu 16a75f0e-8fe…" at bounding box center [973, 577] width 499 height 213
click at [864, 374] on link "dlp__x50-6000-x-5-cm__nanovoxel_gmbh__QYXU__d2239611__oR244781243.pdf" at bounding box center [831, 374] width 214 height 8
click at [352, 50] on link "Item History" at bounding box center [339, 51] width 47 height 29
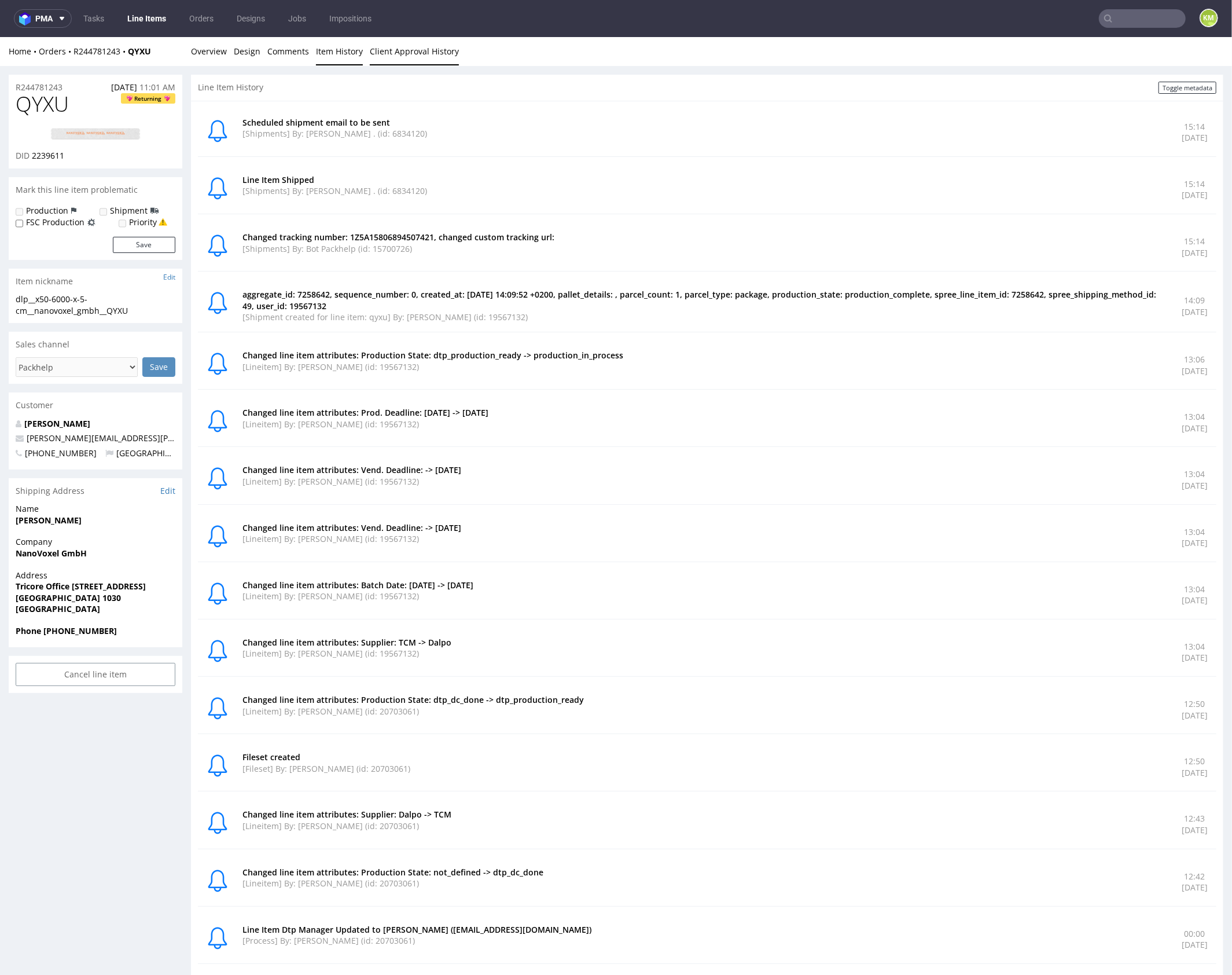
click at [372, 50] on link "Client Approval History" at bounding box center [414, 51] width 89 height 29
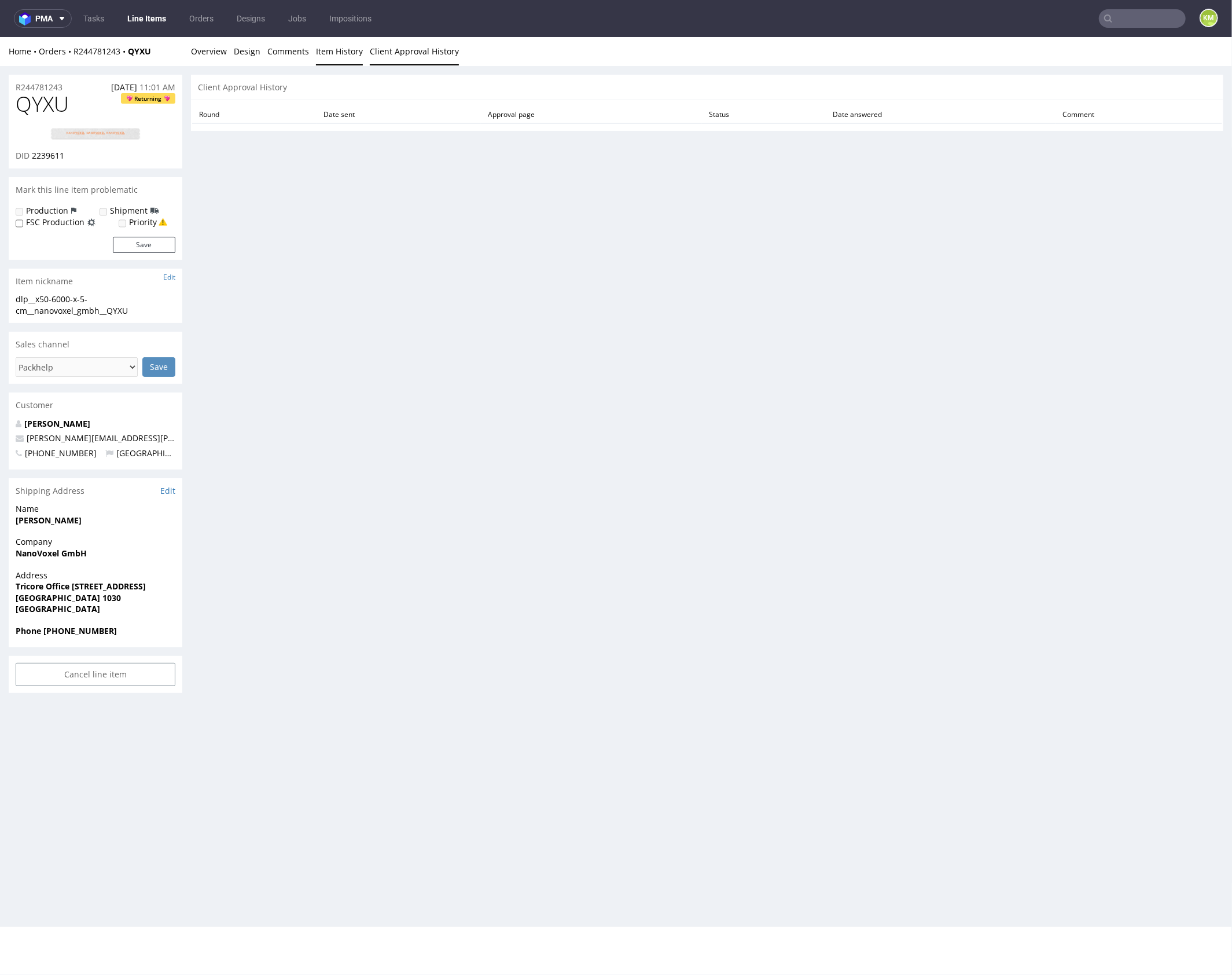
click at [323, 48] on link "Item History" at bounding box center [339, 51] width 47 height 29
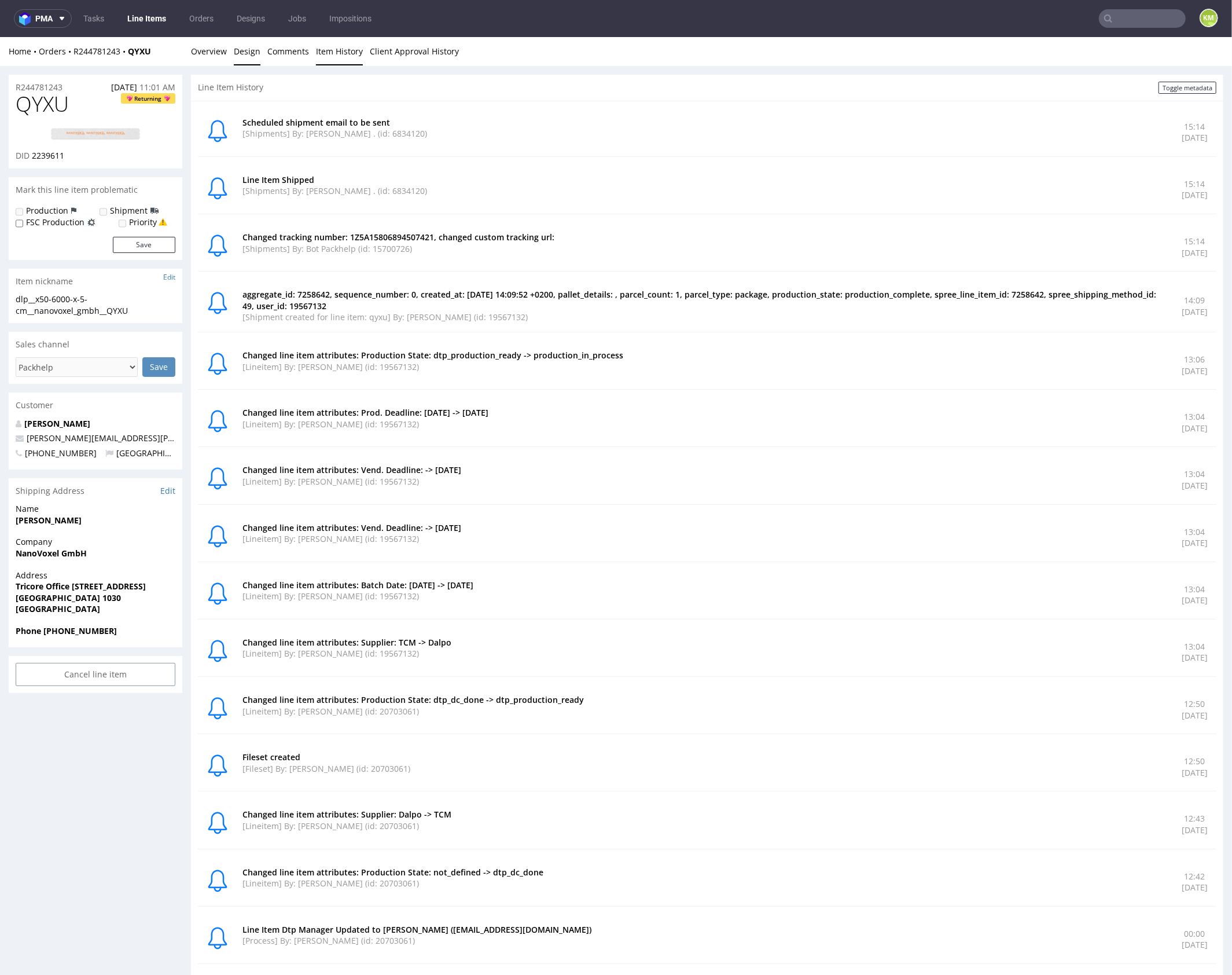
click at [245, 58] on link "Design" at bounding box center [246, 51] width 27 height 29
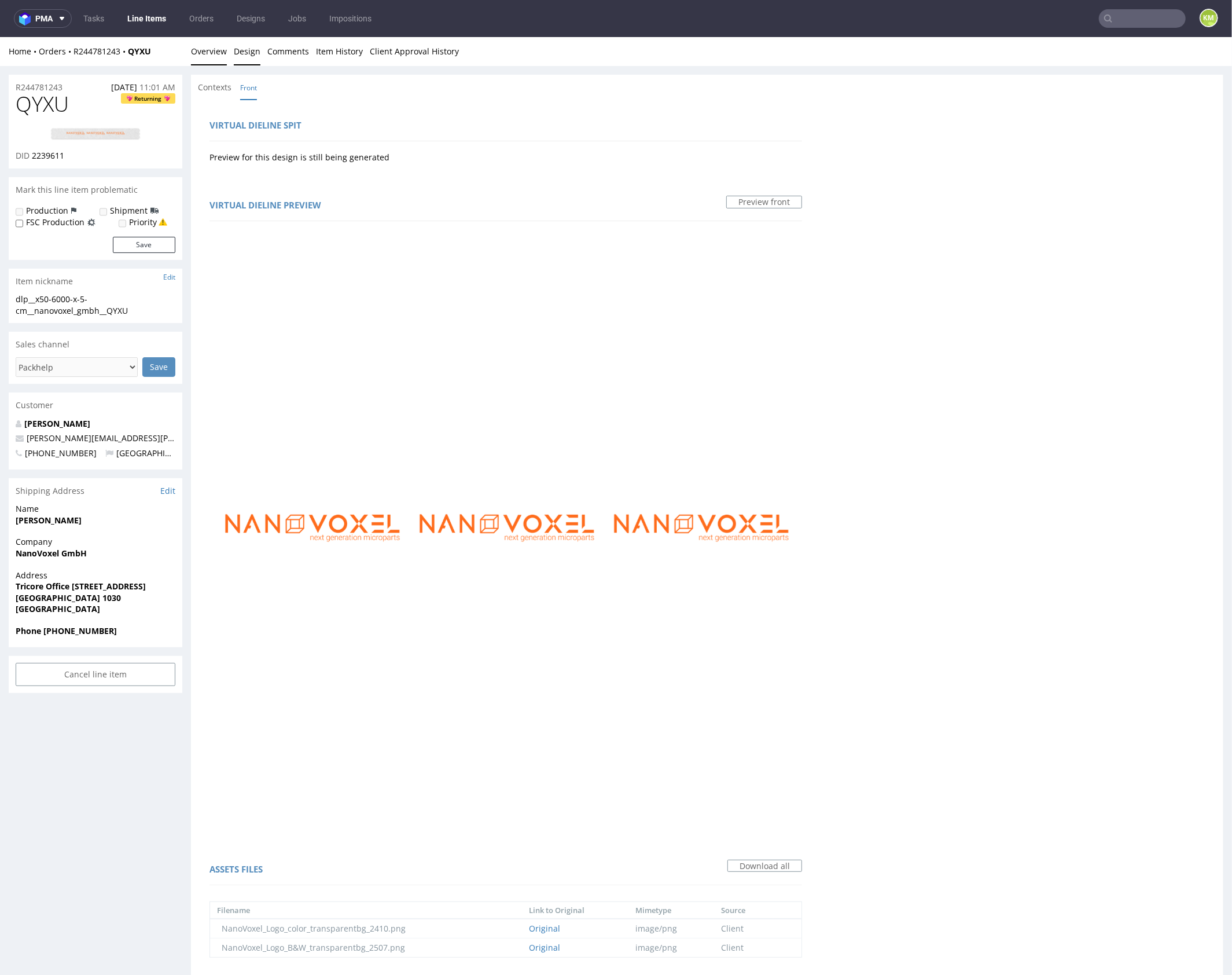
click at [210, 52] on link "Overview" at bounding box center [209, 51] width 36 height 29
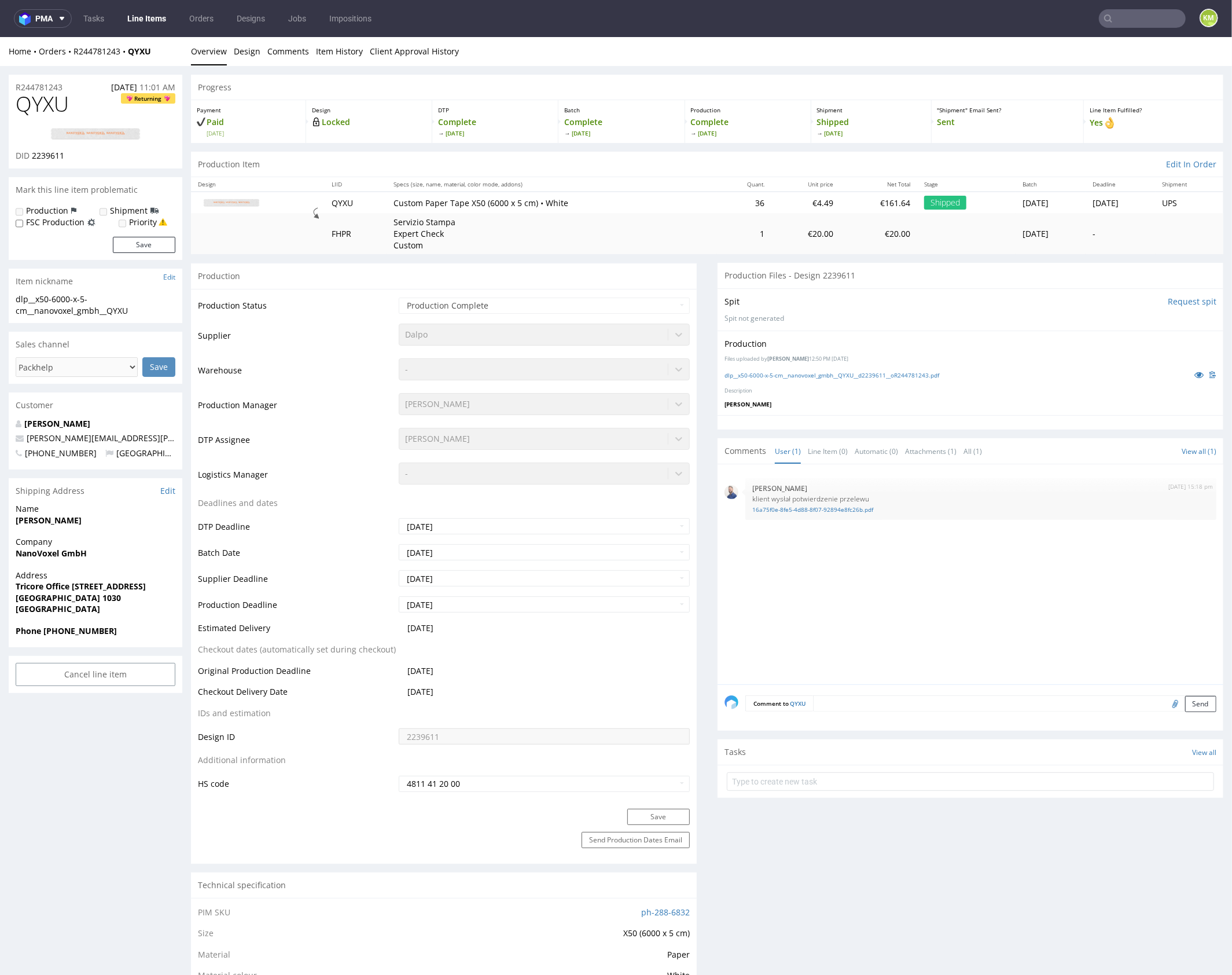
drag, startPoint x: 886, startPoint y: 575, endPoint x: 1231, endPoint y: 404, distance: 385.1
click at [886, 575] on div "[DATE] 15:18 pm [PERSON_NAME] klient wysłał potwierdzenie przelewu 16a75f0e-8fe…" at bounding box center [973, 577] width 499 height 213
click at [826, 507] on link "16a75f0e-8fe5-4d88-8f07-92894e8fc26b.pdf" at bounding box center [981, 509] width 457 height 9
click at [898, 558] on div "[DATE] 15:18 pm [PERSON_NAME] klient wysłał potwierdzenie przelewu 16a75f0e-8fe…" at bounding box center [973, 577] width 499 height 213
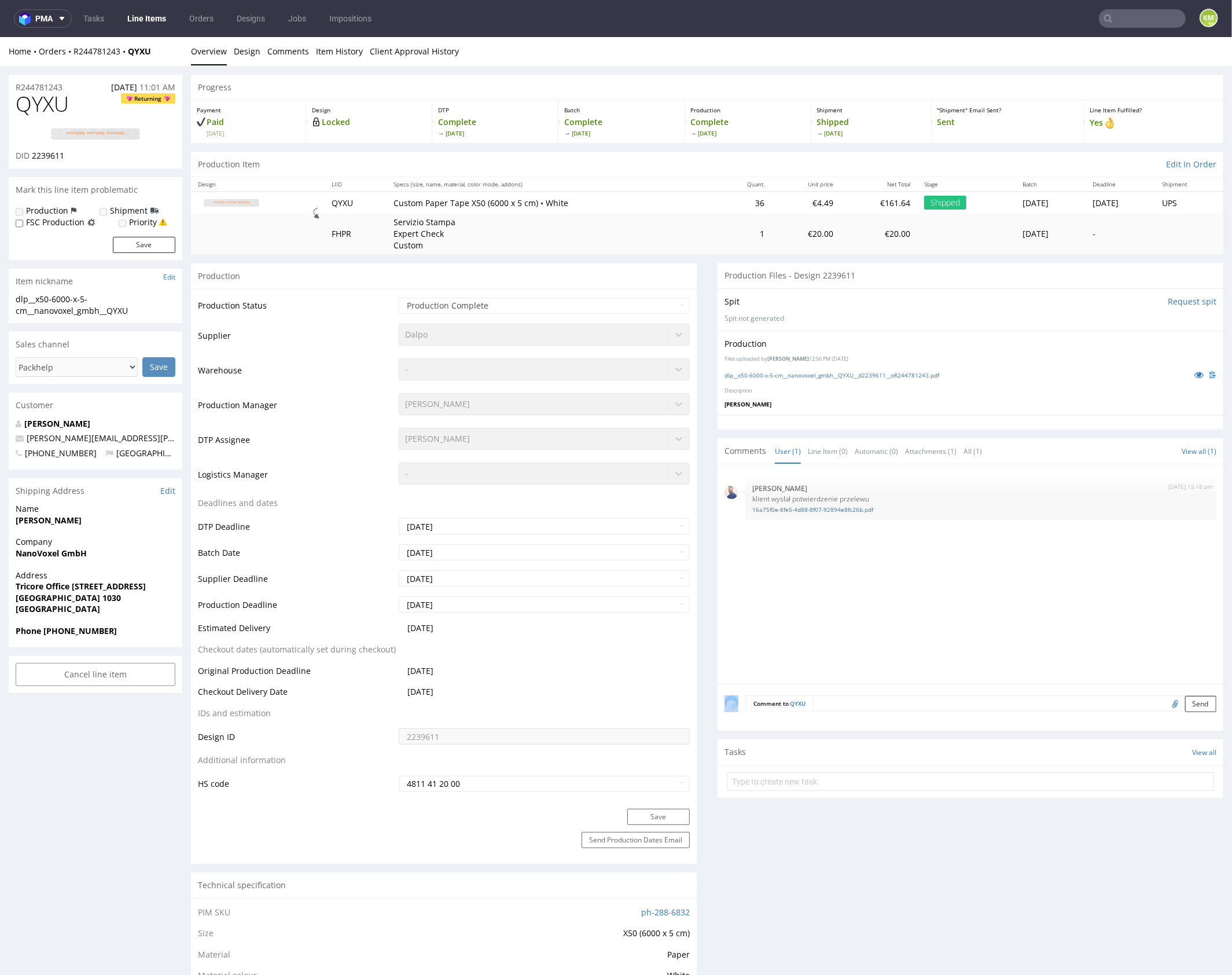
click at [884, 556] on div "22nd Jul 25 | 15:18 pm Michał Rachański klient wysłał potwierdzenie przelewu 16…" at bounding box center [973, 577] width 499 height 213
click at [918, 553] on div "22nd Jul 25 | 15:18 pm Michał Rachański klient wysłał potwierdzenie przelewu 16…" at bounding box center [973, 577] width 499 height 213
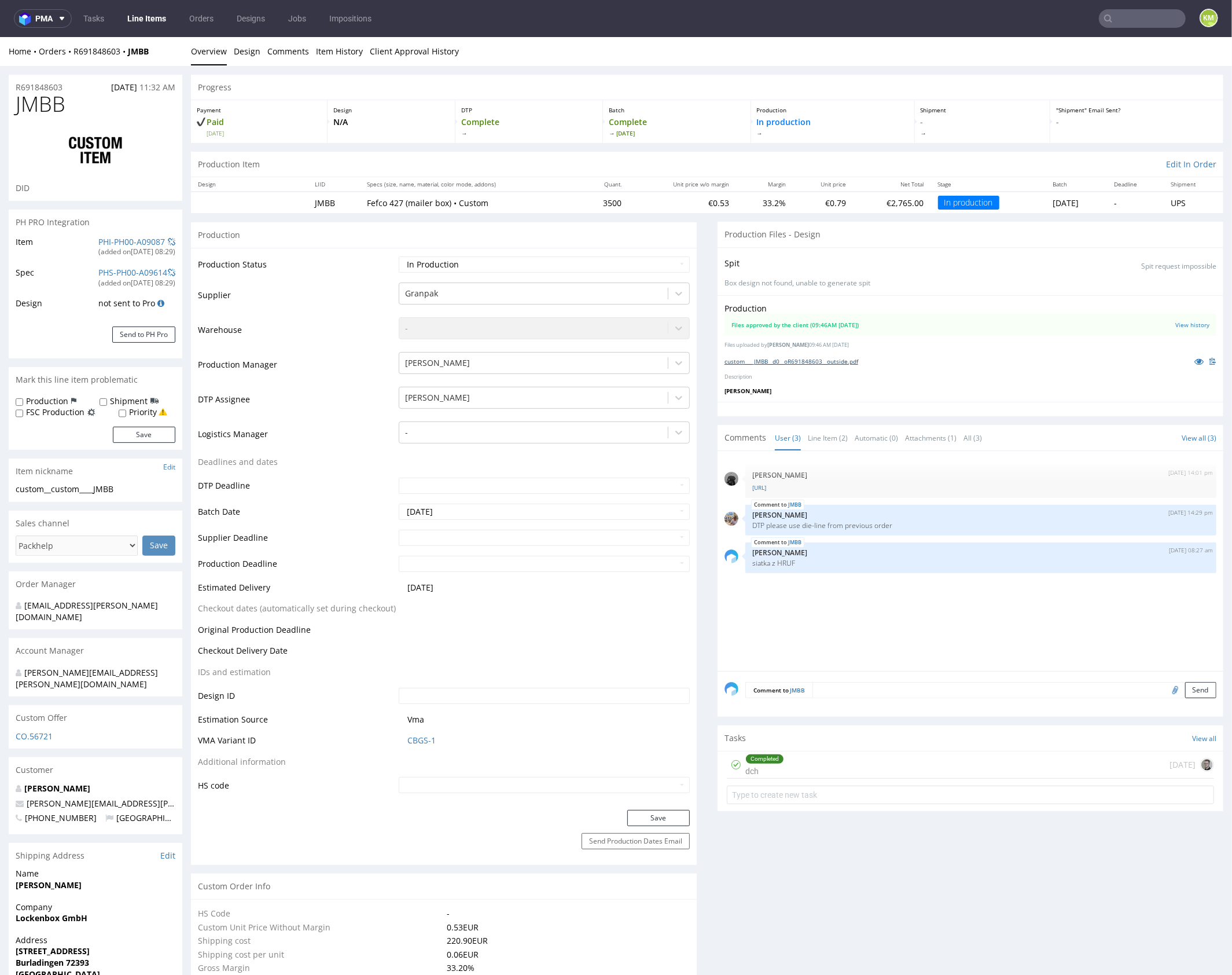
click at [824, 361] on link "custom____JMBB__d0__oR691848603__outside.pdf" at bounding box center [791, 361] width 133 height 8
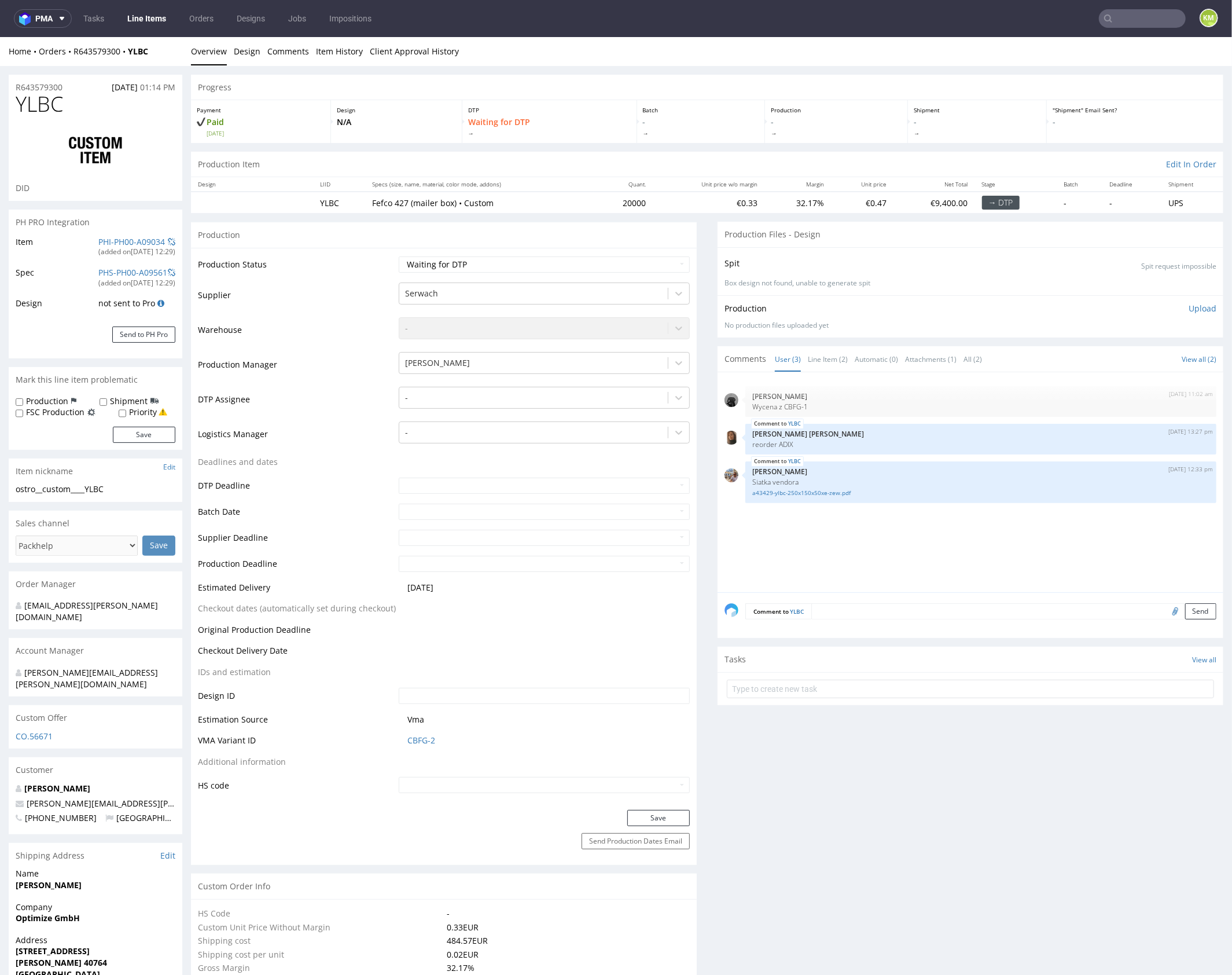
click at [860, 524] on div "[DATE] 11:02 am [PERSON_NAME] z CBFG-1 YLBC [DATE] 13:27 pm [PERSON_NAME] [PERS…" at bounding box center [973, 485] width 499 height 213
click at [783, 440] on p "reorder ADIX" at bounding box center [981, 443] width 457 height 9
click at [832, 357] on link "Line Item (2)" at bounding box center [828, 358] width 40 height 25
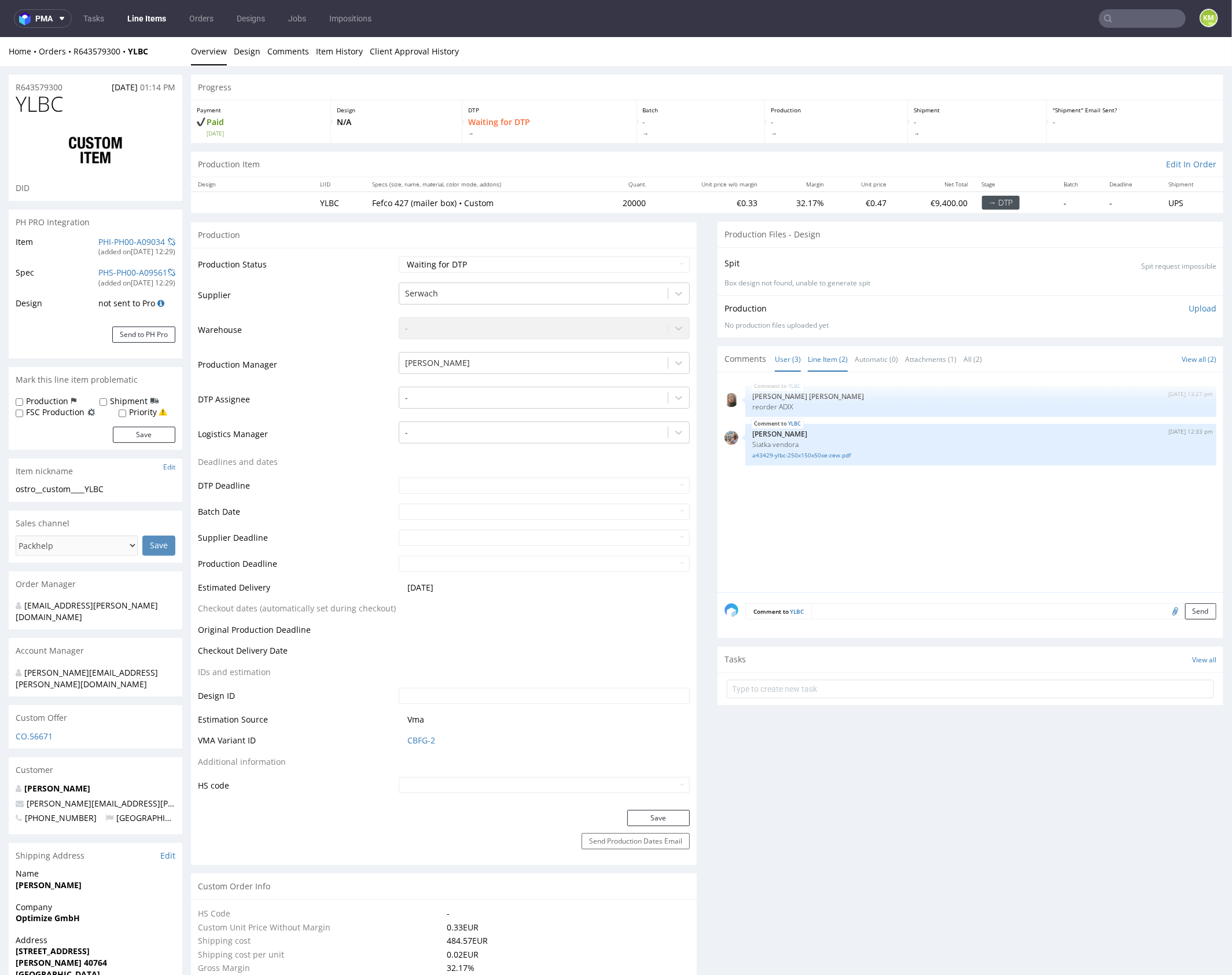
click at [778, 356] on link "User (3)" at bounding box center [788, 358] width 26 height 25
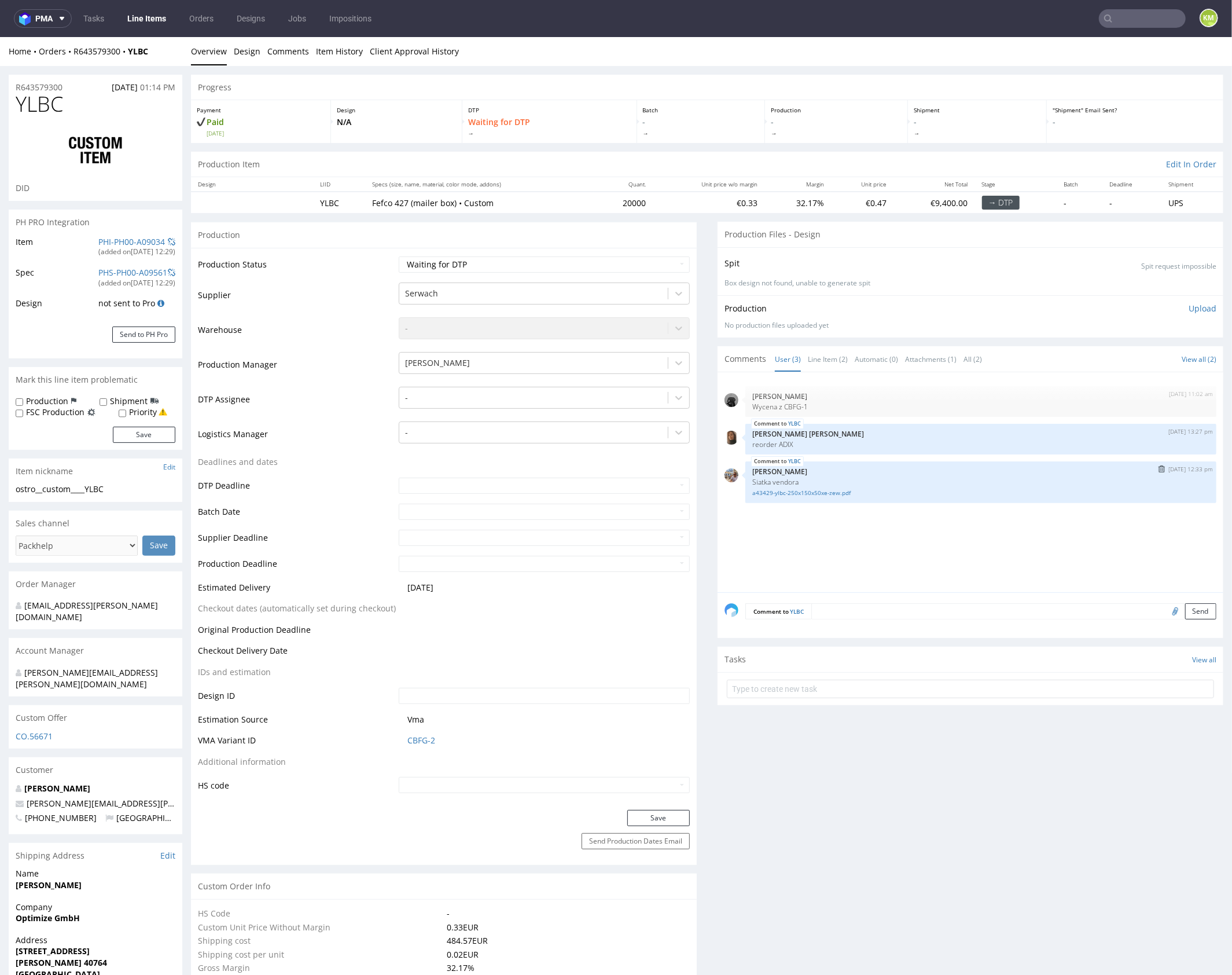
drag, startPoint x: 954, startPoint y: 524, endPoint x: 1058, endPoint y: 478, distance: 113.7
click at [954, 524] on div "2nd Sep 25 | 11:02 am Dawid Urbanowicz Wycena z CBFG-1 YLBC 8th Sep 25 | 13:27 …" at bounding box center [973, 485] width 499 height 213
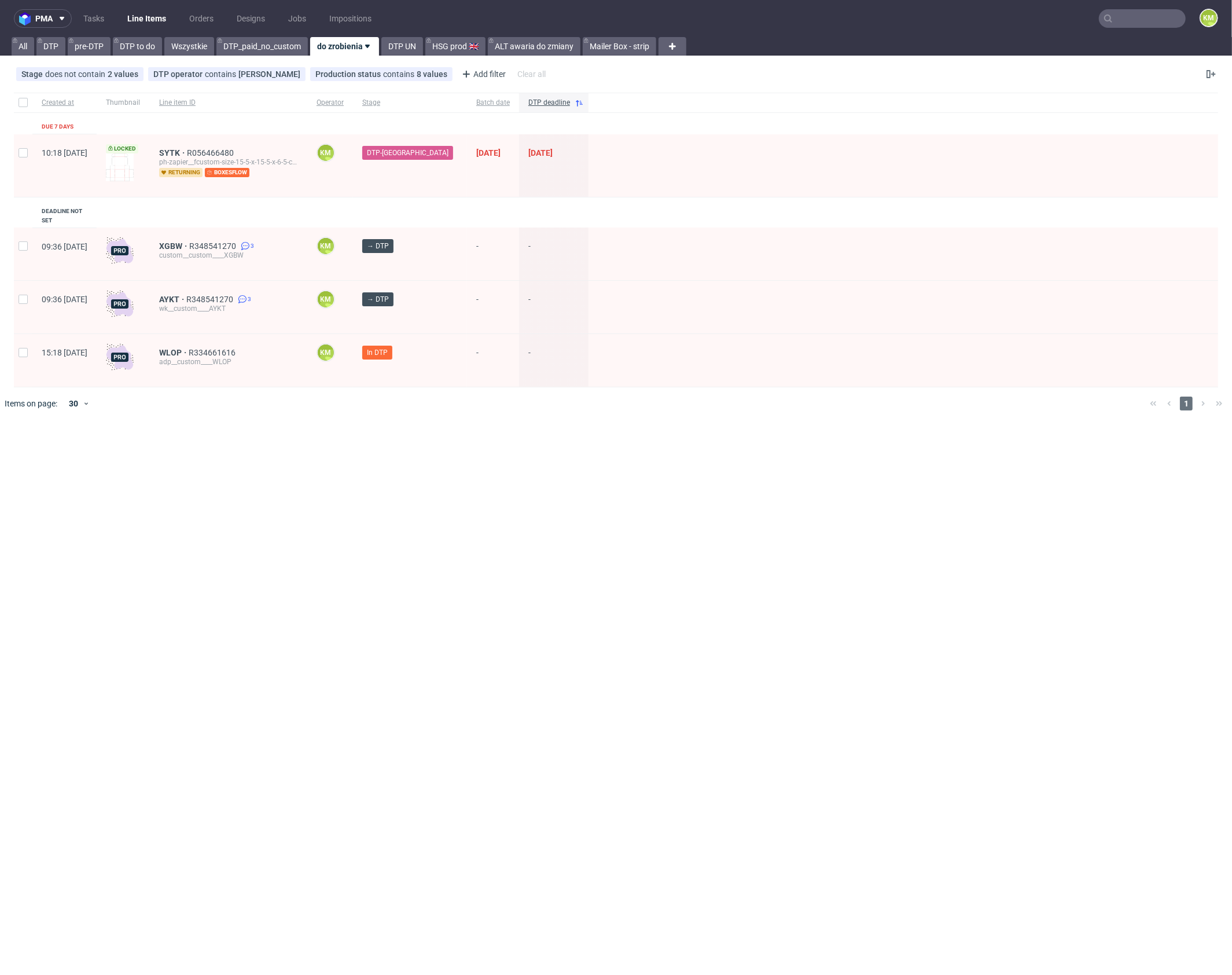
click at [1137, 18] on input "text" at bounding box center [1143, 18] width 87 height 18
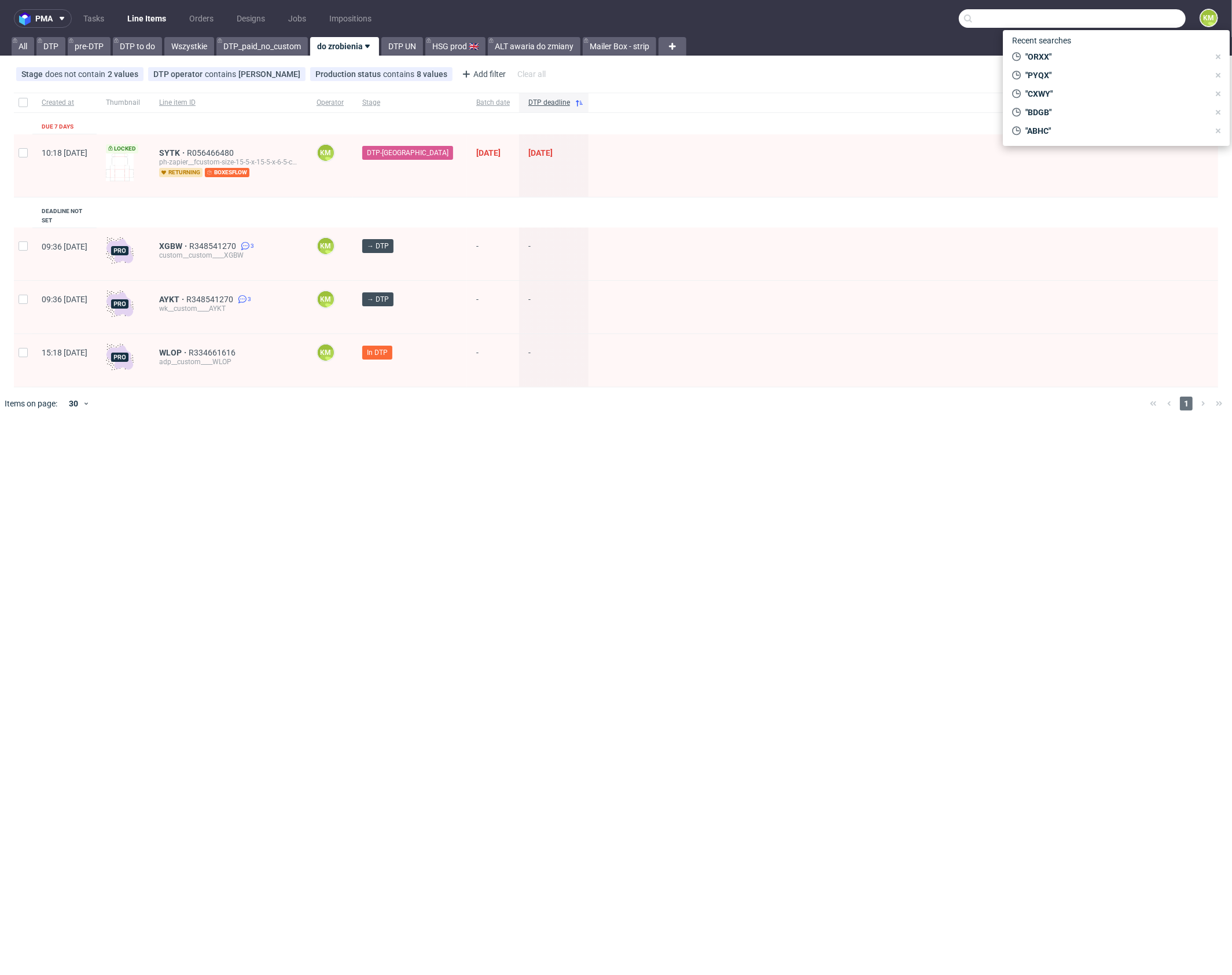
paste input "ADIX"
type input "ADIX"
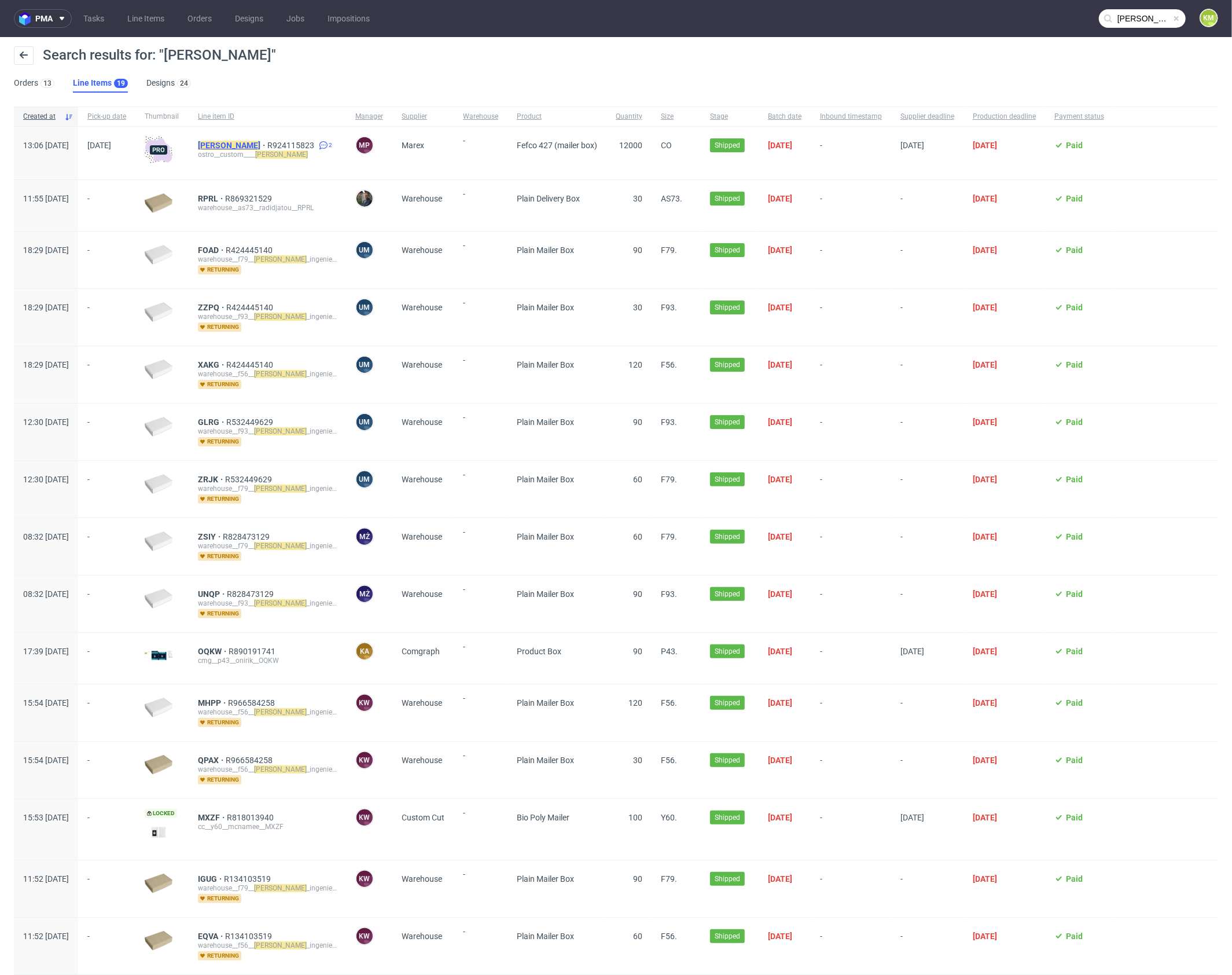
click at [242, 145] on mark "ADIX" at bounding box center [229, 146] width 63 height 10
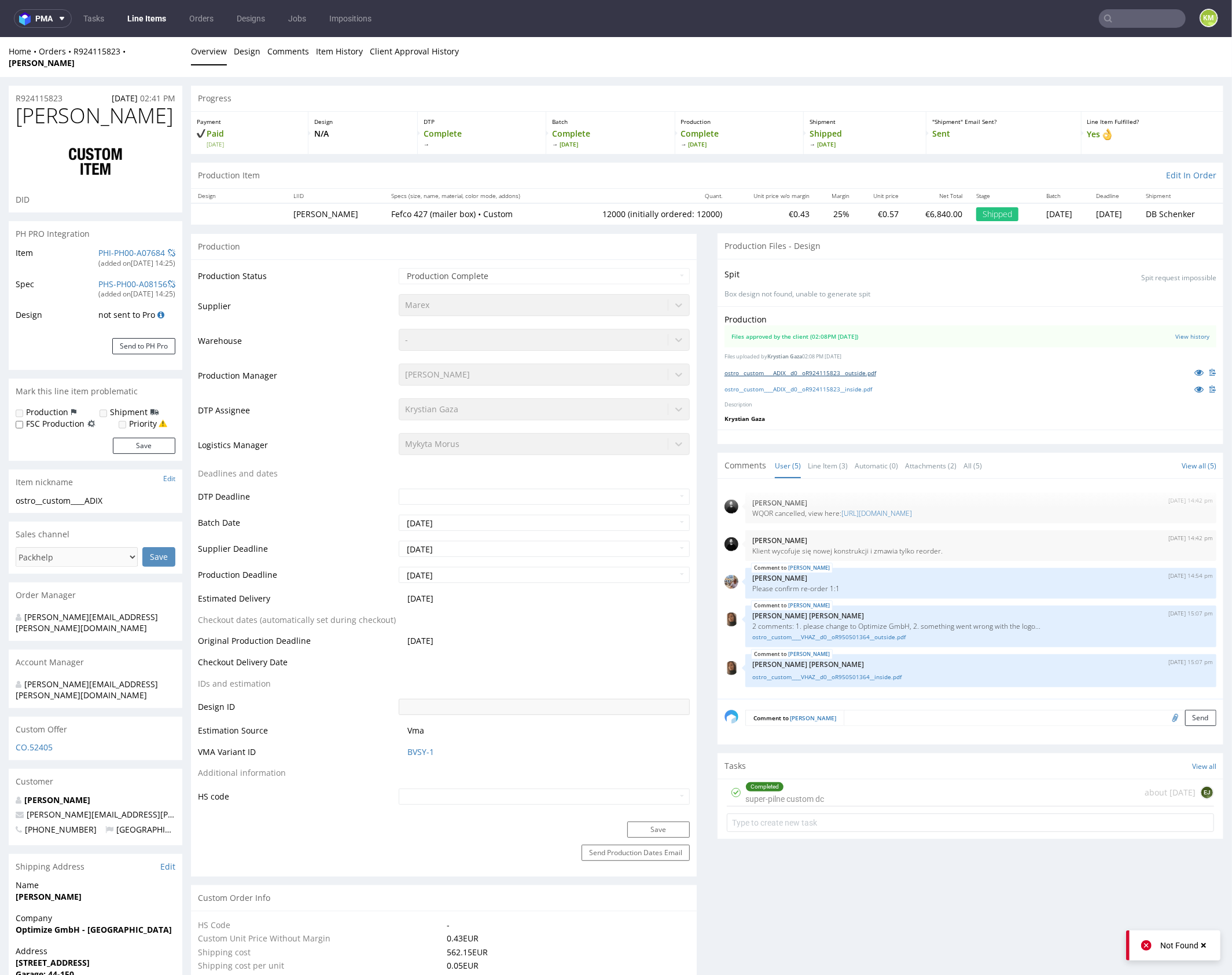
click at [849, 368] on link "ostro__custom____ADIX__d0__oR924115823__outside.pdf" at bounding box center [800, 372] width 152 height 8
click at [860, 385] on link "ostro__custom____ADIX__d0__oR924115823__inside.pdf" at bounding box center [798, 389] width 148 height 8
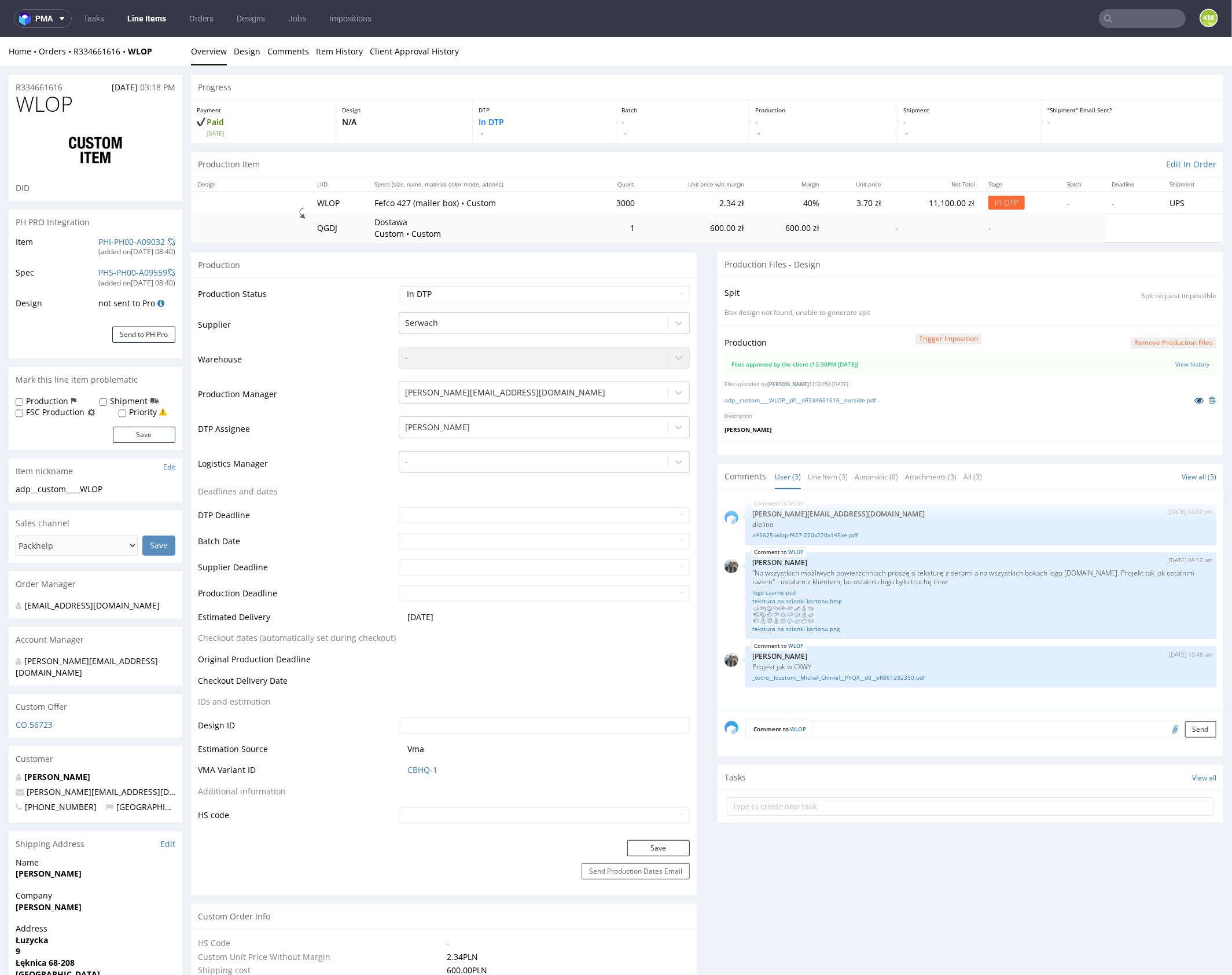
click at [1188, 401] on link at bounding box center [1199, 399] width 21 height 13
click at [655, 297] on select "Waiting for Artwork Waiting for Diecut Waiting for Mockup Waiting for DTP Waiti…" at bounding box center [545, 293] width 291 height 16
select select "dtp_waiting_for_double_check"
click at [399, 285] on select "Waiting for Artwork Waiting for Diecut Waiting for Mockup Waiting for DTP Waiti…" at bounding box center [545, 293] width 291 height 16
click at [656, 842] on button "Save" at bounding box center [659, 848] width 63 height 16
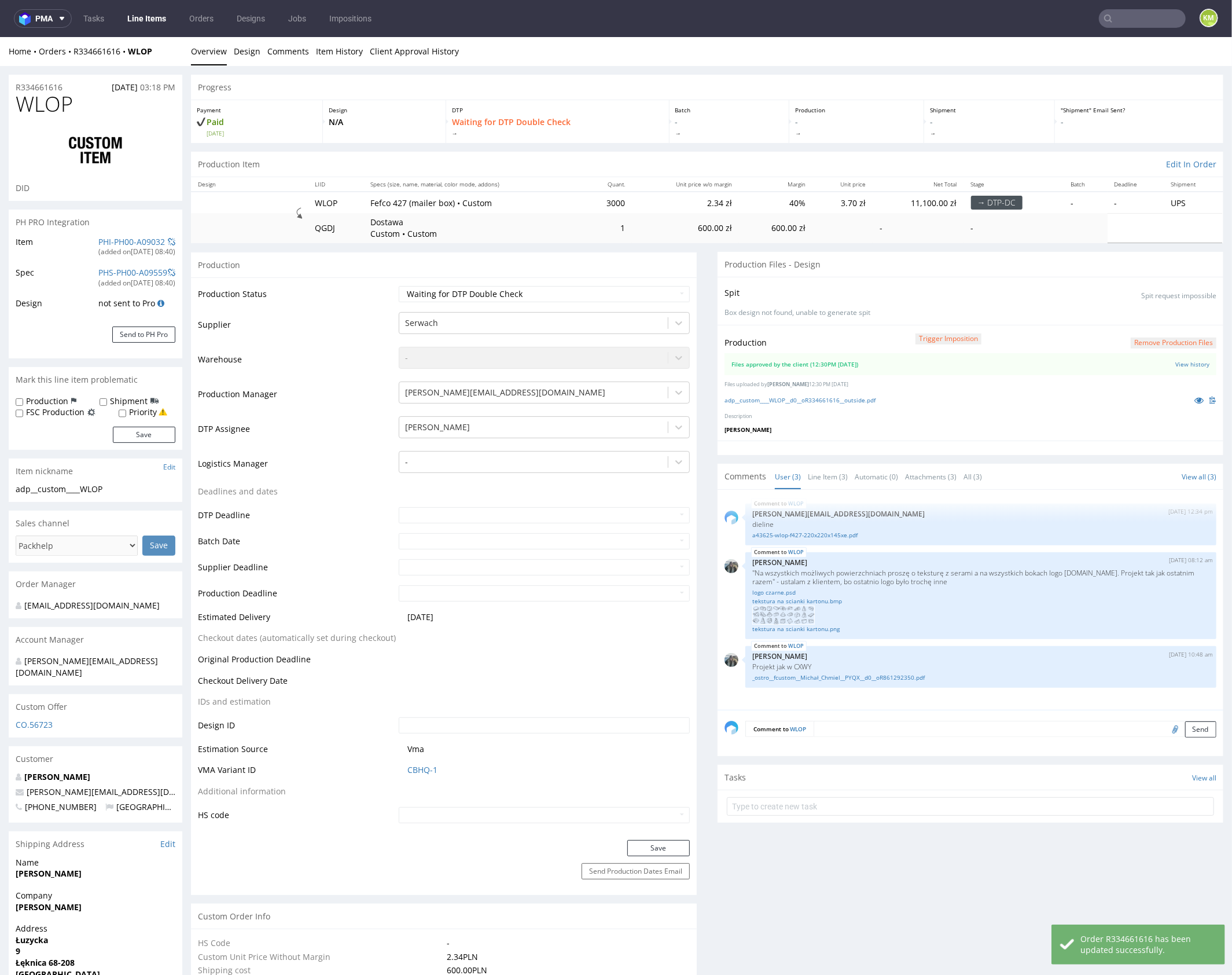
click at [903, 450] on div at bounding box center [970, 447] width 506 height 14
click at [987, 452] on div at bounding box center [970, 447] width 506 height 14
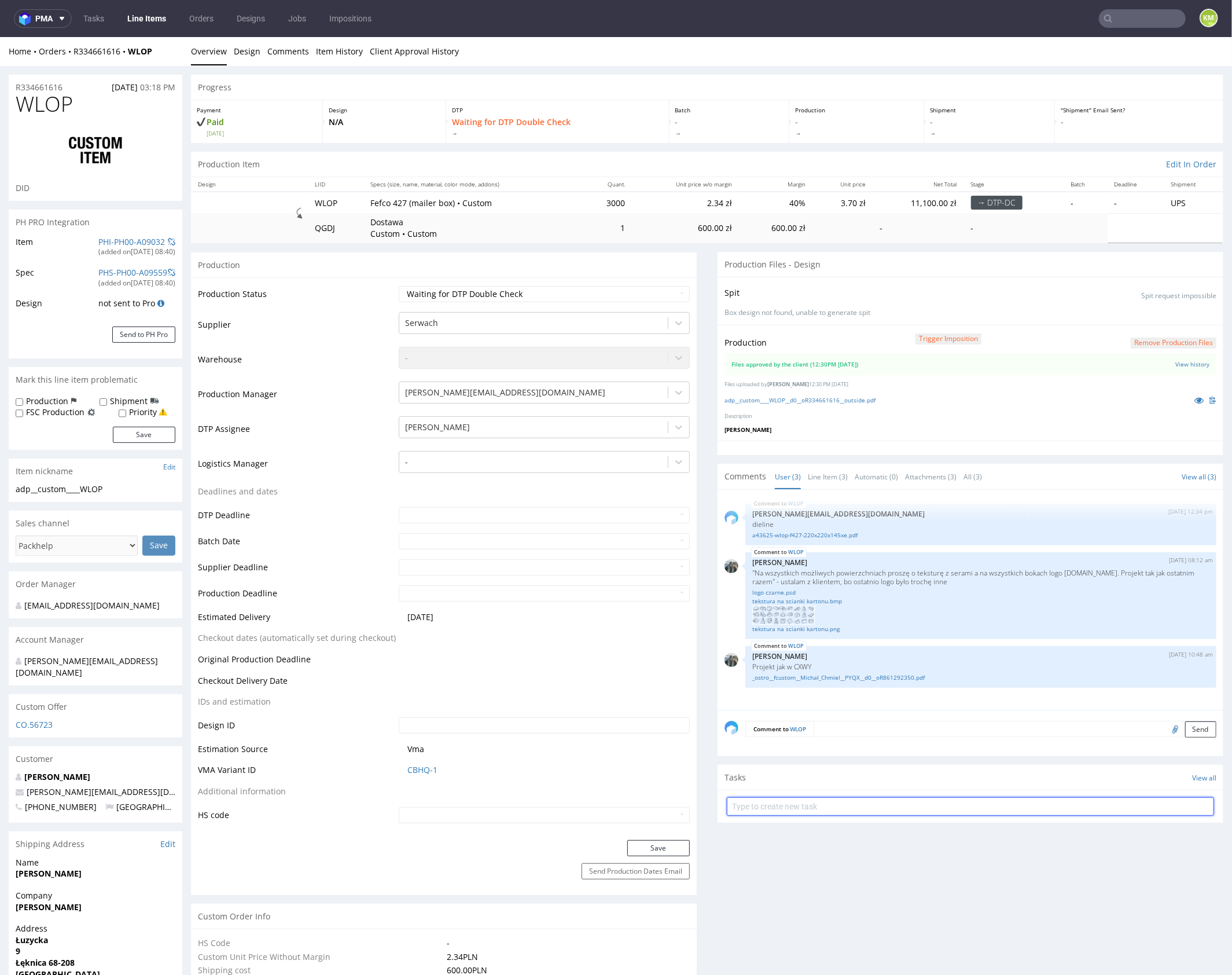
click at [851, 803] on input "text" at bounding box center [971, 805] width 487 height 18
type input "dch"
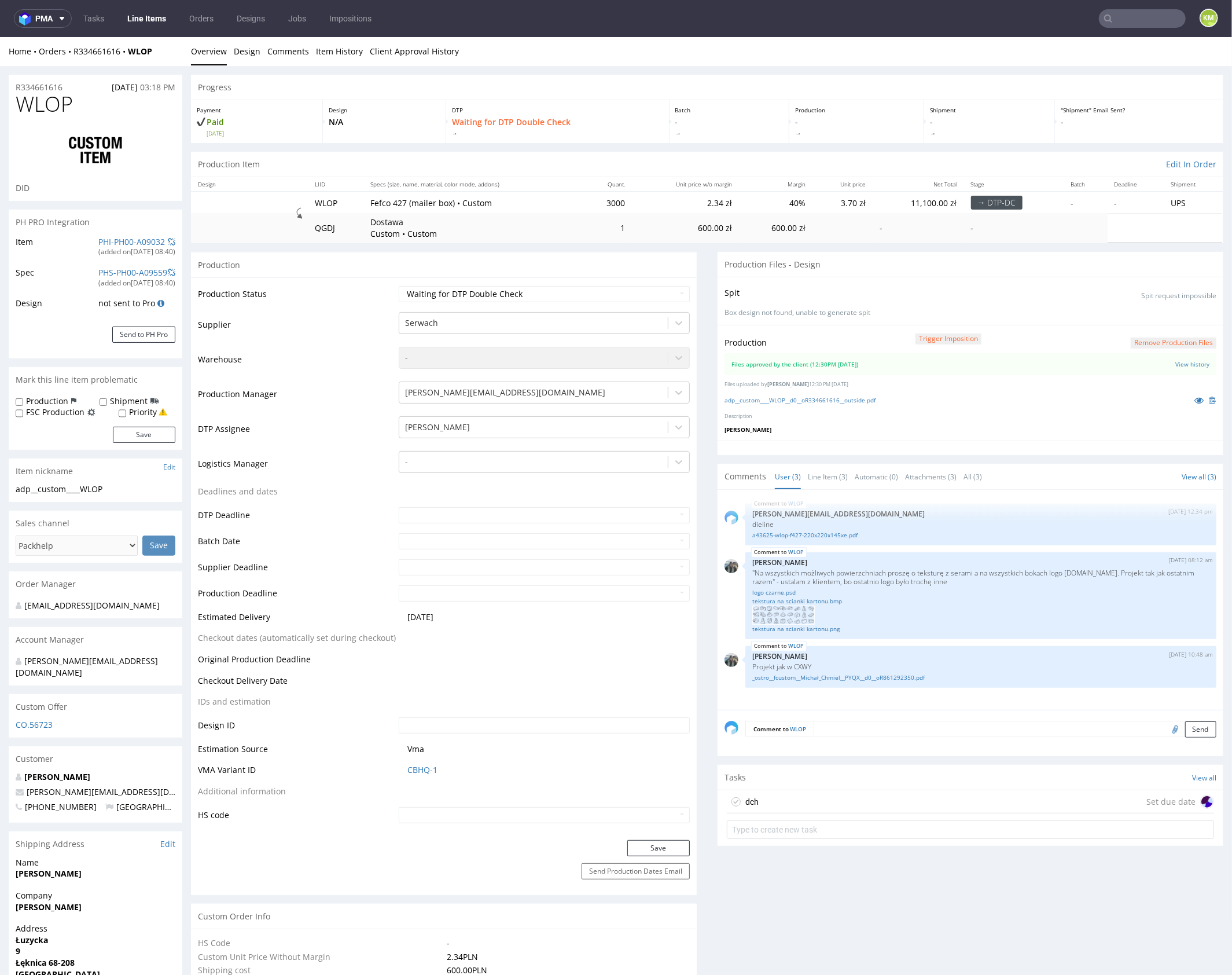
click at [845, 802] on div "dch Set due date" at bounding box center [971, 801] width 487 height 23
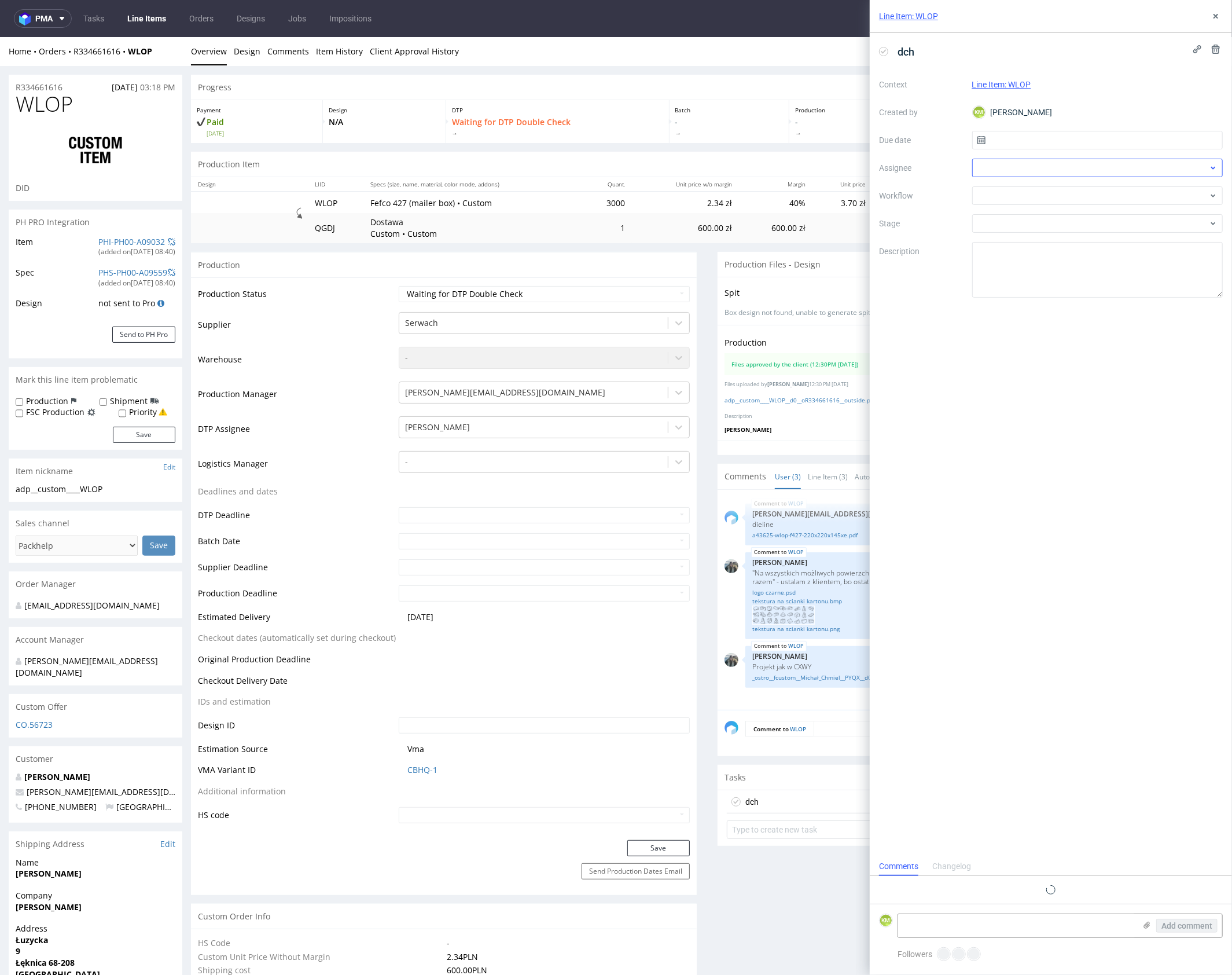
scroll to position [10, 0]
drag, startPoint x: 1010, startPoint y: 144, endPoint x: 1017, endPoint y: 149, distance: 8.6
click at [1010, 144] on input "text" at bounding box center [1097, 140] width 251 height 18
click at [1097, 246] on section "31 1 2 3 4 5 6 7 8 9 10 11 12 13 14 15 16 17 18 19 20 21 22 23 24 25 26 27 28 2…" at bounding box center [1098, 258] width 129 height 102
drag, startPoint x: 1103, startPoint y: 255, endPoint x: 1024, endPoint y: 190, distance: 102.3
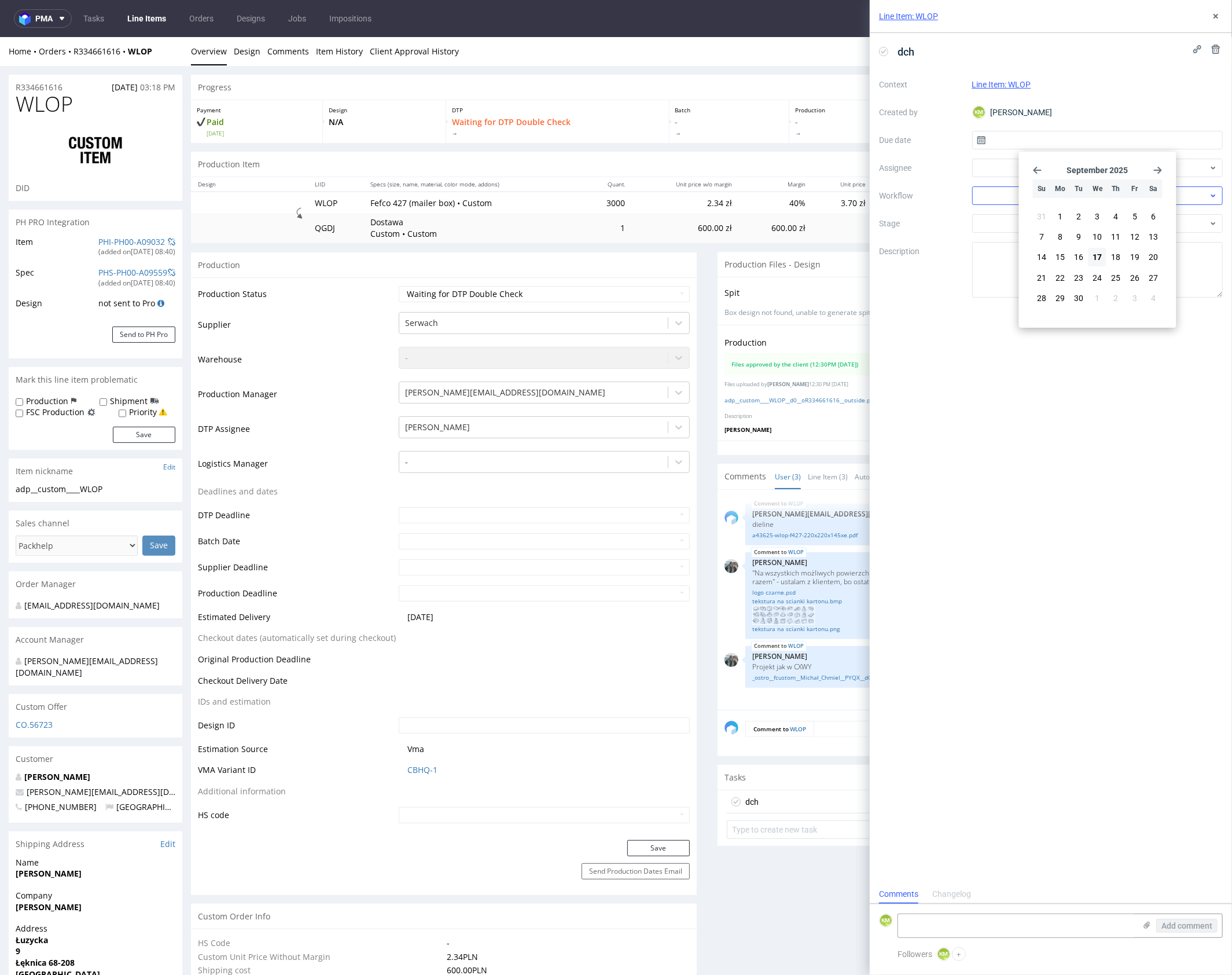
click at [1103, 255] on button "17" at bounding box center [1097, 257] width 18 height 18
type input "17/09/2025"
click at [992, 166] on div at bounding box center [1097, 167] width 251 height 18
type input "jeli"
drag, startPoint x: 1053, startPoint y: 190, endPoint x: 1048, endPoint y: 203, distance: 13.9
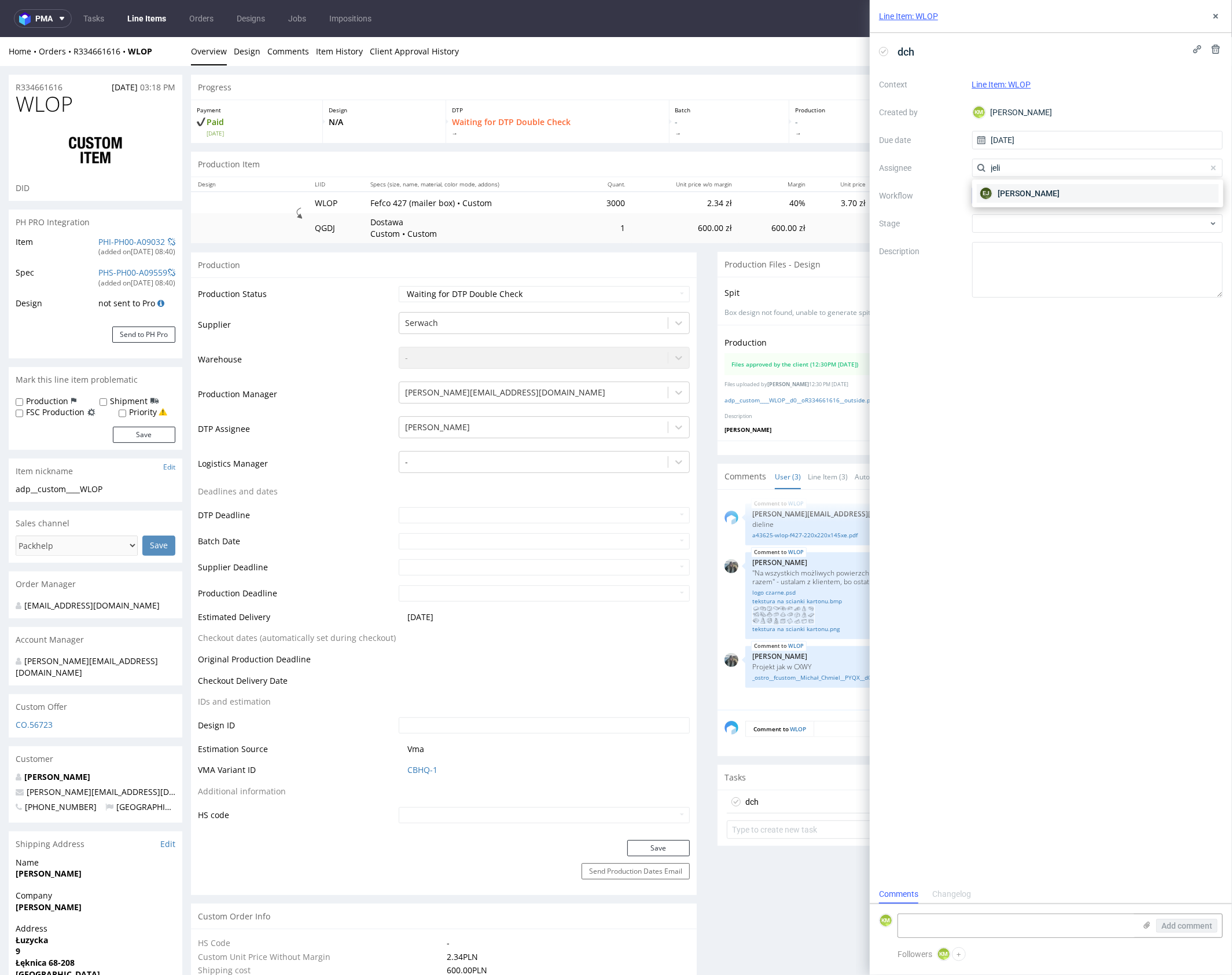
click at [1052, 191] on span "Elżbieta Jelińska" at bounding box center [1028, 193] width 62 height 12
click at [1038, 199] on div at bounding box center [1097, 195] width 251 height 18
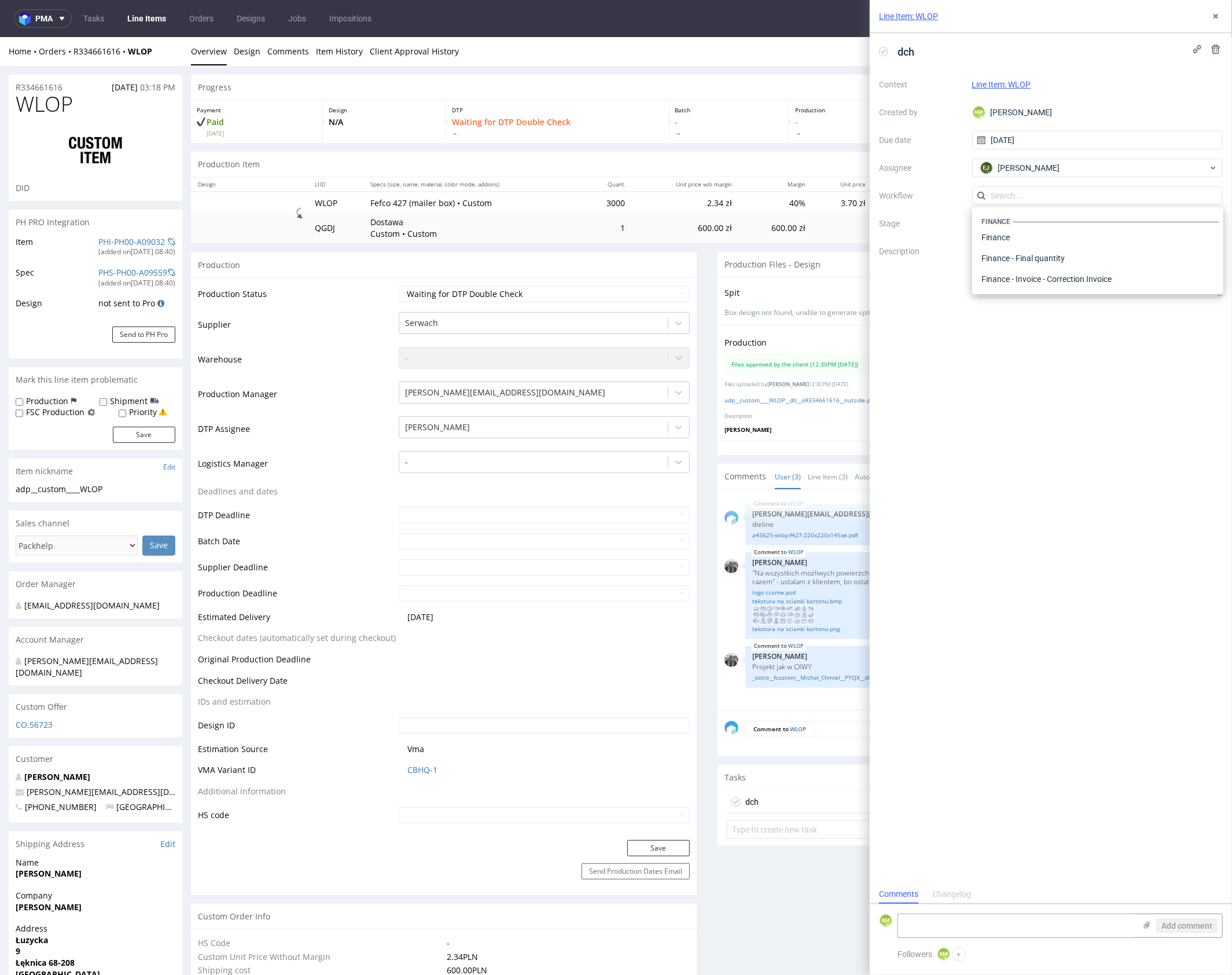
scroll to position [0, 0]
click at [1037, 238] on div "DTP - Double Check" at bounding box center [1097, 237] width 242 height 21
click at [1049, 251] on textarea at bounding box center [1097, 270] width 251 height 56
click at [1218, 16] on icon at bounding box center [1216, 16] width 10 height 10
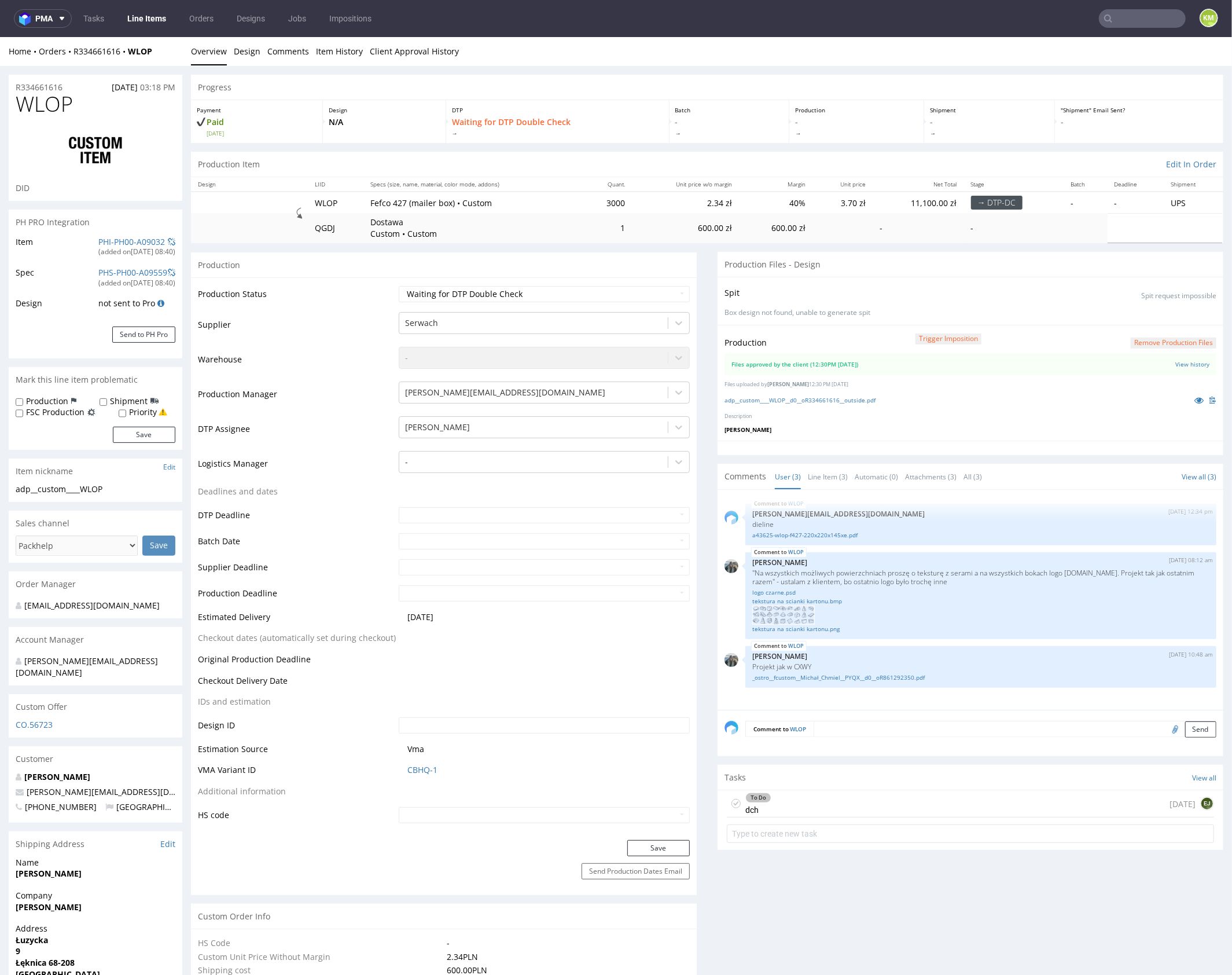
drag, startPoint x: 905, startPoint y: 798, endPoint x: 942, endPoint y: 748, distance: 62.2
click at [905, 798] on div "To Do dch today EJ" at bounding box center [971, 803] width 487 height 27
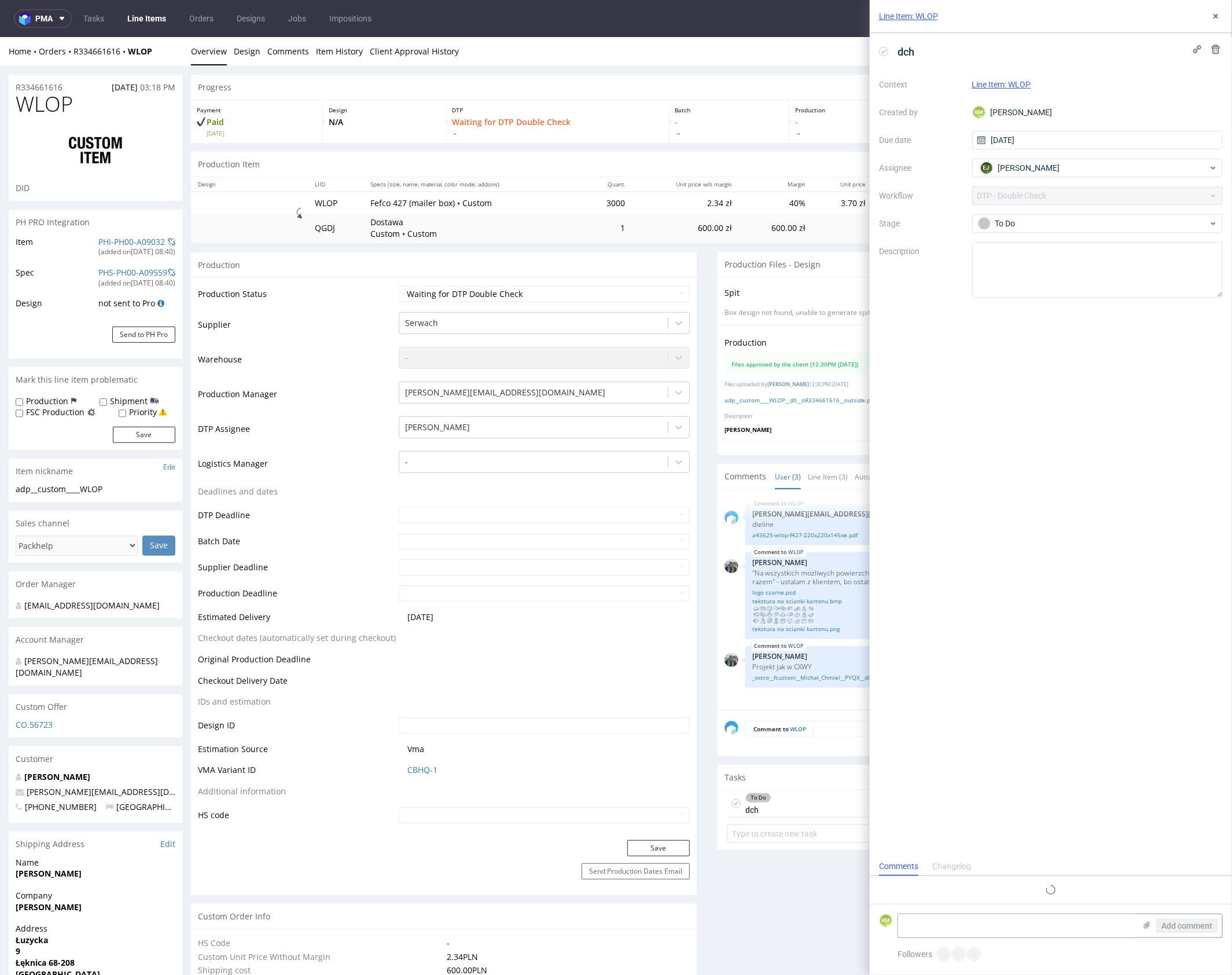
scroll to position [10, 0]
click at [1219, 16] on icon at bounding box center [1216, 16] width 10 height 10
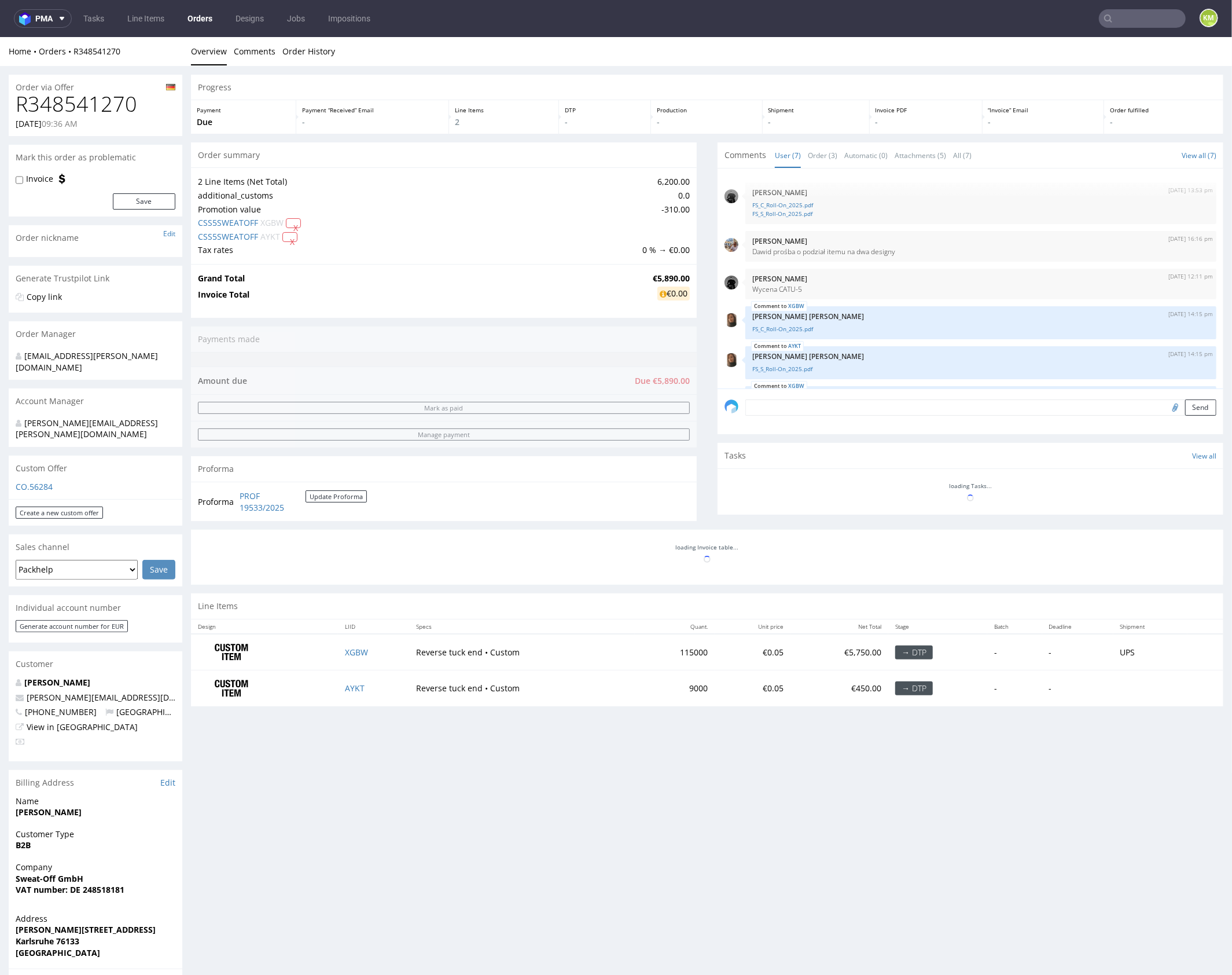
scroll to position [95, 0]
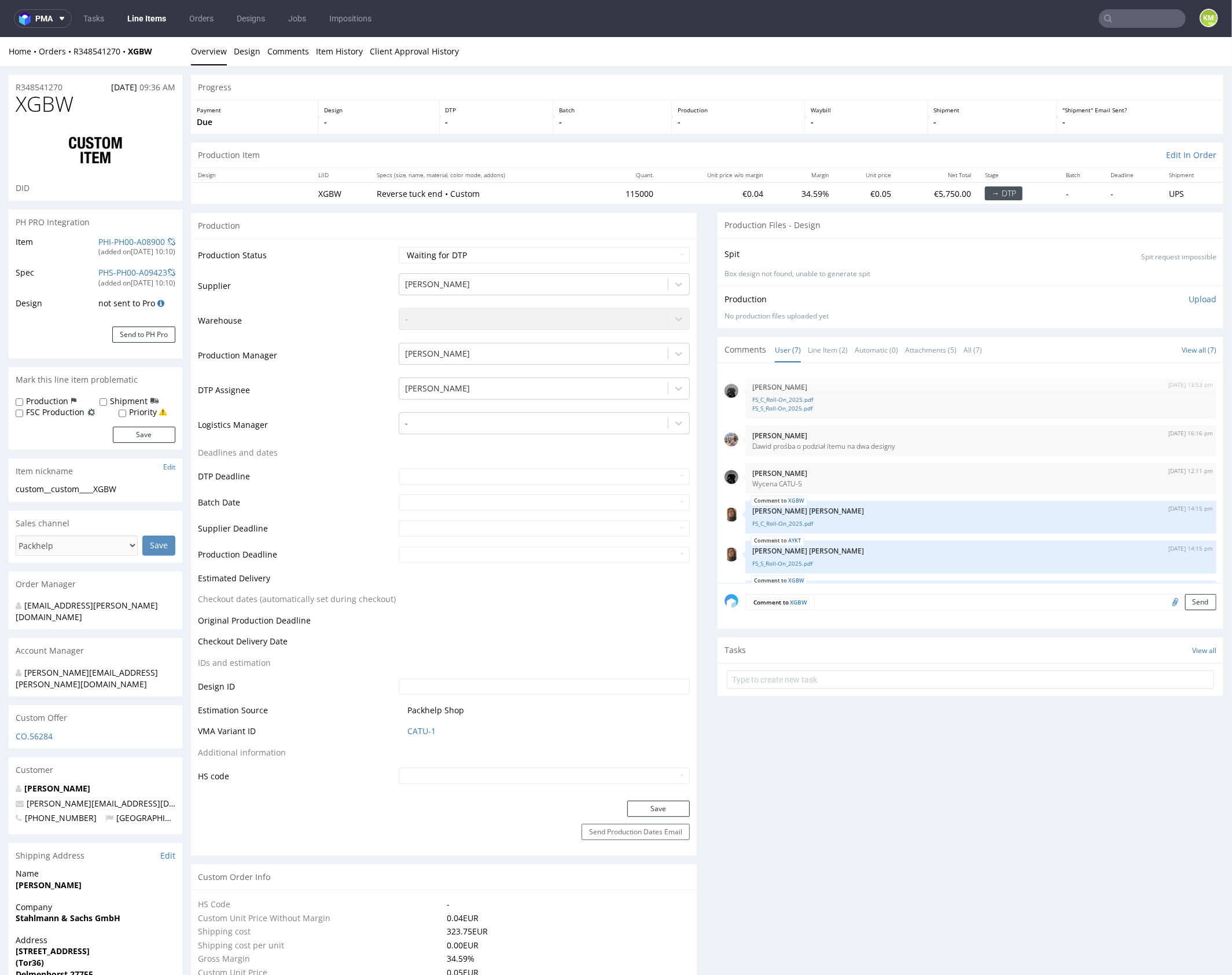
scroll to position [95, 0]
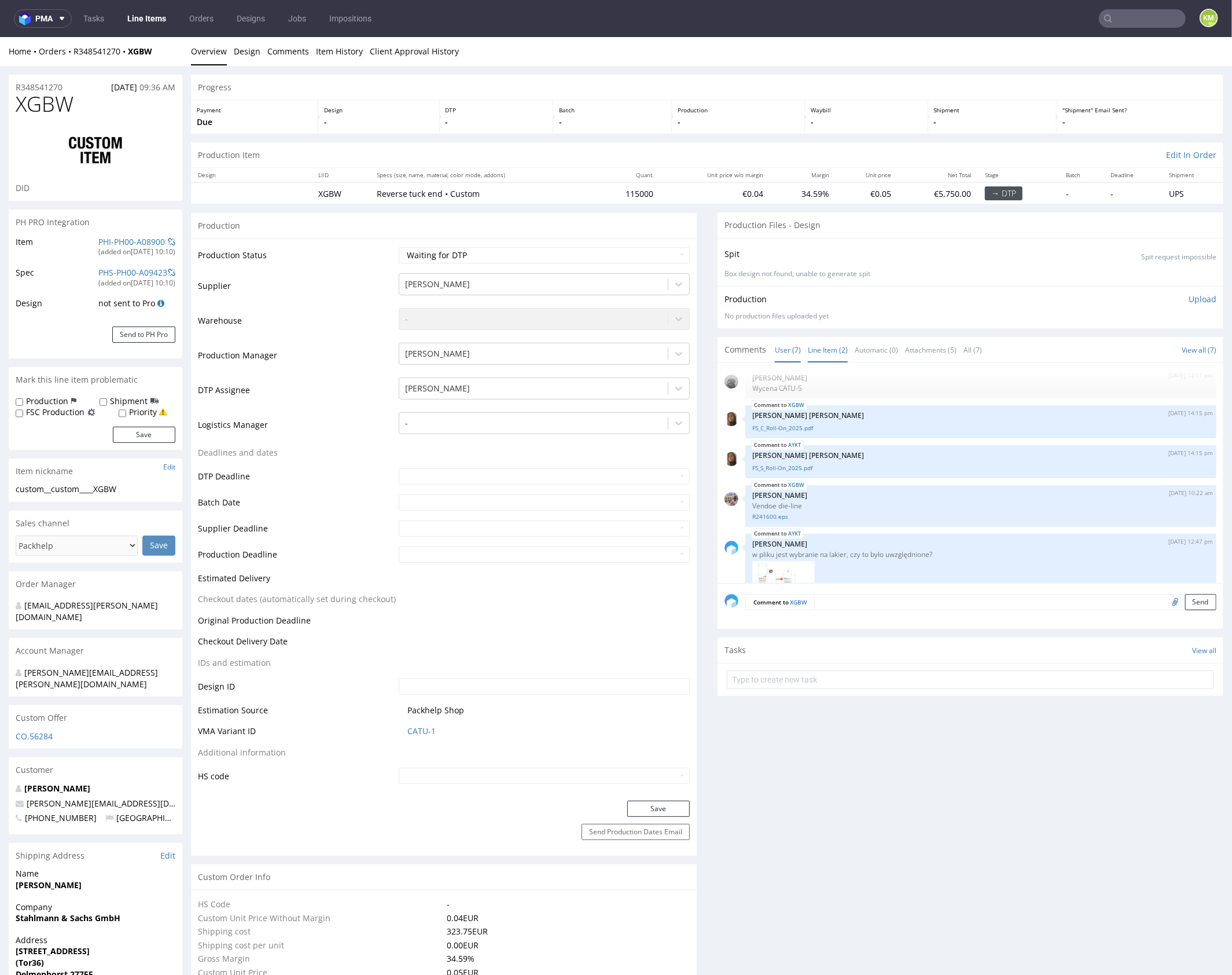
click at [817, 353] on link "Line Item (2)" at bounding box center [828, 349] width 40 height 25
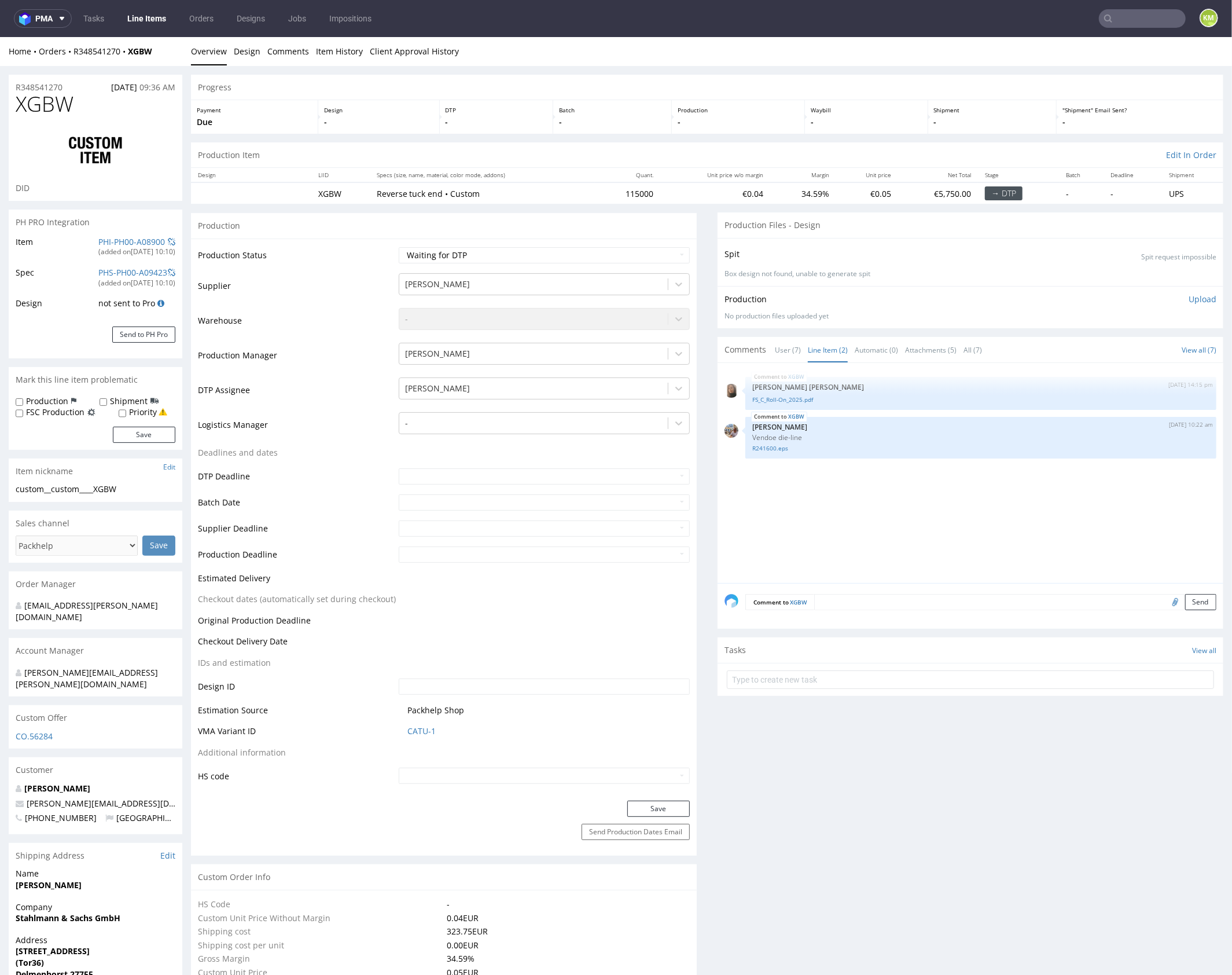
scroll to position [138, 0]
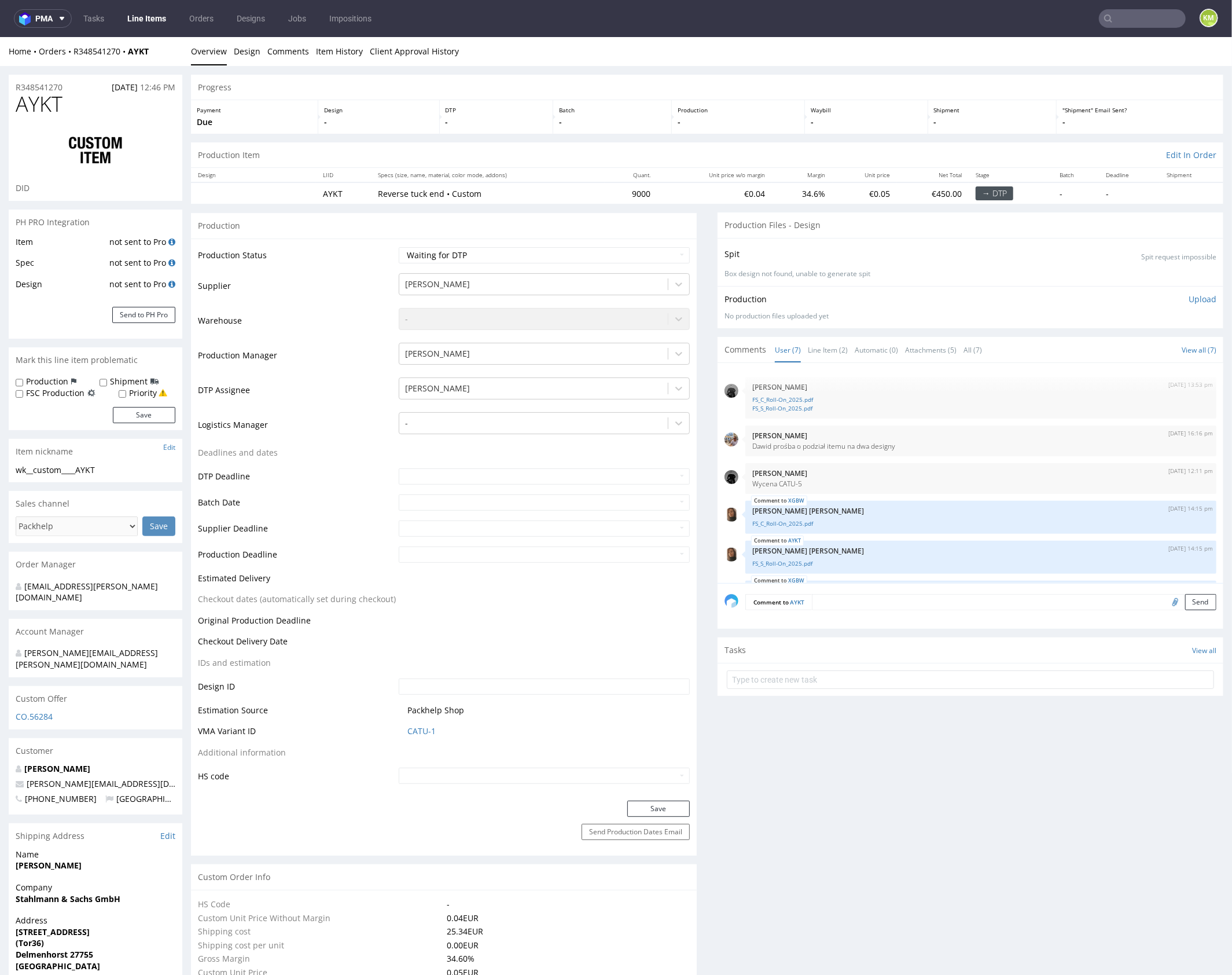
scroll to position [95, 0]
